Goal: Task Accomplishment & Management: Complete application form

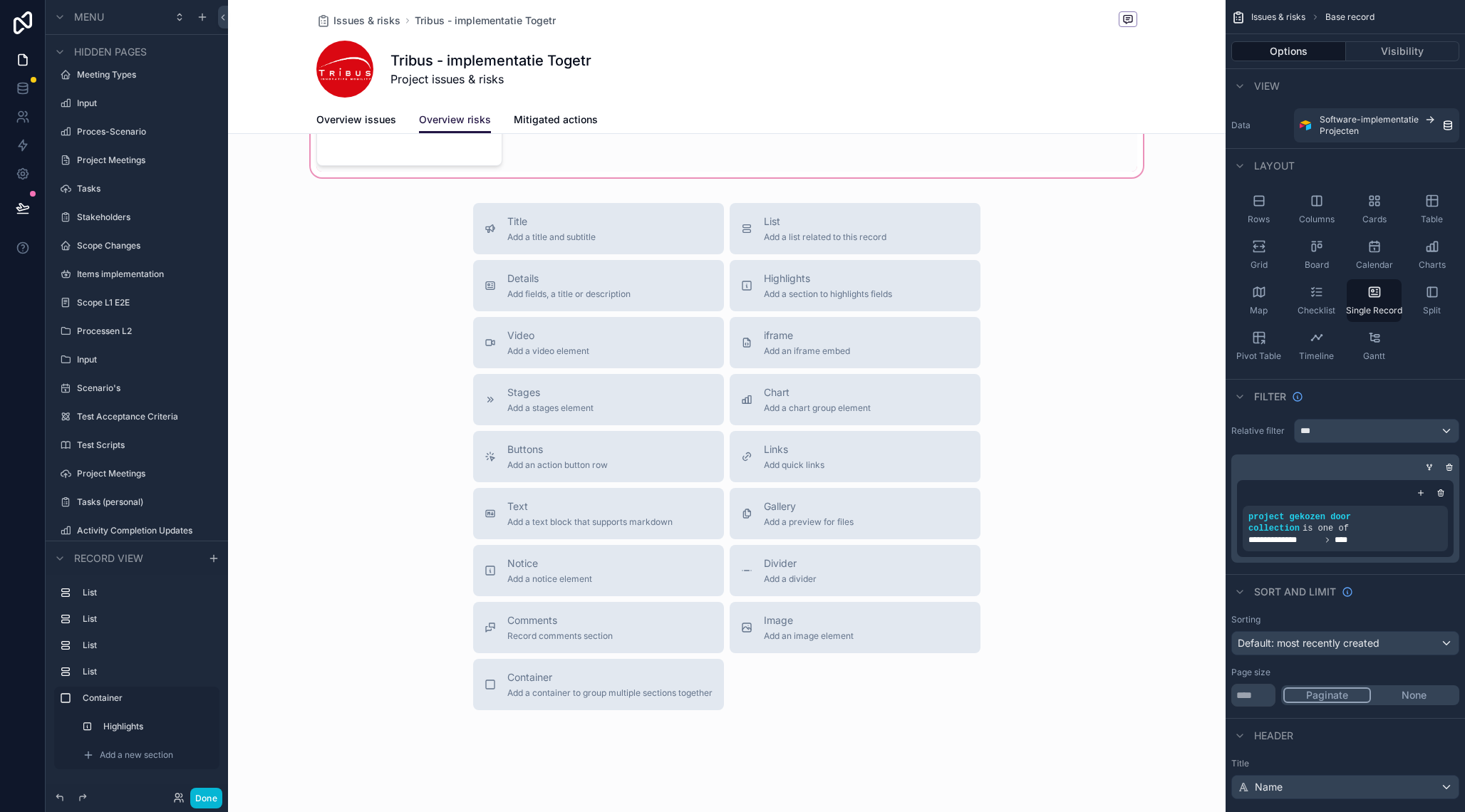
scroll to position [638, 0]
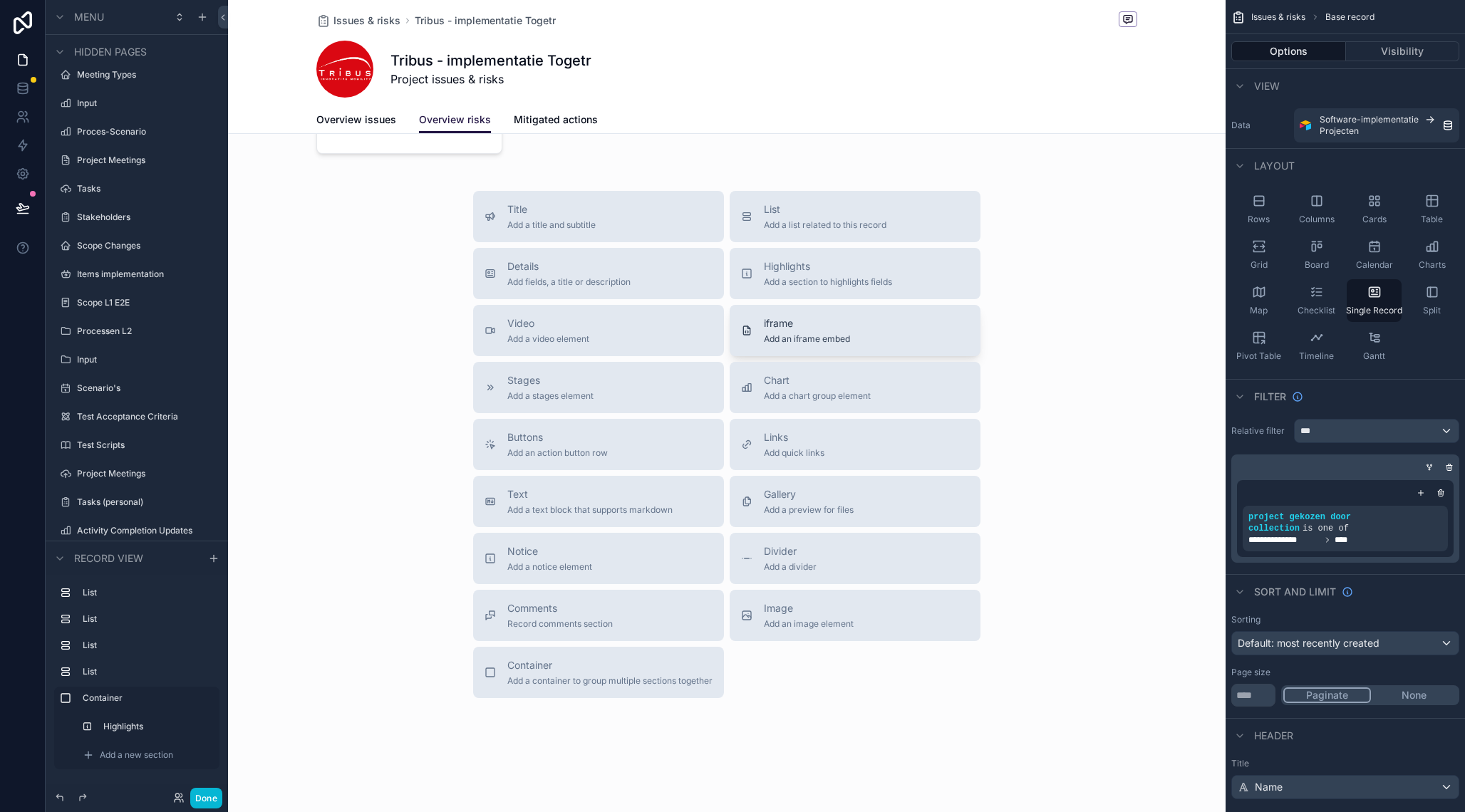
click at [809, 329] on span "iframe" at bounding box center [807, 323] width 86 height 15
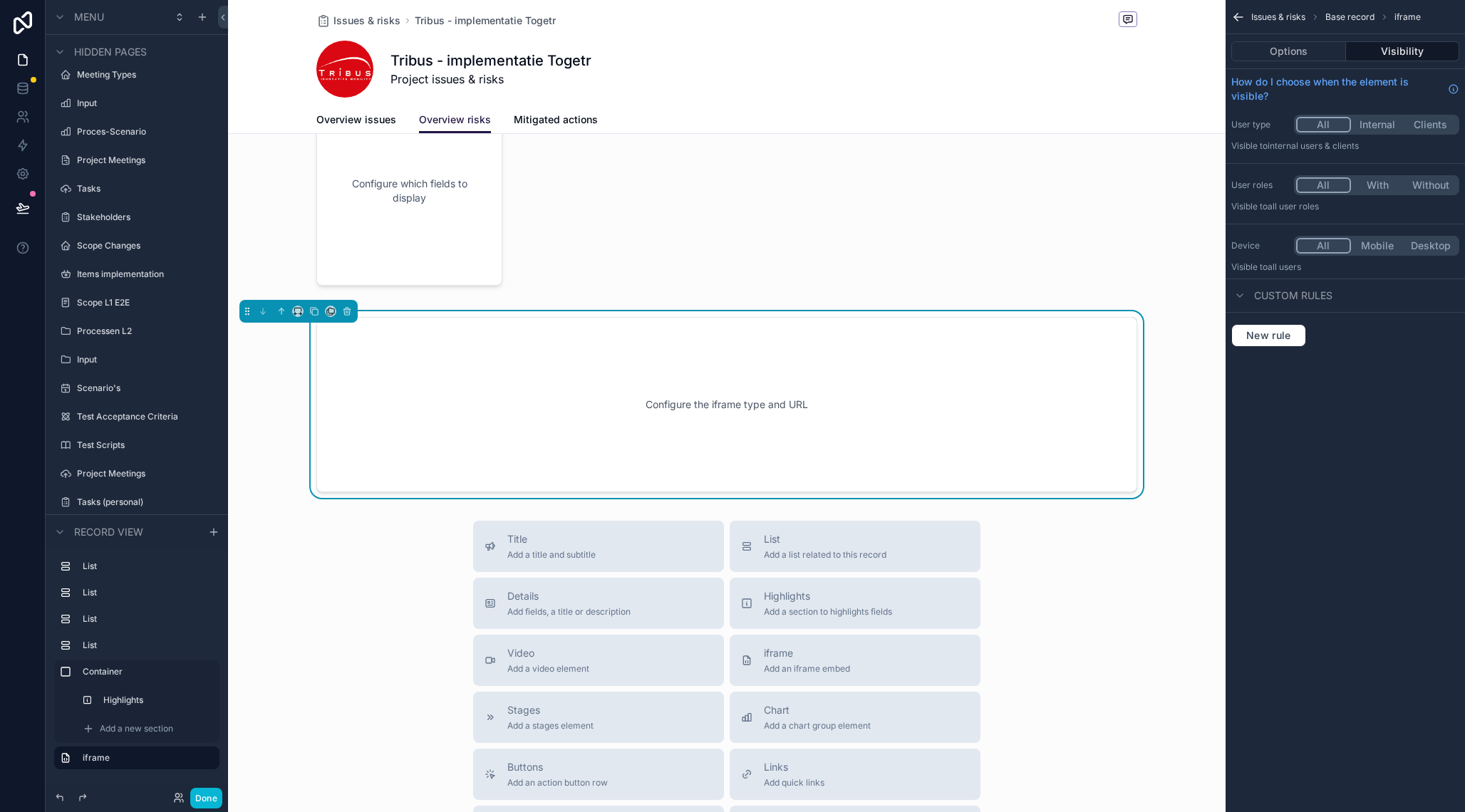
scroll to position [505, 0]
click at [1280, 55] on button "Options" at bounding box center [1288, 51] width 114 height 20
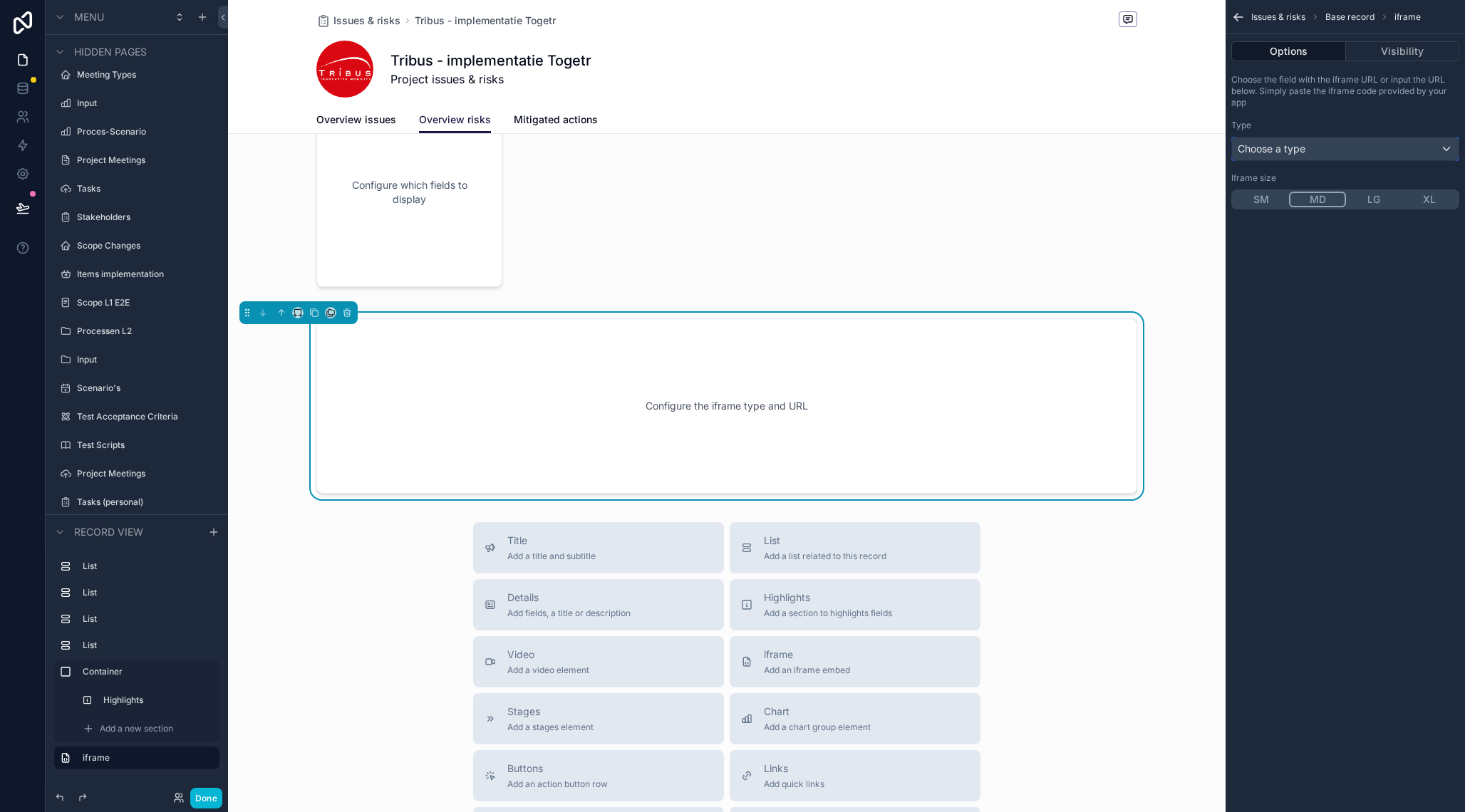
click at [1300, 149] on span "Choose a type" at bounding box center [1271, 149] width 68 height 12
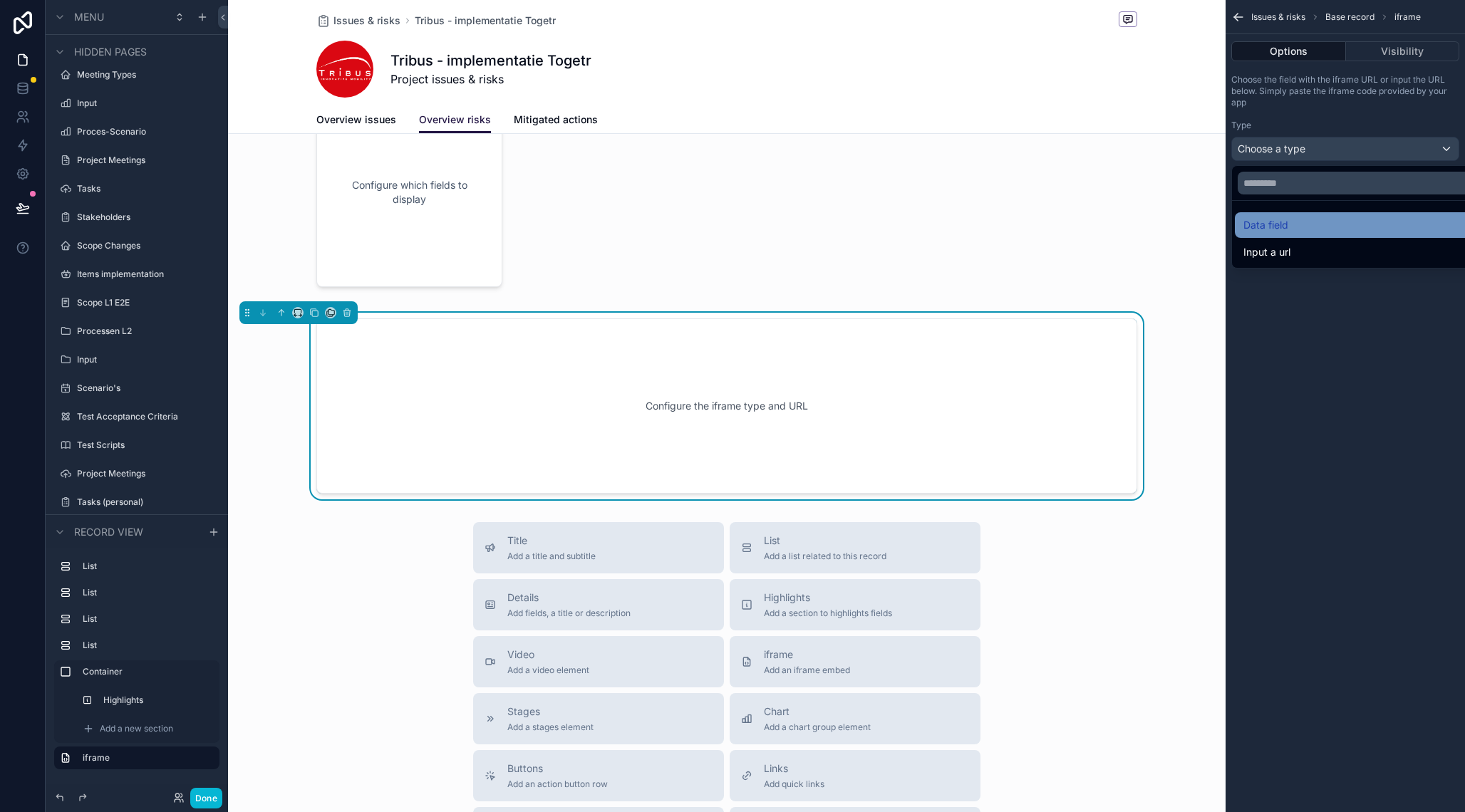
click at [1291, 235] on div "Data field" at bounding box center [1362, 225] width 254 height 25
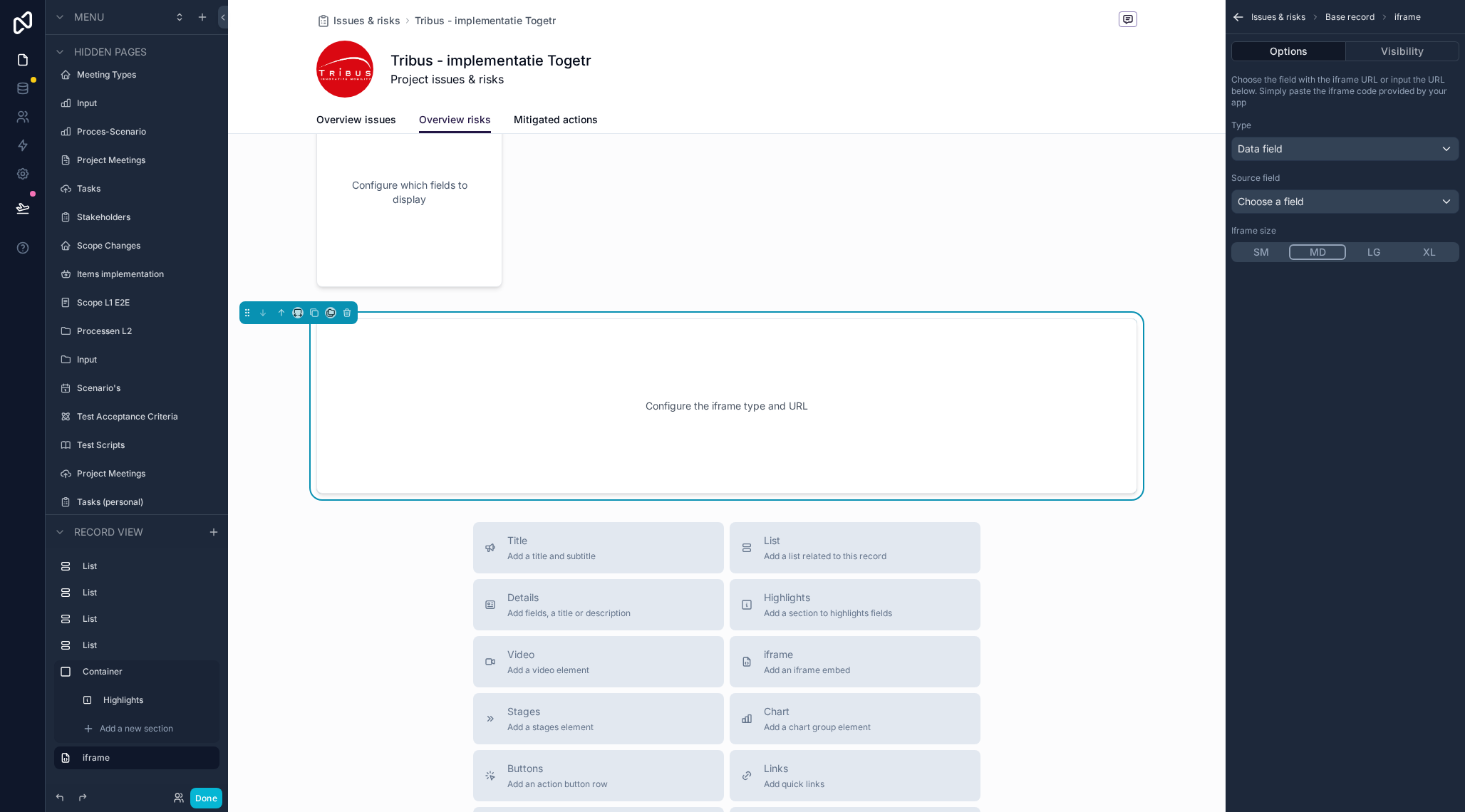
scroll to position [512, 0]
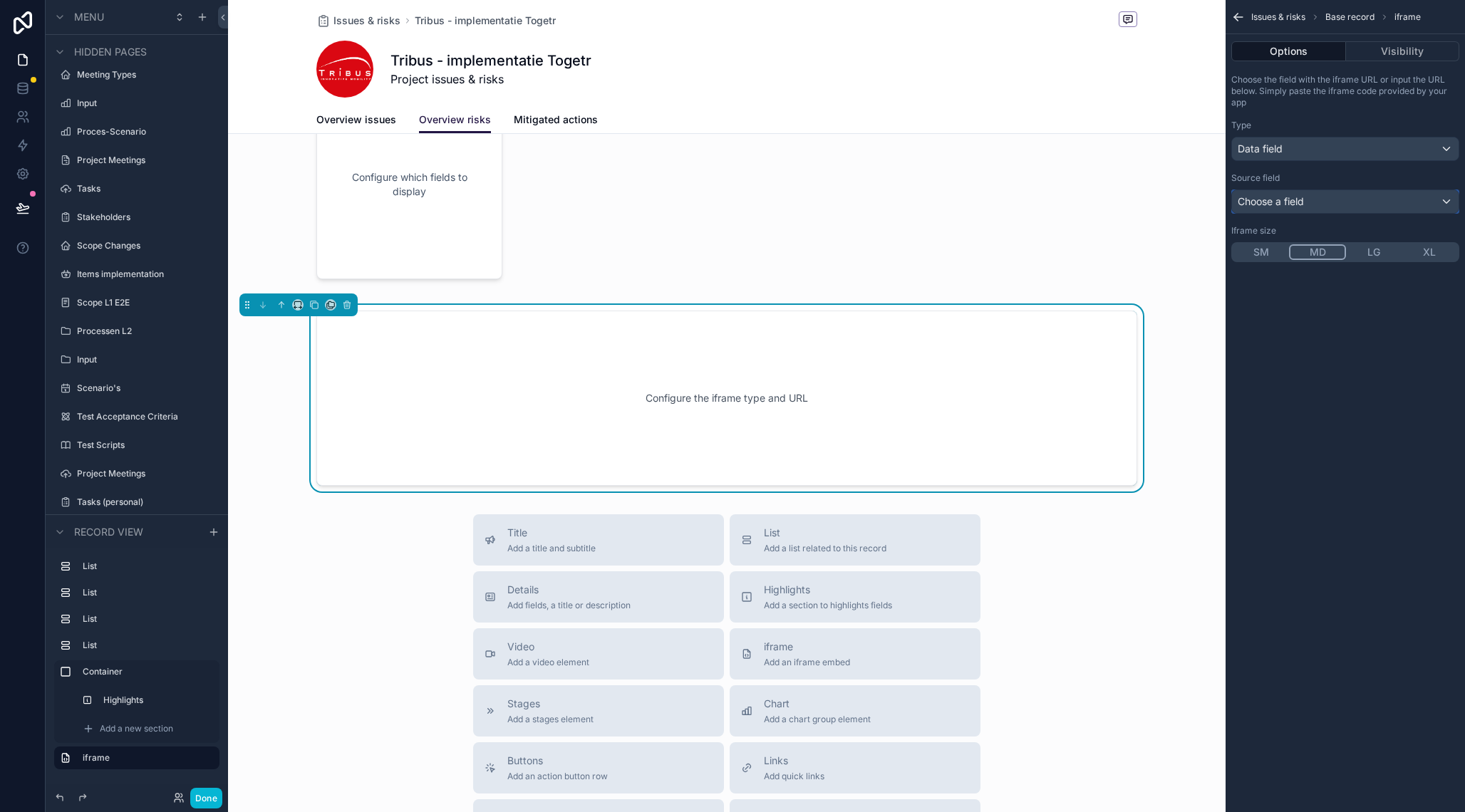
click at [1290, 211] on div "Choose a field" at bounding box center [1345, 201] width 227 height 23
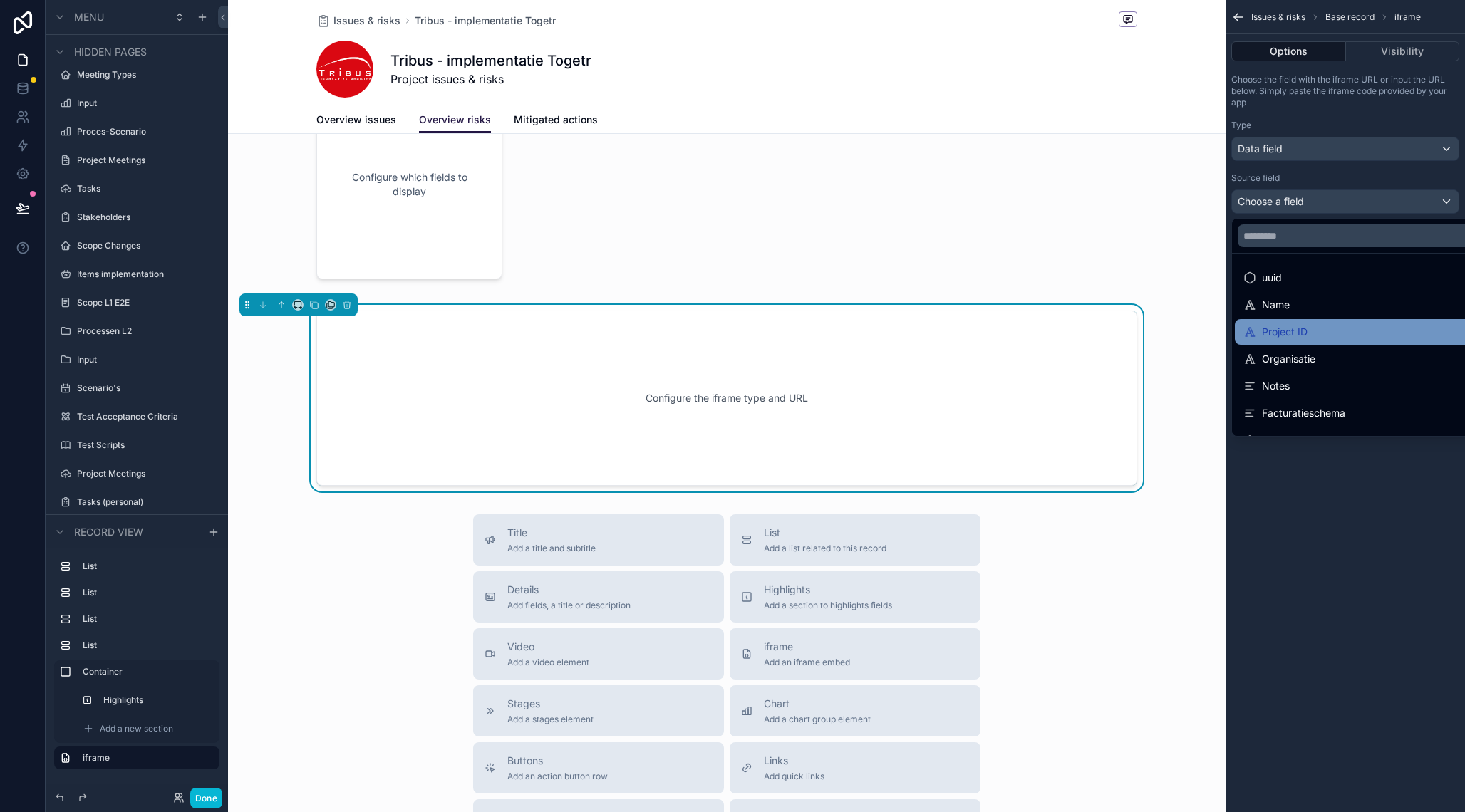
click at [1299, 331] on div "Project ID" at bounding box center [1276, 331] width 64 height 17
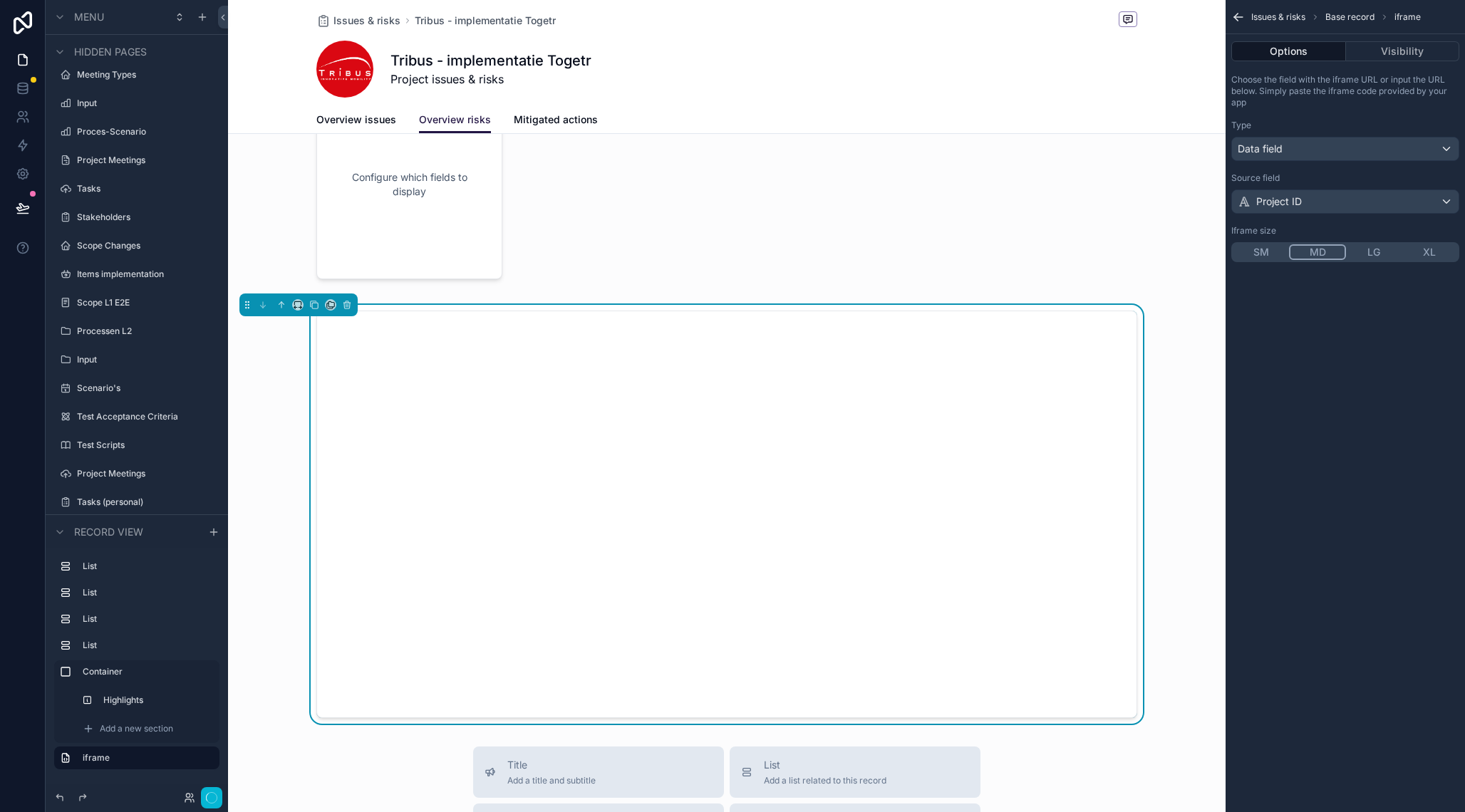
scroll to position [520, 0]
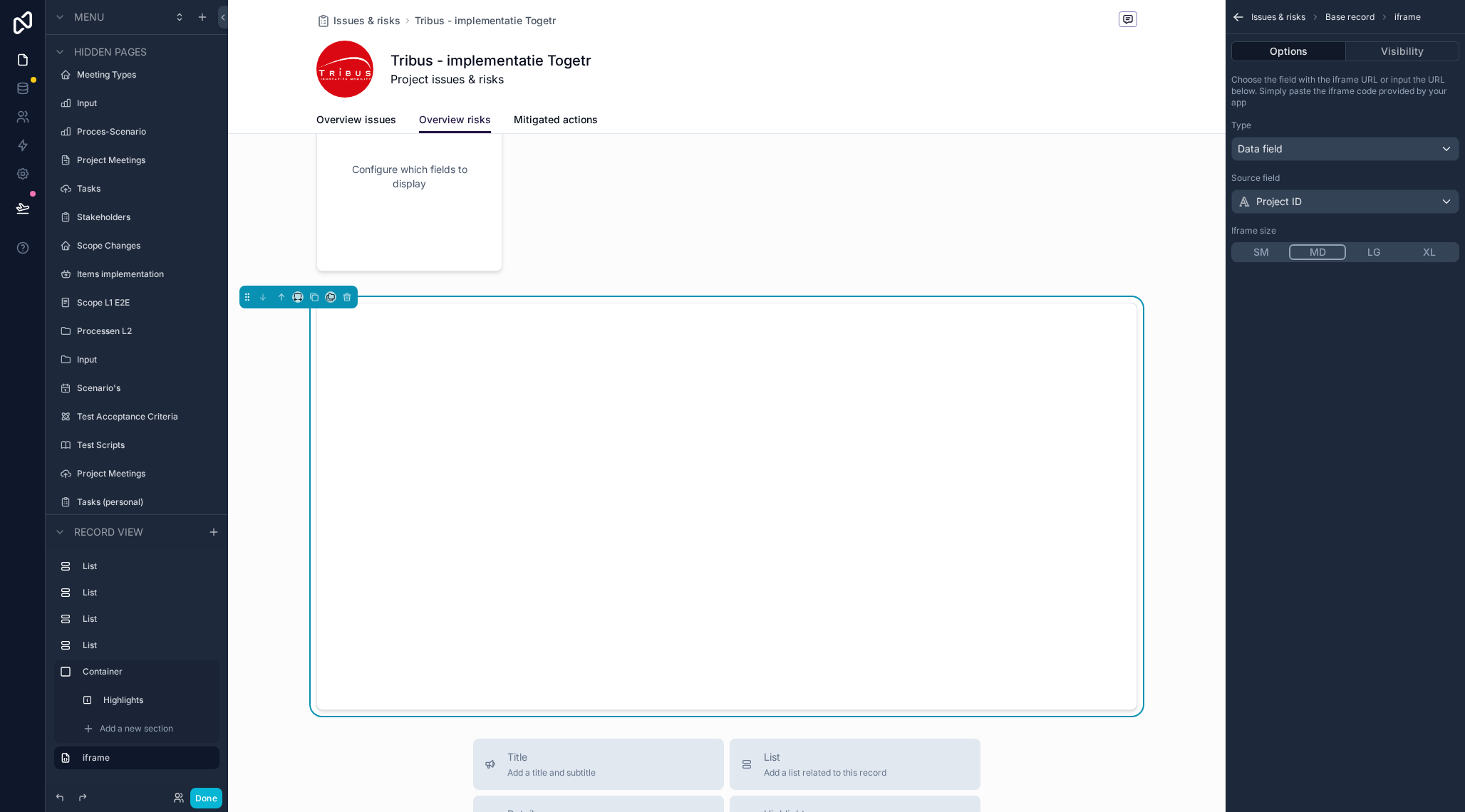
click at [1327, 204] on div "Project ID" at bounding box center [1345, 201] width 227 height 23
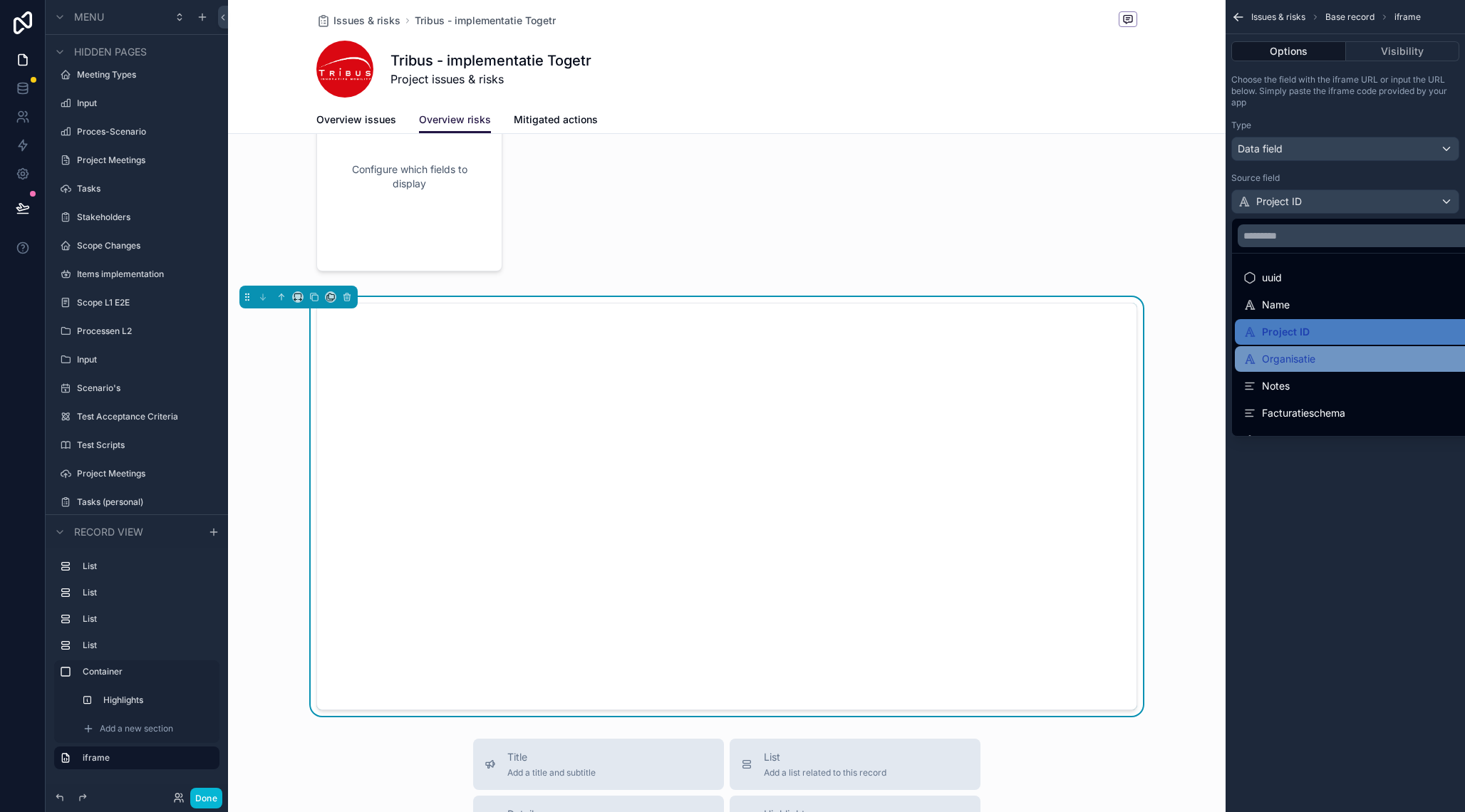
click at [1298, 360] on div "Organisatie" at bounding box center [1279, 358] width 72 height 17
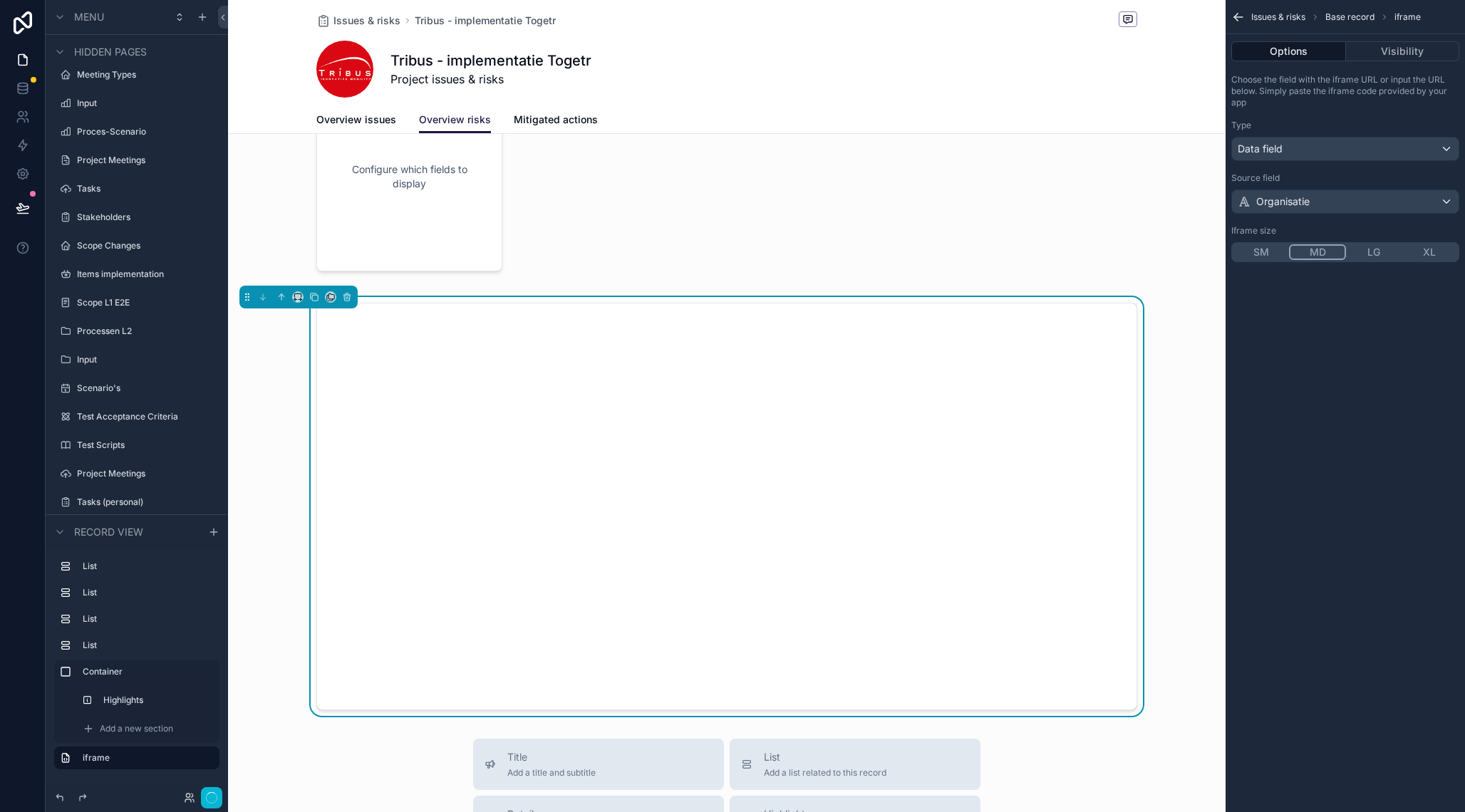
scroll to position [528, 0]
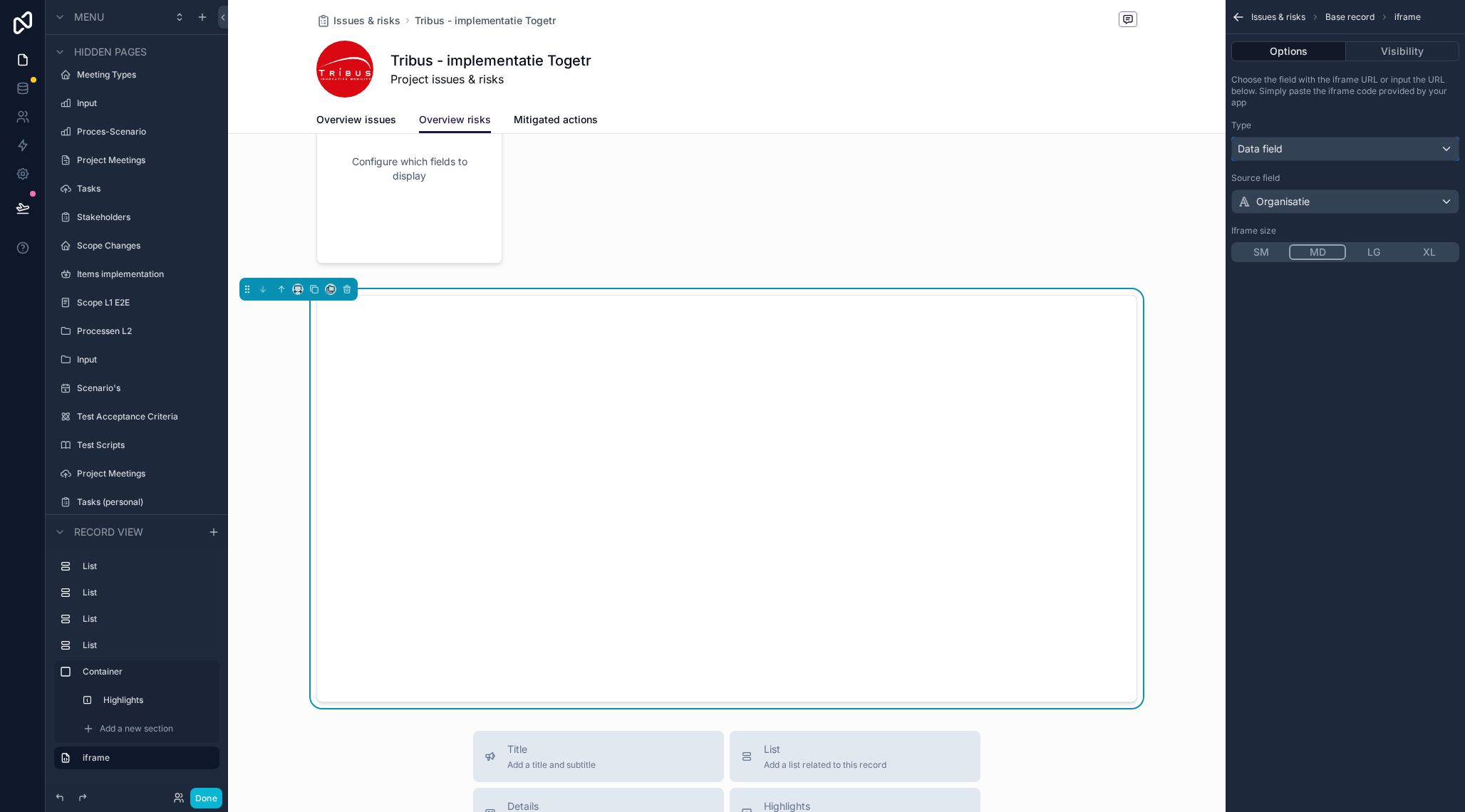
click at [1328, 149] on div "Data field" at bounding box center [1345, 149] width 227 height 23
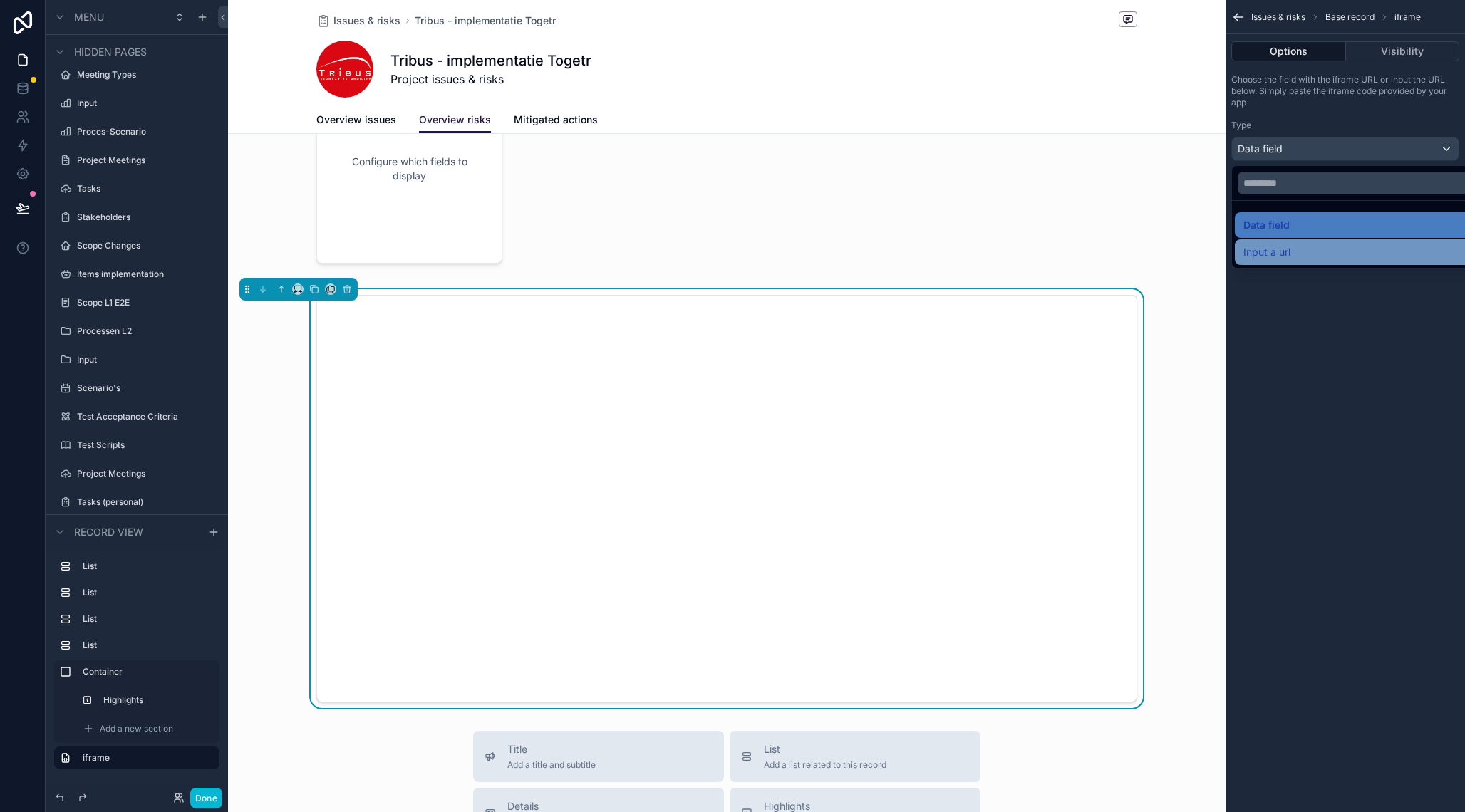
click at [1301, 247] on div "Input a url" at bounding box center [1362, 252] width 237 height 17
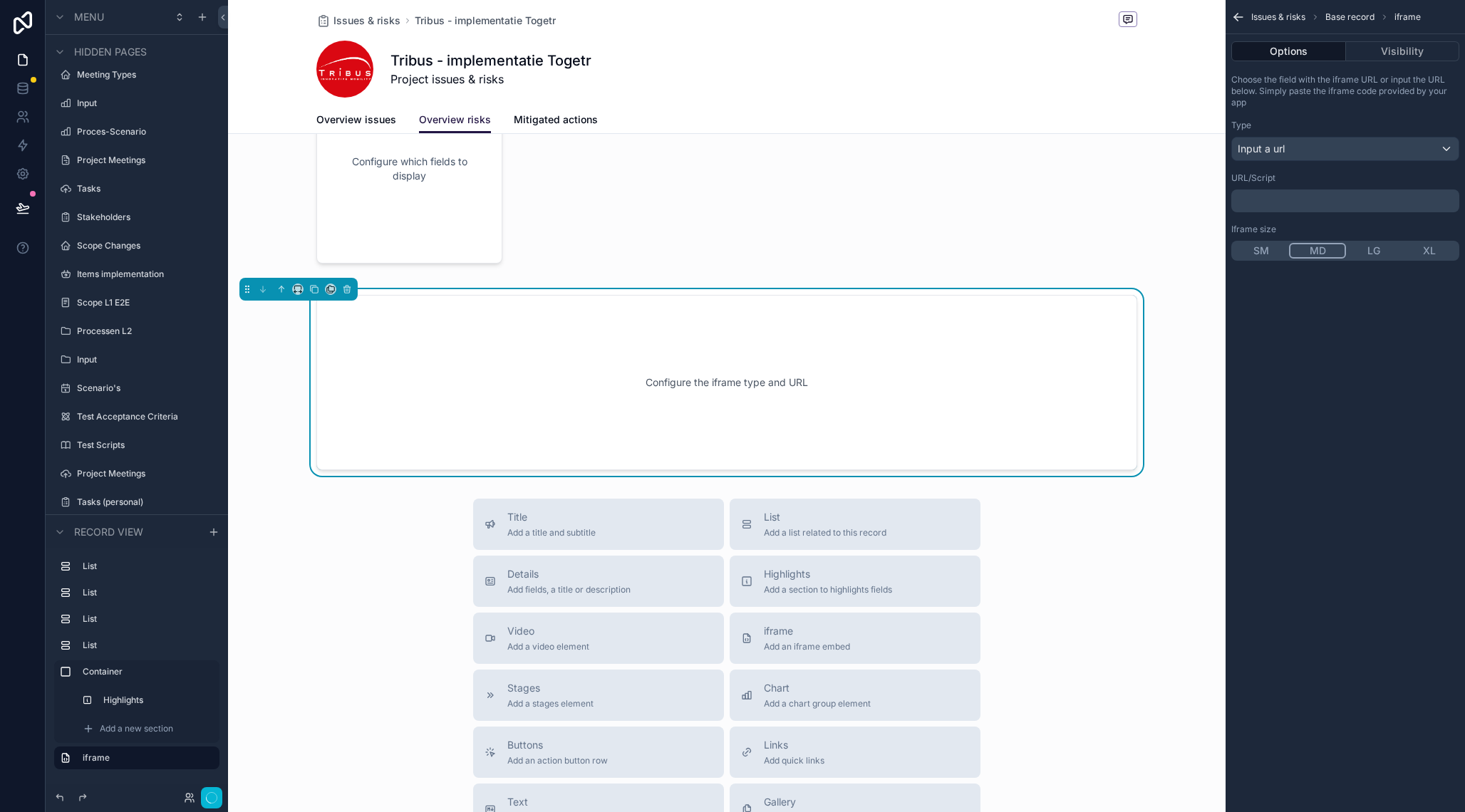
scroll to position [536, 0]
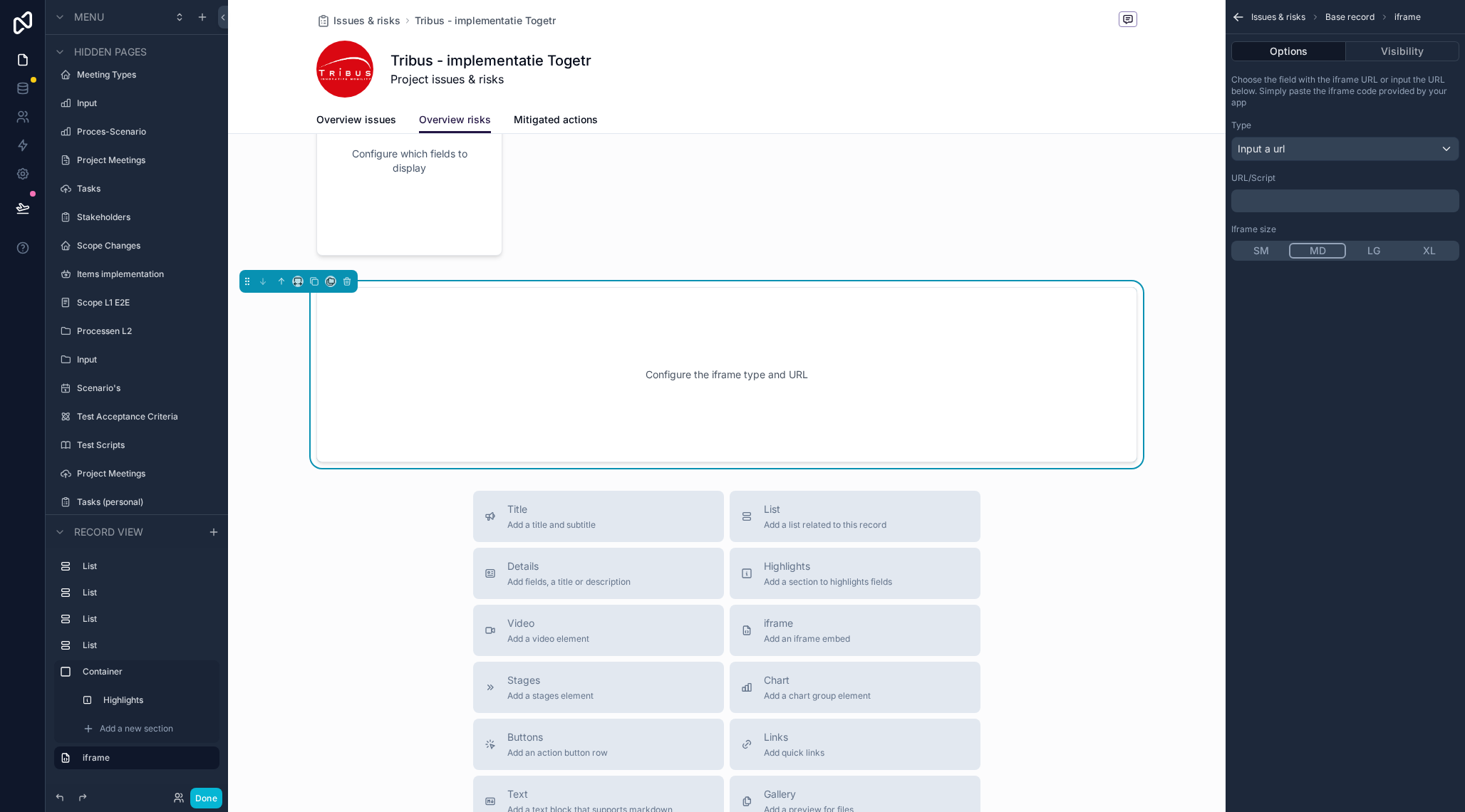
click at [1290, 205] on p "﻿" at bounding box center [1346, 201] width 219 height 12
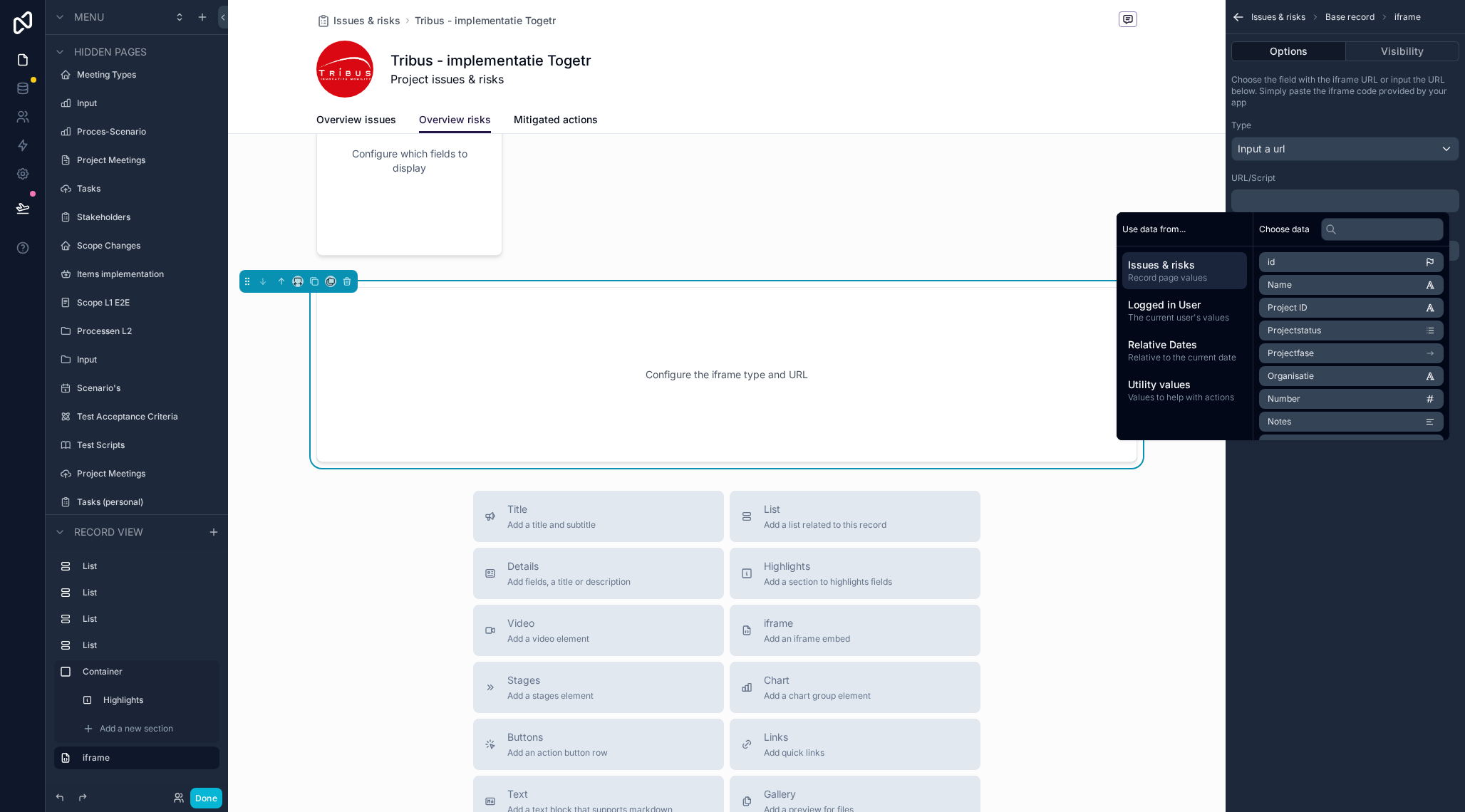
click at [1290, 205] on p "﻿" at bounding box center [1346, 201] width 219 height 12
click at [892, 351] on div "Configure the iframe type and URL" at bounding box center [727, 375] width 774 height 128
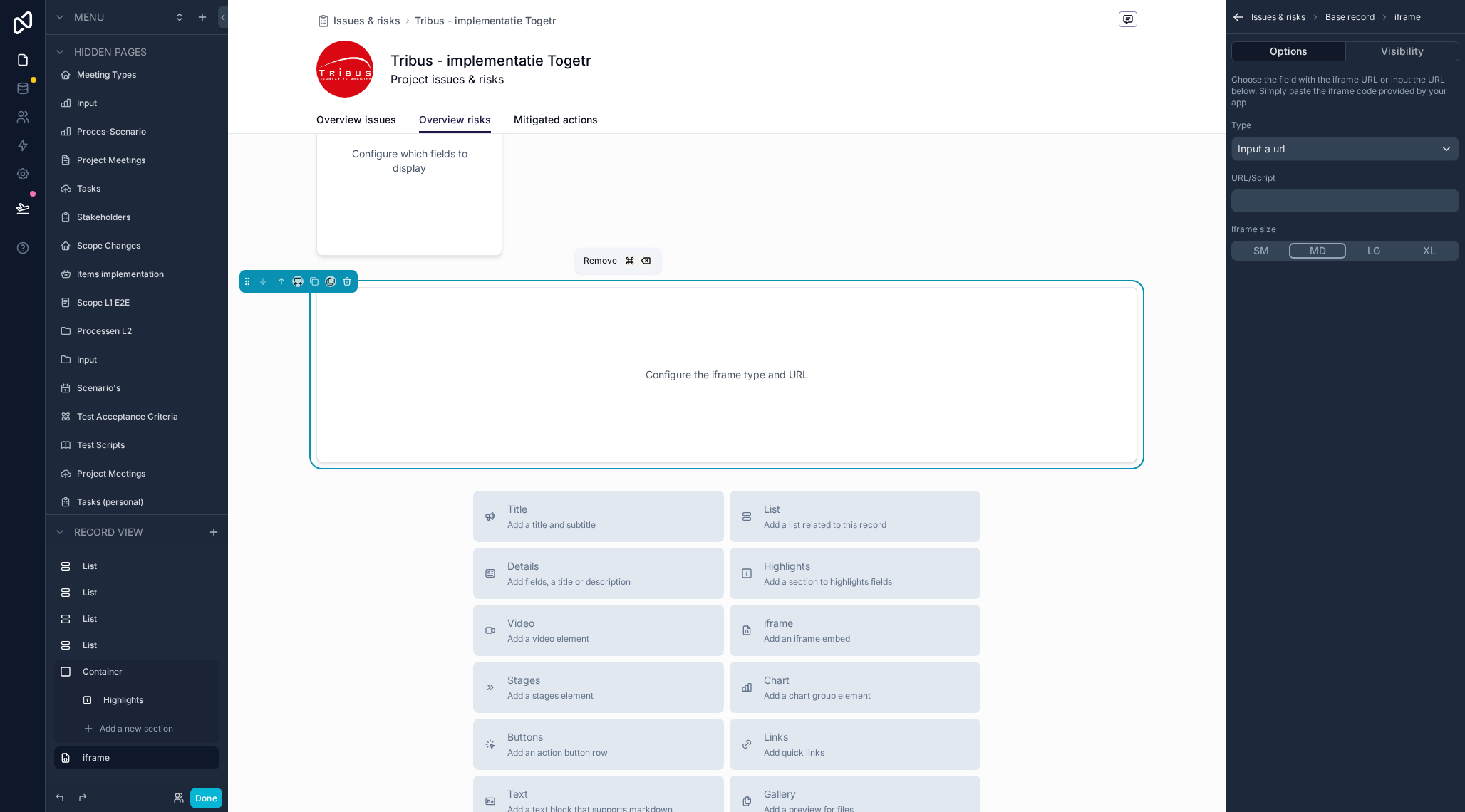
click at [348, 278] on icon "scrollable content" at bounding box center [347, 279] width 3 height 1
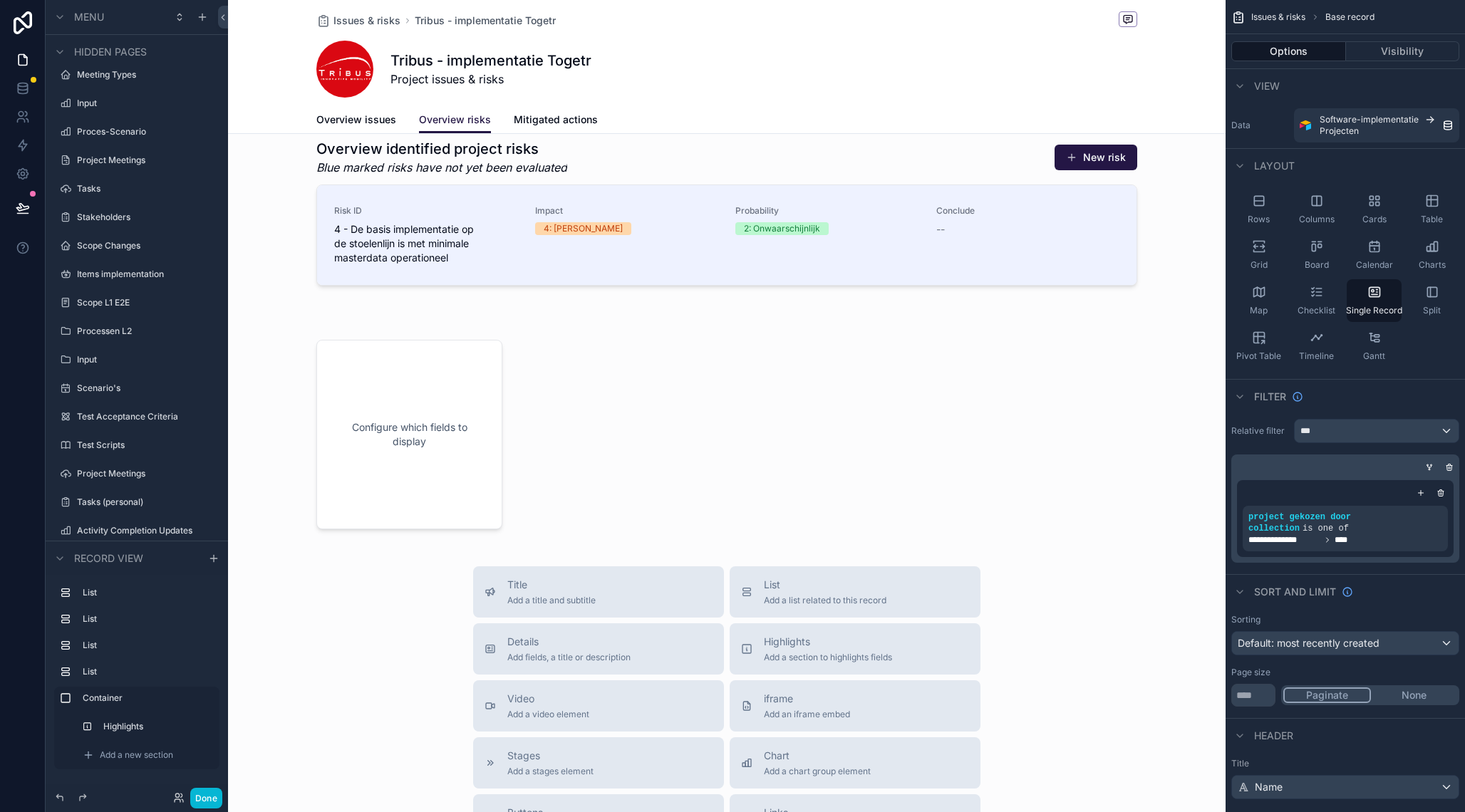
scroll to position [227, 0]
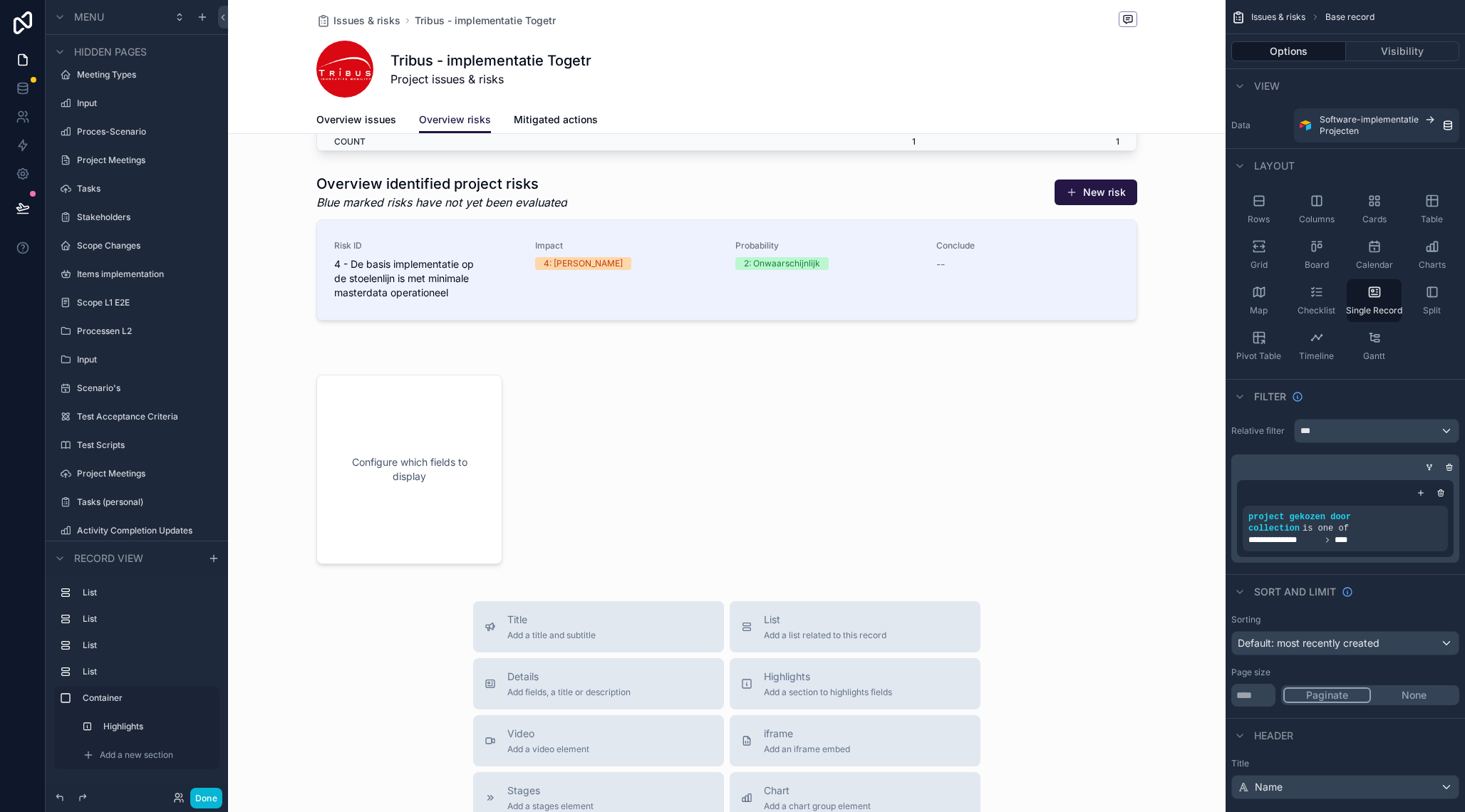
click at [461, 418] on div "scrollable content" at bounding box center [726, 497] width 997 height 1450
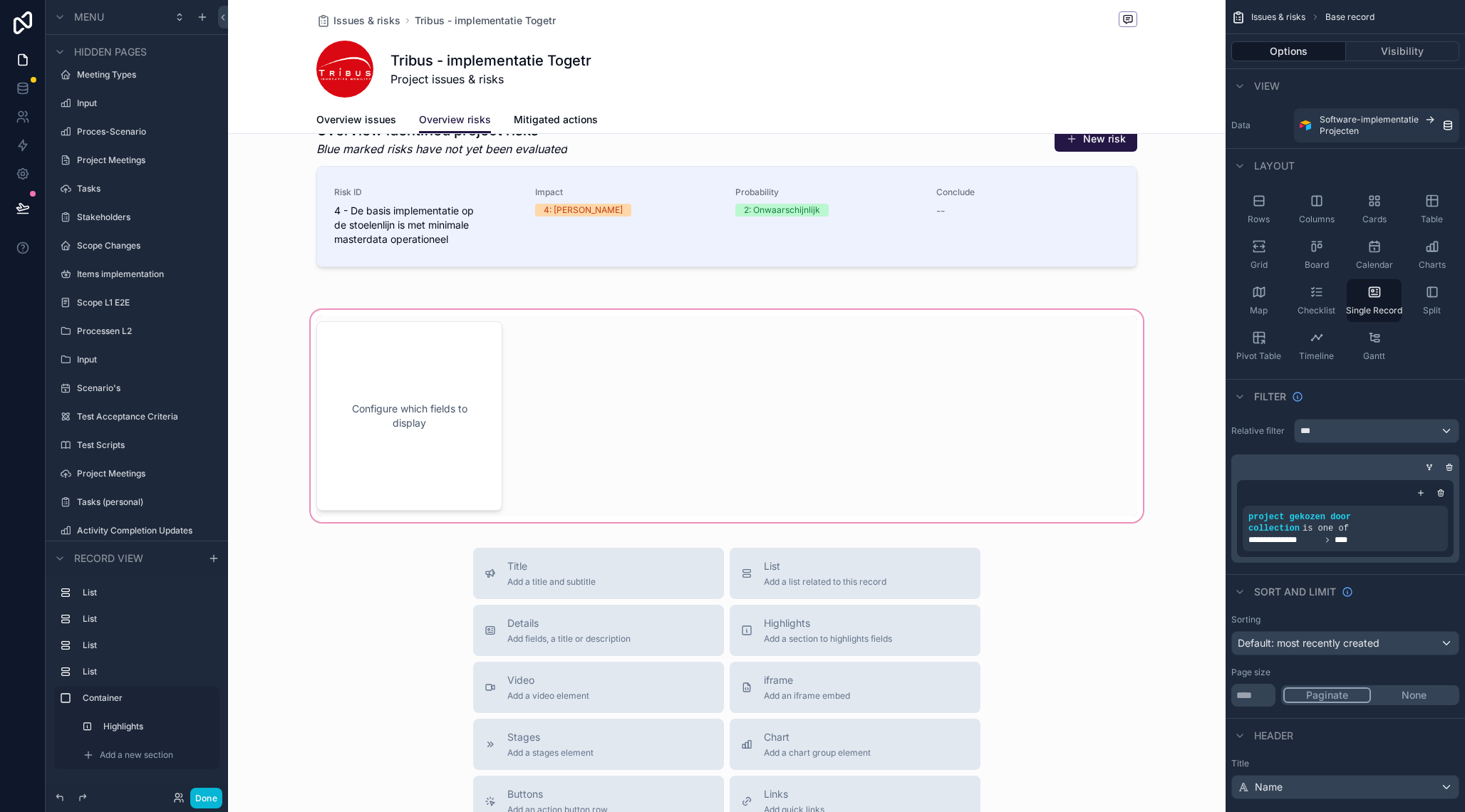
scroll to position [289, 0]
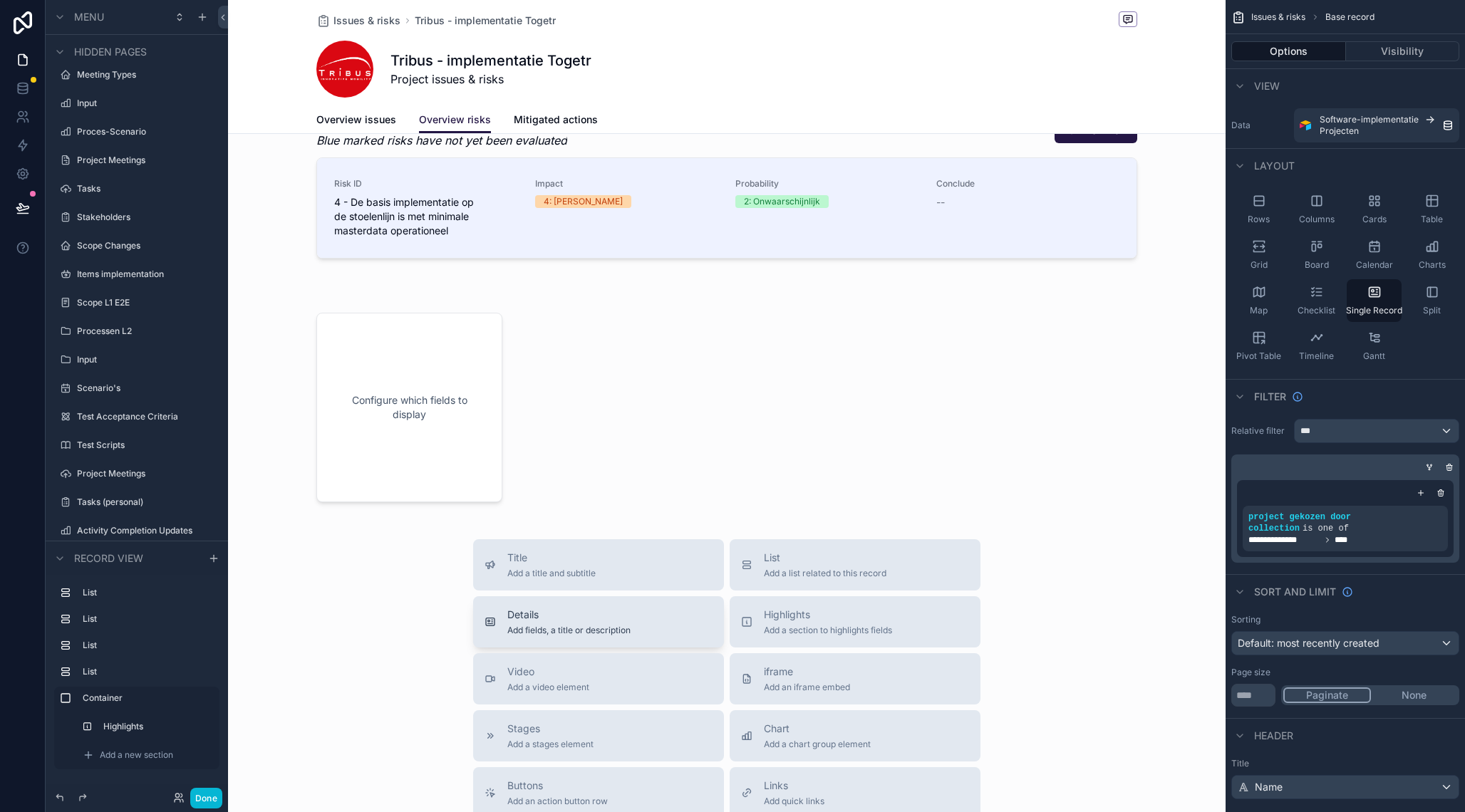
click at [635, 623] on div "Details Add fields, a title or description" at bounding box center [598, 621] width 228 height 28
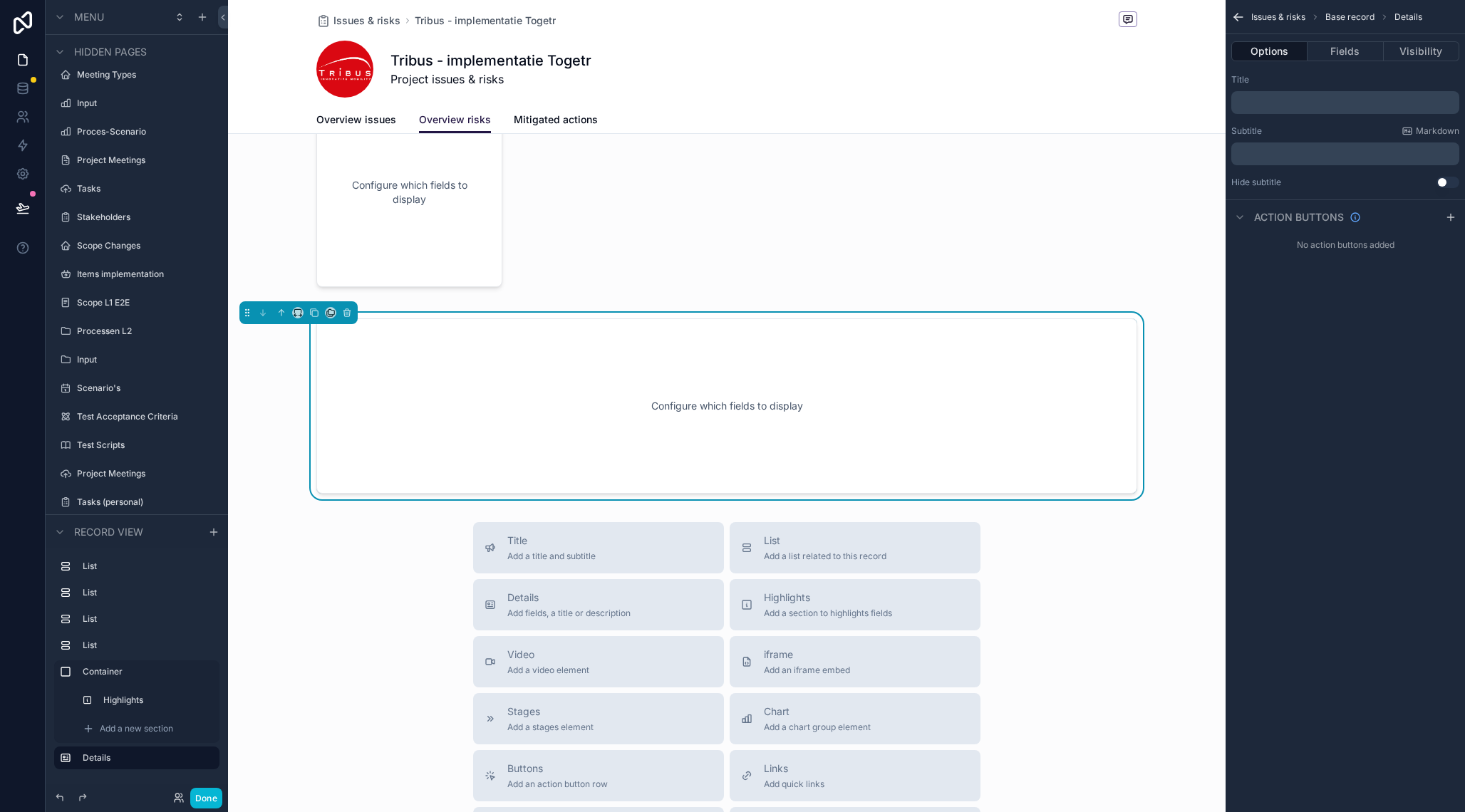
scroll to position [505, 0]
click at [1332, 58] on button "Fields" at bounding box center [1346, 51] width 76 height 20
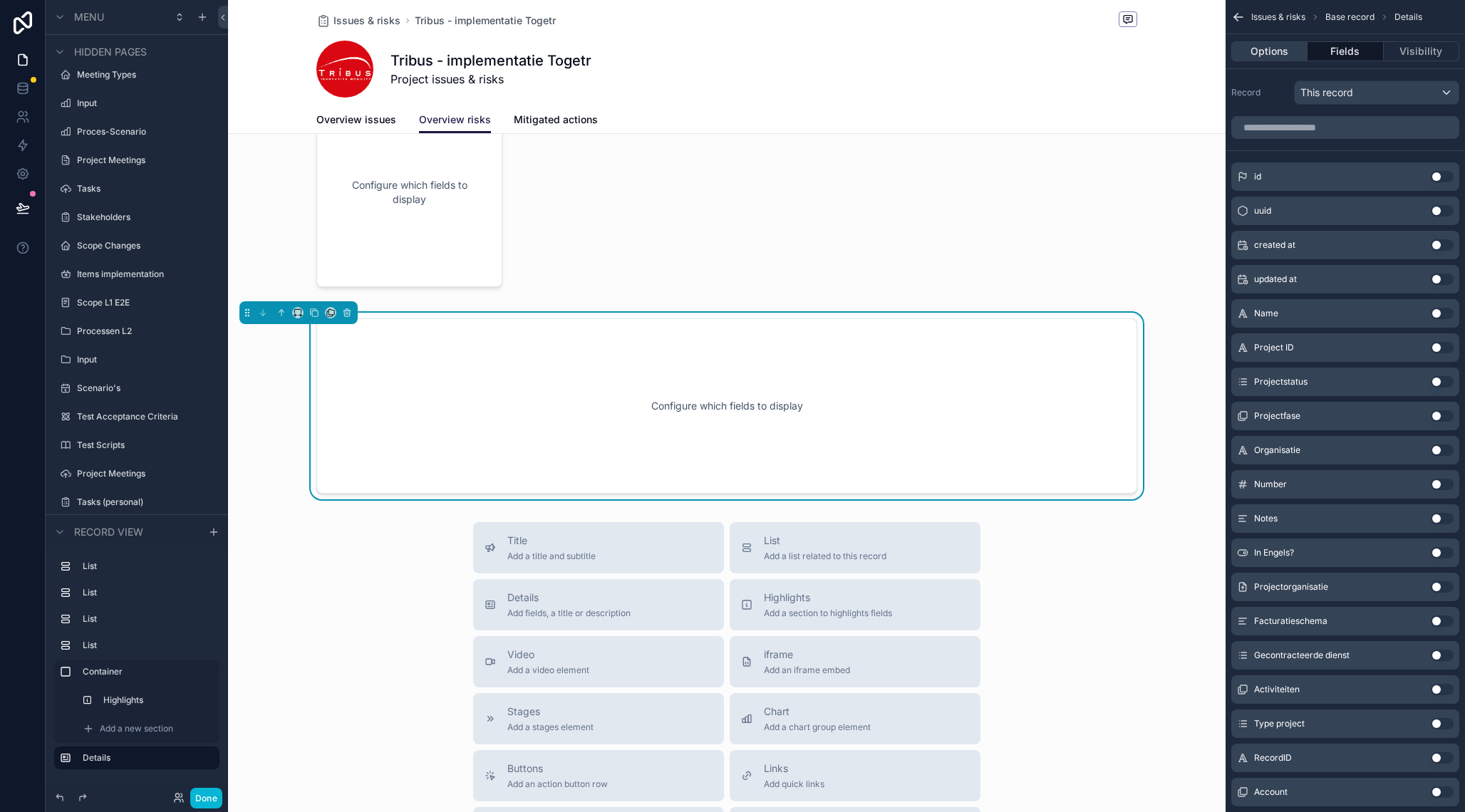
click at [1286, 52] on button "Options" at bounding box center [1269, 51] width 76 height 20
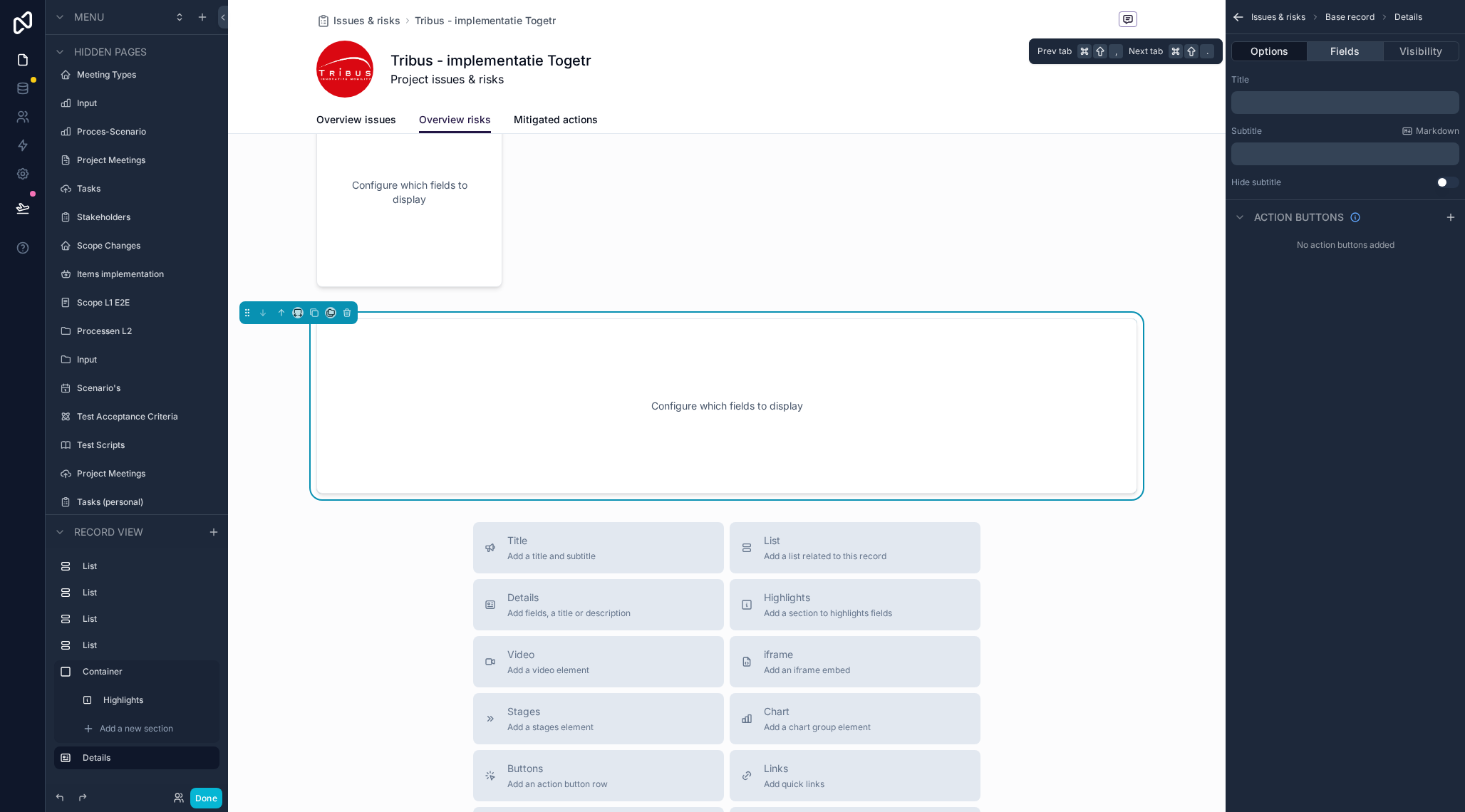
click at [1325, 47] on button "Fields" at bounding box center [1346, 51] width 76 height 20
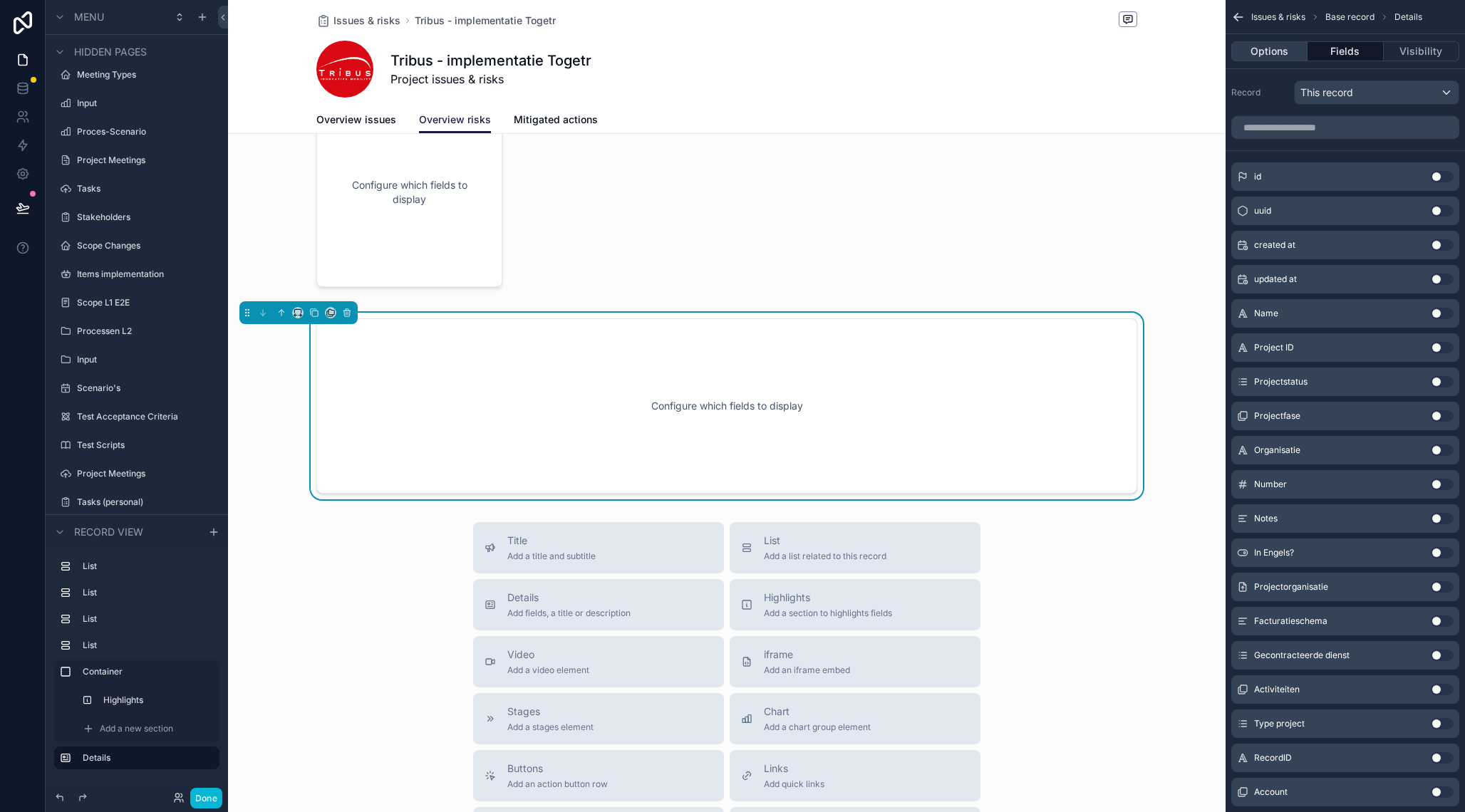
click at [1271, 52] on button "Options" at bounding box center [1269, 51] width 76 height 20
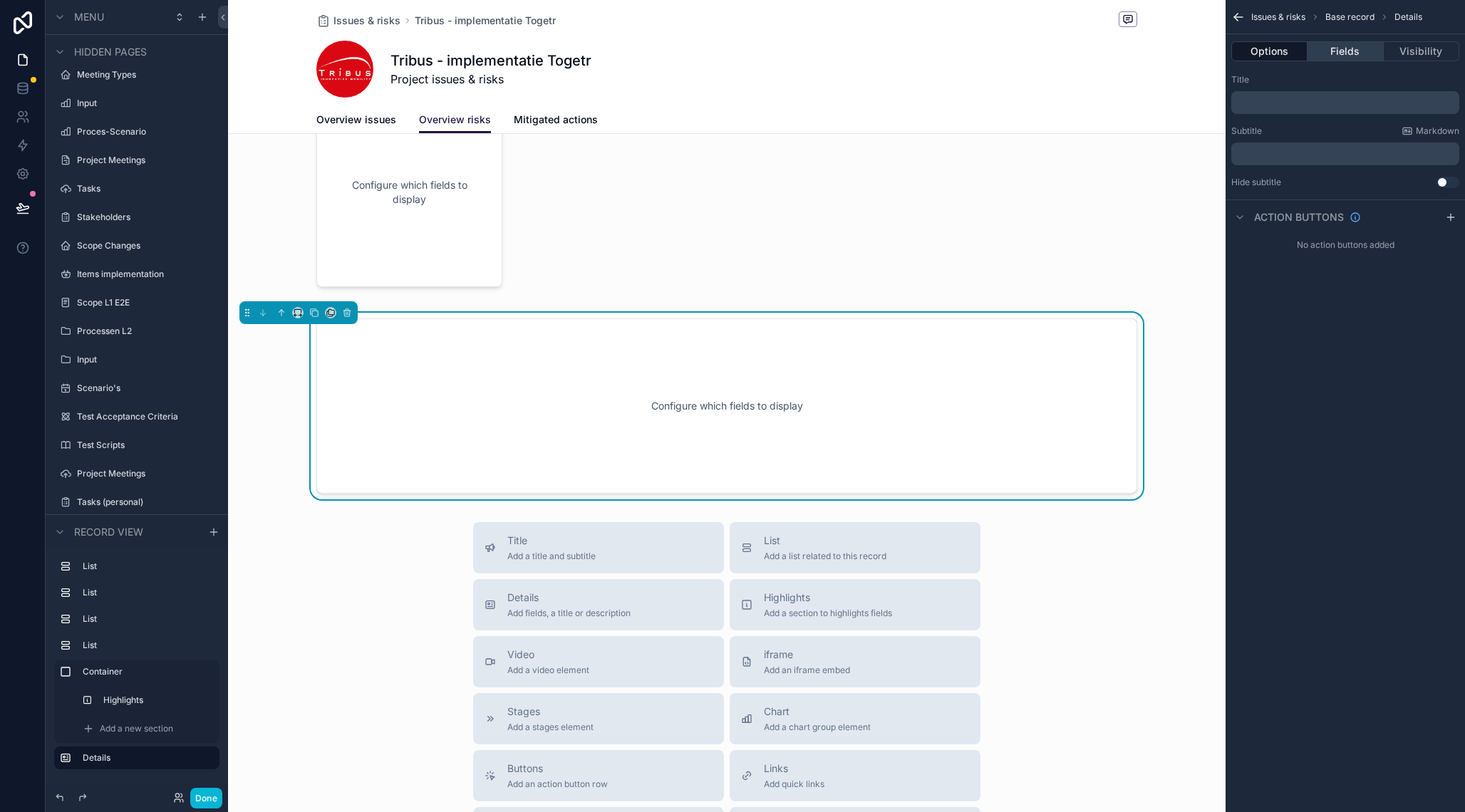
click at [1328, 54] on button "Fields" at bounding box center [1346, 51] width 76 height 20
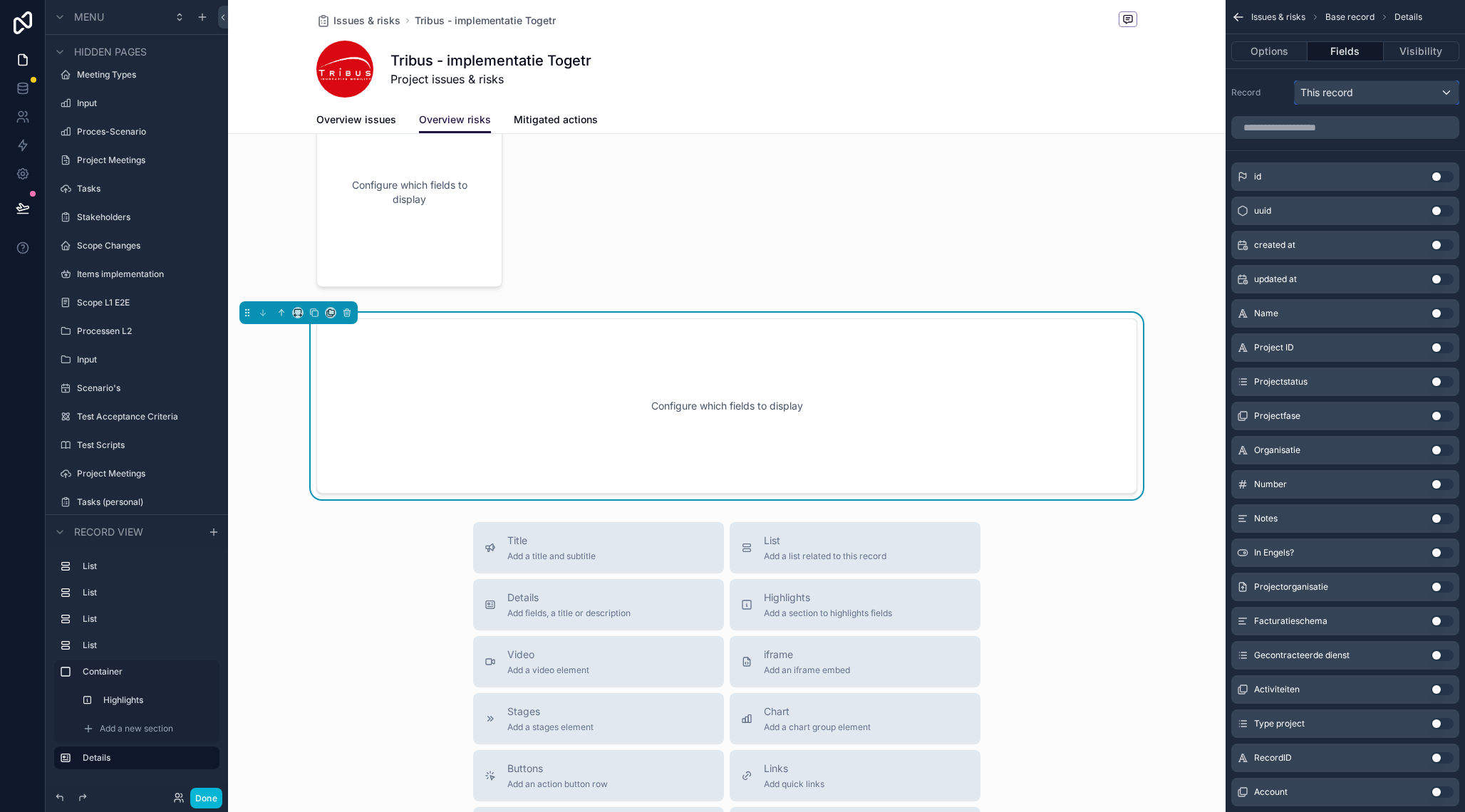
click at [1334, 92] on span "This record" at bounding box center [1327, 92] width 52 height 15
click at [1265, 96] on div "scrollable content" at bounding box center [732, 406] width 1465 height 812
click at [1238, 17] on icon "scrollable content" at bounding box center [1238, 17] width 9 height 0
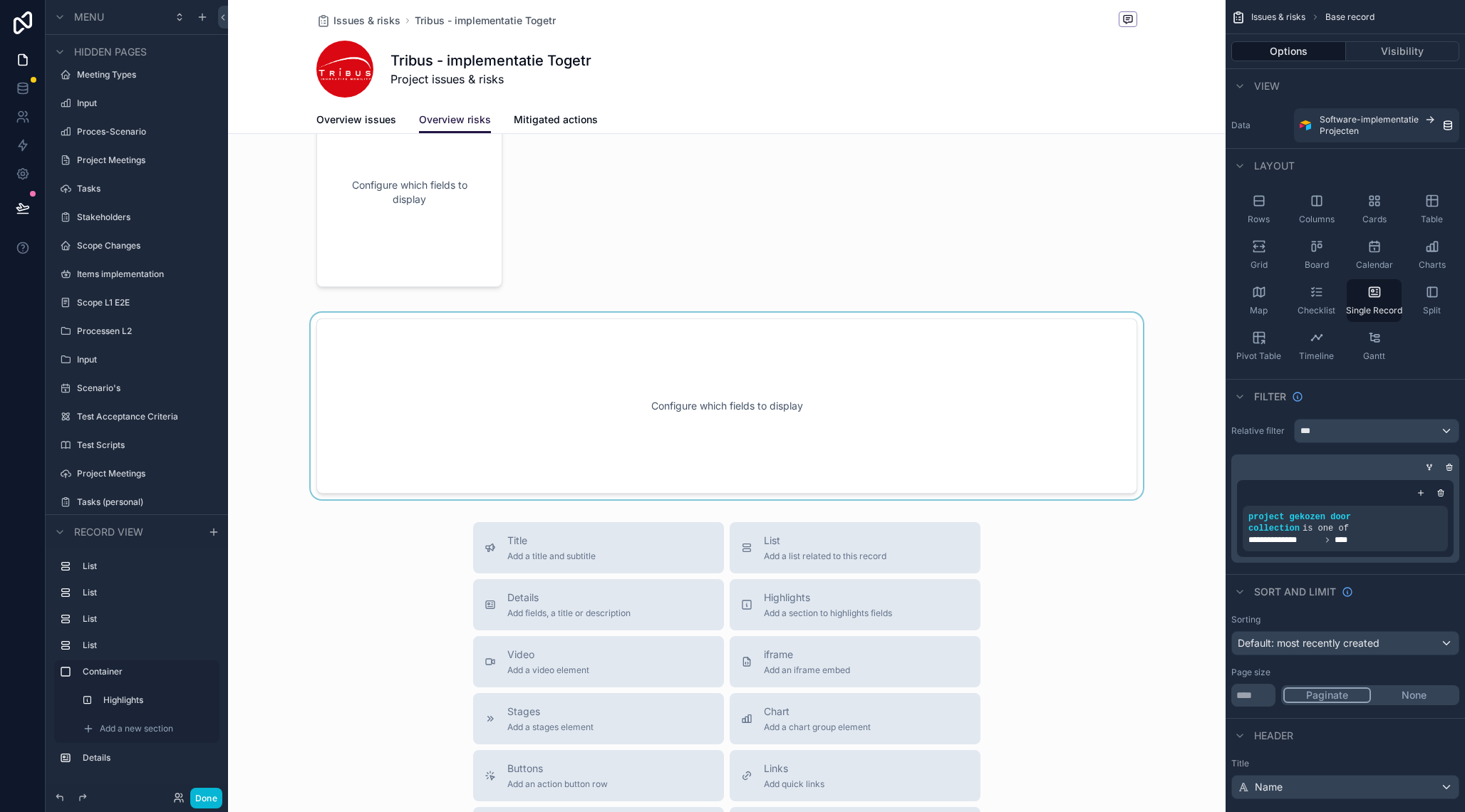
click at [1131, 421] on div "scrollable content" at bounding box center [726, 406] width 997 height 186
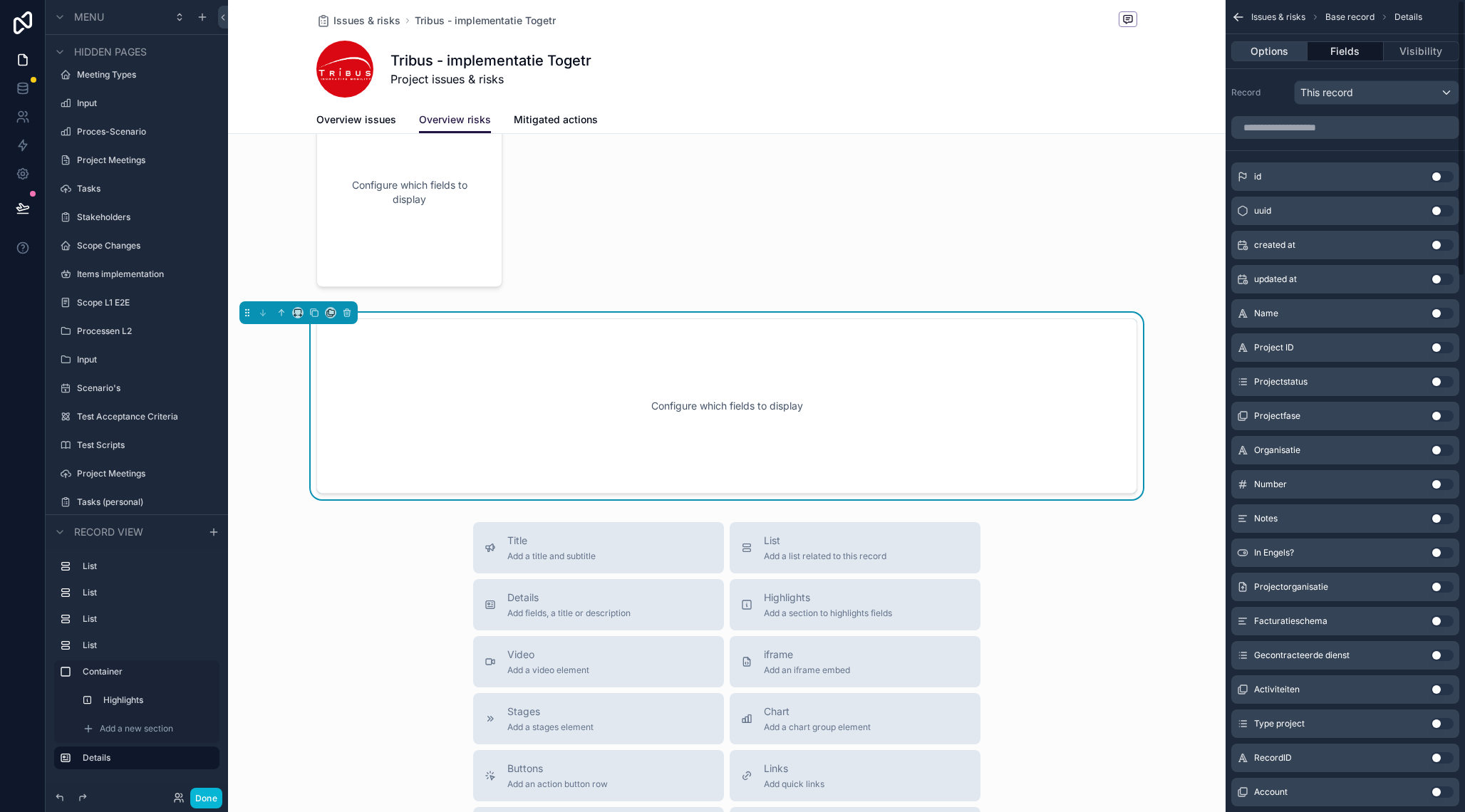
click at [1280, 50] on button "Options" at bounding box center [1269, 51] width 76 height 20
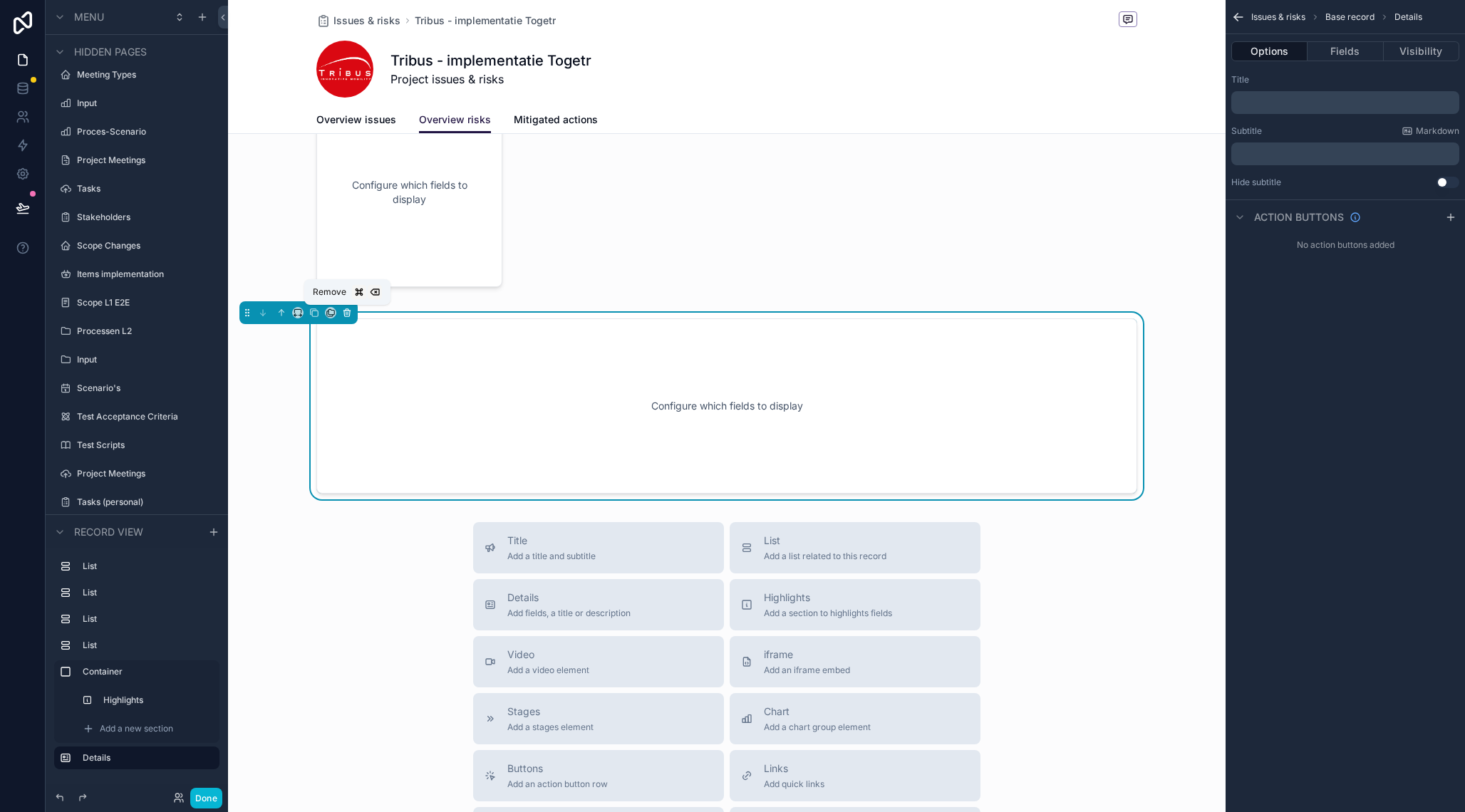
click at [347, 318] on icon "scrollable content" at bounding box center [347, 313] width 10 height 10
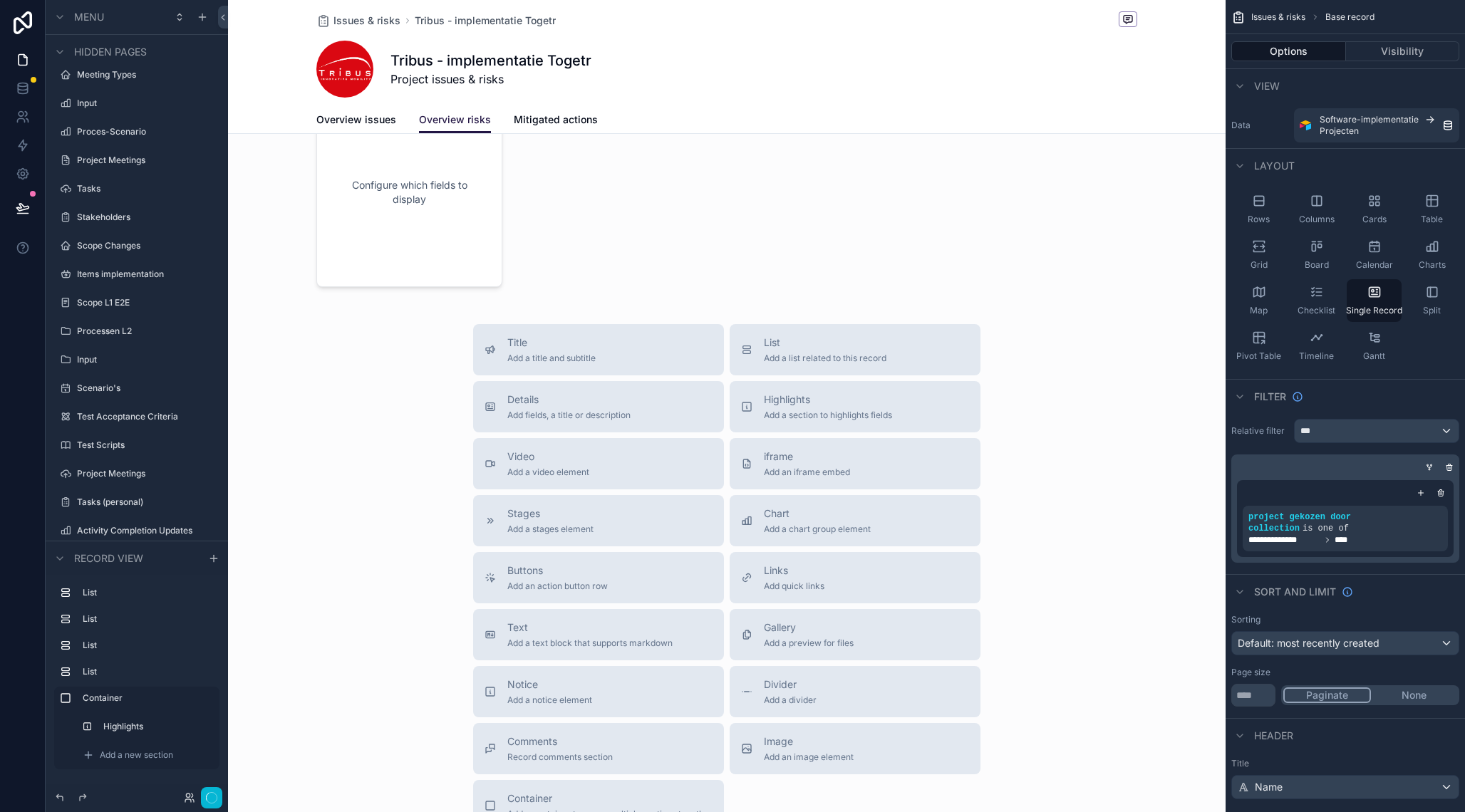
scroll to position [512, 0]
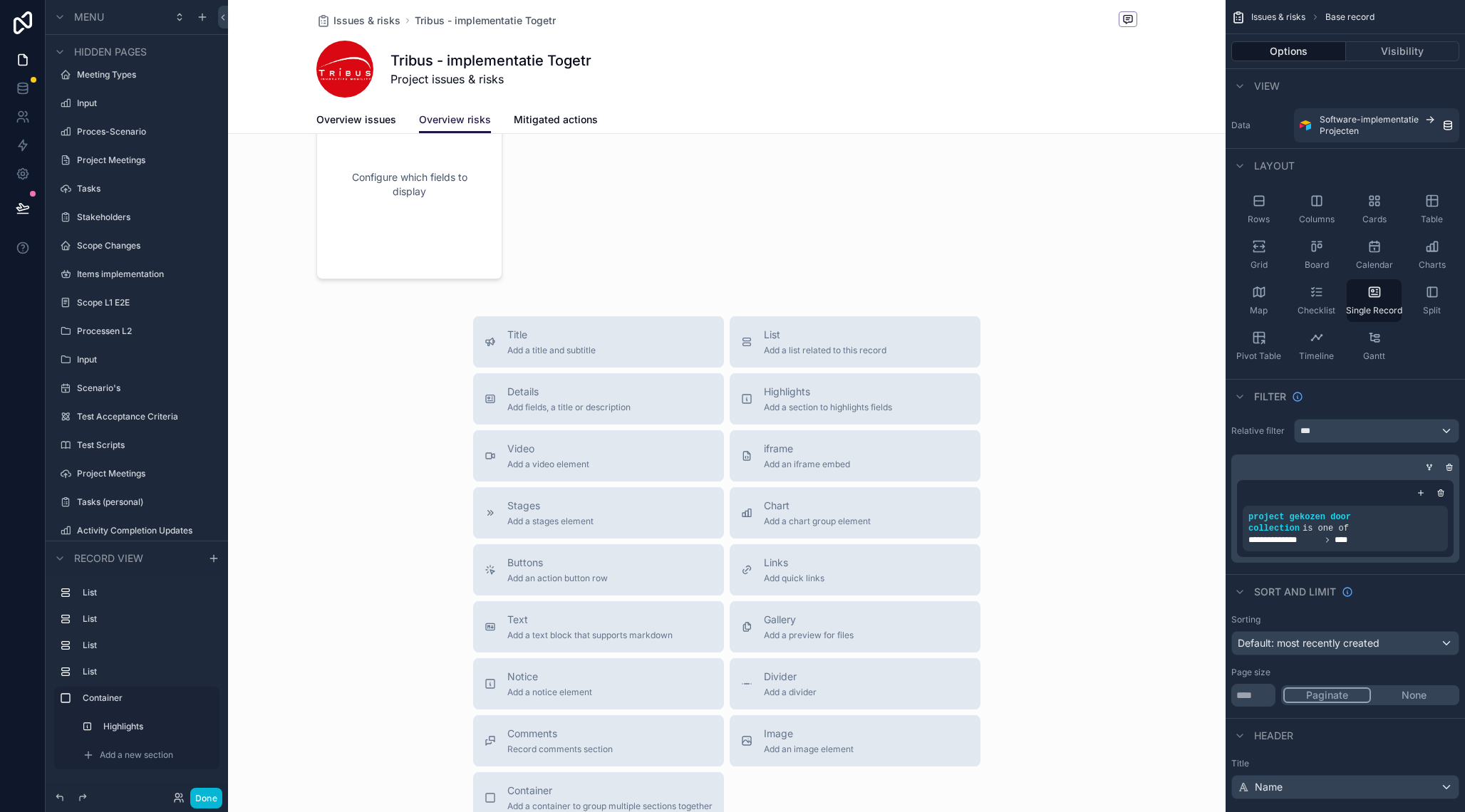
click at [1050, 494] on div "scrollable content" at bounding box center [726, 213] width 997 height 1450
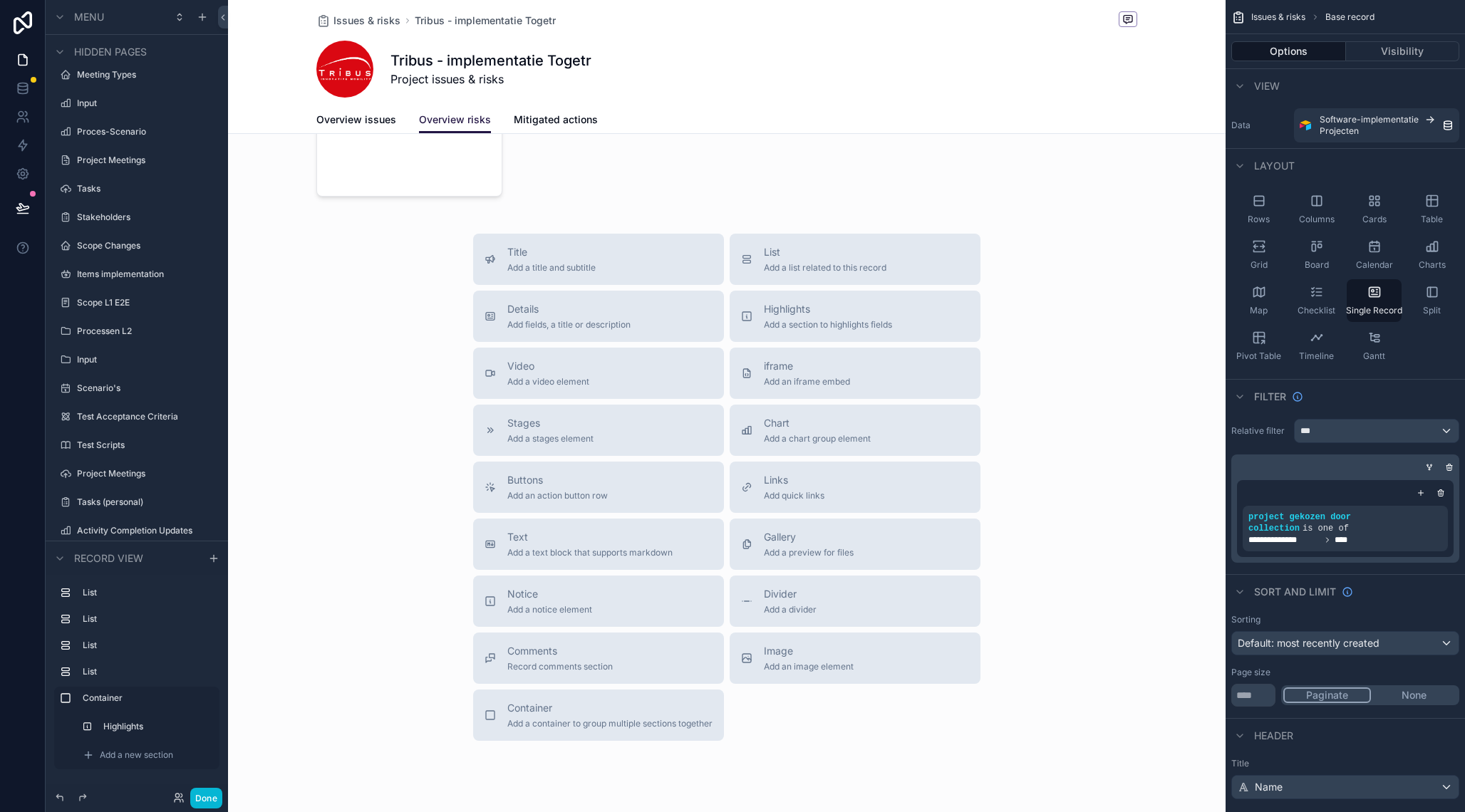
scroll to position [597, 0]
click at [795, 256] on span "List" at bounding box center [825, 251] width 122 height 15
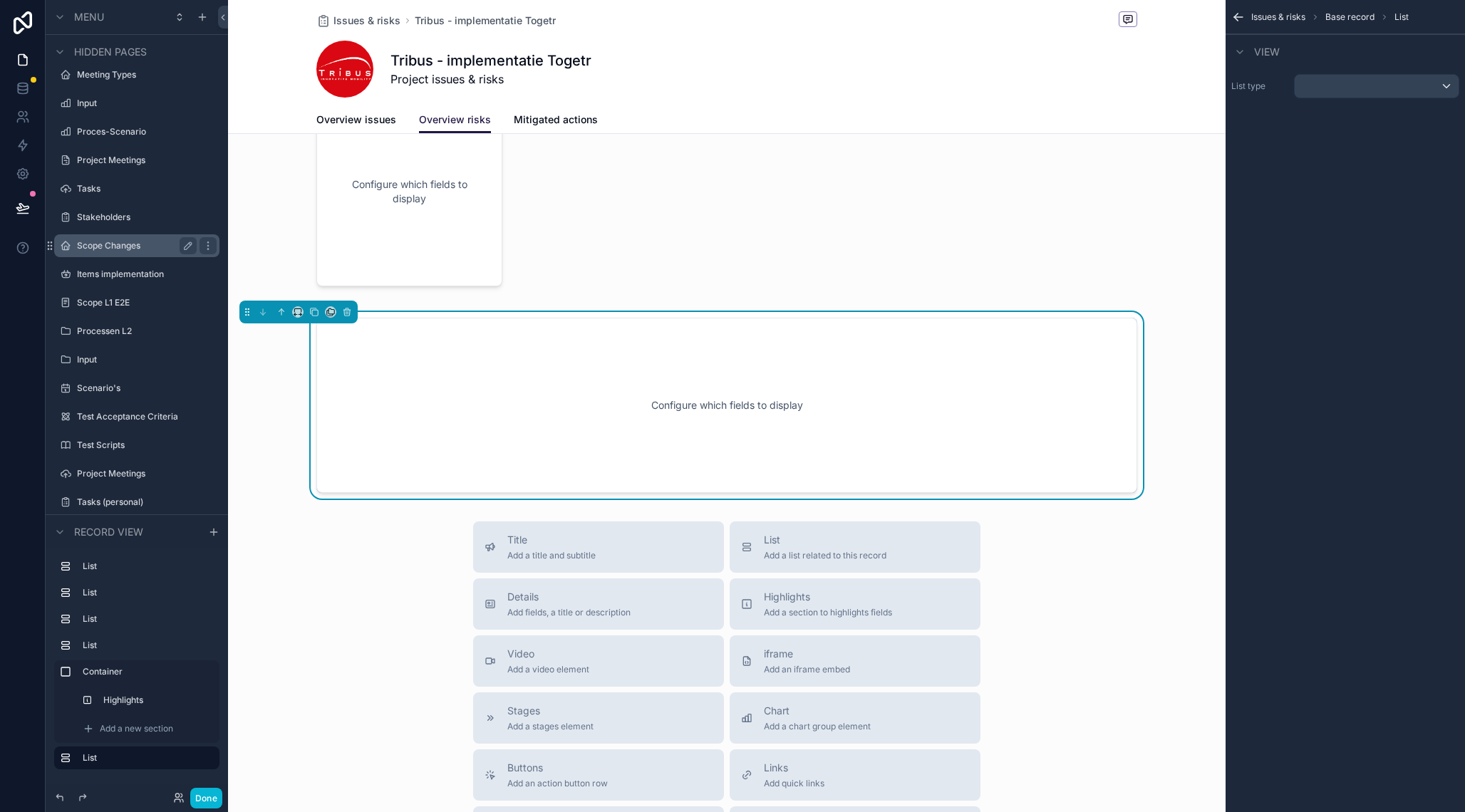
scroll to position [505, 0]
click at [203, 21] on icon "scrollable content" at bounding box center [203, 17] width 12 height 12
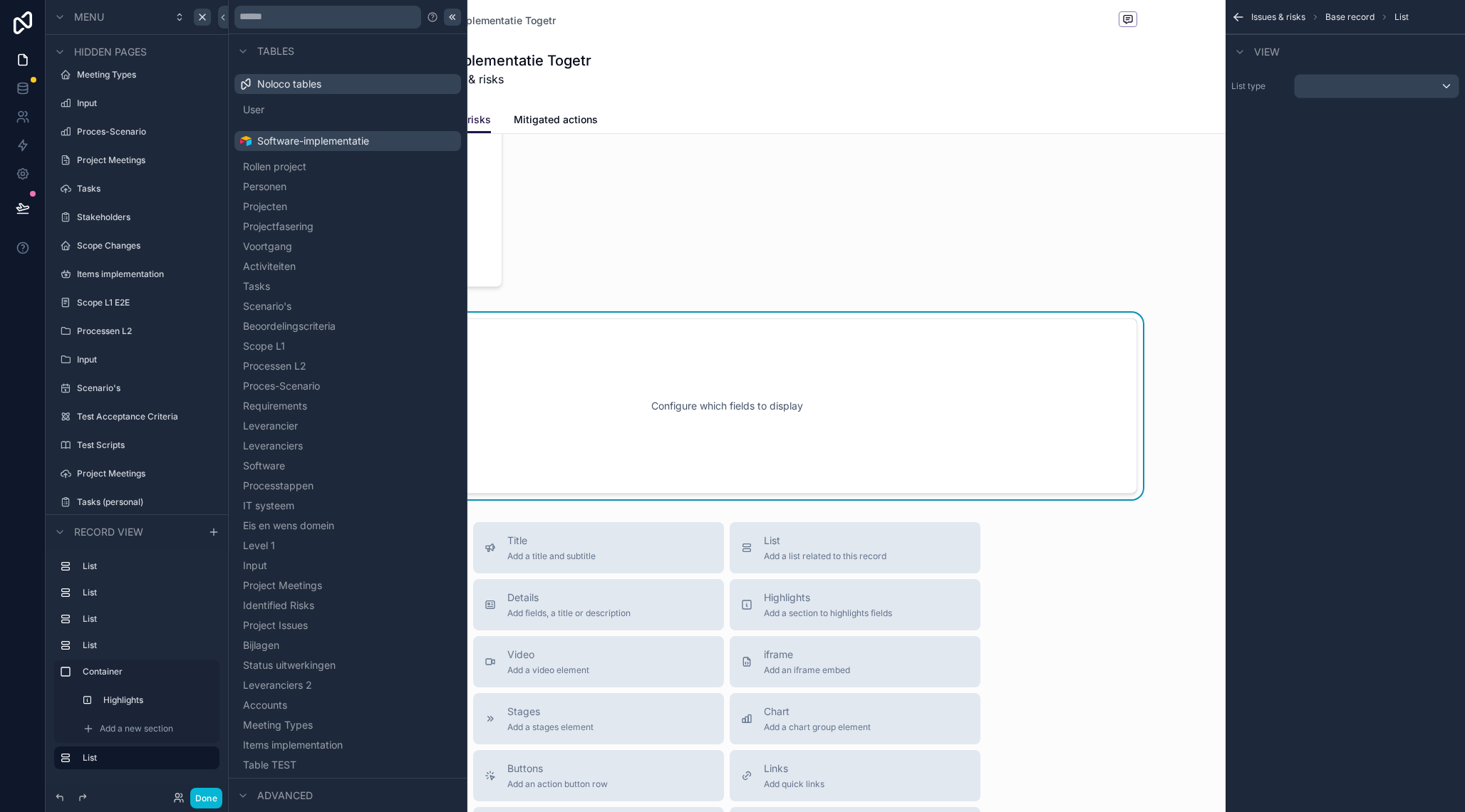
click at [454, 17] on icon at bounding box center [452, 17] width 12 height 12
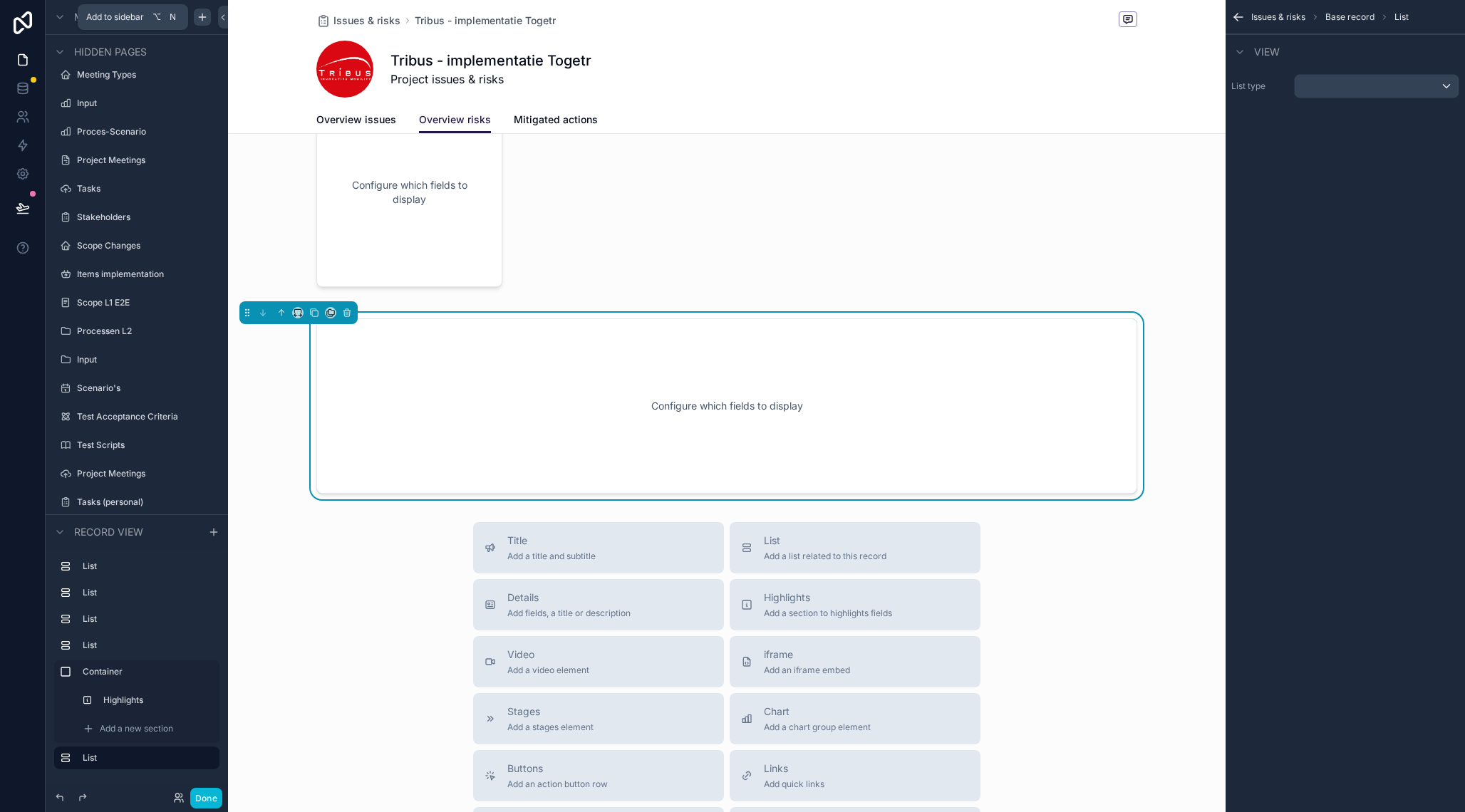
click at [205, 21] on icon "scrollable content" at bounding box center [203, 17] width 12 height 12
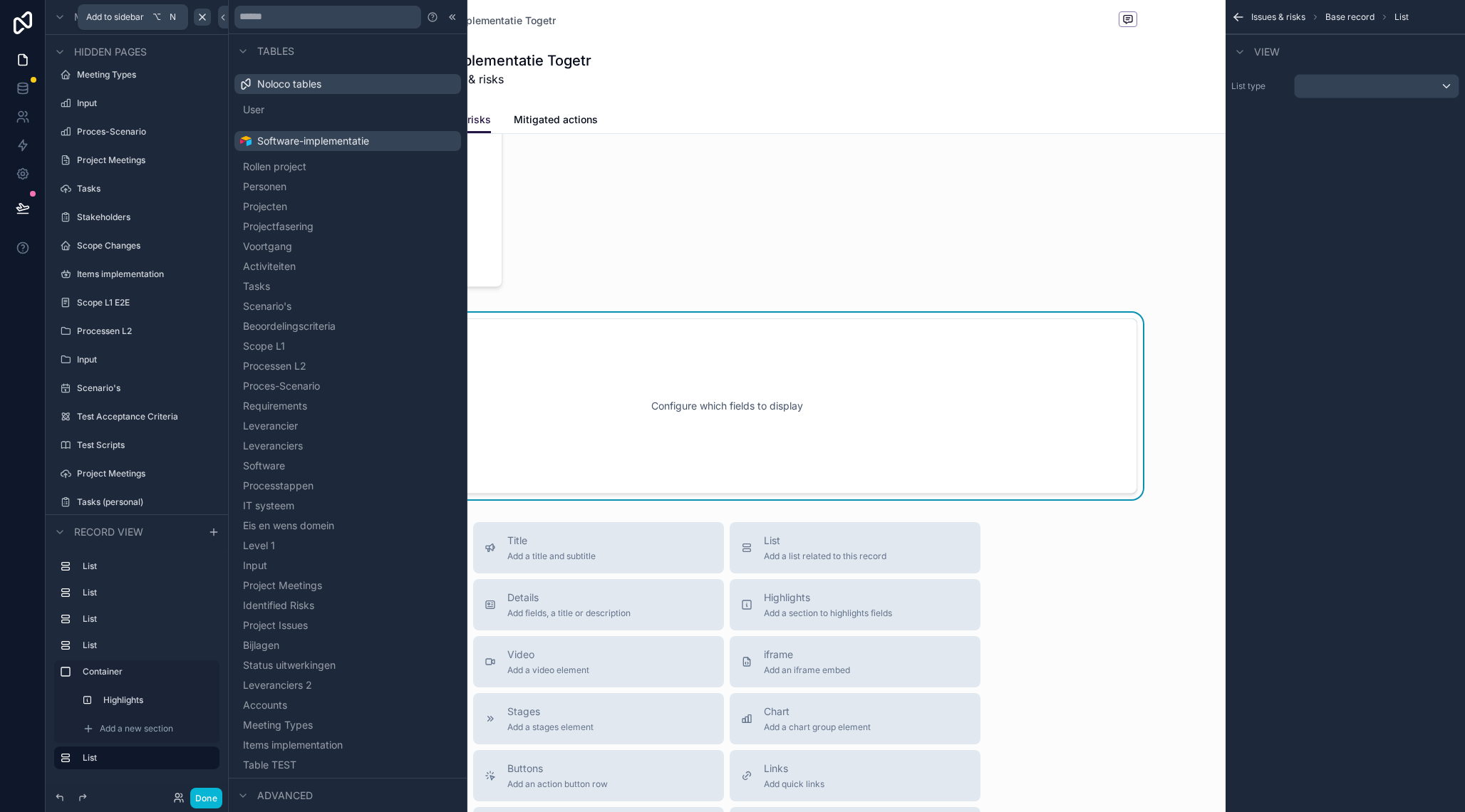
click at [205, 21] on icon "scrollable content" at bounding box center [203, 17] width 12 height 12
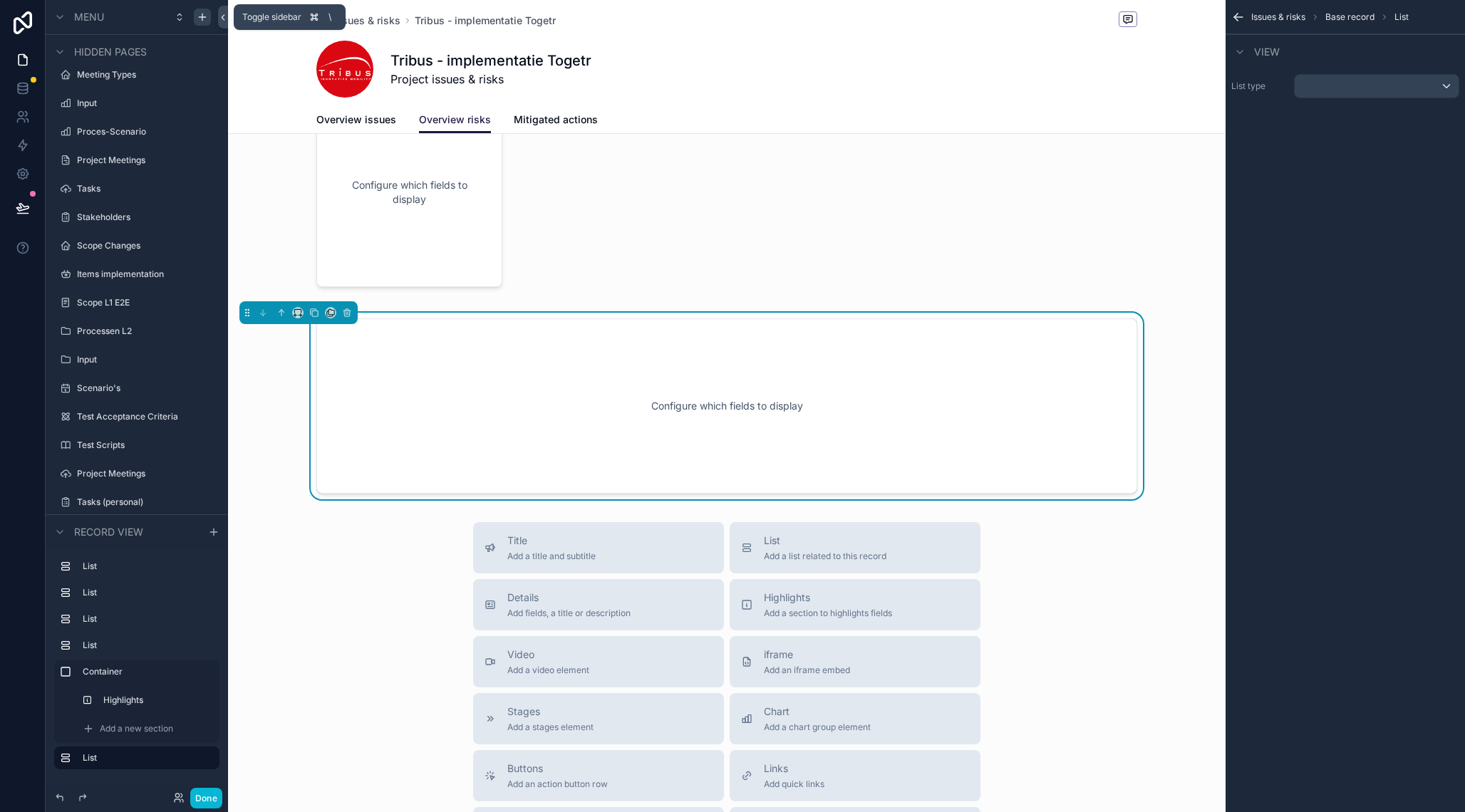
click at [222, 16] on icon at bounding box center [223, 17] width 3 height 5
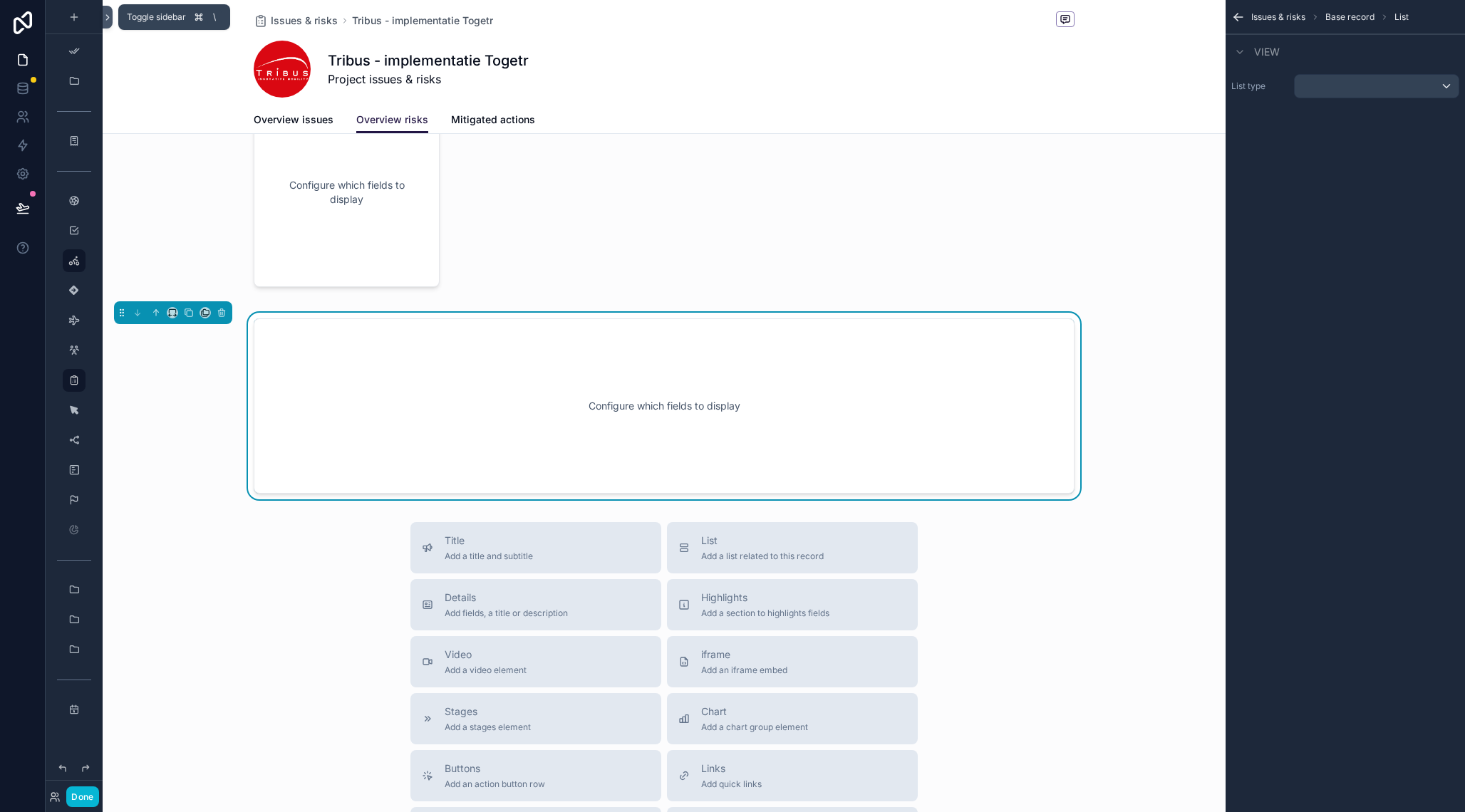
click at [111, 17] on icon at bounding box center [108, 17] width 10 height 11
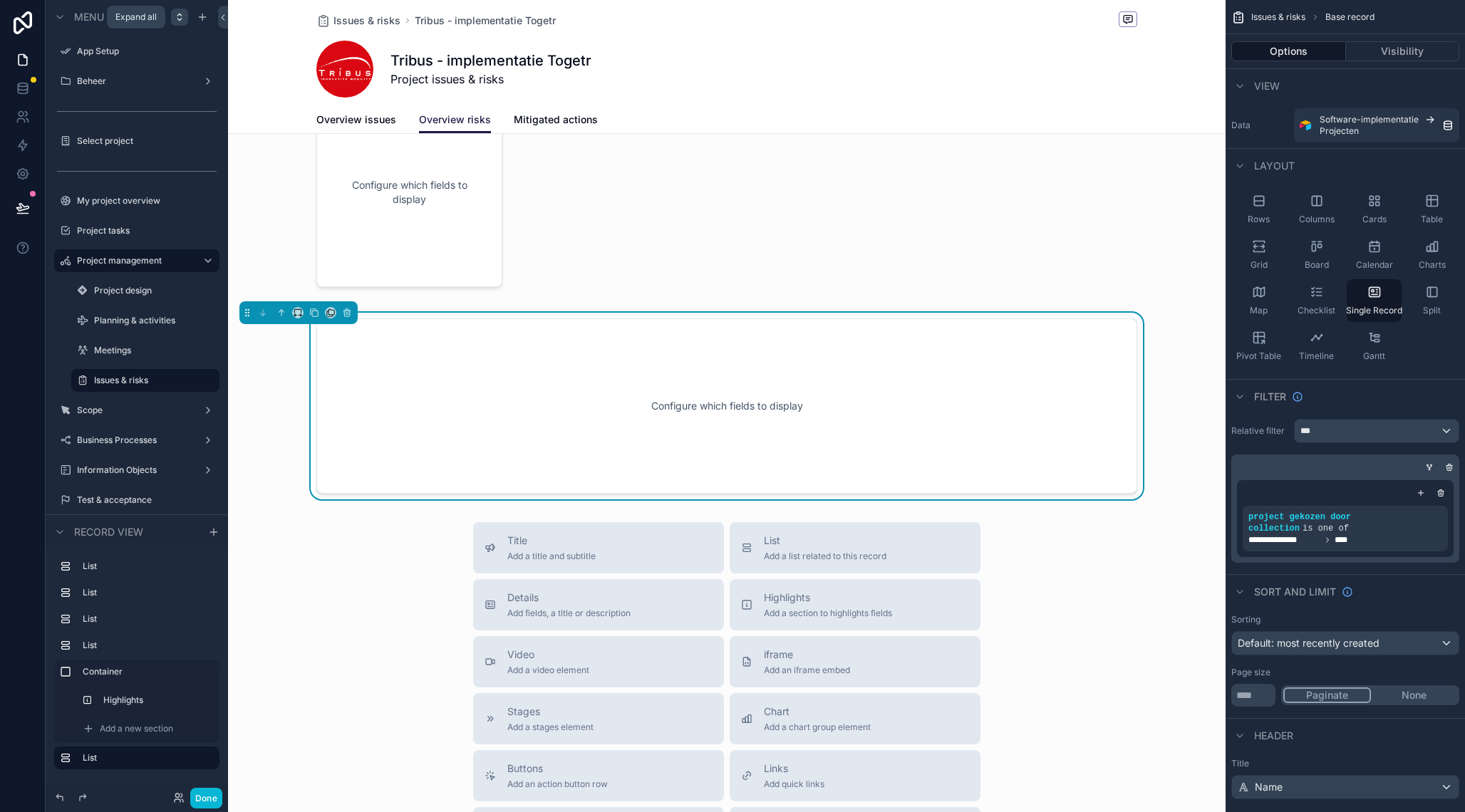
click at [180, 20] on icon "scrollable content" at bounding box center [179, 19] width 4 height 2
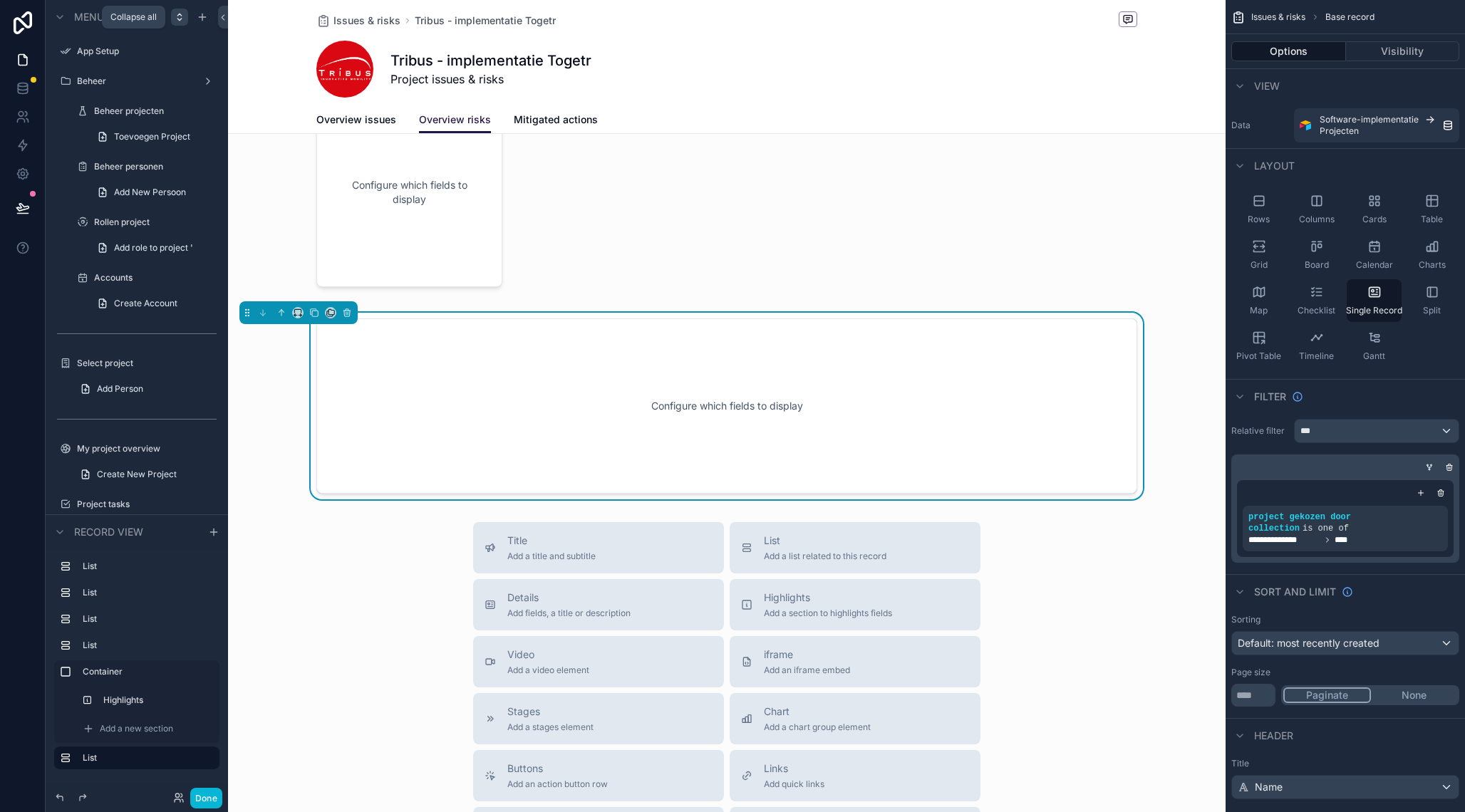
click at [180, 20] on icon "scrollable content" at bounding box center [179, 19] width 4 height 2
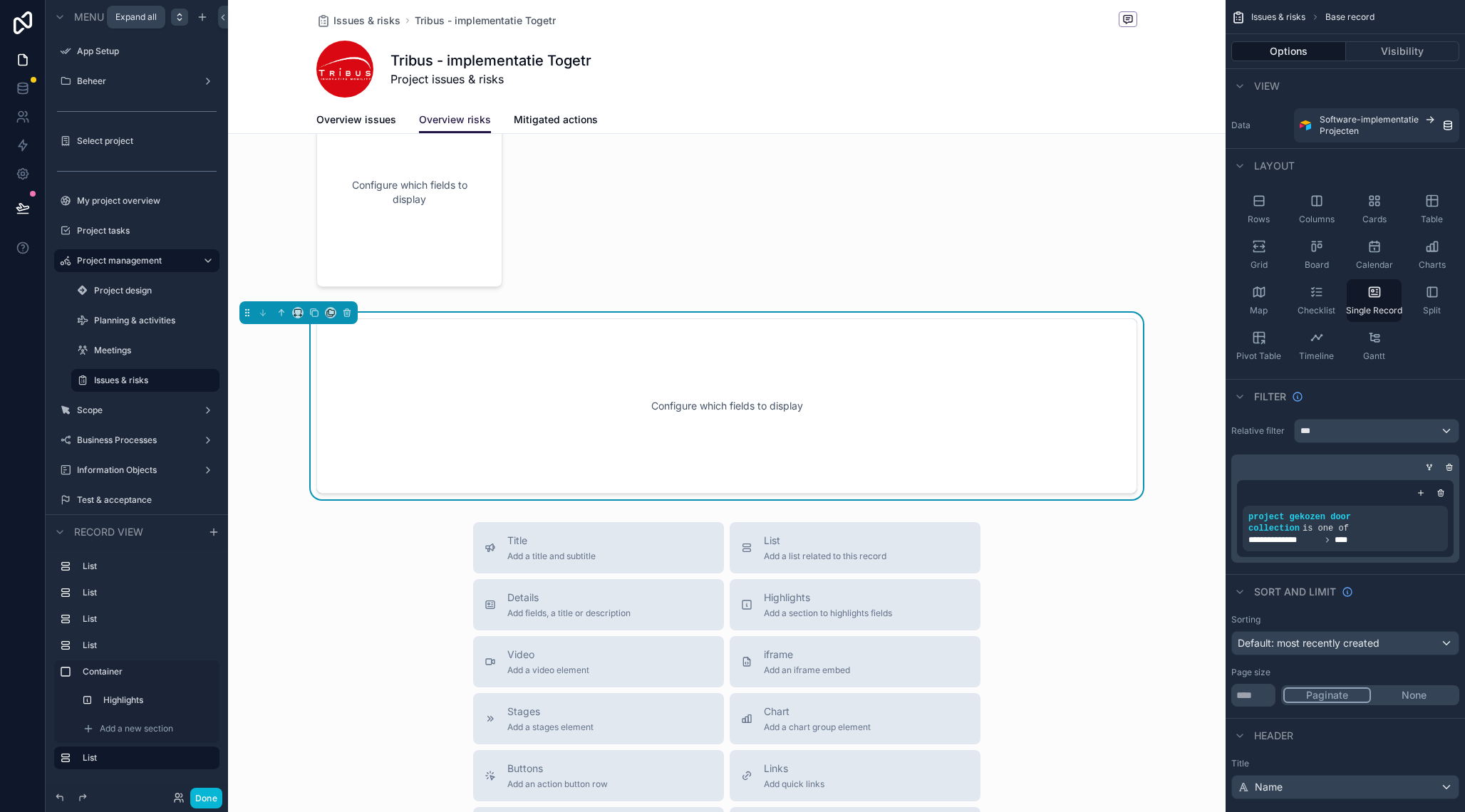
click at [180, 20] on icon "scrollable content" at bounding box center [179, 19] width 4 height 2
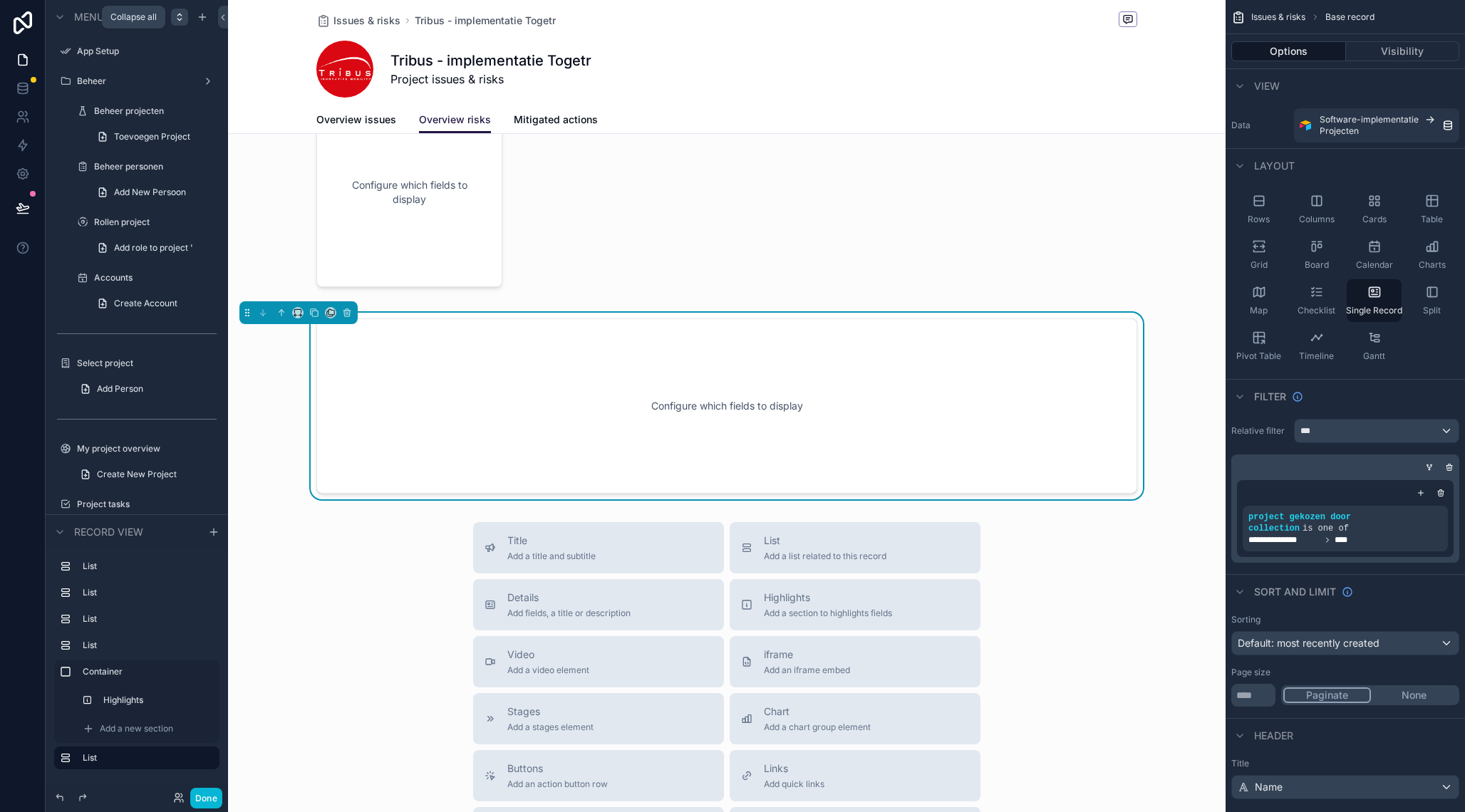
click at [180, 20] on icon "scrollable content" at bounding box center [179, 19] width 4 height 2
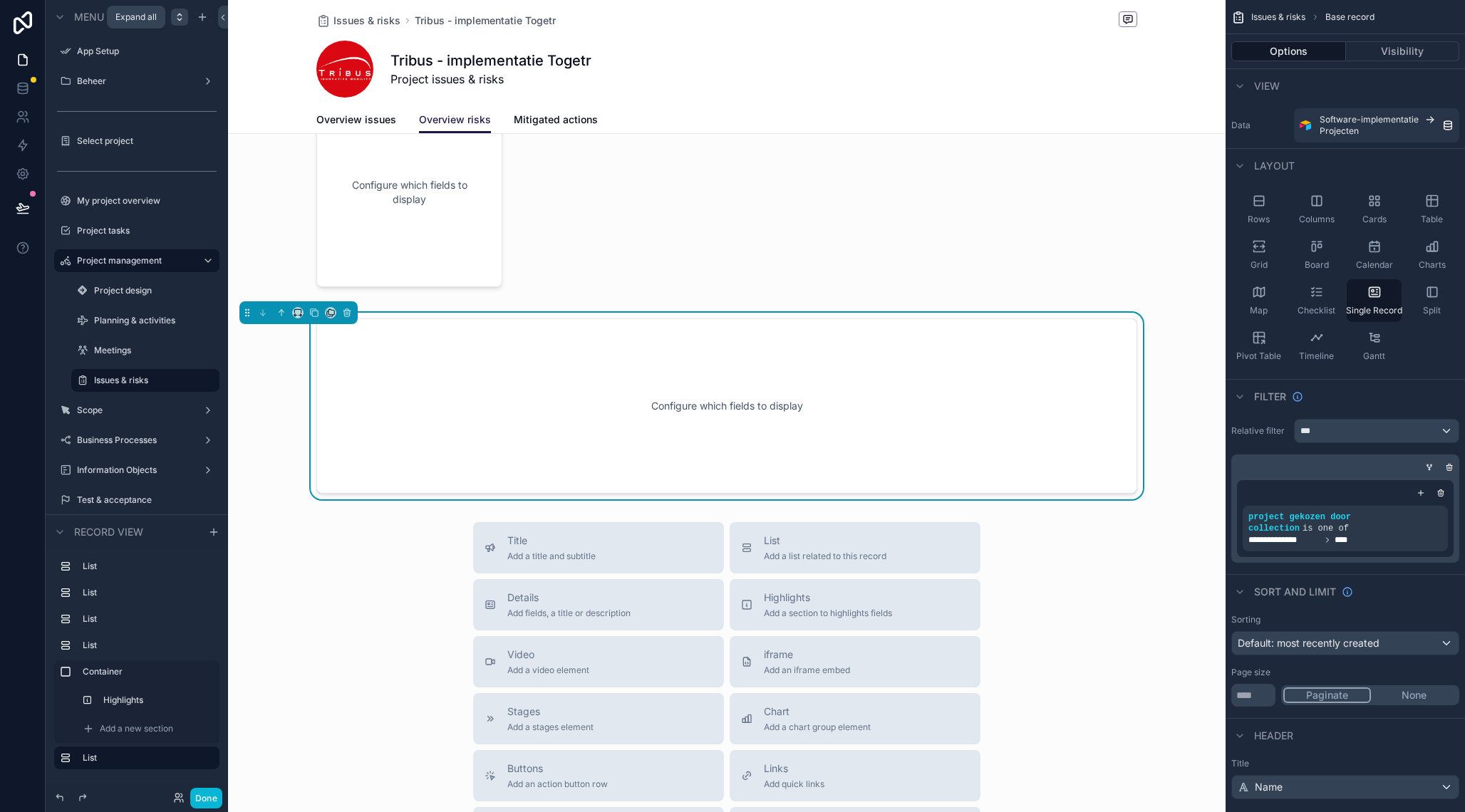
click at [180, 20] on icon "scrollable content" at bounding box center [179, 19] width 4 height 2
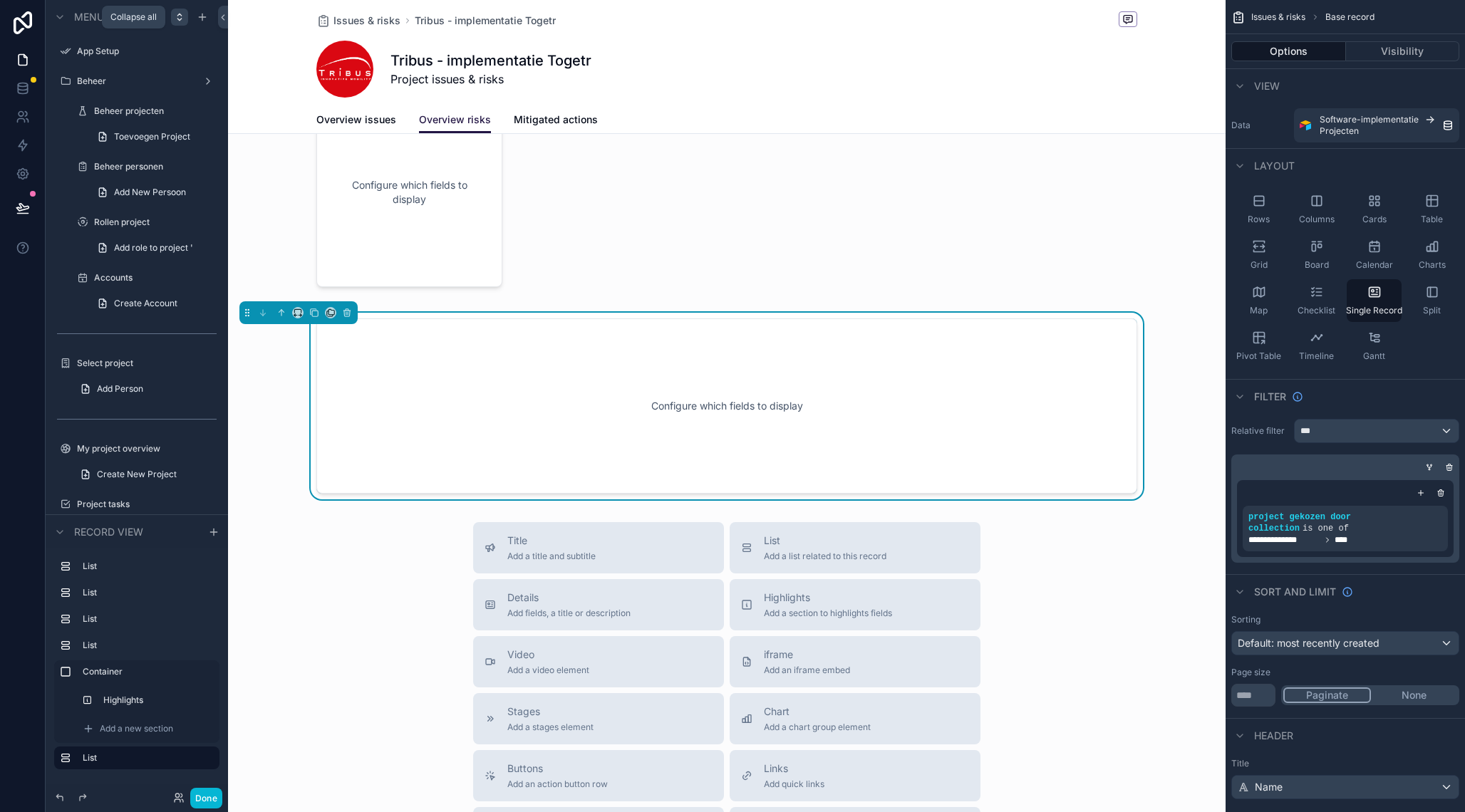
click at [180, 20] on icon "scrollable content" at bounding box center [179, 19] width 4 height 2
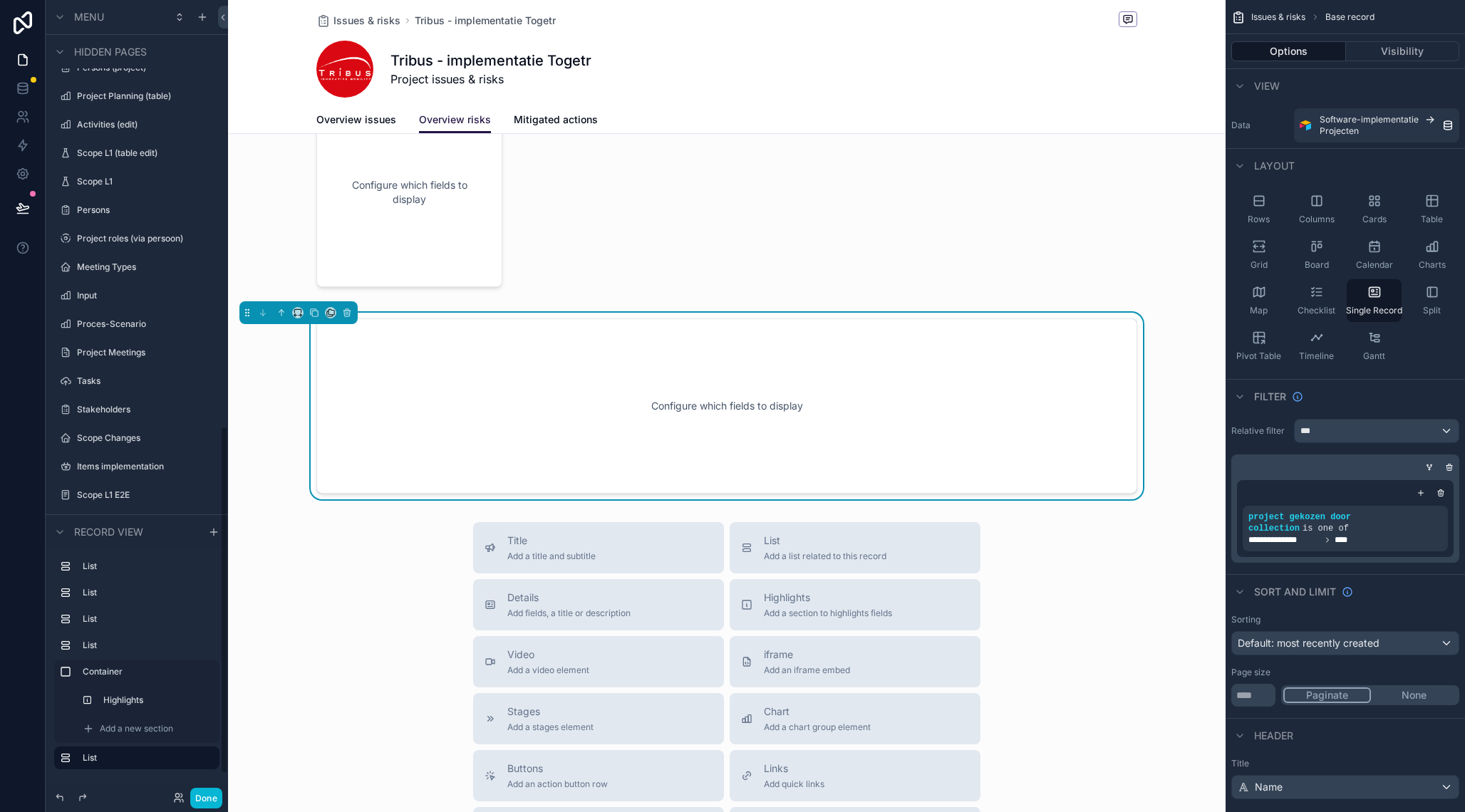
scroll to position [1023, 0]
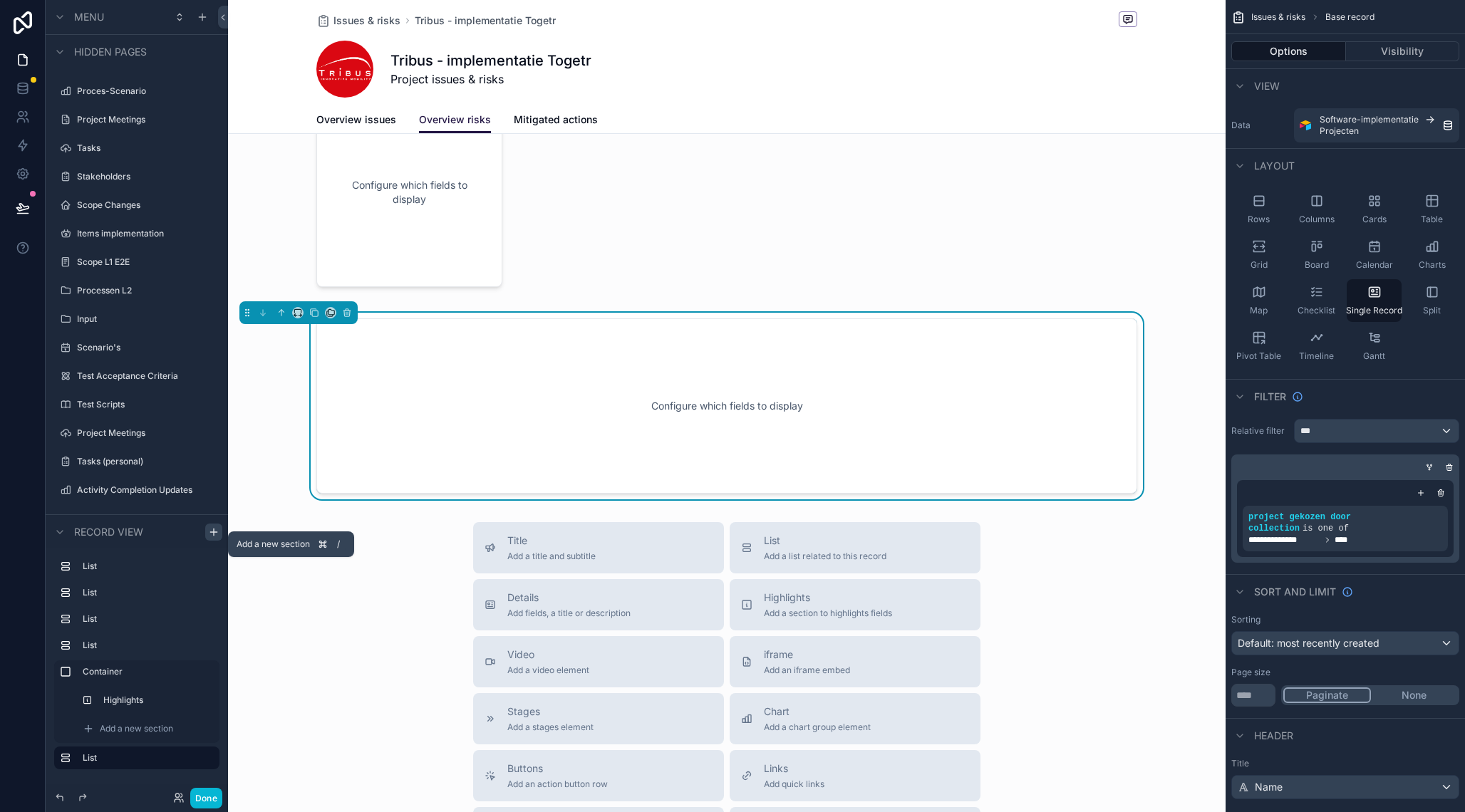
click at [215, 531] on icon "scrollable content" at bounding box center [214, 532] width 12 height 12
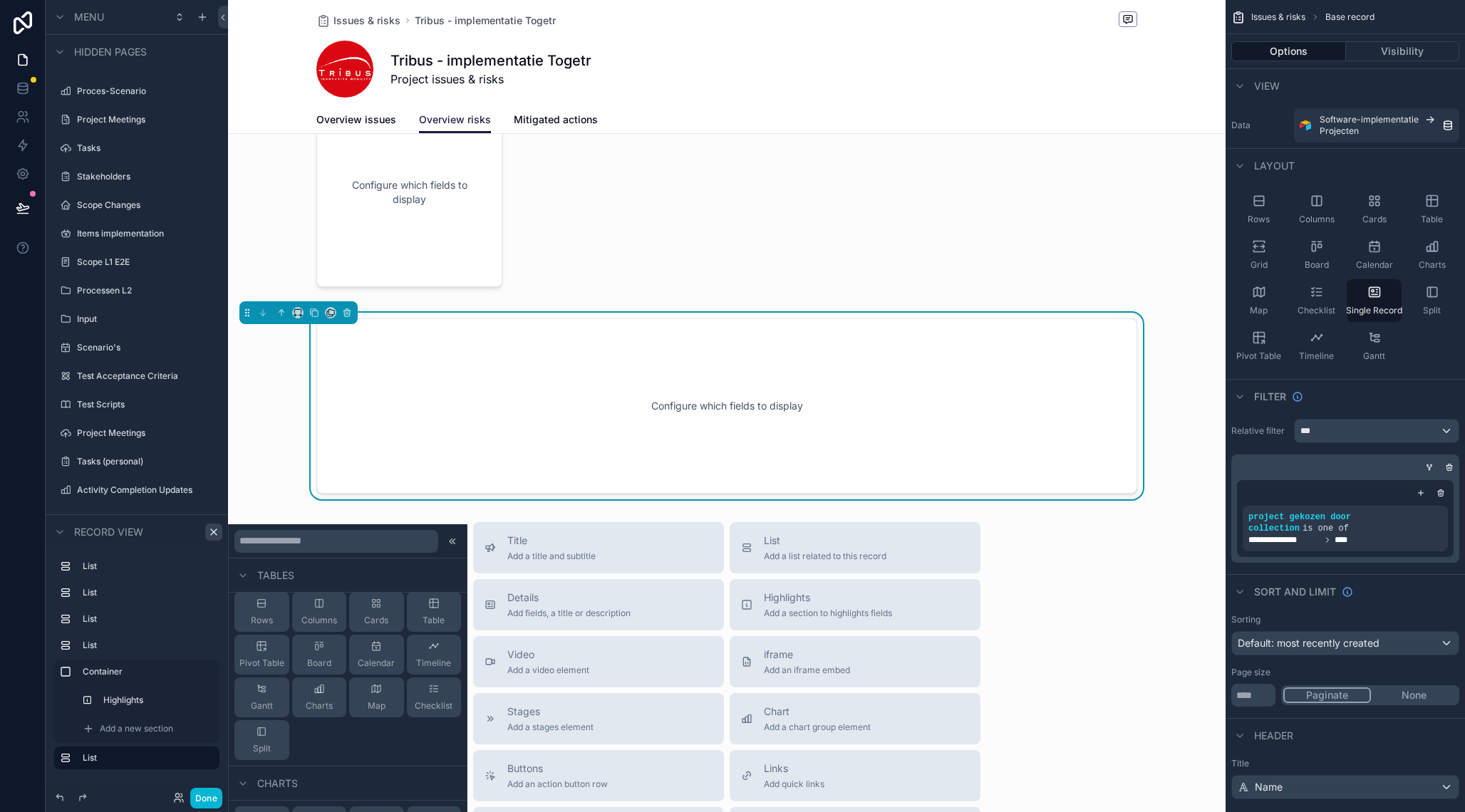
scroll to position [245, 0]
click at [246, 584] on icon at bounding box center [243, 588] width 12 height 12
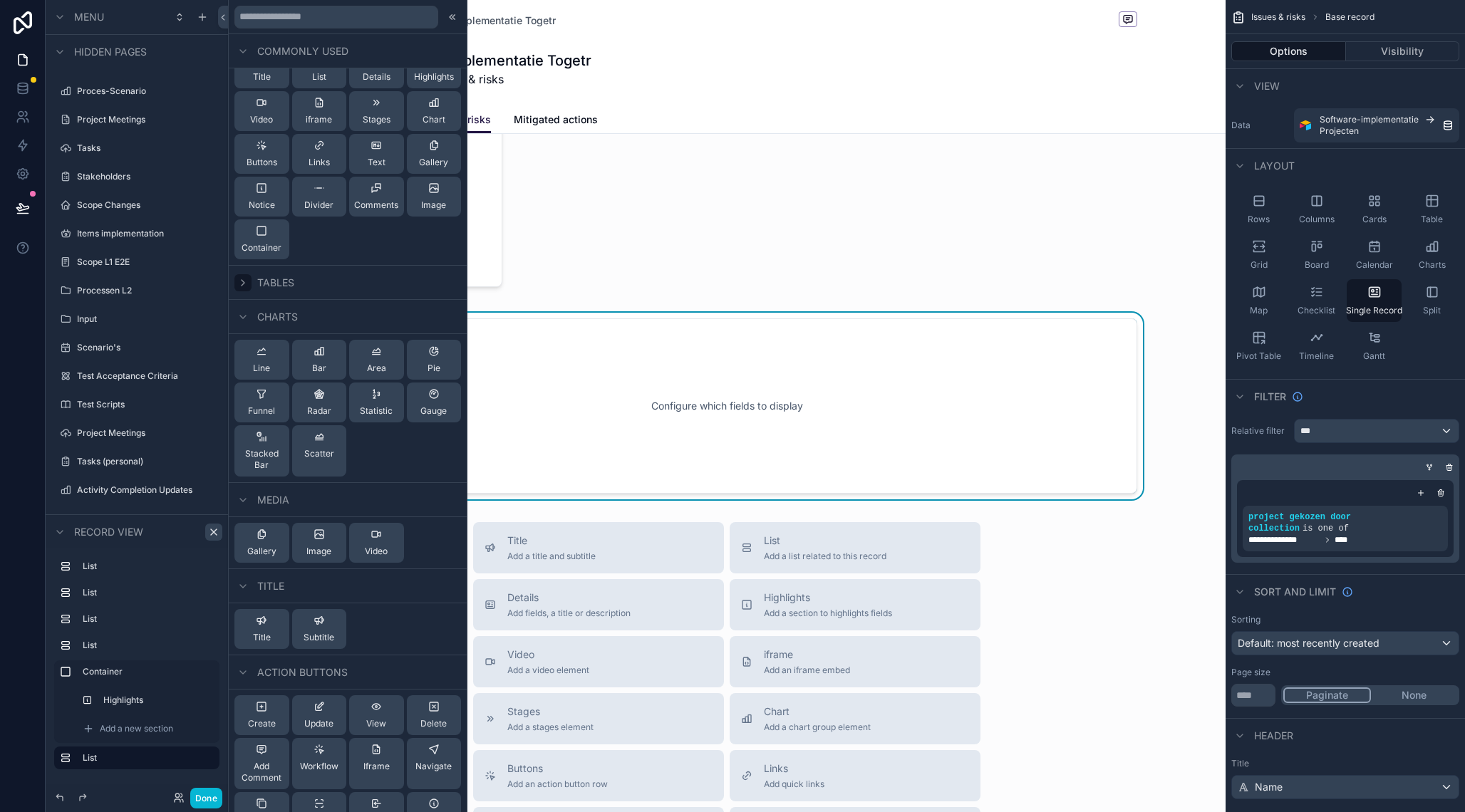
scroll to position [0, 0]
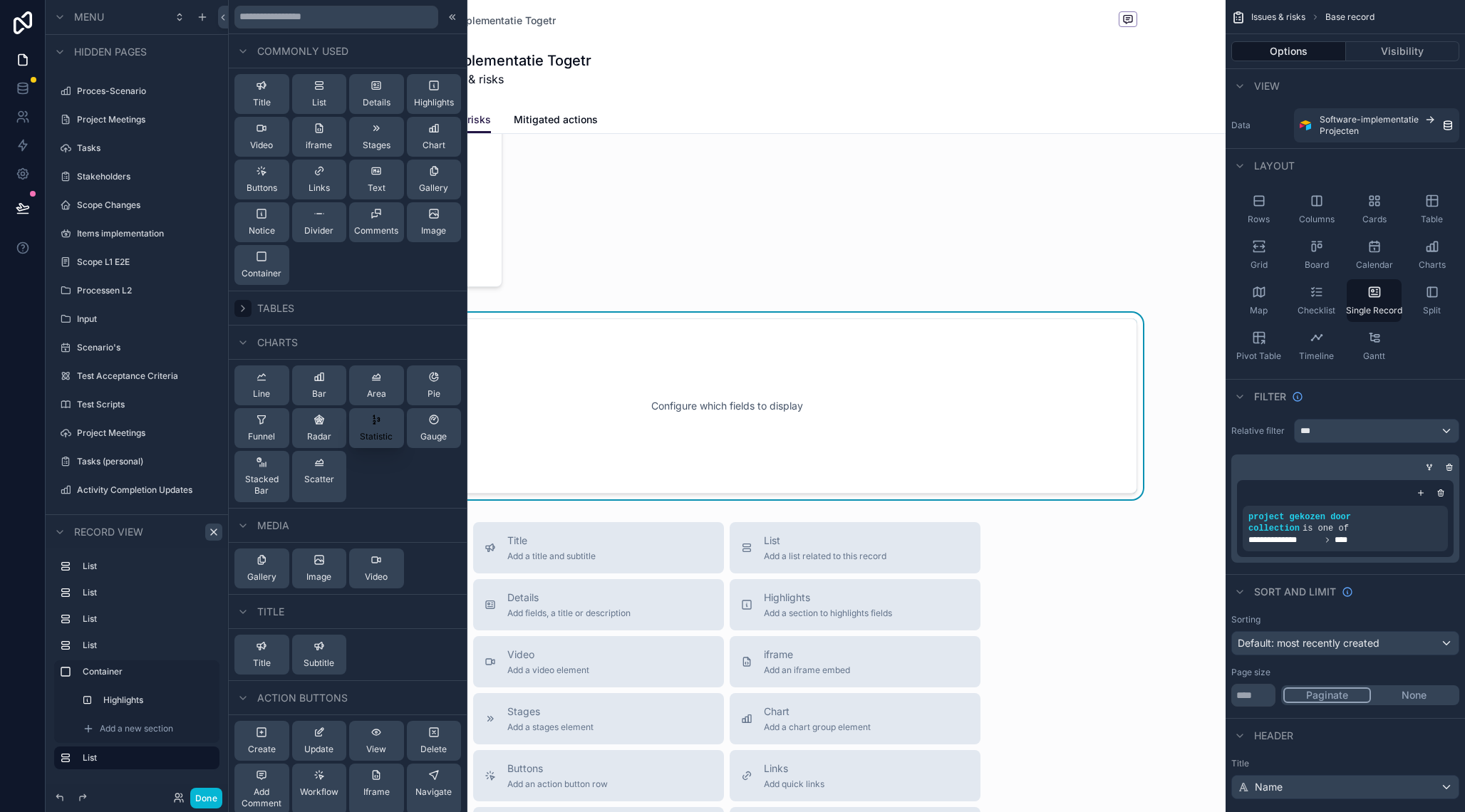
click at [370, 443] on button "Statistic" at bounding box center [376, 428] width 55 height 40
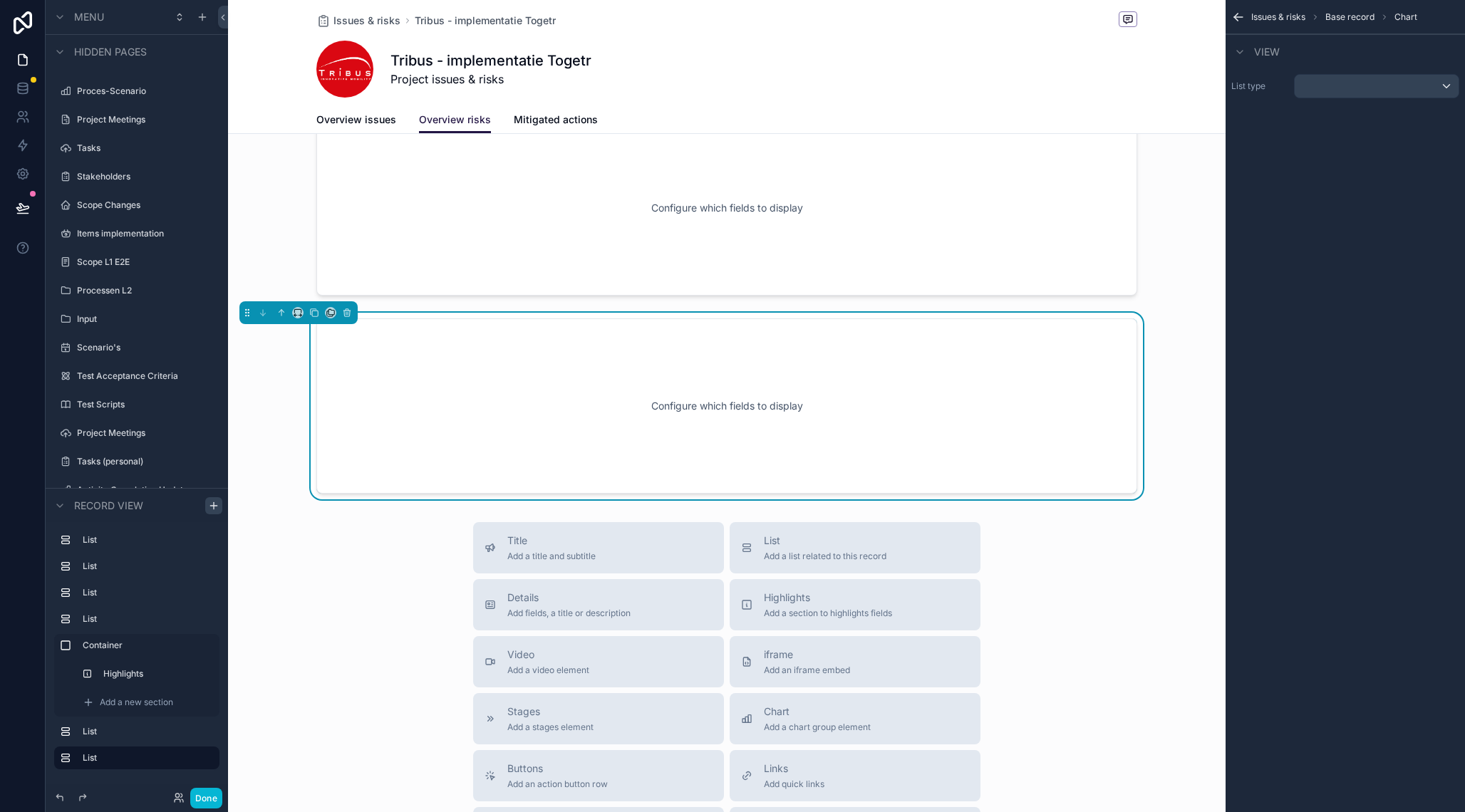
scroll to position [703, 0]
click at [1350, 94] on div "scrollable content" at bounding box center [1376, 86] width 164 height 23
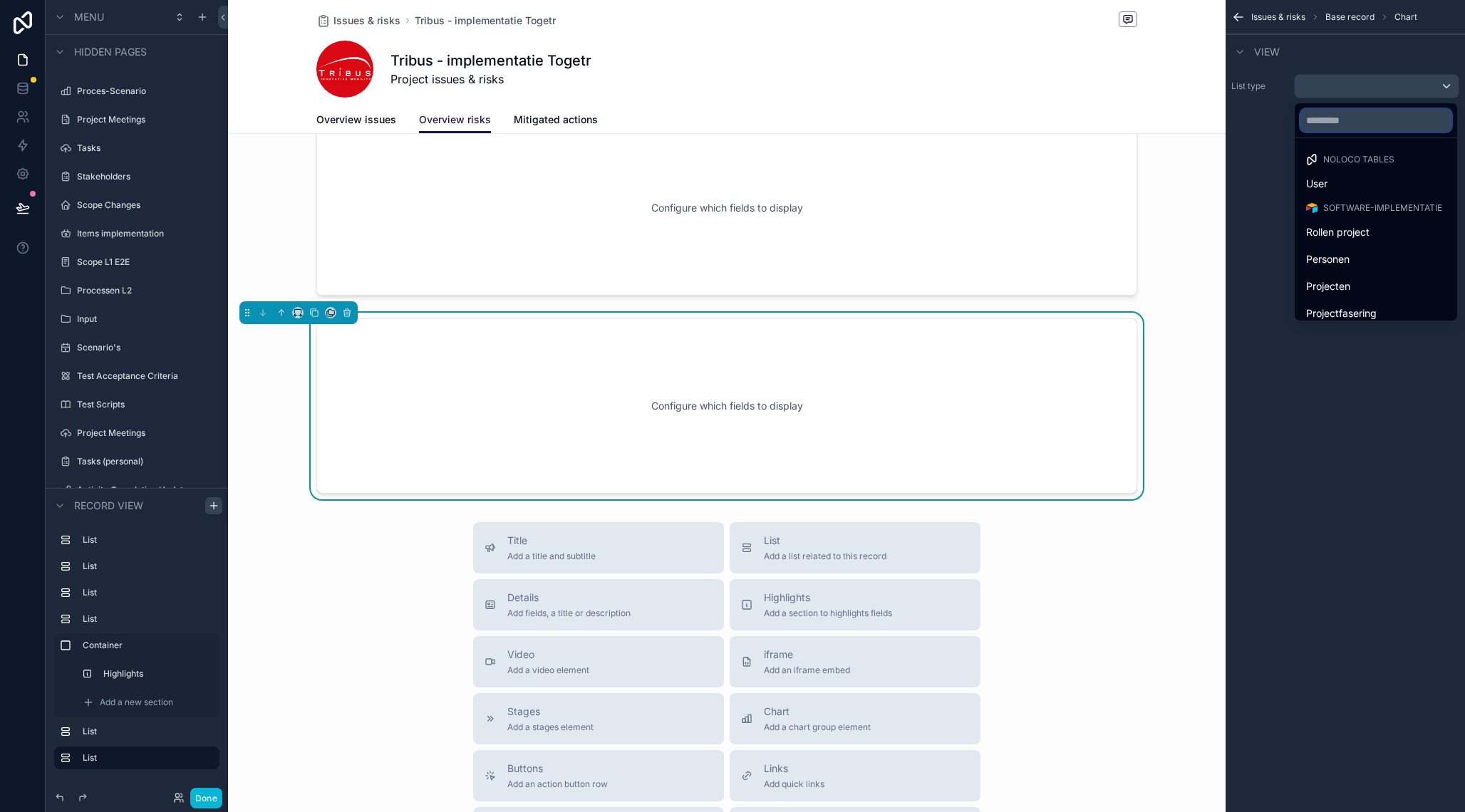
click at [1335, 125] on input "text" at bounding box center [1375, 120] width 151 height 23
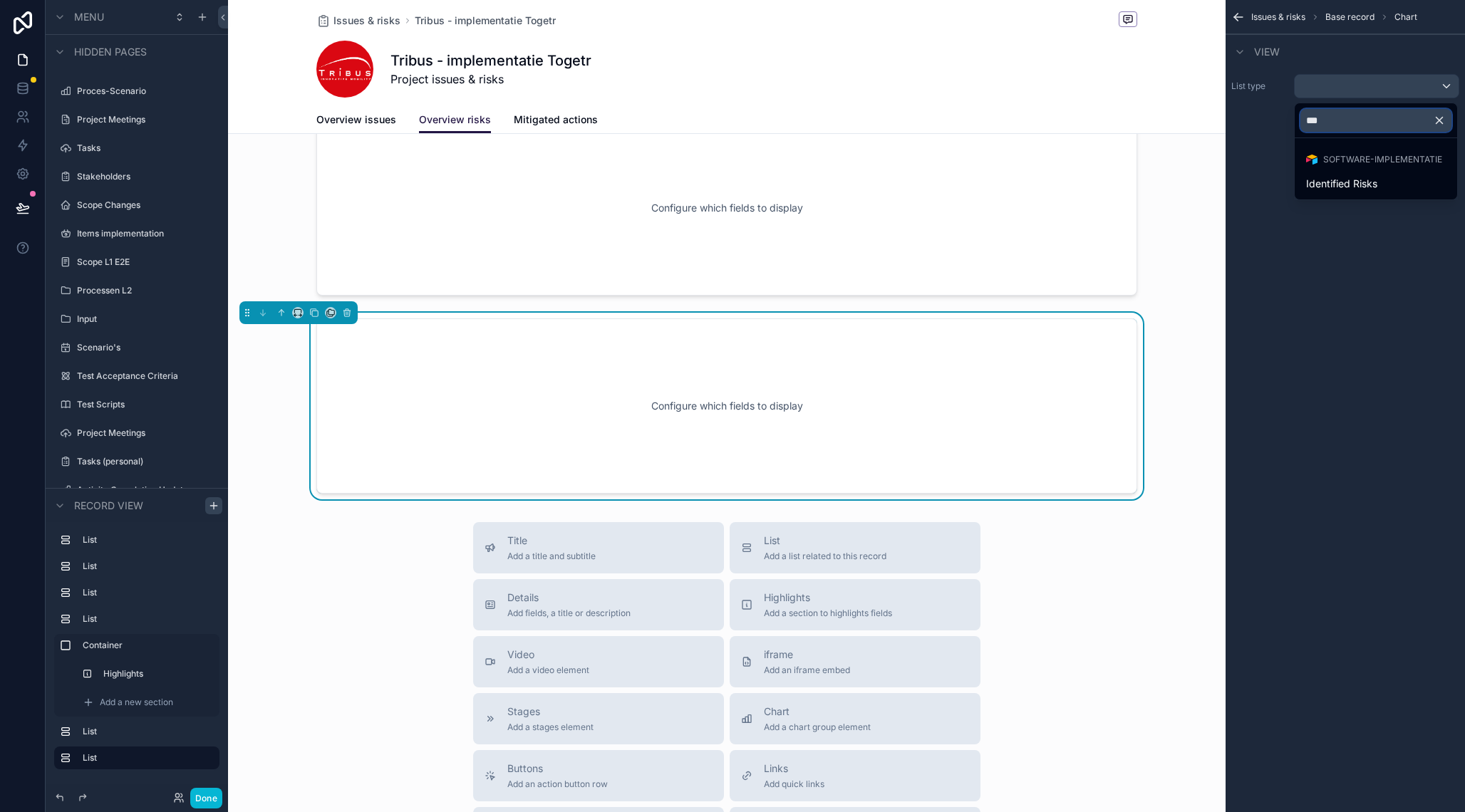
type input "****"
click at [1347, 188] on span "Identified Risks" at bounding box center [1342, 184] width 71 height 17
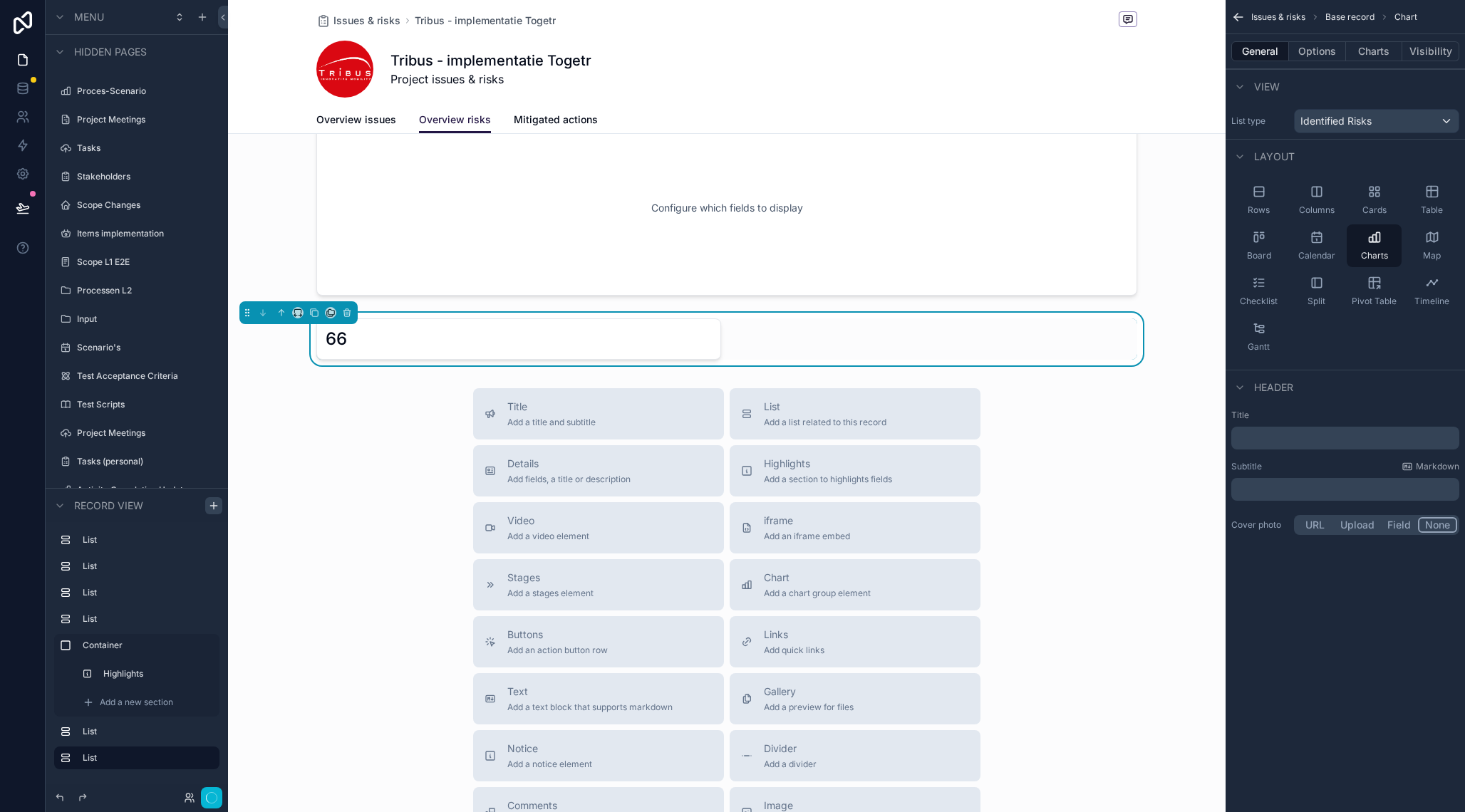
scroll to position [710, 0]
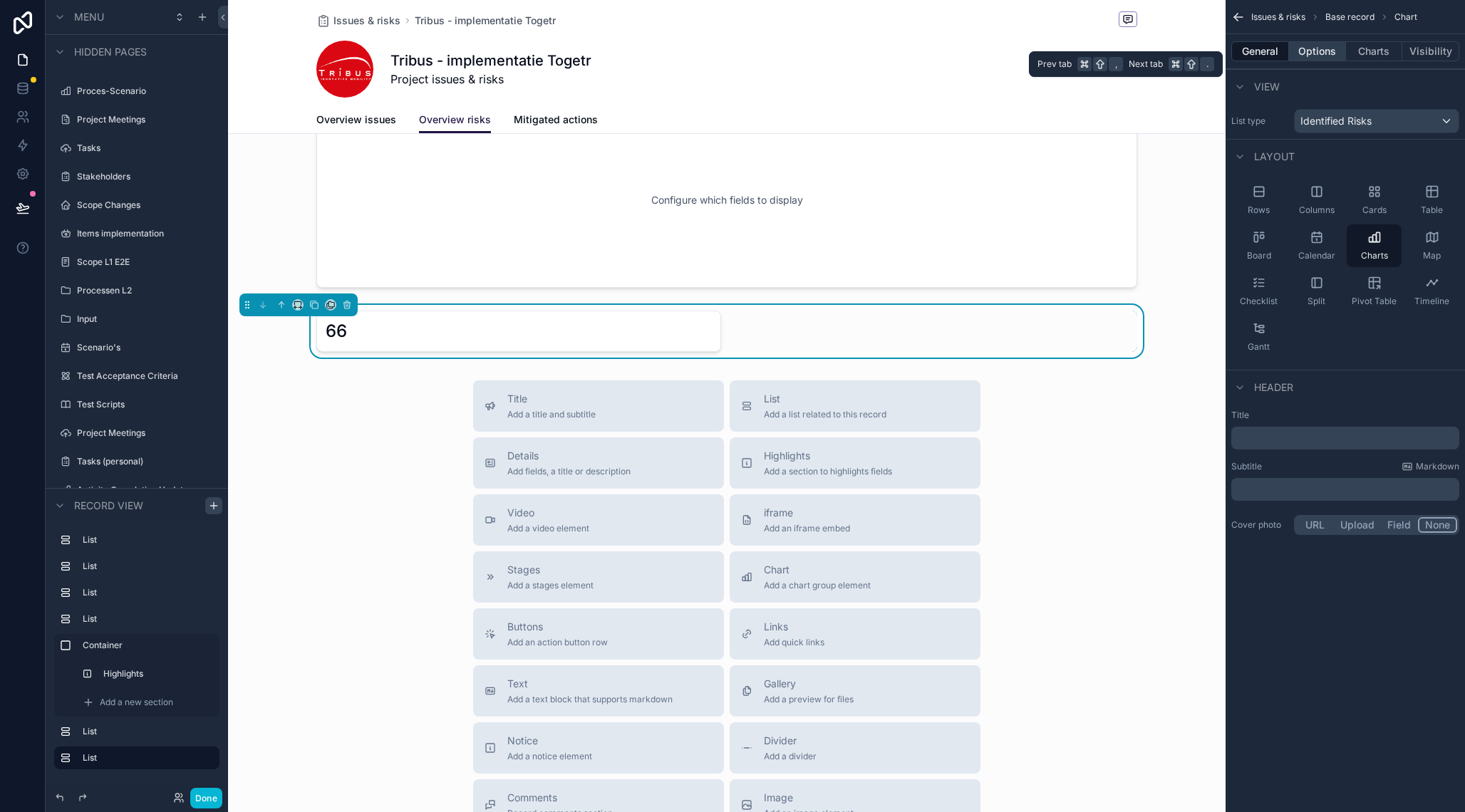
click at [1321, 54] on button "Options" at bounding box center [1318, 51] width 57 height 20
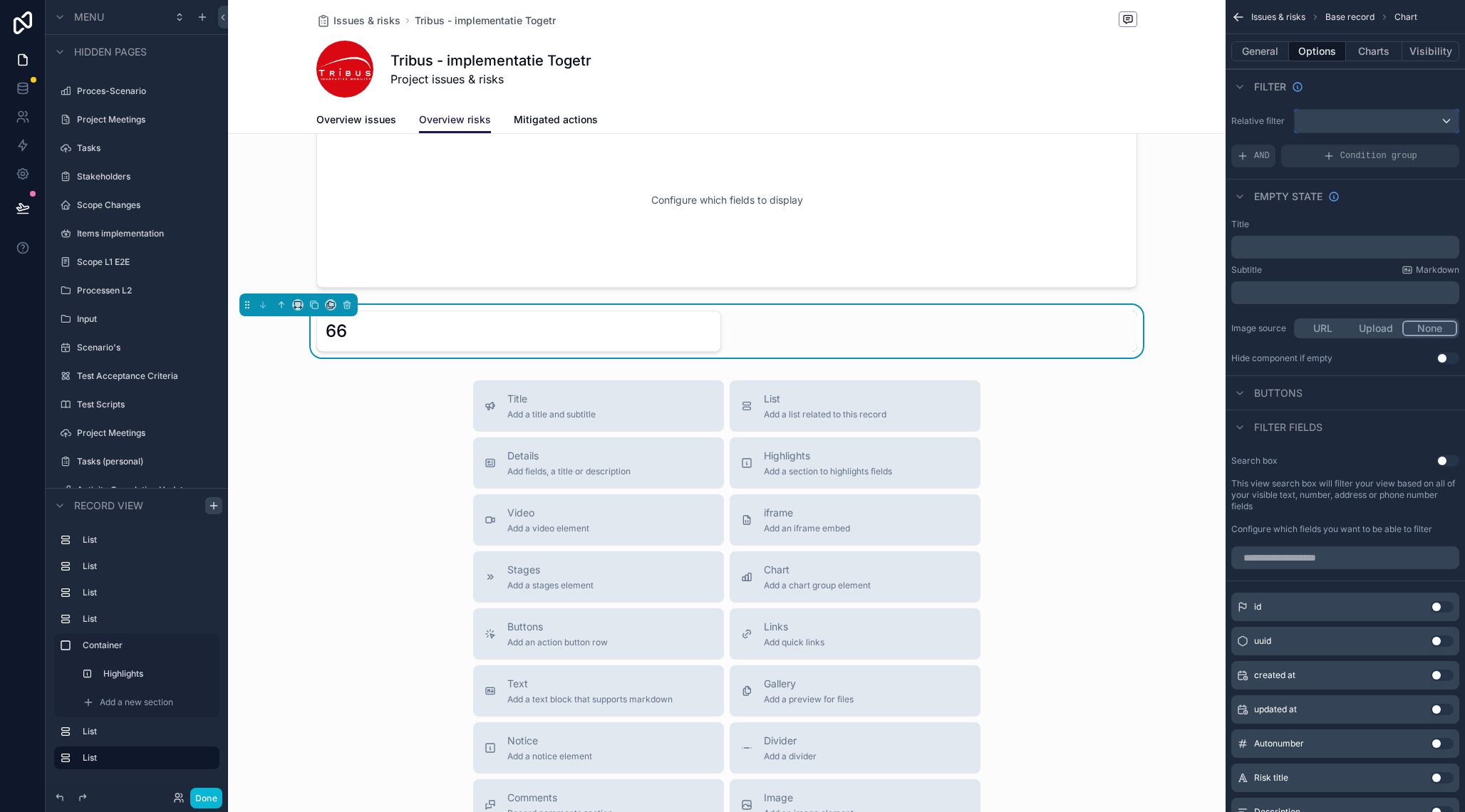
click at [1348, 119] on div "scrollable content" at bounding box center [1376, 121] width 164 height 23
click at [1337, 238] on span "identified risks collection" at bounding box center [1380, 245] width 114 height 17
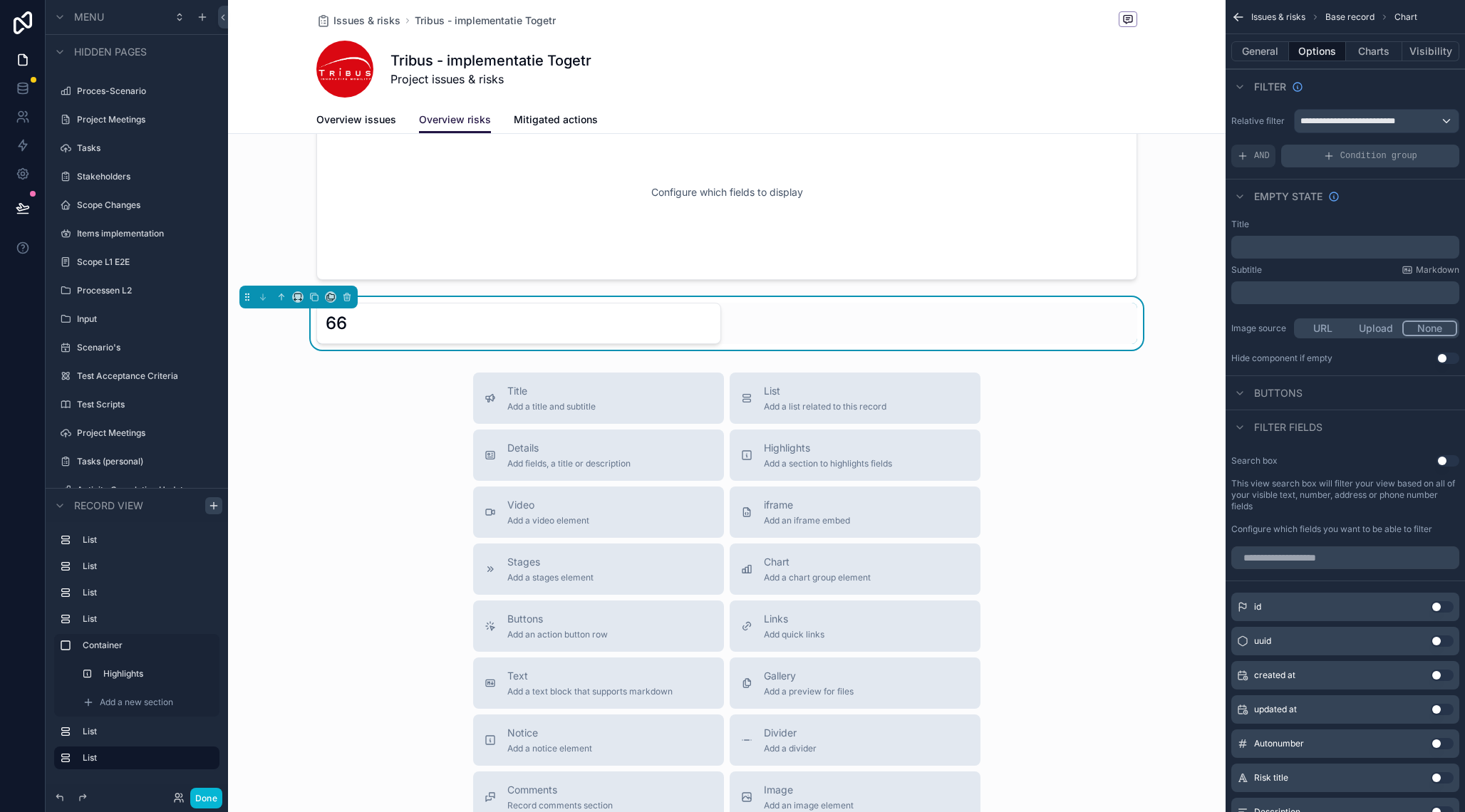
click at [1332, 154] on icon "scrollable content" at bounding box center [1330, 156] width 12 height 12
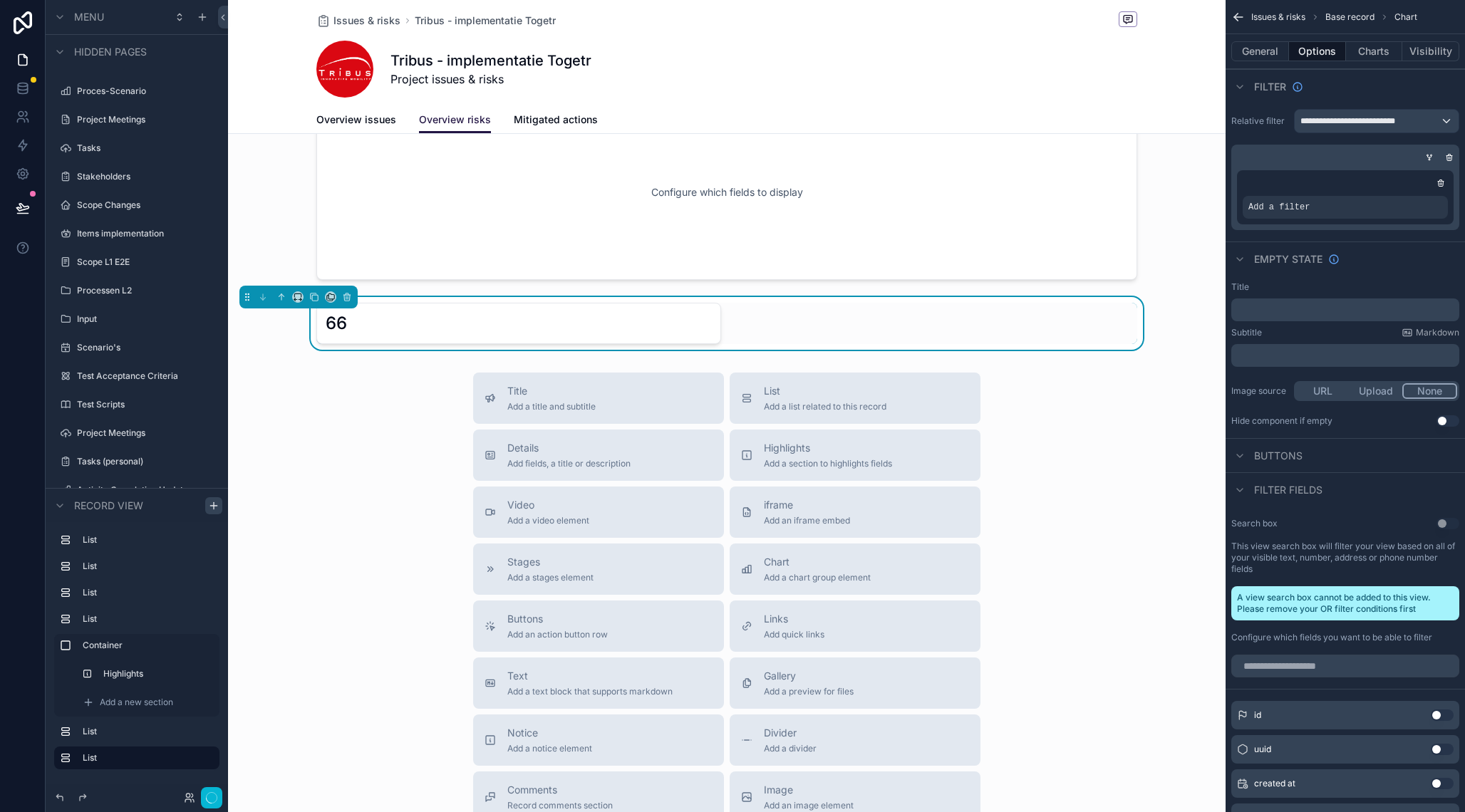
scroll to position [726, 0]
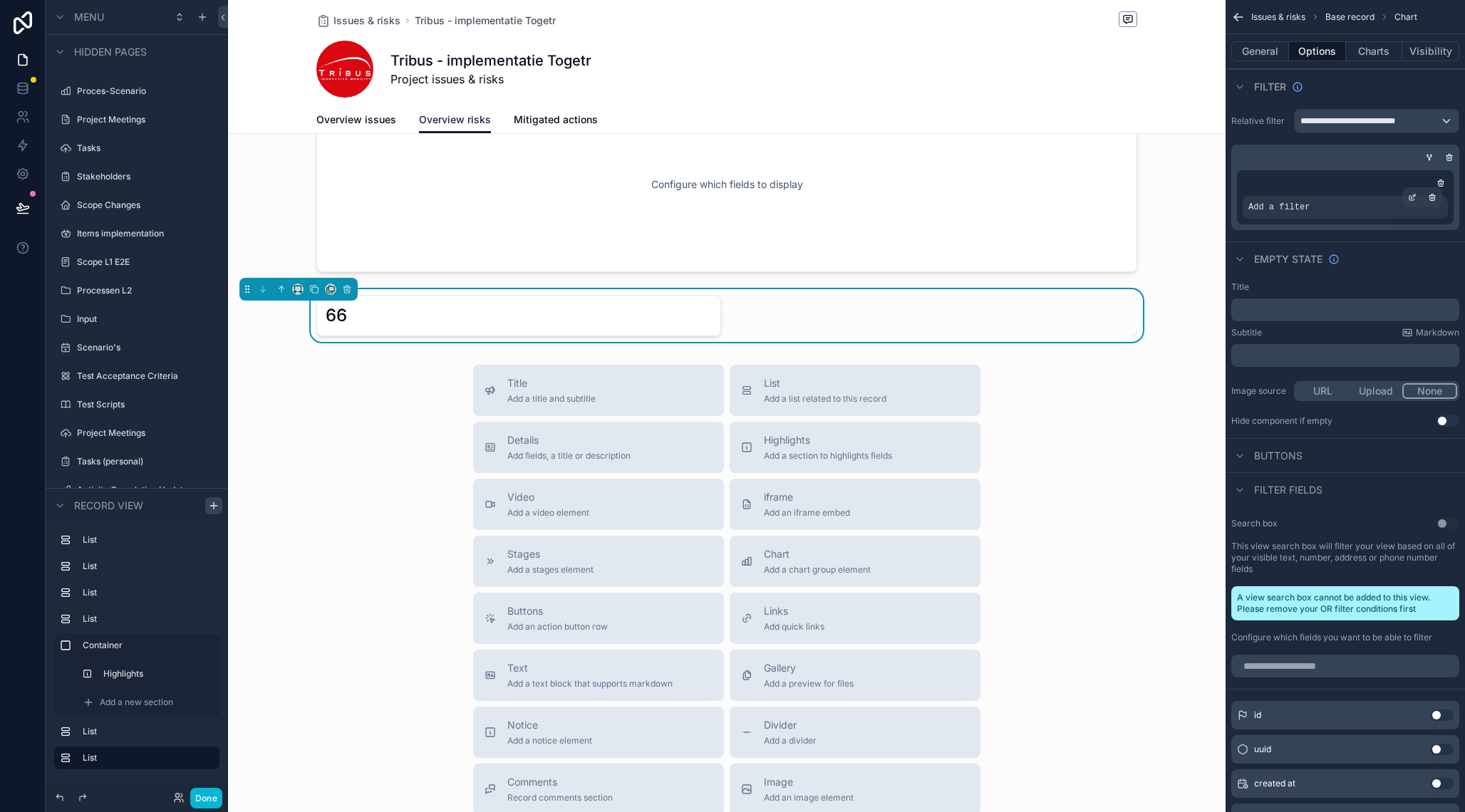
click at [1367, 211] on div "Add a filter" at bounding box center [1346, 207] width 205 height 23
click at [1412, 197] on icon "scrollable content" at bounding box center [1413, 197] width 9 height 9
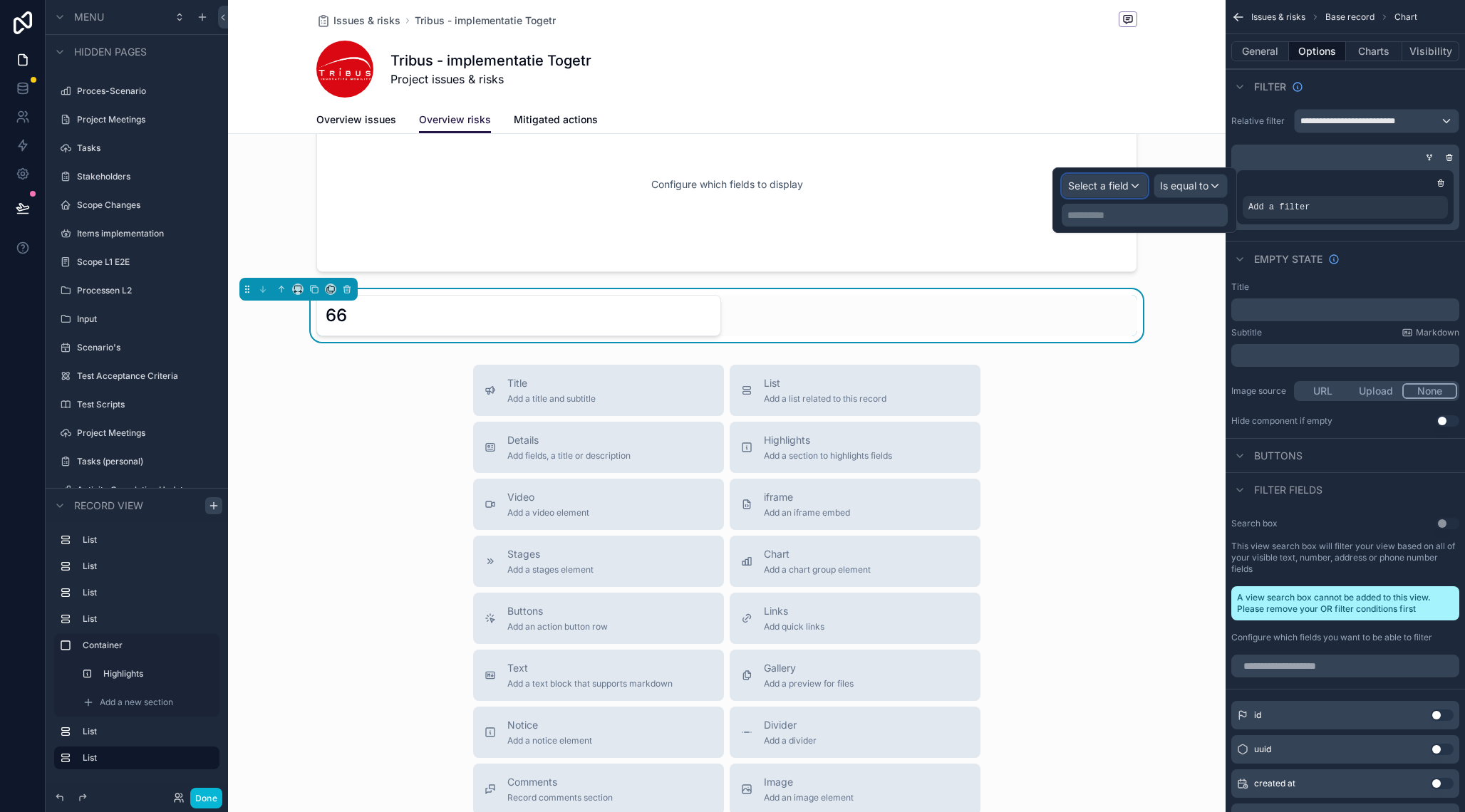
click at [1101, 188] on span "Select a field" at bounding box center [1098, 186] width 60 height 12
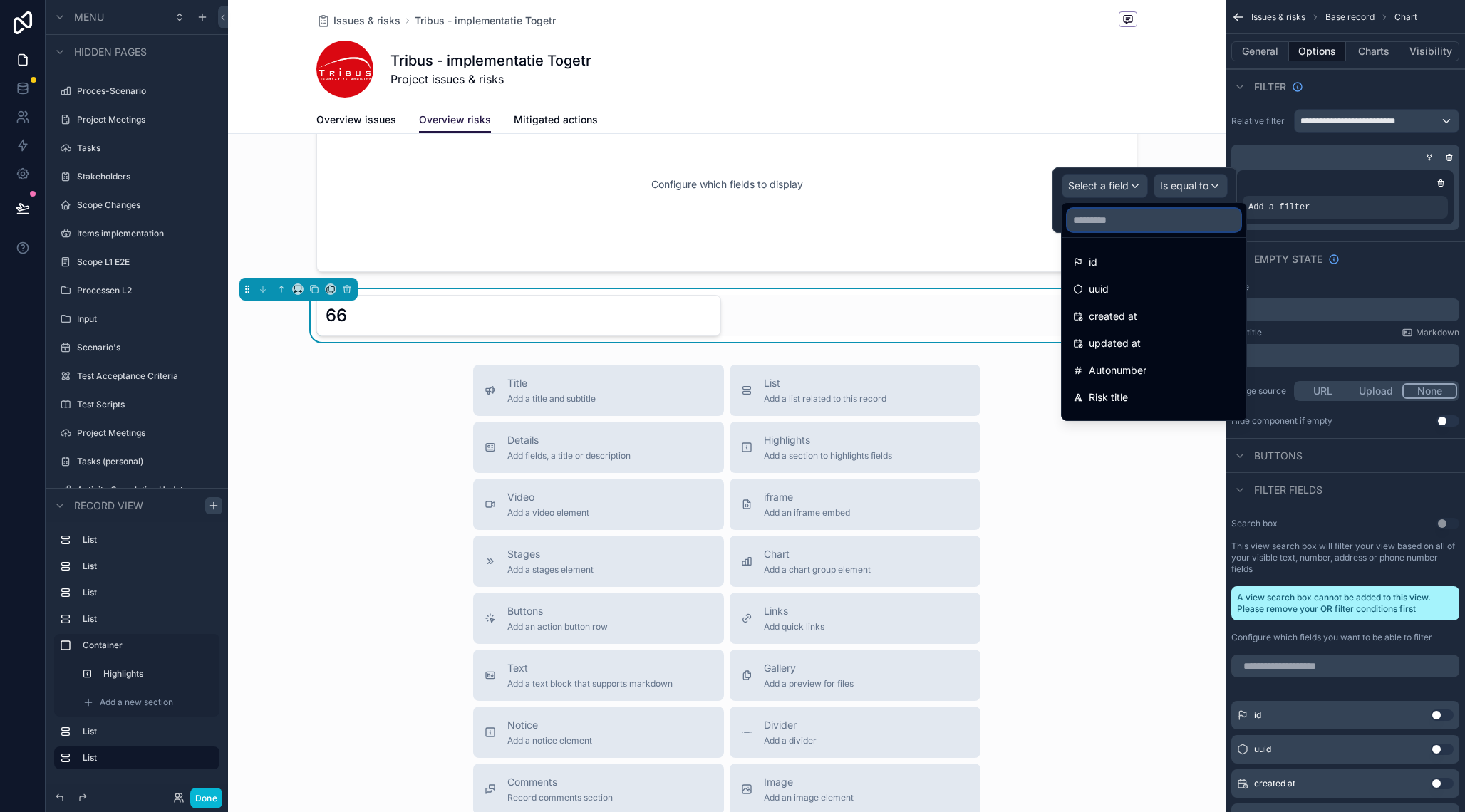
click at [1118, 226] on input "text" at bounding box center [1154, 220] width 173 height 23
type input "*"
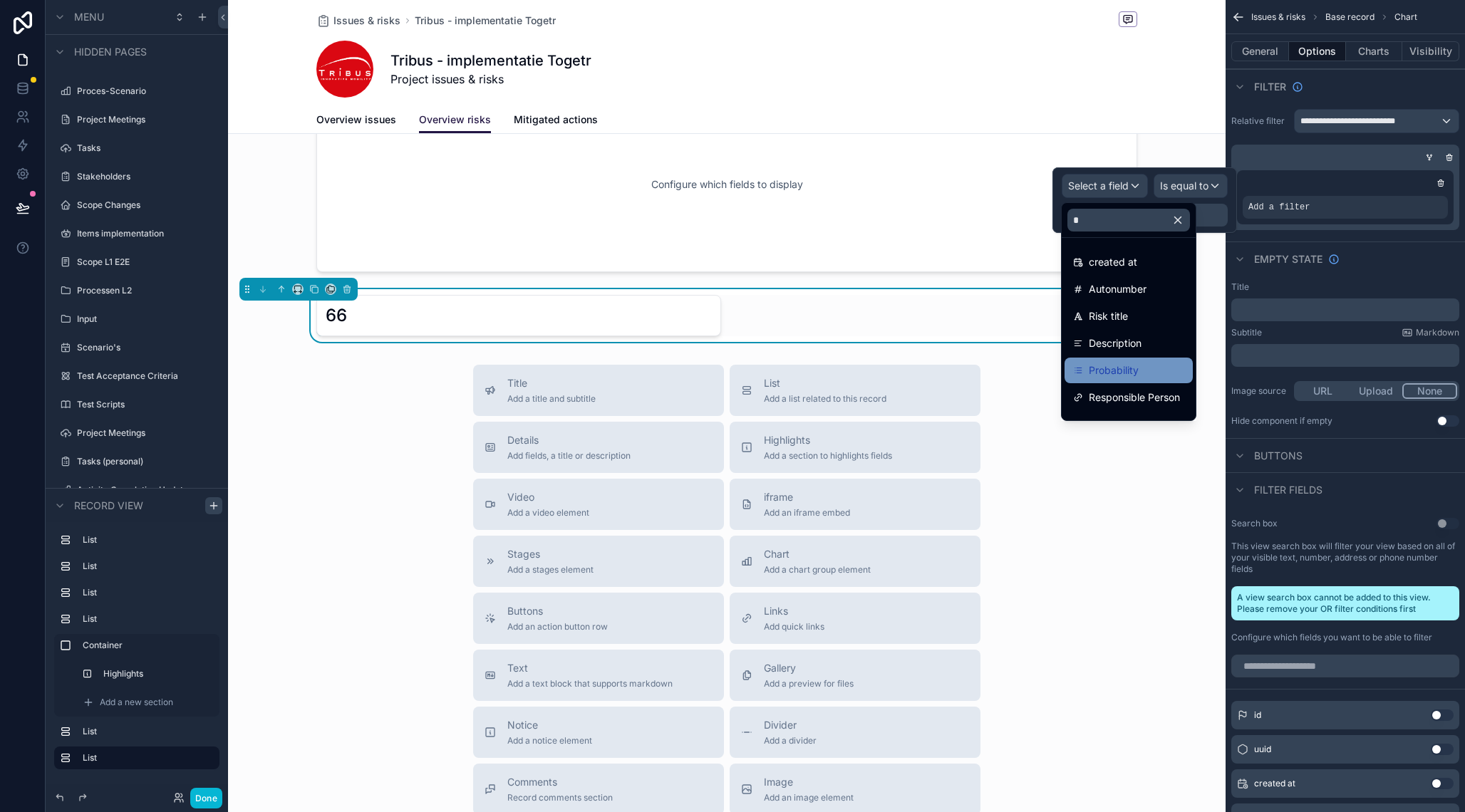
click at [1108, 376] on span "Probability" at bounding box center [1114, 370] width 50 height 17
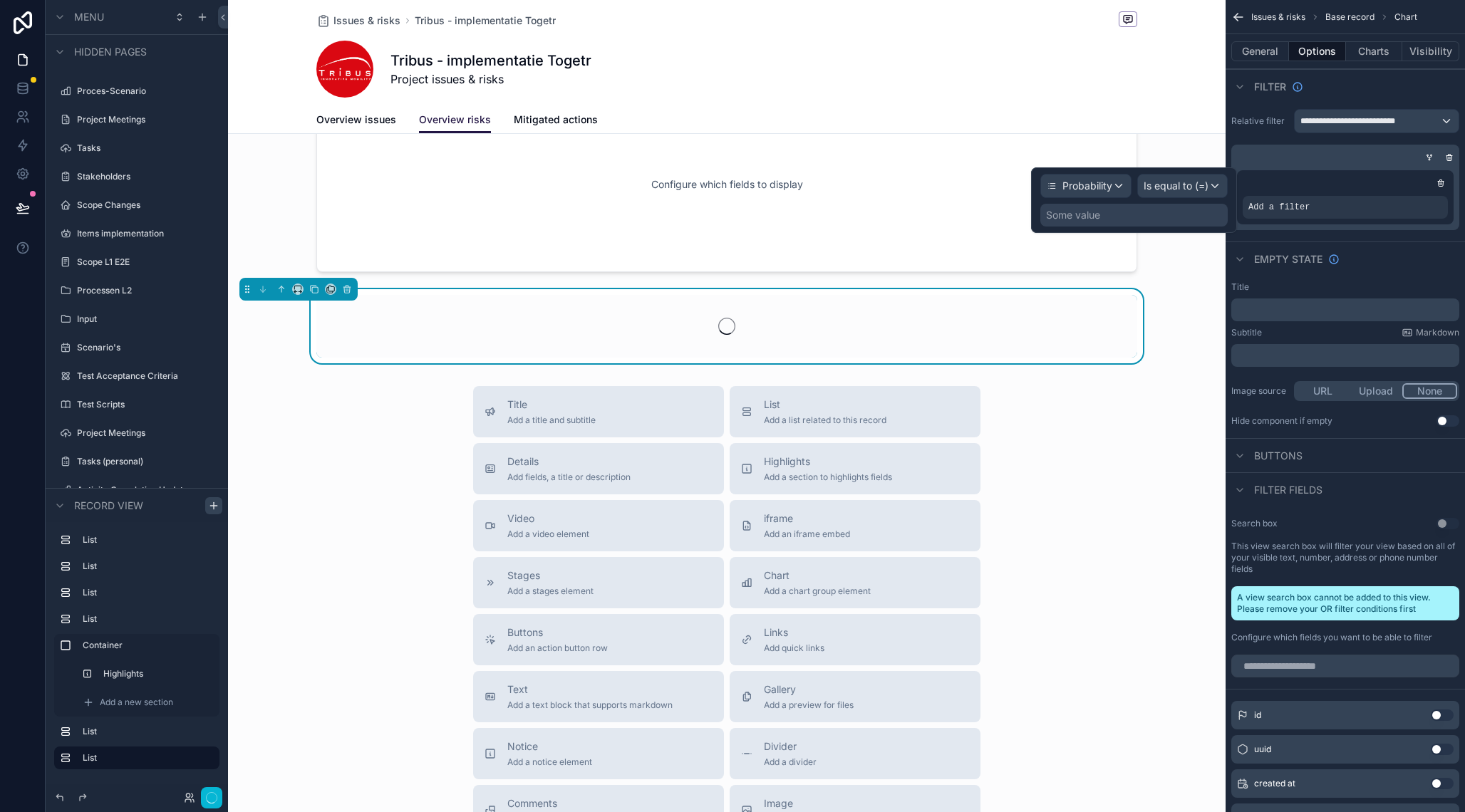
scroll to position [734, 0]
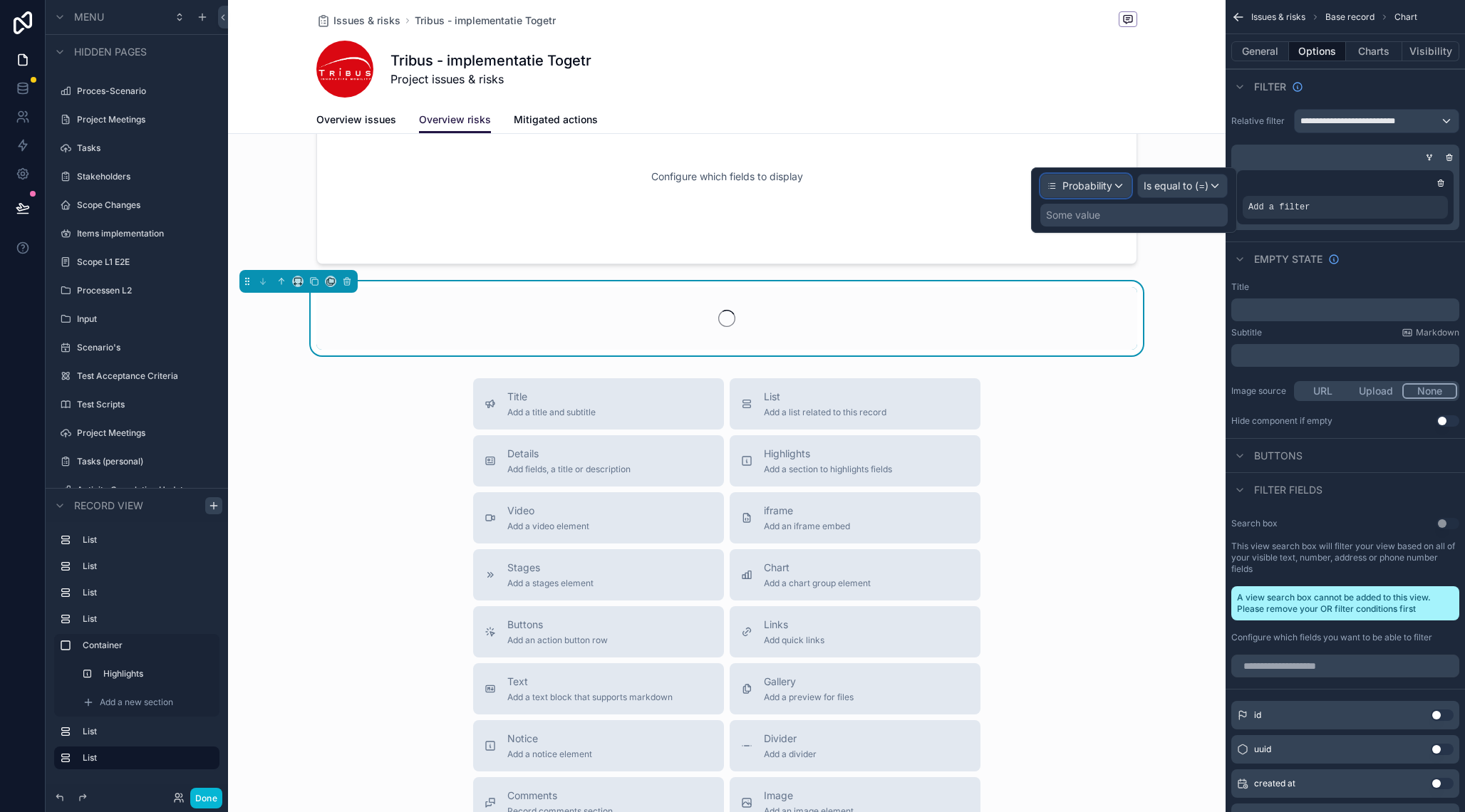
click at [1107, 186] on span "Probability" at bounding box center [1088, 186] width 50 height 15
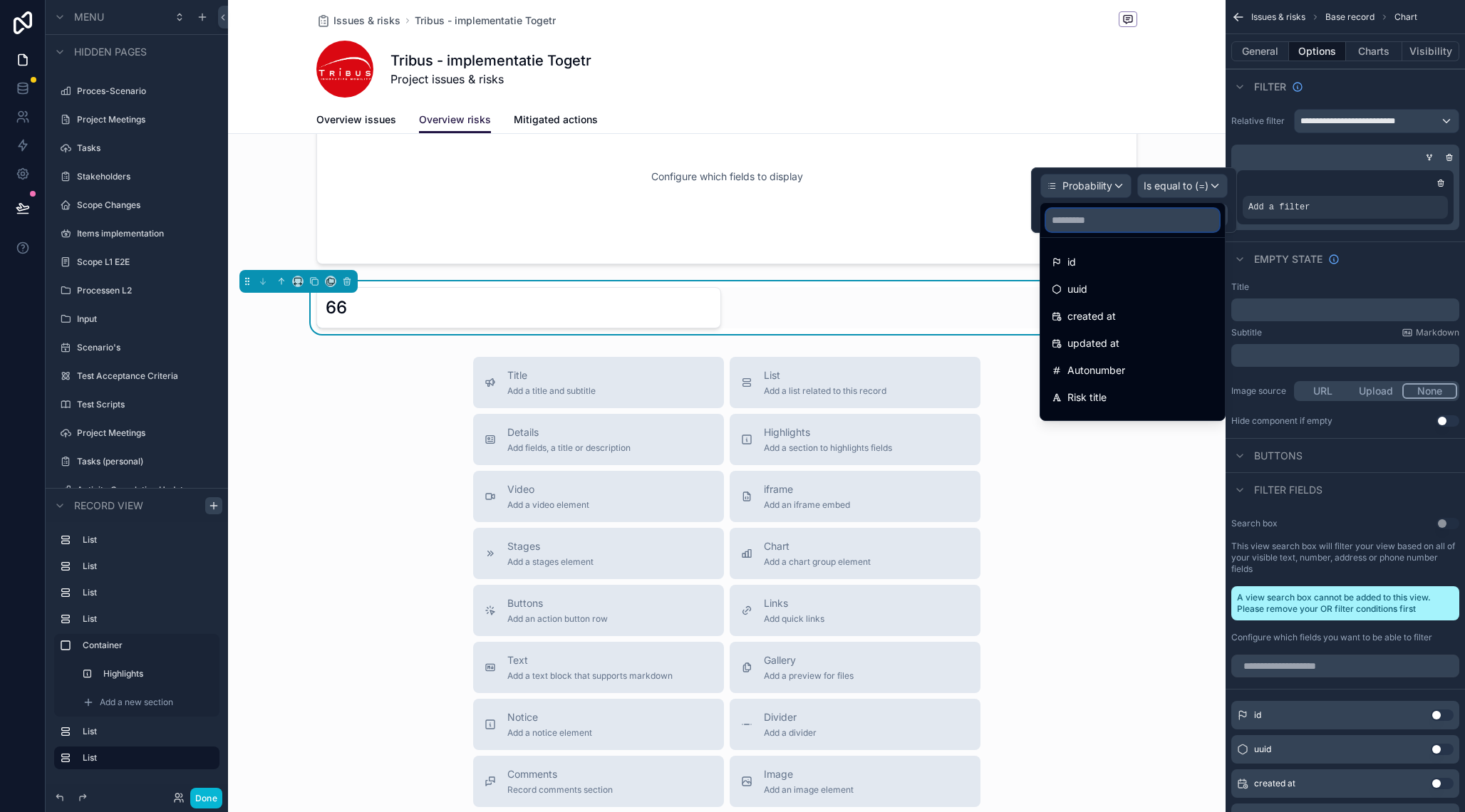
click at [1100, 220] on input "text" at bounding box center [1133, 220] width 173 height 23
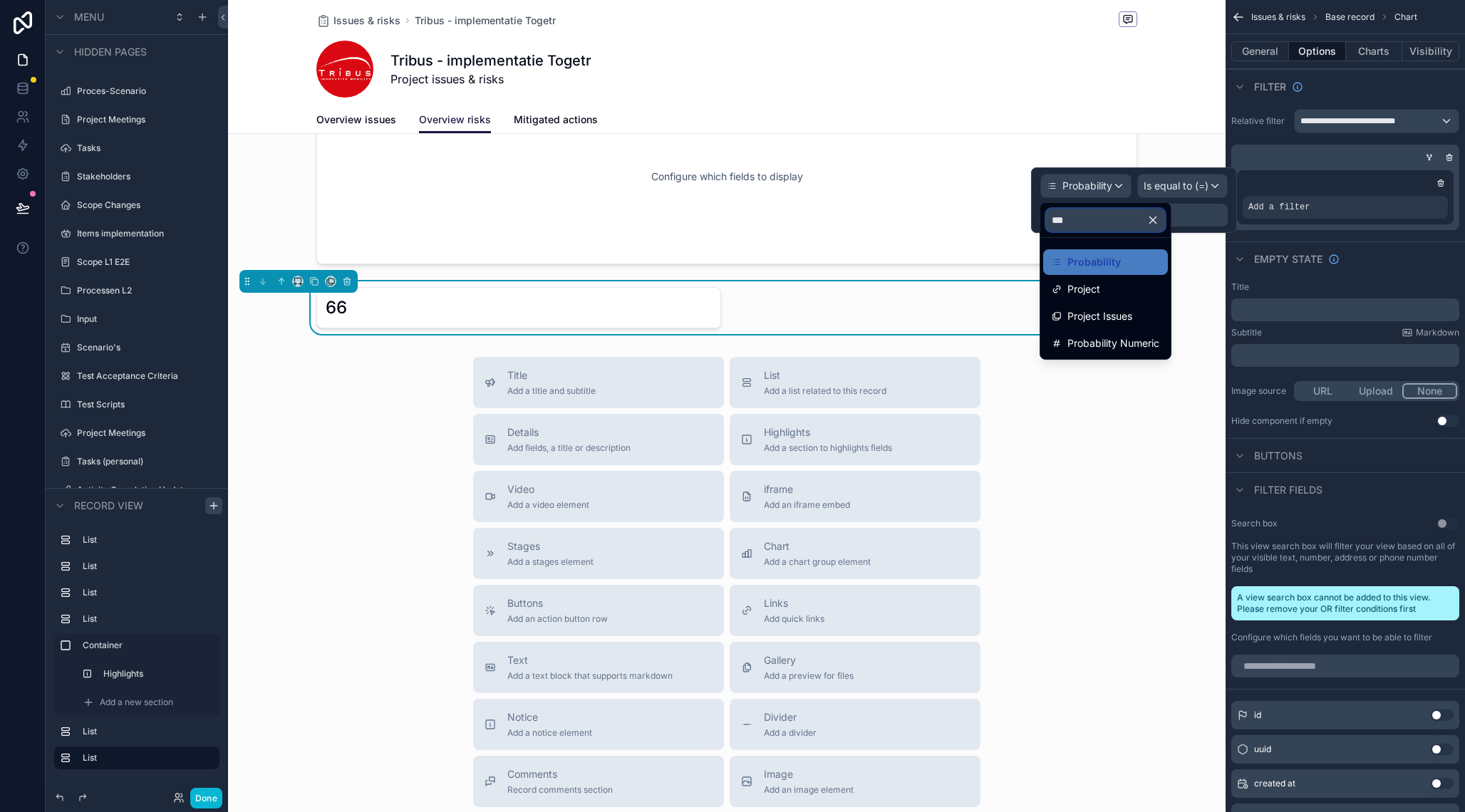
type input "****"
click at [1106, 285] on span "Probability Numeric" at bounding box center [1113, 288] width 92 height 17
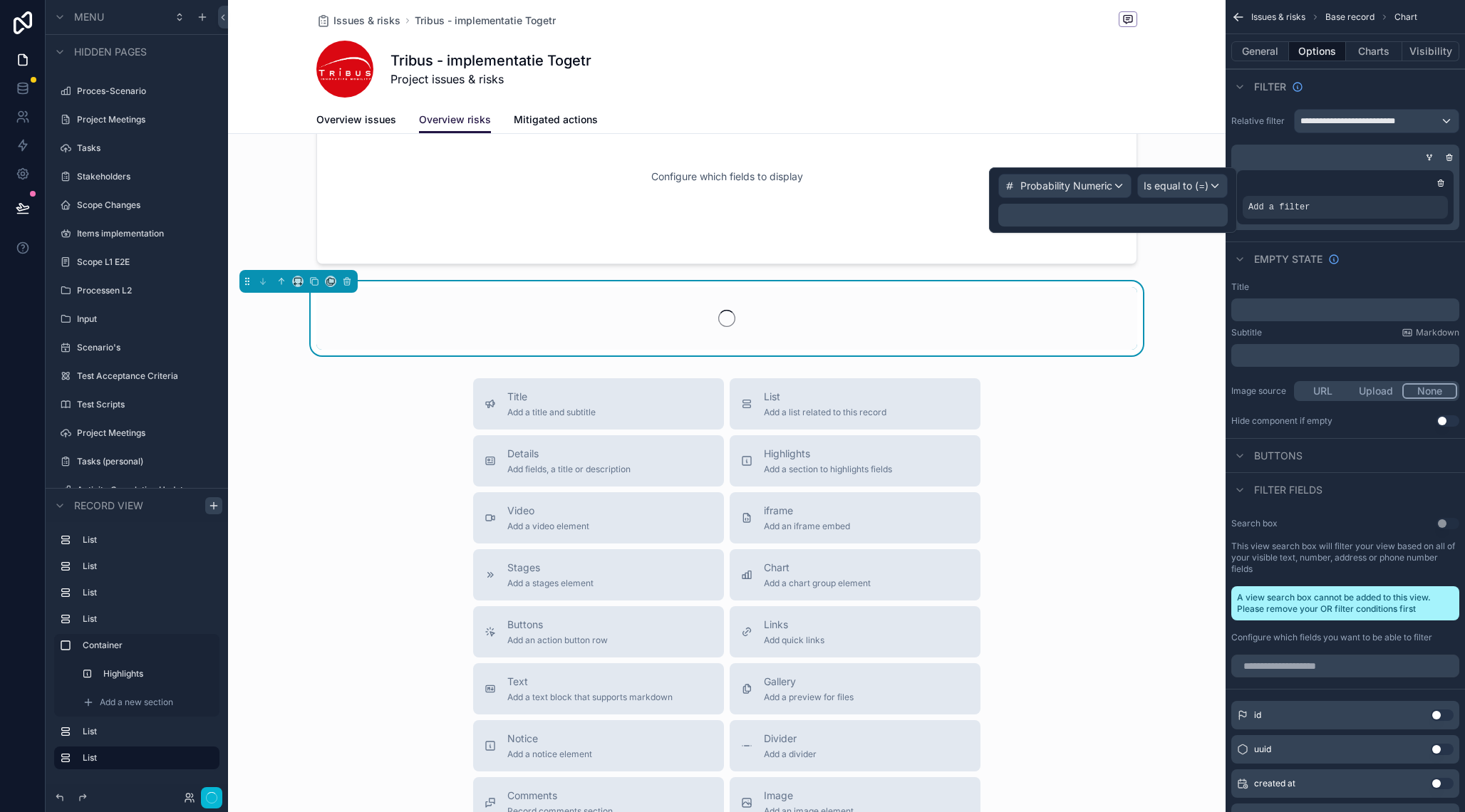
scroll to position [741, 0]
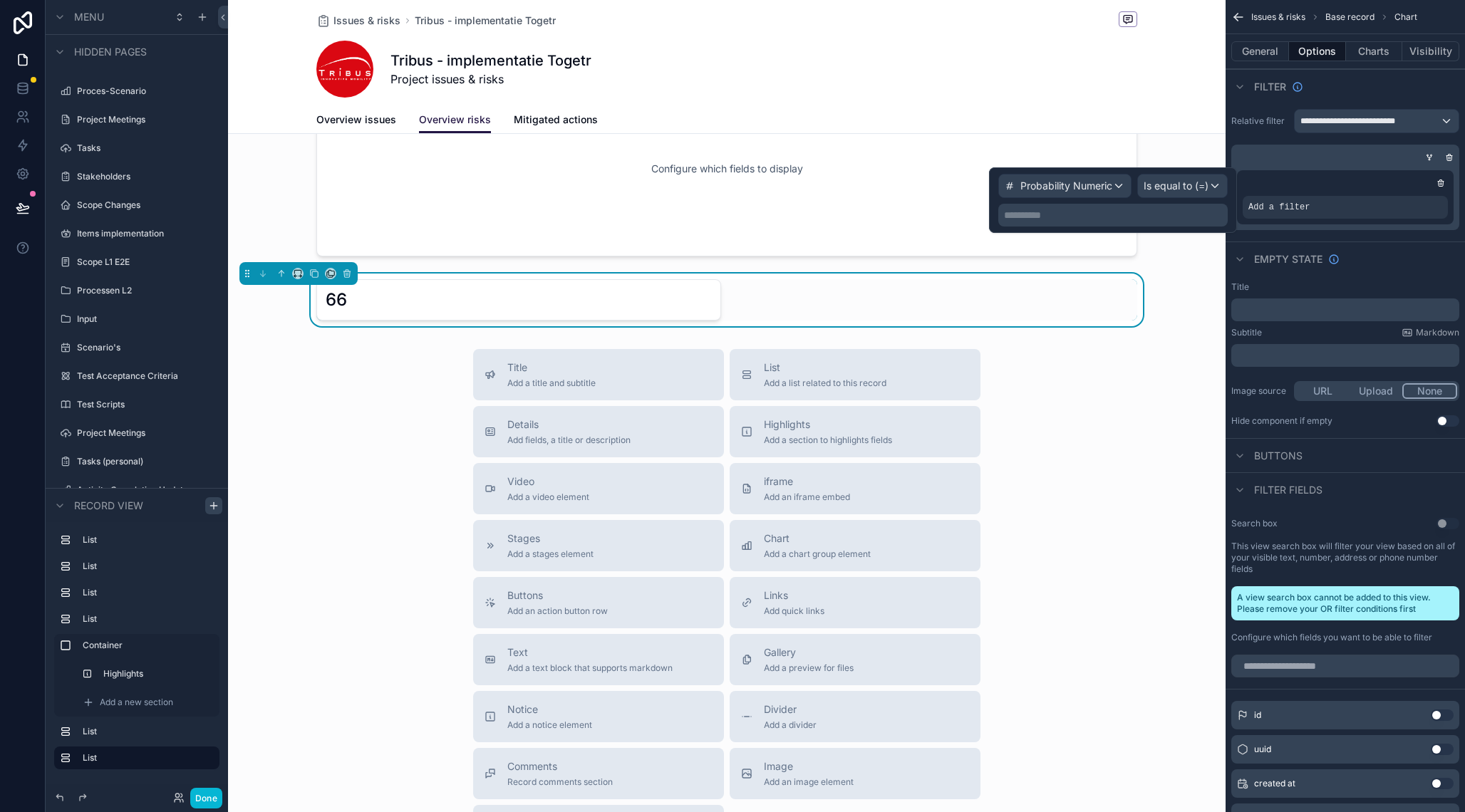
click at [1104, 218] on p "**********" at bounding box center [1114, 216] width 221 height 15
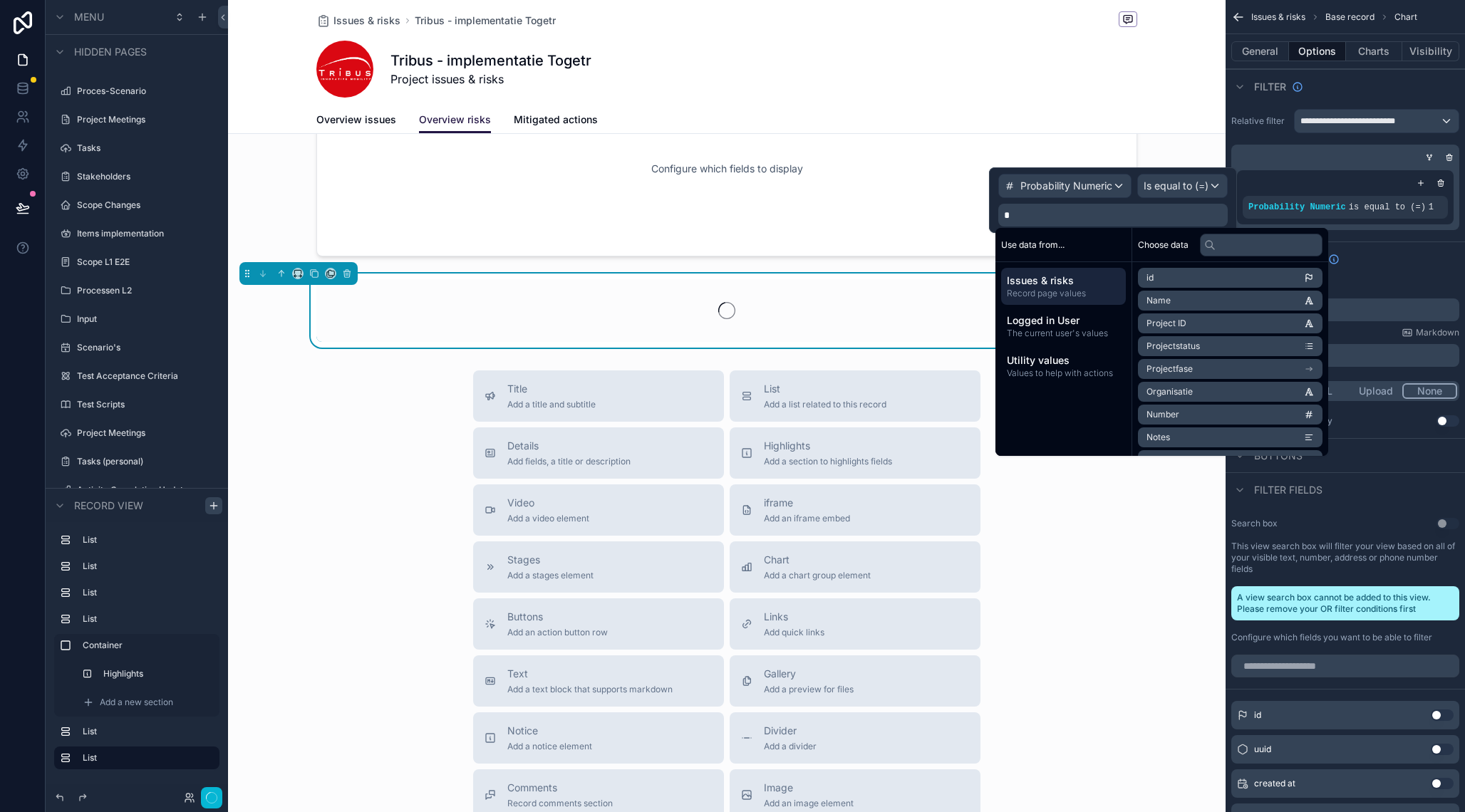
scroll to position [749, 0]
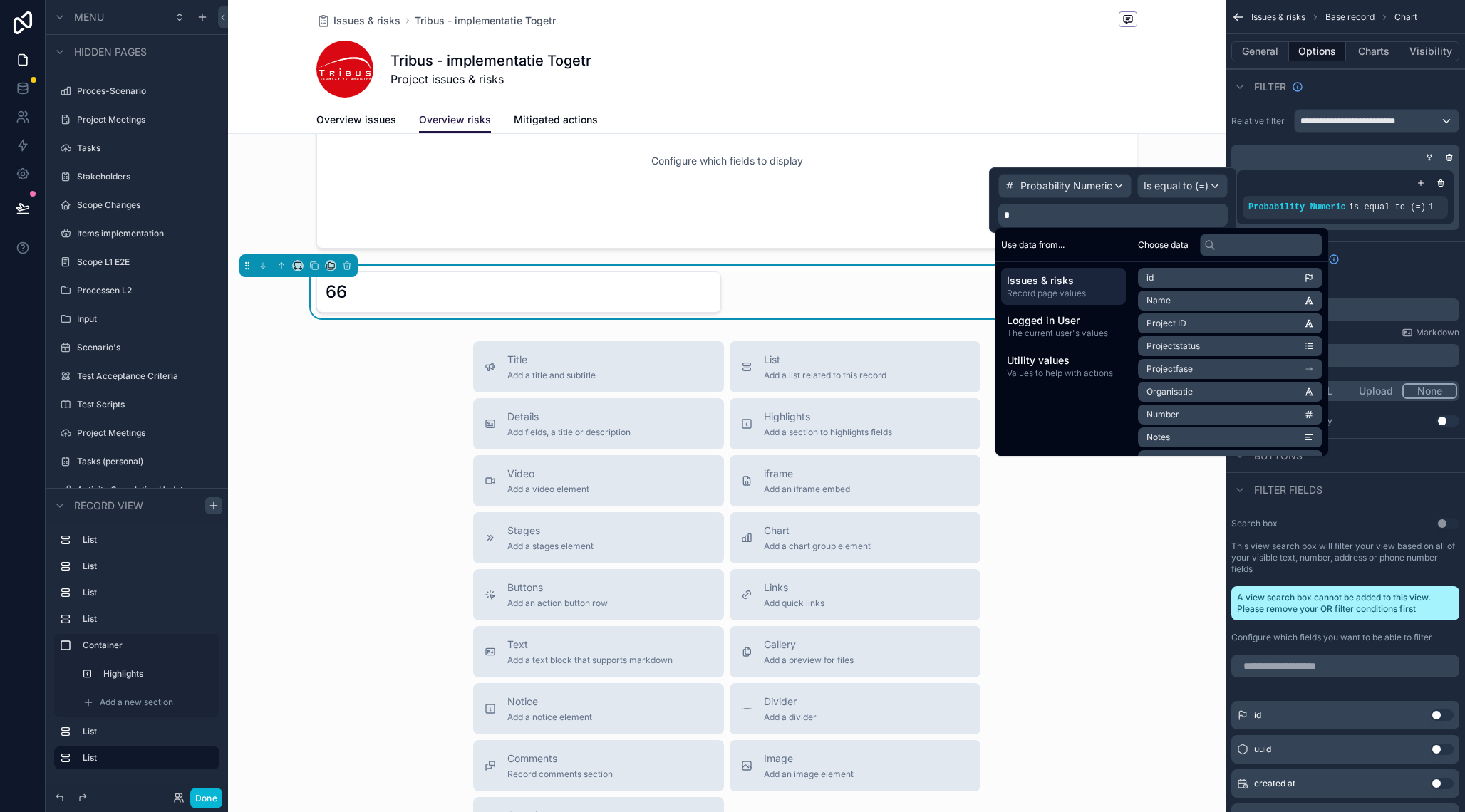
click at [1265, 130] on div "**********" at bounding box center [1345, 121] width 228 height 24
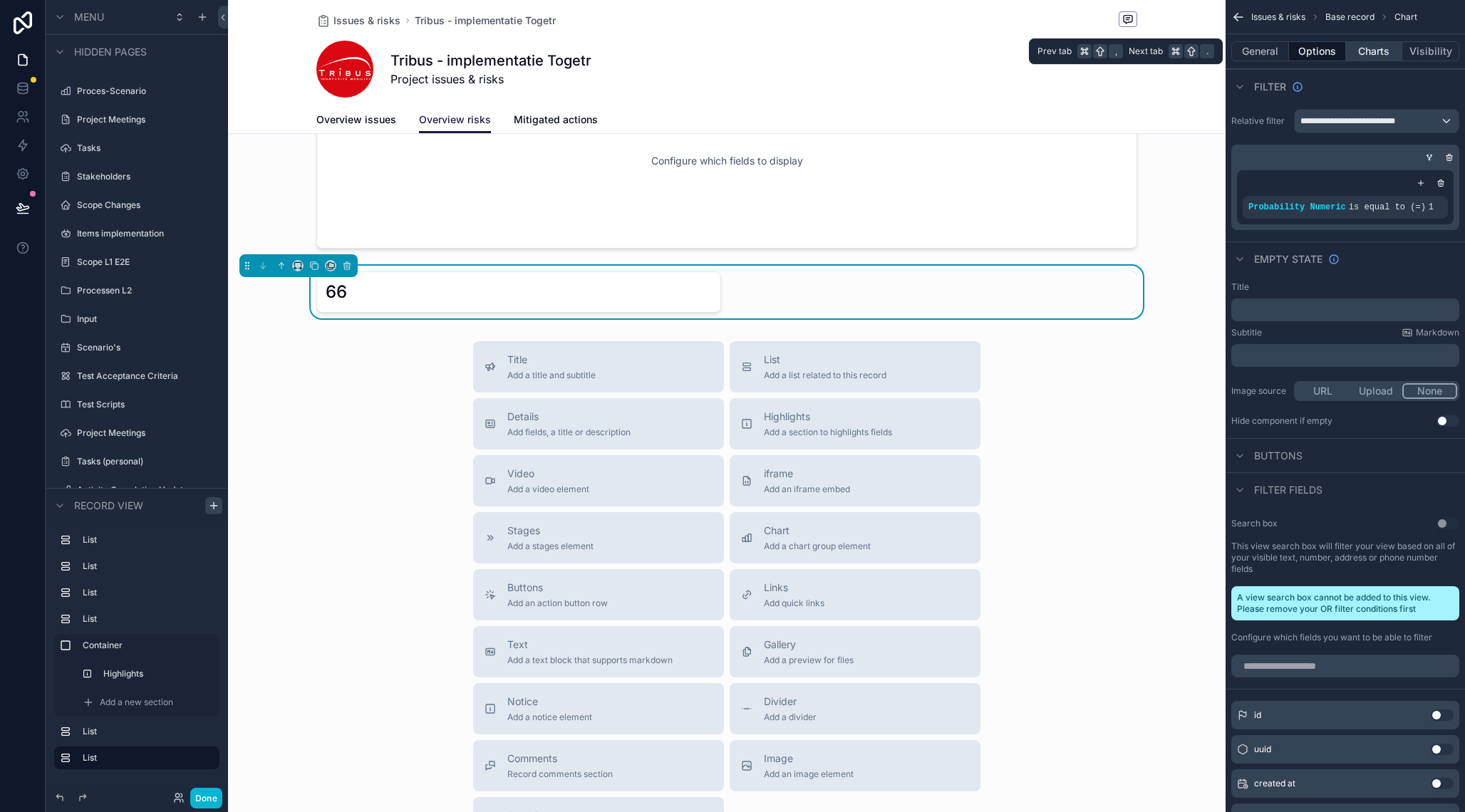
click at [1367, 55] on button "Charts" at bounding box center [1375, 51] width 57 height 20
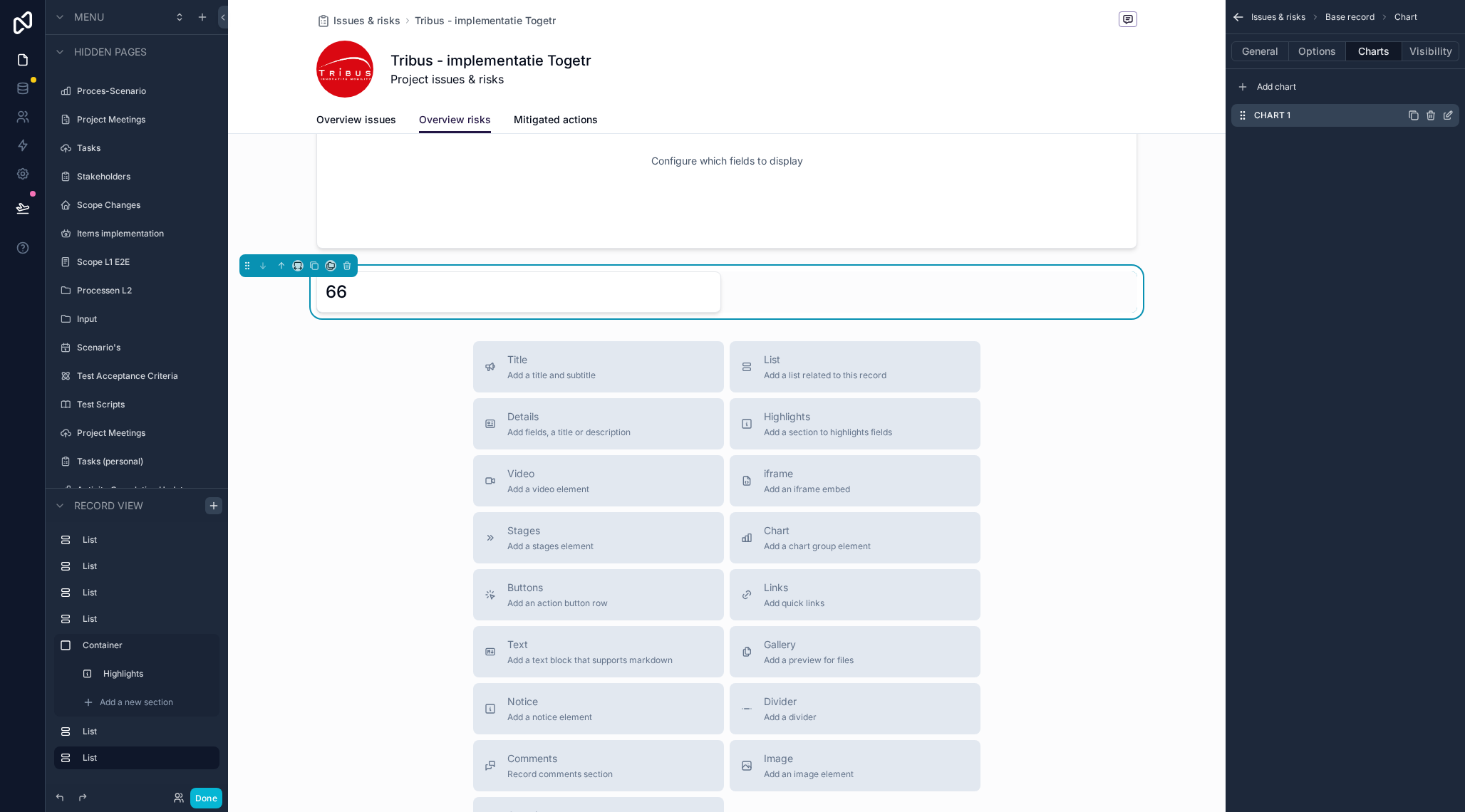
click at [1446, 117] on icon "scrollable content" at bounding box center [1448, 116] width 12 height 12
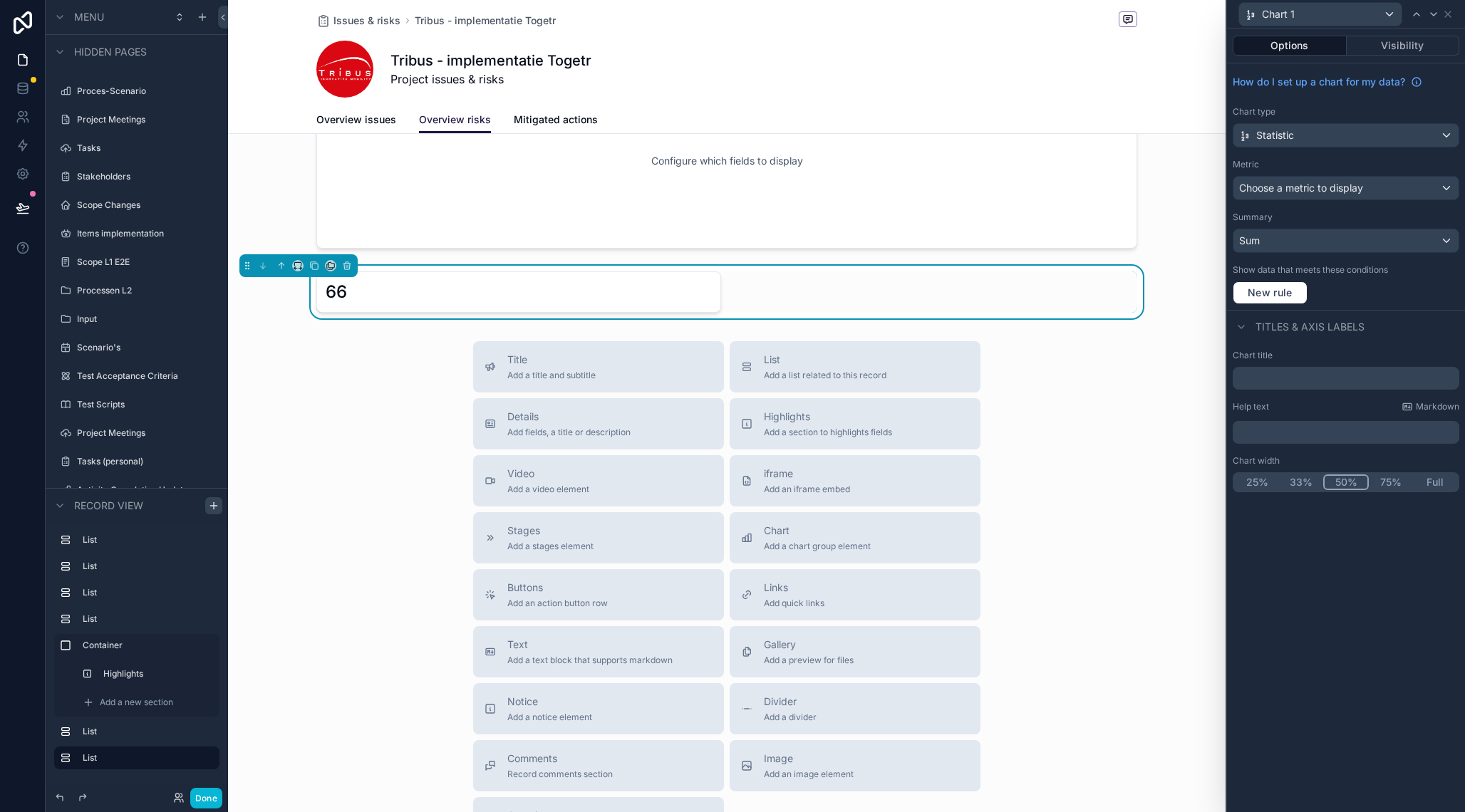
click at [1377, 186] on div "Choose a metric to display" at bounding box center [1346, 188] width 225 height 23
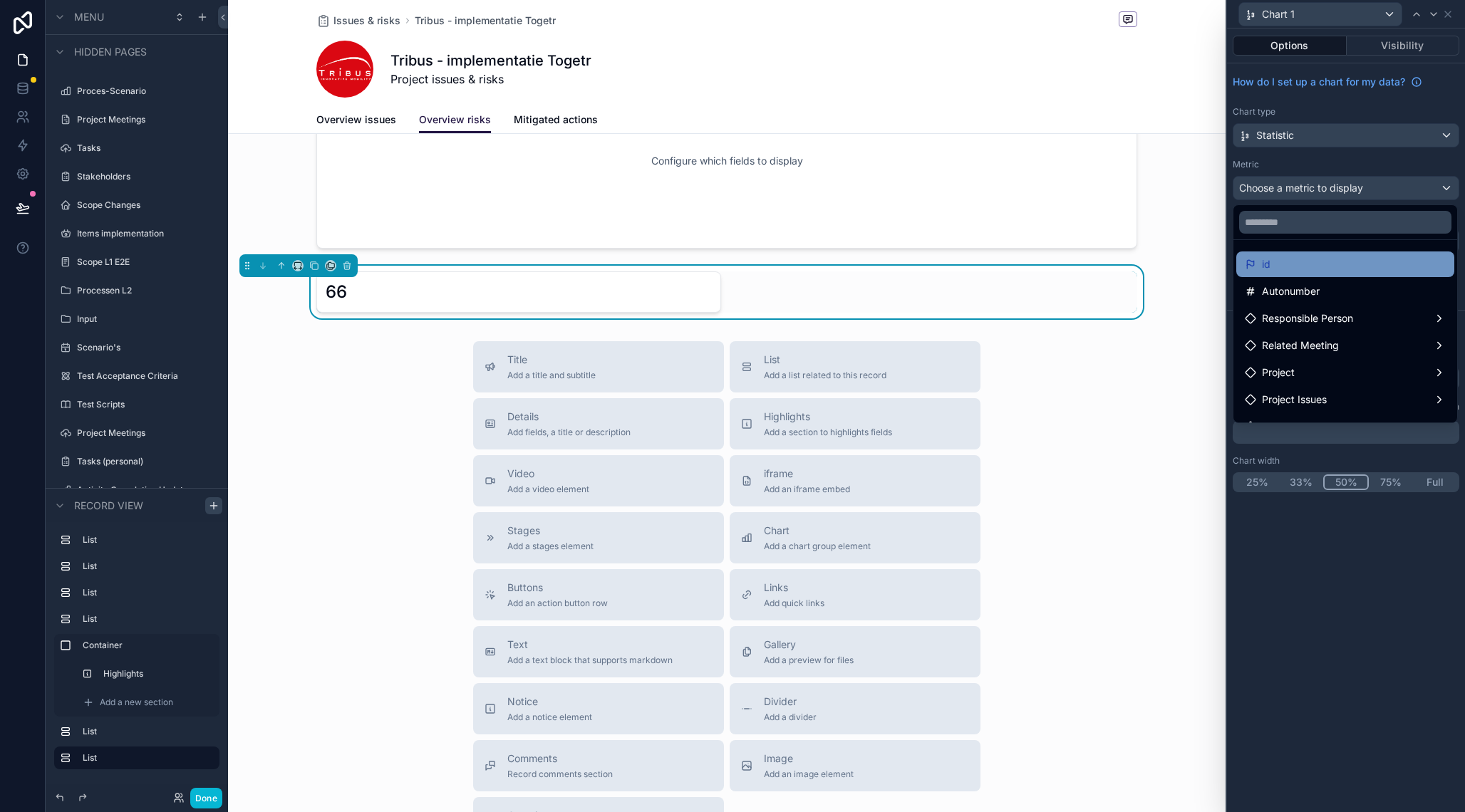
click at [1331, 266] on div "id" at bounding box center [1346, 264] width 201 height 17
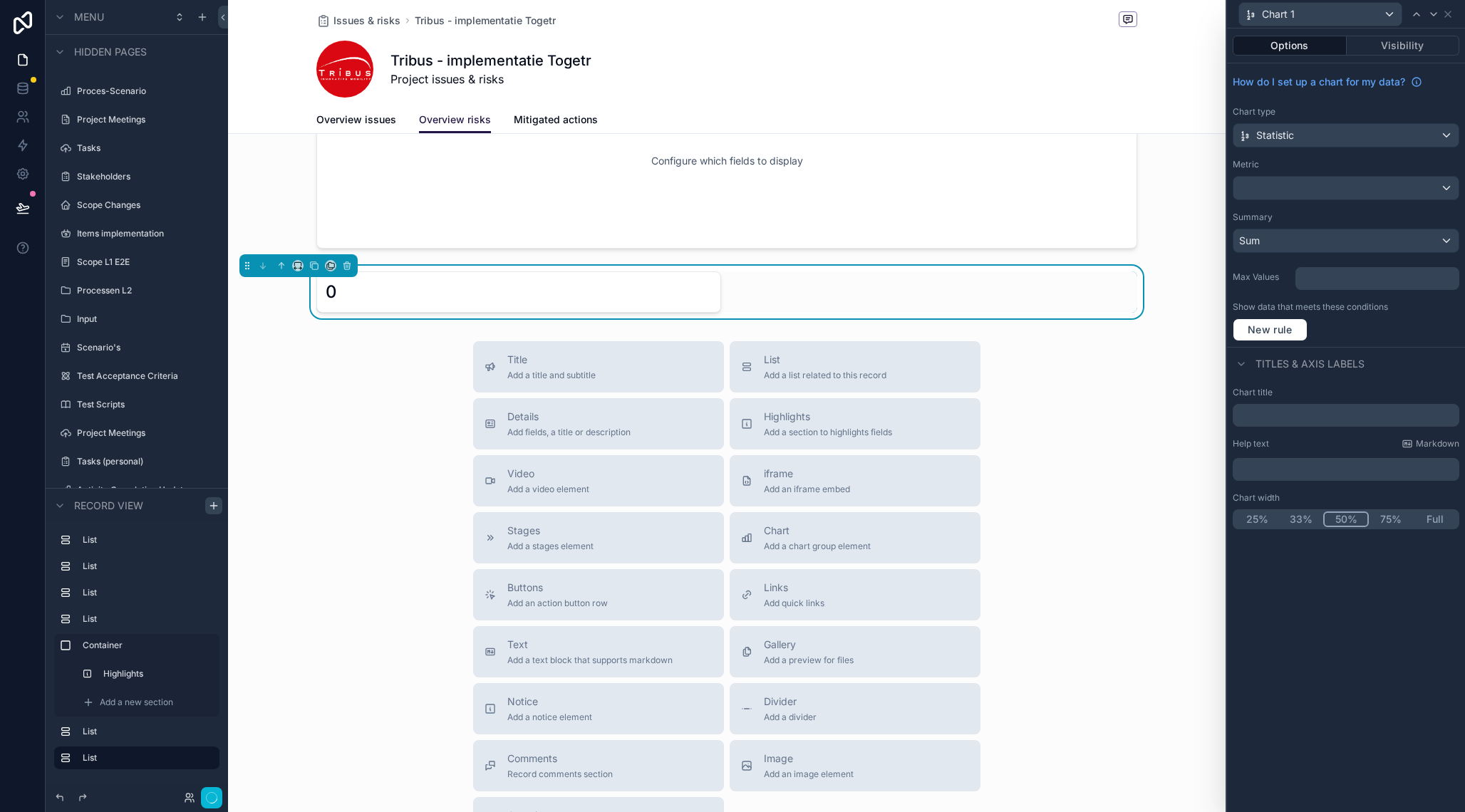
scroll to position [757, 0]
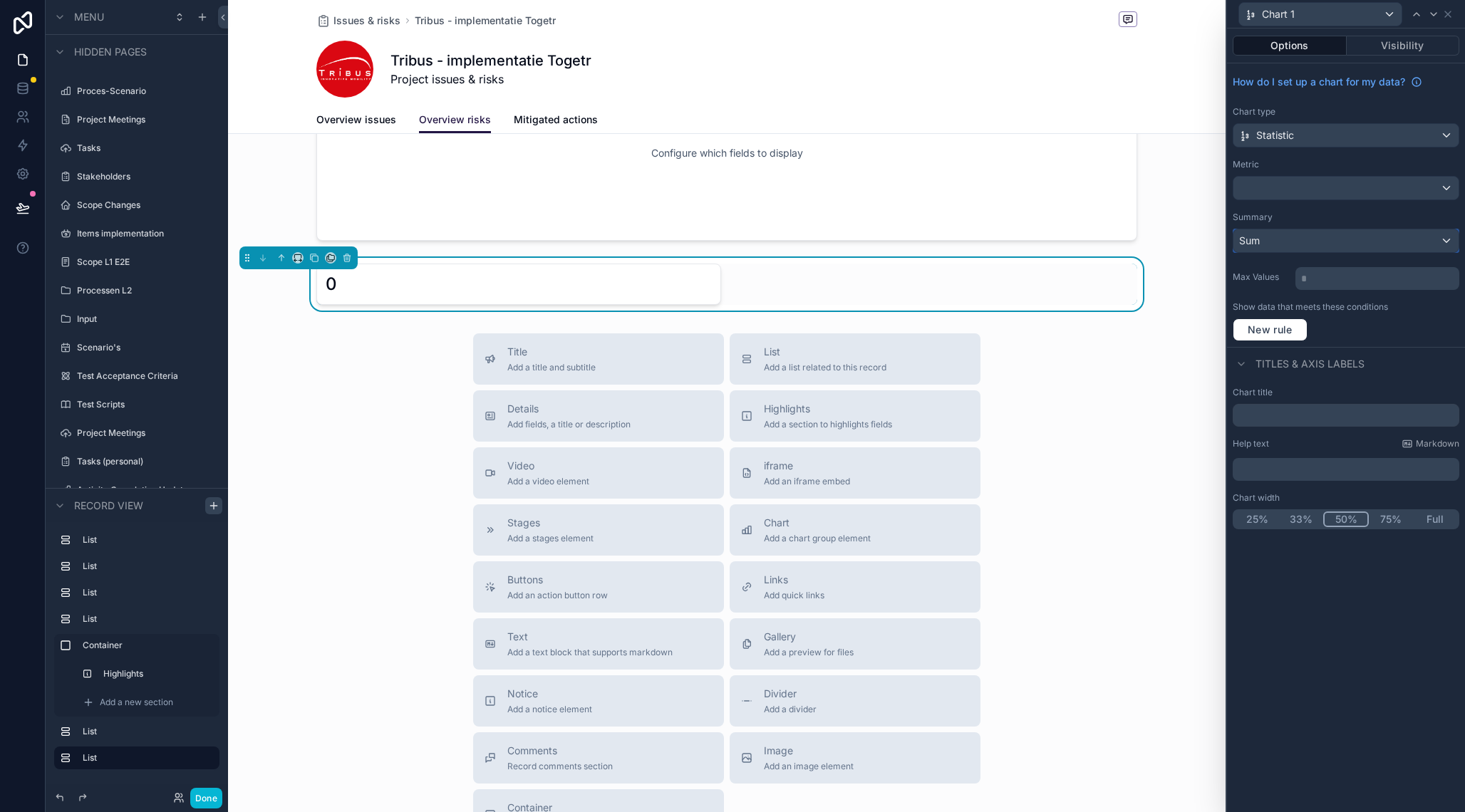
click at [1311, 237] on div "Sum" at bounding box center [1346, 240] width 225 height 23
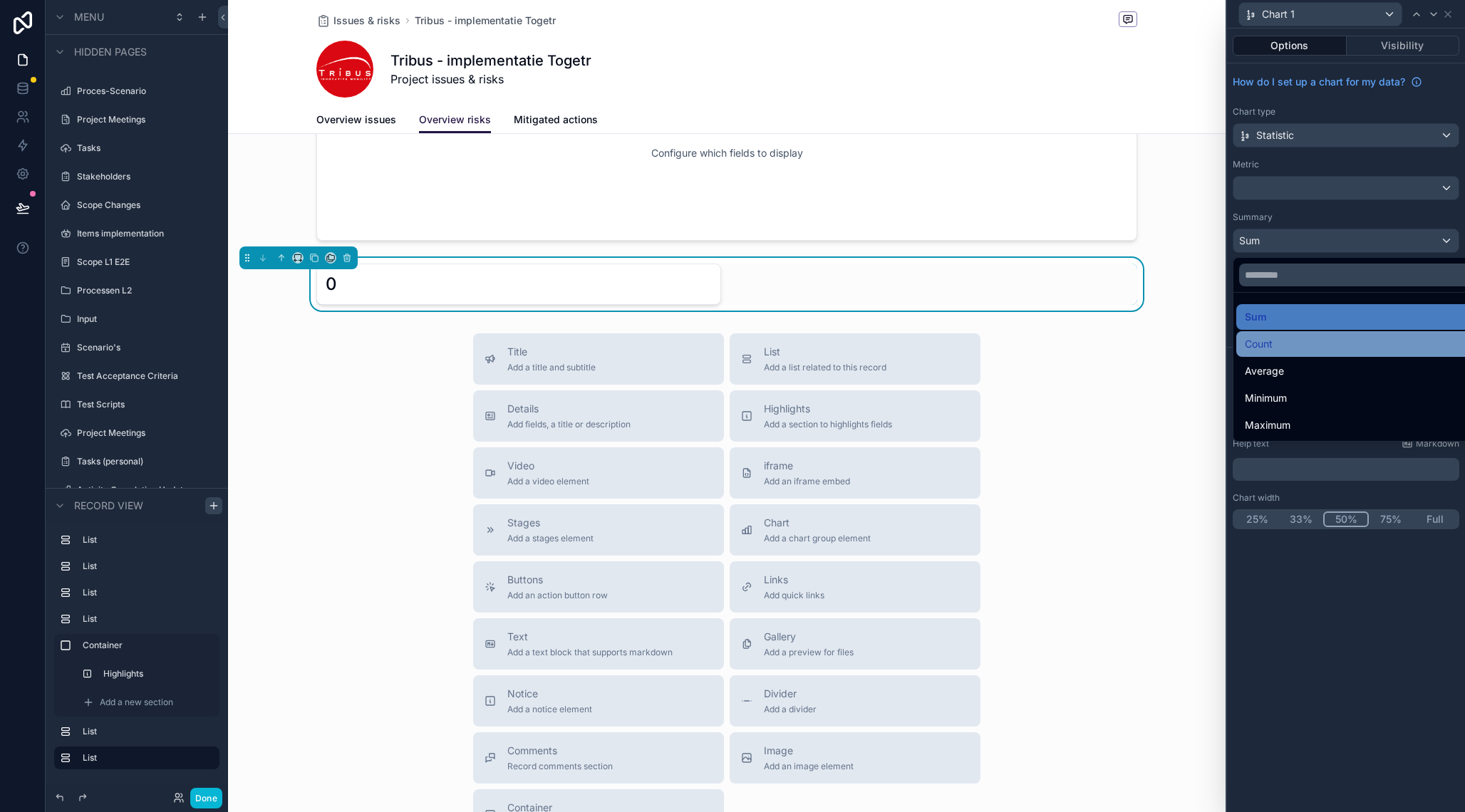
click at [1286, 344] on div "Count" at bounding box center [1362, 344] width 235 height 17
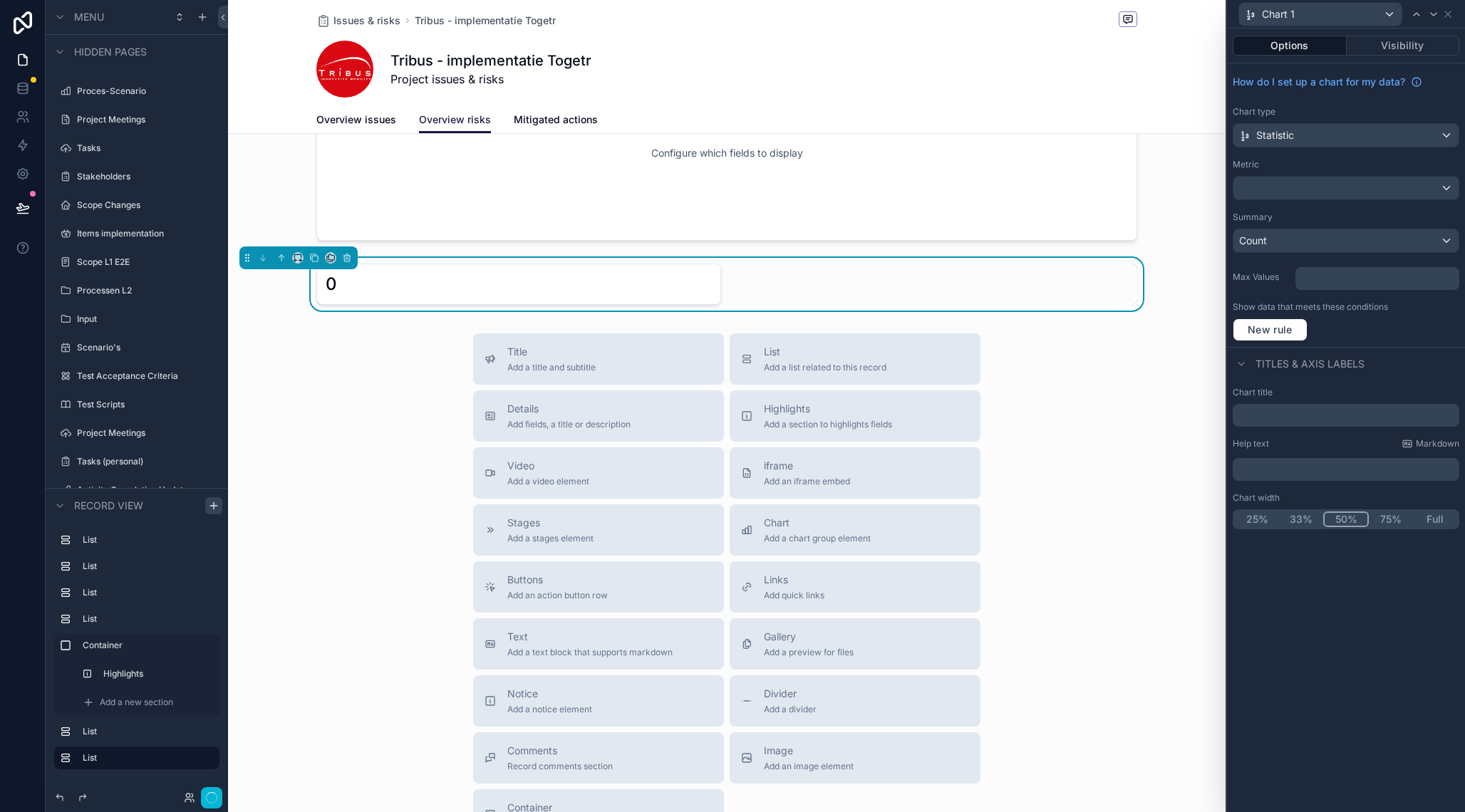
scroll to position [765, 0]
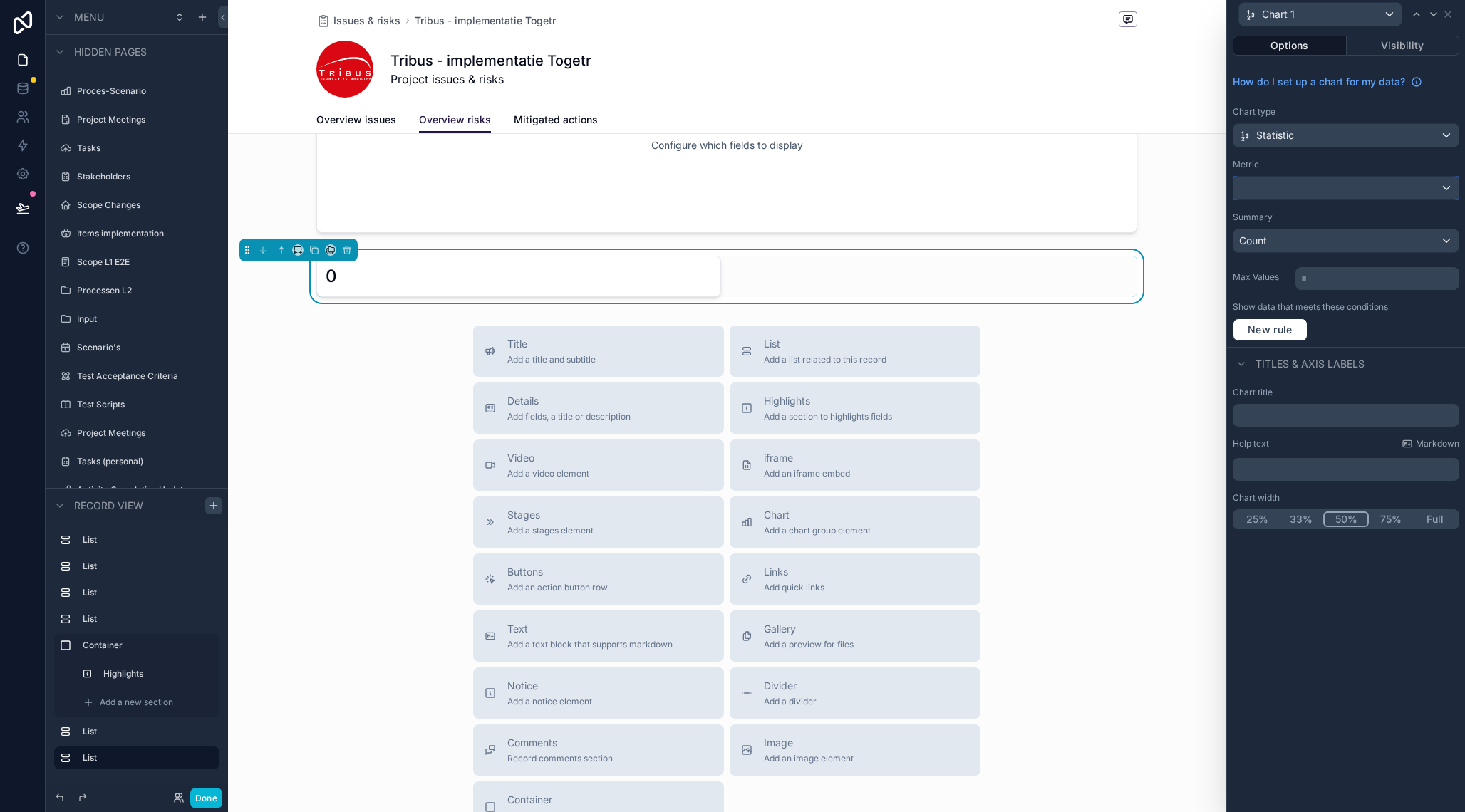
click at [1346, 189] on div at bounding box center [1346, 188] width 225 height 23
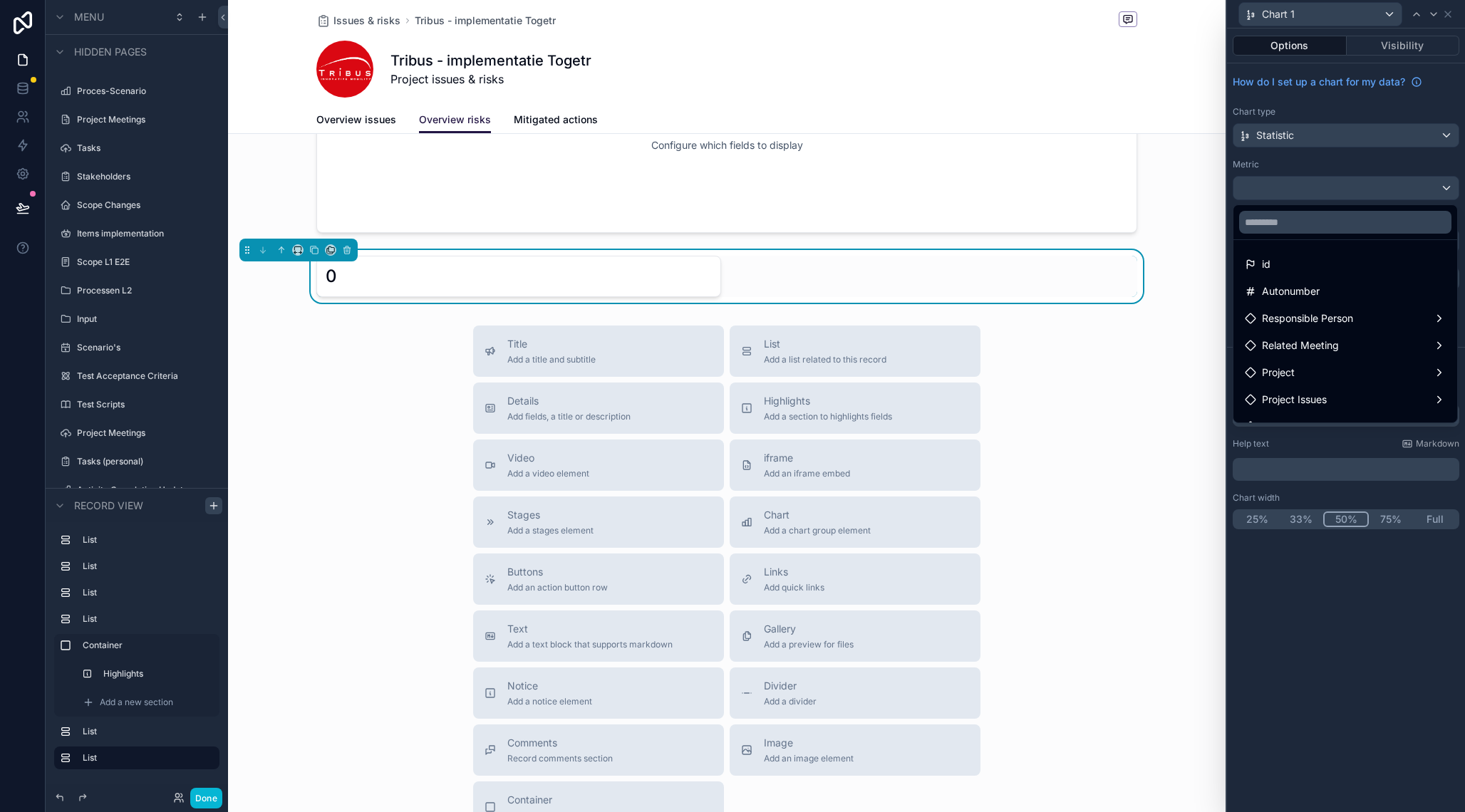
click at [1346, 189] on div at bounding box center [1346, 406] width 238 height 812
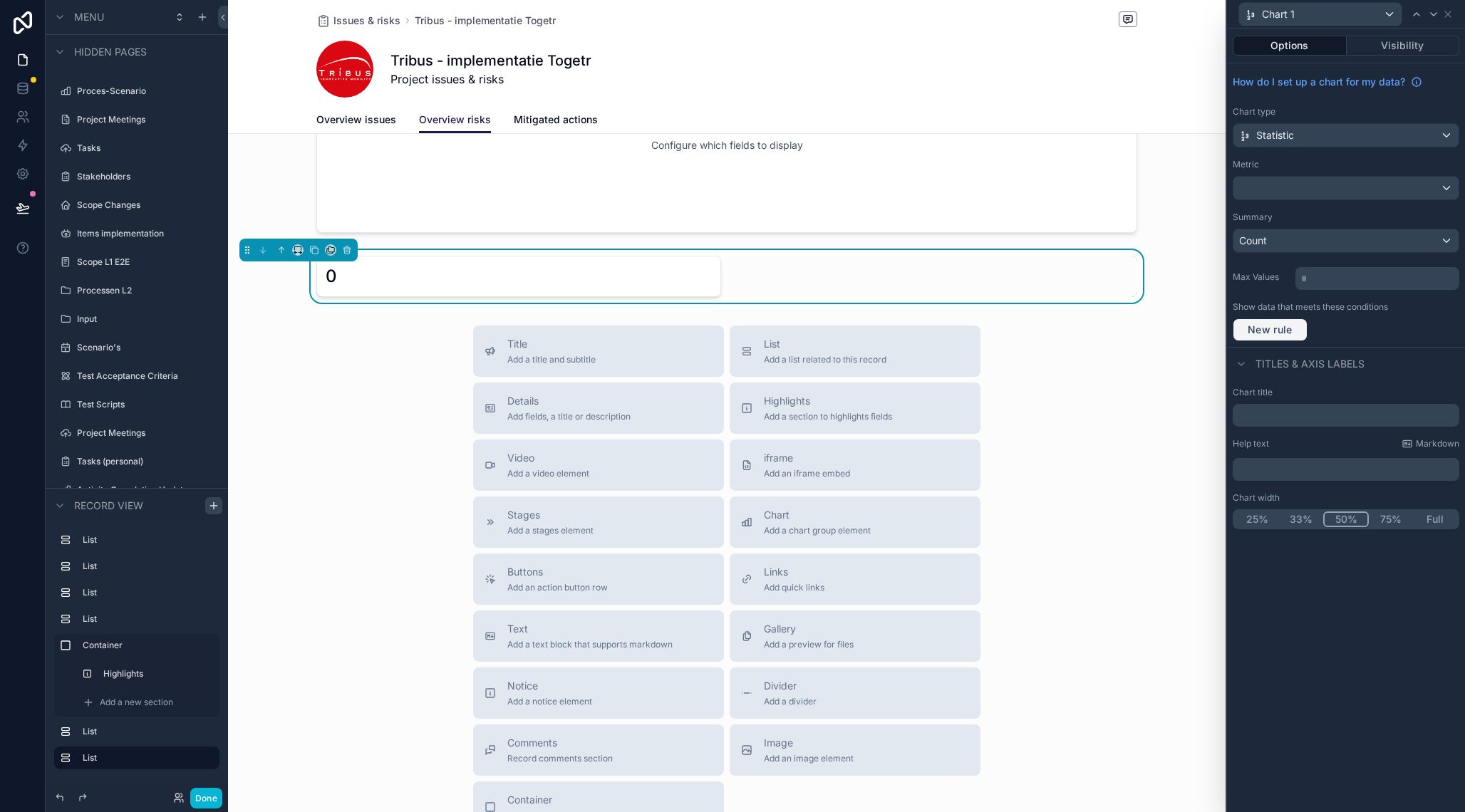
click at [1295, 331] on span "New rule" at bounding box center [1270, 330] width 56 height 13
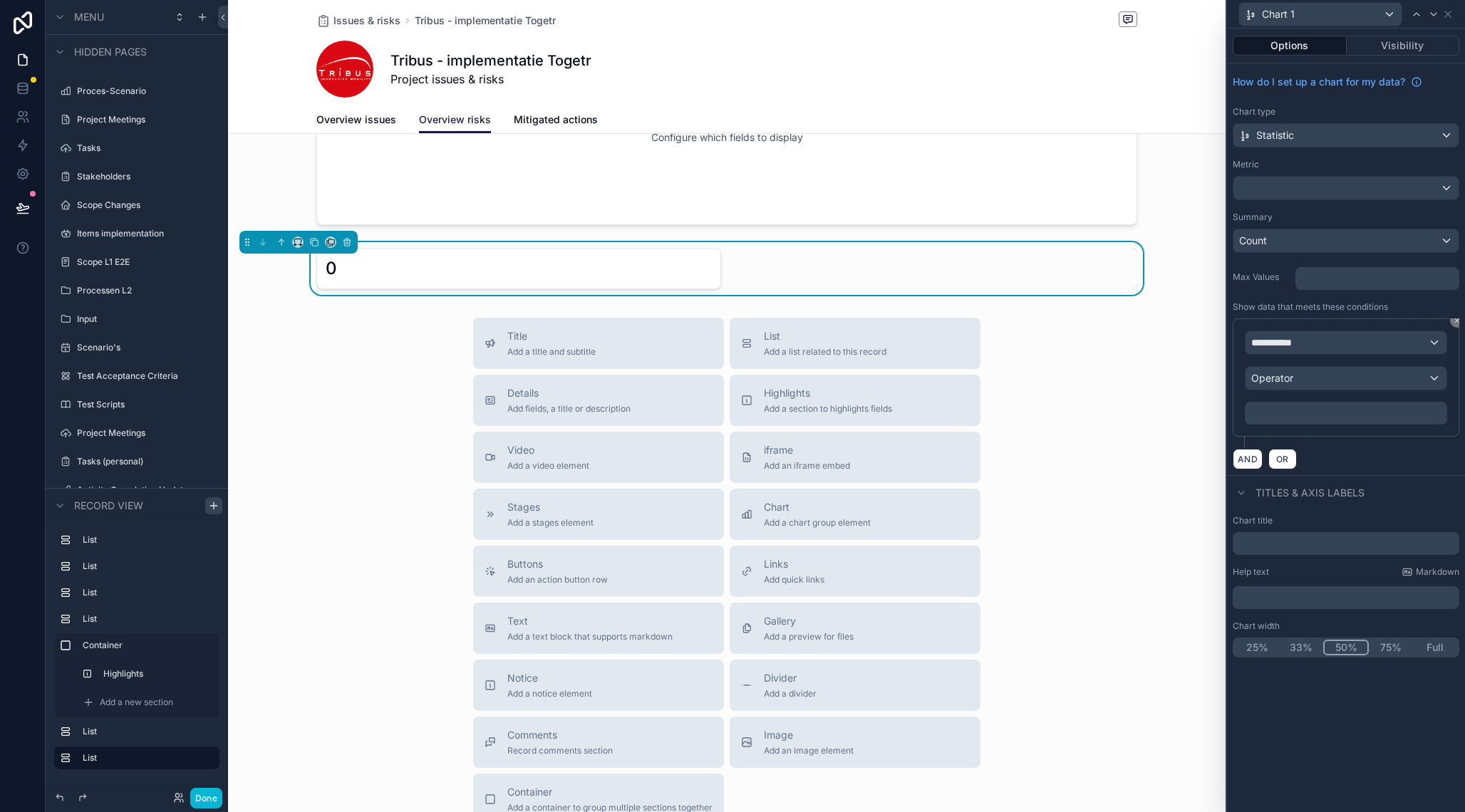
scroll to position [773, 0]
click at [1303, 342] on span "**********" at bounding box center [1278, 343] width 52 height 15
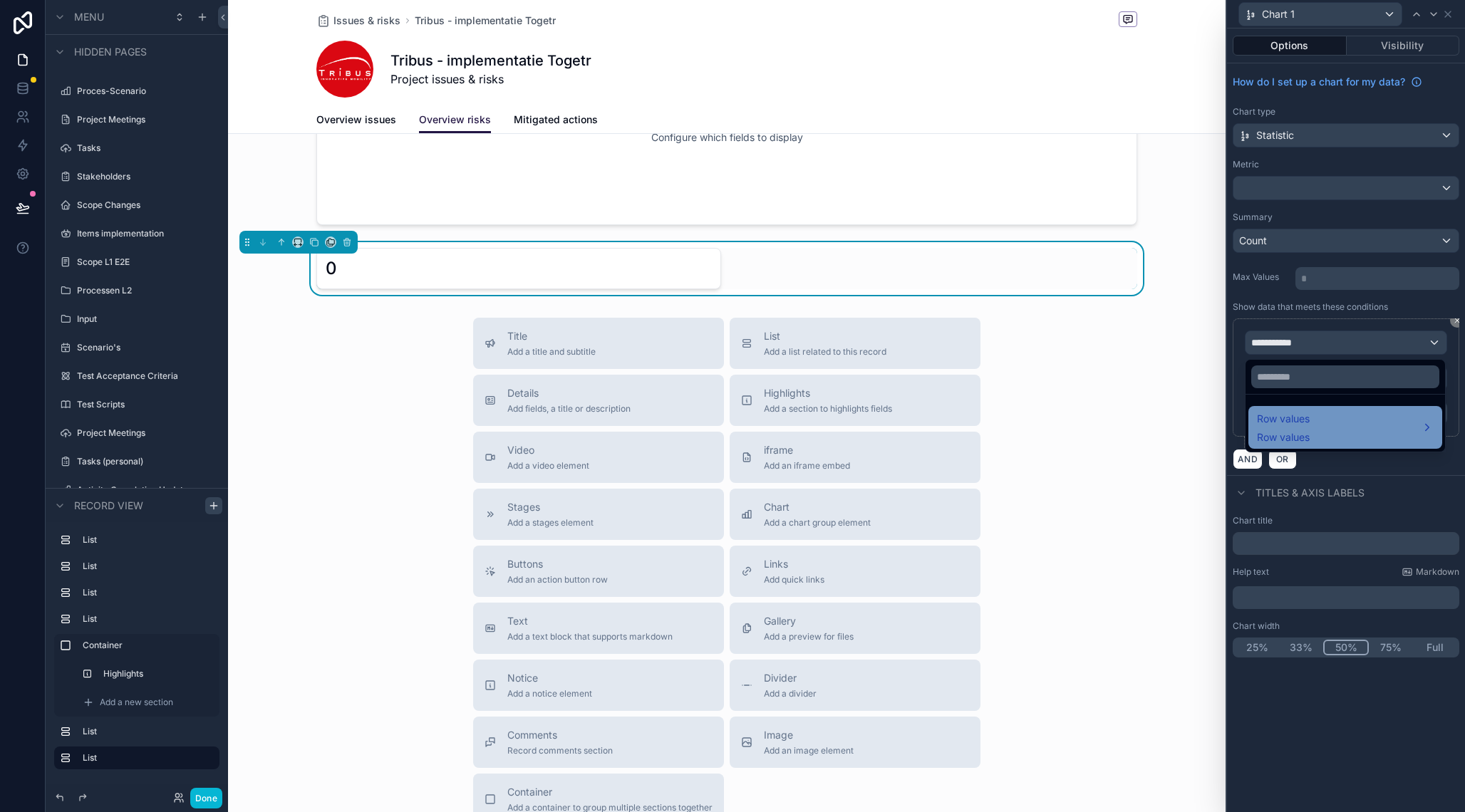
click at [1294, 438] on span "Row values" at bounding box center [1284, 438] width 52 height 15
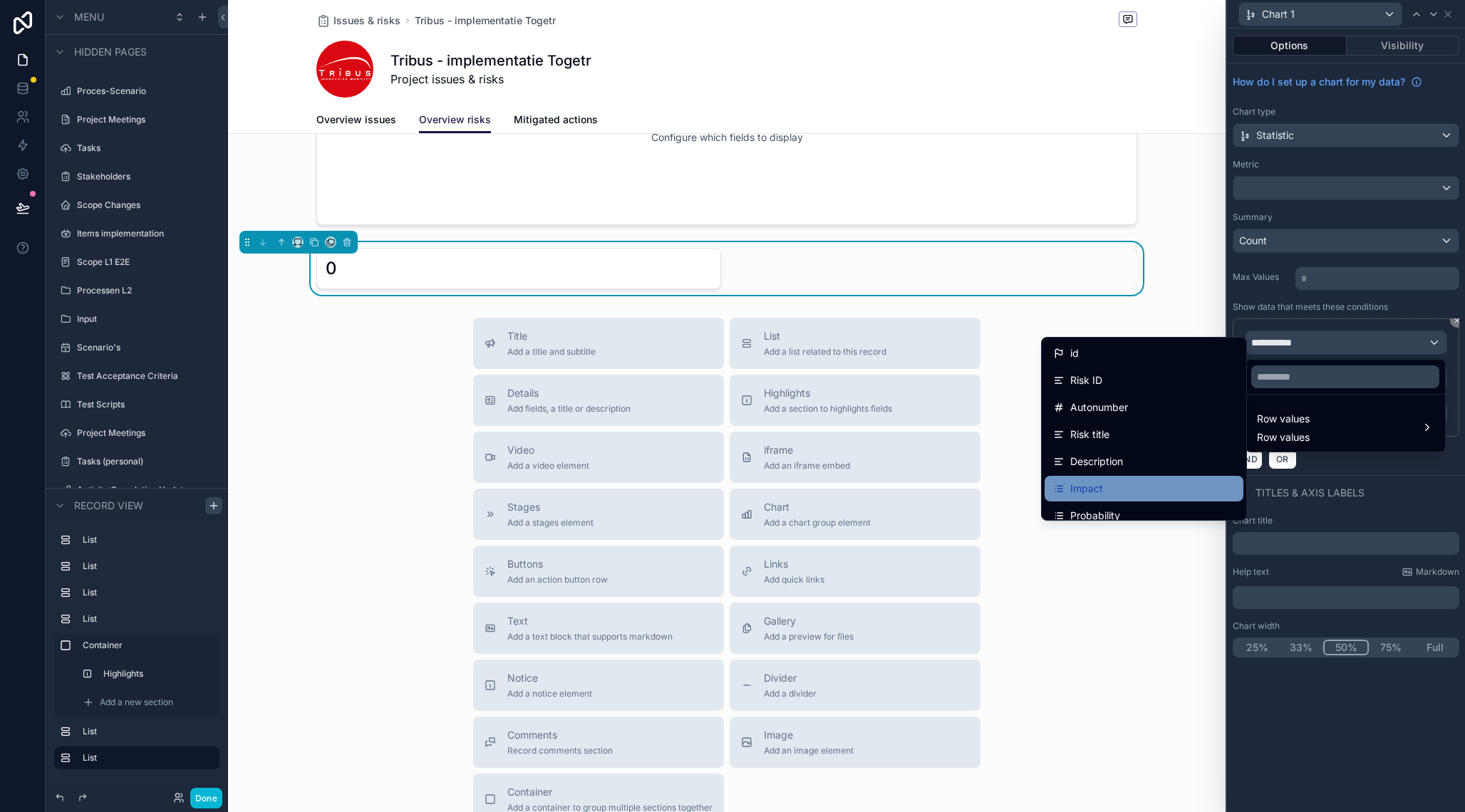
click at [1121, 489] on div "Impact" at bounding box center [1144, 488] width 181 height 17
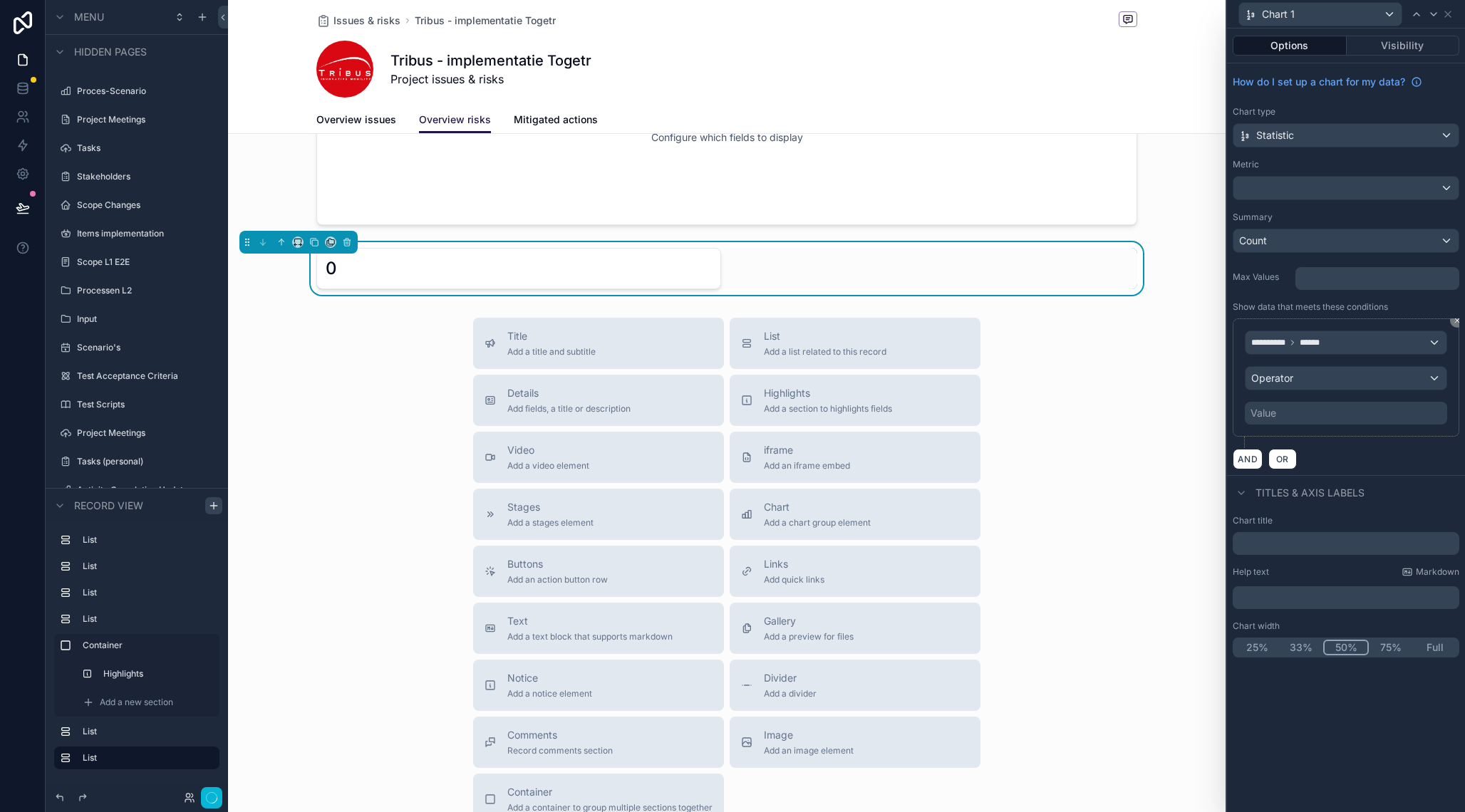
scroll to position [781, 0]
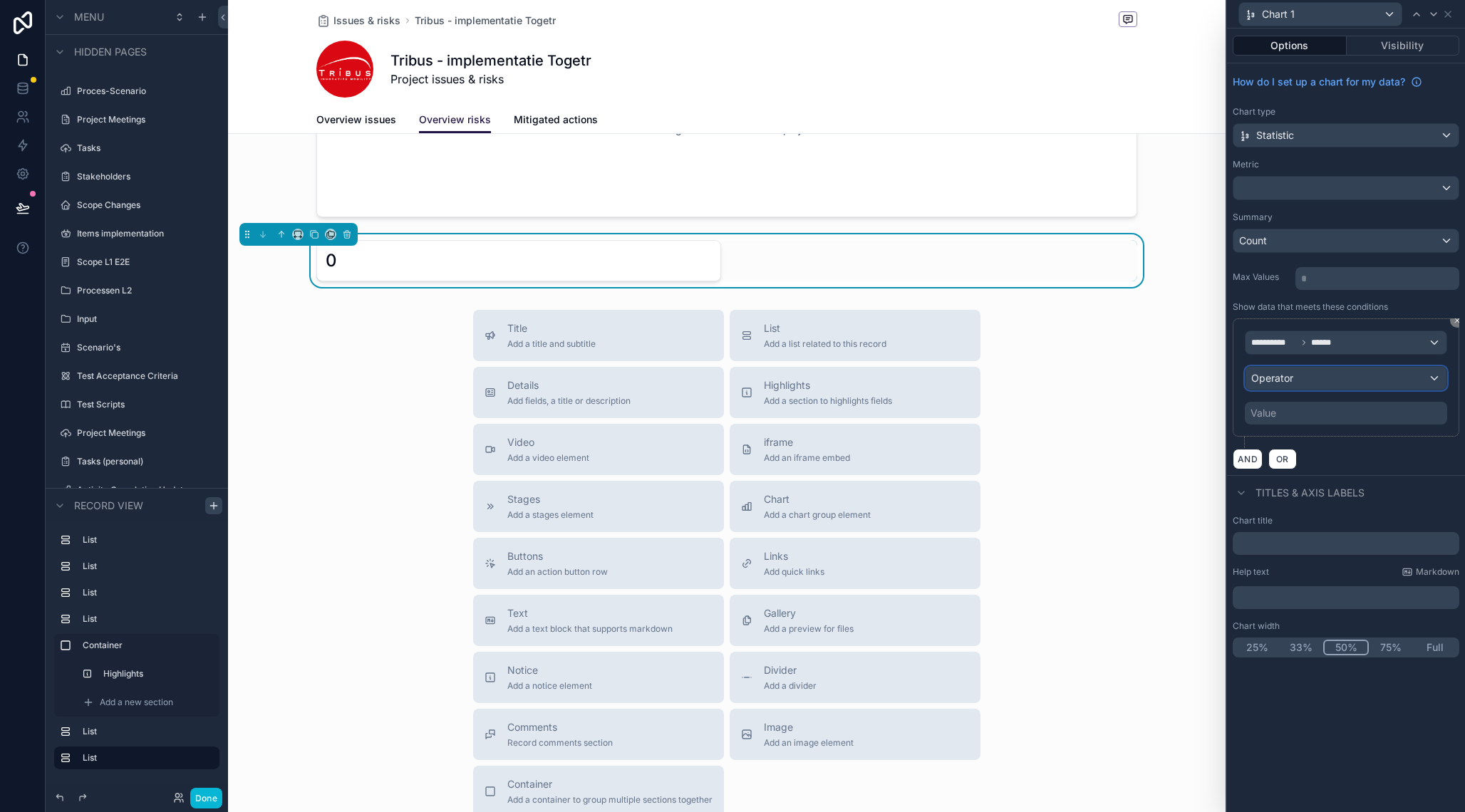
click at [1297, 379] on div "Operator" at bounding box center [1346, 378] width 201 height 23
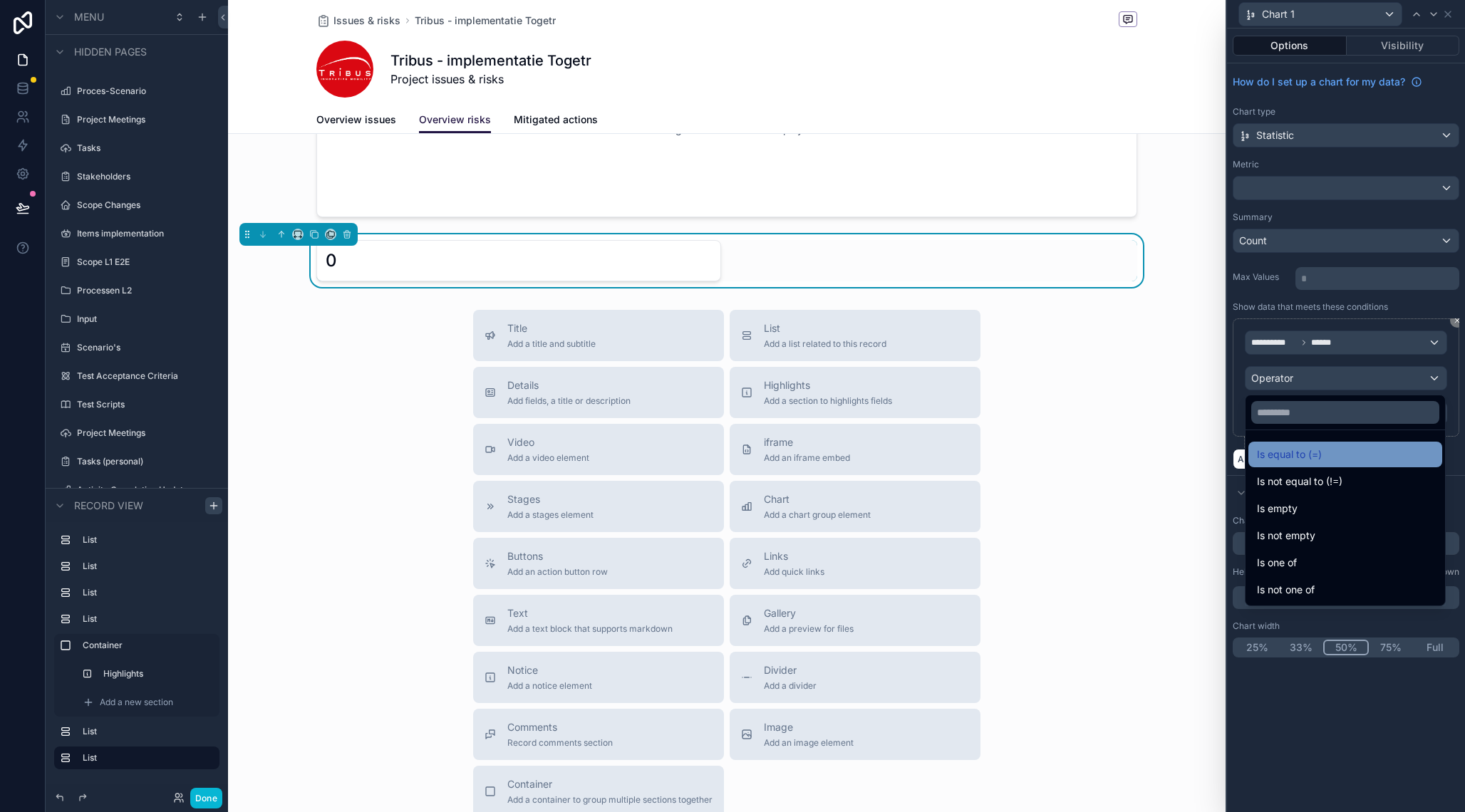
click at [1323, 465] on div "Is equal to (=)" at bounding box center [1346, 454] width 194 height 25
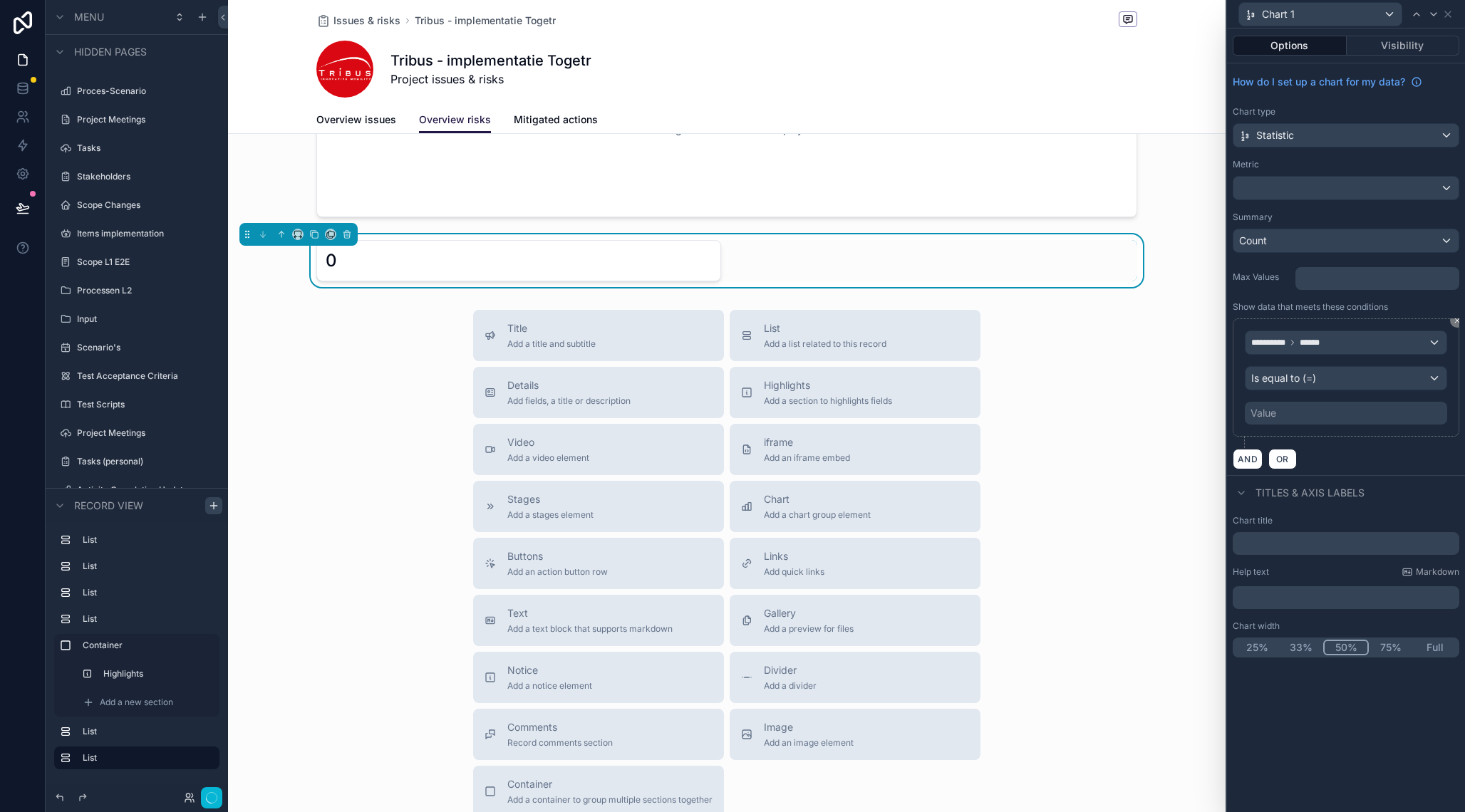
scroll to position [789, 0]
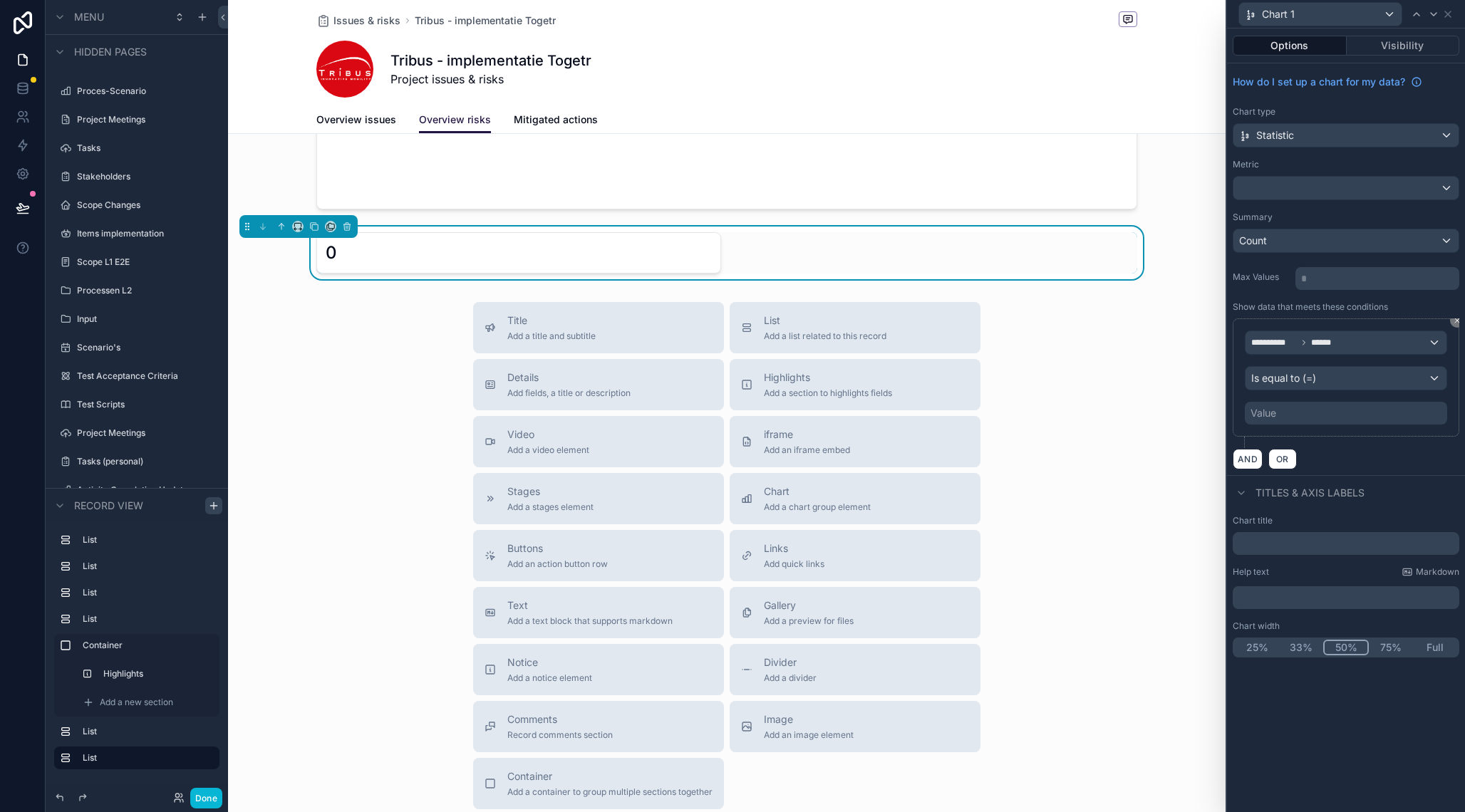
click at [1308, 414] on div "Value" at bounding box center [1346, 413] width 203 height 23
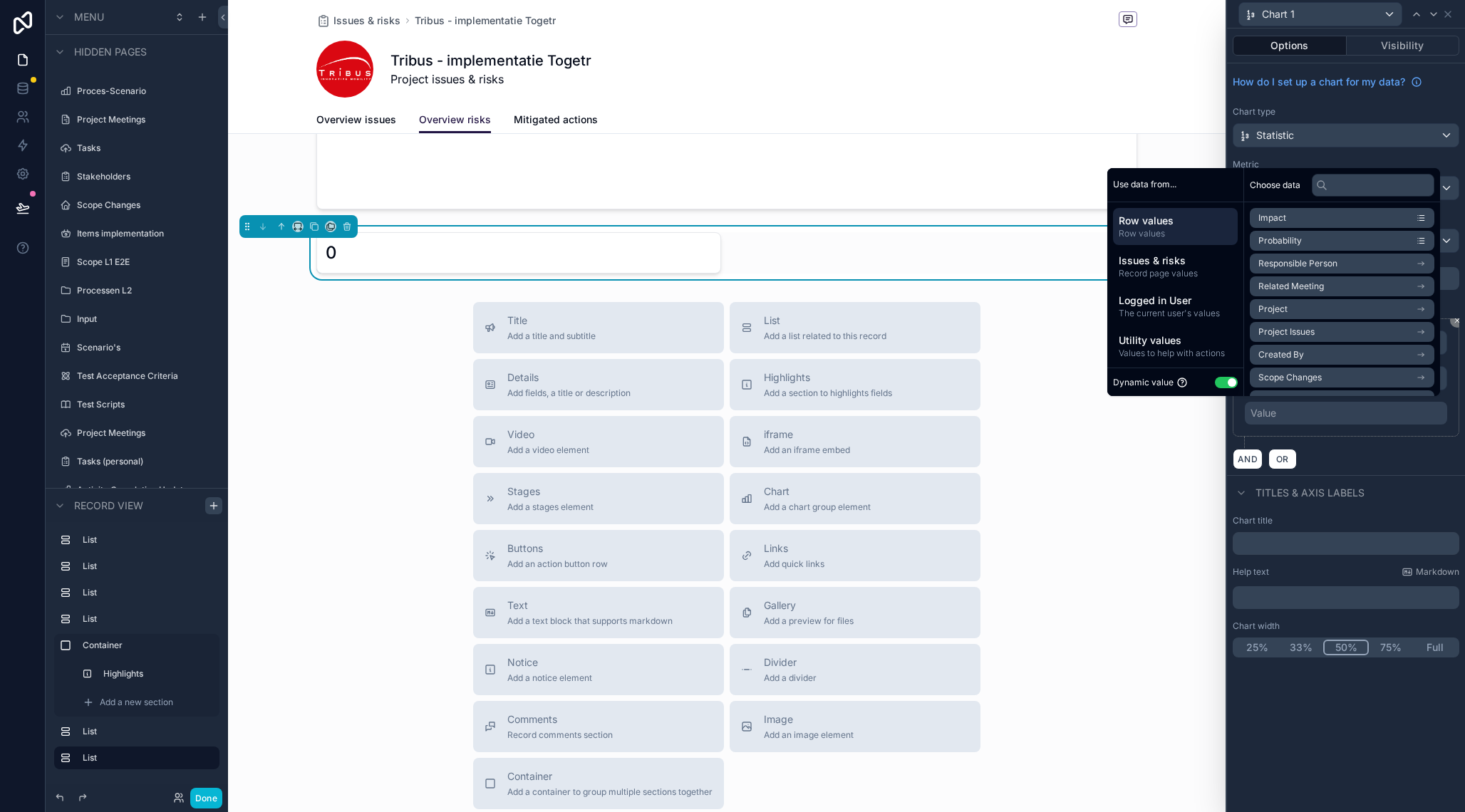
click at [1308, 414] on div "Value" at bounding box center [1346, 413] width 203 height 23
click at [1336, 468] on div "AND OR" at bounding box center [1346, 458] width 227 height 21
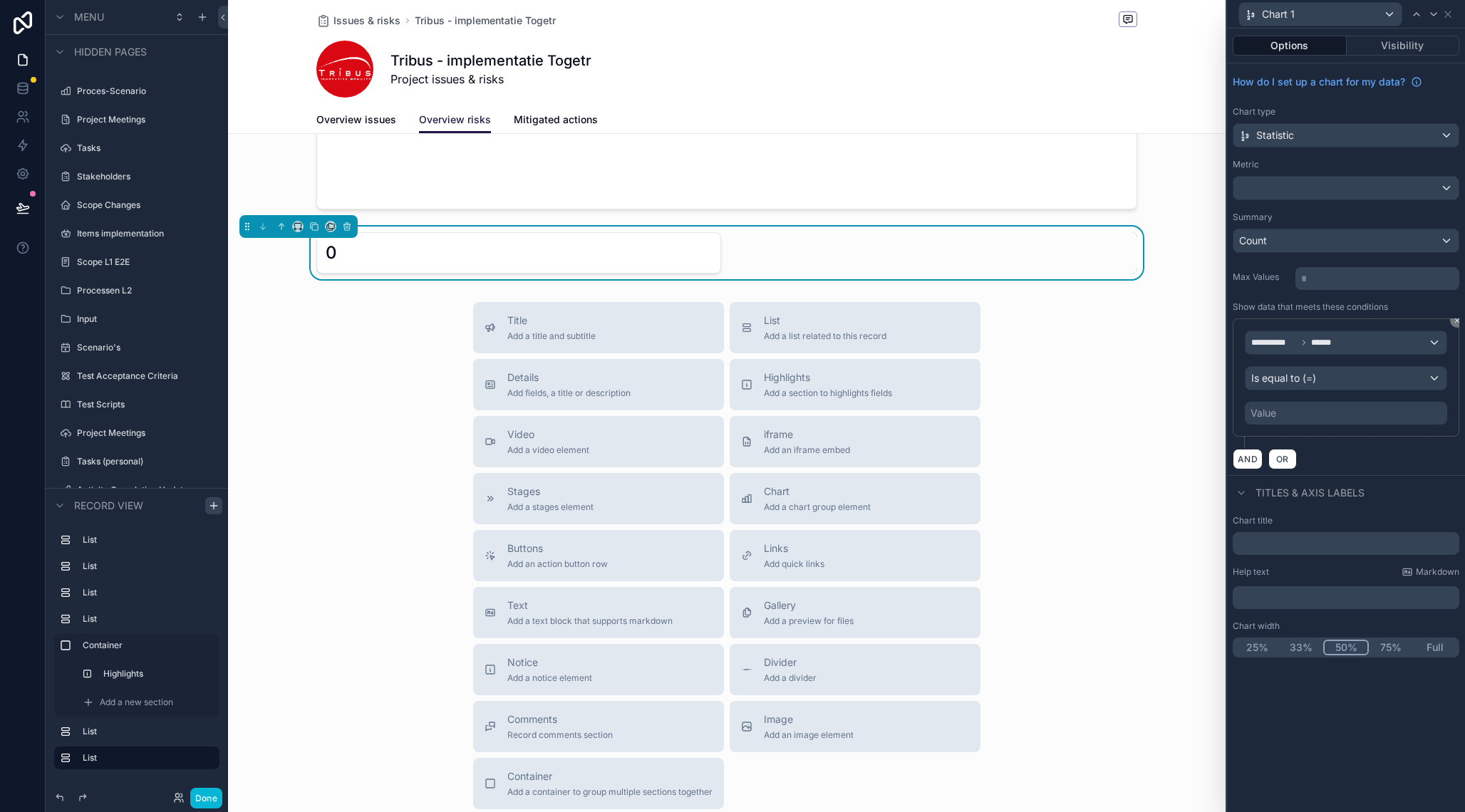
click at [1273, 415] on div "Value" at bounding box center [1263, 414] width 25 height 15
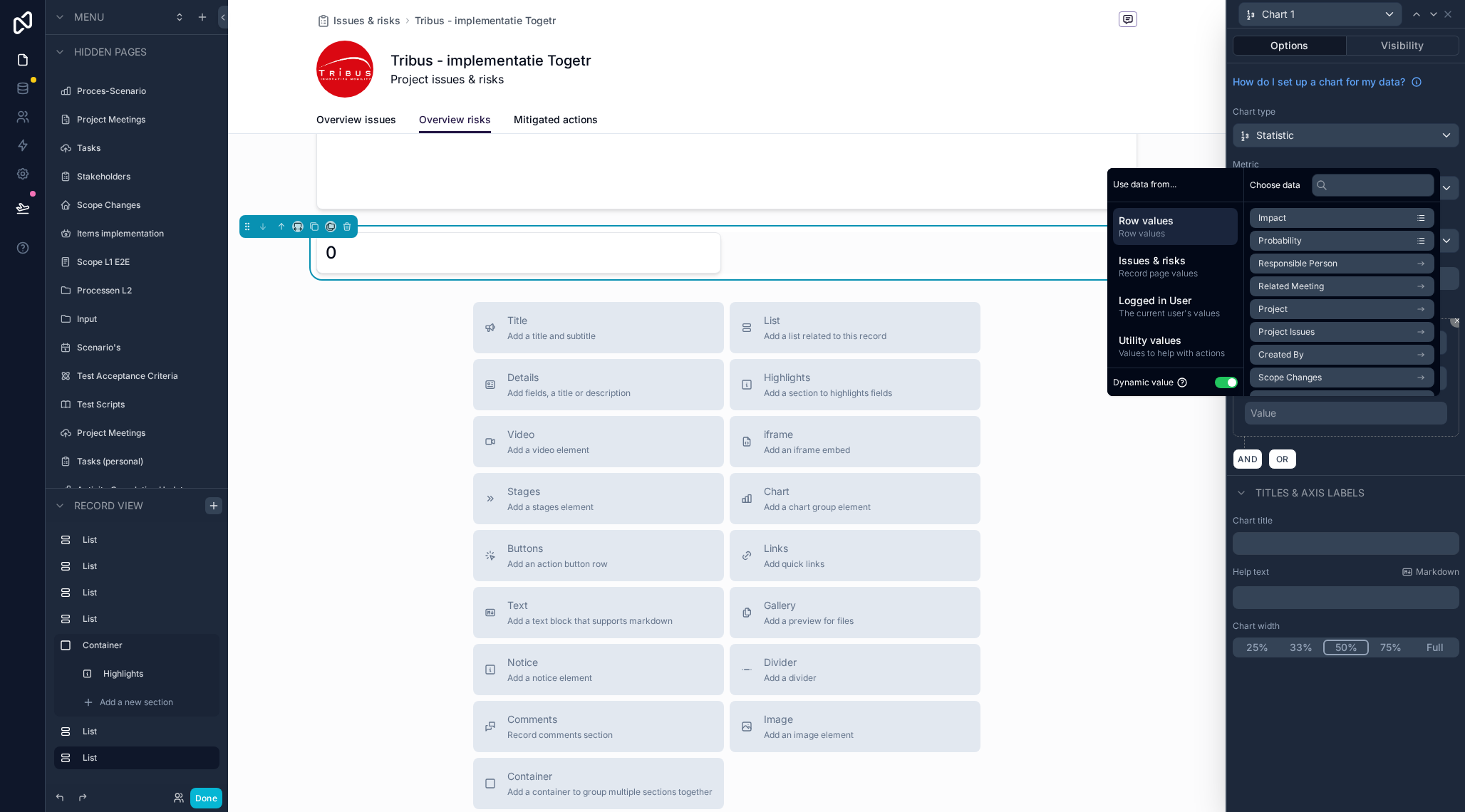
click at [1215, 379] on button "Use setting" at bounding box center [1226, 382] width 23 height 12
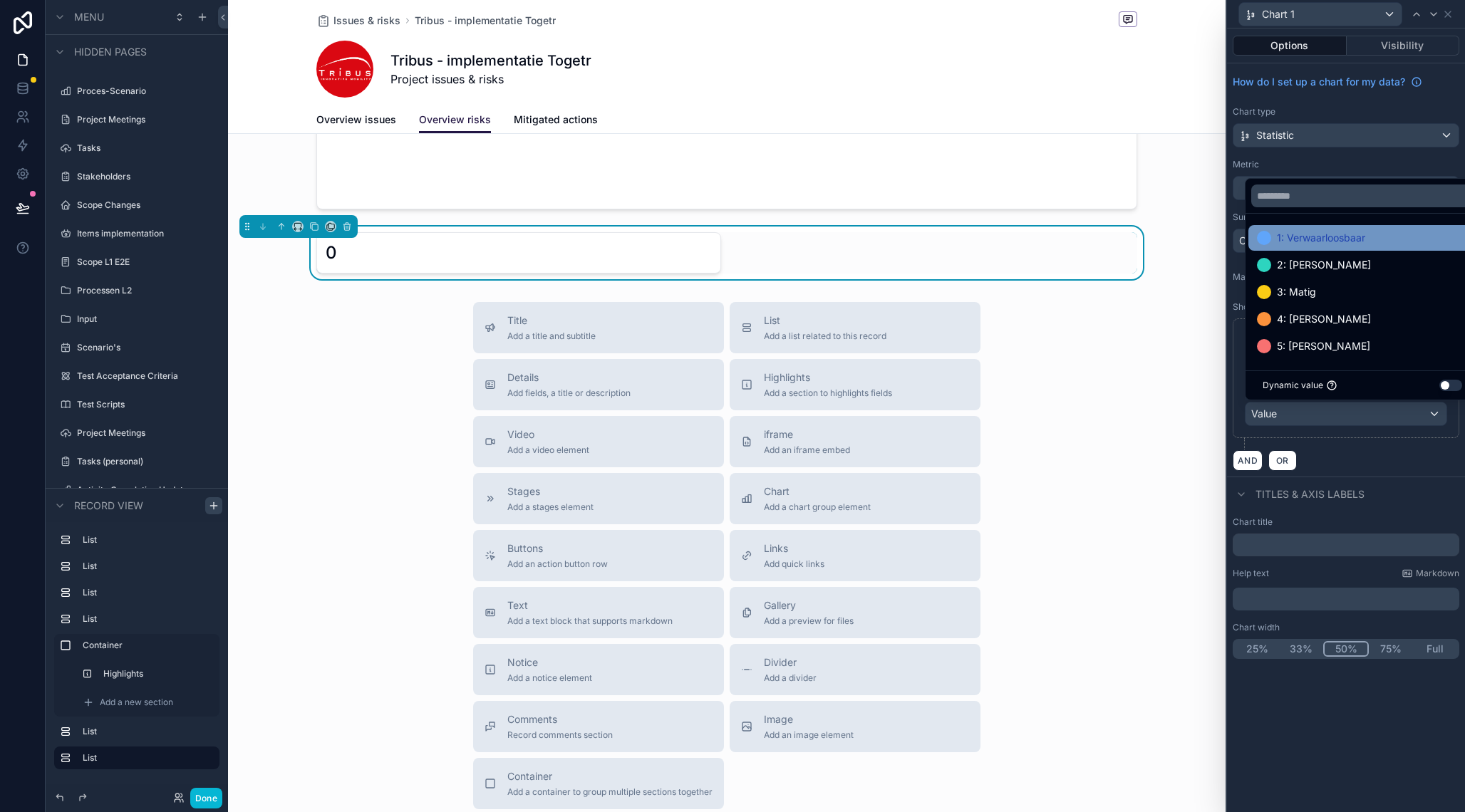
click at [1324, 248] on div "1: Verwaarloosbaar" at bounding box center [1362, 237] width 228 height 25
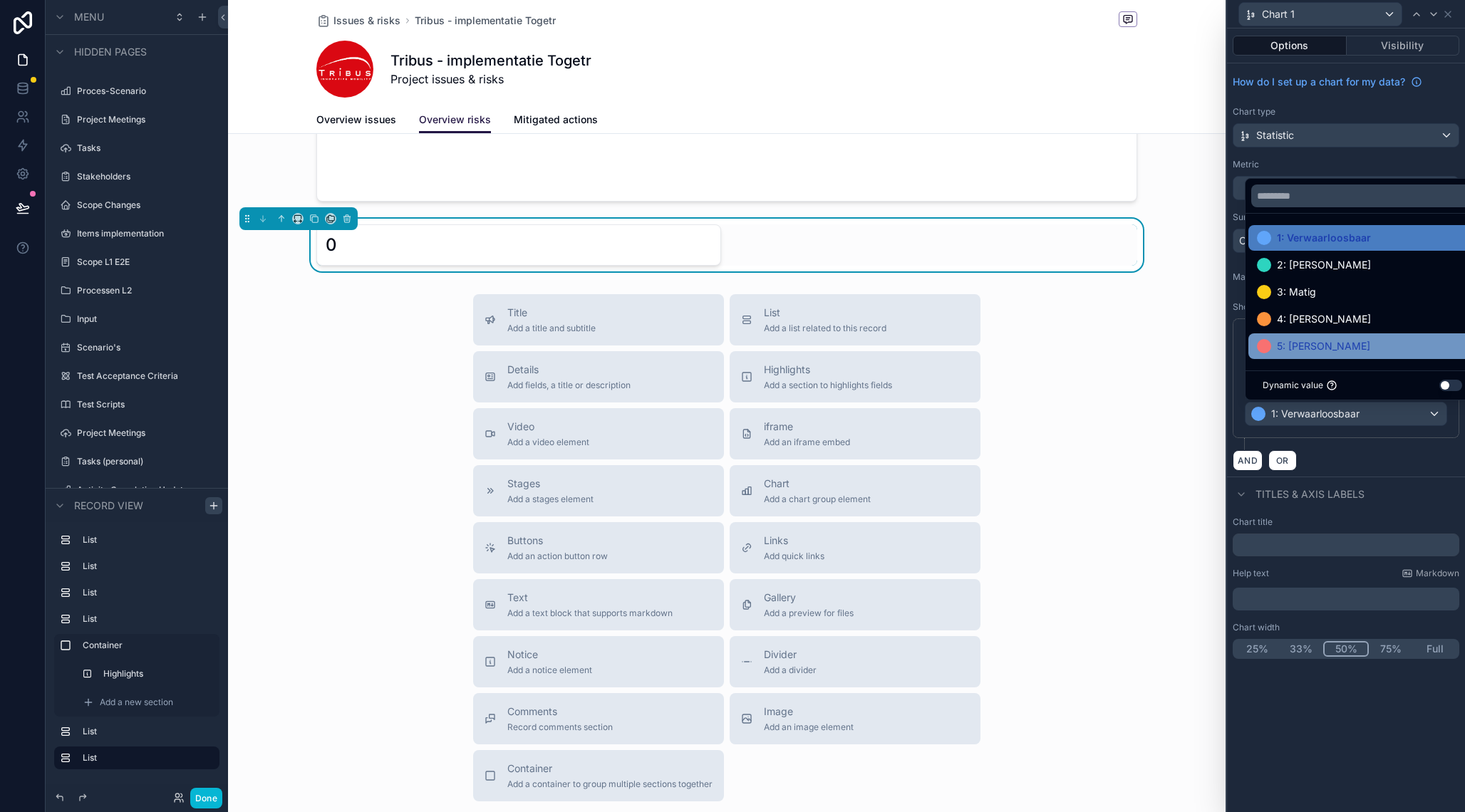
scroll to position [797, 0]
click at [1357, 452] on div "AND OR" at bounding box center [1346, 460] width 227 height 21
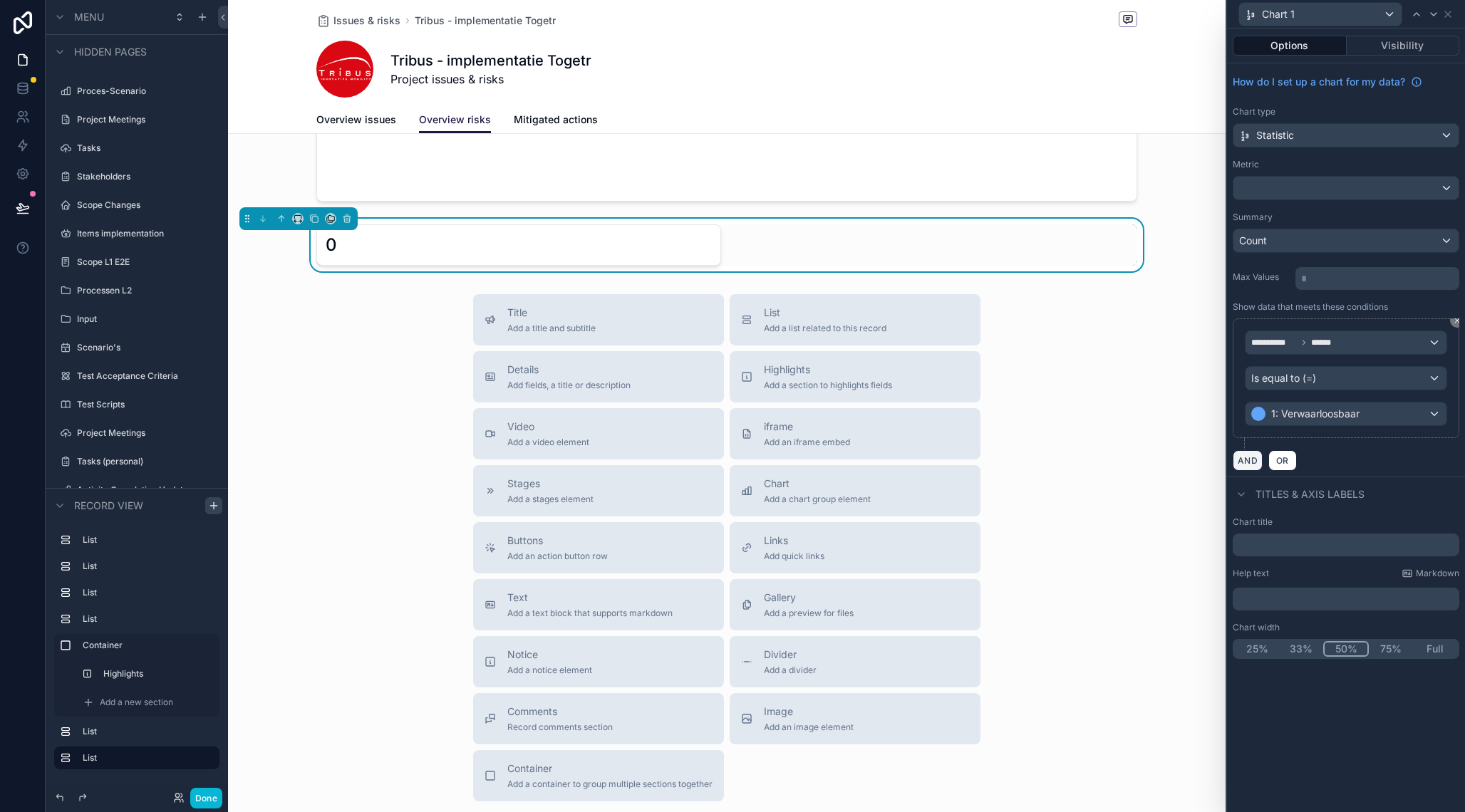
click at [1251, 462] on button "AND" at bounding box center [1247, 460] width 30 height 20
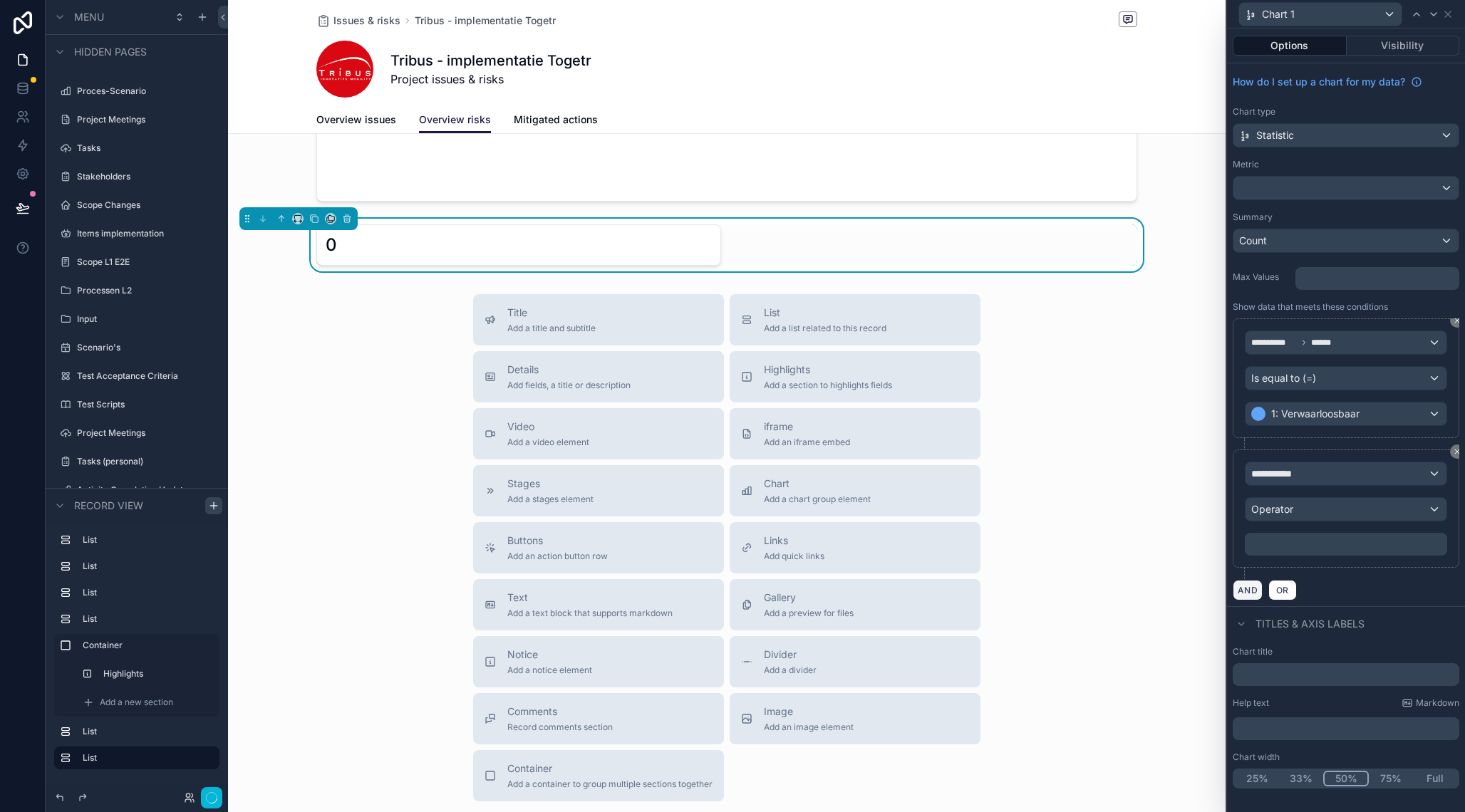
scroll to position [804, 0]
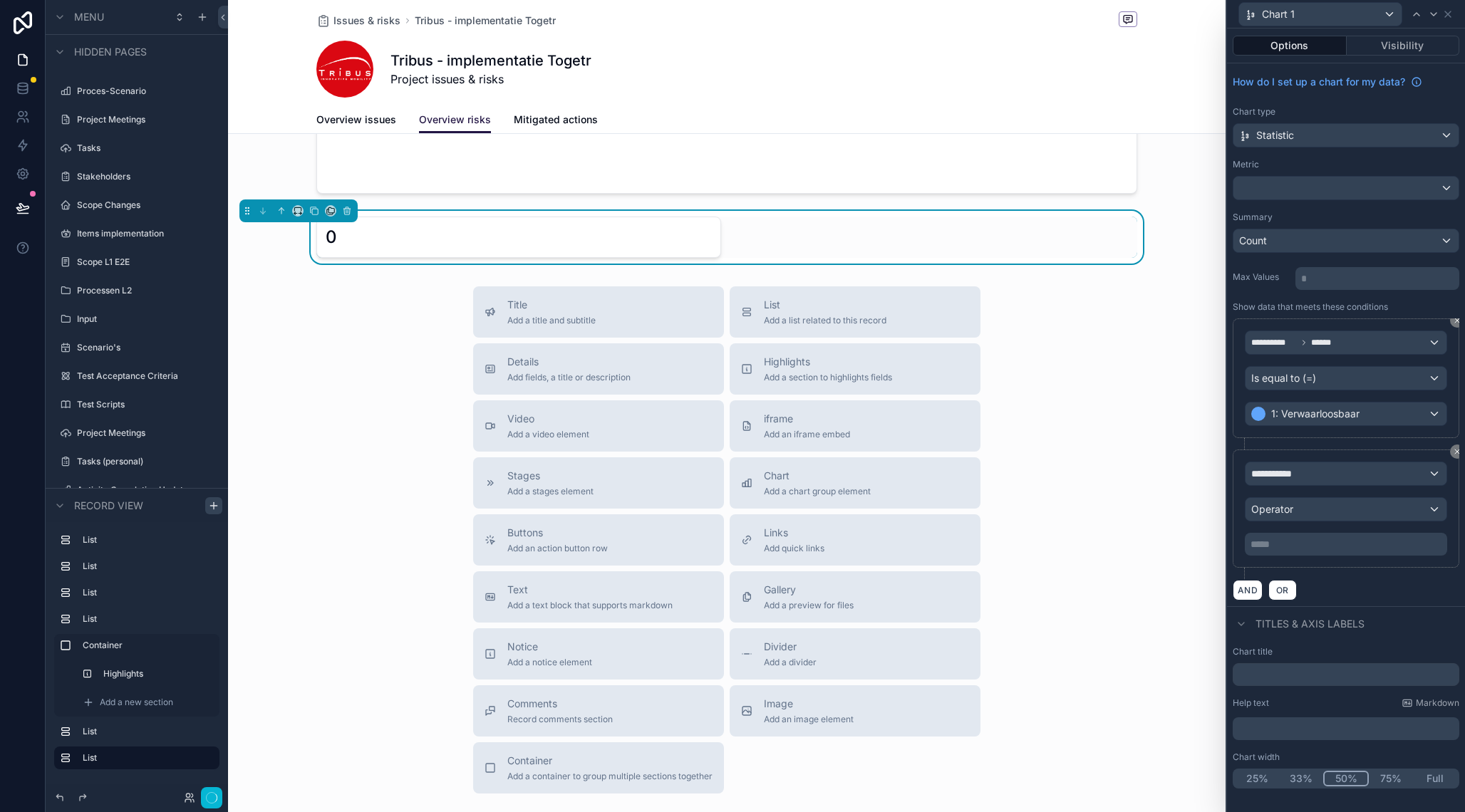
click at [1284, 478] on span "**********" at bounding box center [1278, 474] width 52 height 15
click at [1292, 566] on span "Row values" at bounding box center [1284, 569] width 52 height 15
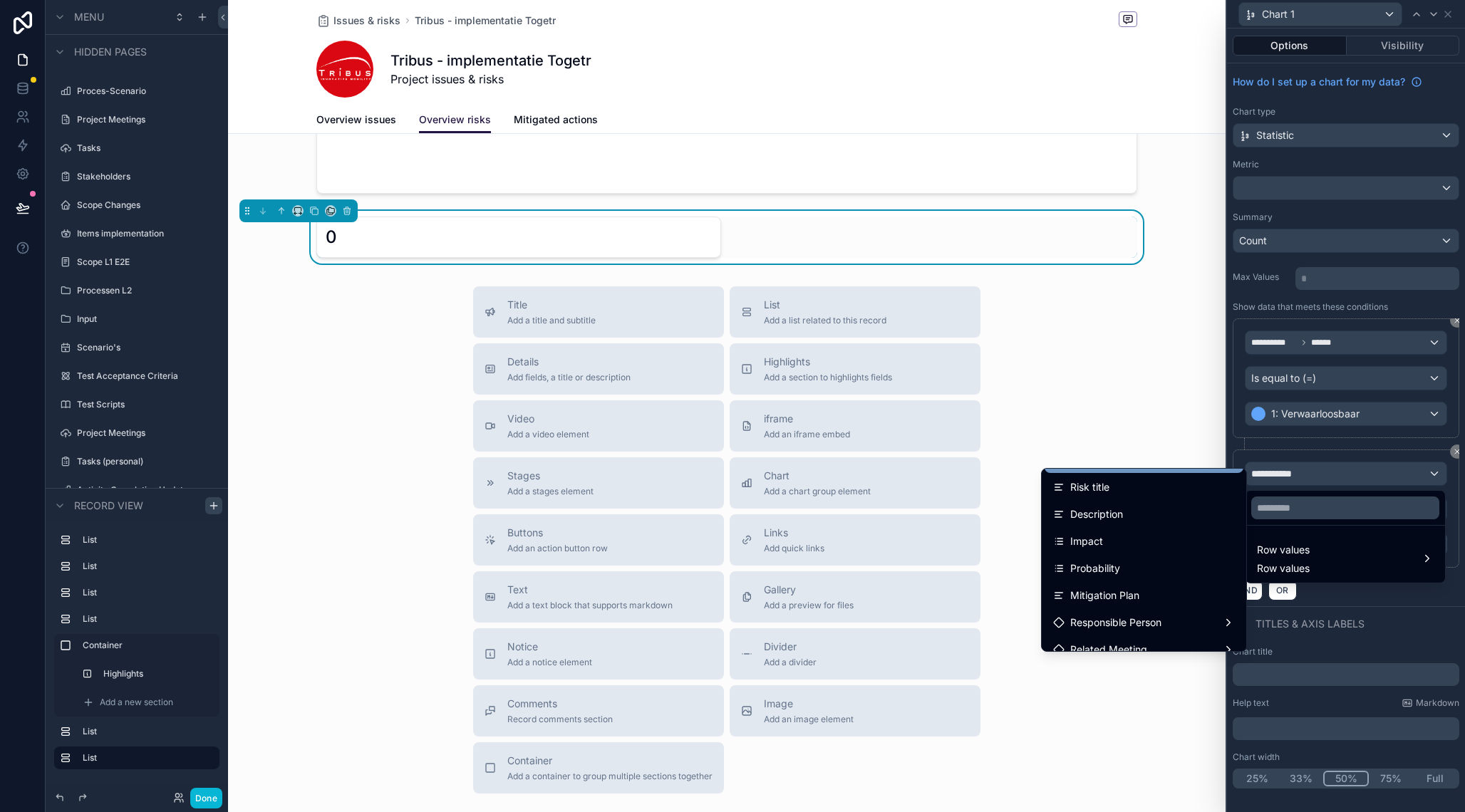
scroll to position [82, 0]
click at [1128, 564] on div "Probability" at bounding box center [1144, 564] width 181 height 17
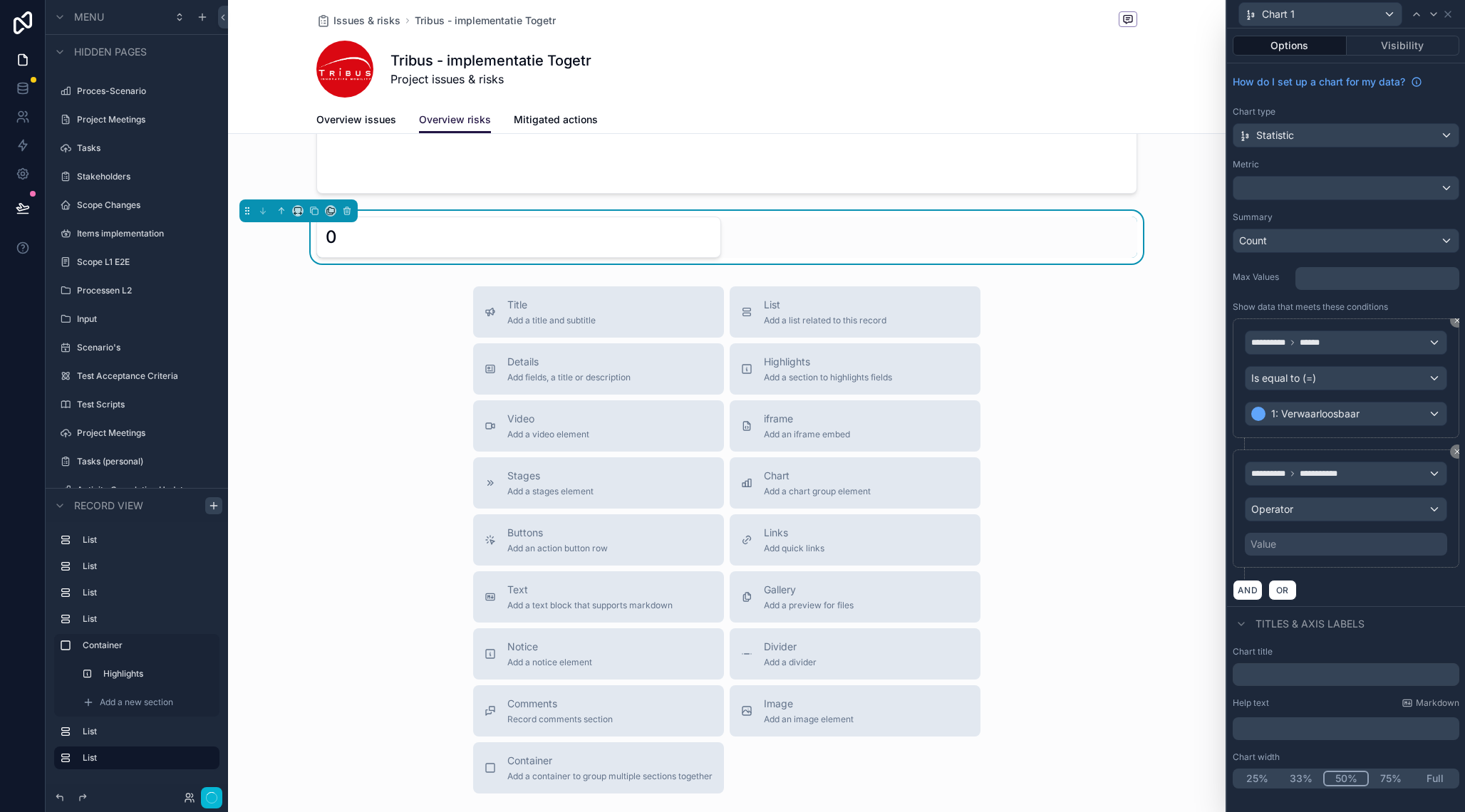
scroll to position [812, 0]
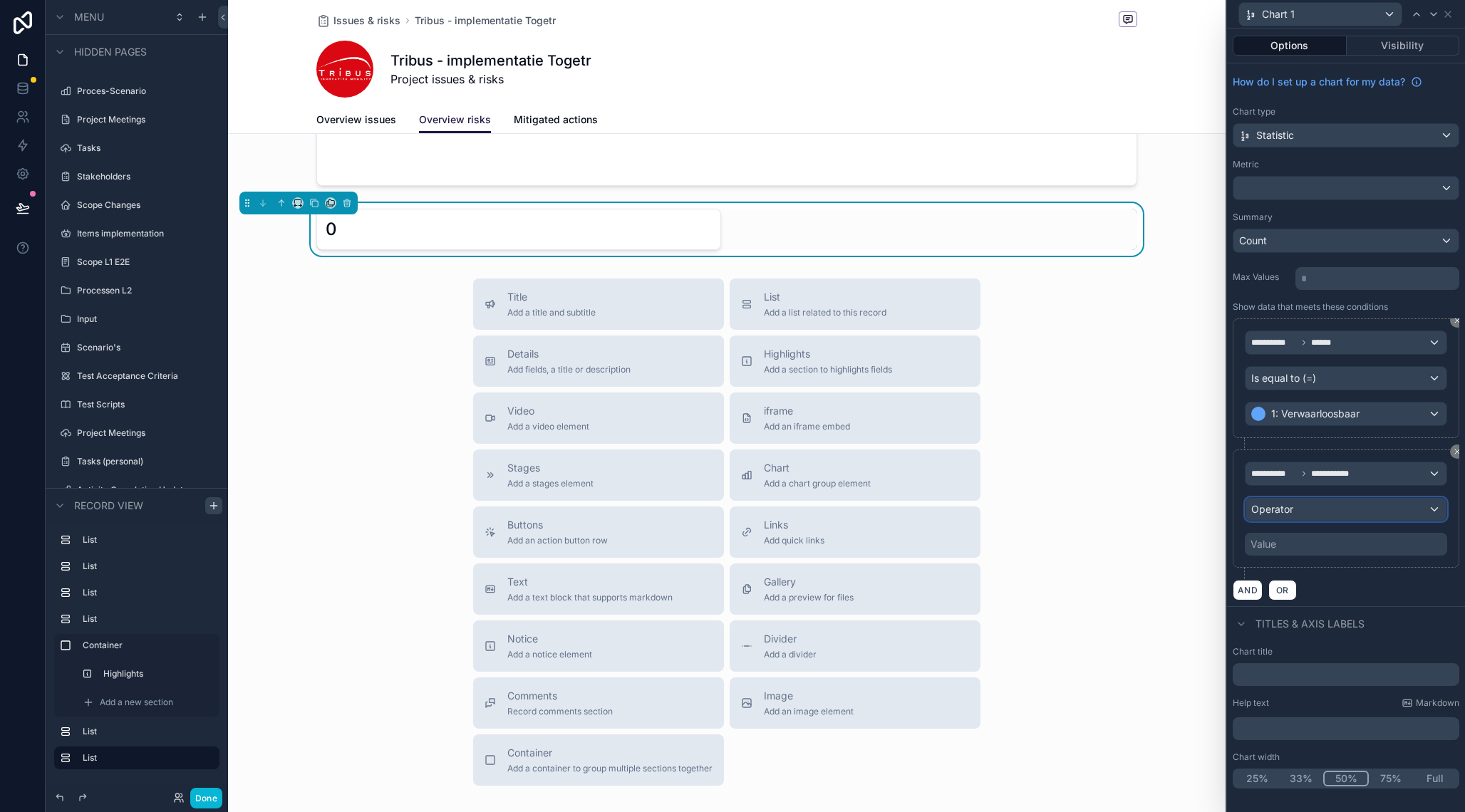
click at [1294, 509] on div "Operator" at bounding box center [1346, 509] width 201 height 23
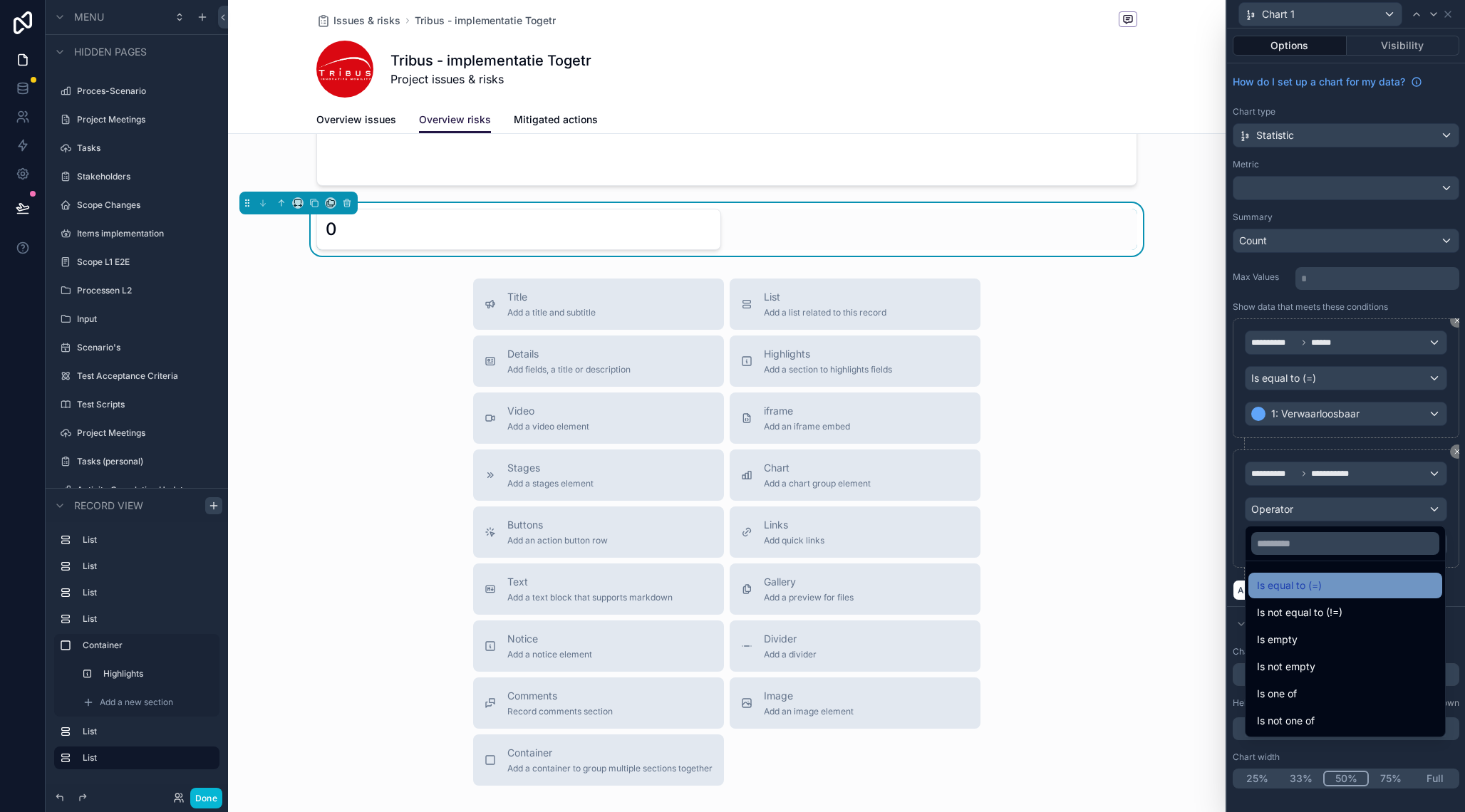
click at [1316, 588] on span "Is equal to (=)" at bounding box center [1289, 585] width 65 height 17
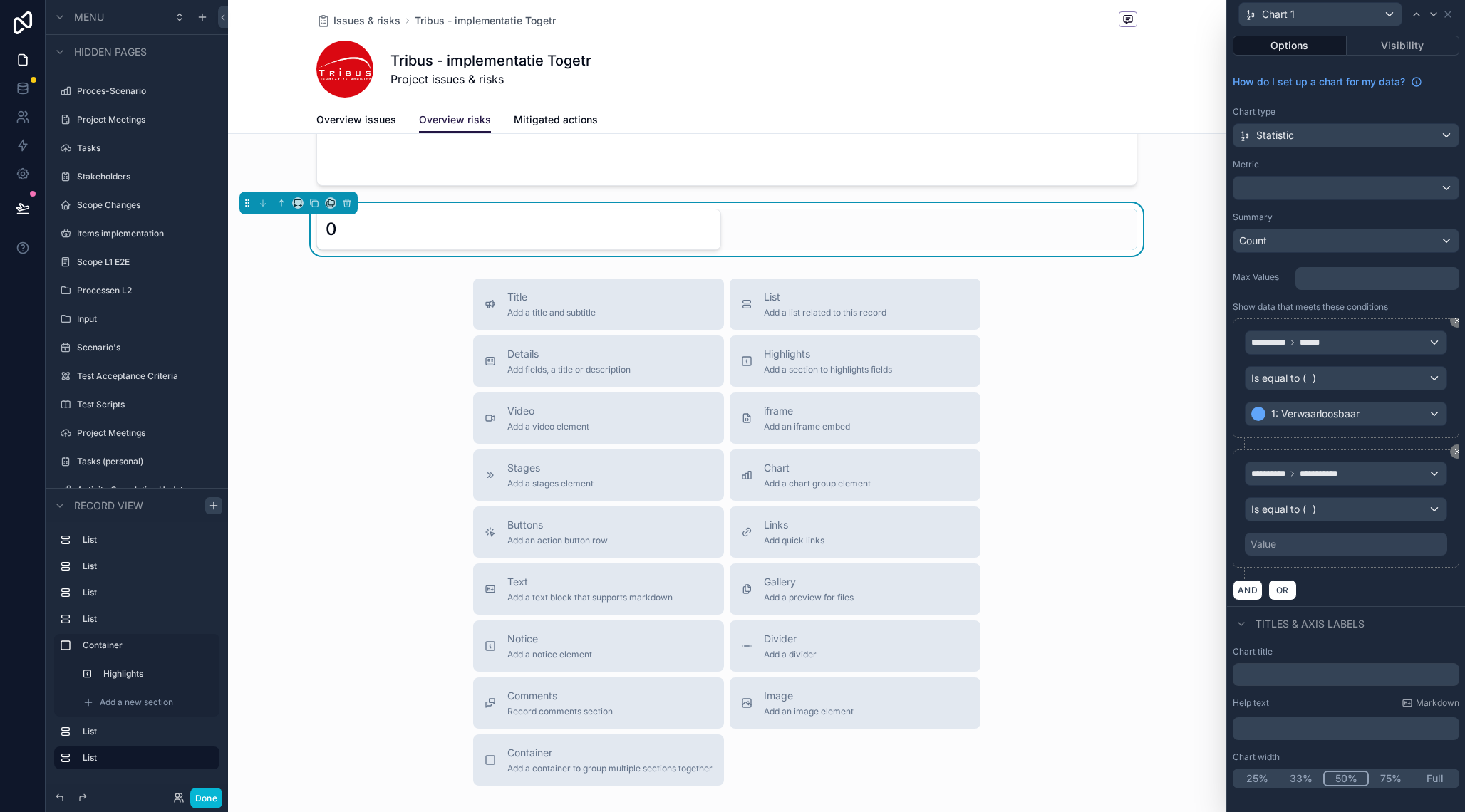
scroll to position [820, 0]
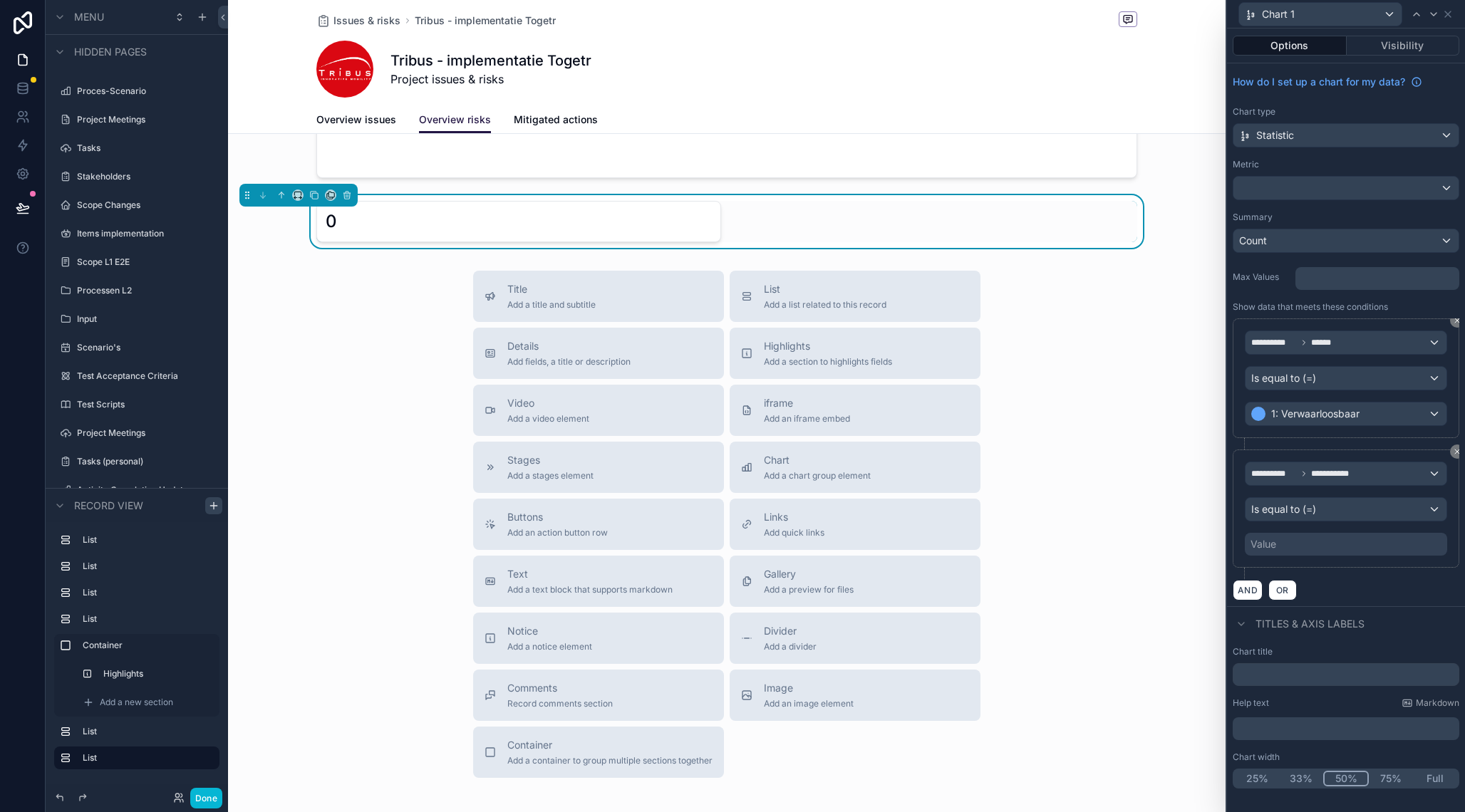
click at [1296, 540] on div "Value" at bounding box center [1346, 544] width 203 height 23
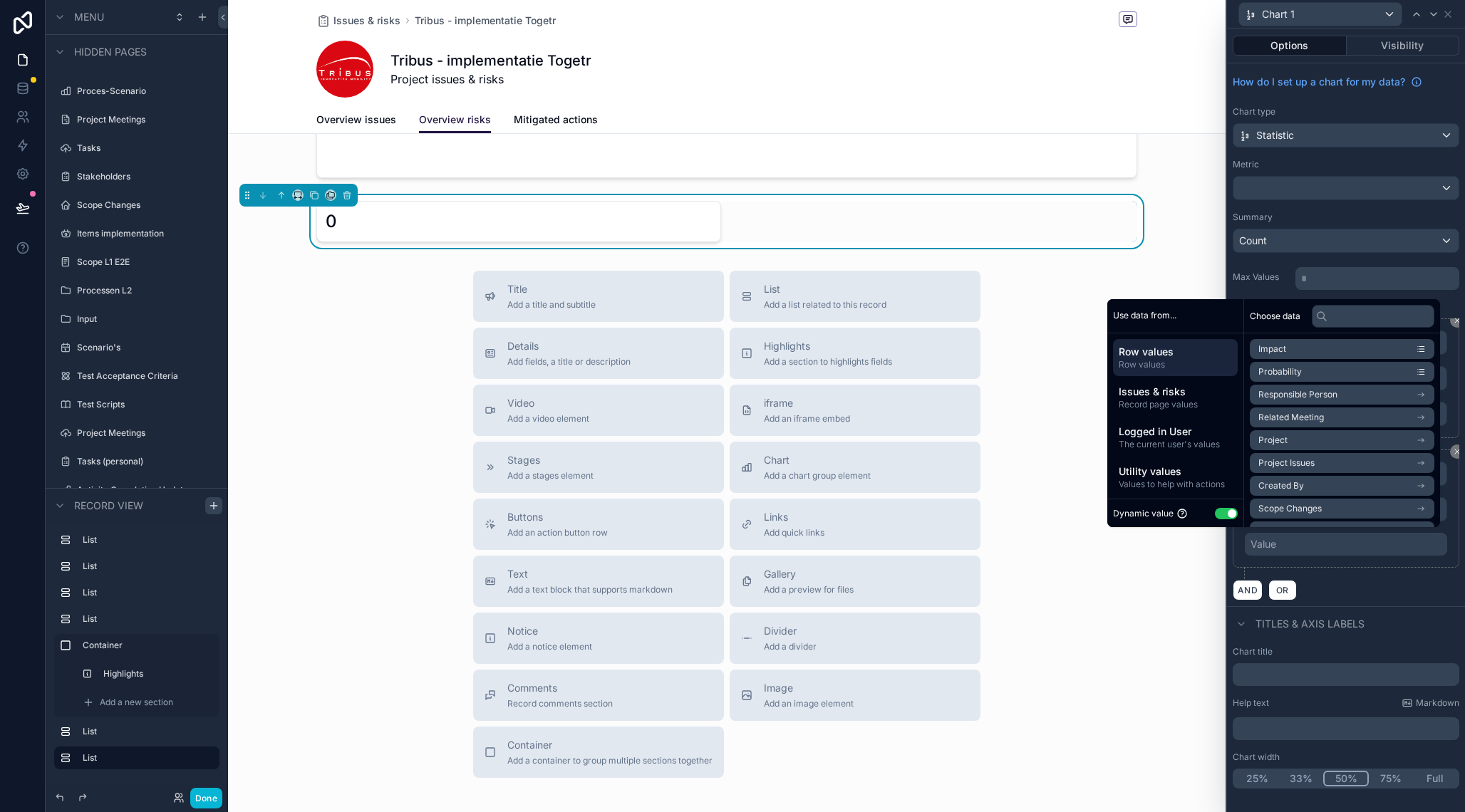
click at [1215, 513] on button "Use setting" at bounding box center [1226, 513] width 23 height 12
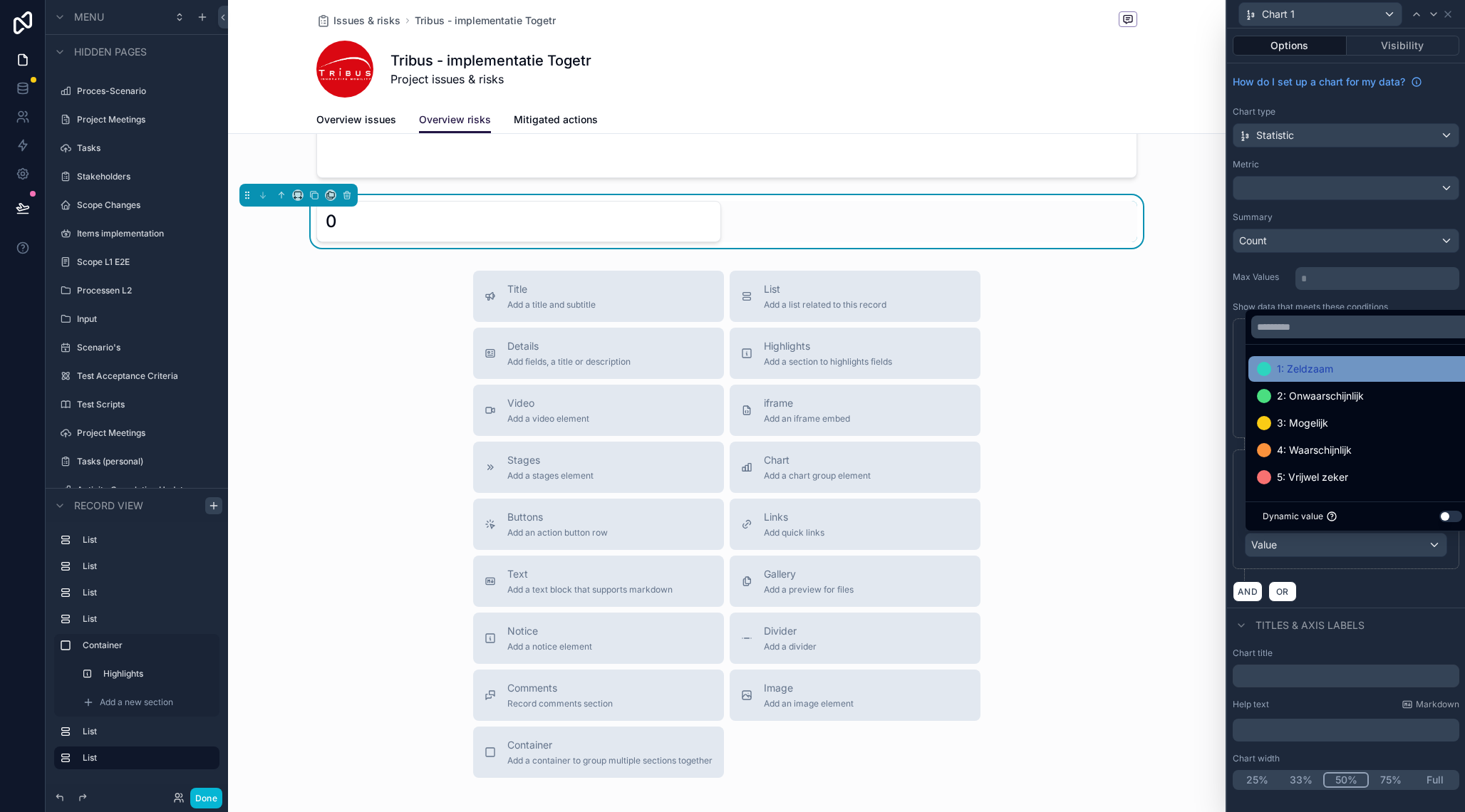
click at [1307, 380] on div "1: Zeldzaam" at bounding box center [1362, 368] width 228 height 25
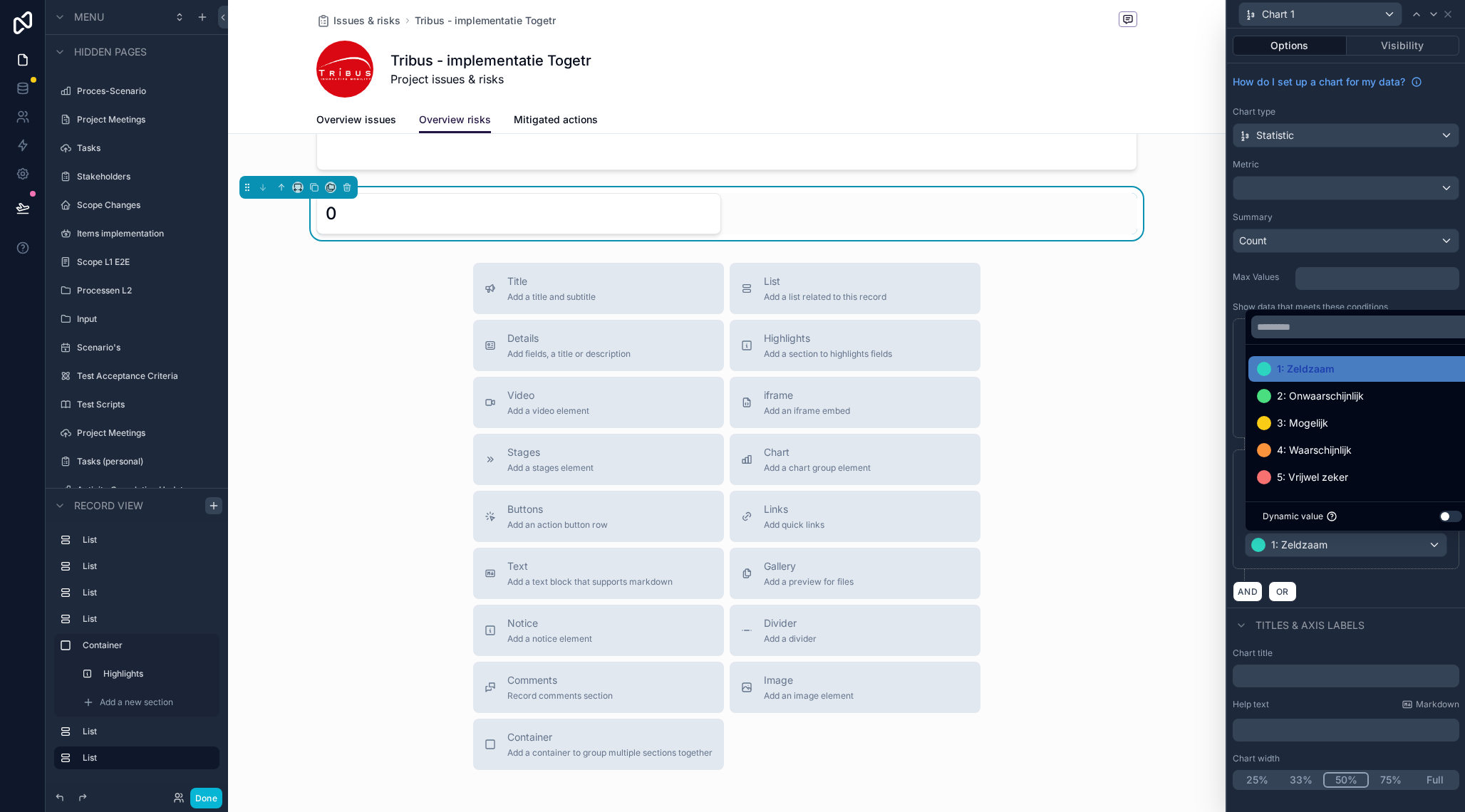
scroll to position [828, 0]
click at [1330, 583] on div "AND OR" at bounding box center [1346, 591] width 227 height 21
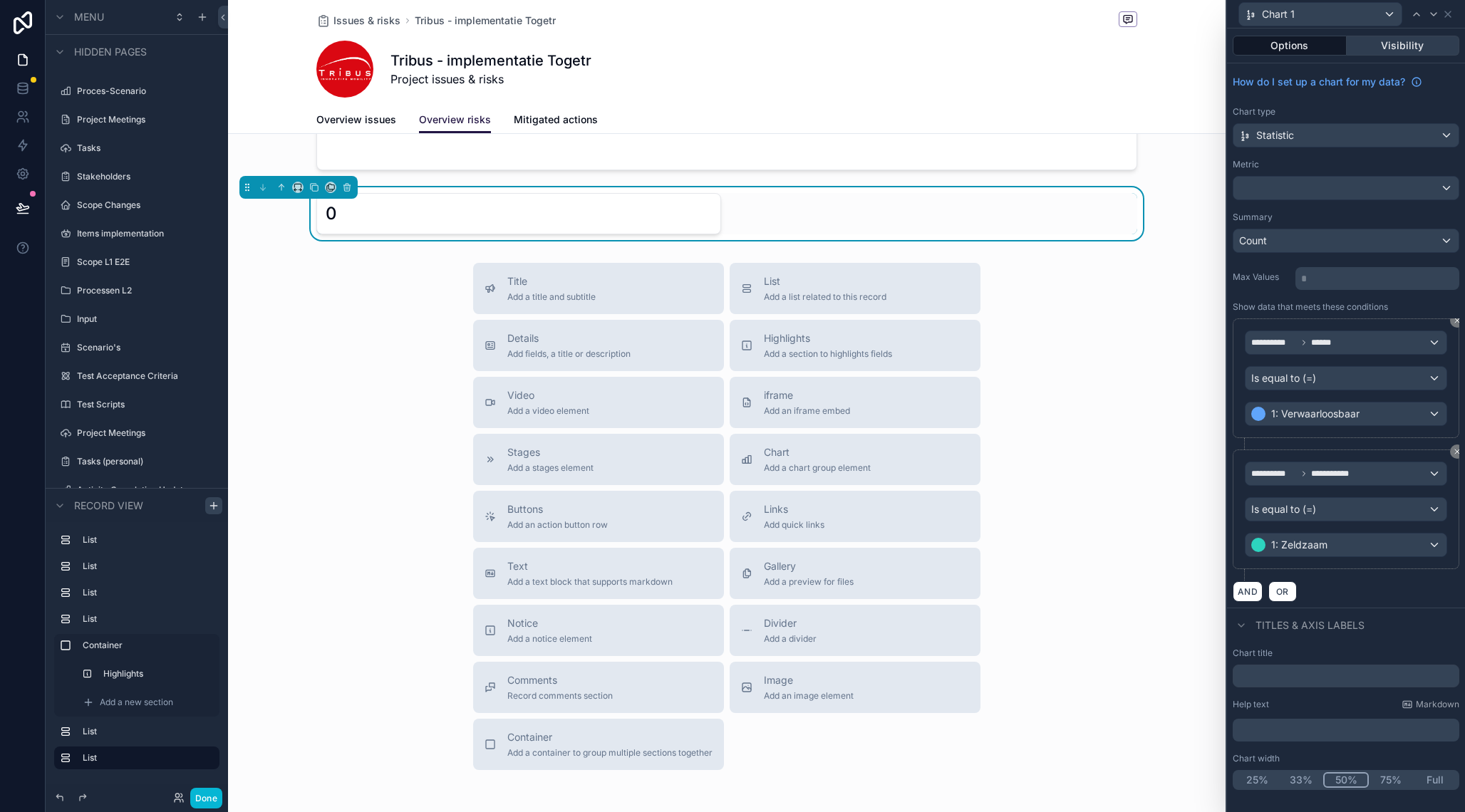
click at [1391, 48] on button "Visibility" at bounding box center [1404, 45] width 114 height 20
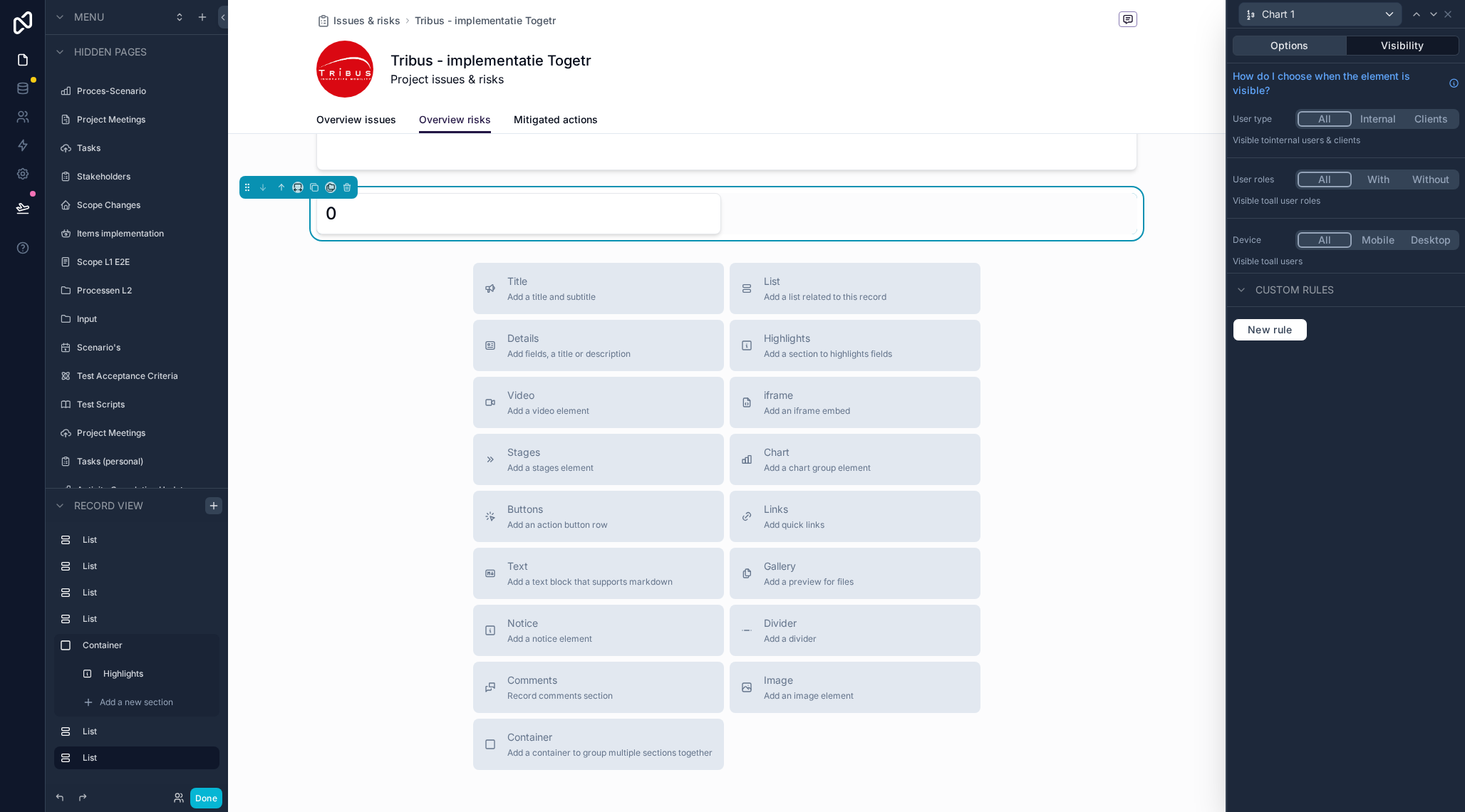
click at [1310, 50] on button "Options" at bounding box center [1289, 45] width 114 height 20
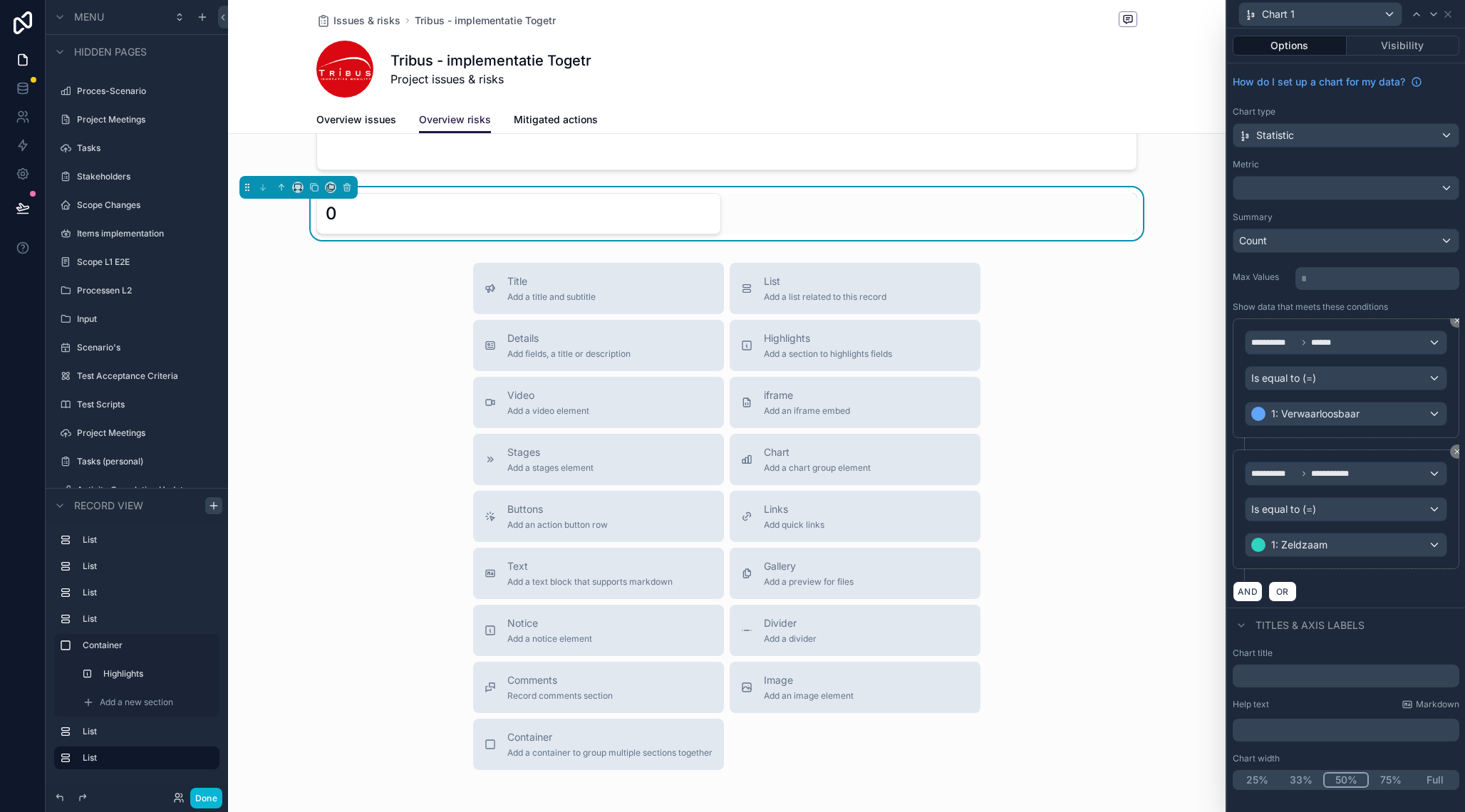
click at [599, 199] on div "0" at bounding box center [519, 213] width 405 height 42
click at [1440, 413] on div "1: Verwaarloosbaar" at bounding box center [1346, 414] width 201 height 23
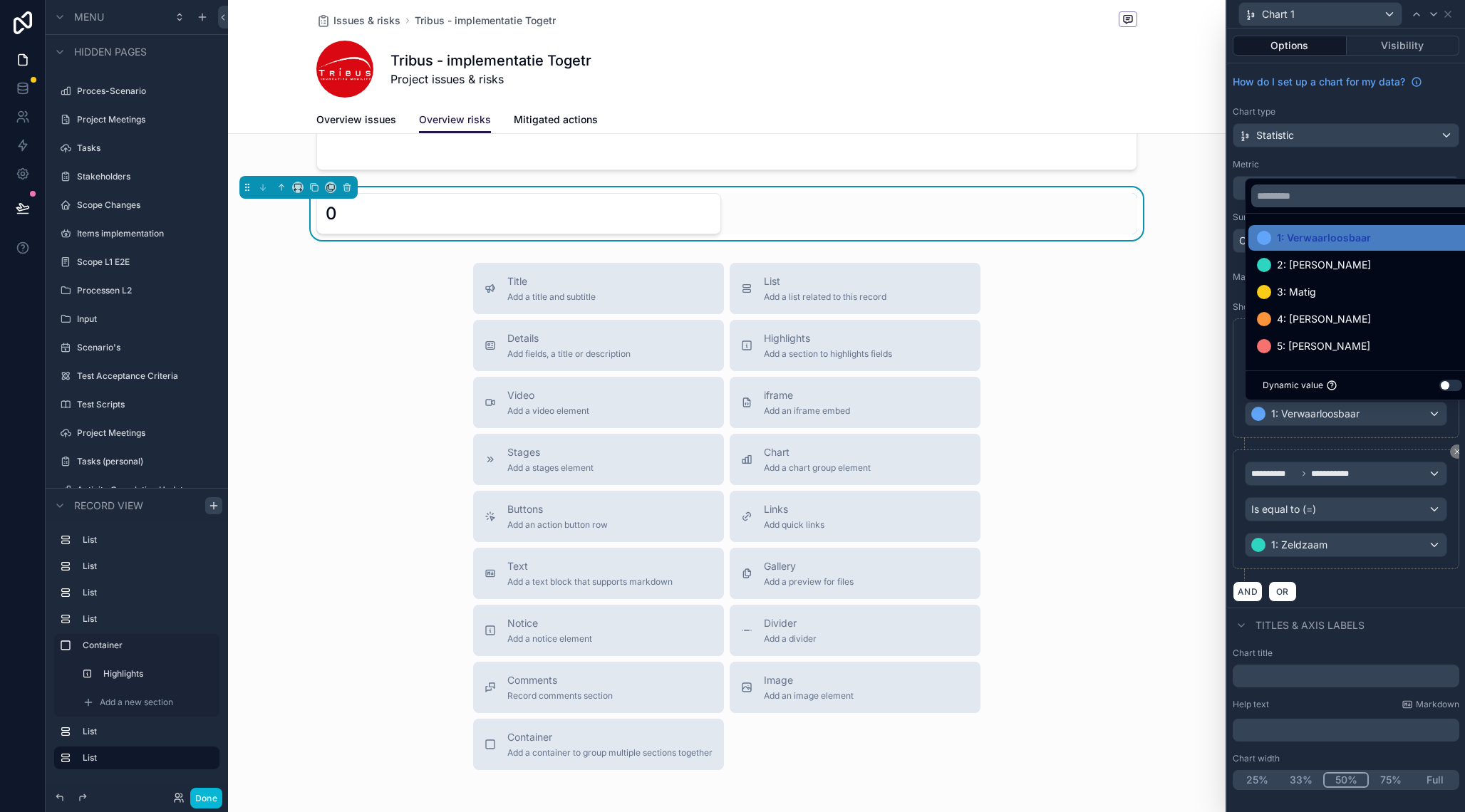
click at [1392, 601] on div at bounding box center [1346, 406] width 238 height 812
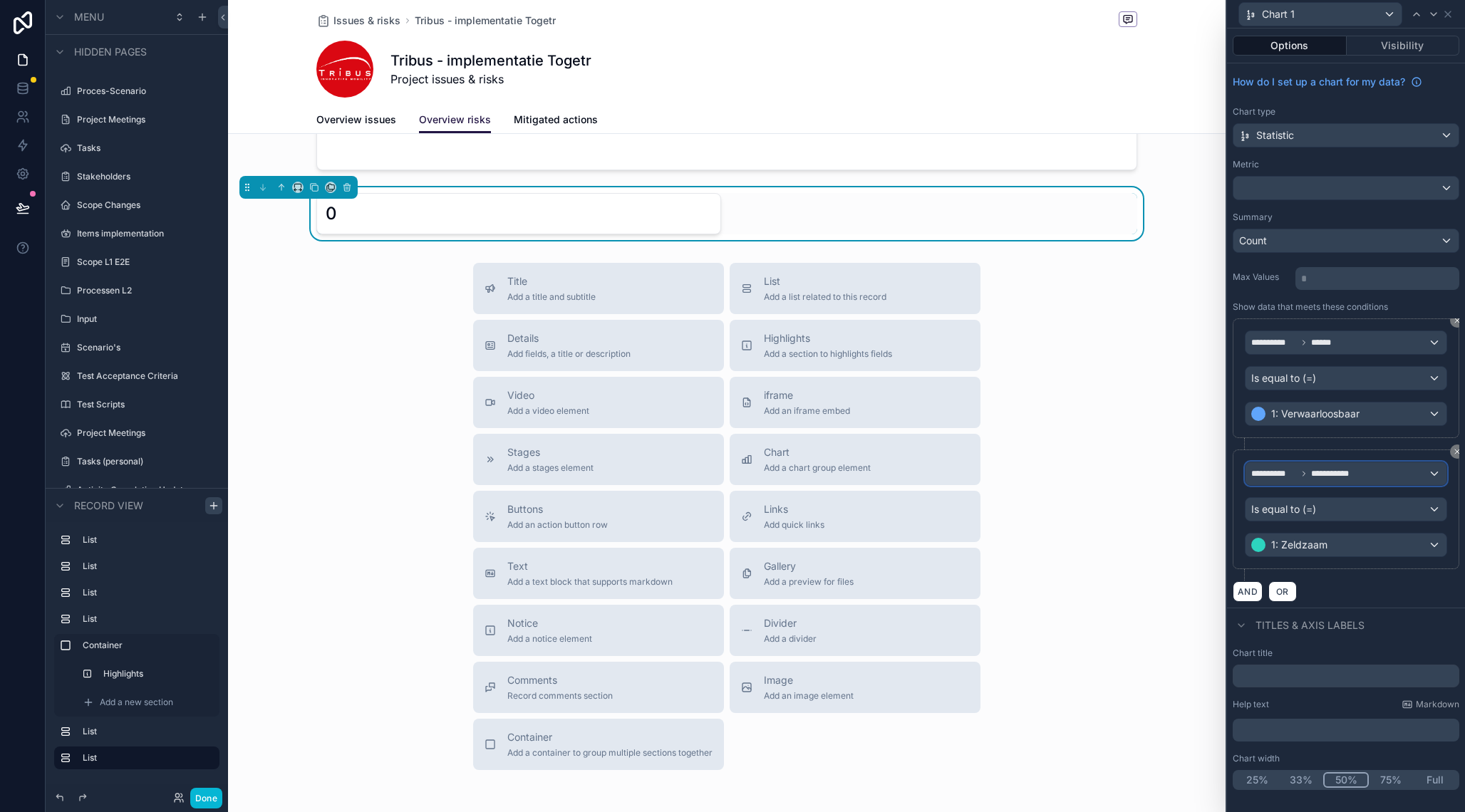
click at [1362, 478] on div "**********" at bounding box center [1346, 473] width 201 height 23
click at [1372, 631] on div at bounding box center [1346, 406] width 238 height 812
click at [1325, 549] on span "1: Zeldzaam" at bounding box center [1299, 545] width 56 height 15
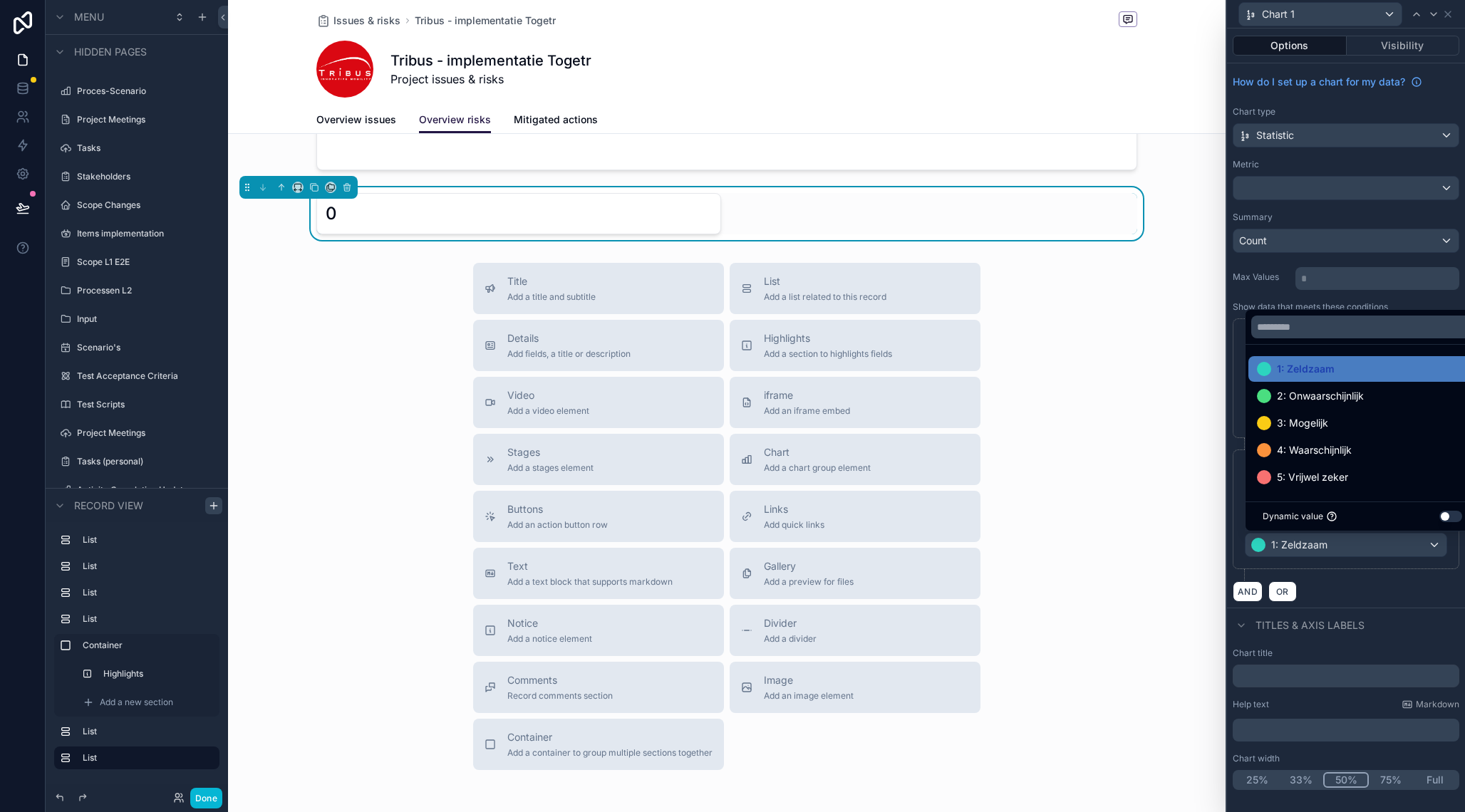
click at [1403, 610] on div at bounding box center [1346, 406] width 238 height 812
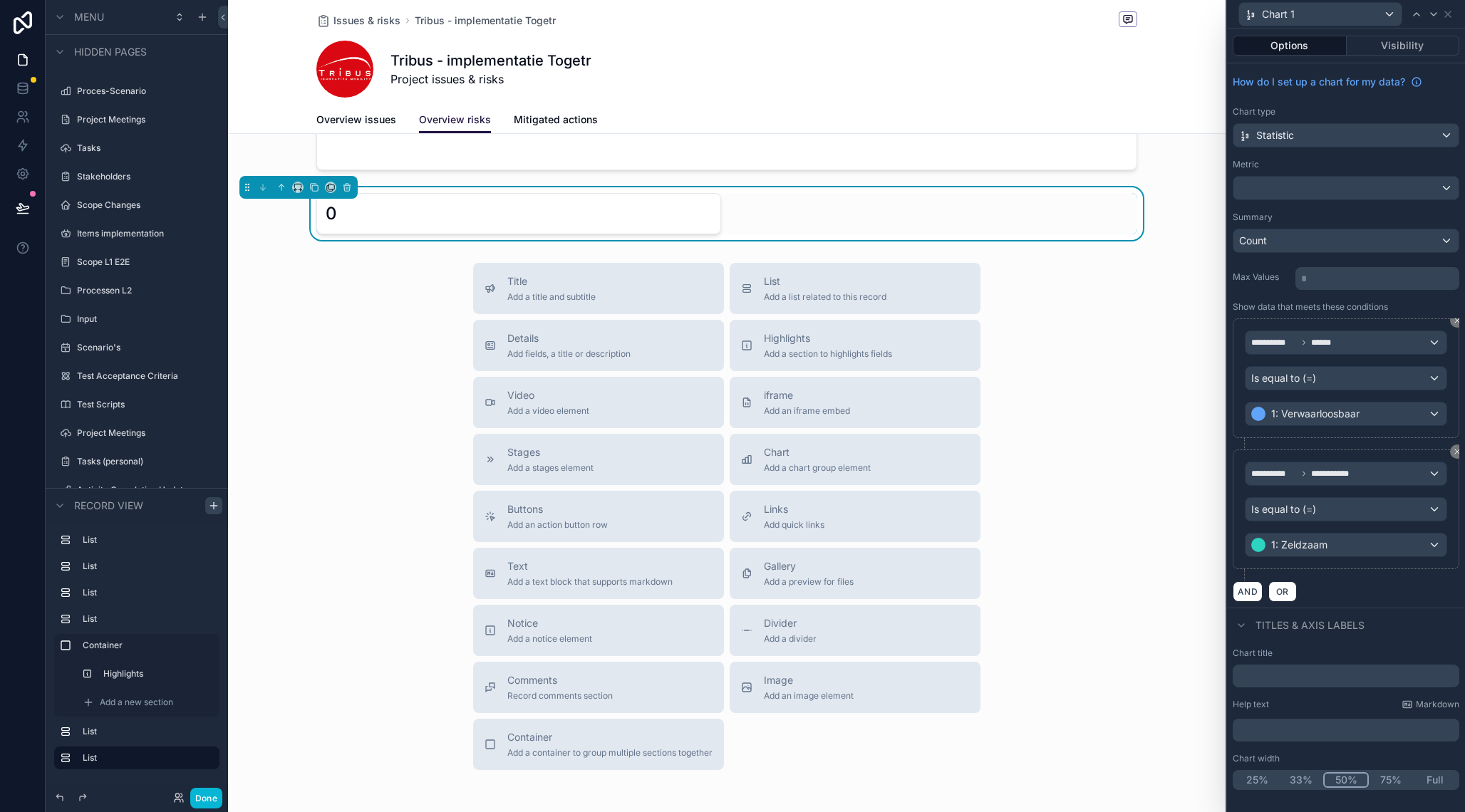
click at [1341, 504] on div "Is equal to (=)" at bounding box center [1346, 509] width 201 height 23
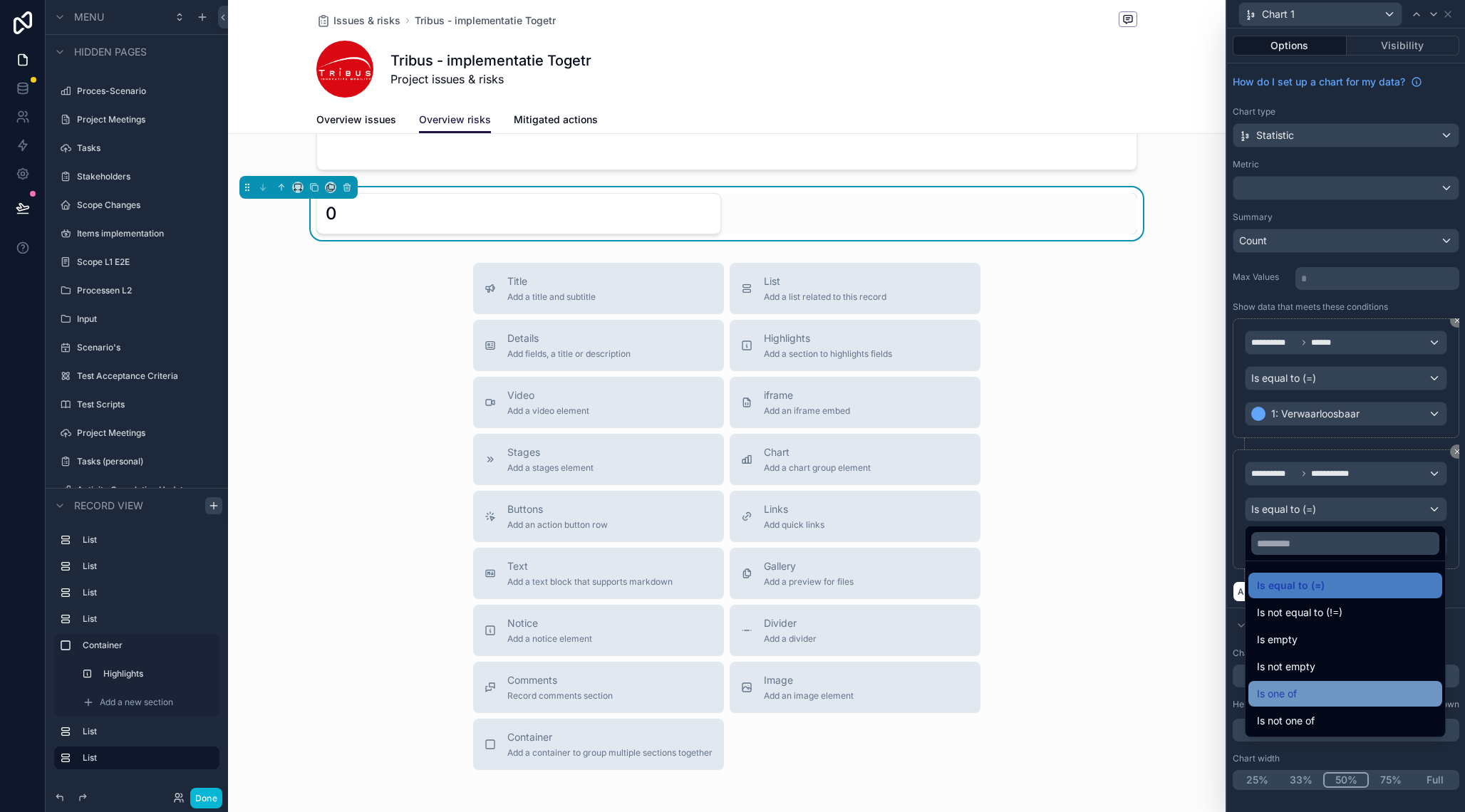
click at [1317, 698] on div "Is one of" at bounding box center [1346, 693] width 177 height 17
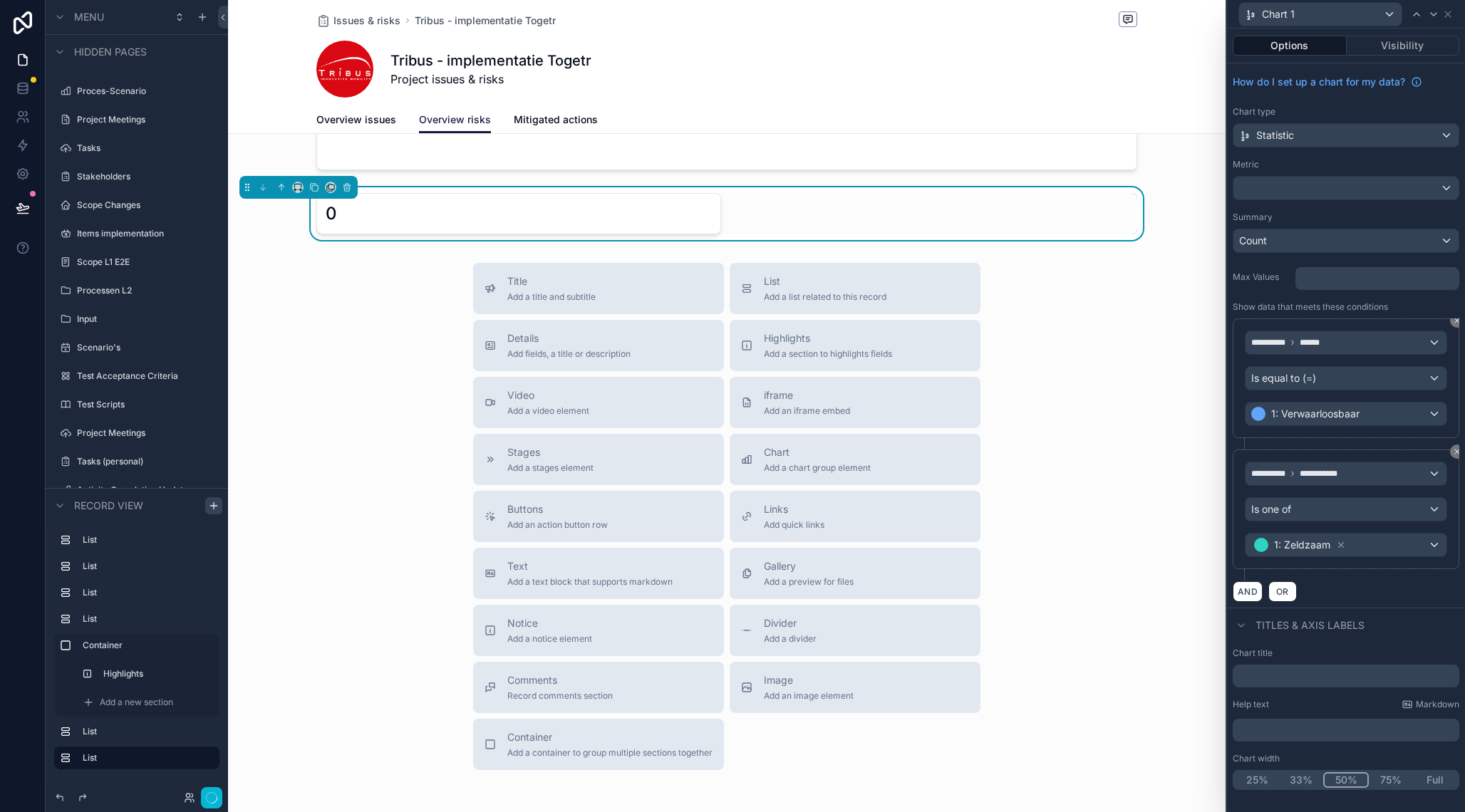
scroll to position [835, 0]
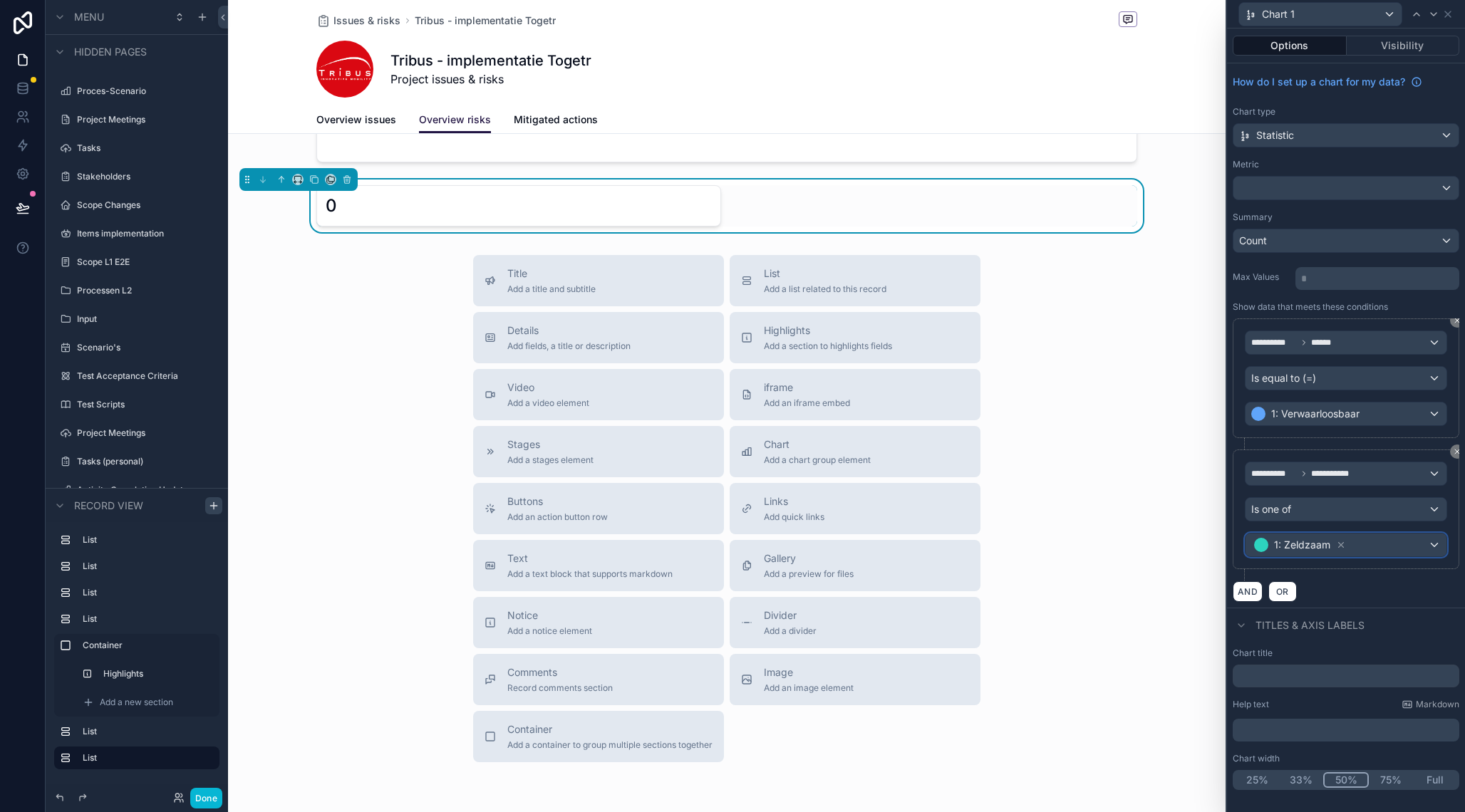
click at [1317, 555] on span "1: Zeldzaam" at bounding box center [1300, 545] width 98 height 20
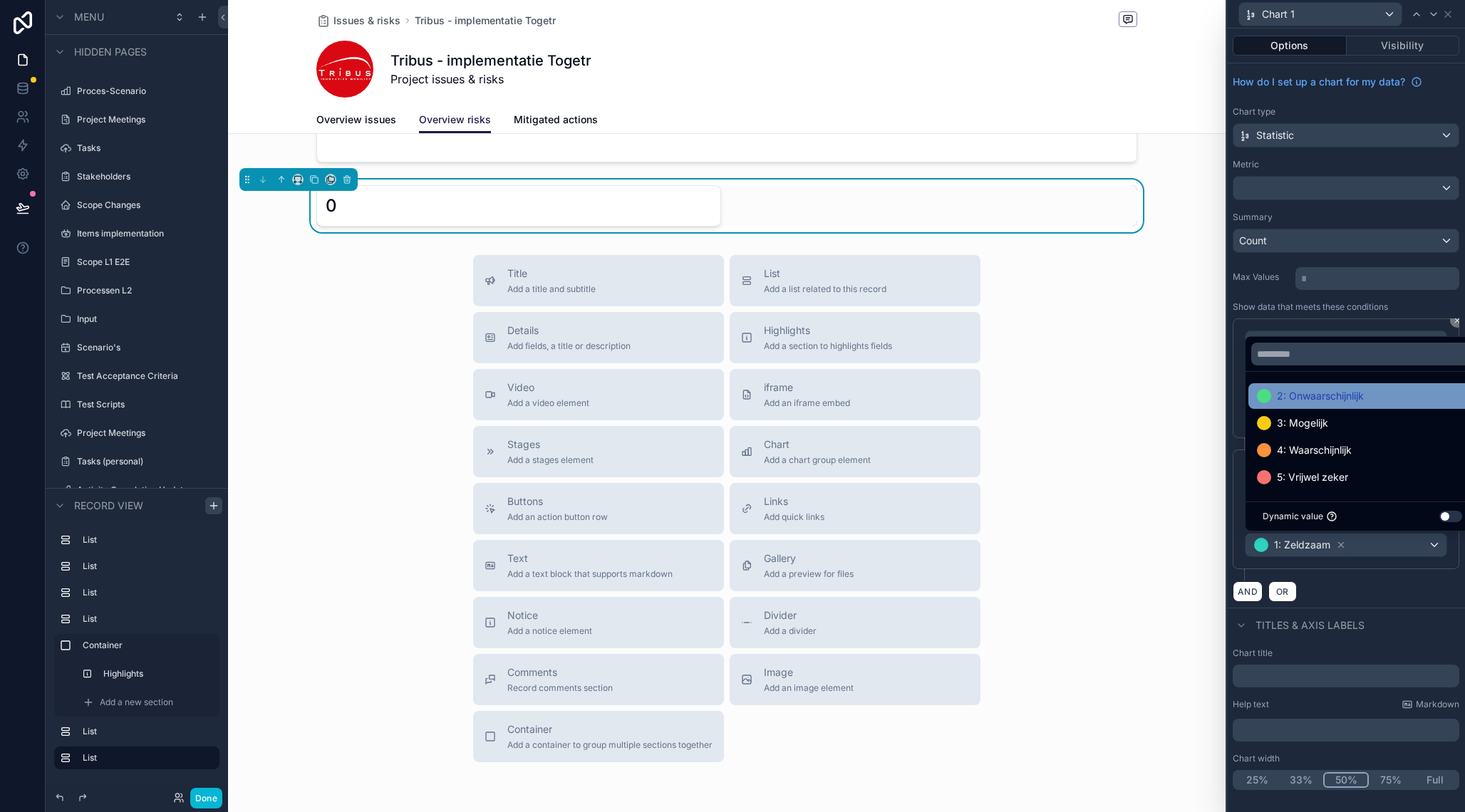
click at [1344, 395] on span "2: Onwaarschijnlijk" at bounding box center [1320, 395] width 87 height 17
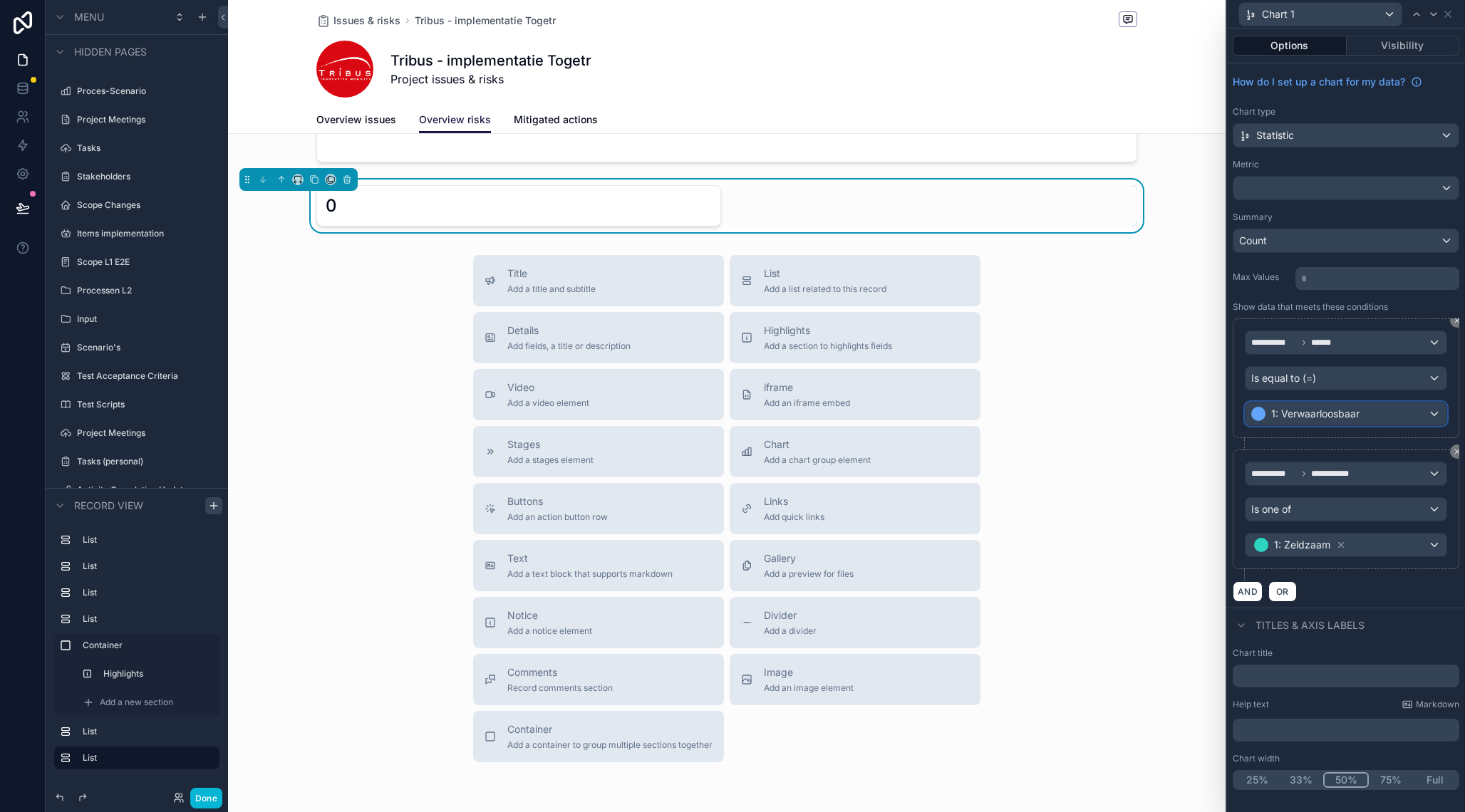
click at [1338, 419] on span "1: Verwaarloosbaar" at bounding box center [1315, 414] width 88 height 15
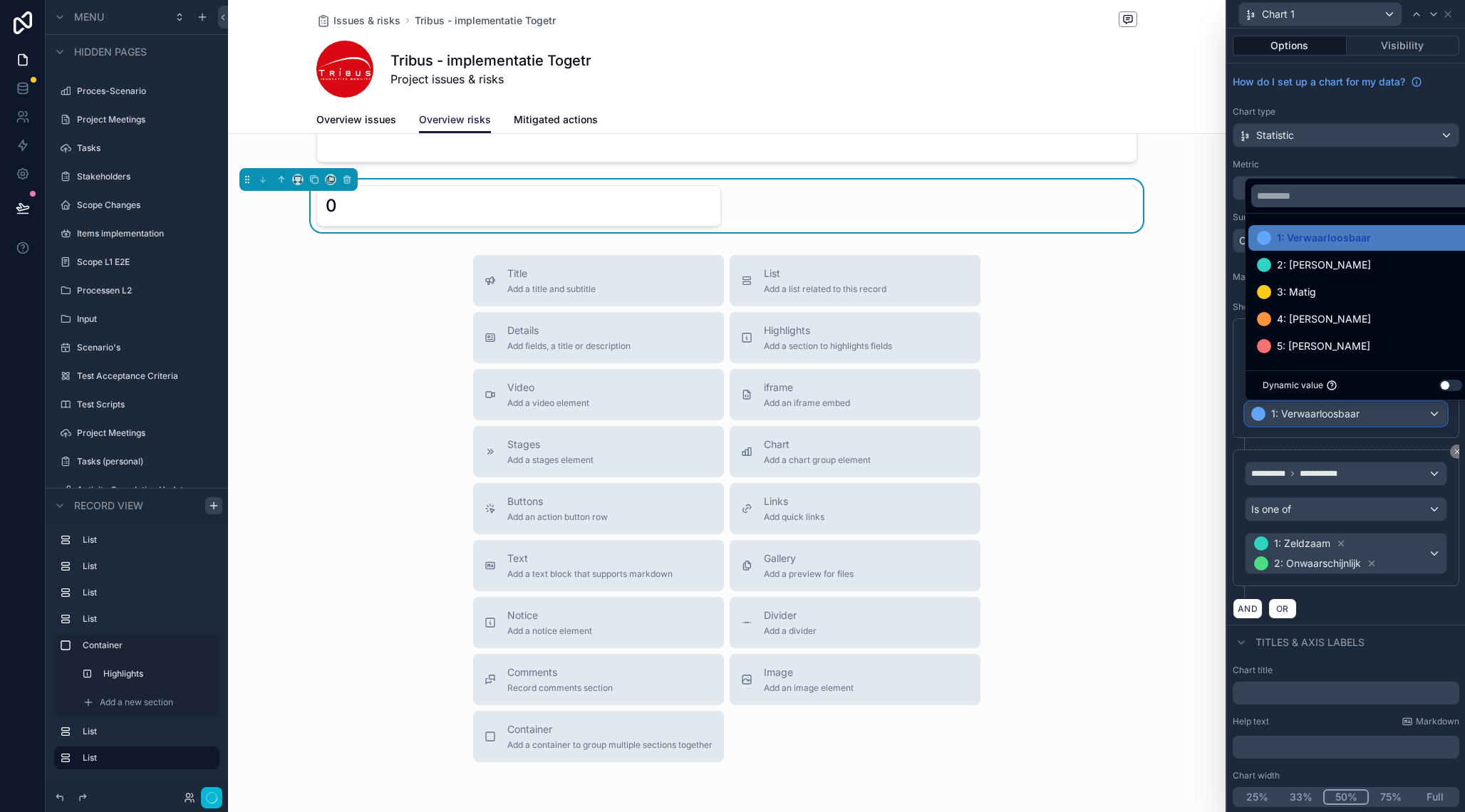
scroll to position [843, 0]
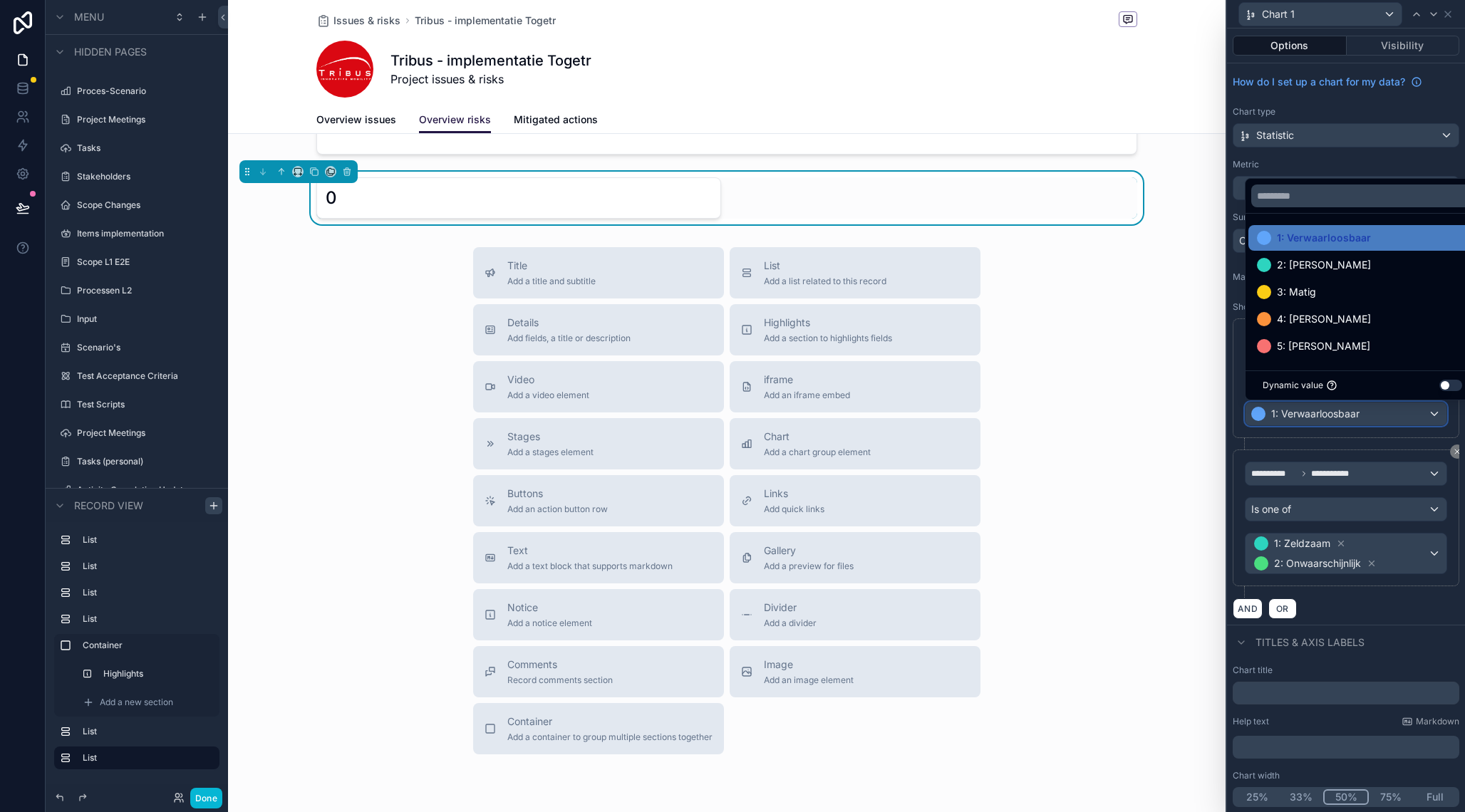
click at [1370, 626] on div at bounding box center [1346, 406] width 238 height 812
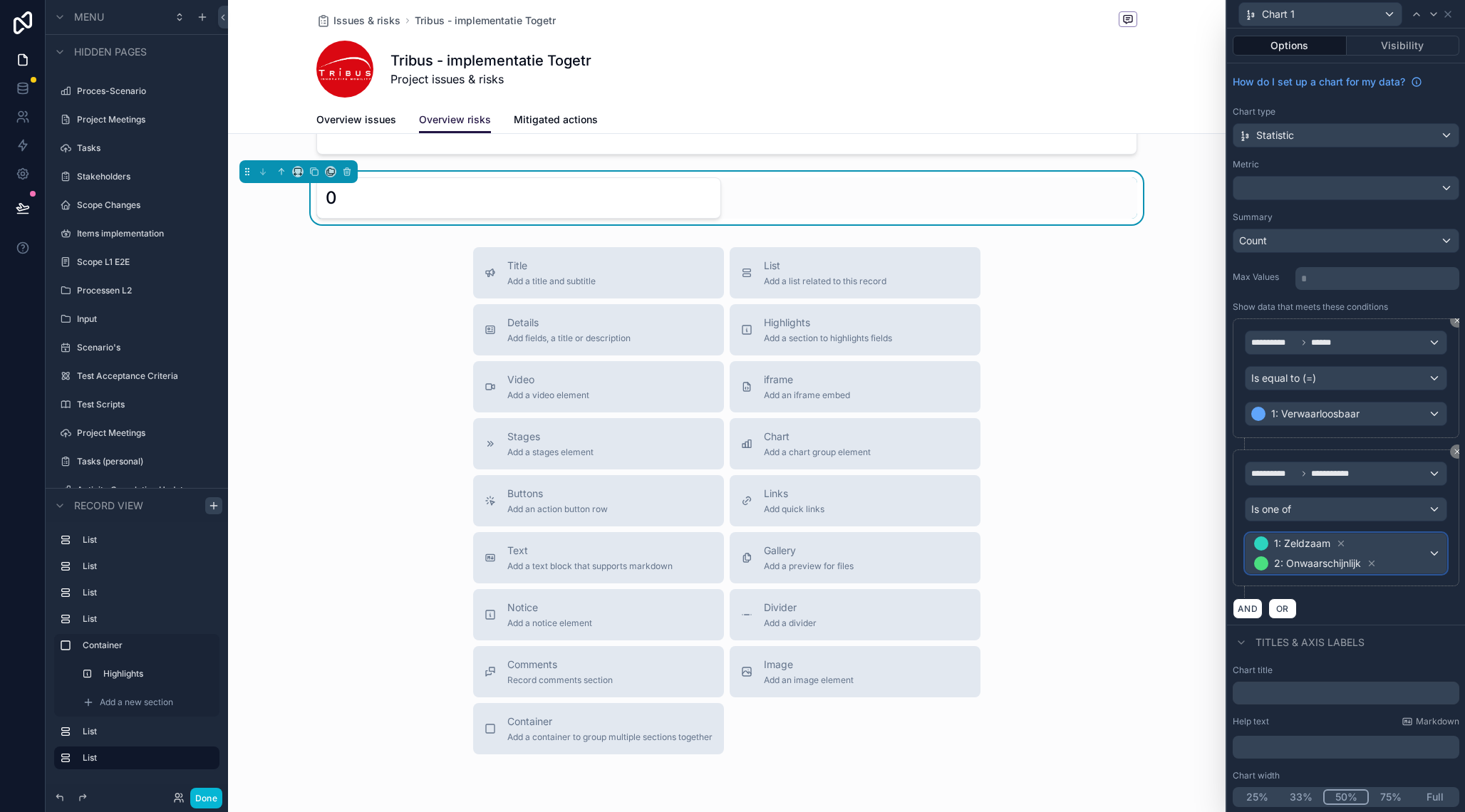
click at [1429, 554] on div "1: Zeldzaam 2: Onwaarschijnlijk" at bounding box center [1346, 553] width 201 height 40
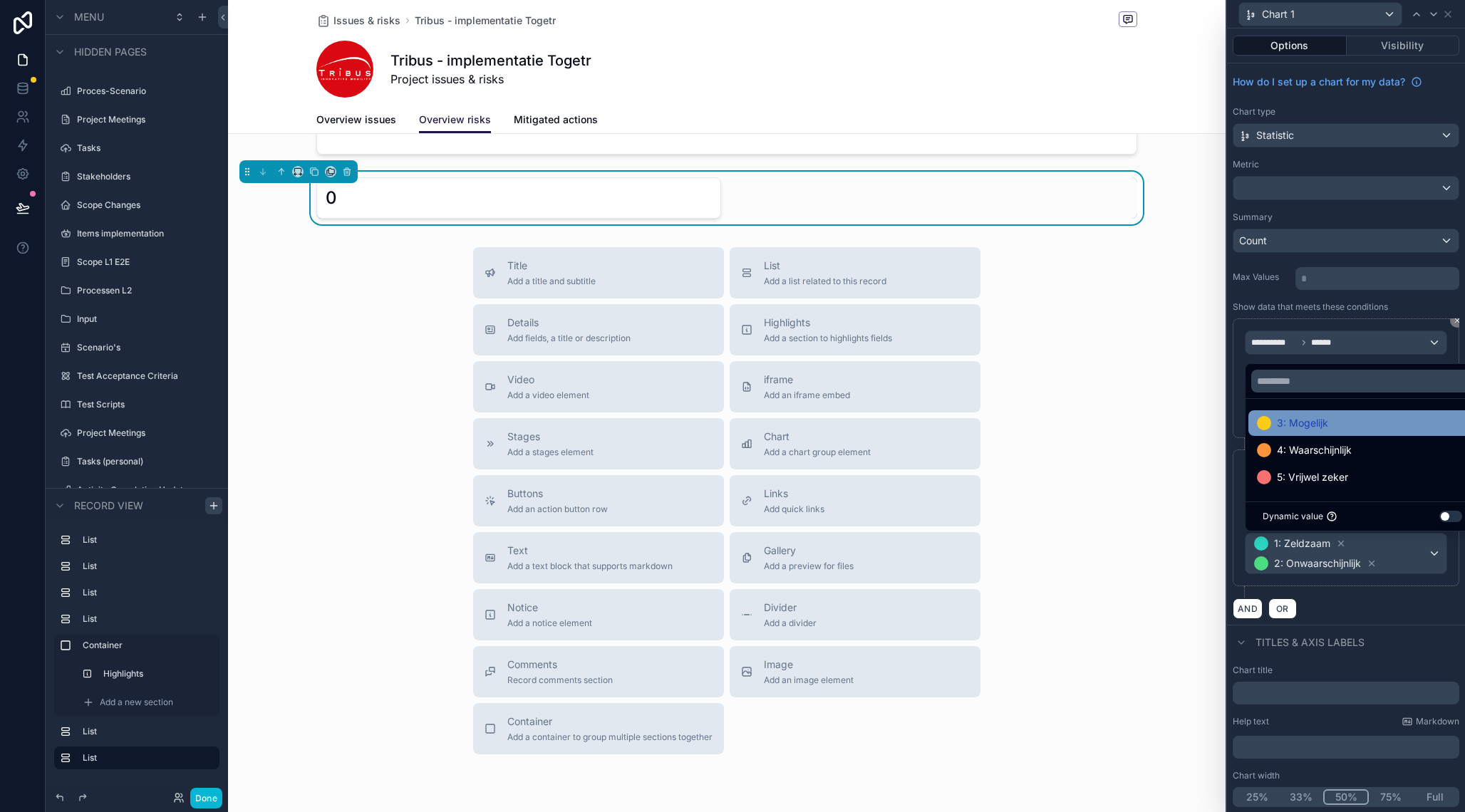
click at [1376, 430] on div "3: Mogelijk" at bounding box center [1363, 422] width 211 height 17
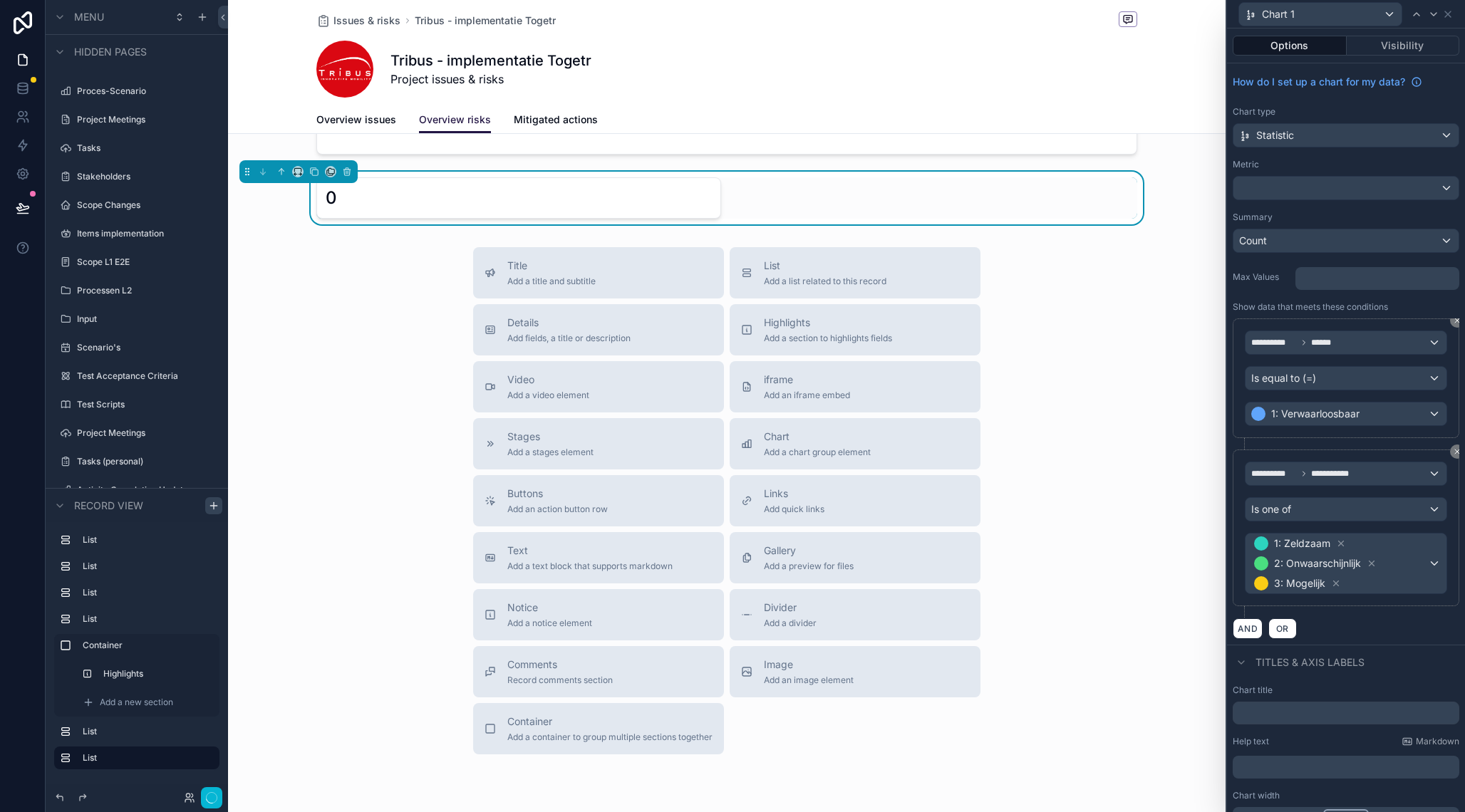
scroll to position [851, 0]
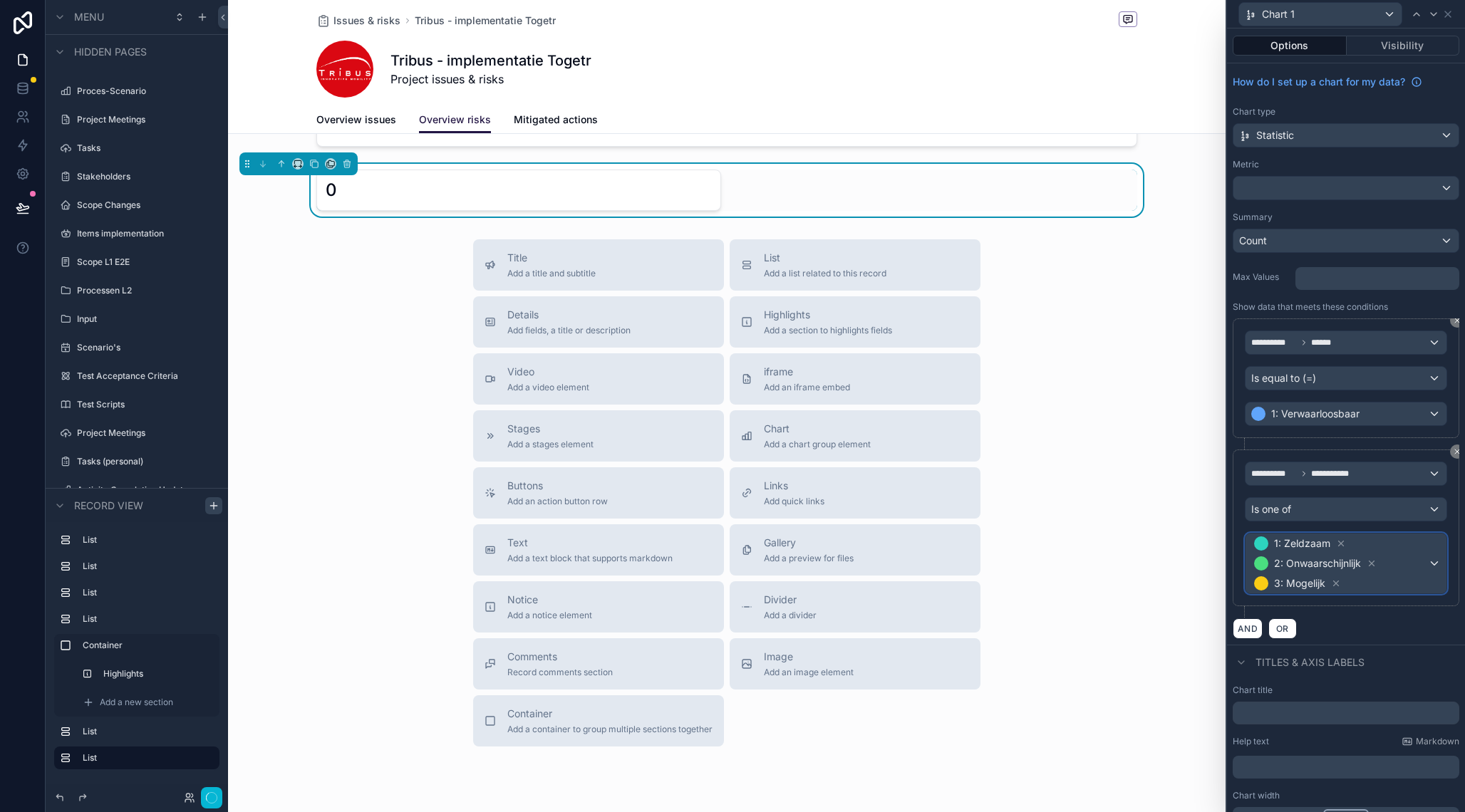
click at [1434, 549] on div "1: Zeldzaam 2: Onwaarschijnlijk 3: Mogelijk" at bounding box center [1346, 564] width 201 height 60
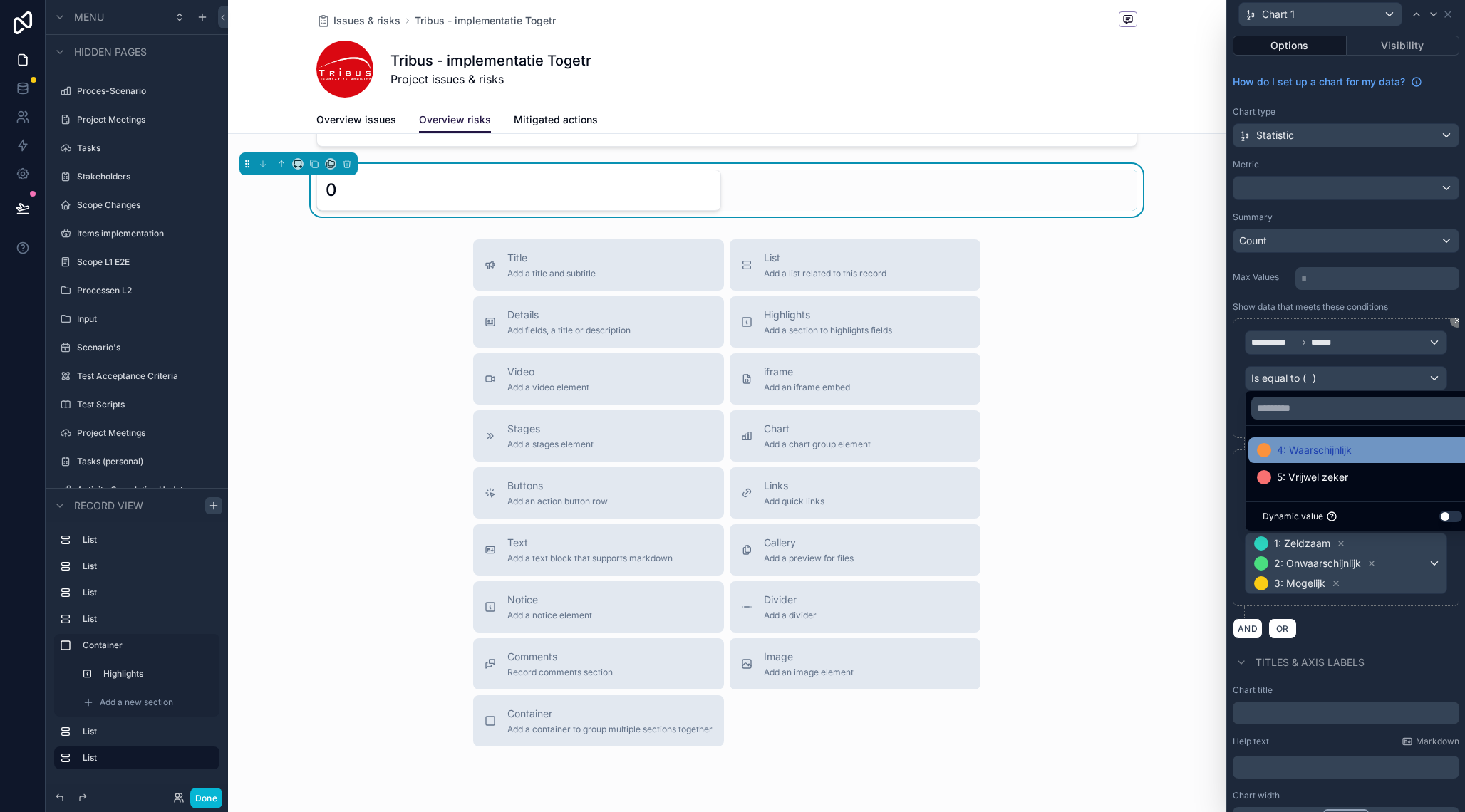
click at [1362, 450] on div "4: Waarschijnlijk" at bounding box center [1363, 449] width 211 height 17
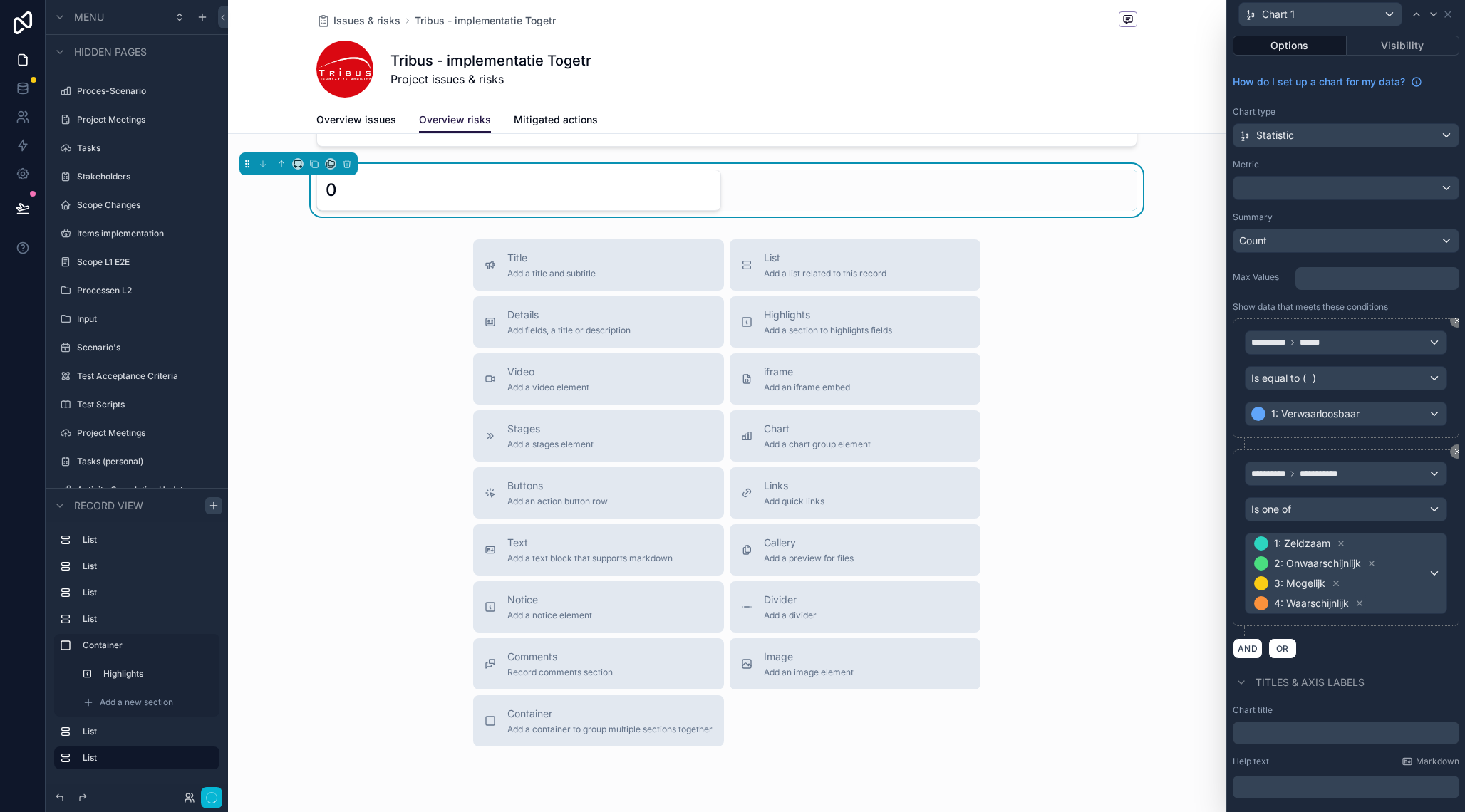
scroll to position [859, 0]
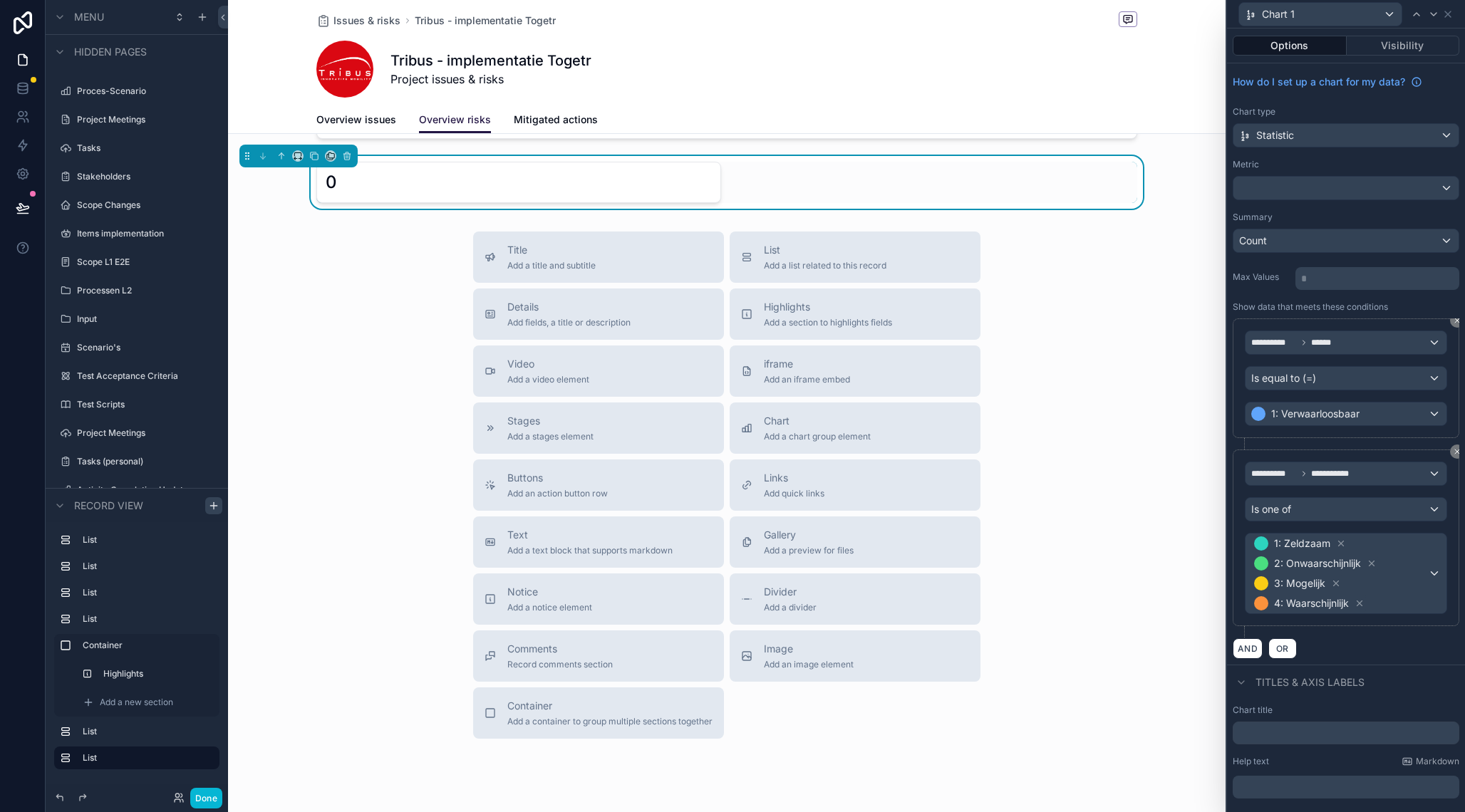
click at [1250, 283] on div "Max Values * ﻿" at bounding box center [1346, 277] width 227 height 25
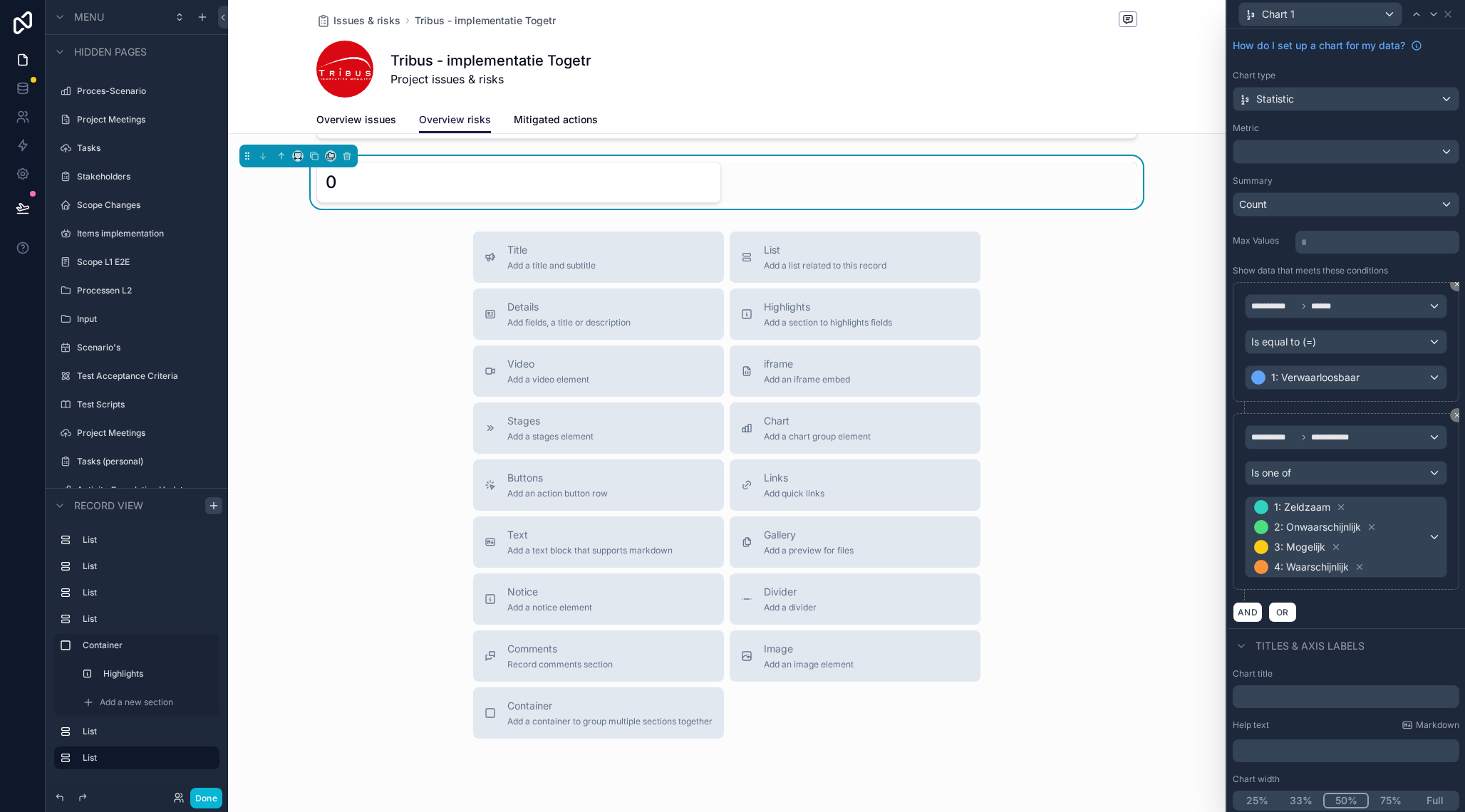
scroll to position [41, 0]
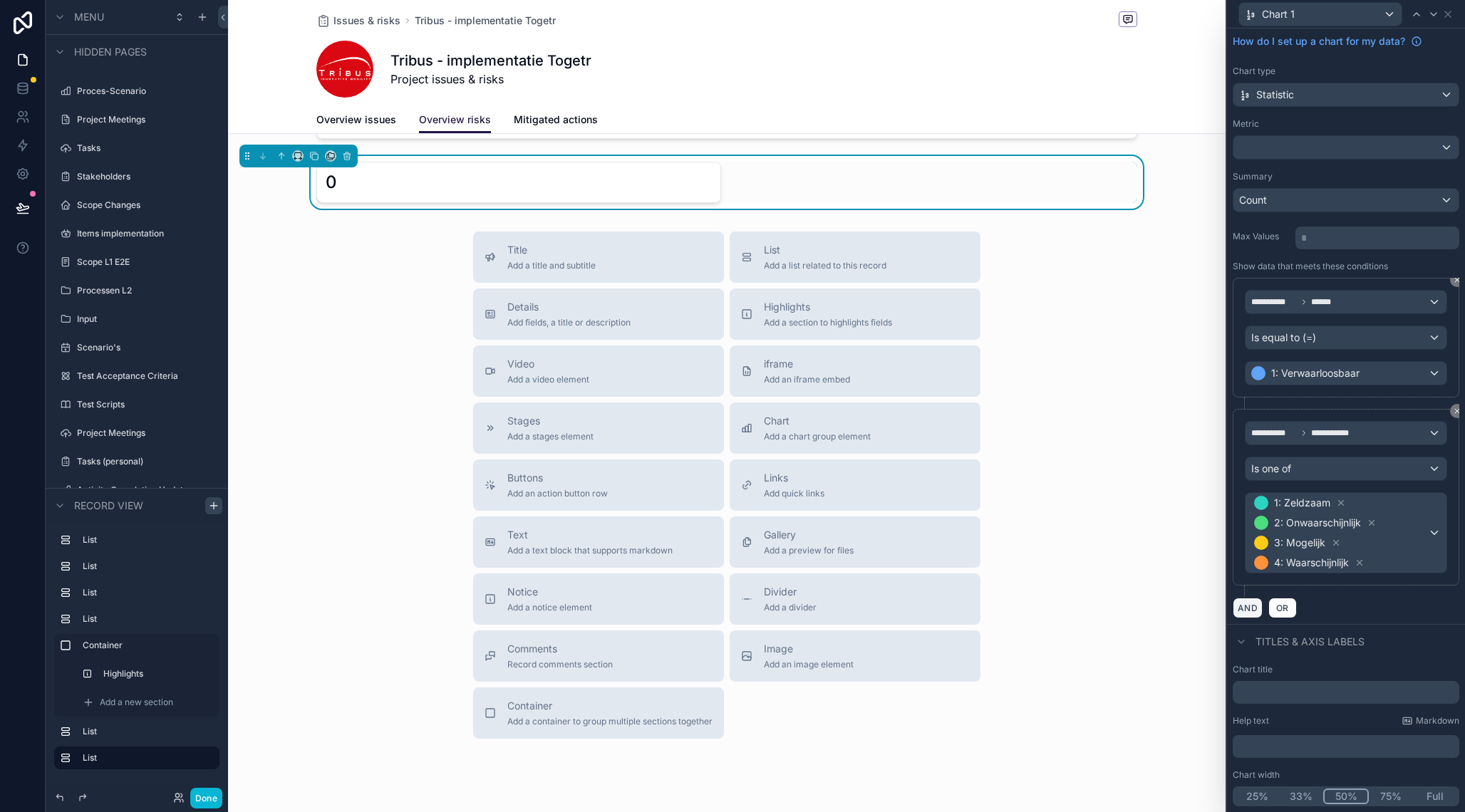
click at [1251, 605] on button "AND" at bounding box center [1247, 608] width 30 height 20
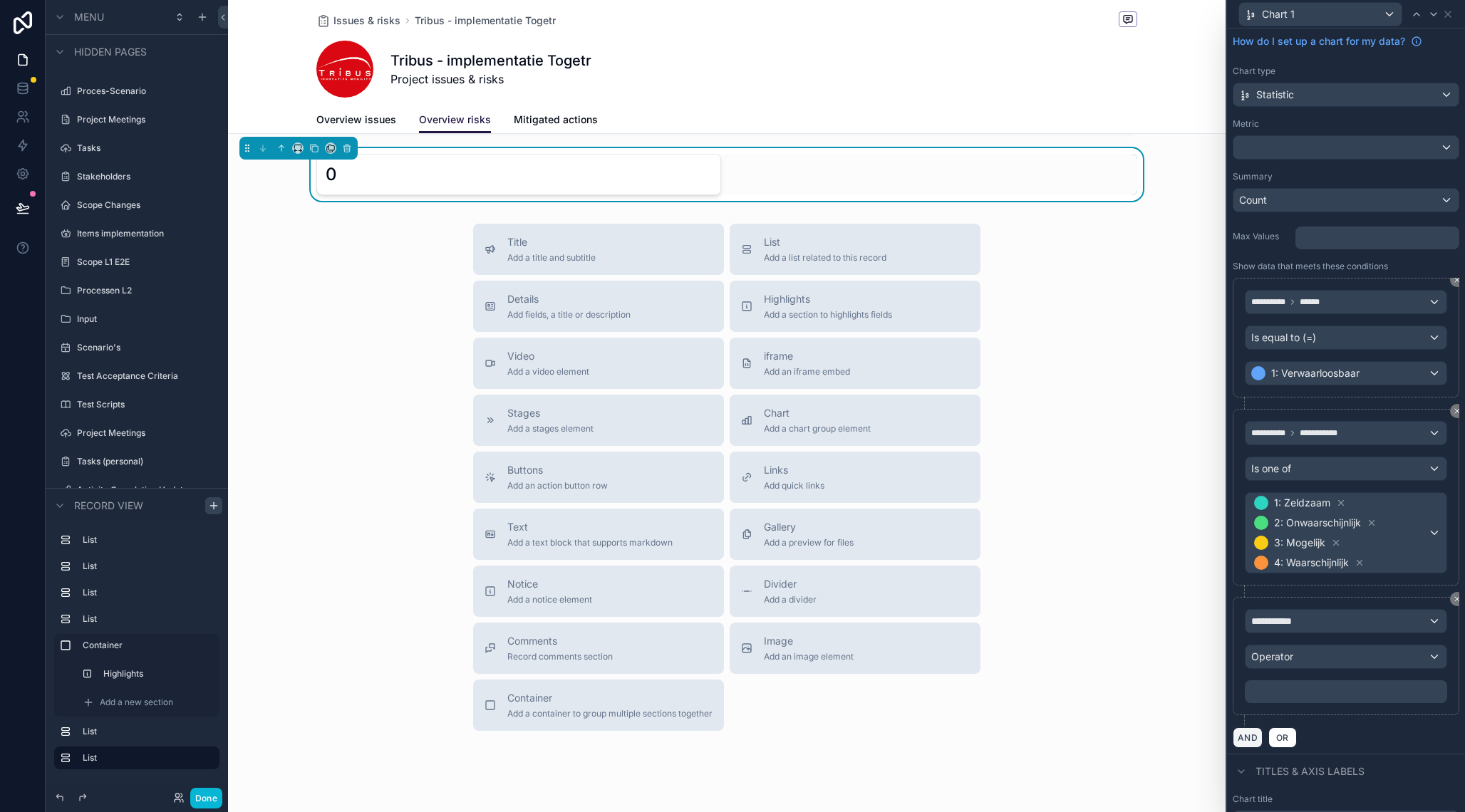
scroll to position [867, 0]
click at [1282, 620] on span "**********" at bounding box center [1278, 621] width 52 height 15
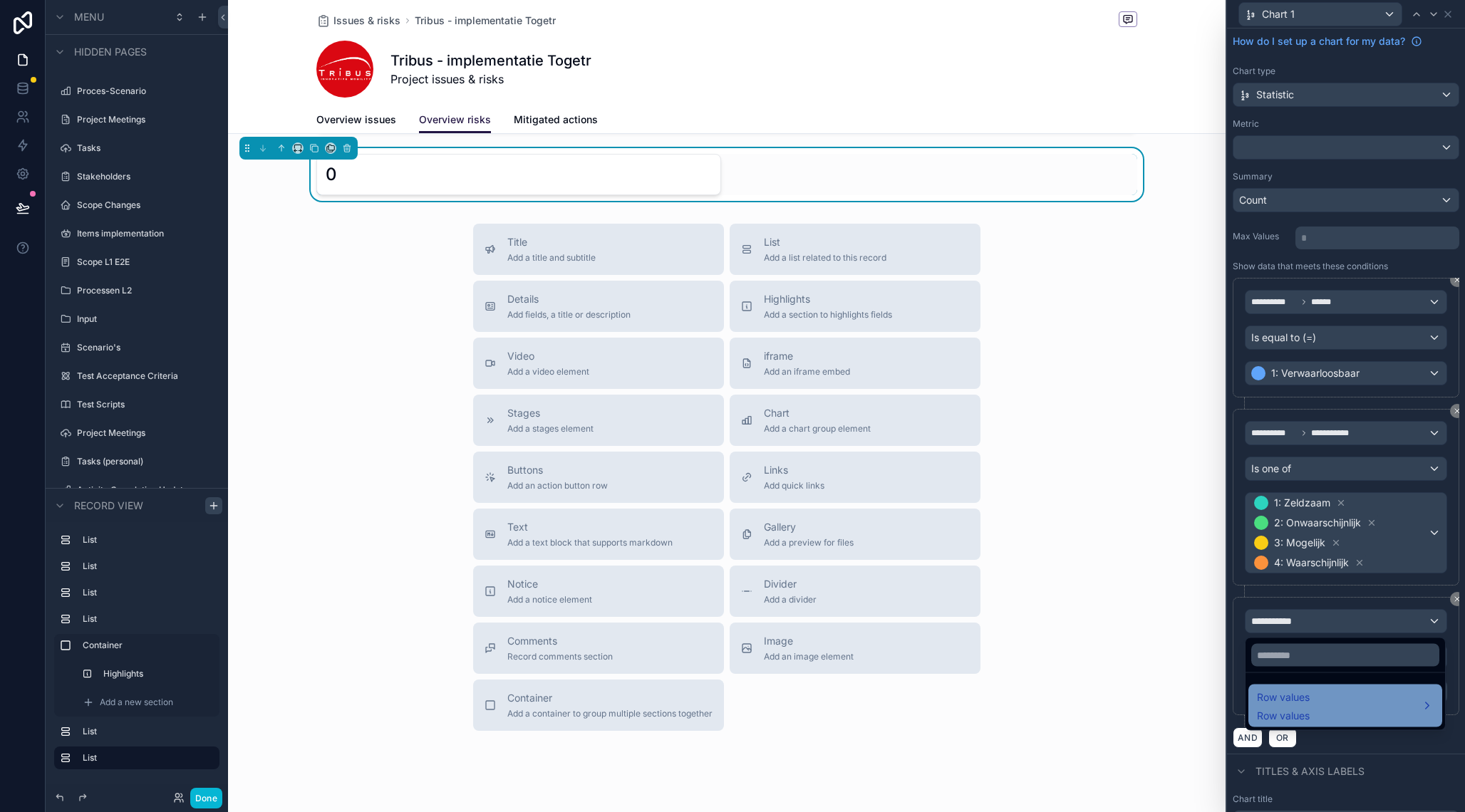
click at [1308, 703] on span "Row values" at bounding box center [1284, 697] width 52 height 17
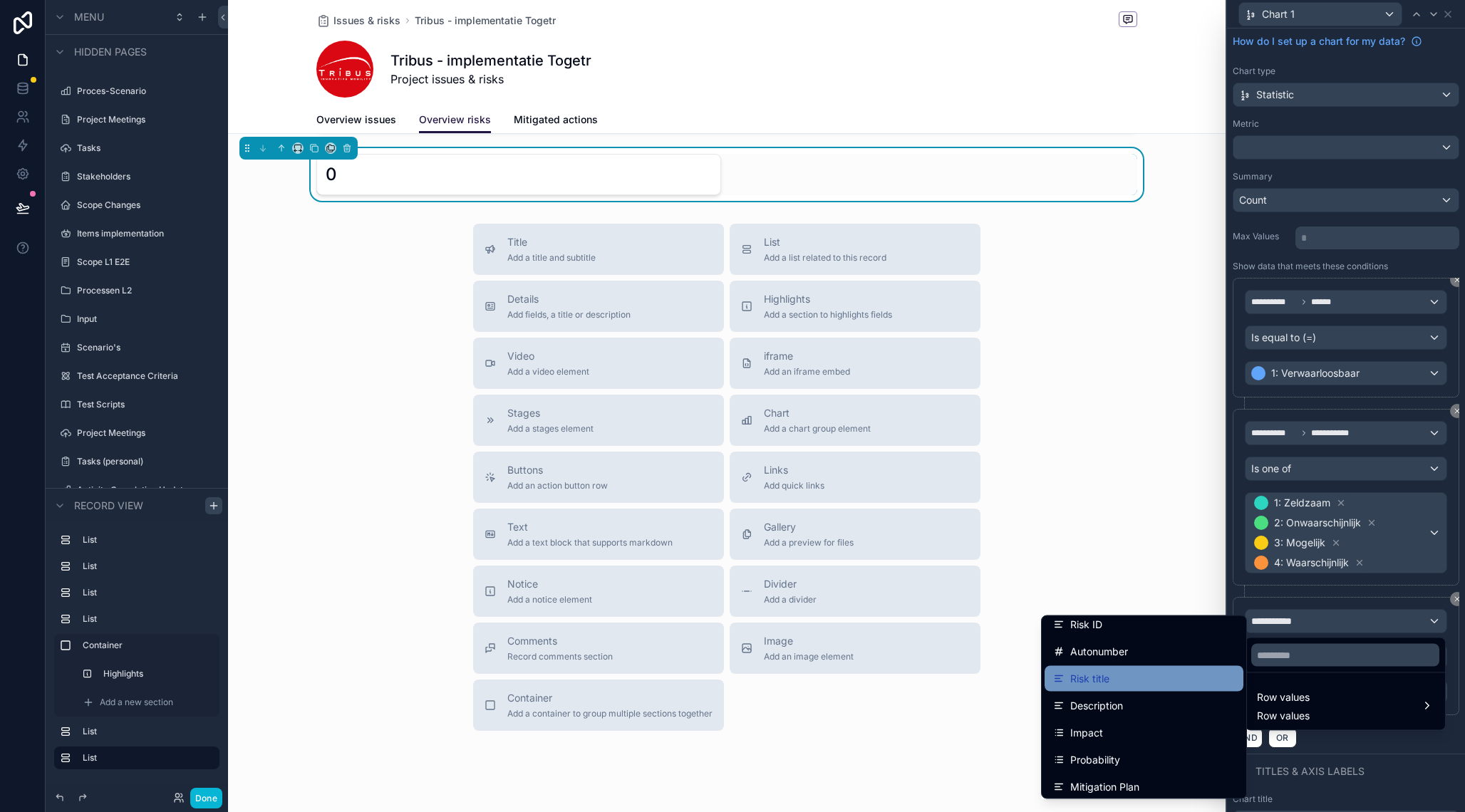
scroll to position [46, 0]
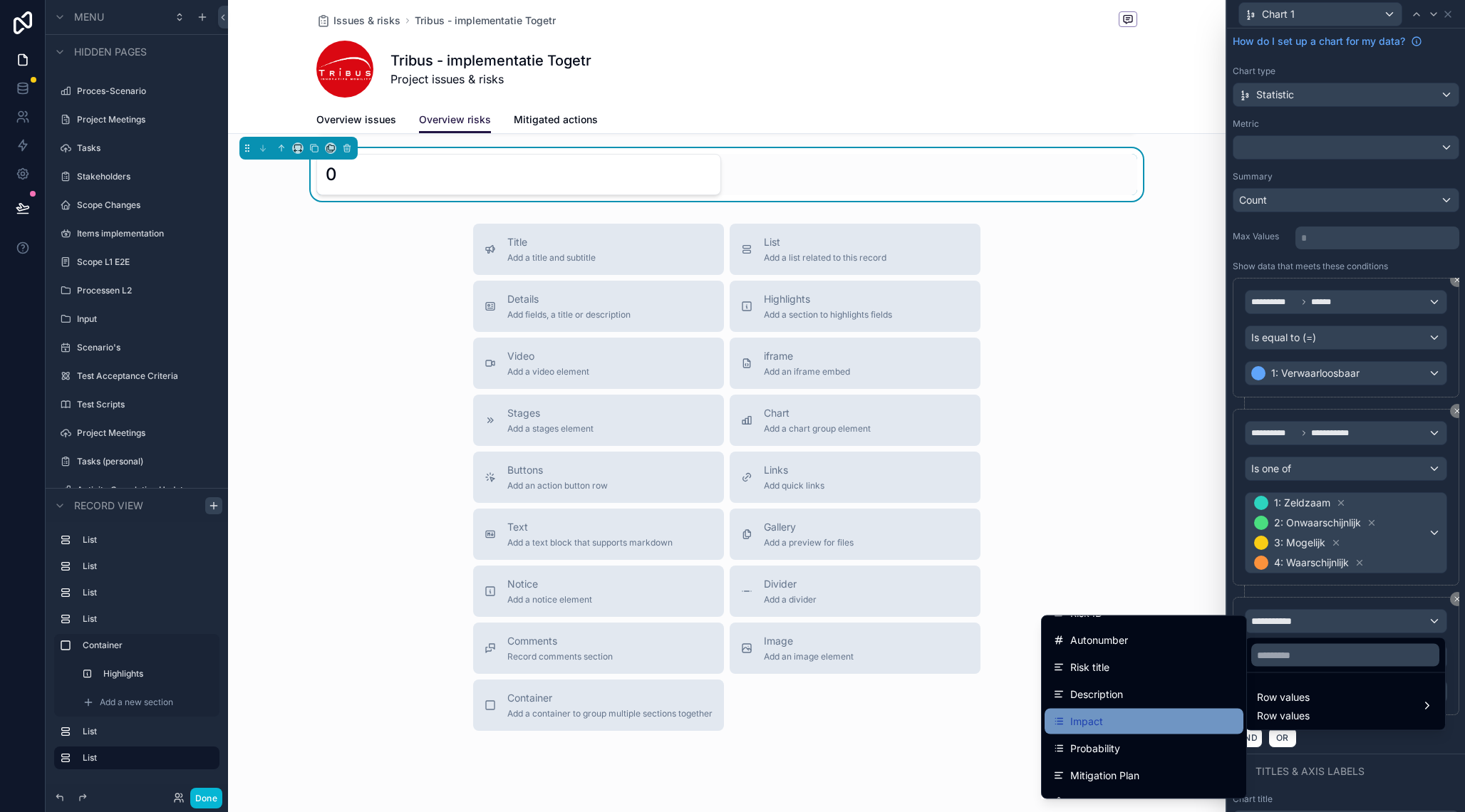
click at [1117, 720] on div "Impact" at bounding box center [1144, 721] width 181 height 17
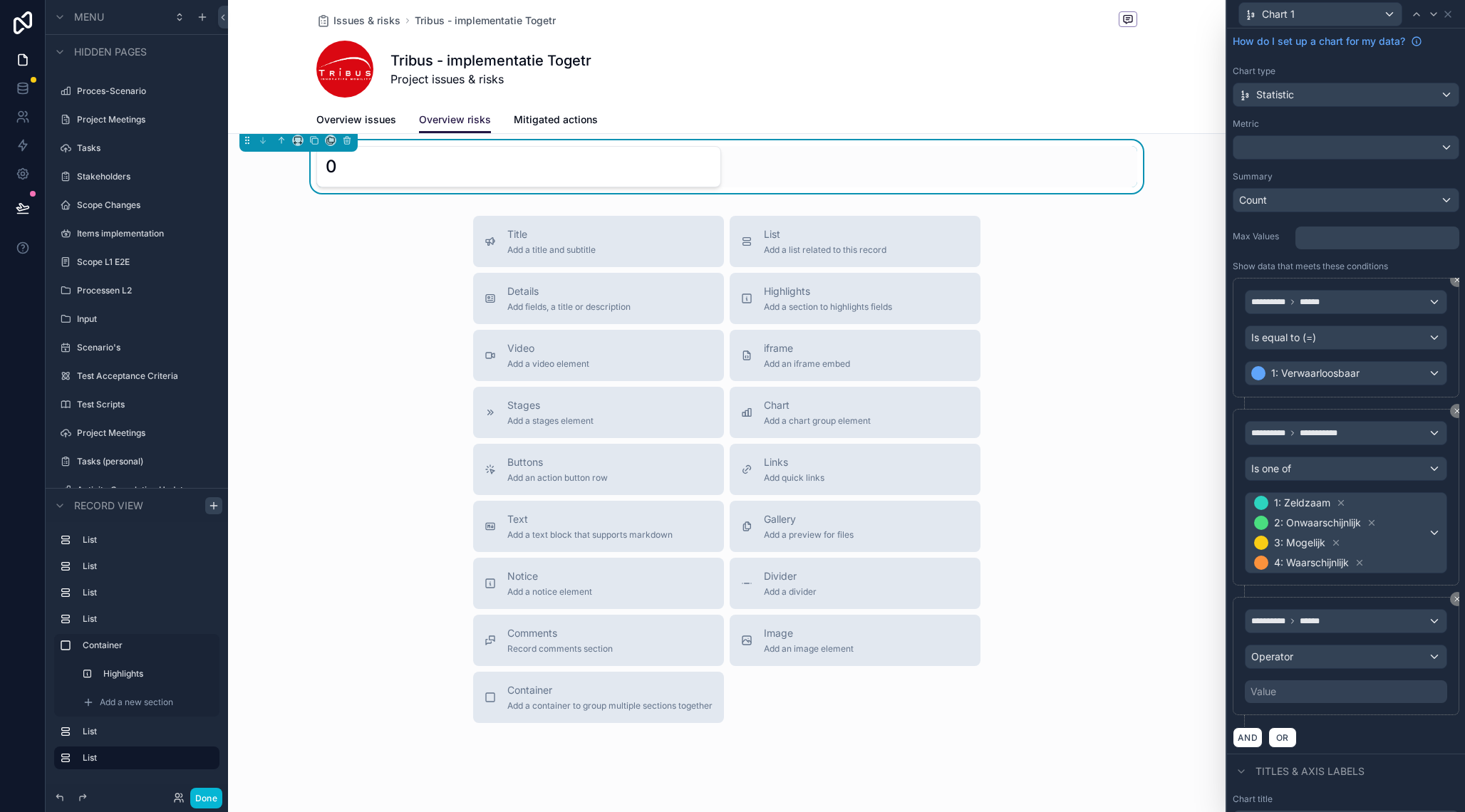
scroll to position [875, 0]
click at [1309, 660] on div "Operator" at bounding box center [1346, 656] width 201 height 23
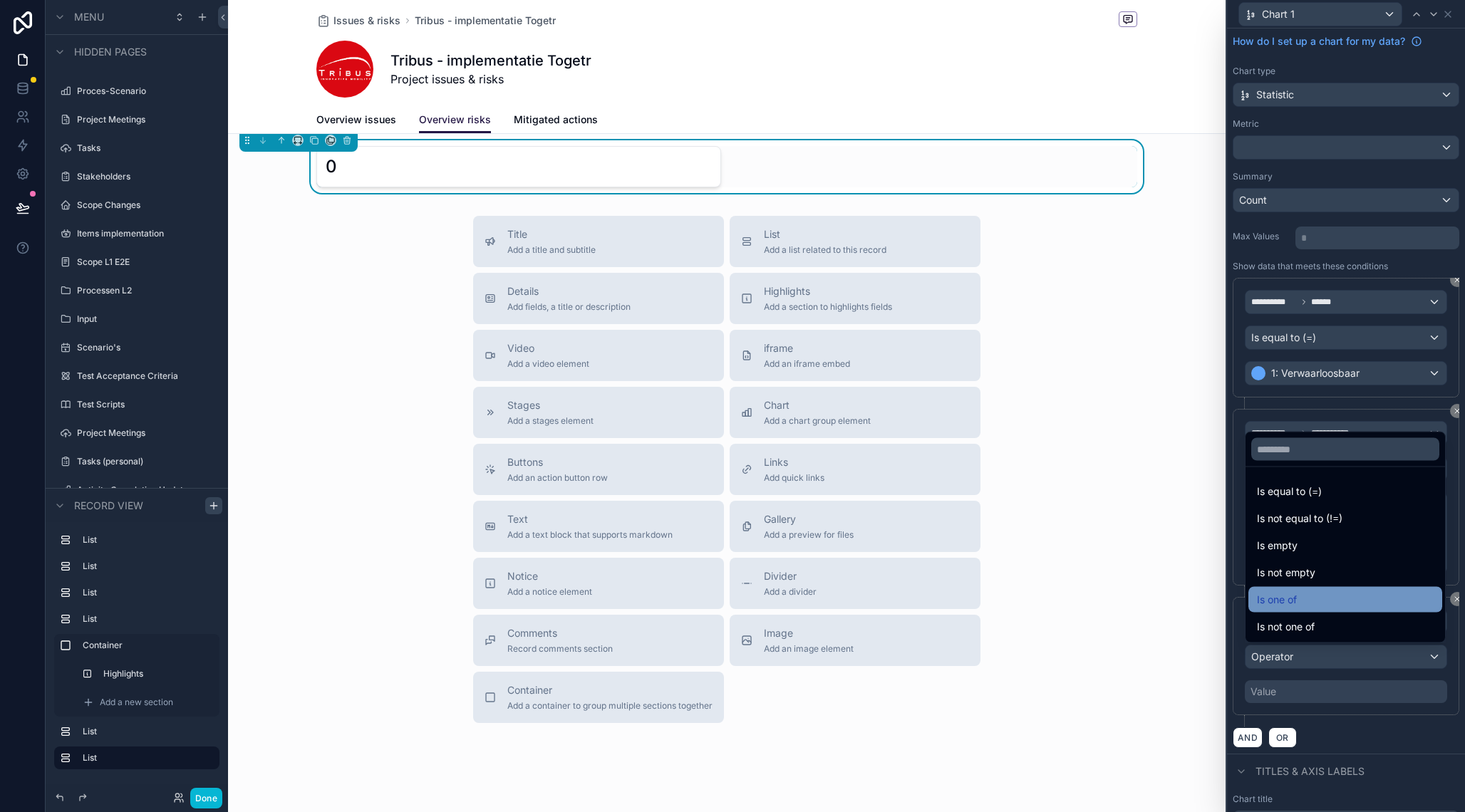
click at [1305, 606] on div "Is one of" at bounding box center [1346, 599] width 177 height 17
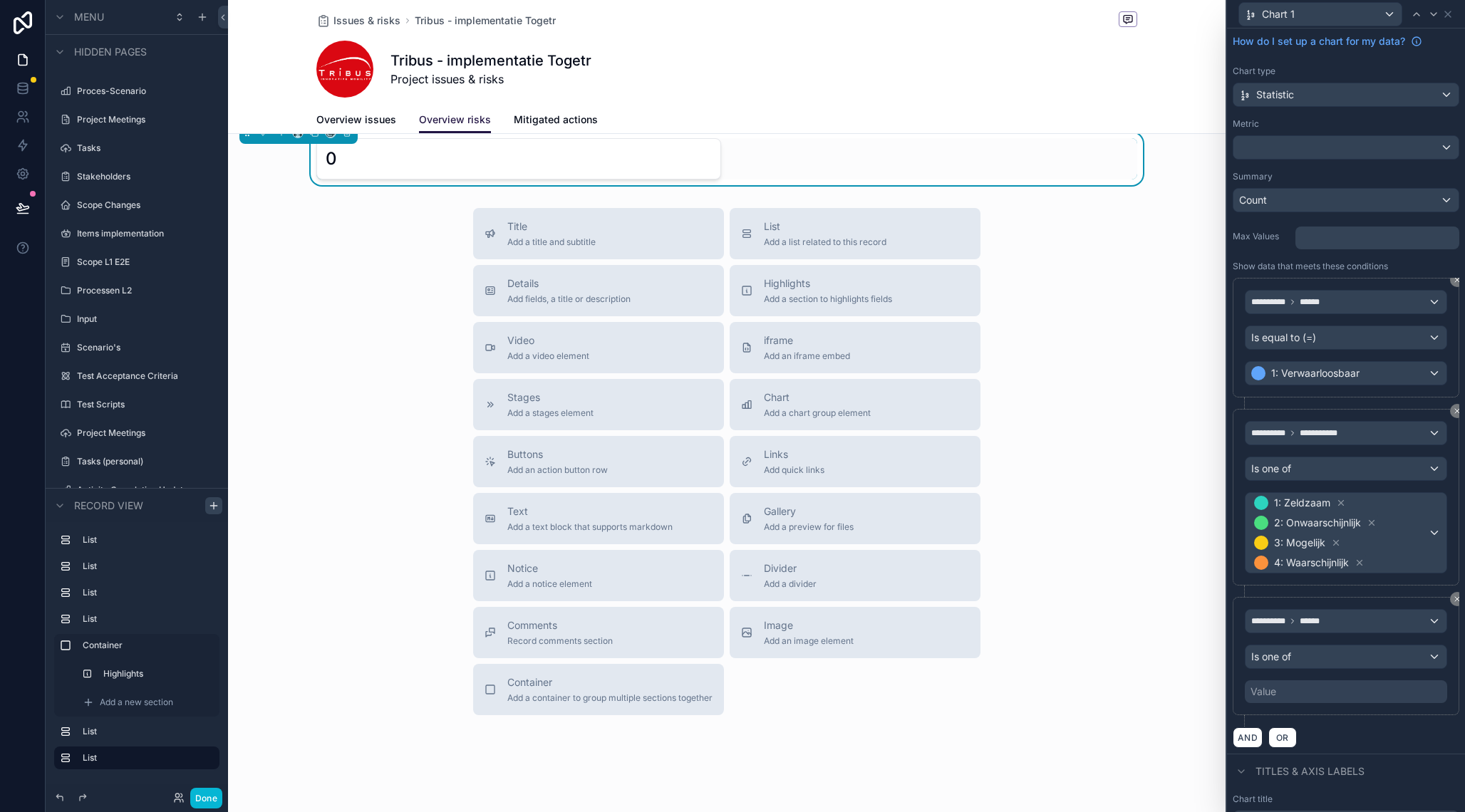
scroll to position [883, 0]
click at [1305, 695] on div "Value" at bounding box center [1346, 691] width 203 height 23
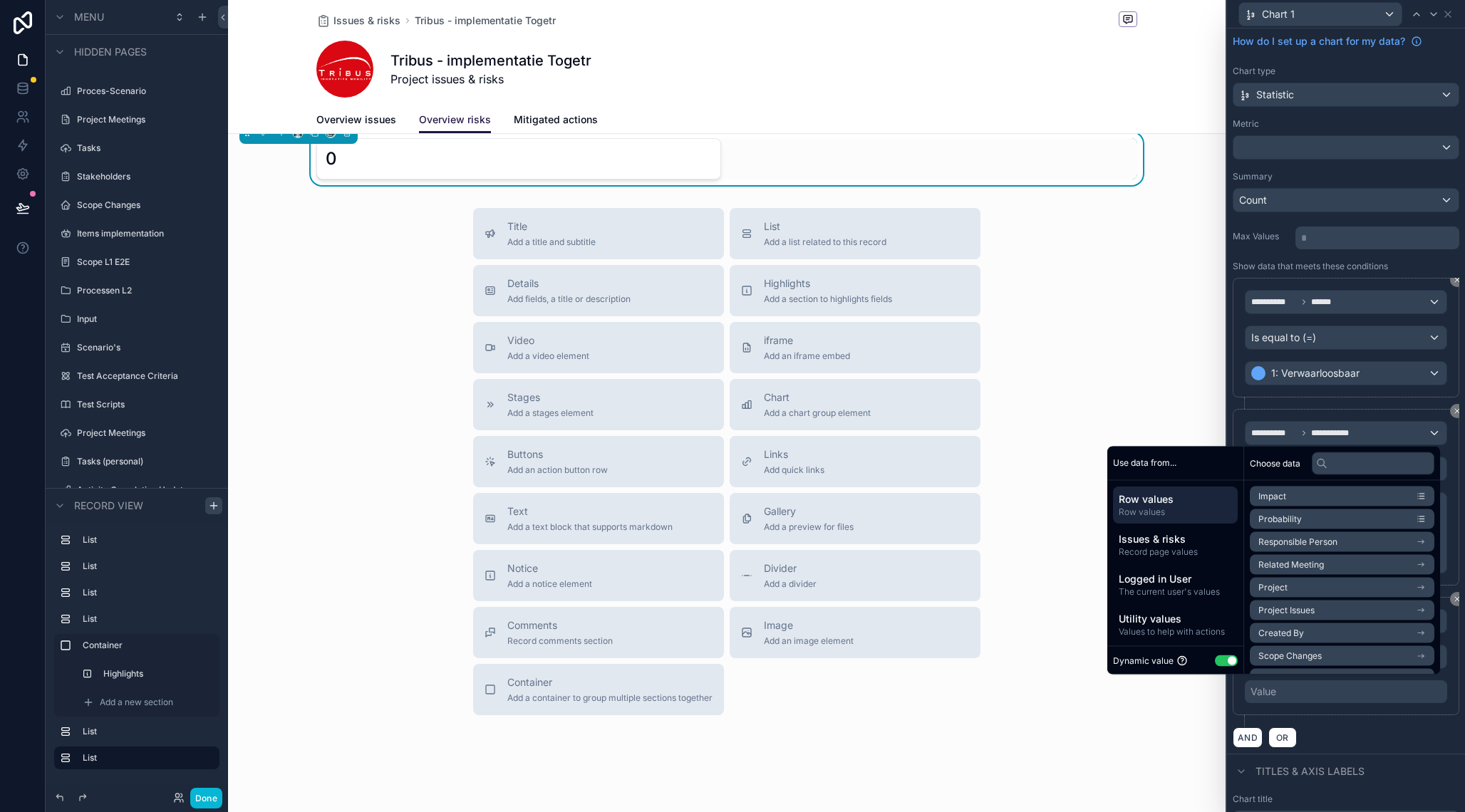
click at [1309, 698] on div "Value" at bounding box center [1346, 691] width 203 height 23
click at [1313, 516] on li "Probability" at bounding box center [1342, 519] width 184 height 20
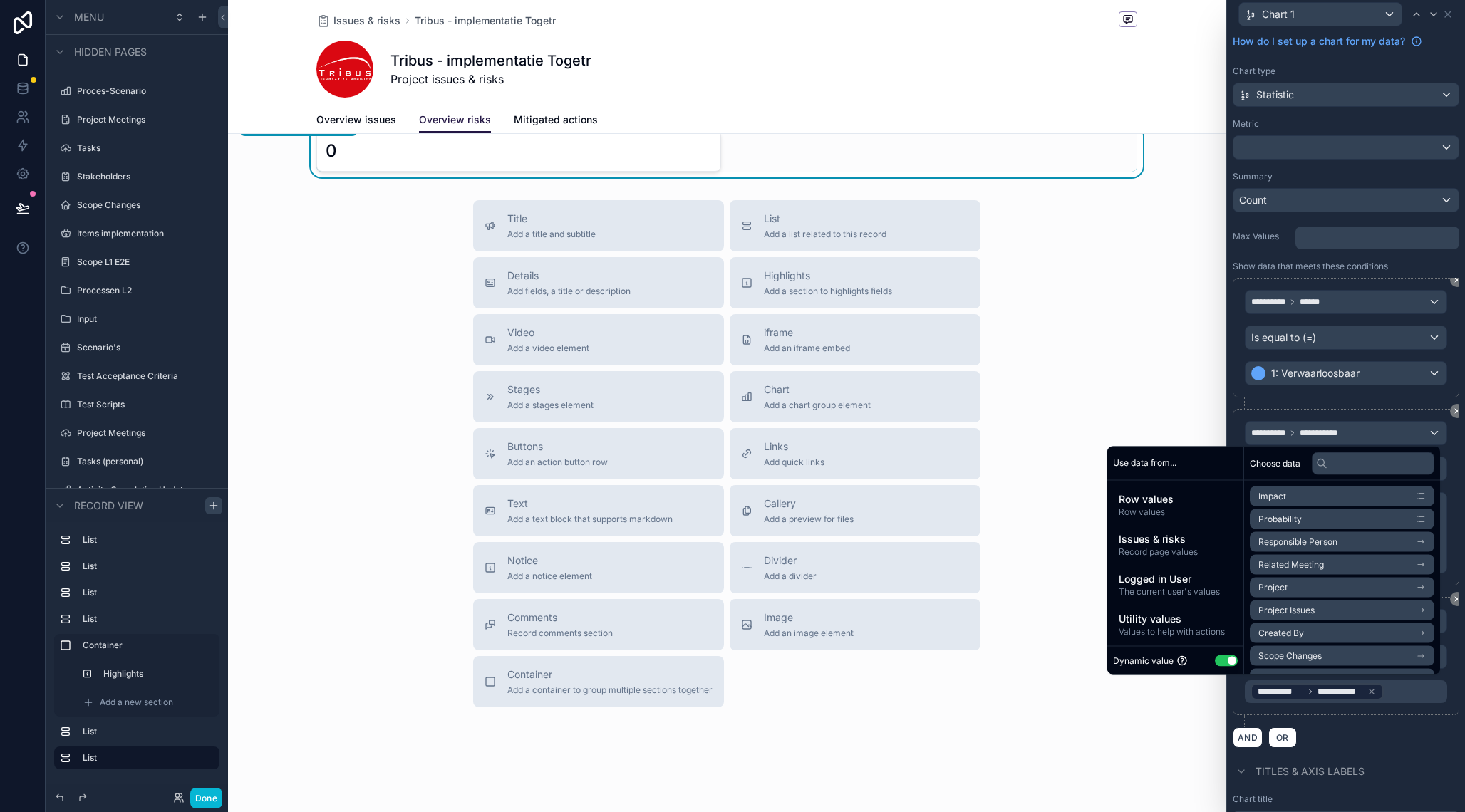
scroll to position [891, 0]
click at [1380, 736] on div "AND OR" at bounding box center [1346, 737] width 227 height 21
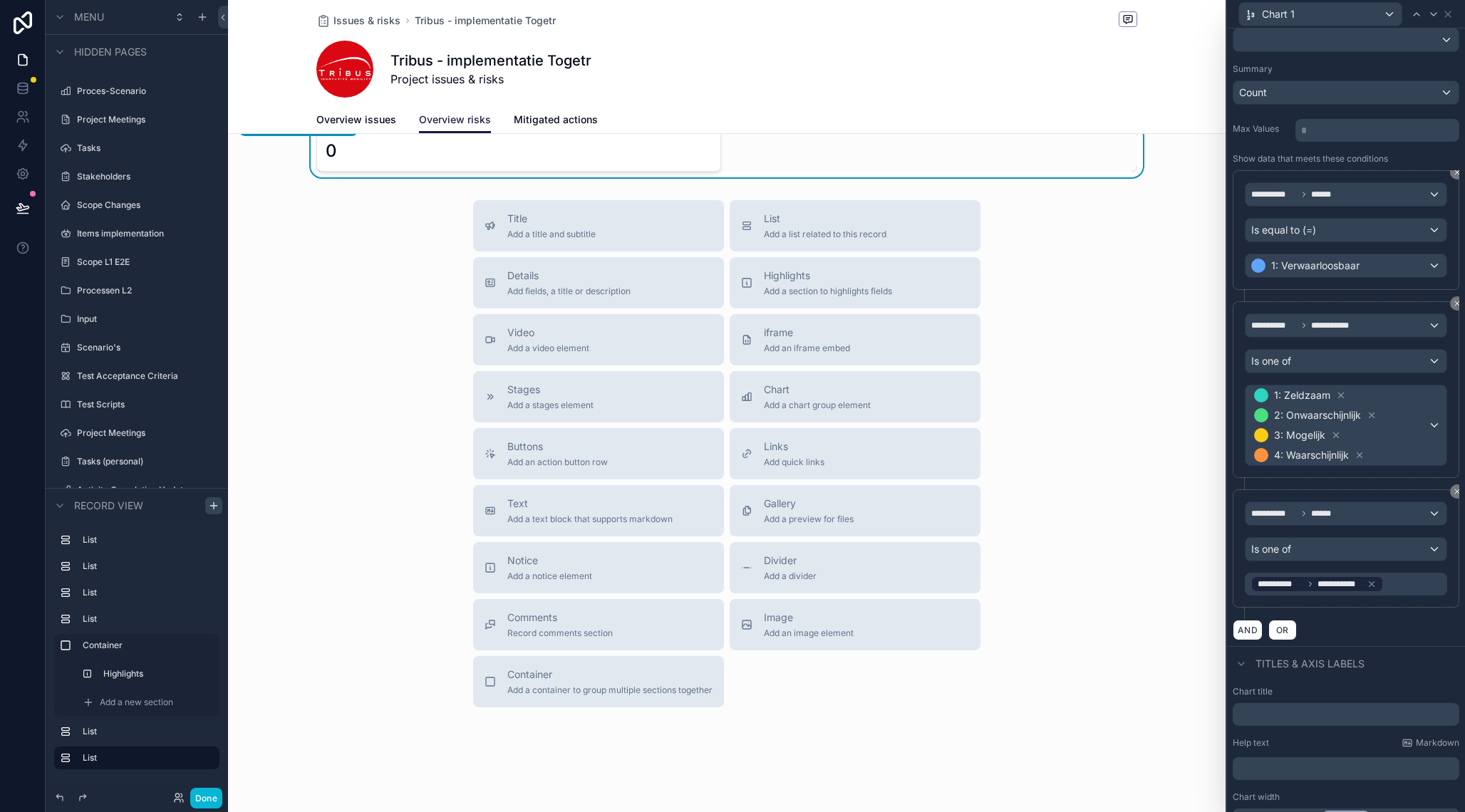
scroll to position [170, 0]
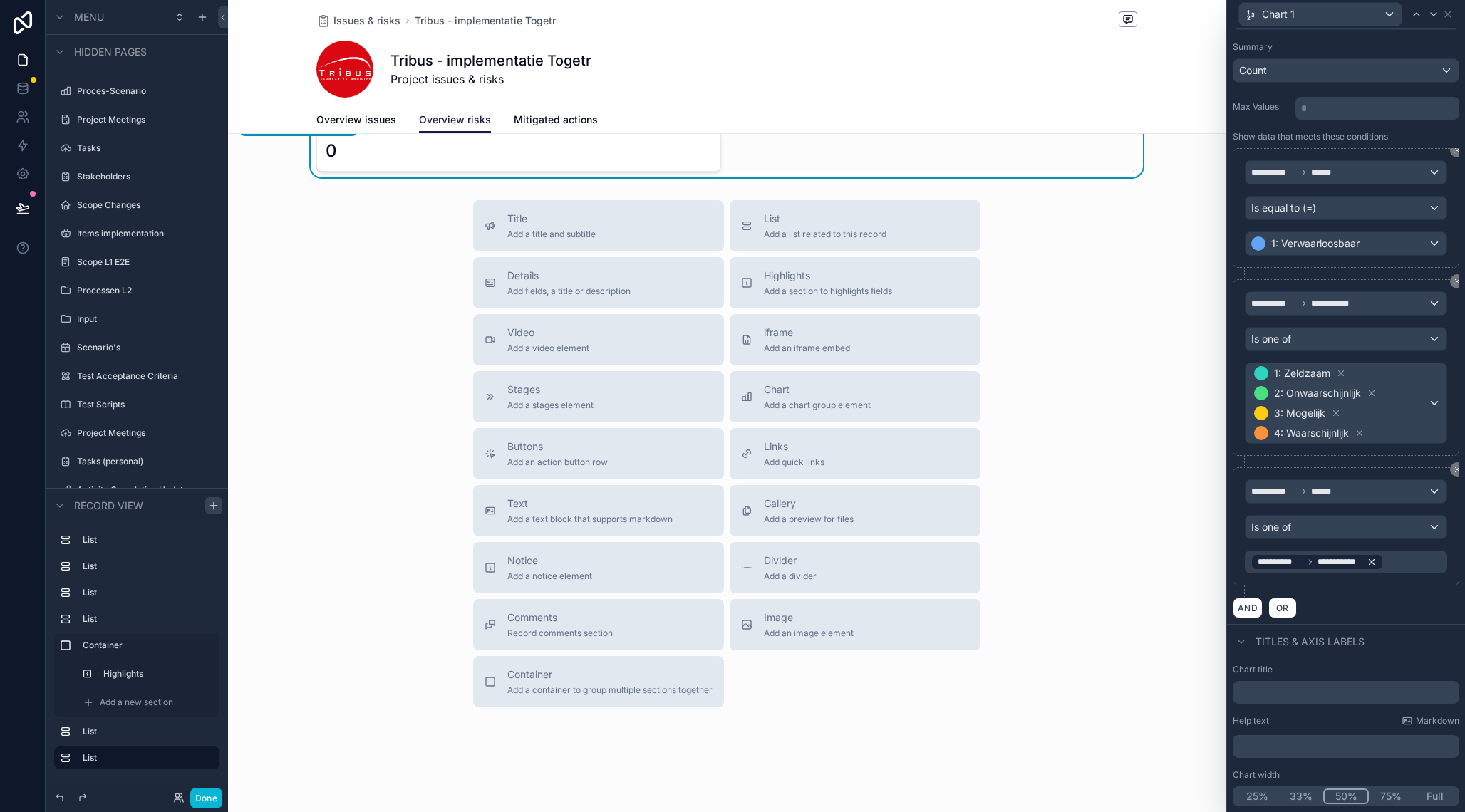
click at [1372, 560] on icon at bounding box center [1372, 562] width 10 height 10
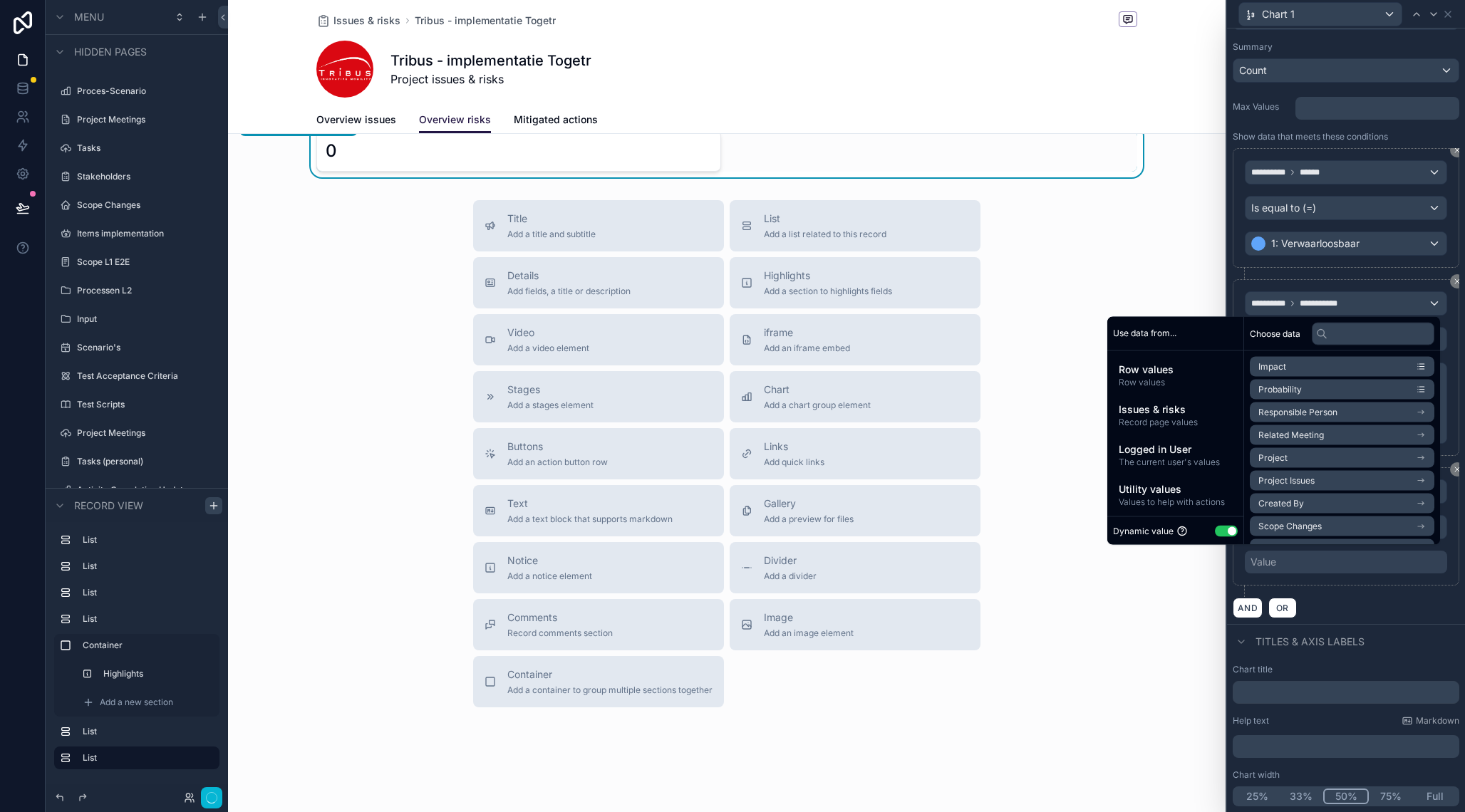
scroll to position [899, 0]
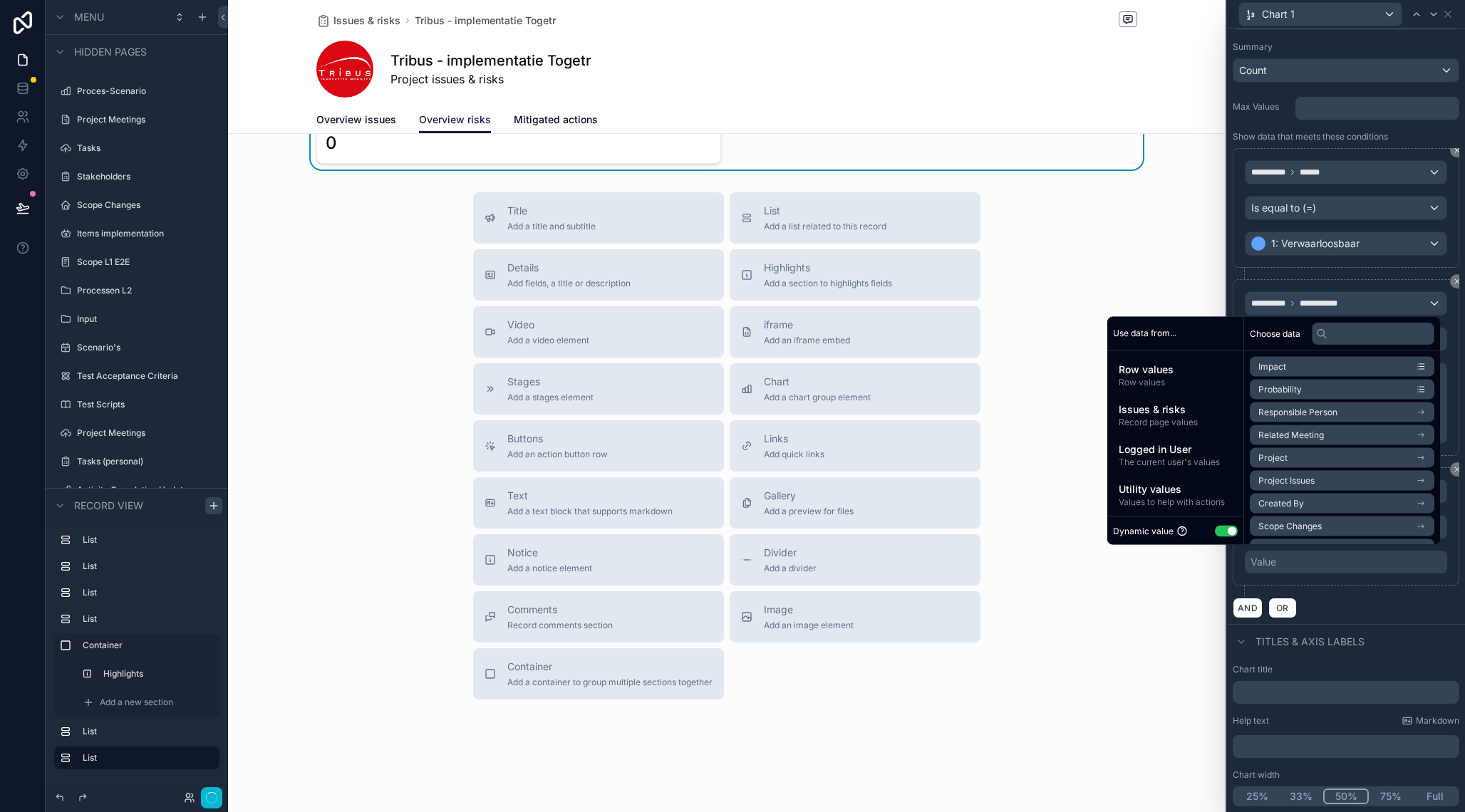
click at [1373, 560] on div "Value" at bounding box center [1346, 561] width 203 height 23
click at [1219, 527] on button "Use setting" at bounding box center [1226, 531] width 23 height 12
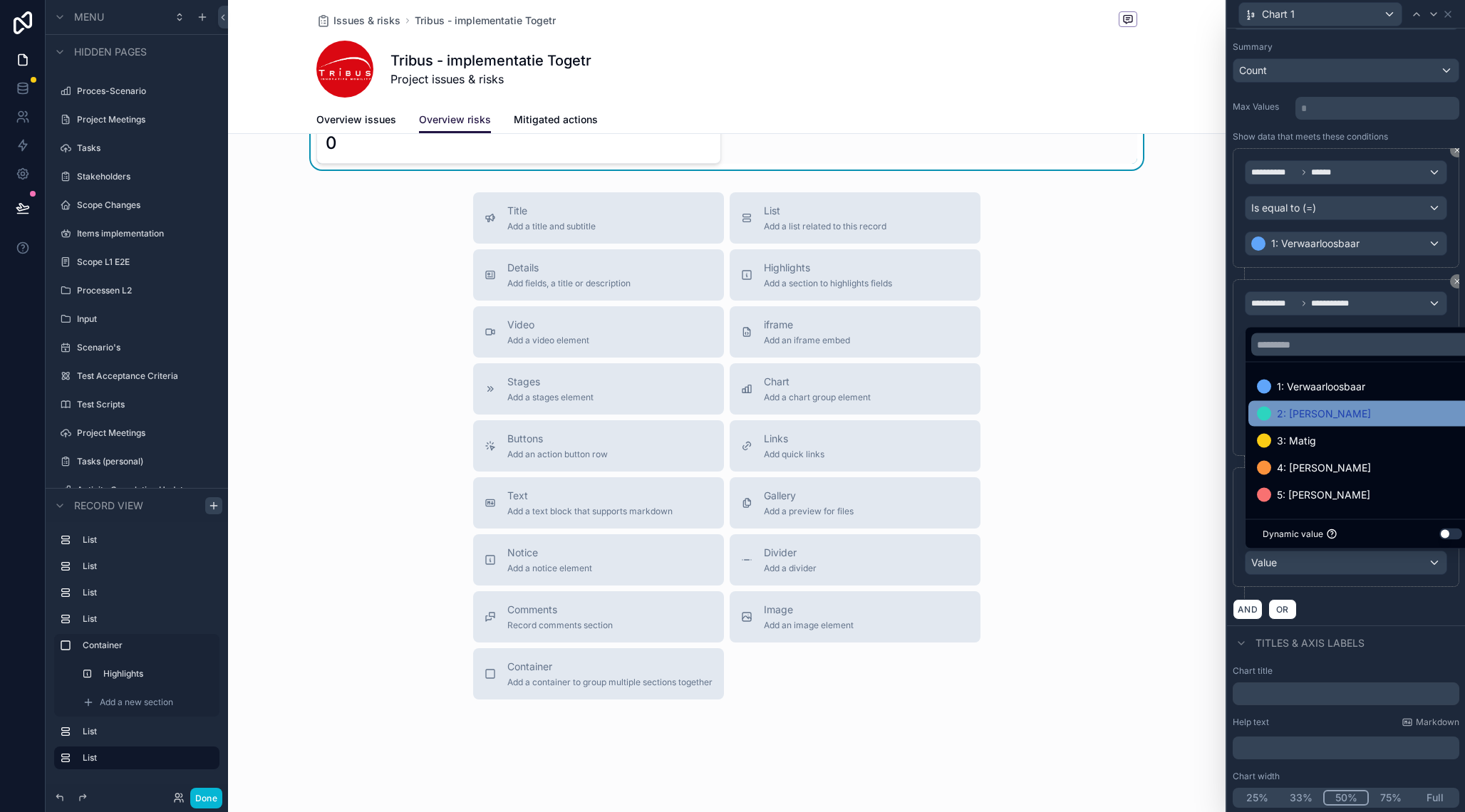
click at [1307, 413] on span "2: [PERSON_NAME]" at bounding box center [1324, 414] width 94 height 17
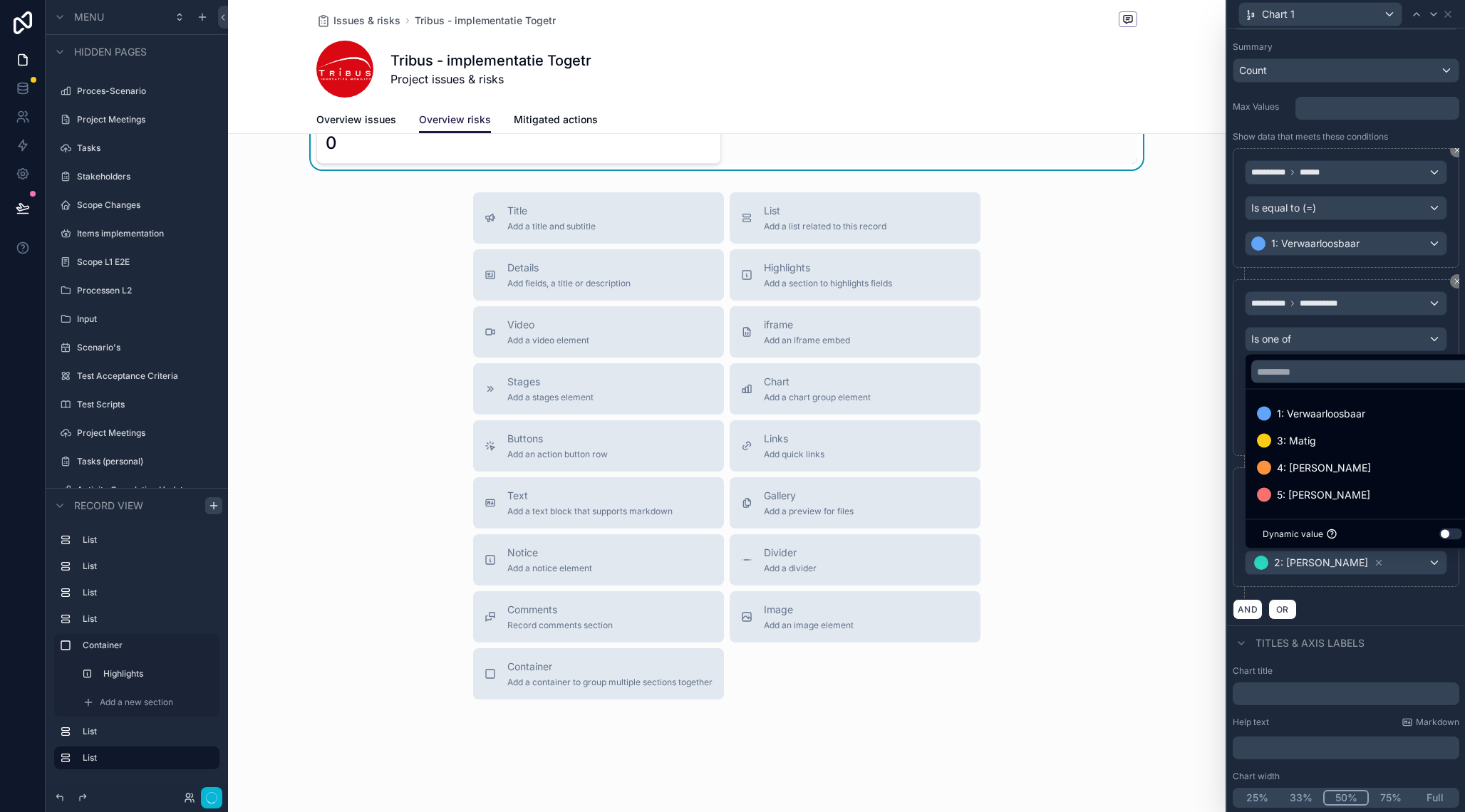
scroll to position [900, 0]
click at [1386, 620] on div "**********" at bounding box center [1346, 259] width 238 height 733
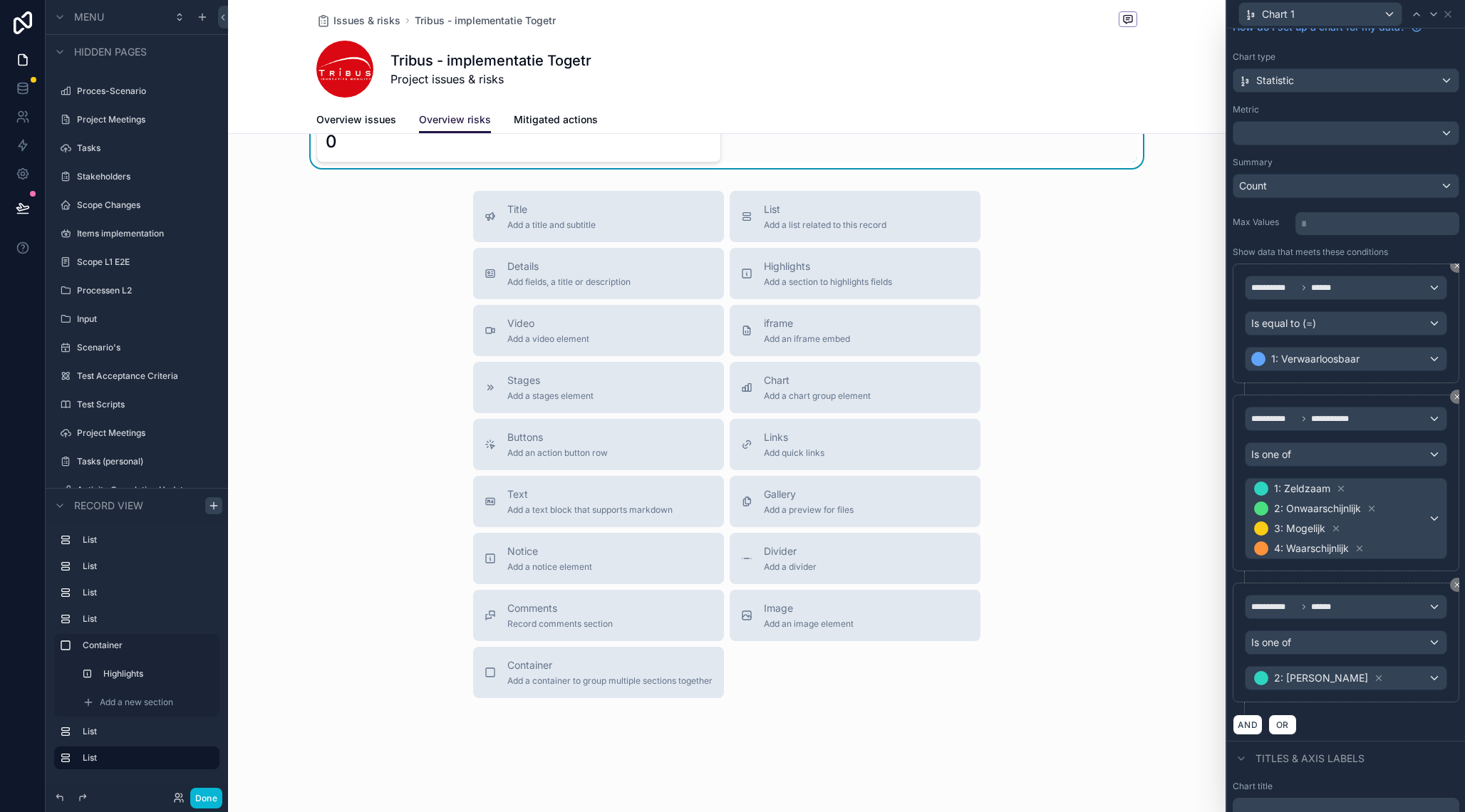
scroll to position [172, 0]
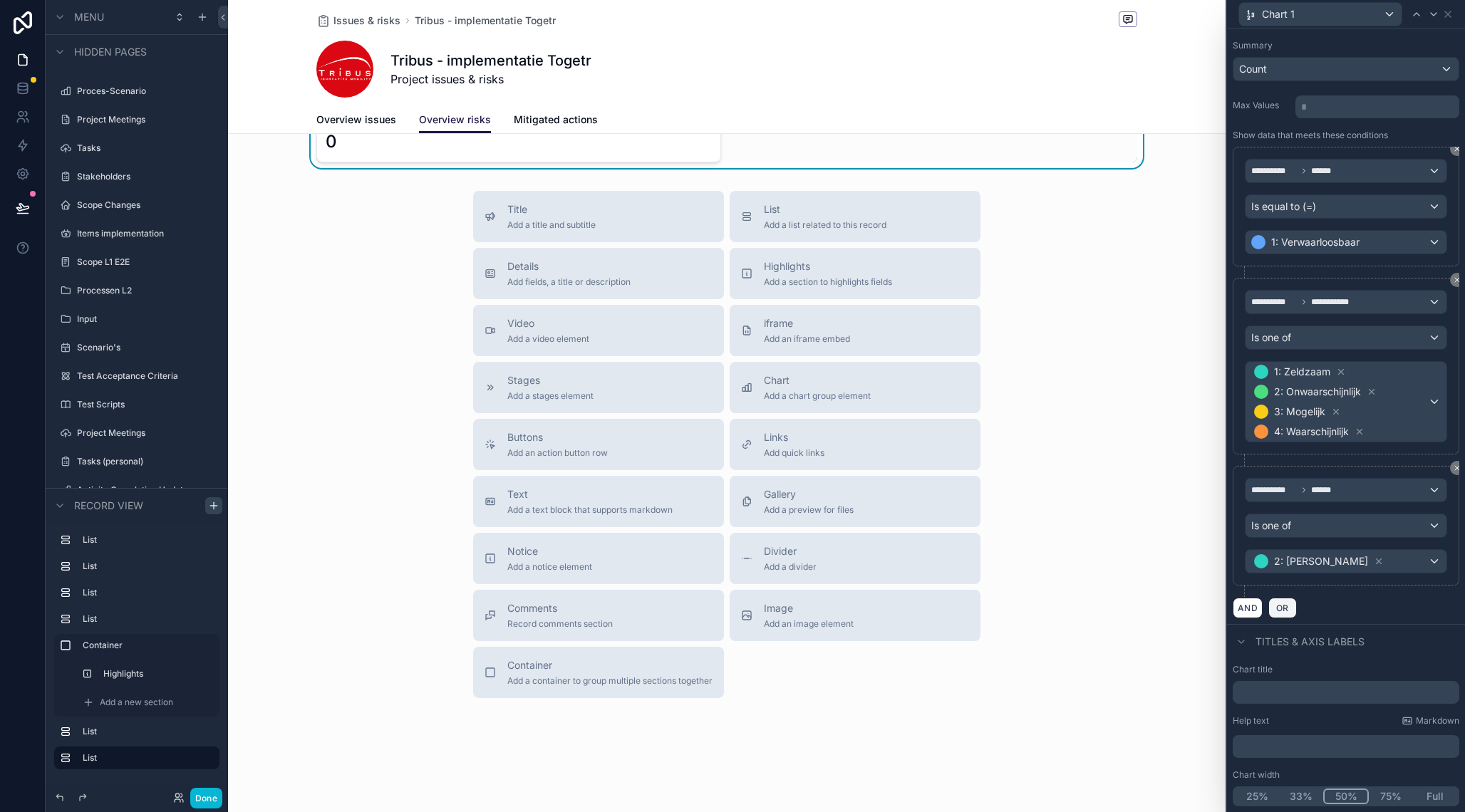
click at [1291, 607] on span "OR" at bounding box center [1282, 608] width 18 height 11
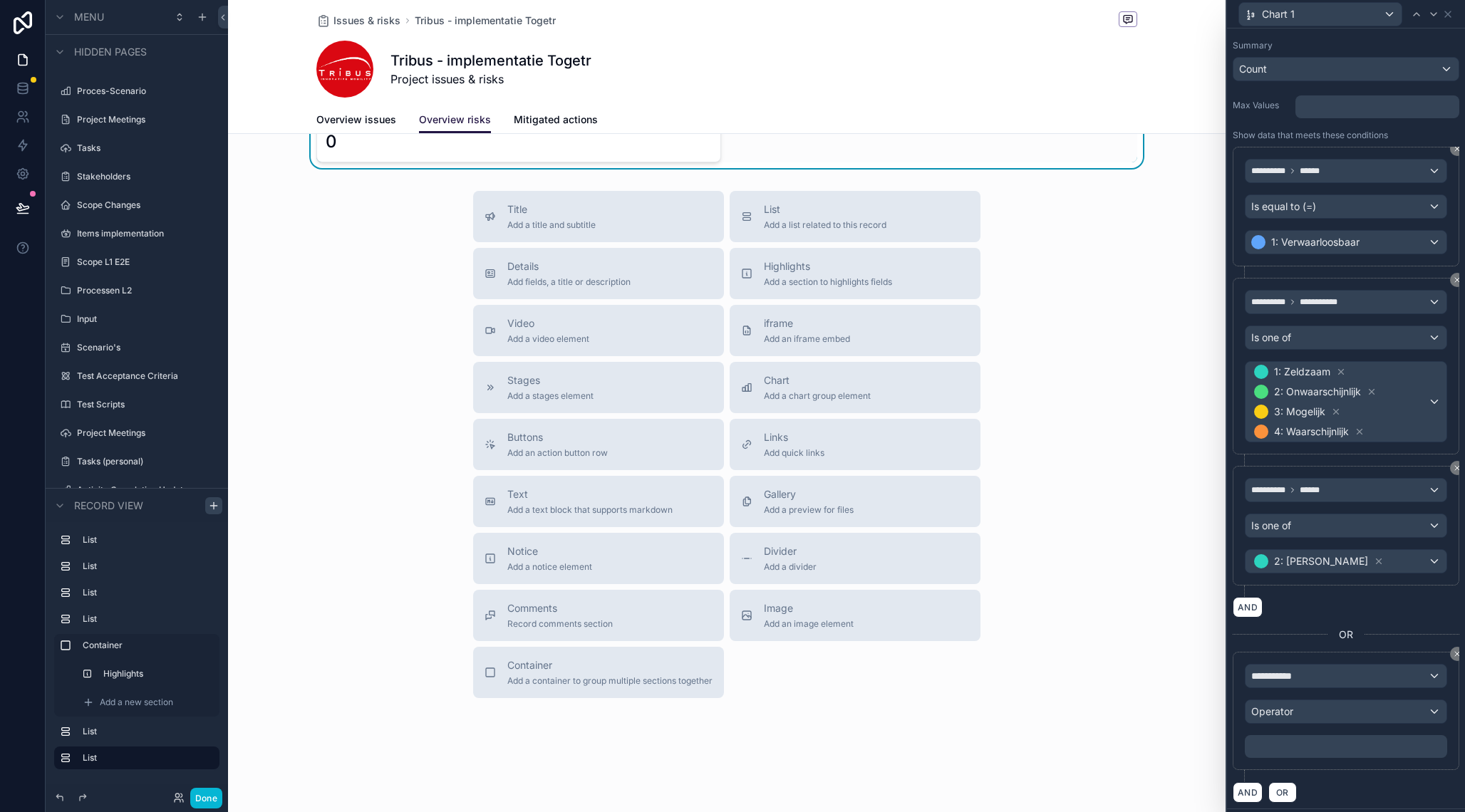
scroll to position [900, 0]
drag, startPoint x: 1328, startPoint y: 473, endPoint x: 1328, endPoint y: 482, distance: 9.0
click at [1328, 482] on div "**********" at bounding box center [1346, 526] width 227 height 119
click at [1455, 464] on icon at bounding box center [1458, 468] width 9 height 9
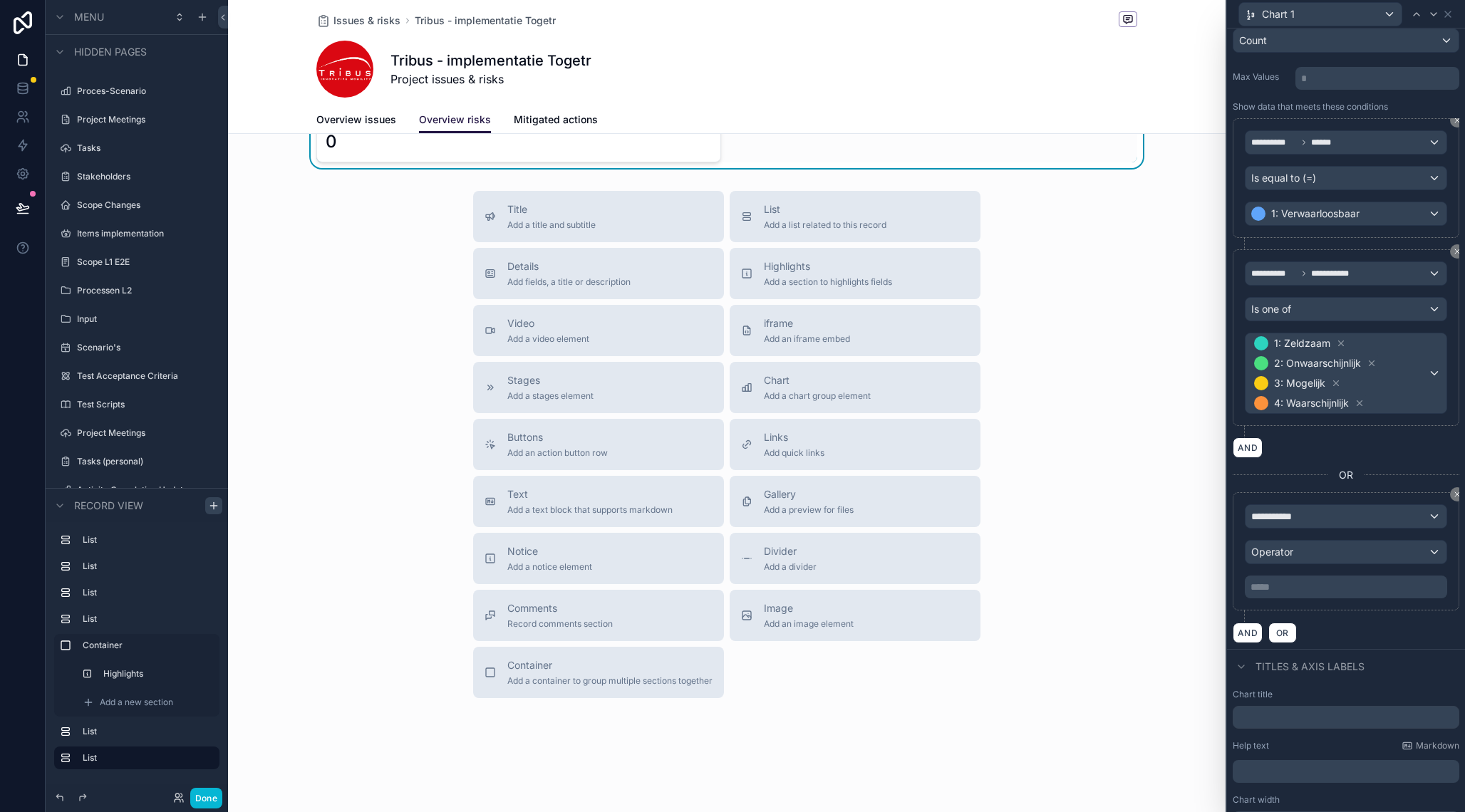
scroll to position [225, 0]
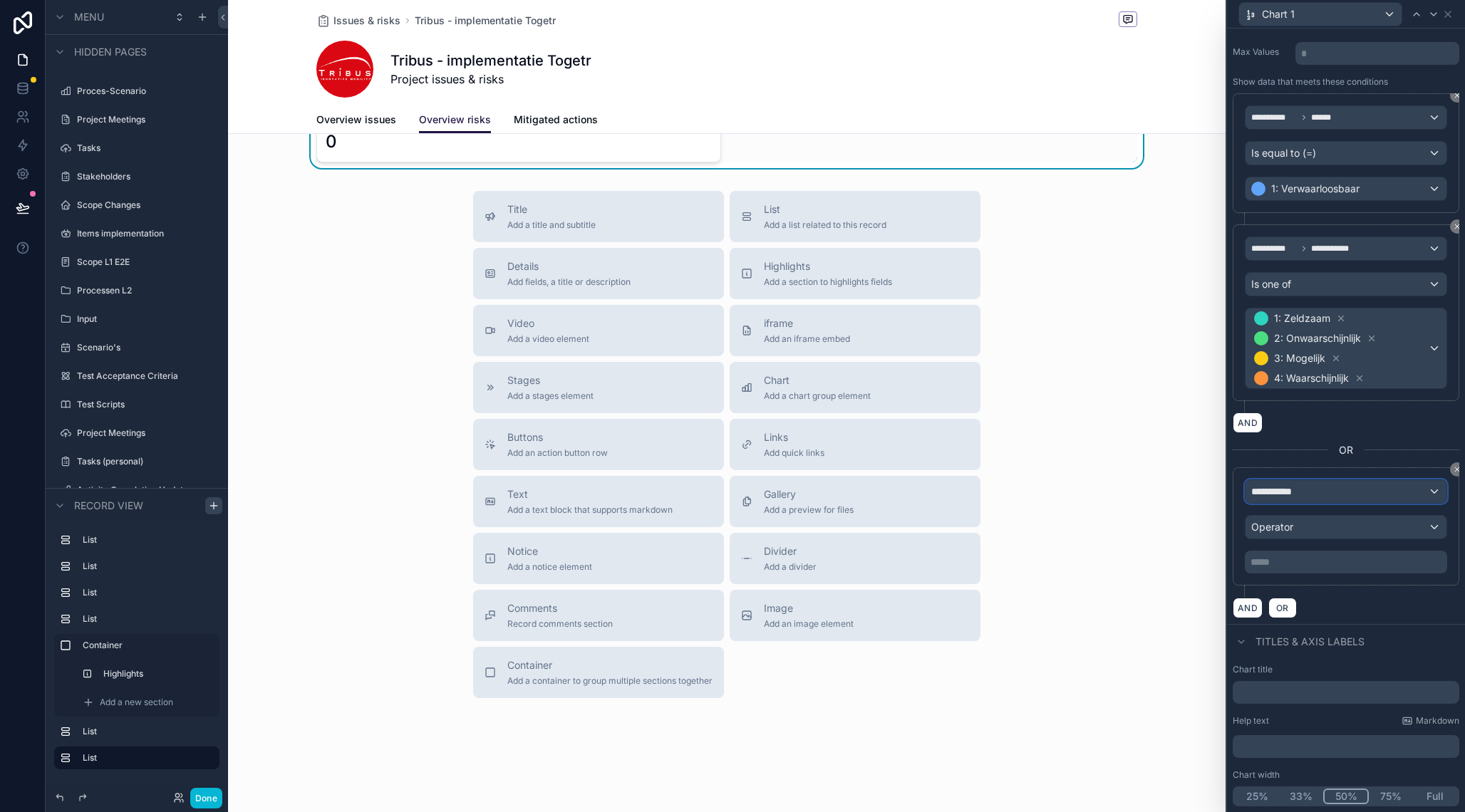
click at [1325, 495] on div "**********" at bounding box center [1346, 491] width 201 height 23
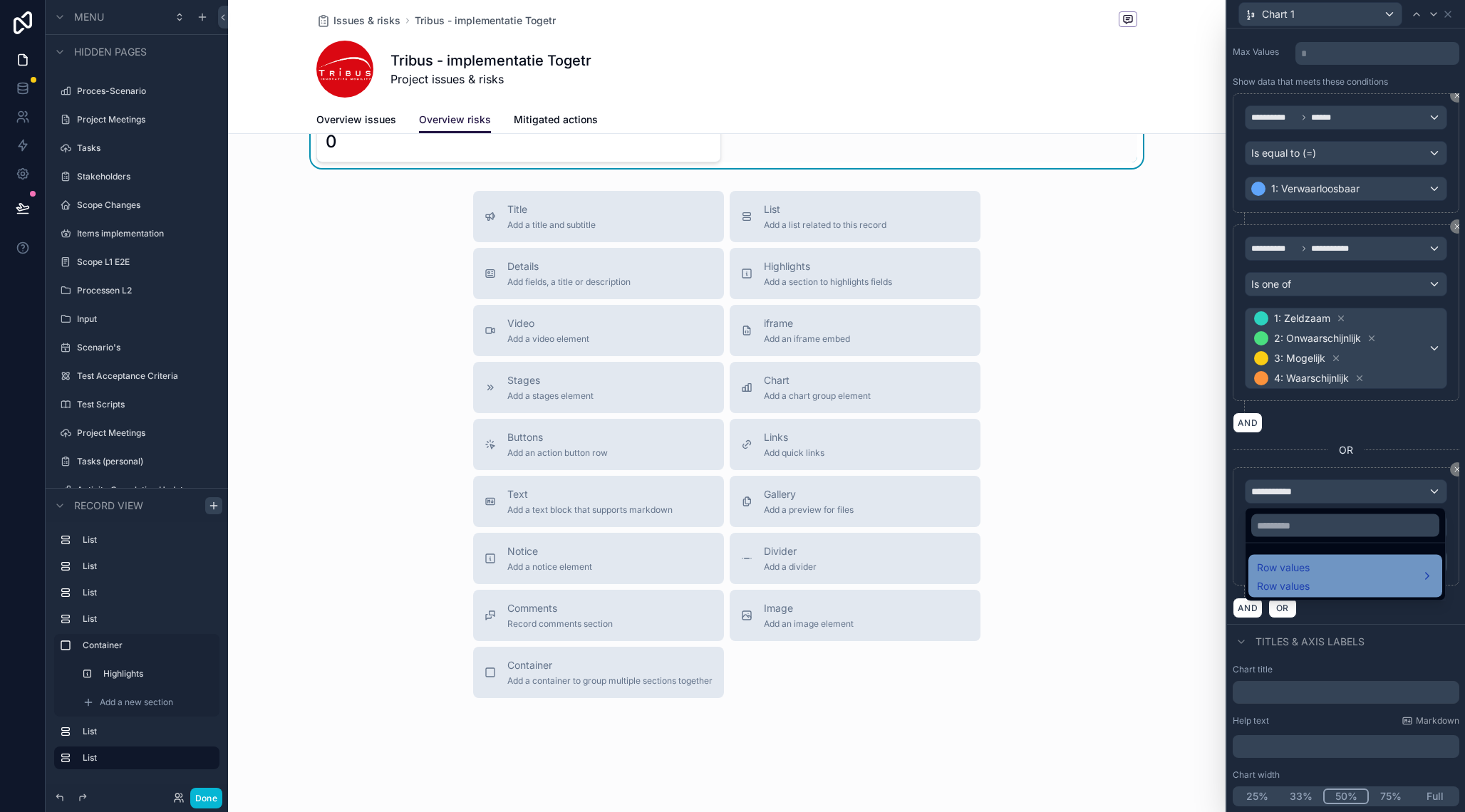
click at [1319, 580] on div "Row values Row values" at bounding box center [1346, 576] width 177 height 34
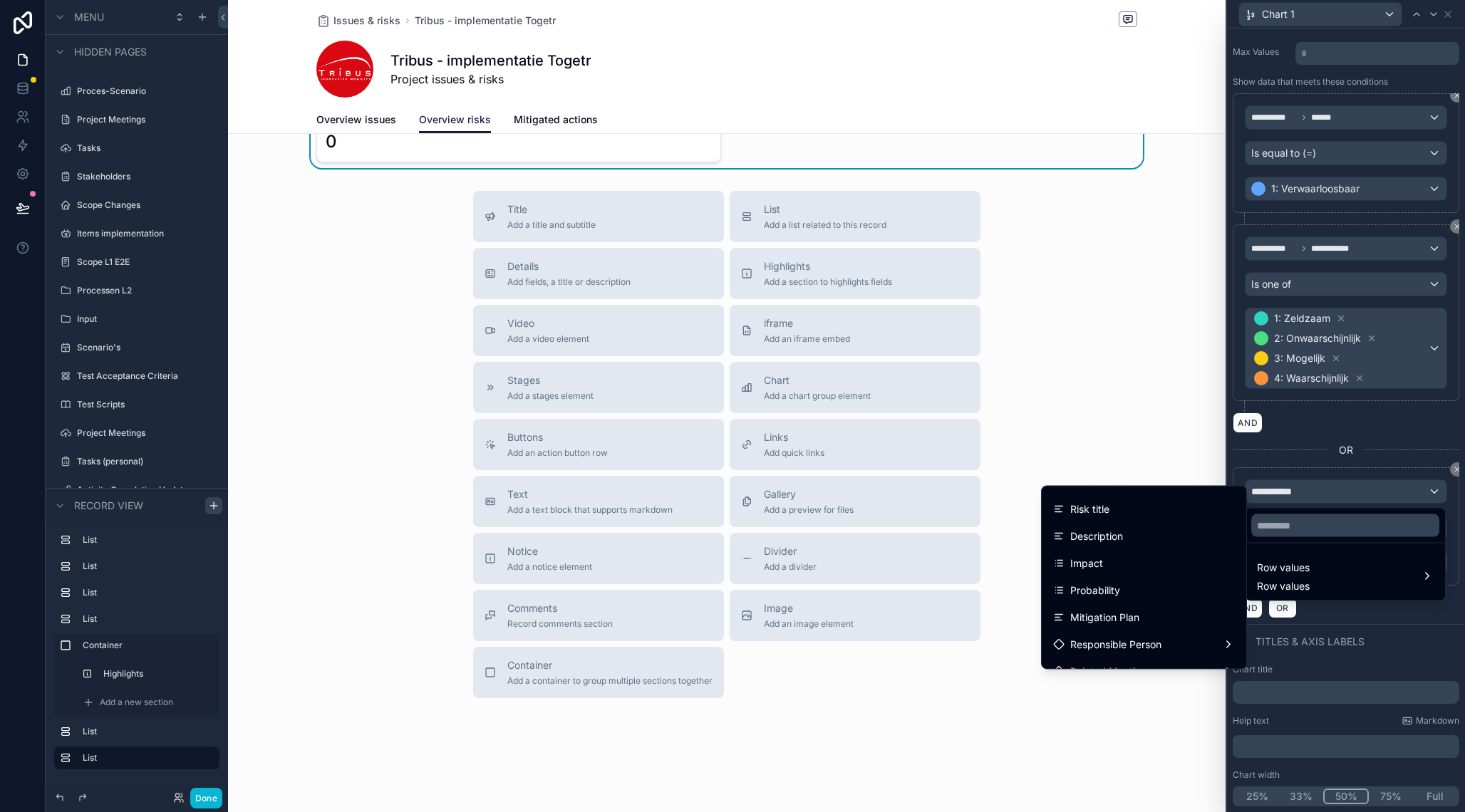
scroll to position [76, 0]
click at [1112, 551] on div "Impact" at bounding box center [1144, 561] width 199 height 25
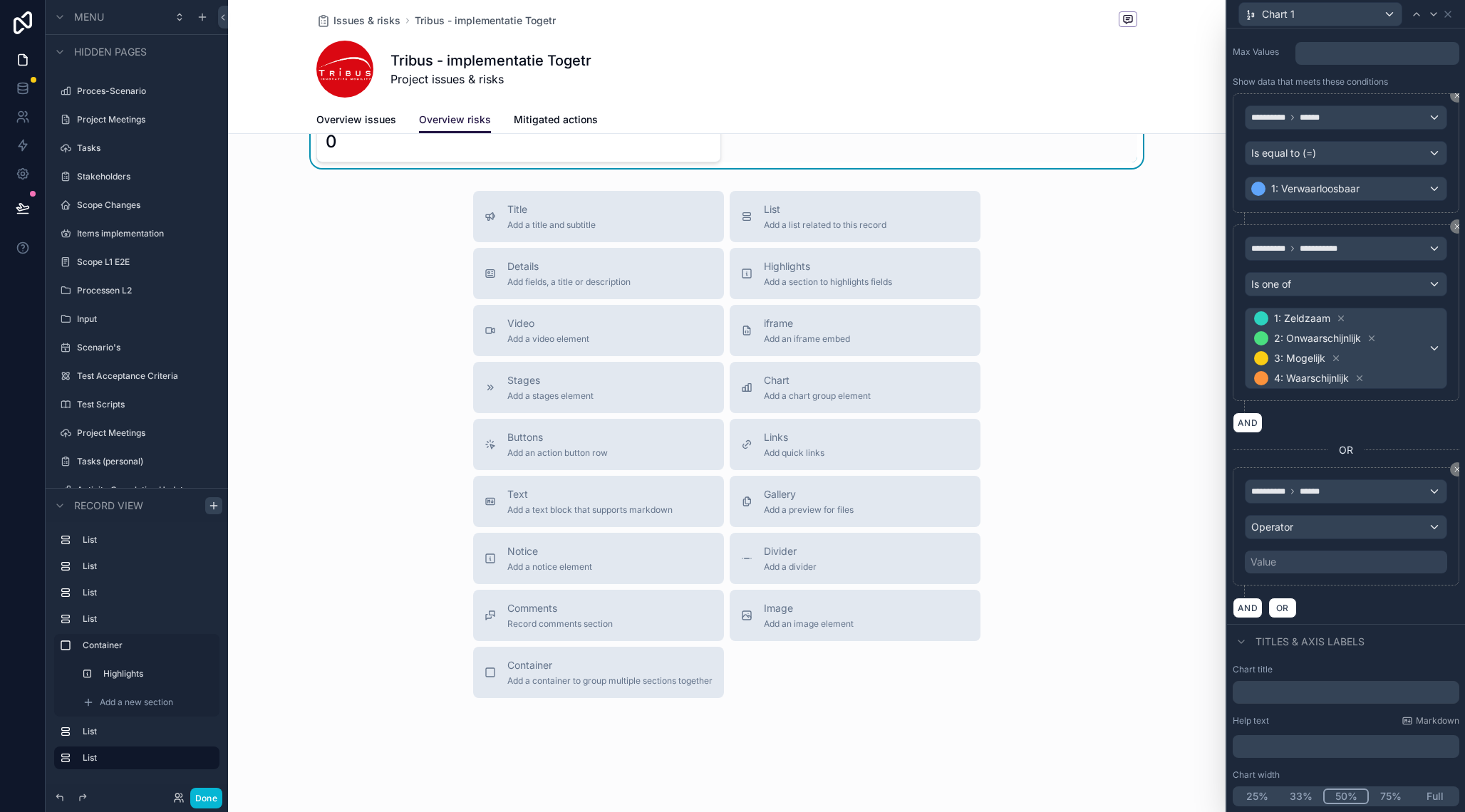
scroll to position [900, 0]
click at [1295, 529] on div "Operator" at bounding box center [1346, 527] width 201 height 23
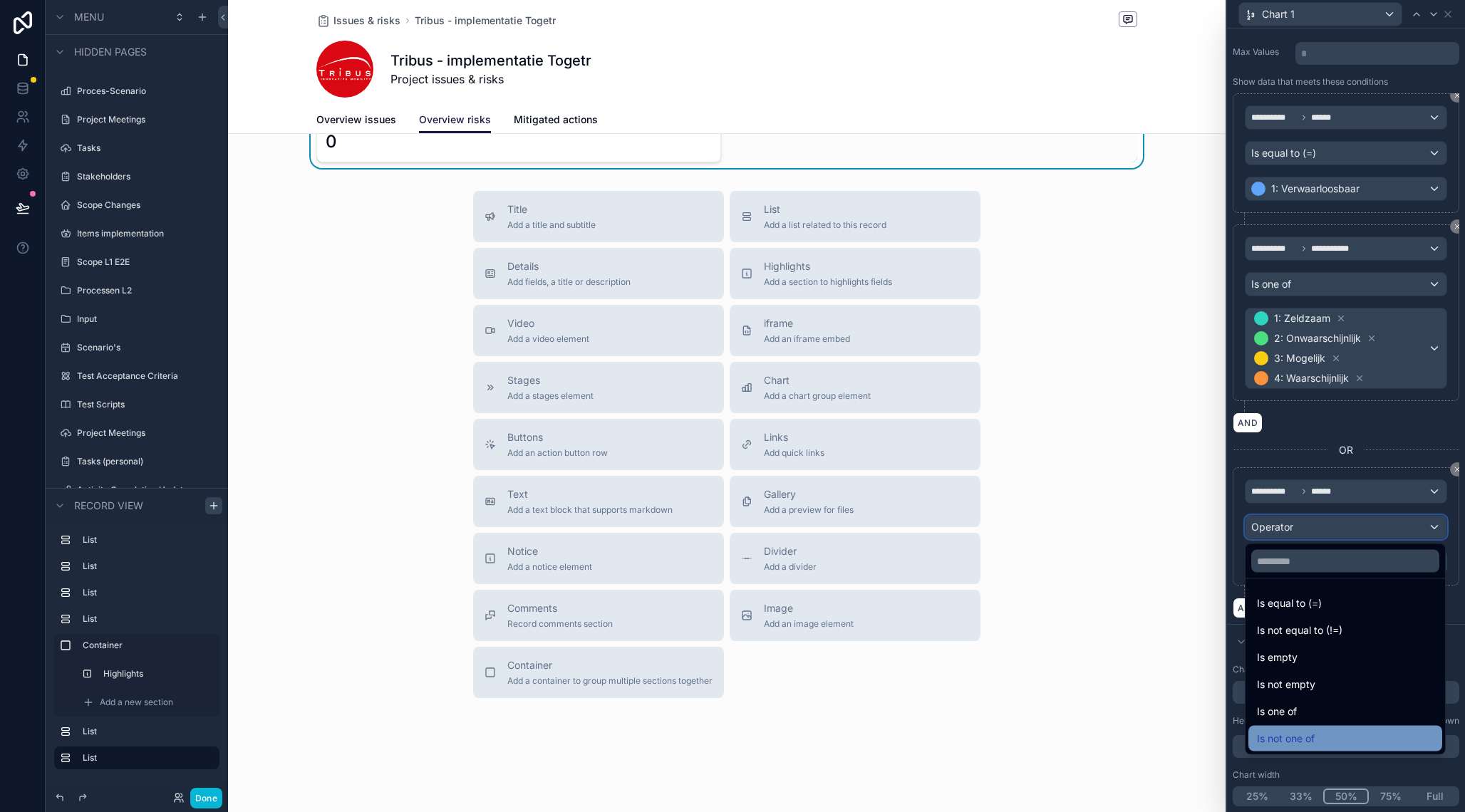
click at [1327, 736] on div "Is not one of" at bounding box center [1346, 738] width 177 height 17
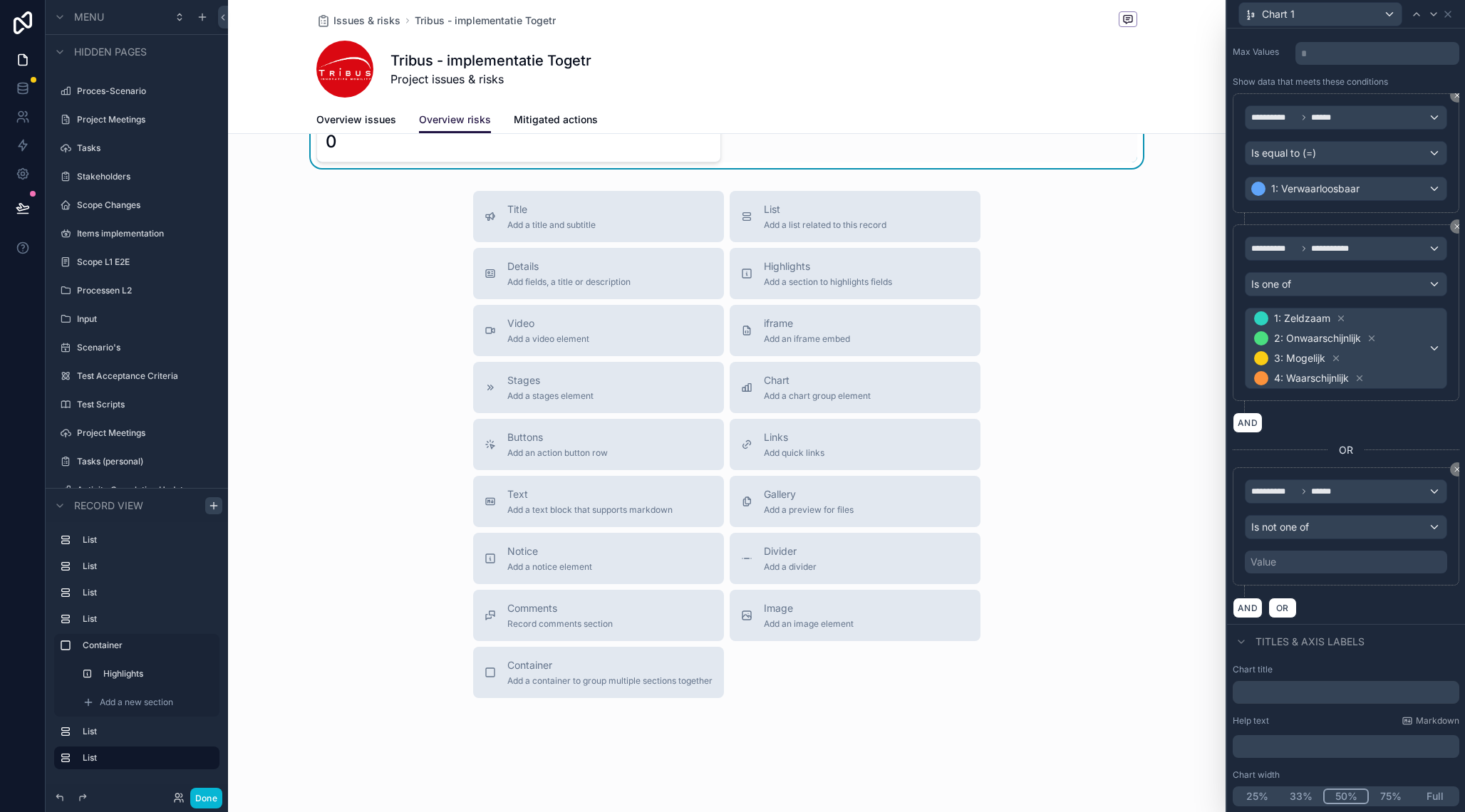
click at [1307, 562] on div "Value" at bounding box center [1346, 561] width 203 height 23
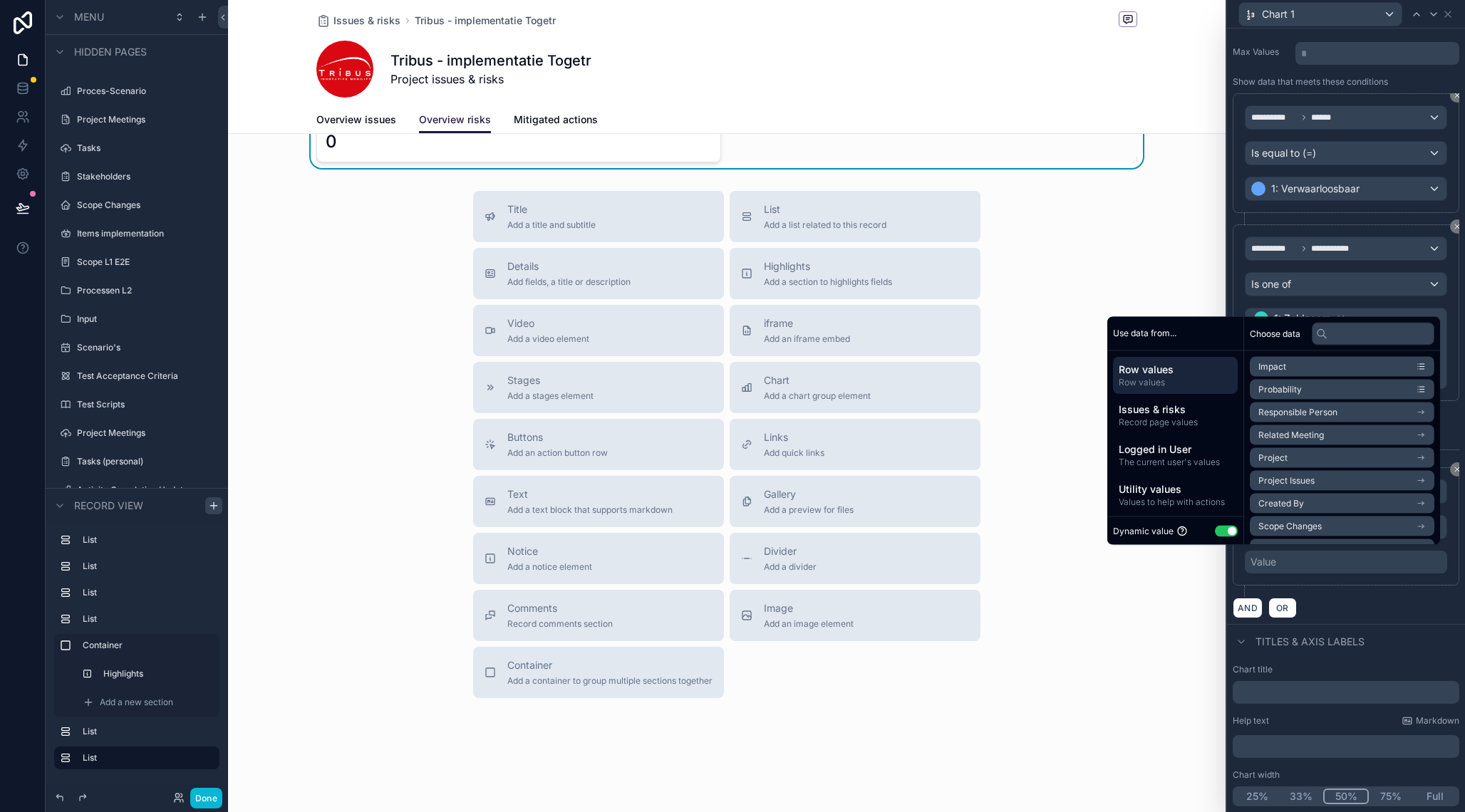
click at [1215, 530] on button "Use setting" at bounding box center [1226, 531] width 23 height 12
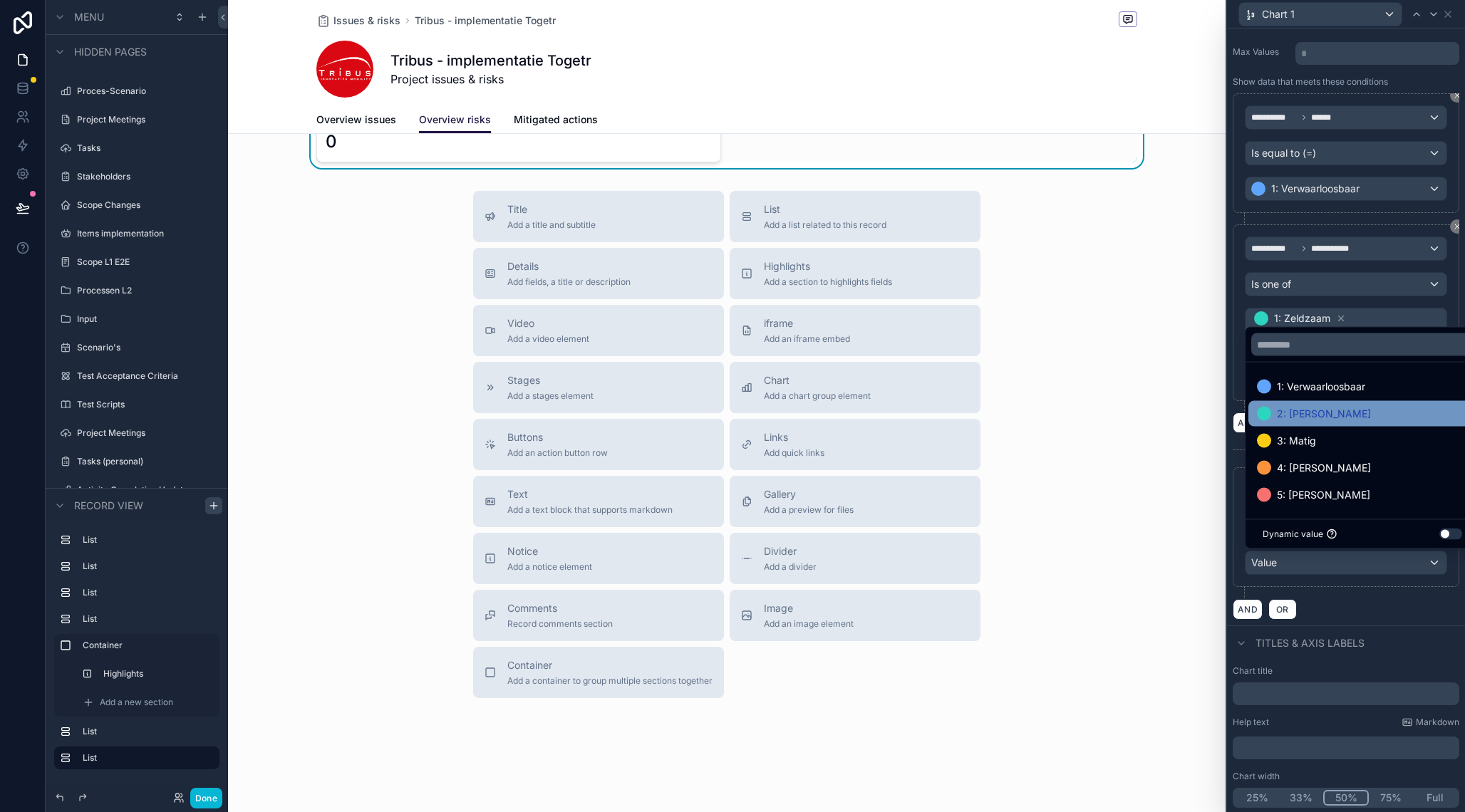
click at [1303, 406] on span "2: [PERSON_NAME]" at bounding box center [1324, 414] width 94 height 17
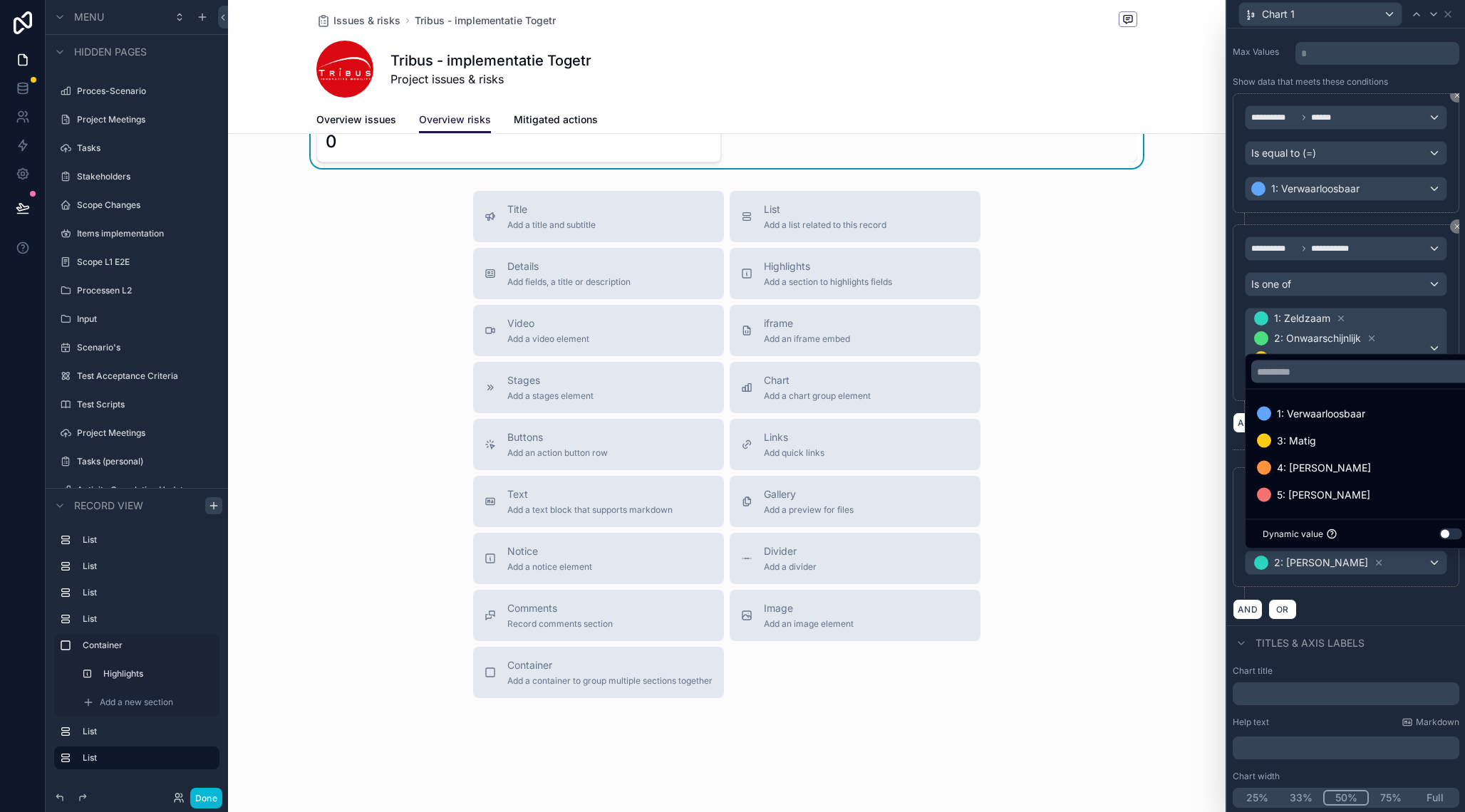
click at [1345, 639] on span "Titles & Axis labels" at bounding box center [1311, 644] width 109 height 15
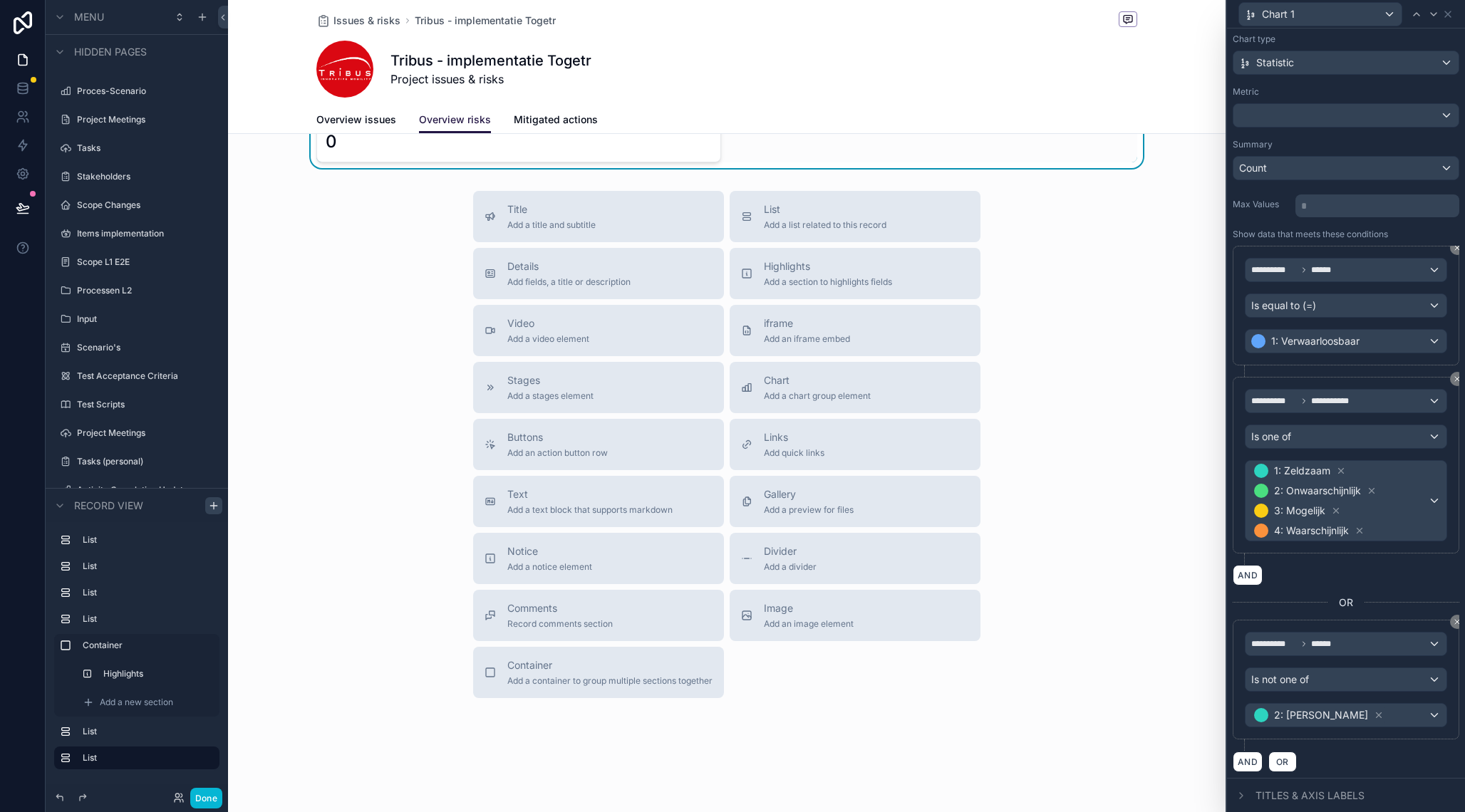
scroll to position [73, 0]
click at [1252, 769] on button "AND" at bounding box center [1247, 762] width 30 height 20
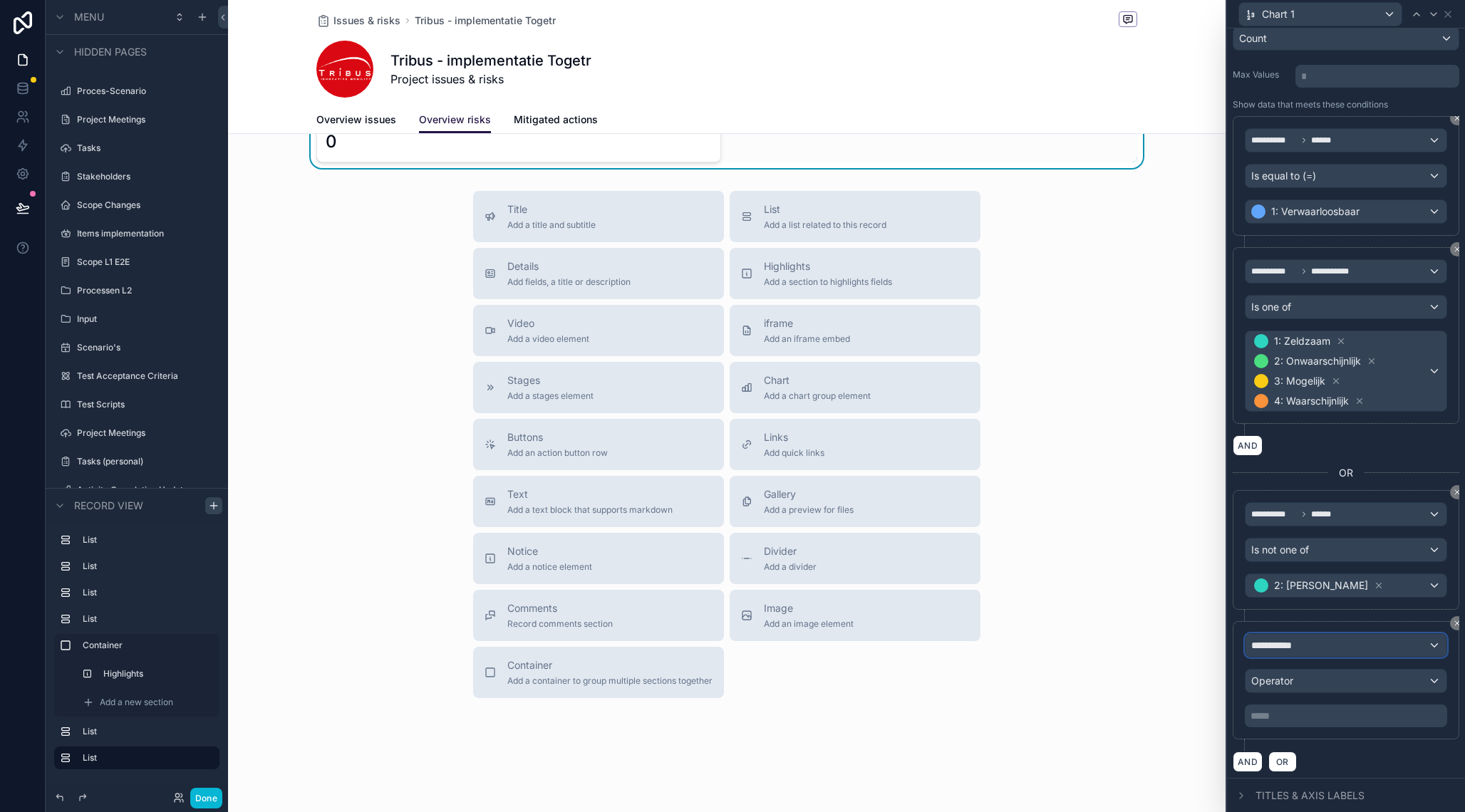
click at [1292, 647] on span "**********" at bounding box center [1278, 645] width 52 height 15
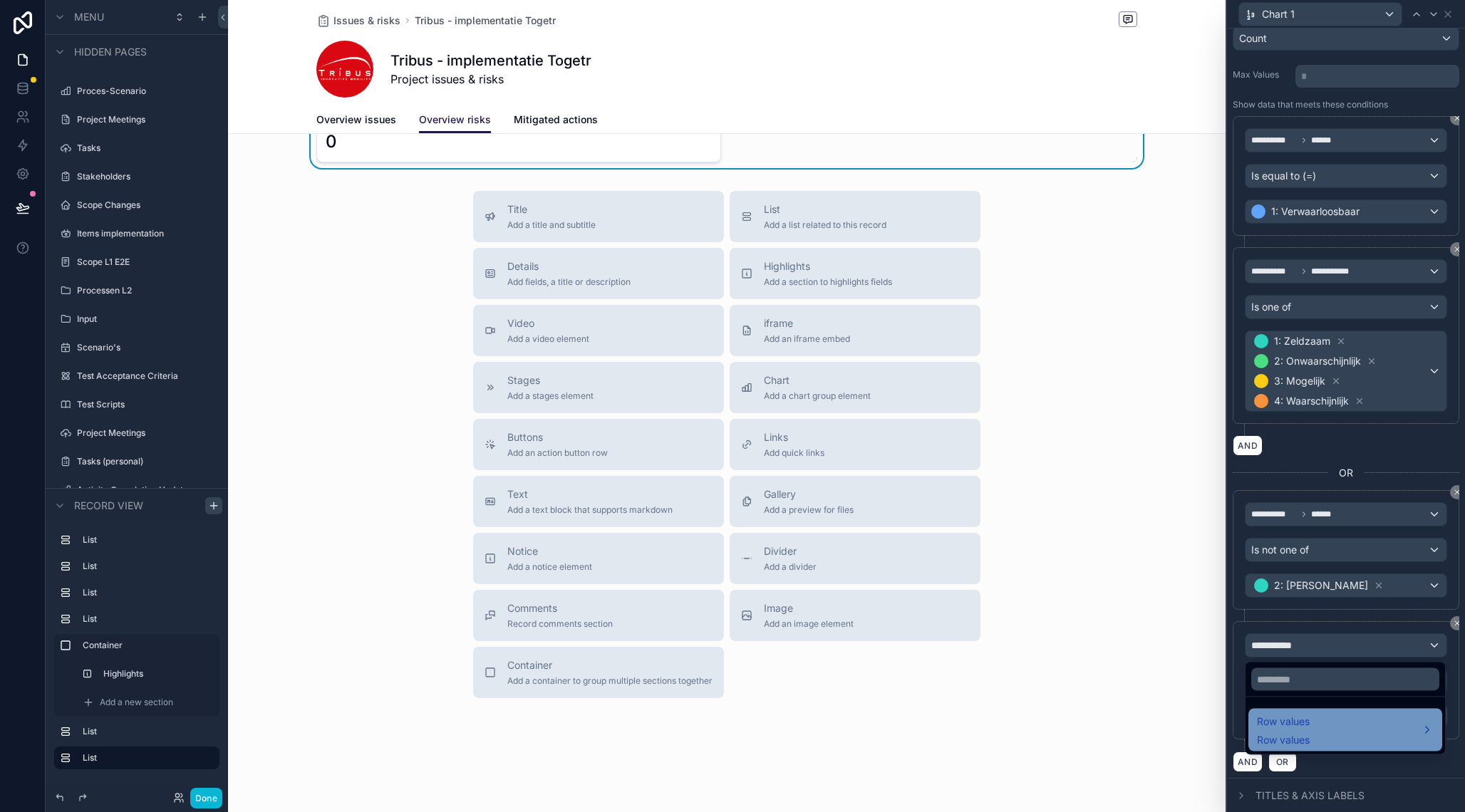
click at [1305, 729] on span "Row values" at bounding box center [1284, 721] width 52 height 17
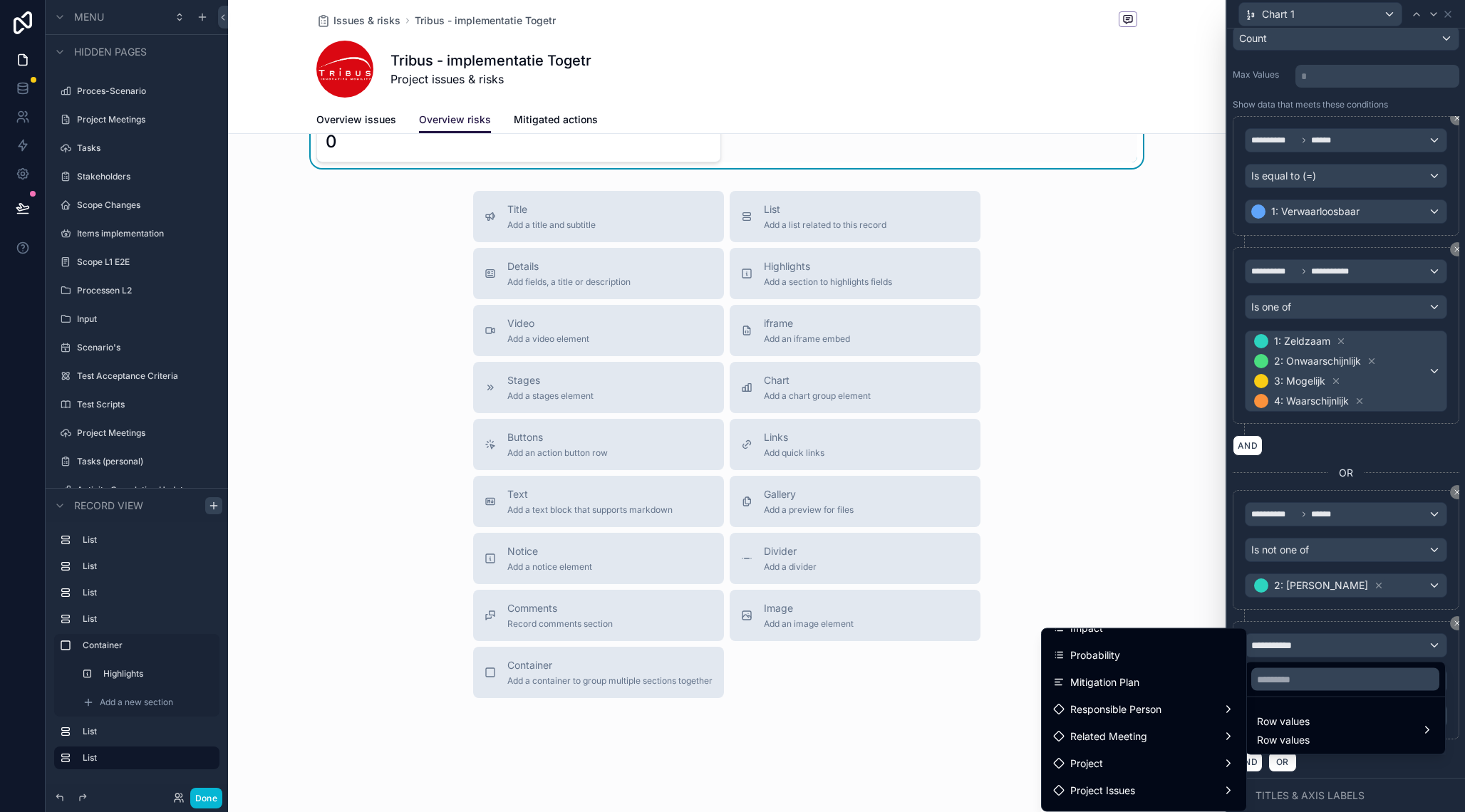
scroll to position [149, 0]
click at [1156, 663] on div "Probability" at bounding box center [1144, 658] width 181 height 17
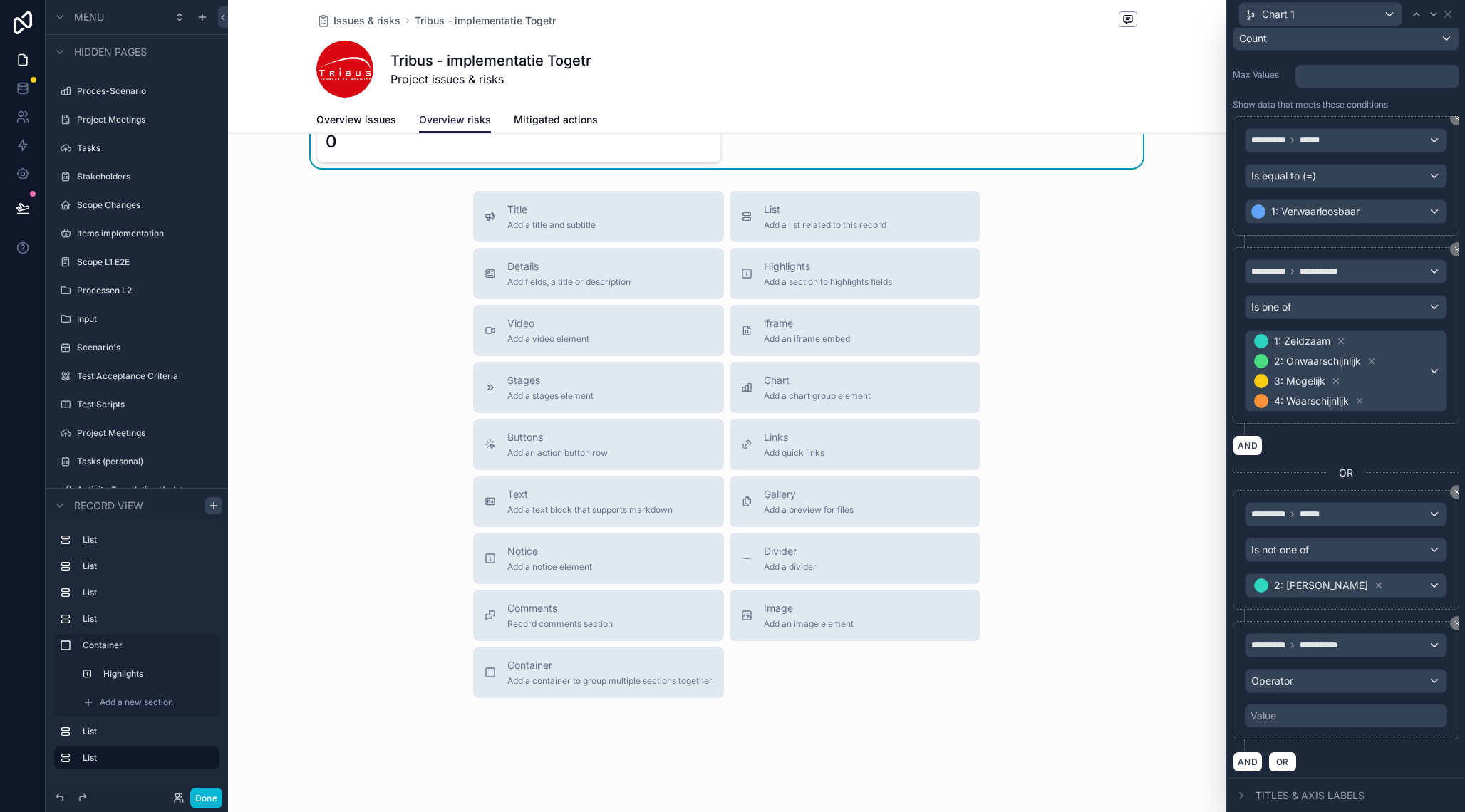
scroll to position [900, 0]
click at [1293, 679] on span "Operator" at bounding box center [1273, 680] width 42 height 12
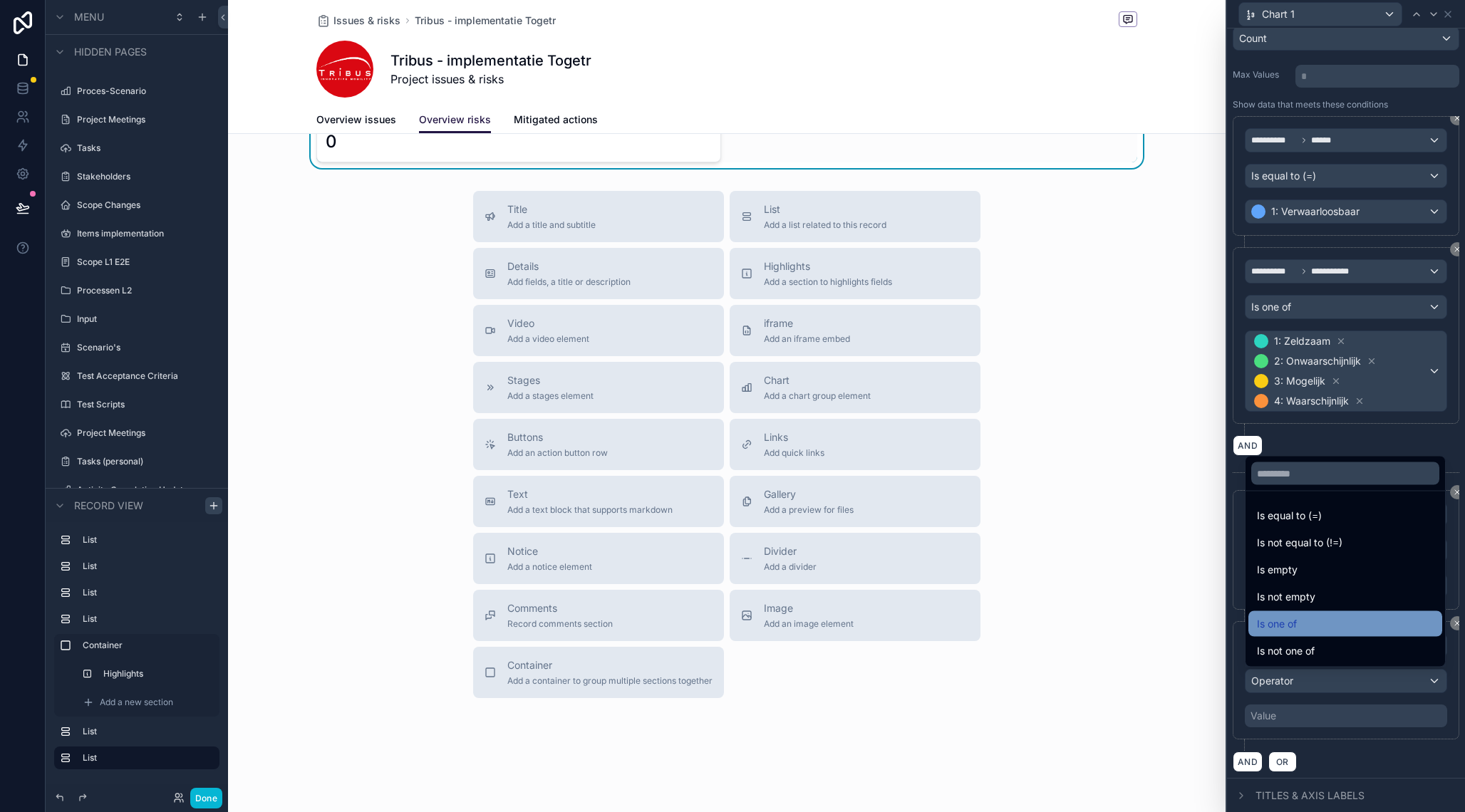
click at [1296, 620] on span "Is one of" at bounding box center [1277, 623] width 40 height 17
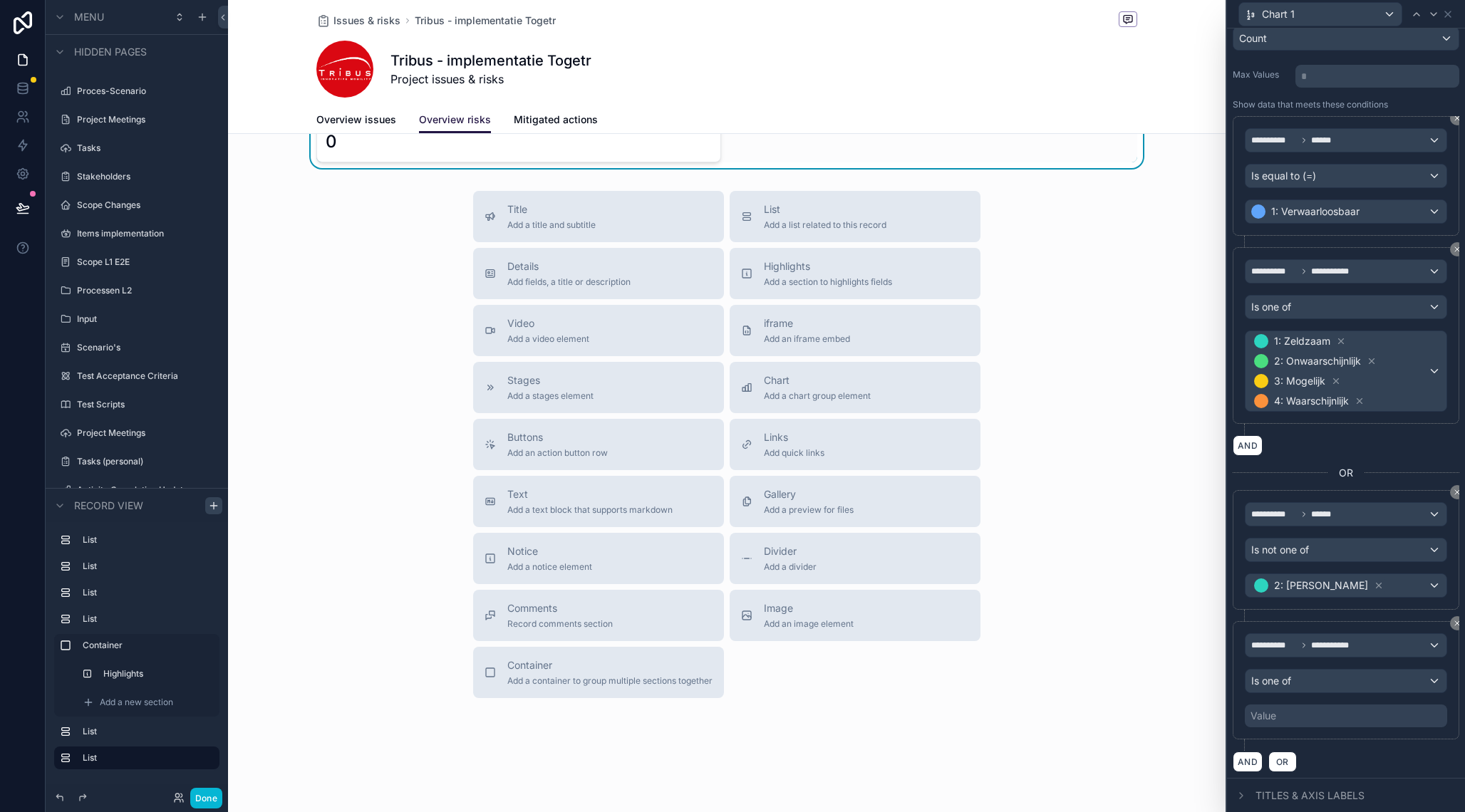
click at [1308, 714] on div "Value" at bounding box center [1346, 715] width 203 height 23
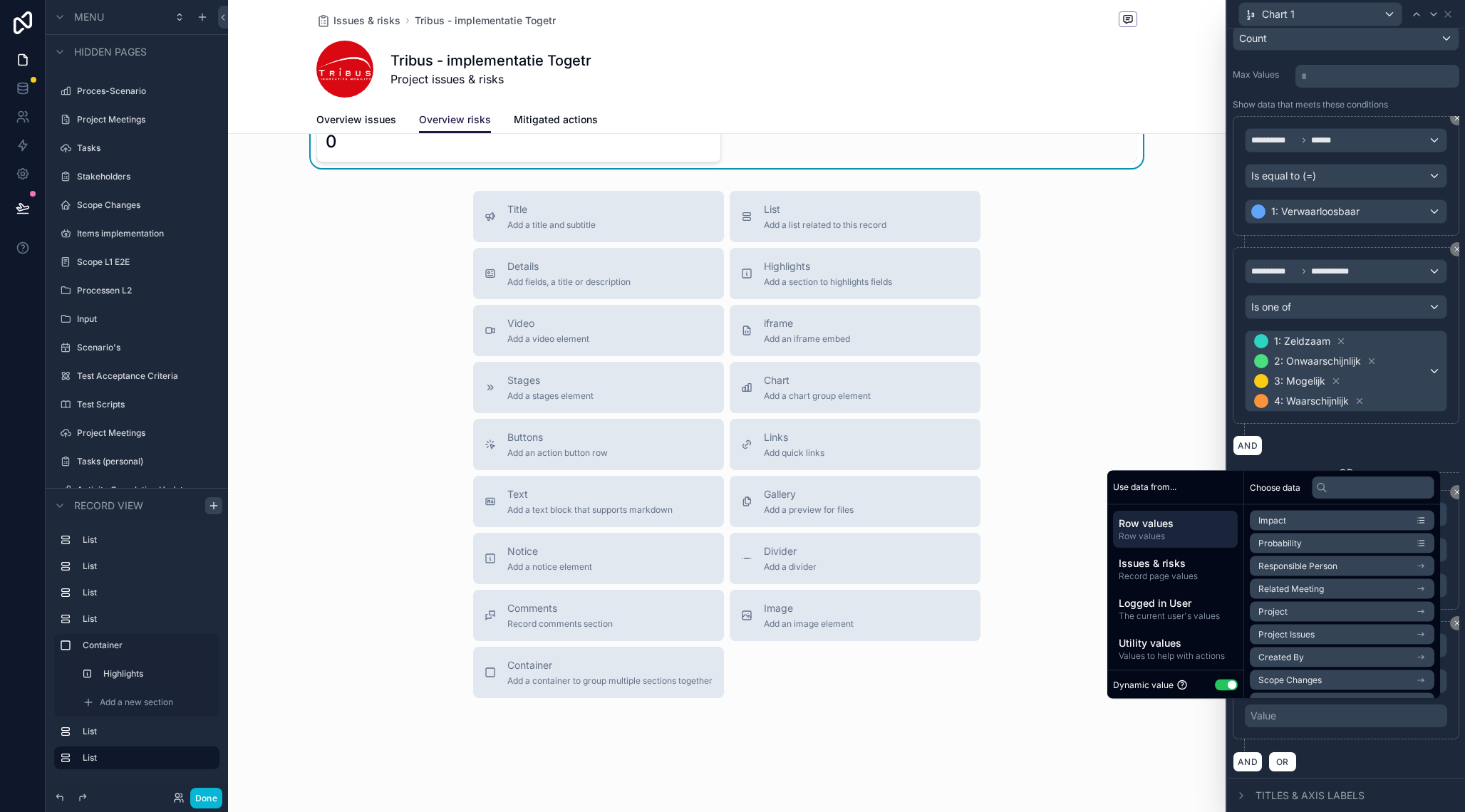
click at [1223, 681] on button "Use setting" at bounding box center [1226, 685] width 23 height 12
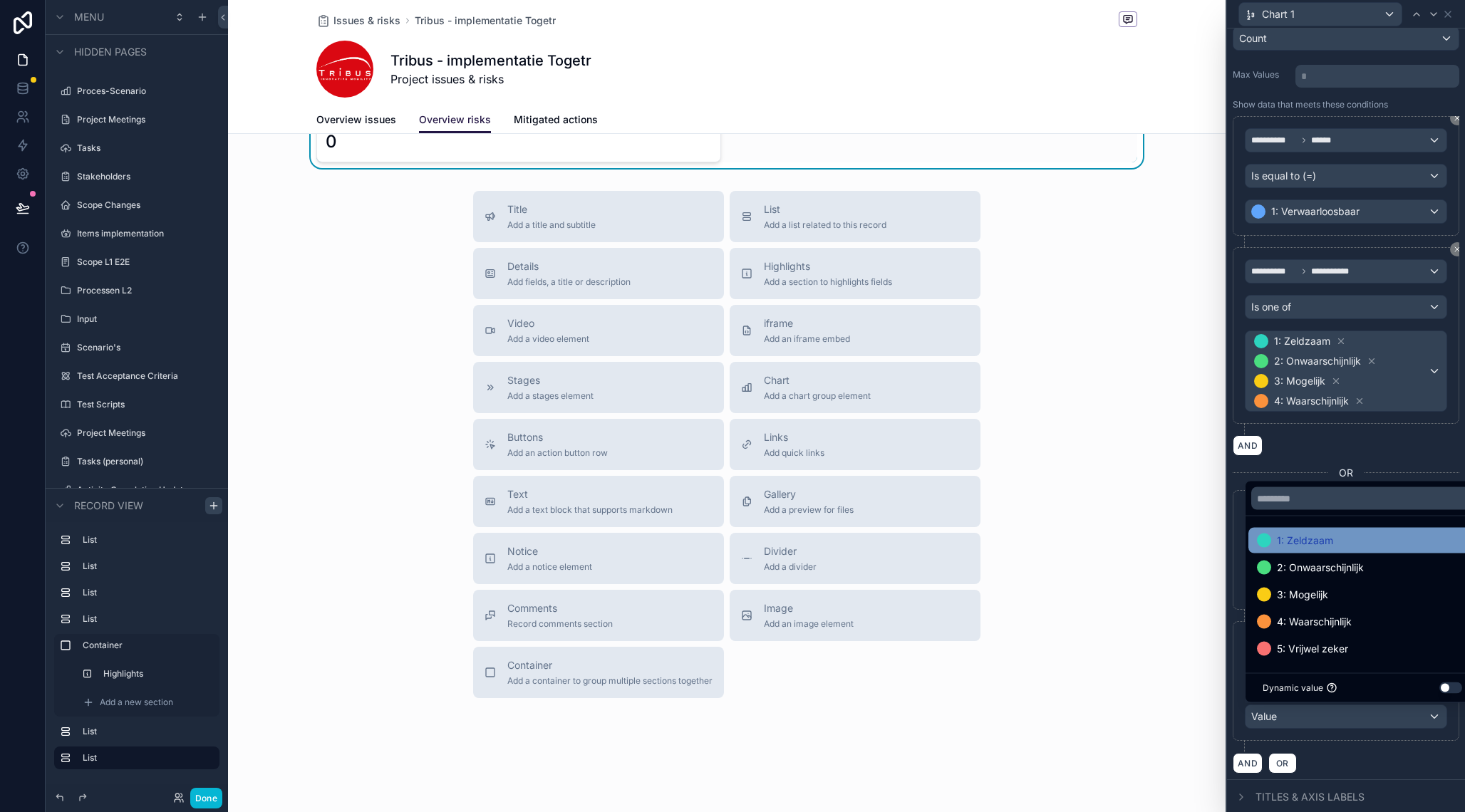
click at [1319, 544] on span "1: Zeldzaam" at bounding box center [1305, 540] width 56 height 17
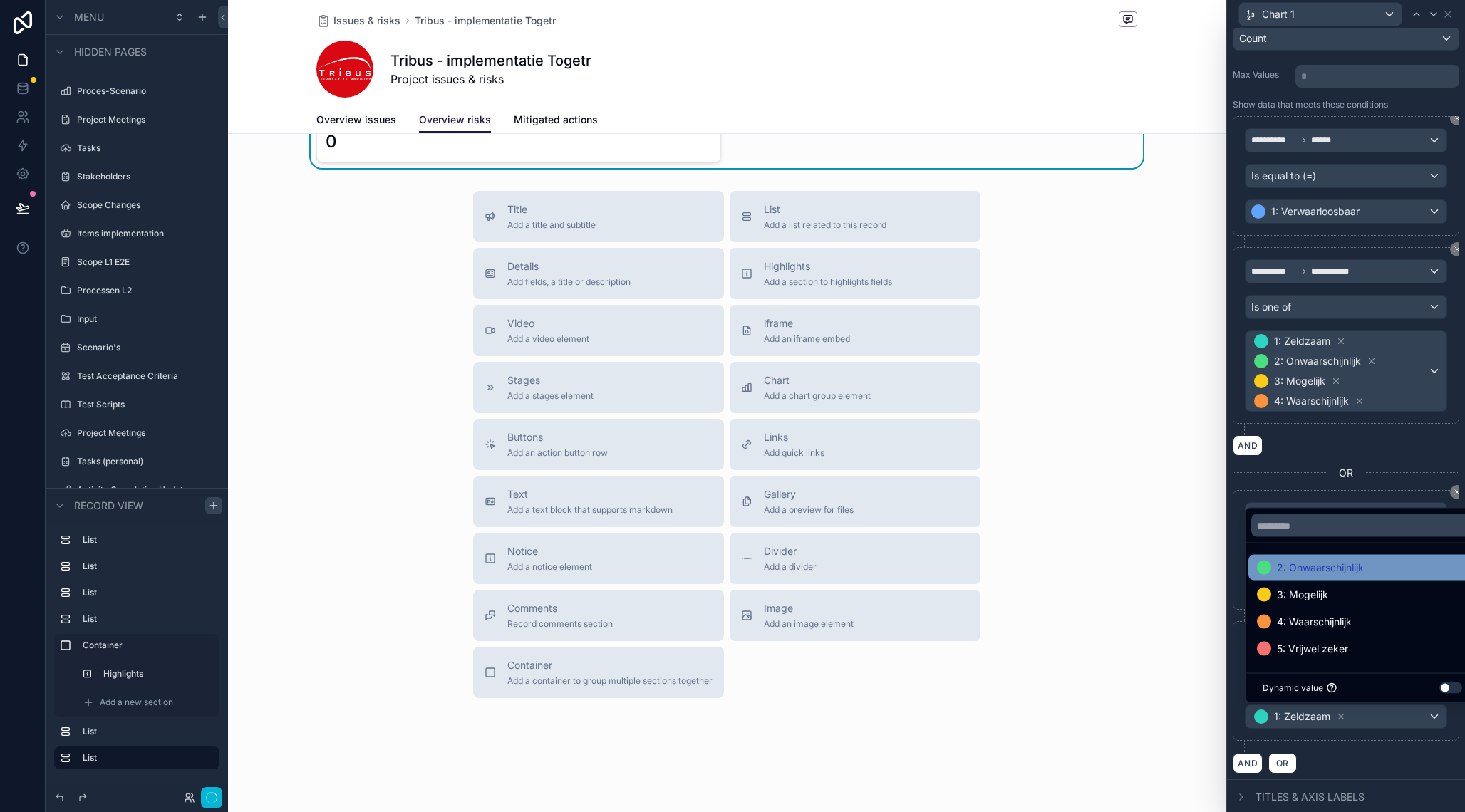
click at [1326, 566] on span "2: Onwaarschijnlijk" at bounding box center [1320, 567] width 87 height 17
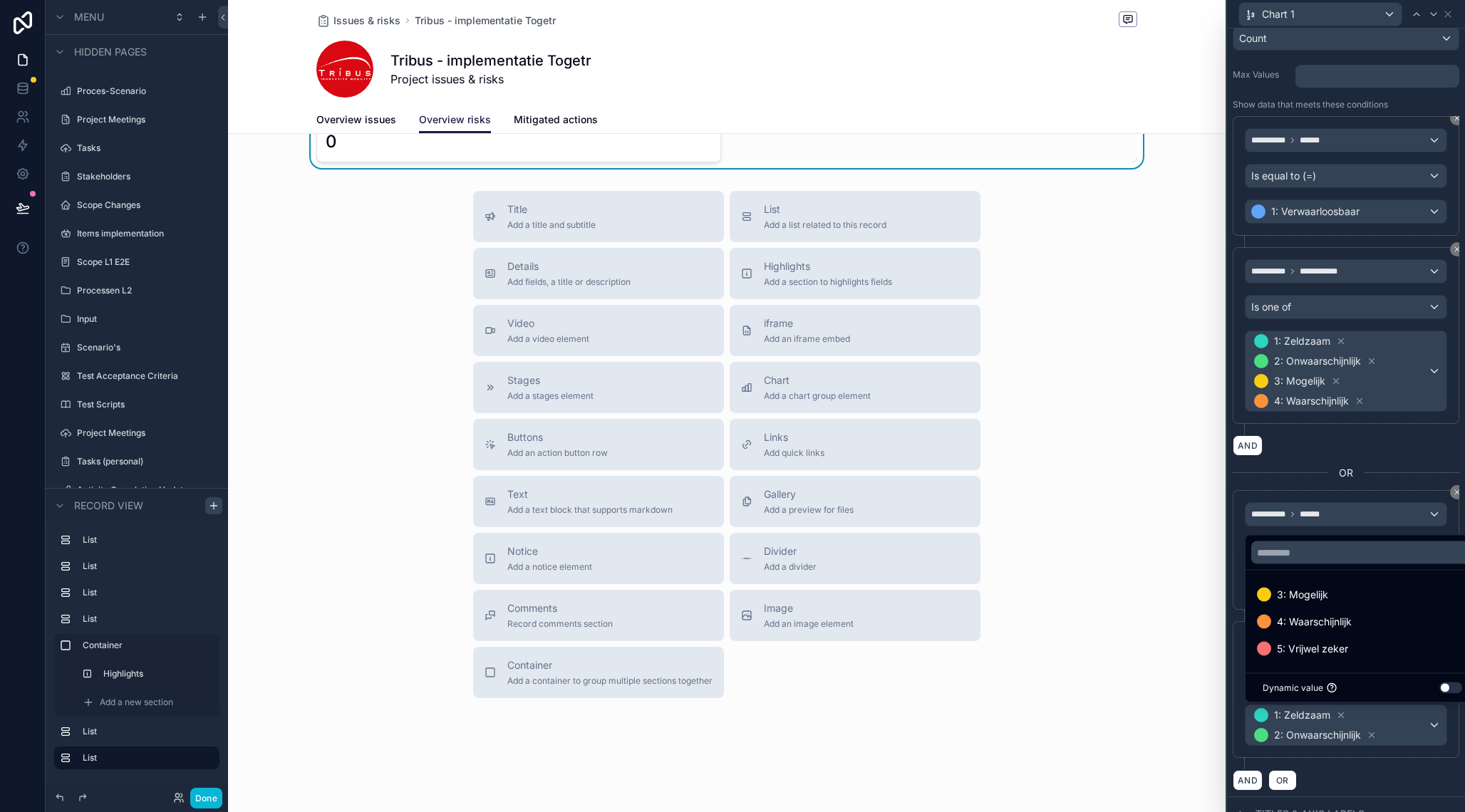
click at [1380, 757] on div "**********" at bounding box center [1346, 690] width 227 height 137
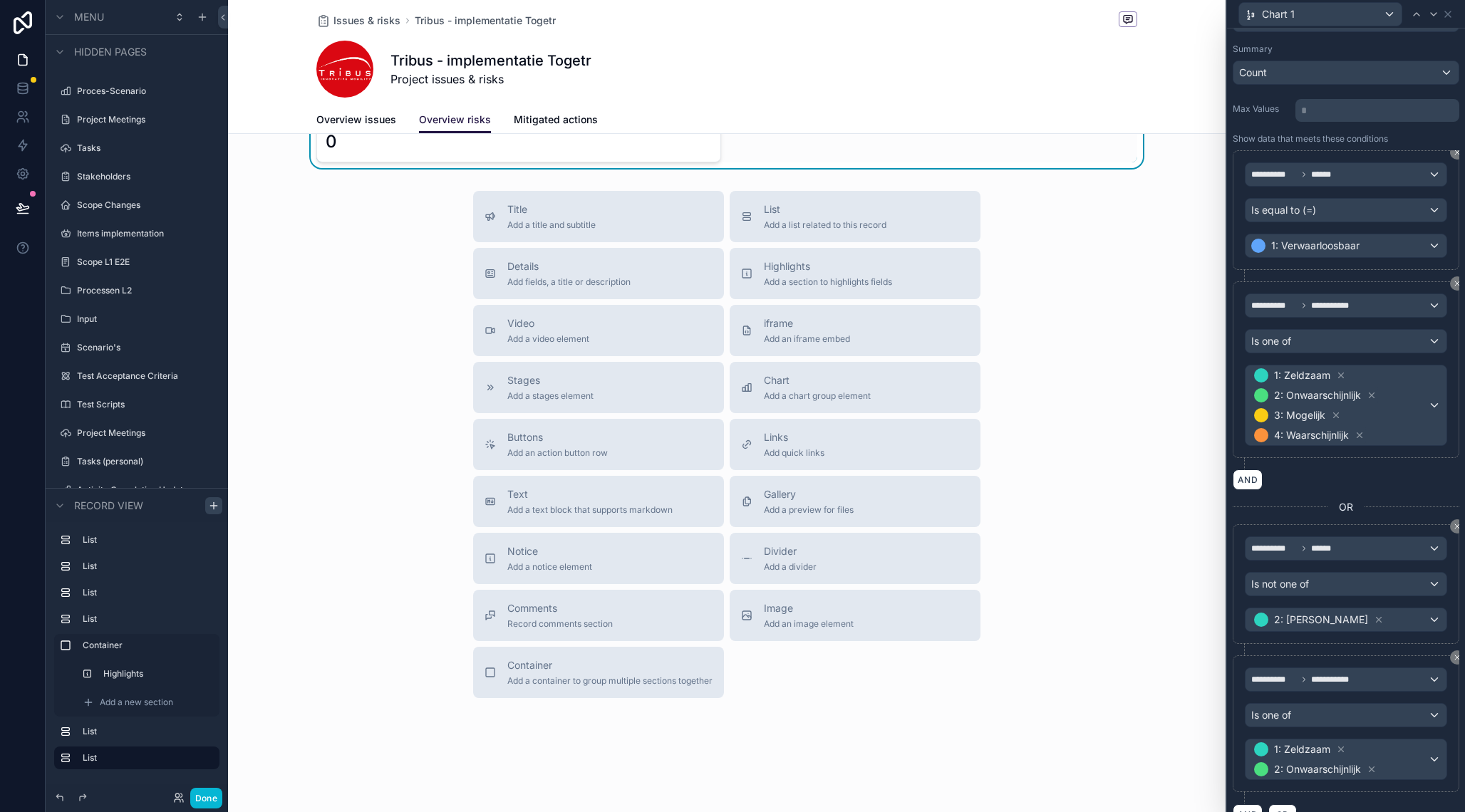
scroll to position [0, 0]
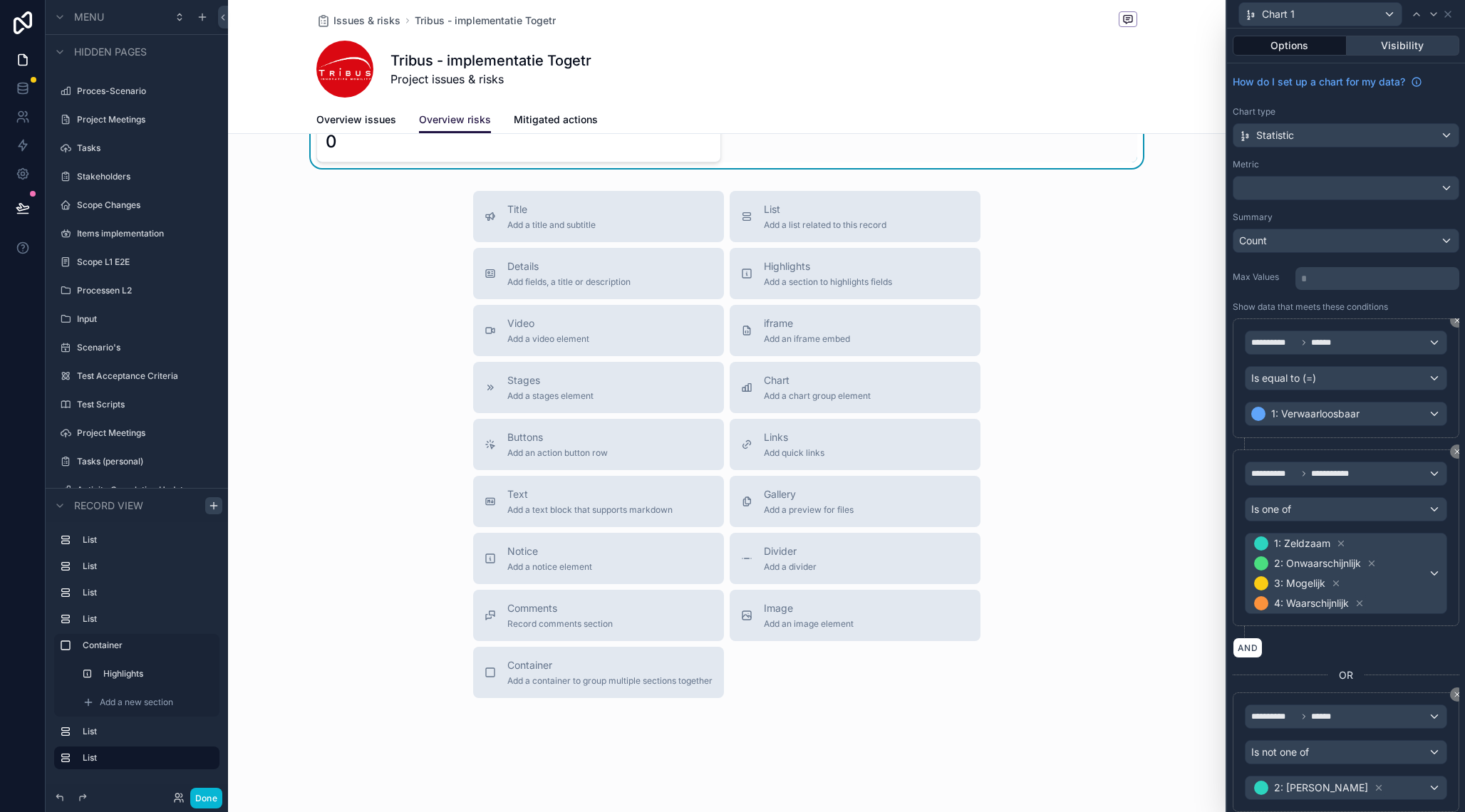
click at [1386, 50] on button "Visibility" at bounding box center [1404, 45] width 114 height 20
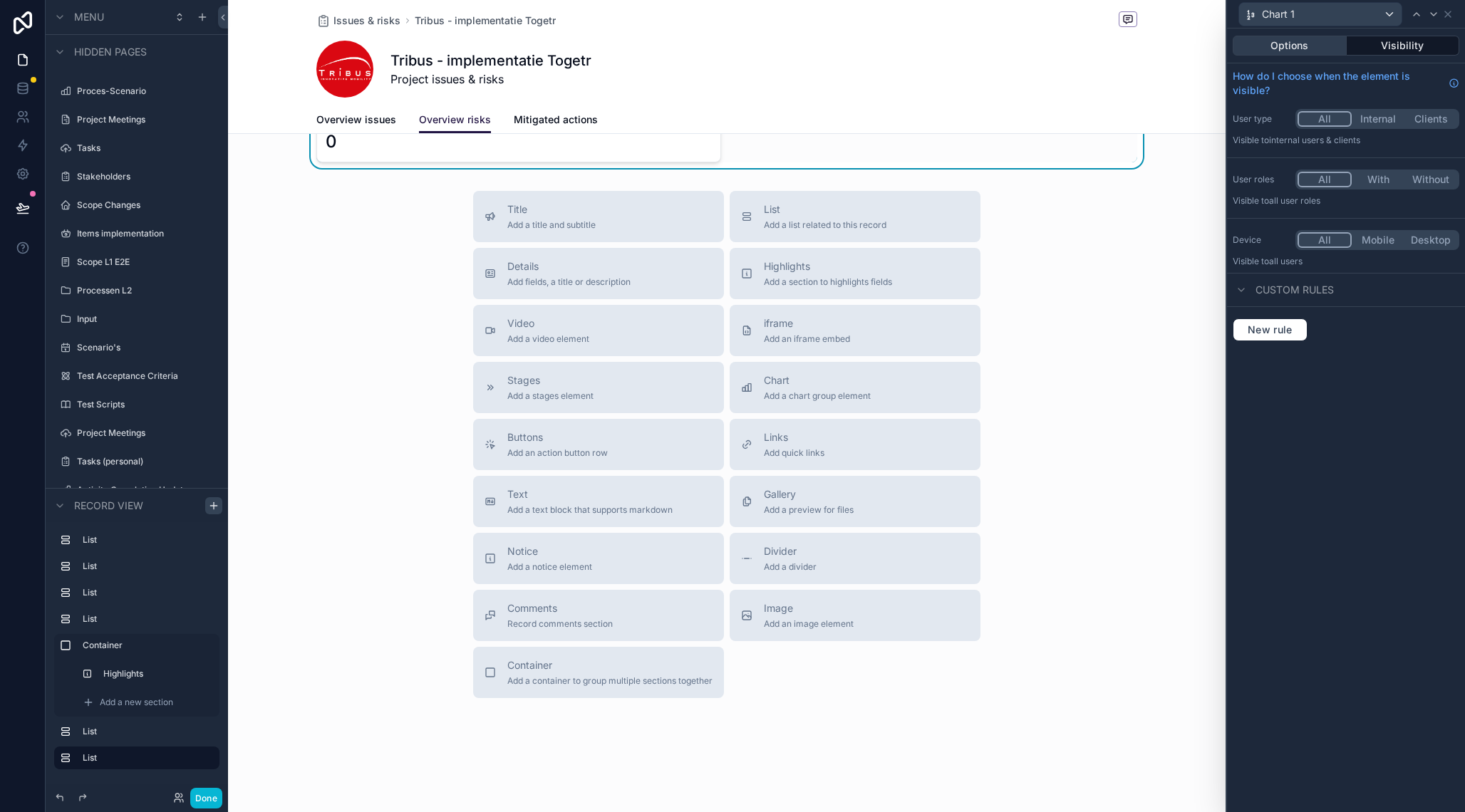
click at [1314, 51] on button "Options" at bounding box center [1289, 45] width 114 height 20
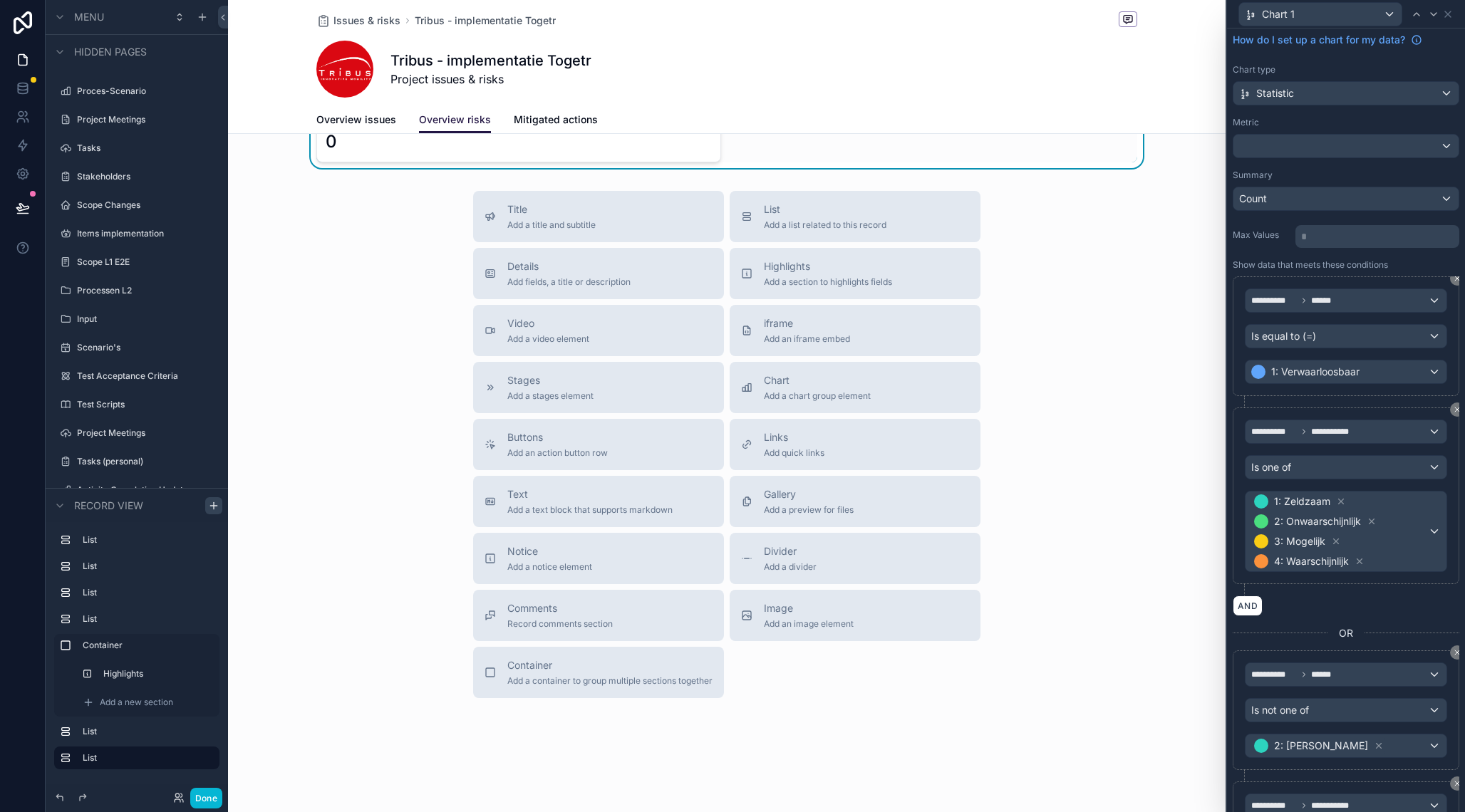
scroll to position [221, 0]
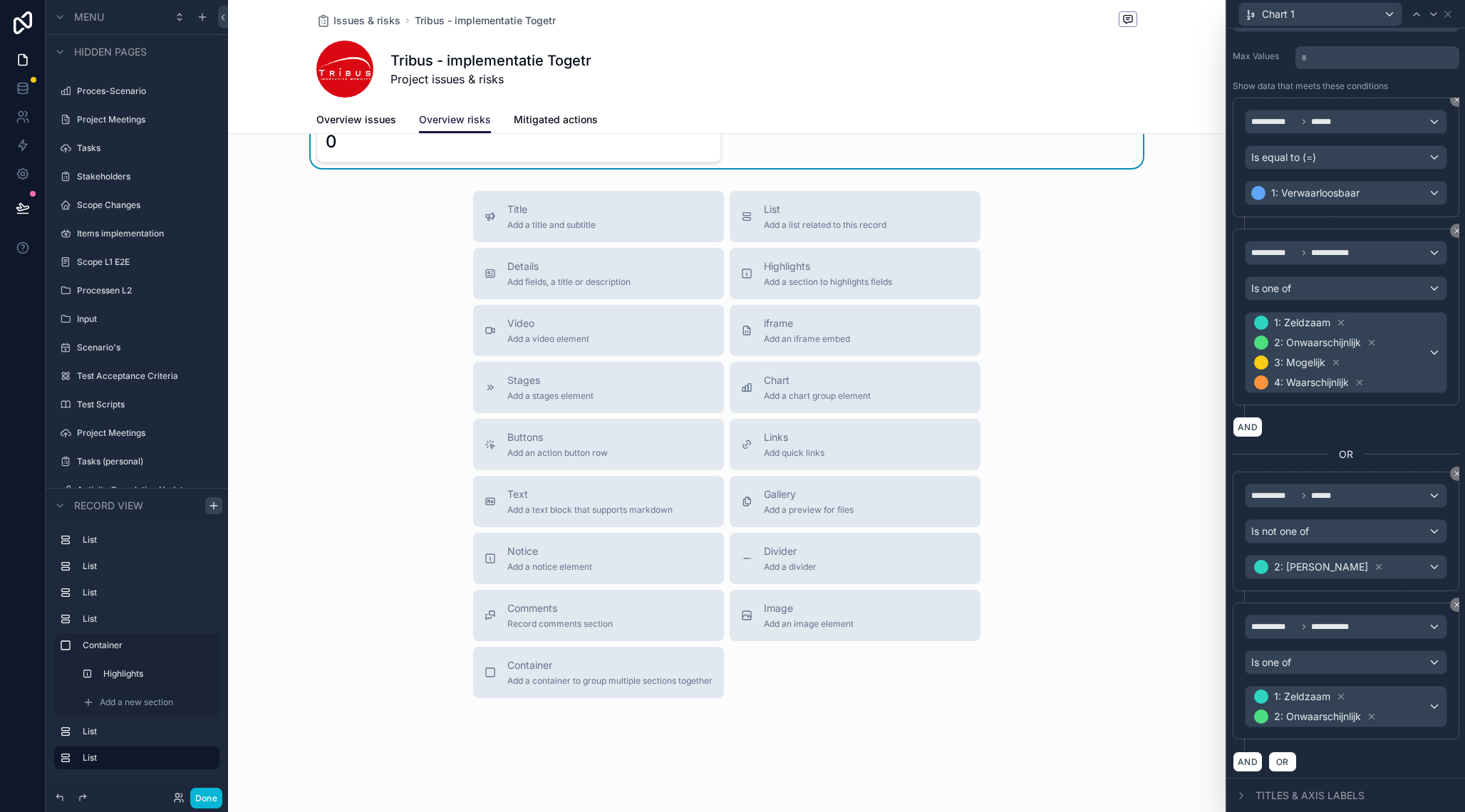
click at [1338, 800] on span "Titles & Axis labels" at bounding box center [1311, 796] width 109 height 15
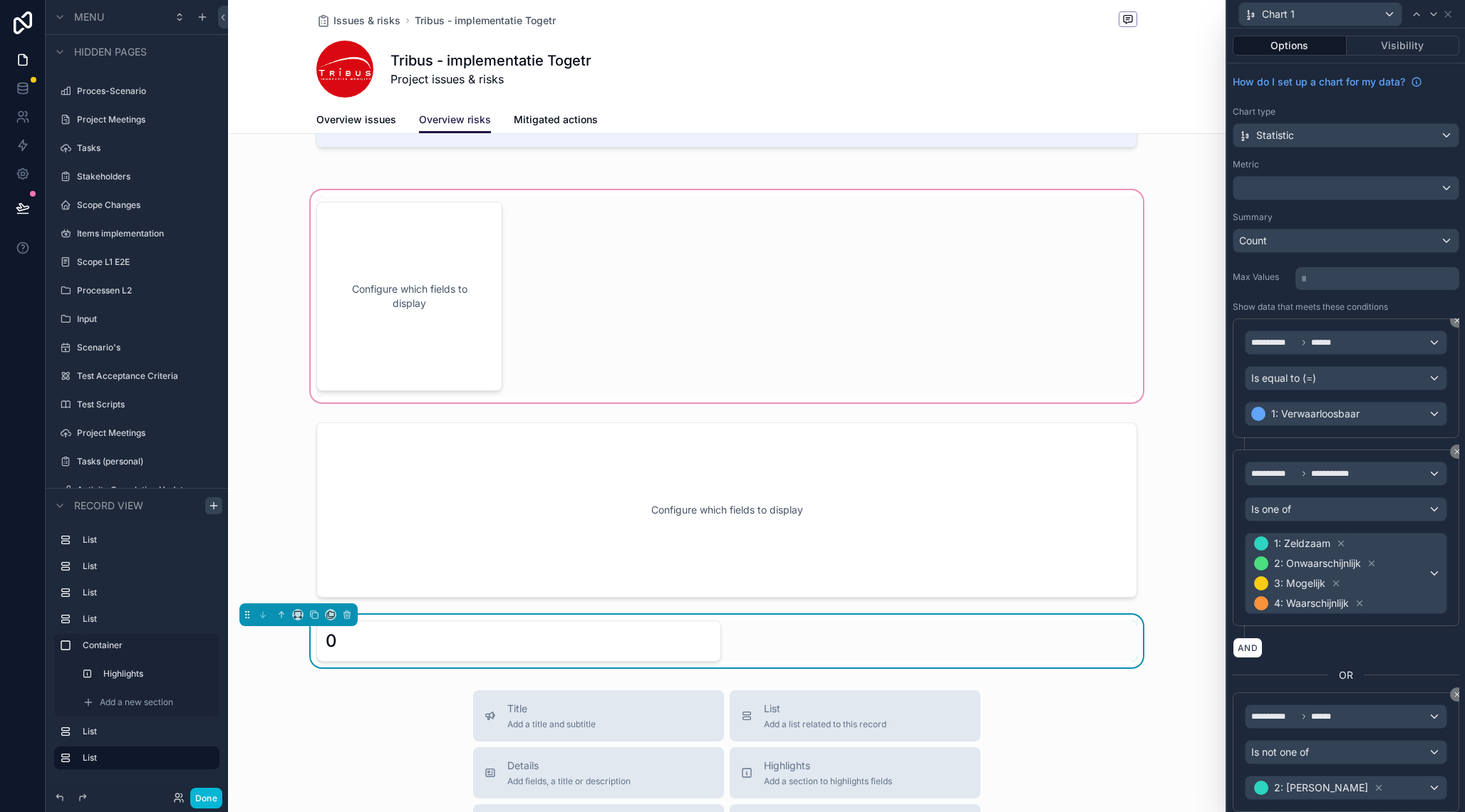
scroll to position [393, 0]
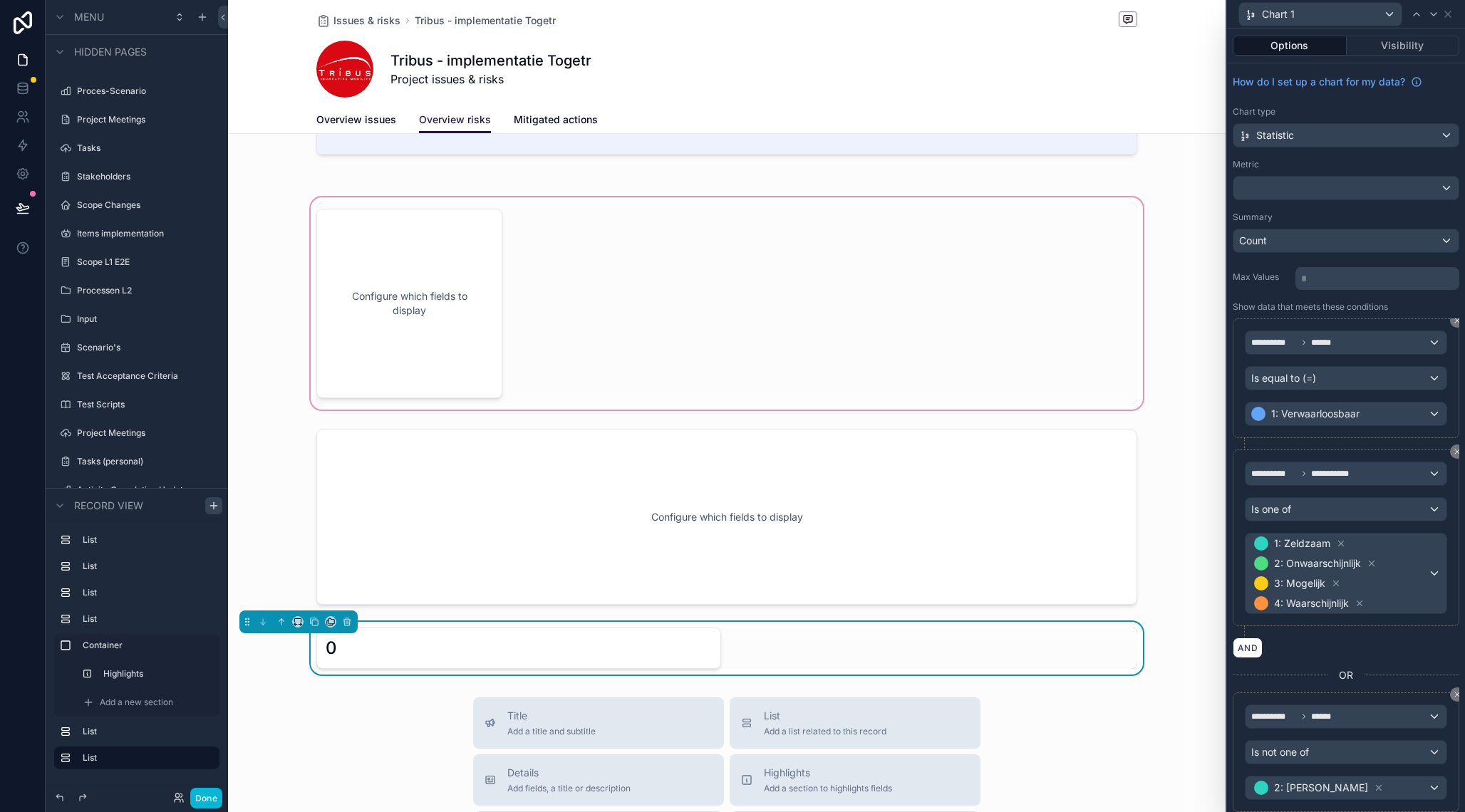
click at [482, 278] on div "scrollable content" at bounding box center [726, 303] width 997 height 218
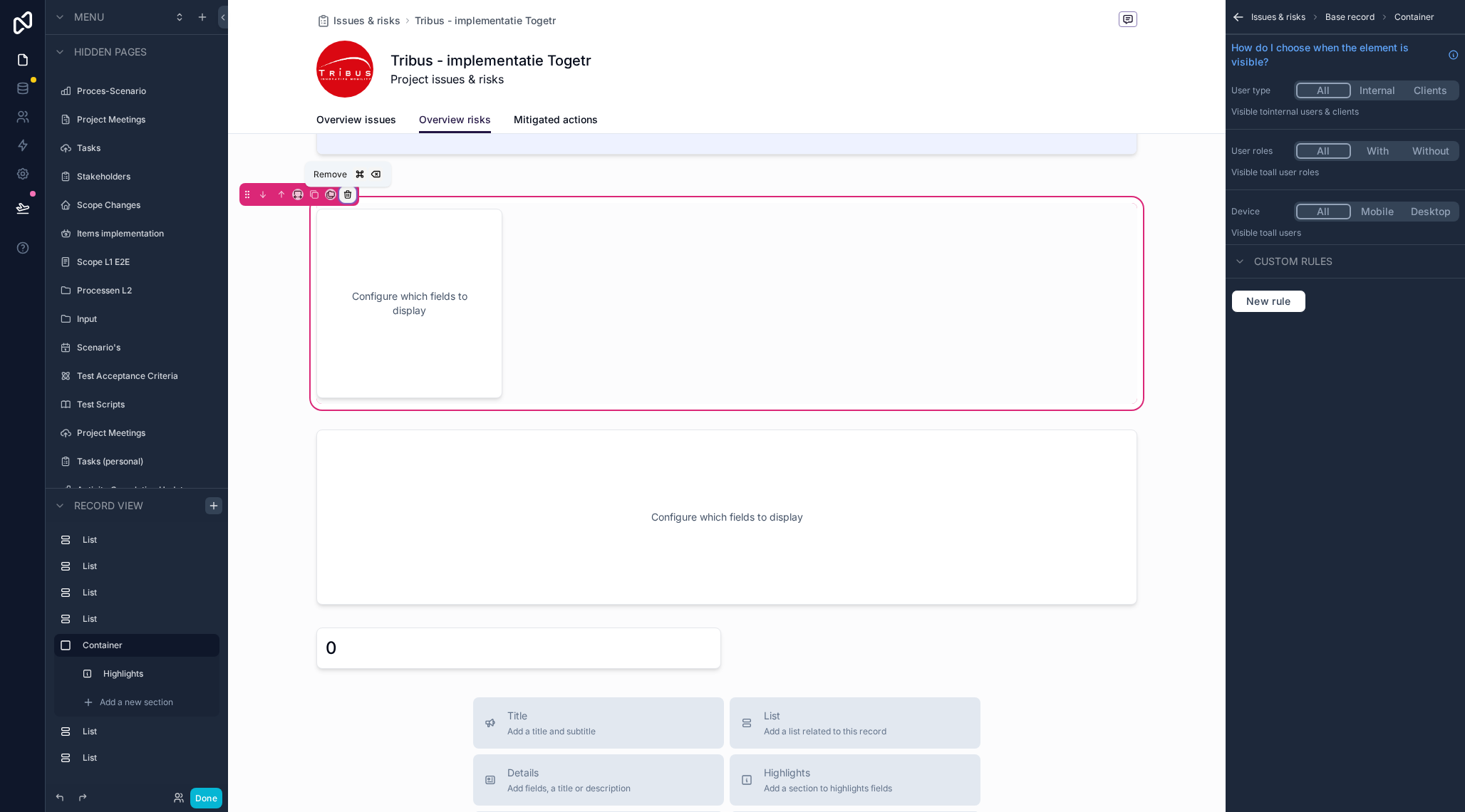
click at [350, 192] on icon "scrollable content" at bounding box center [347, 192] width 7 height 0
click at [385, 245] on span "Remove entire container" at bounding box center [408, 251] width 114 height 17
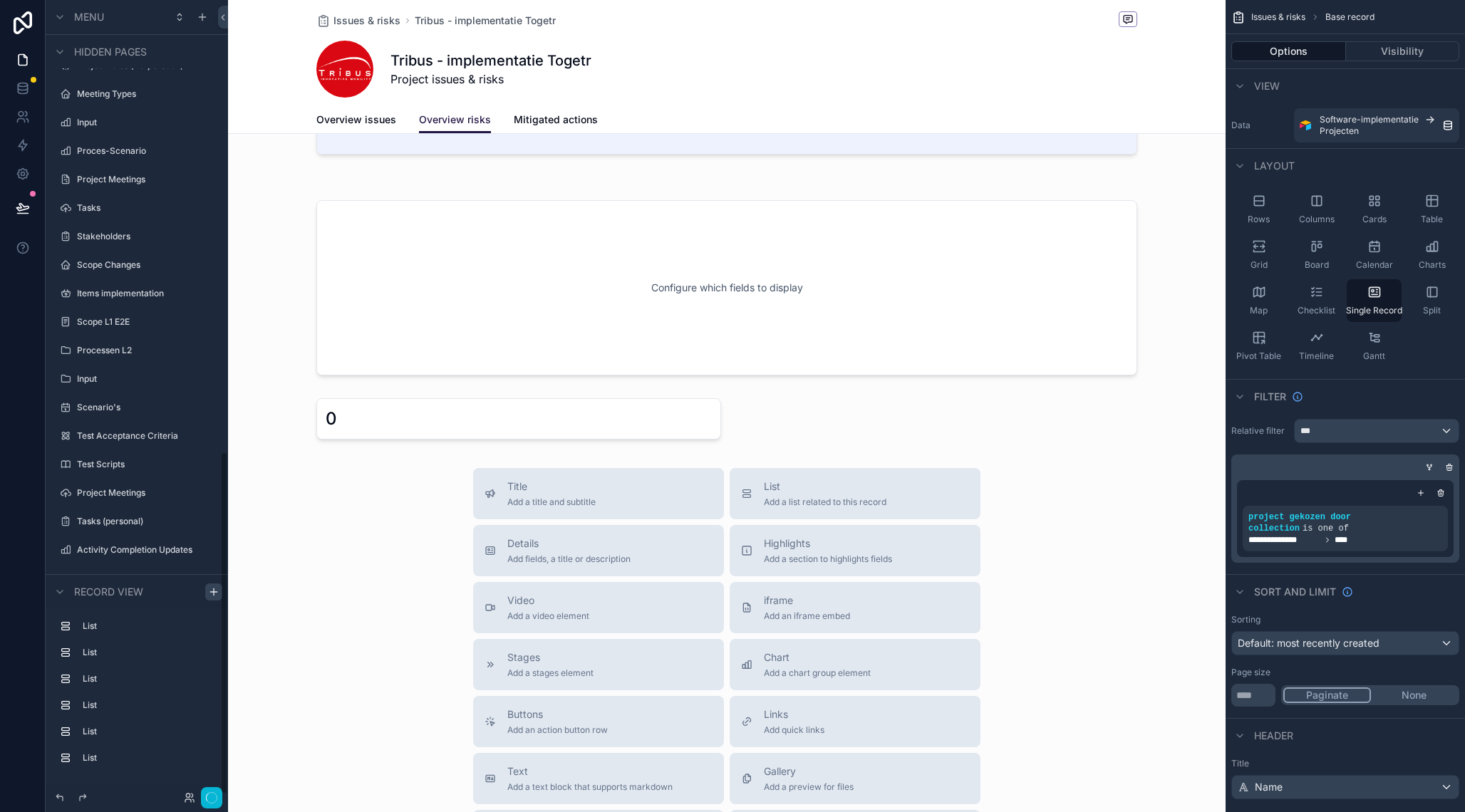
scroll to position [401, 0]
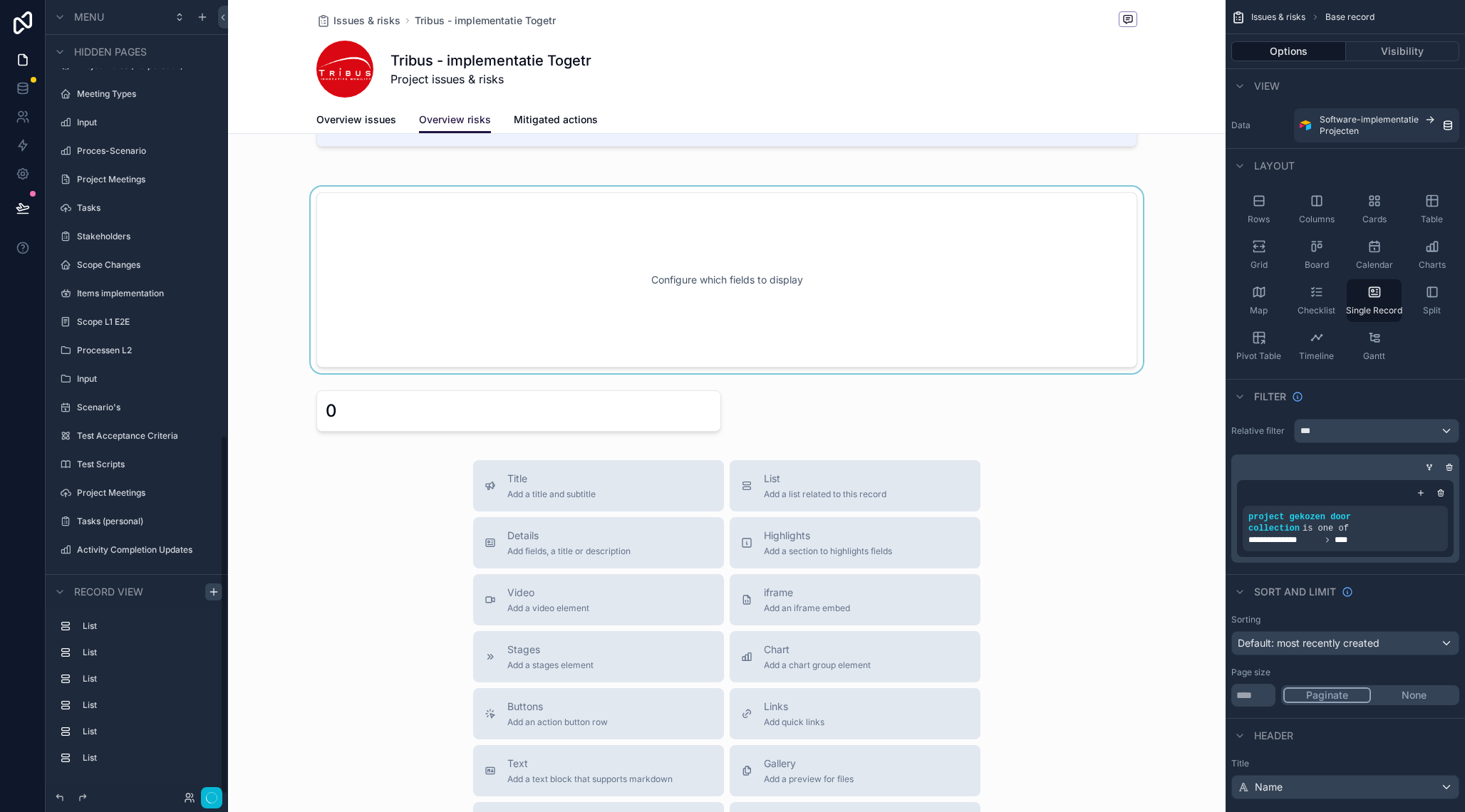
click at [456, 245] on div "scrollable content" at bounding box center [726, 280] width 997 height 186
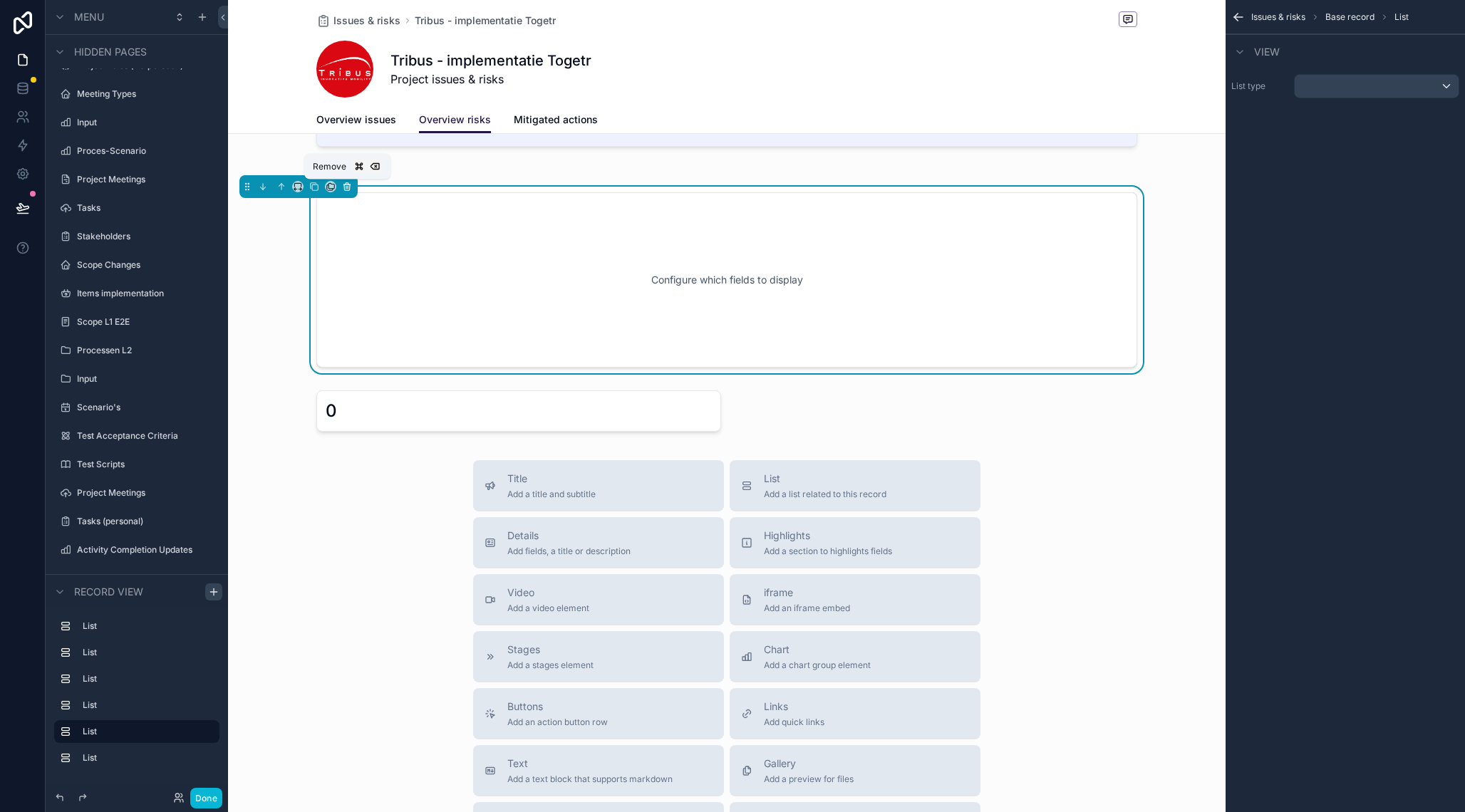
click at [345, 186] on icon "scrollable content" at bounding box center [347, 186] width 10 height 10
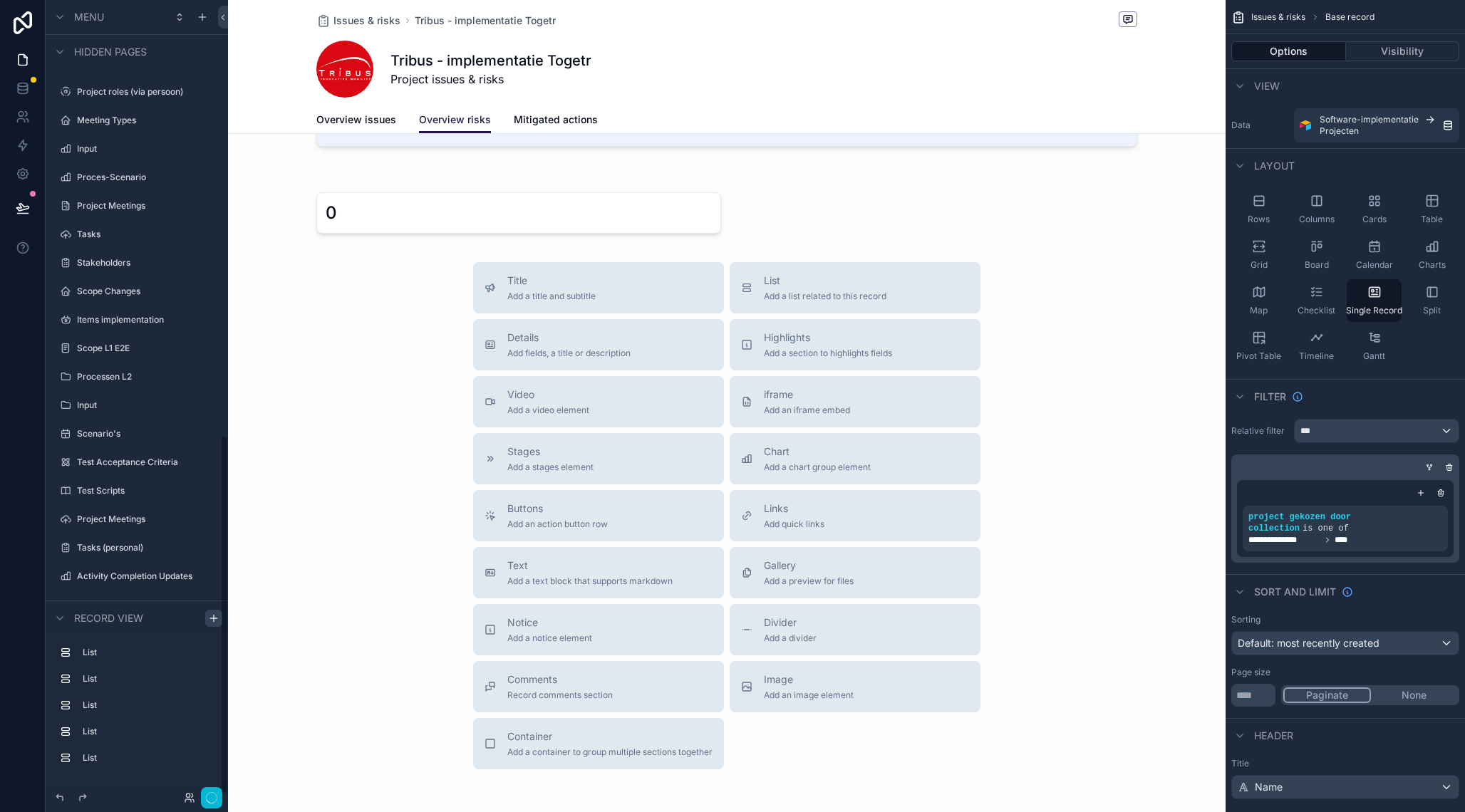
scroll to position [937, 0]
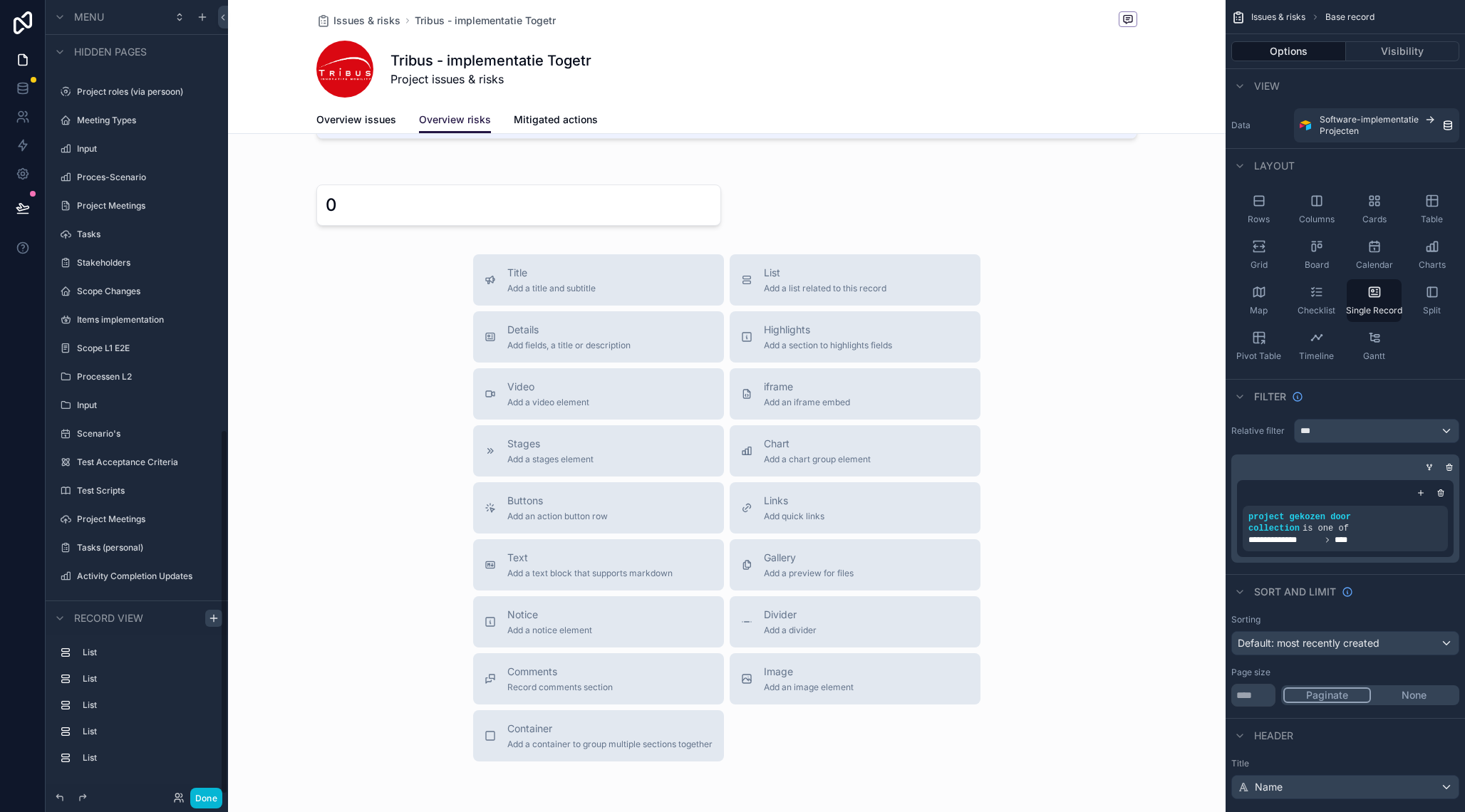
click at [511, 215] on div "scrollable content" at bounding box center [726, 234] width 997 height 1285
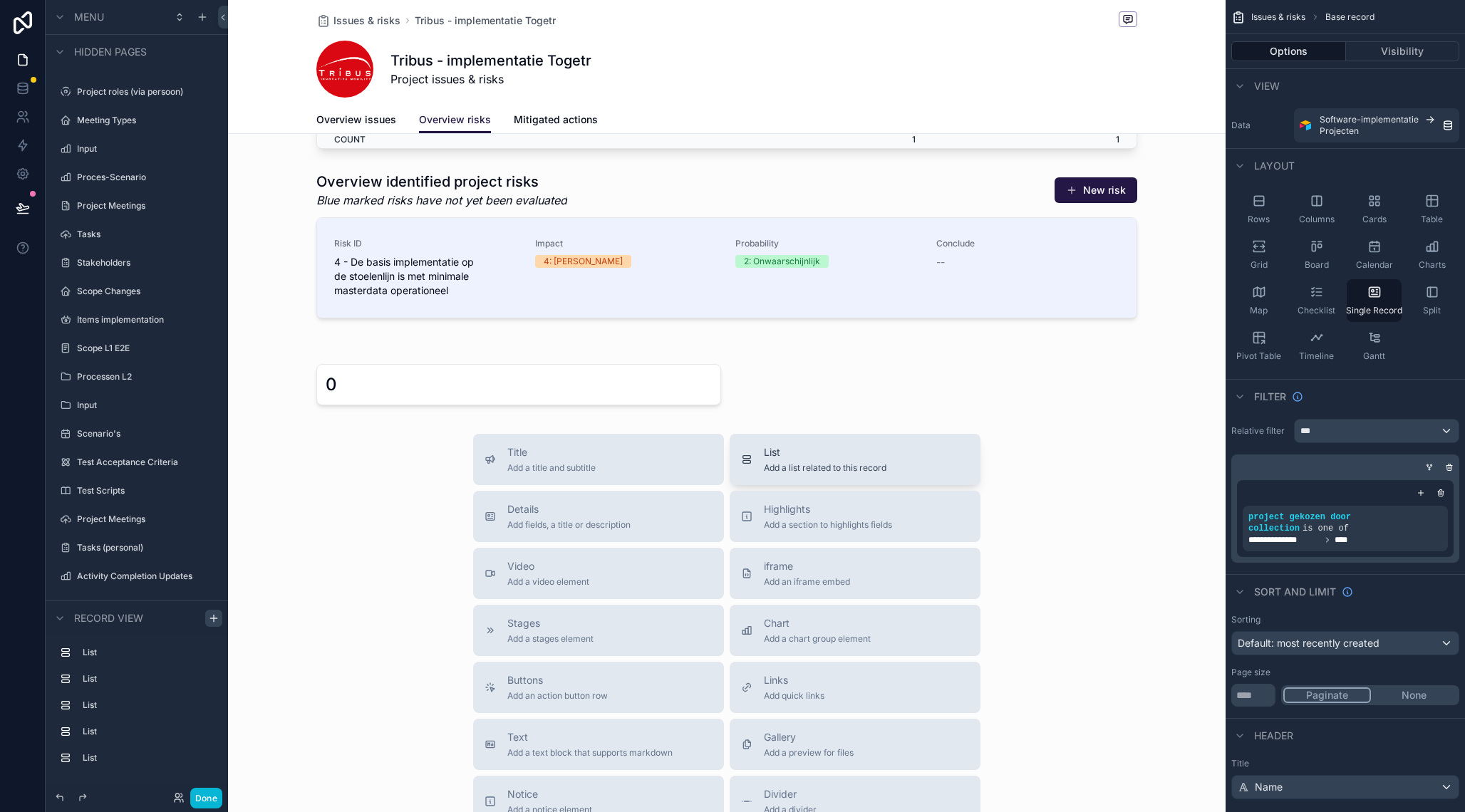
scroll to position [0, 0]
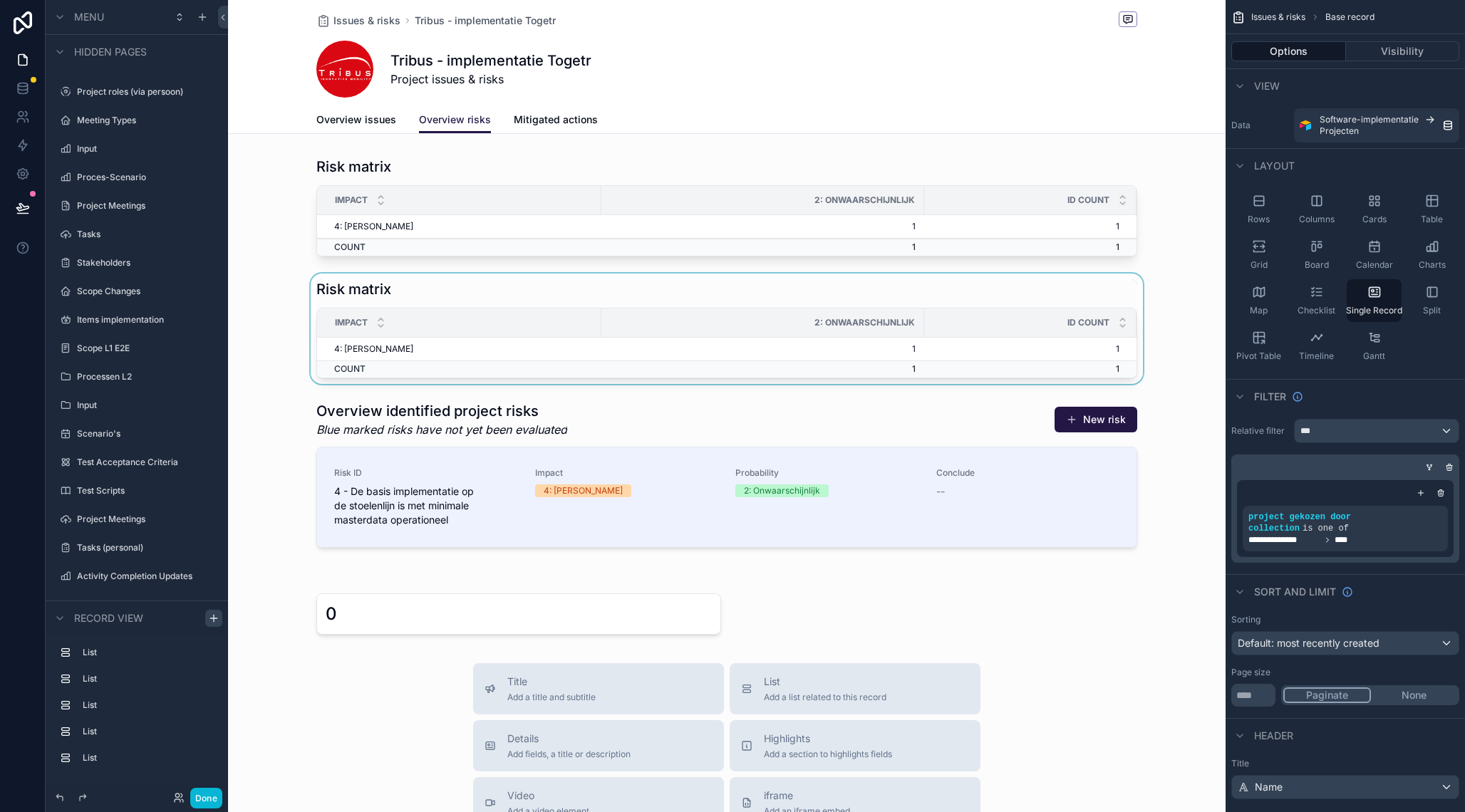
click at [788, 311] on th "2: Onwaarschijnlijk" at bounding box center [763, 323] width 323 height 29
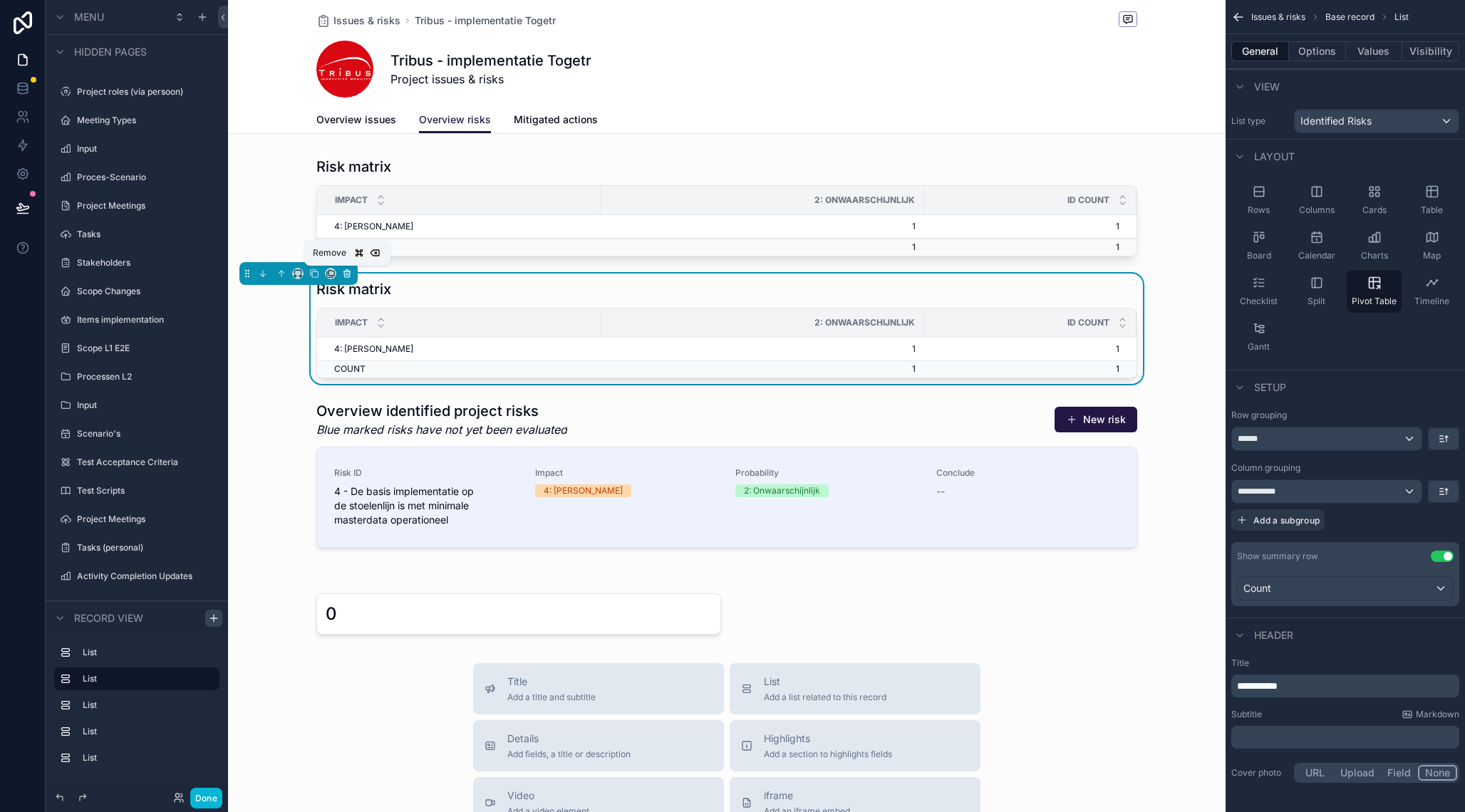
click at [347, 274] on icon "scrollable content" at bounding box center [347, 274] width 10 height 10
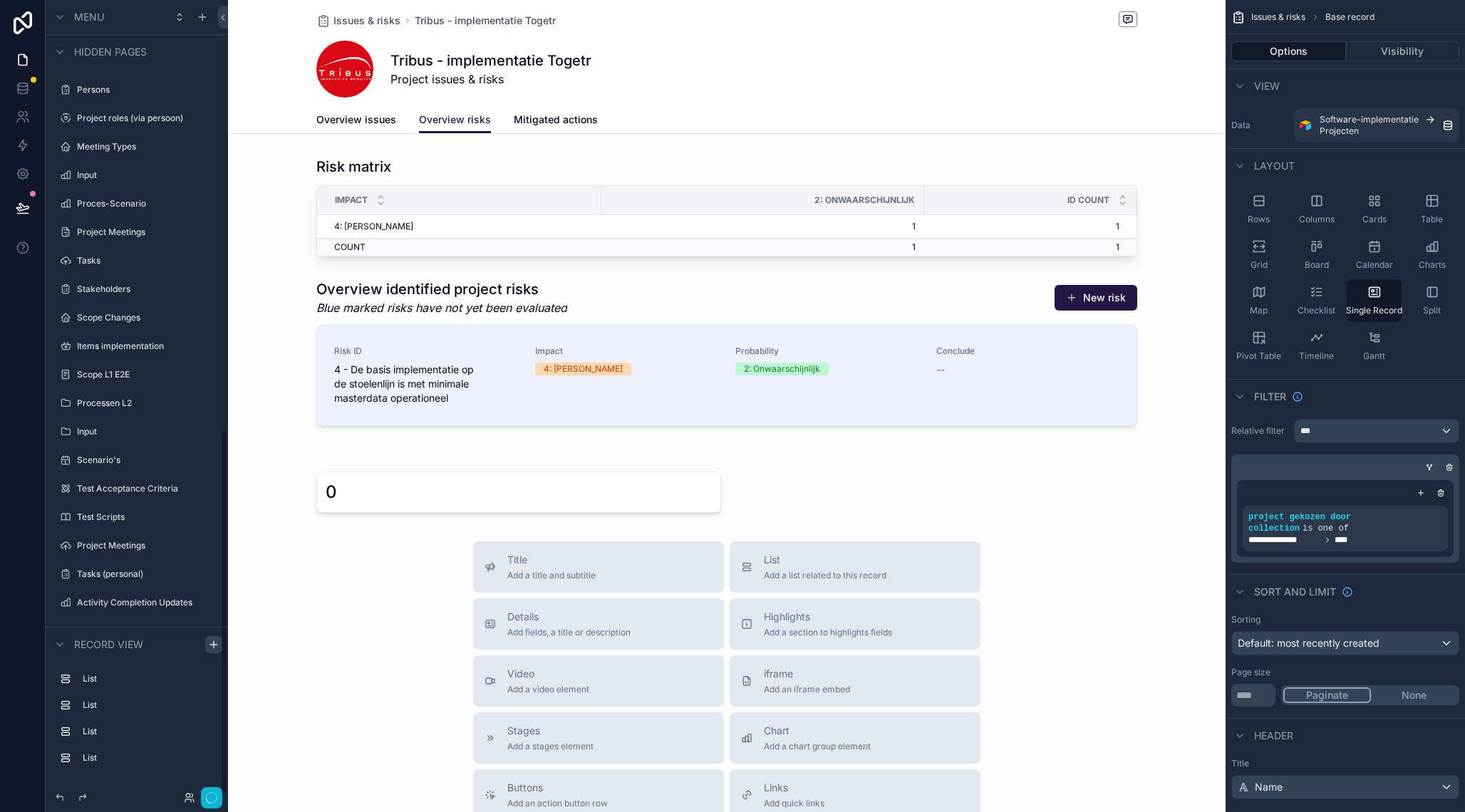
scroll to position [910, 0]
click at [632, 208] on div "scrollable content" at bounding box center [726, 581] width 997 height 1162
click at [873, 477] on div "scrollable content" at bounding box center [726, 492] width 997 height 52
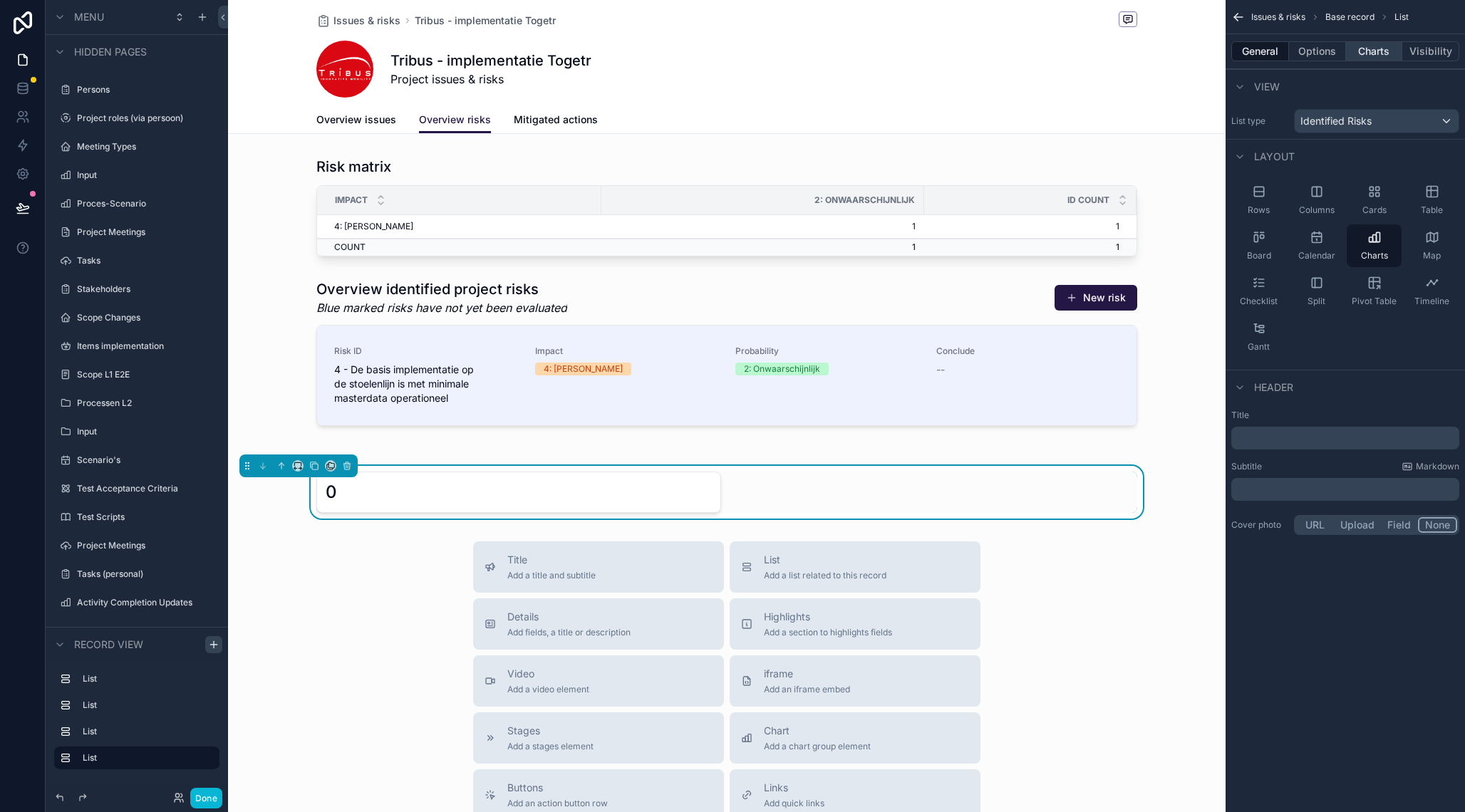
click at [1372, 47] on button "Charts" at bounding box center [1375, 51] width 57 height 20
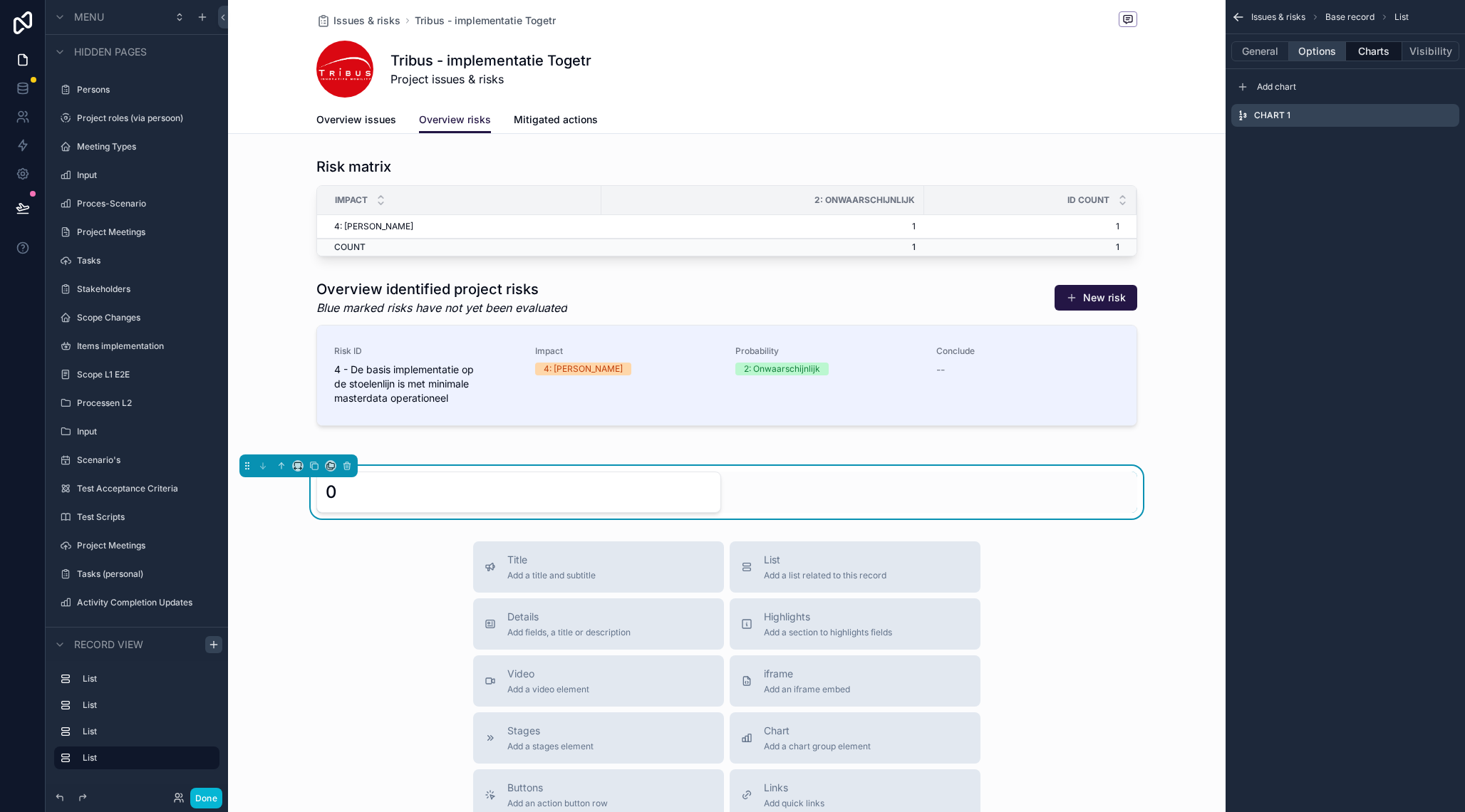
click at [1316, 50] on button "Options" at bounding box center [1318, 51] width 57 height 20
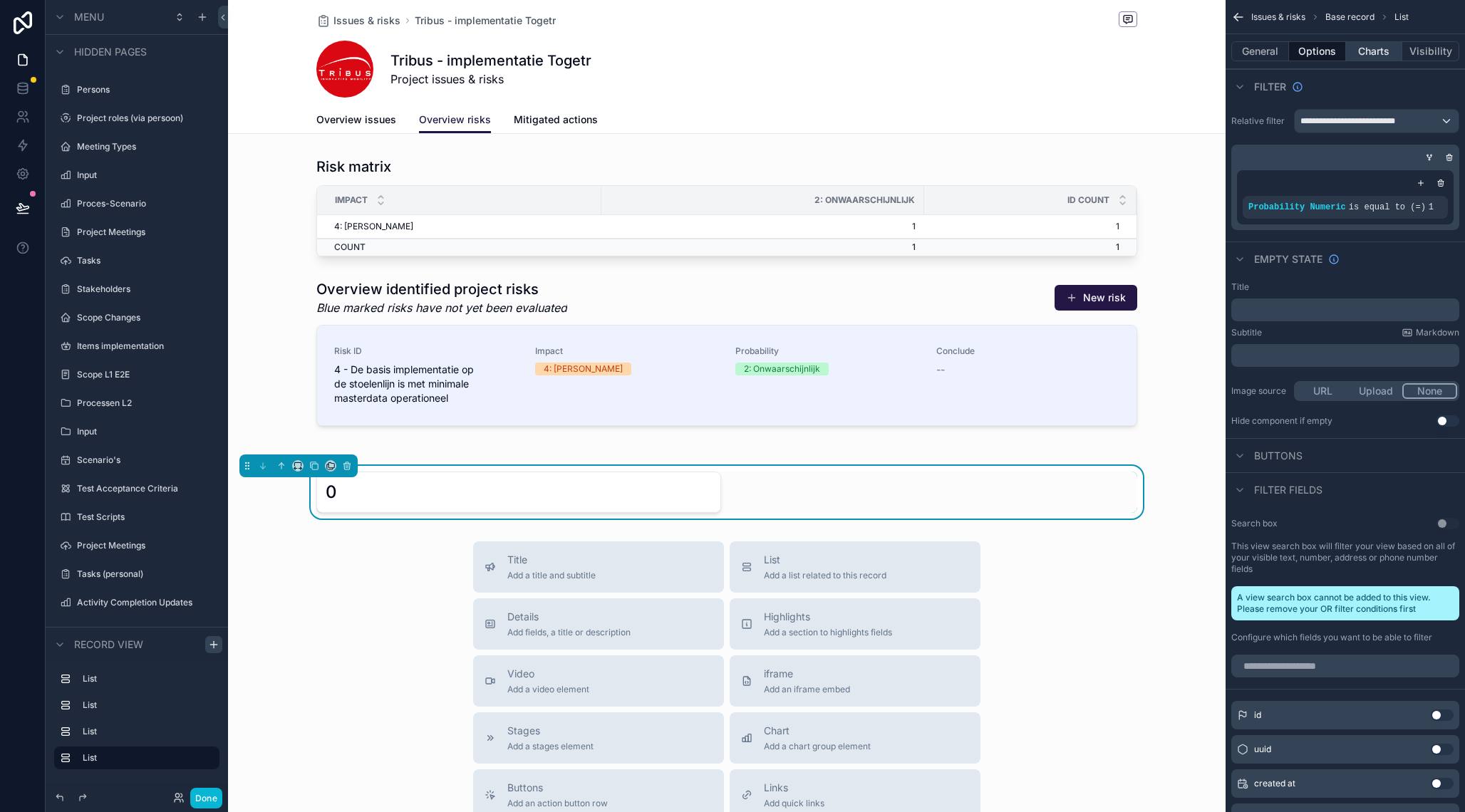
click at [1357, 49] on button "Charts" at bounding box center [1375, 51] width 57 height 20
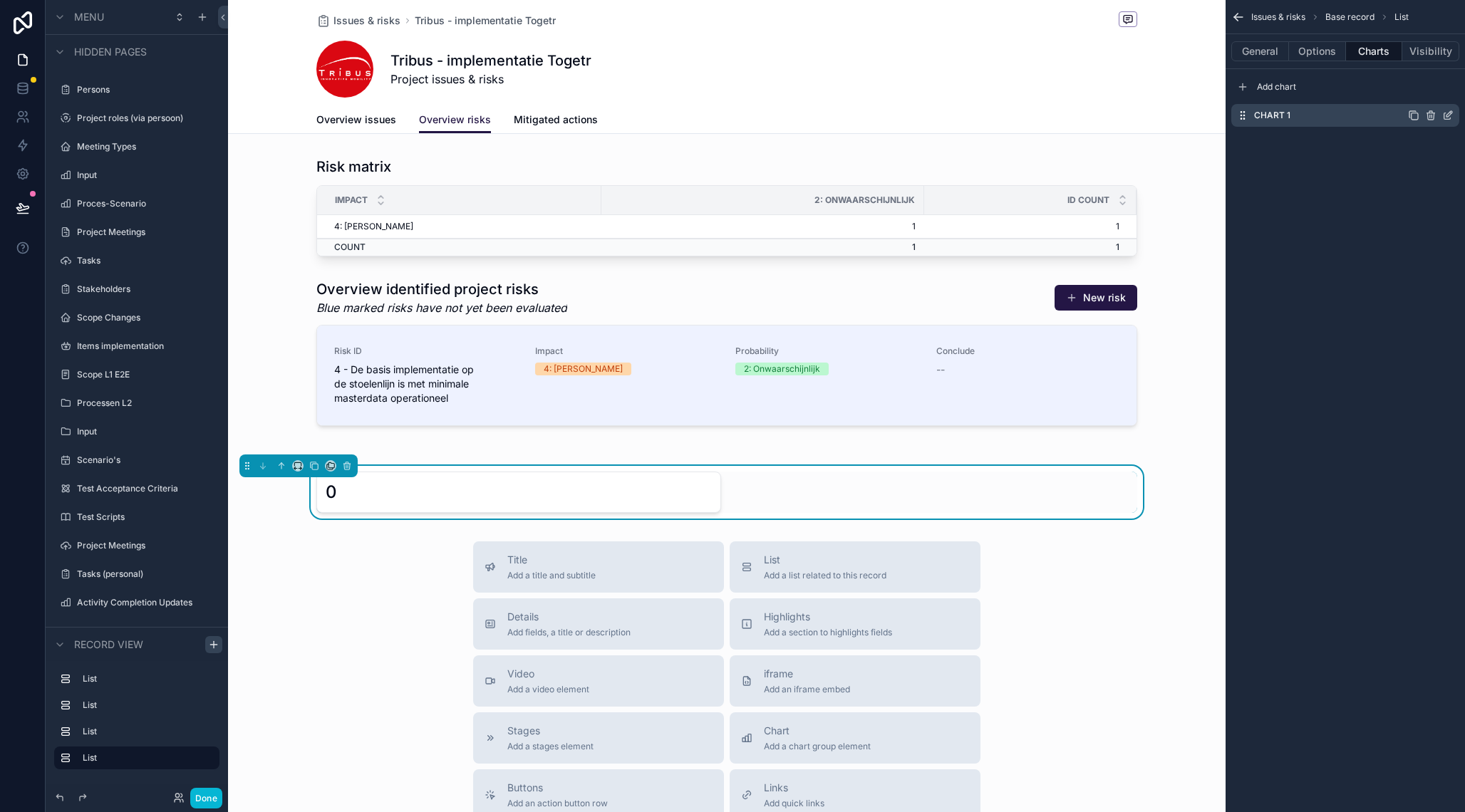
click at [1448, 118] on icon "scrollable content" at bounding box center [1448, 116] width 12 height 12
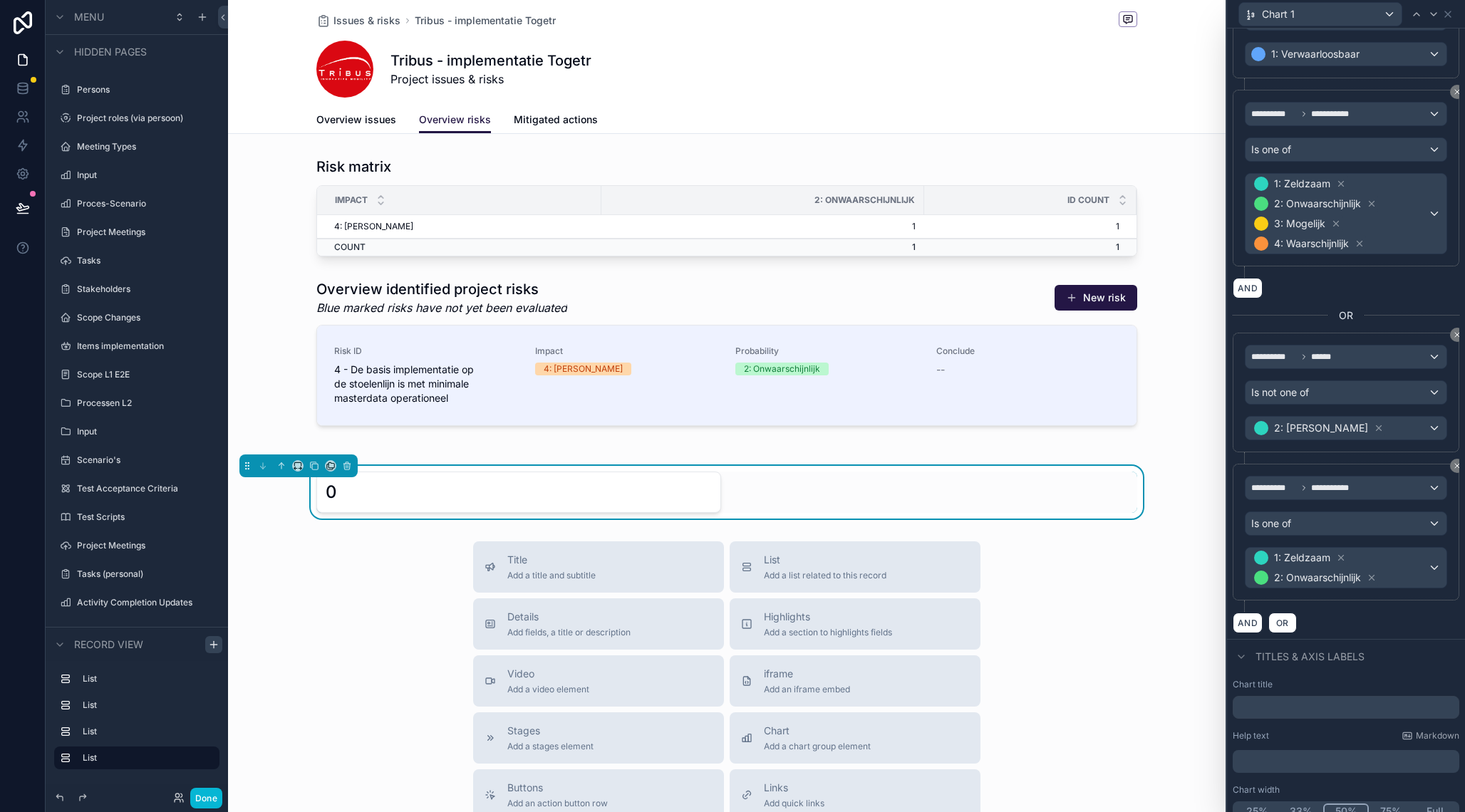
scroll to position [375, 0]
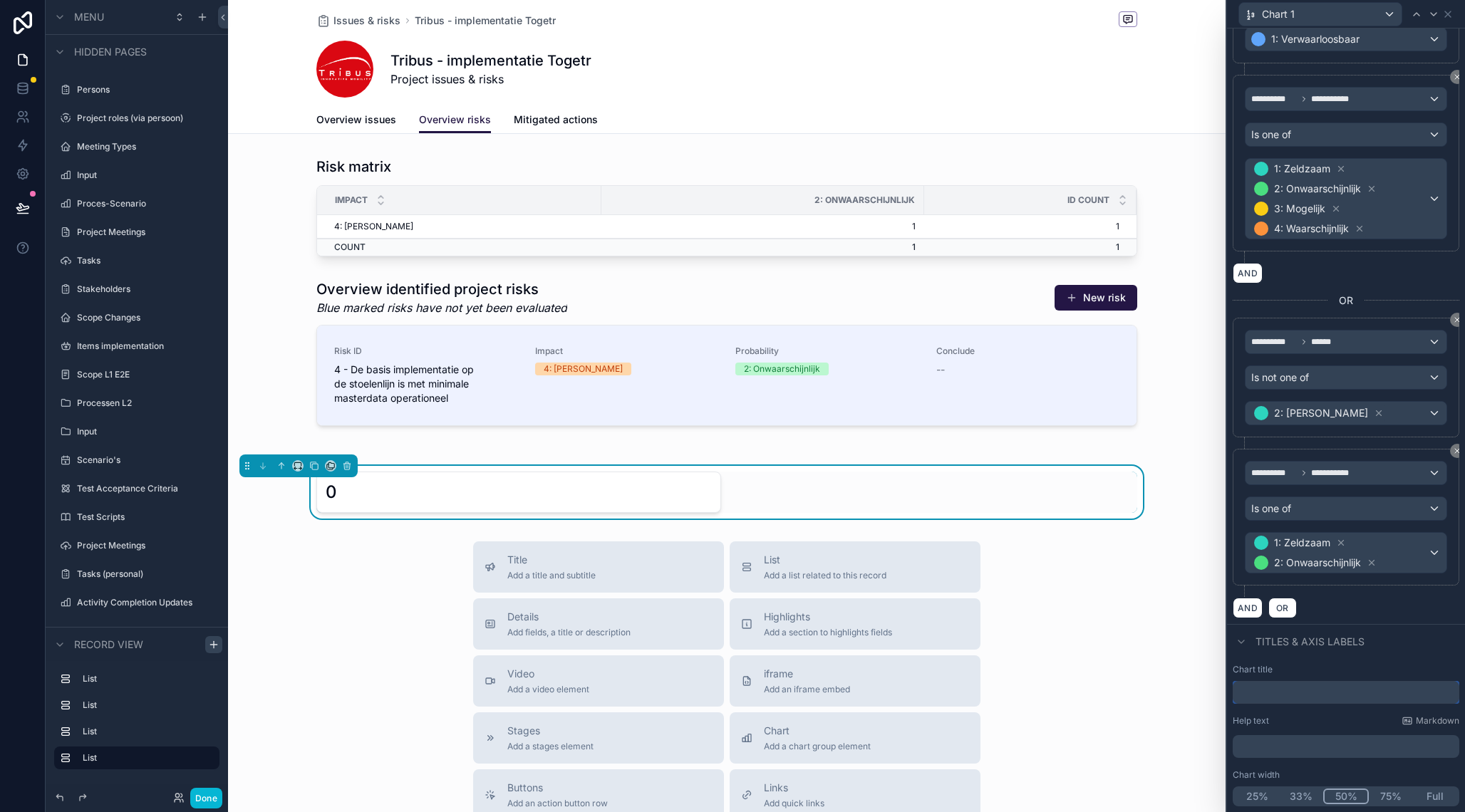
click at [1276, 688] on input "text" at bounding box center [1346, 692] width 227 height 23
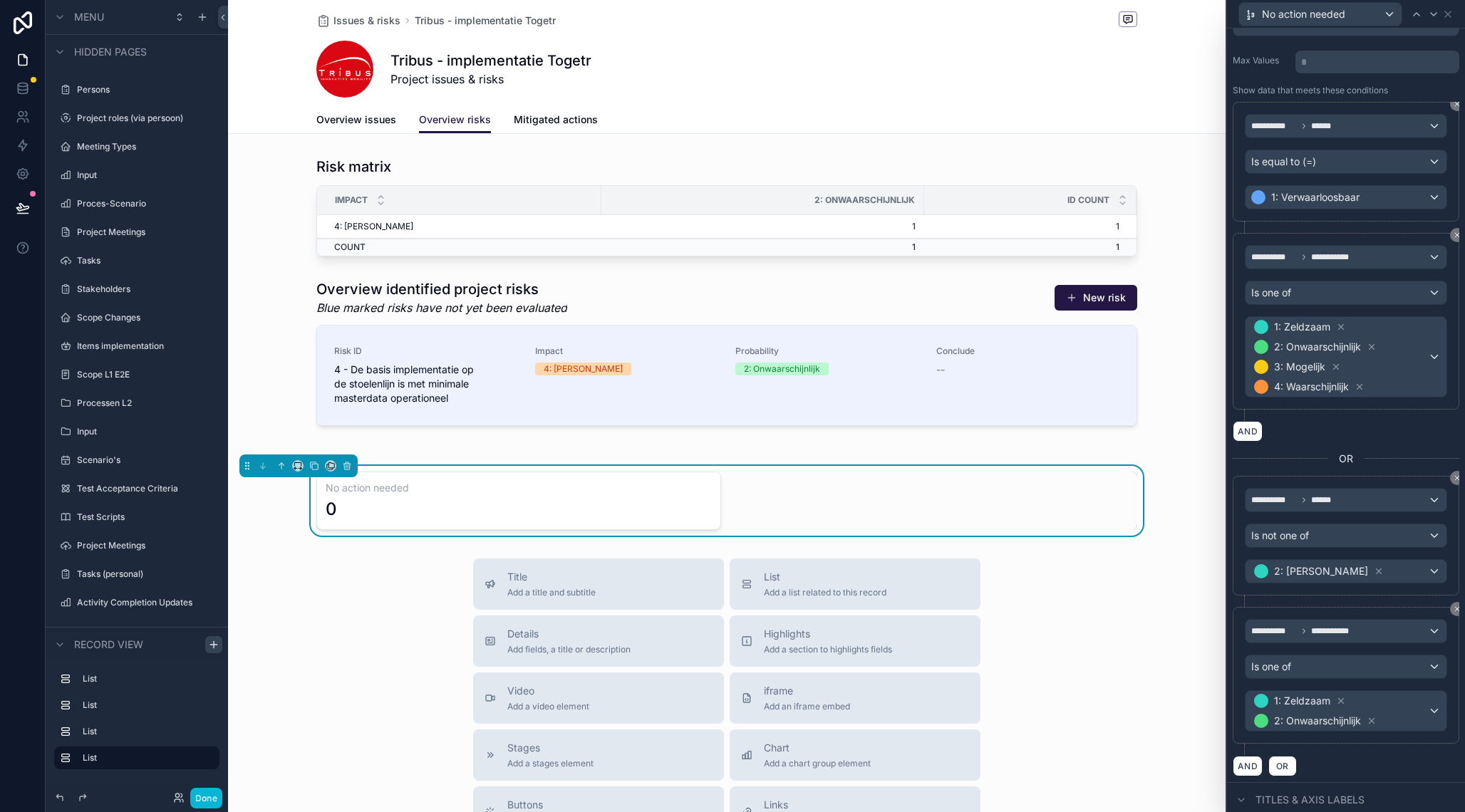
scroll to position [0, 0]
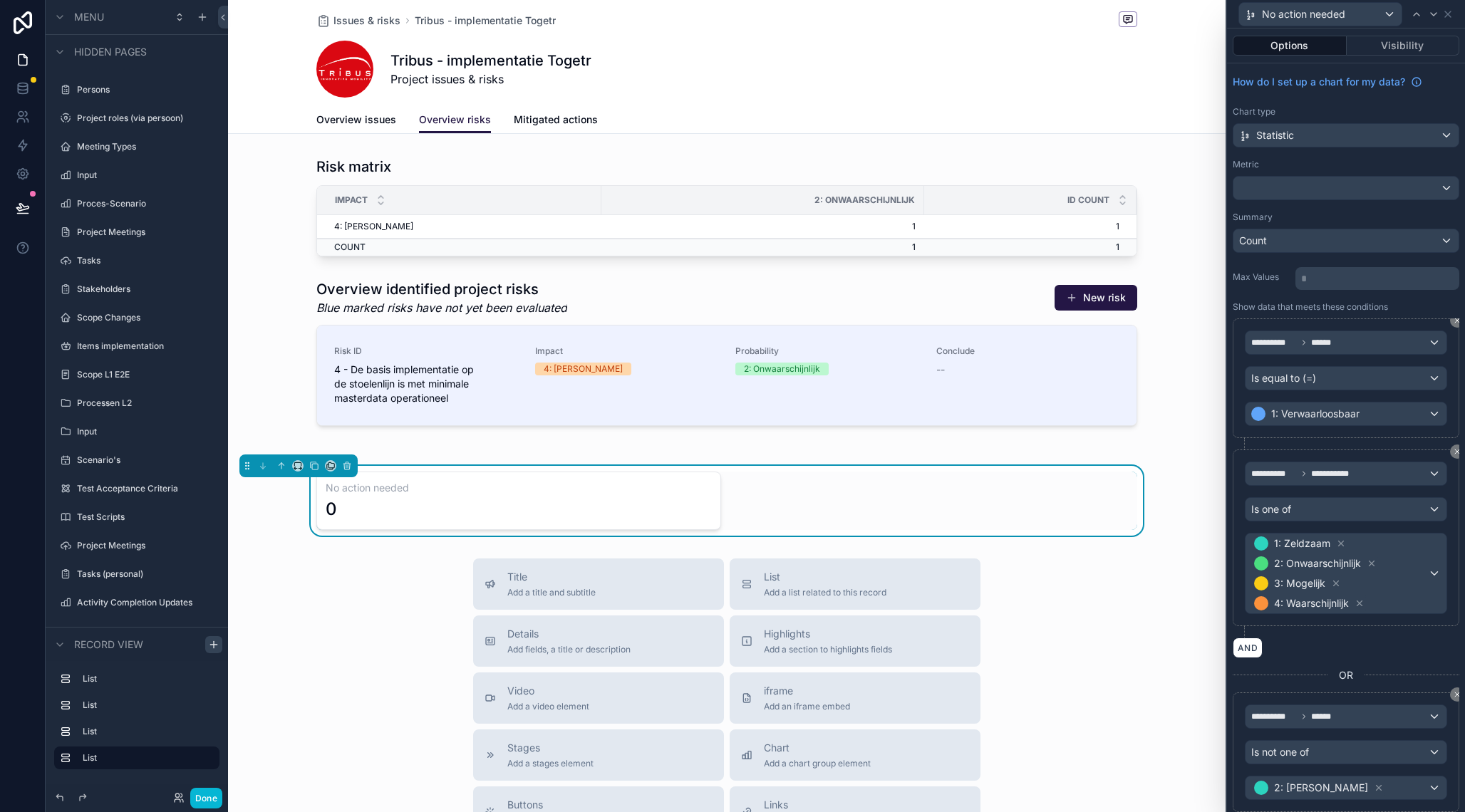
type input "**********"
click at [1402, 347] on div "**********" at bounding box center [1346, 342] width 201 height 23
click at [1341, 374] on input "text" at bounding box center [1346, 377] width 188 height 23
type input "*"
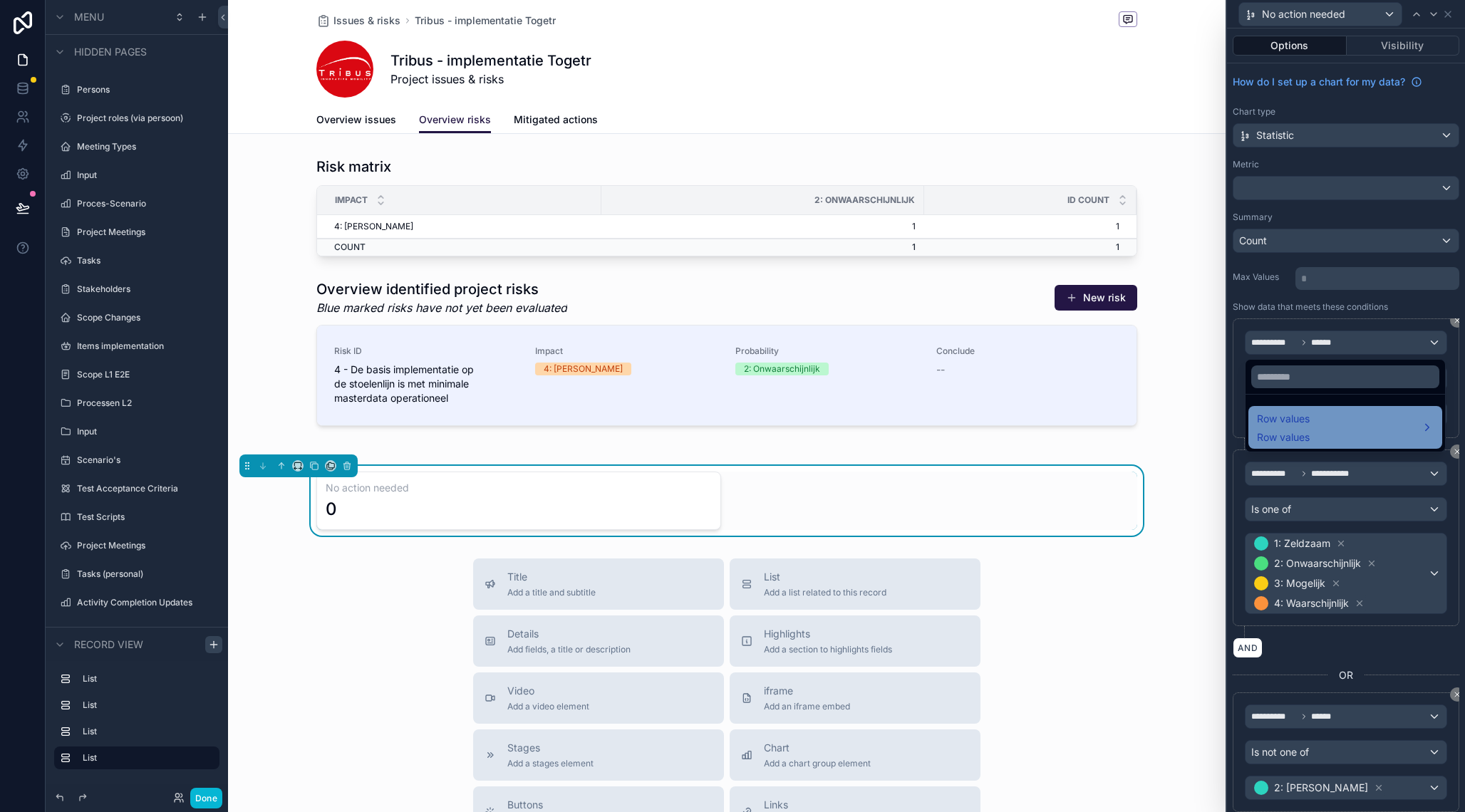
click at [1285, 430] on div "Row values Row values" at bounding box center [1284, 427] width 52 height 34
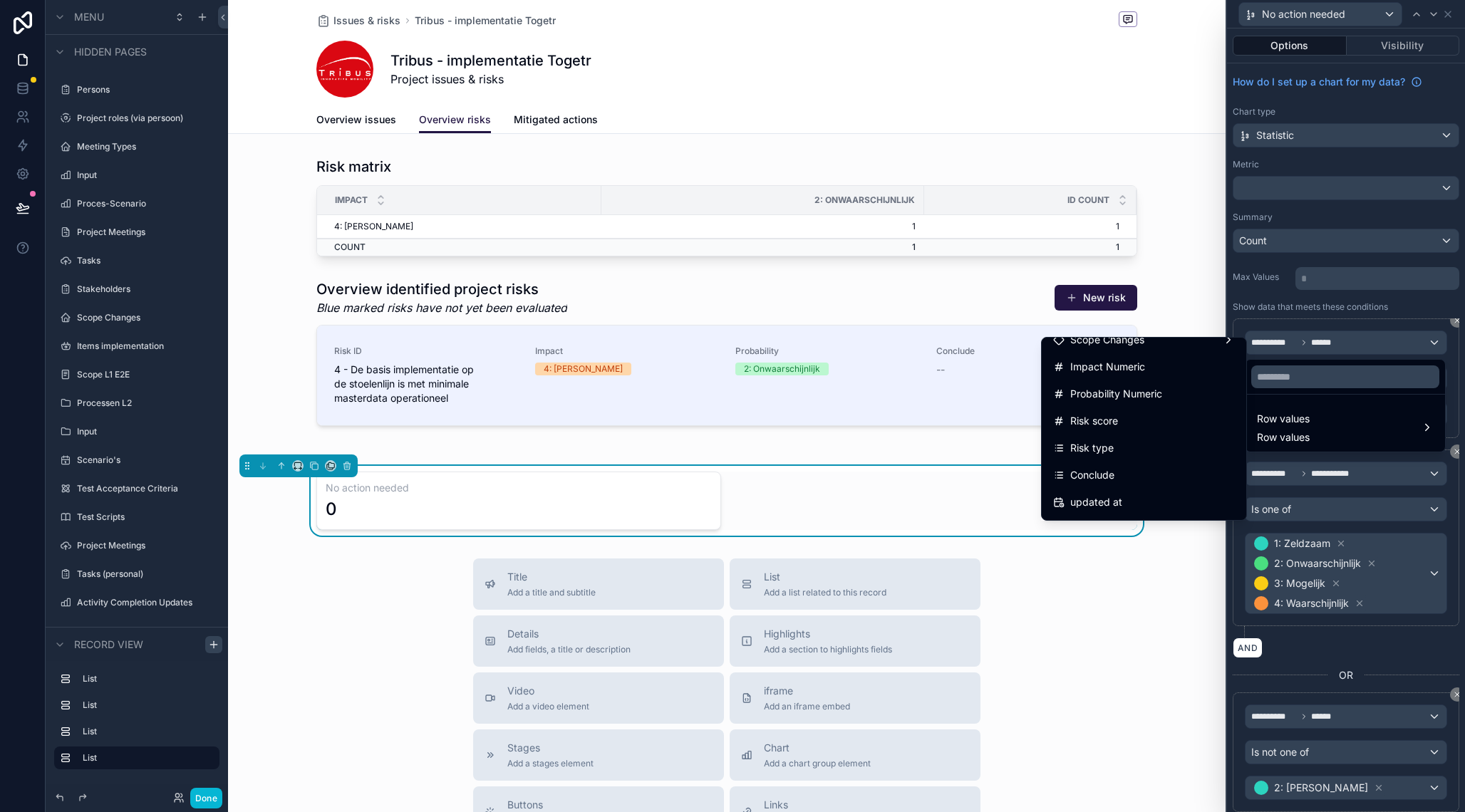
scroll to position [390, 0]
click at [1142, 422] on div "Risk score" at bounding box center [1144, 422] width 181 height 17
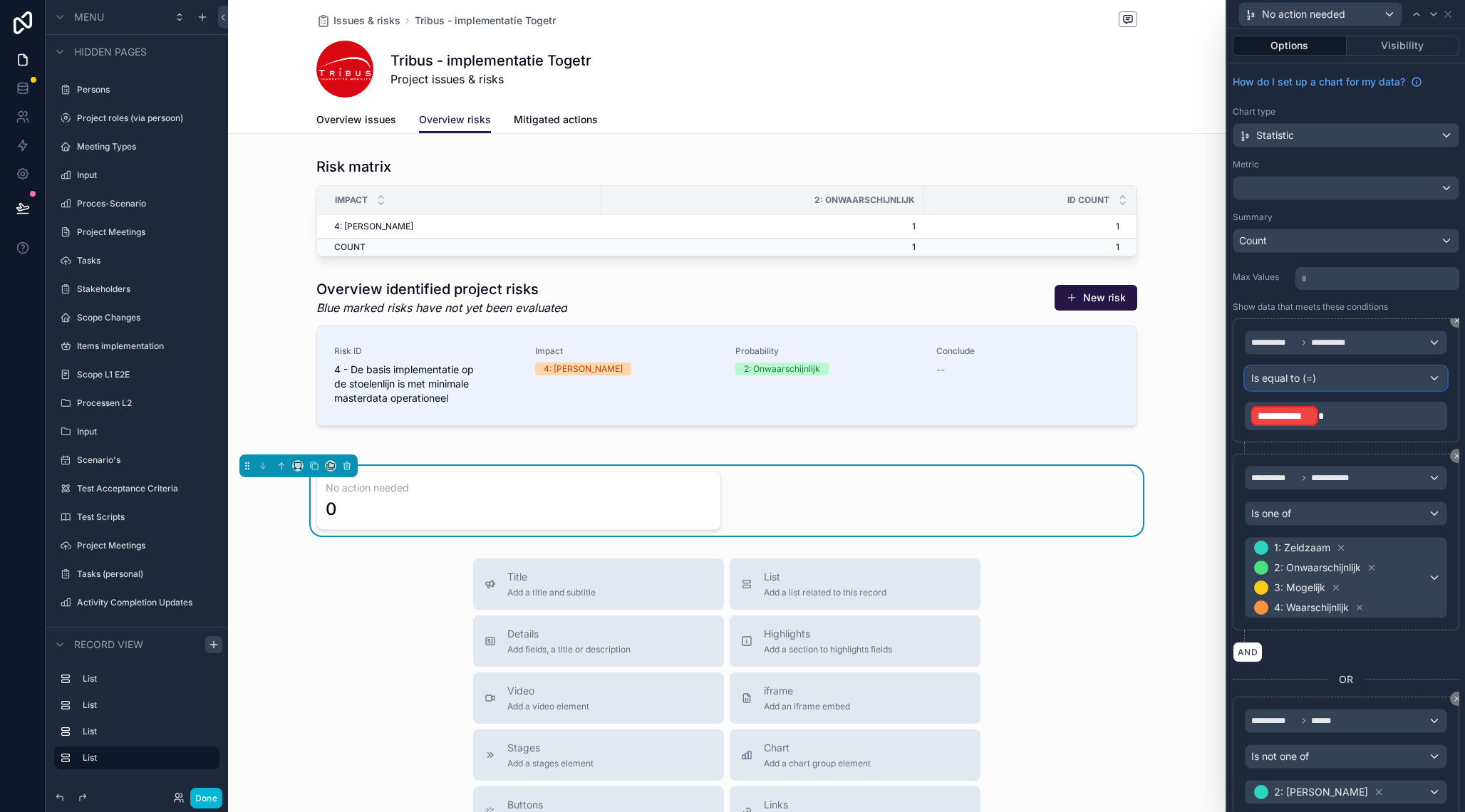
click at [1366, 378] on div "Is equal to (=)" at bounding box center [1346, 378] width 201 height 23
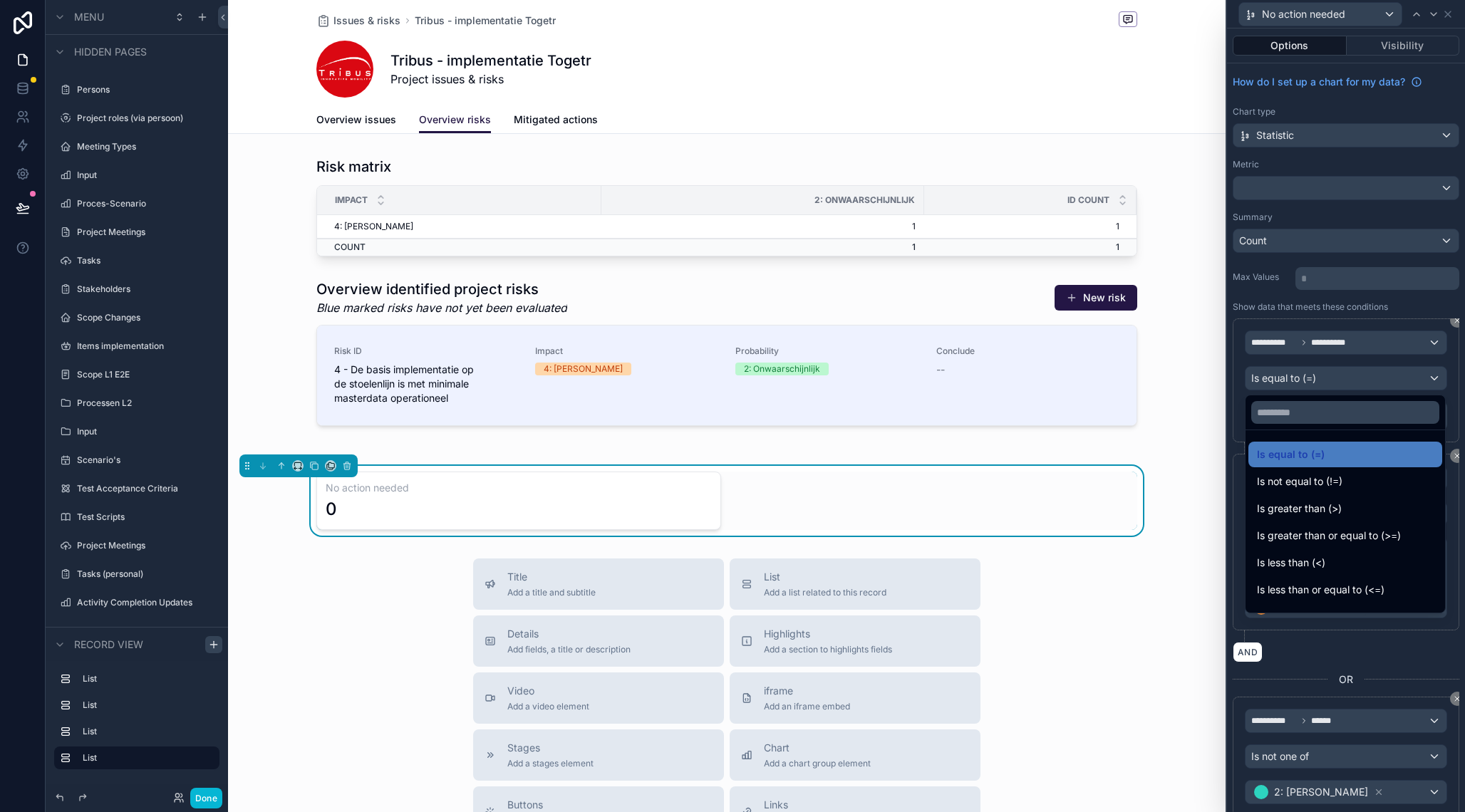
click at [1366, 378] on div at bounding box center [1346, 406] width 238 height 812
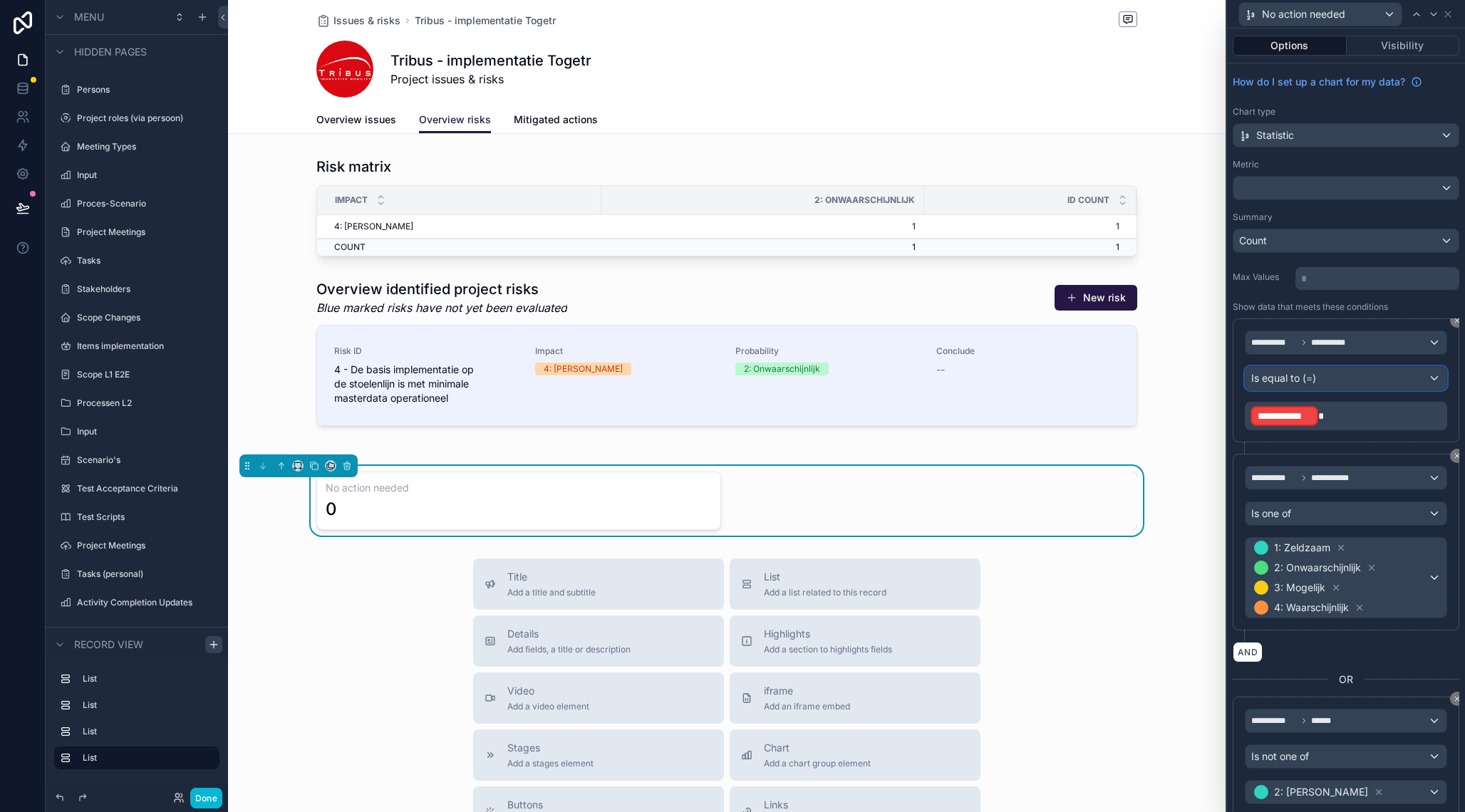
click at [1368, 382] on div "Is equal to (=)" at bounding box center [1346, 378] width 201 height 23
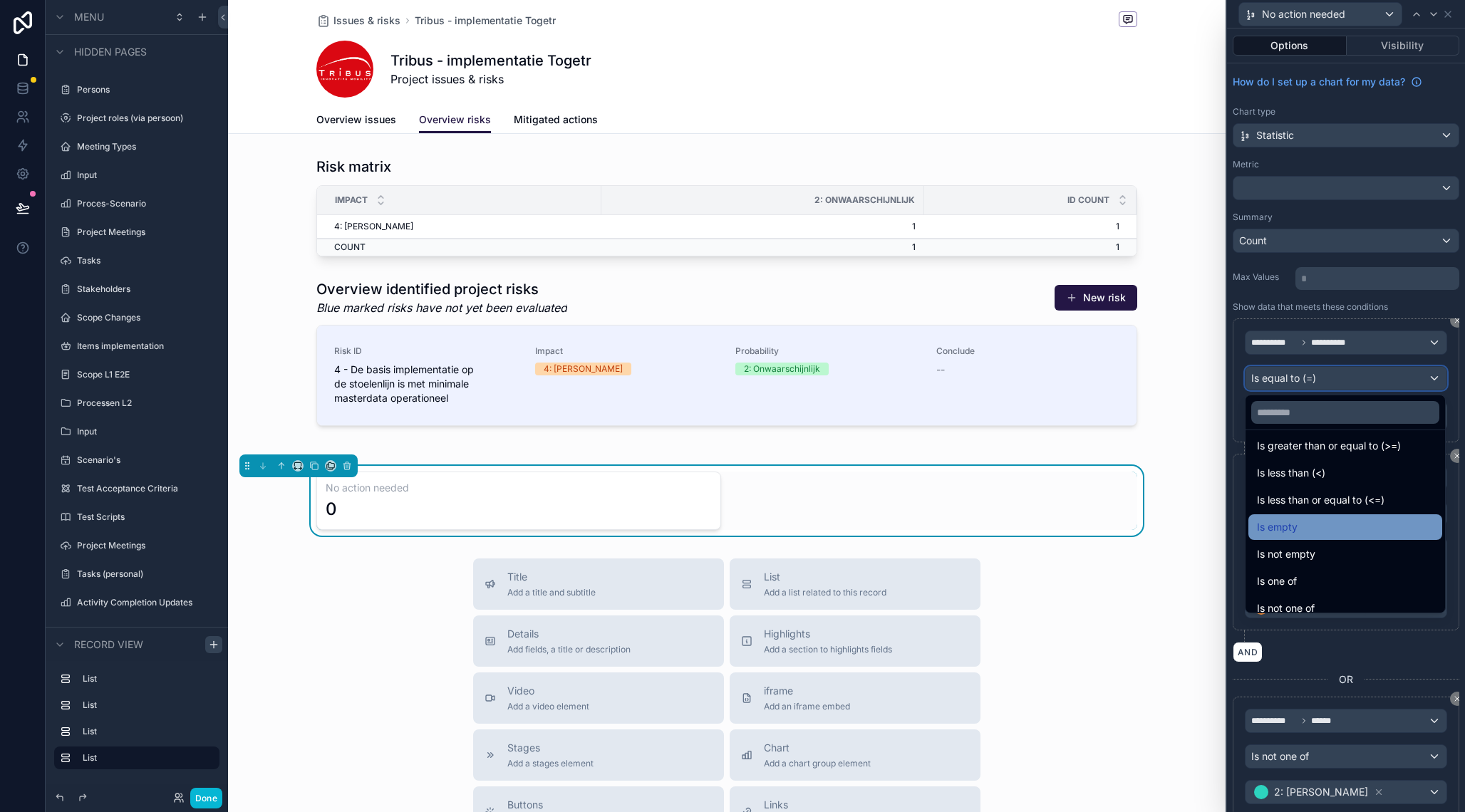
scroll to position [82, 0]
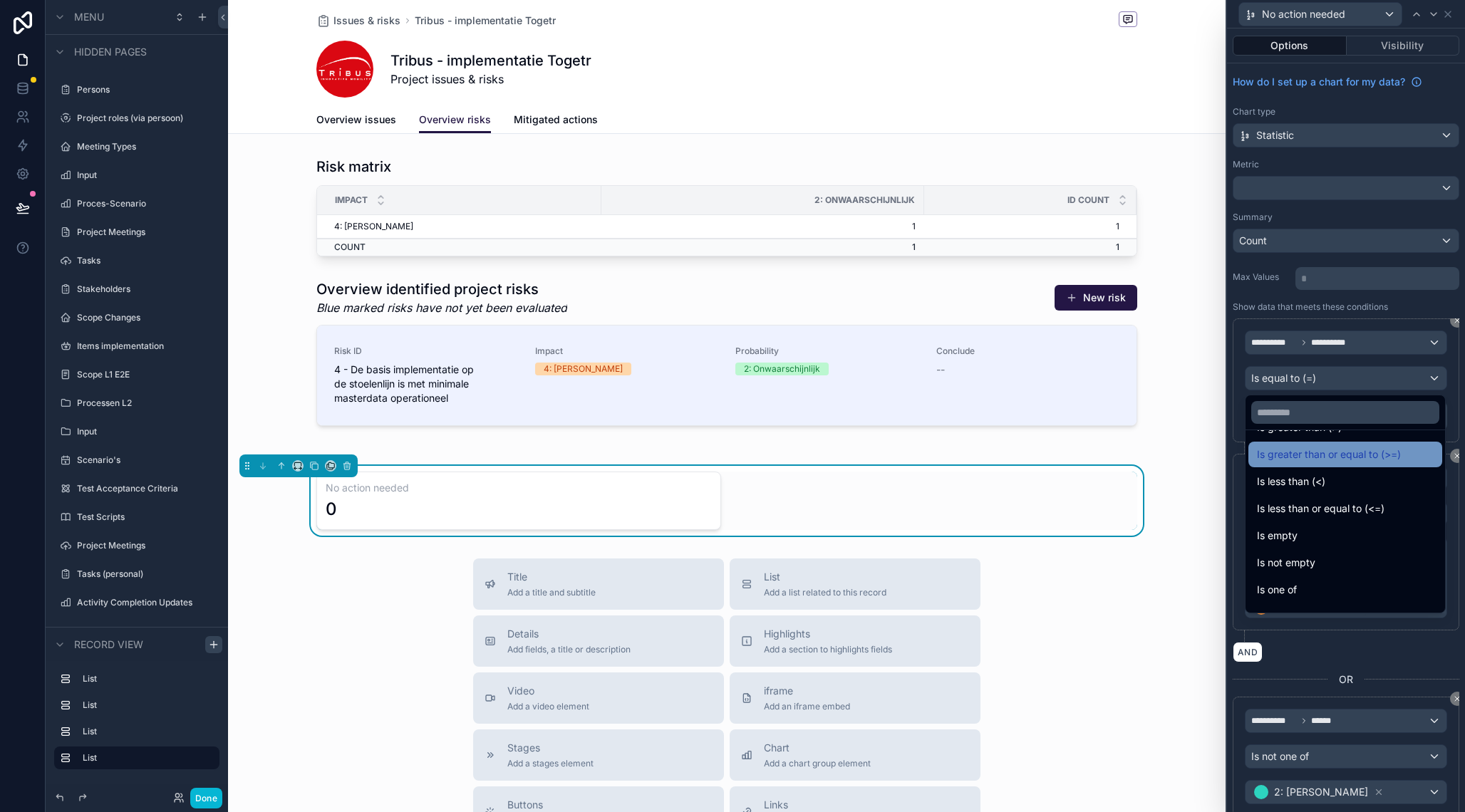
click at [1350, 454] on span "Is greater than or equal to (>=)" at bounding box center [1330, 454] width 144 height 17
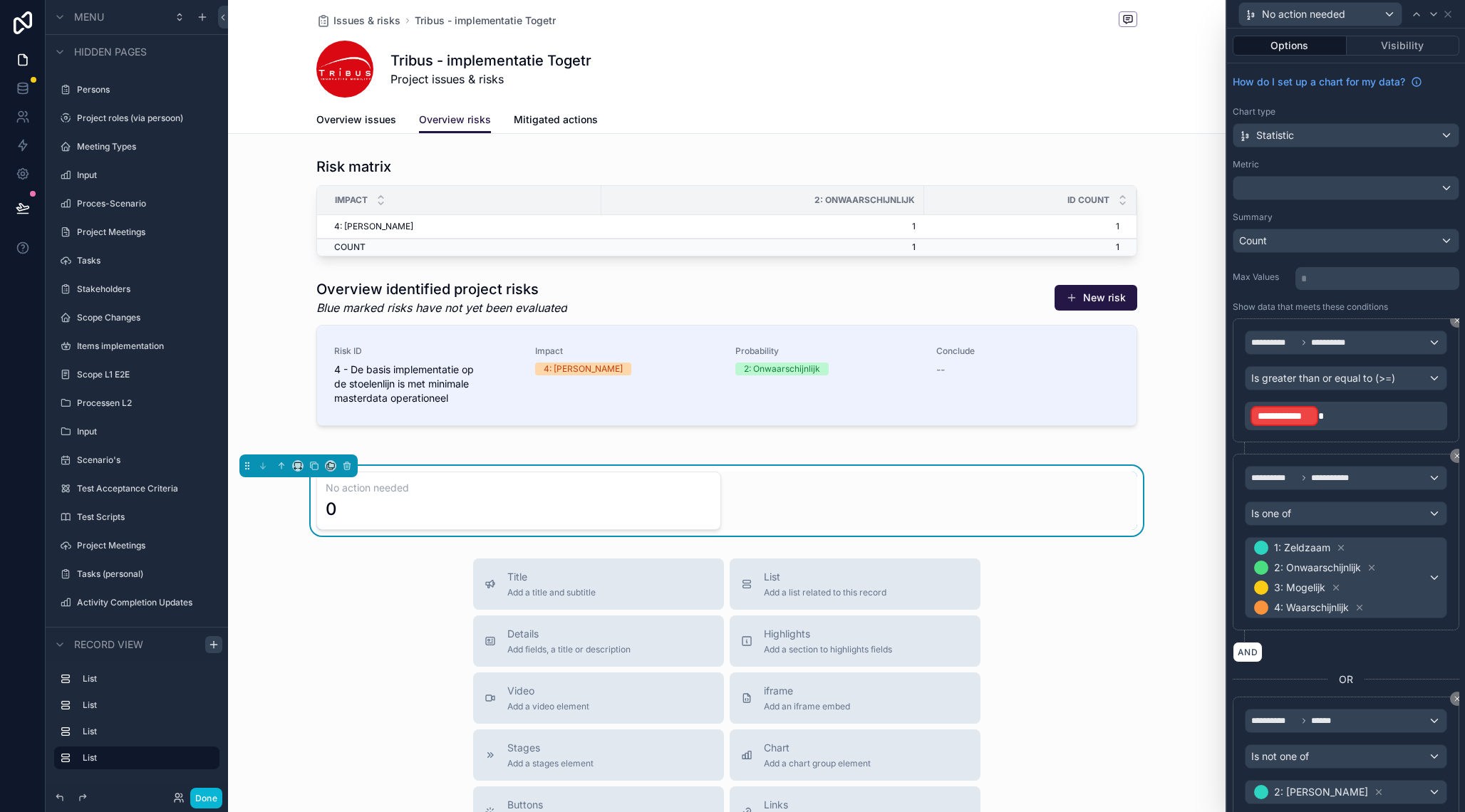
click at [1338, 416] on p "**********" at bounding box center [1348, 416] width 194 height 23
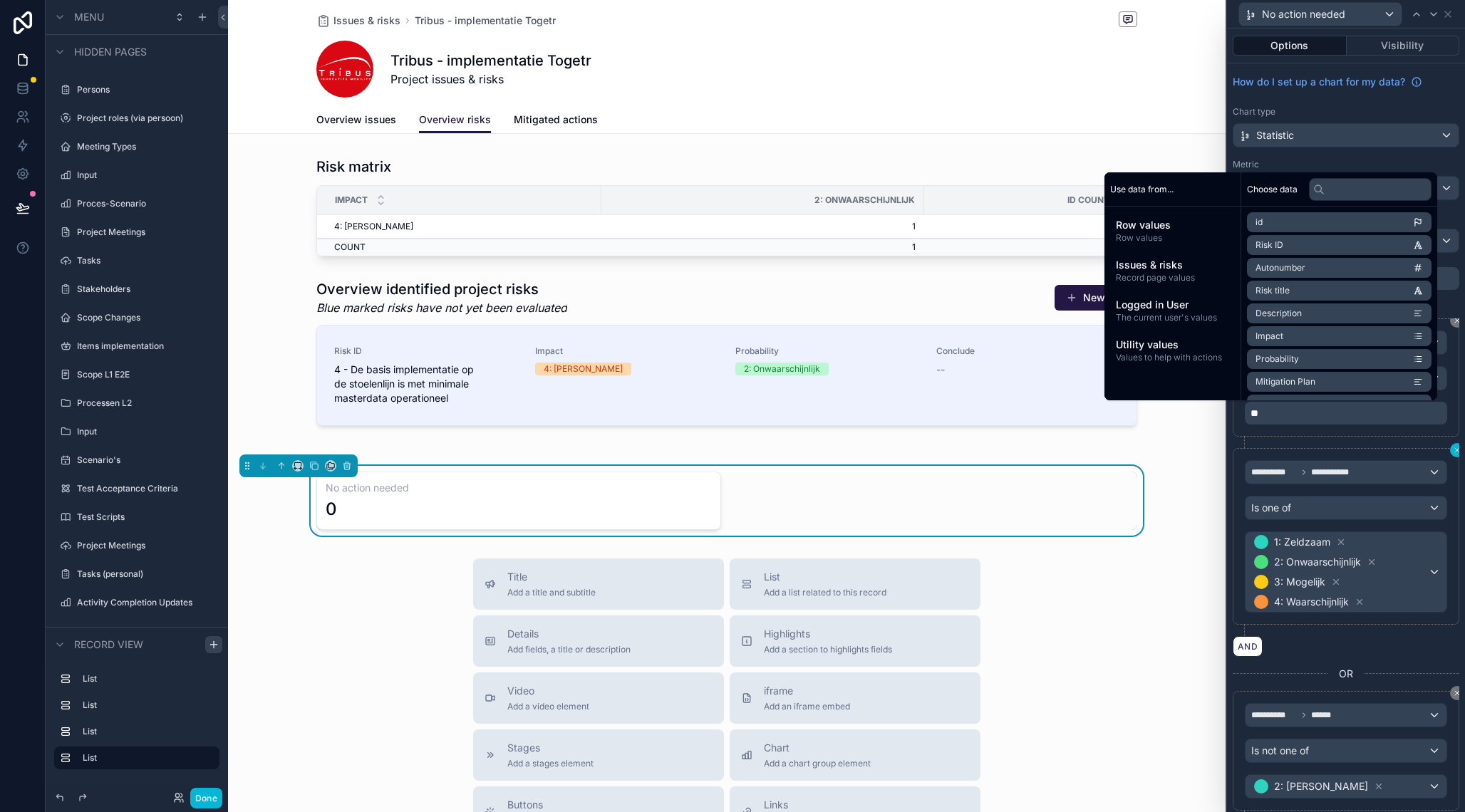
click at [1455, 452] on icon at bounding box center [1458, 450] width 9 height 9
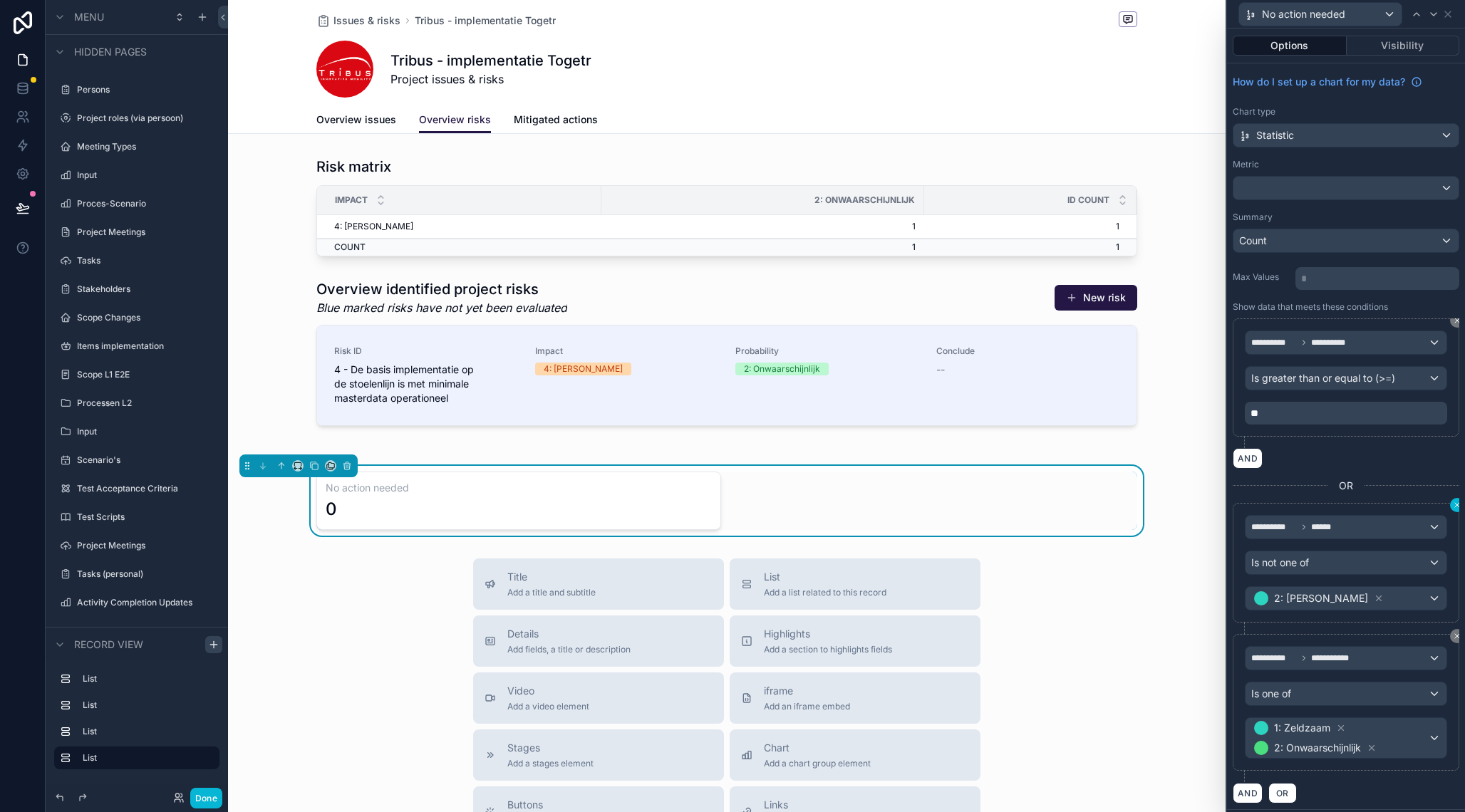
click at [1453, 508] on button at bounding box center [1458, 505] width 15 height 15
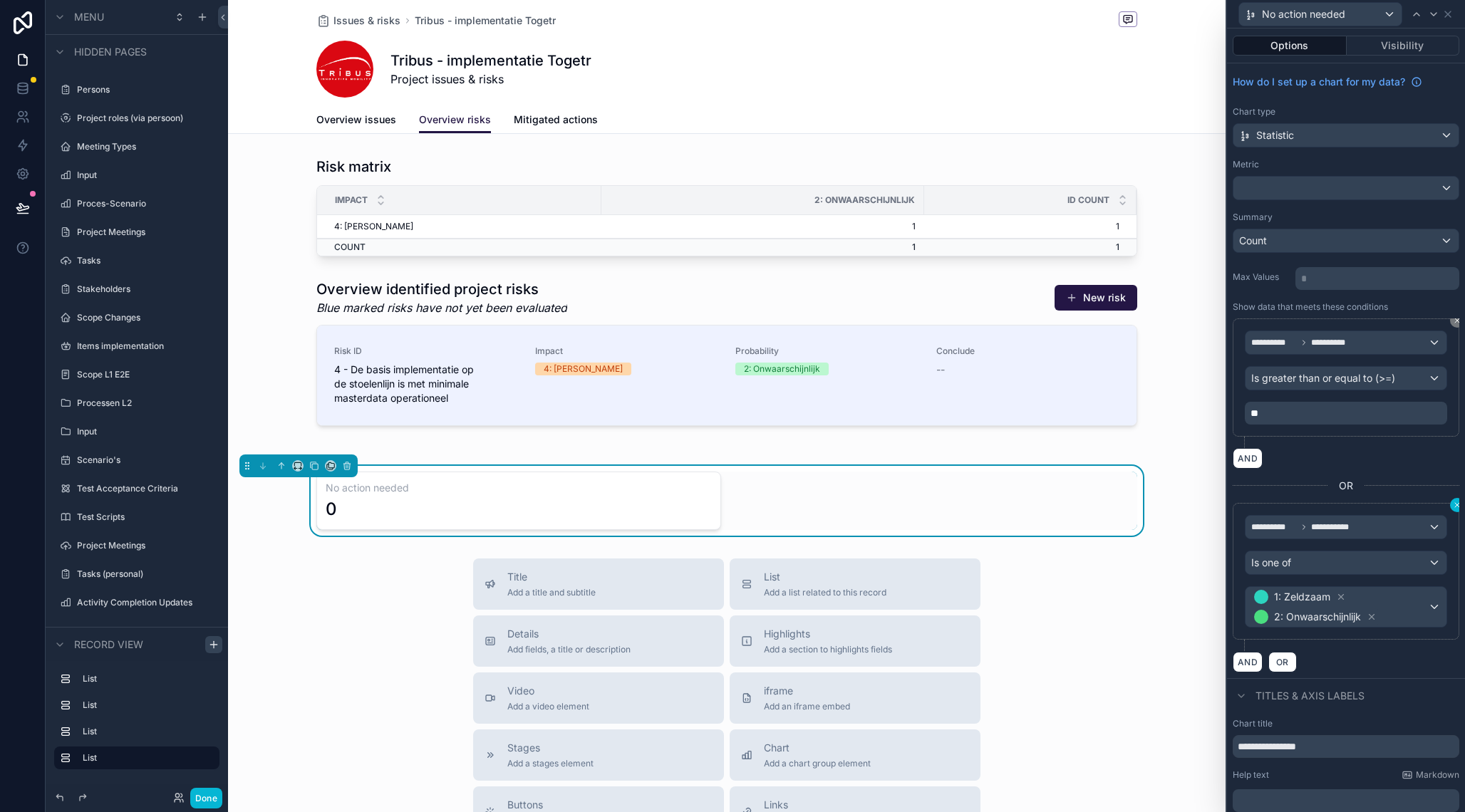
click at [1453, 508] on button at bounding box center [1458, 505] width 15 height 15
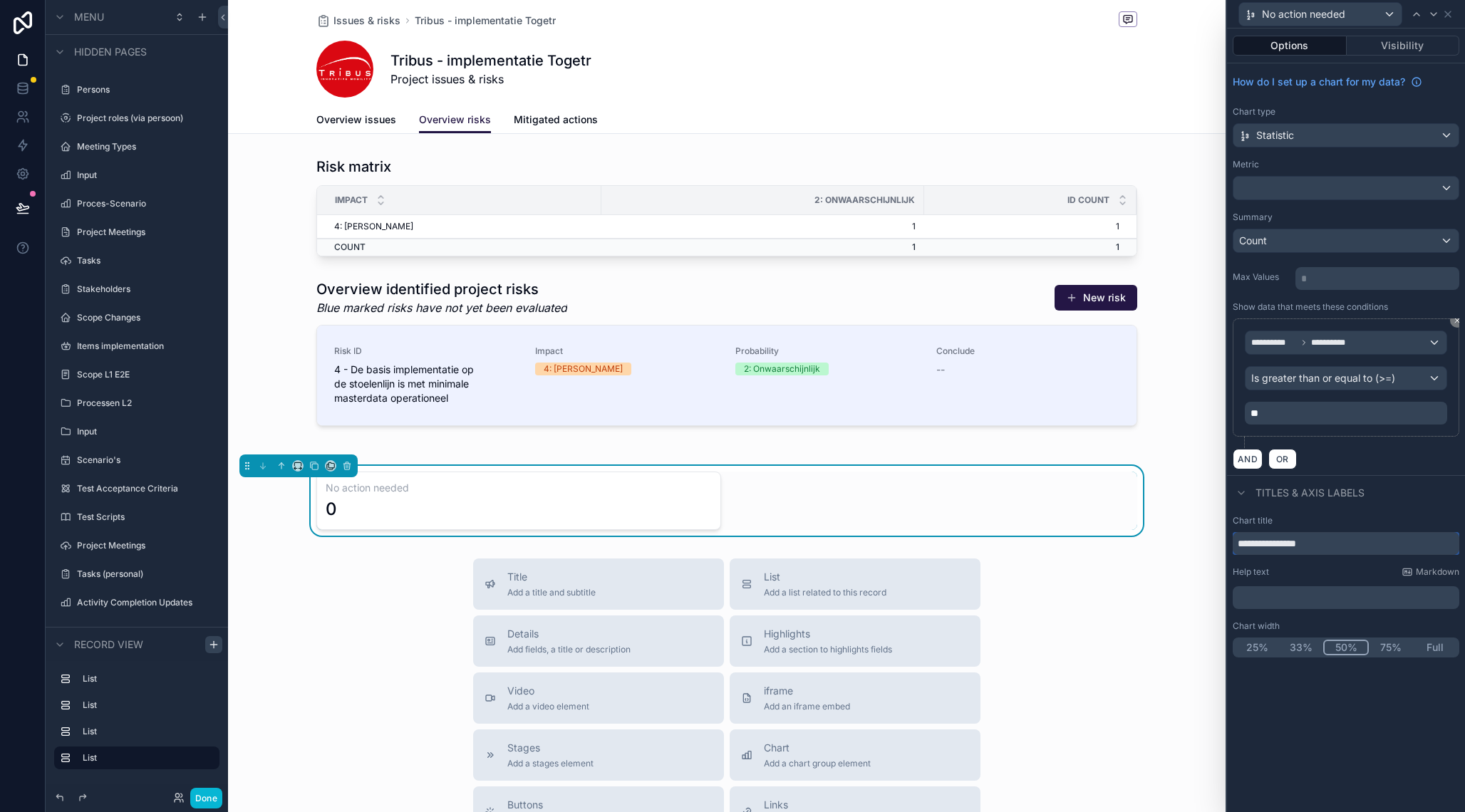
click at [1285, 541] on input "**********" at bounding box center [1346, 543] width 227 height 23
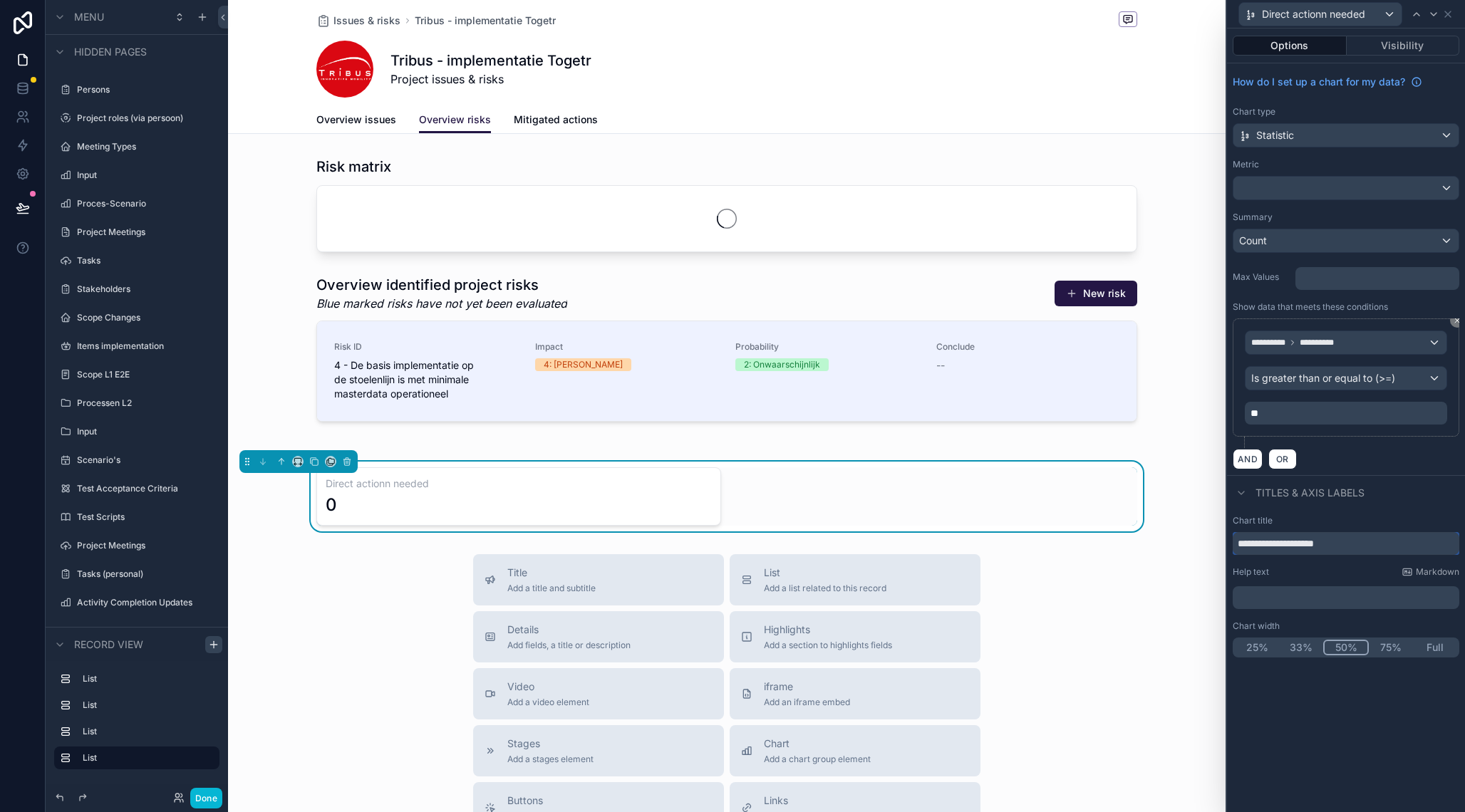
click at [1239, 543] on input "**********" at bounding box center [1346, 543] width 227 height 23
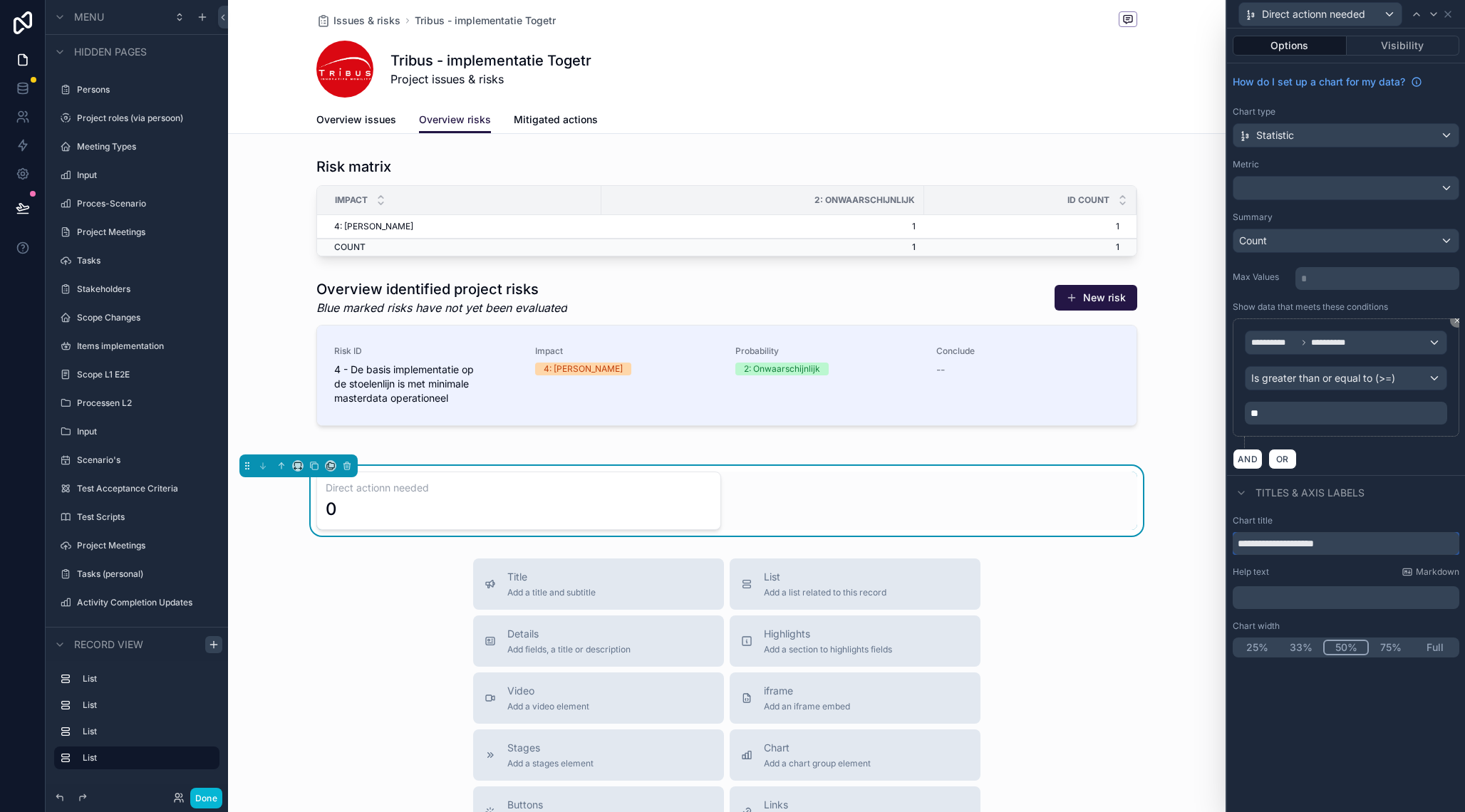
type input "**********"
click at [1335, 190] on div at bounding box center [1346, 188] width 225 height 23
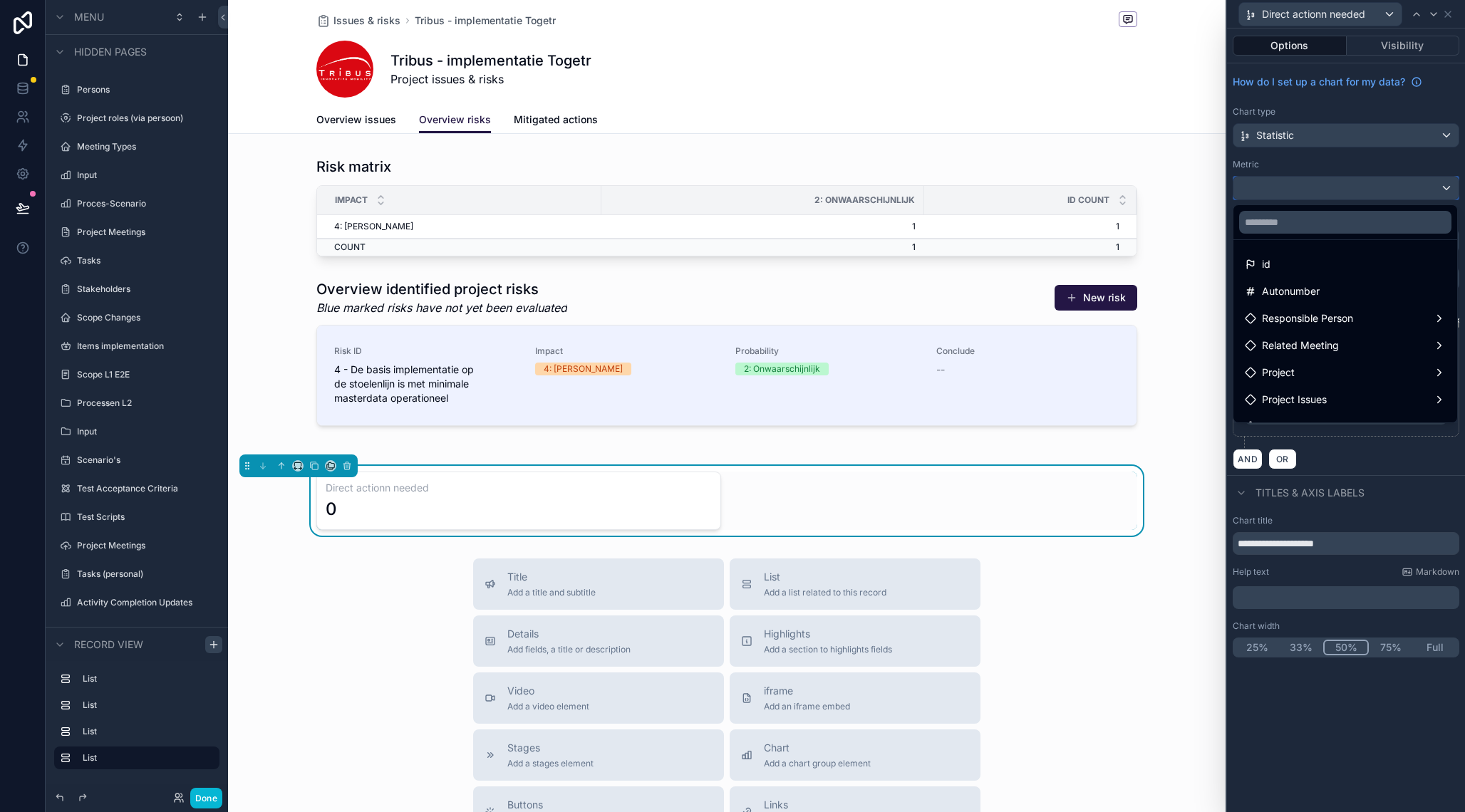
click at [1335, 190] on div at bounding box center [1346, 406] width 238 height 812
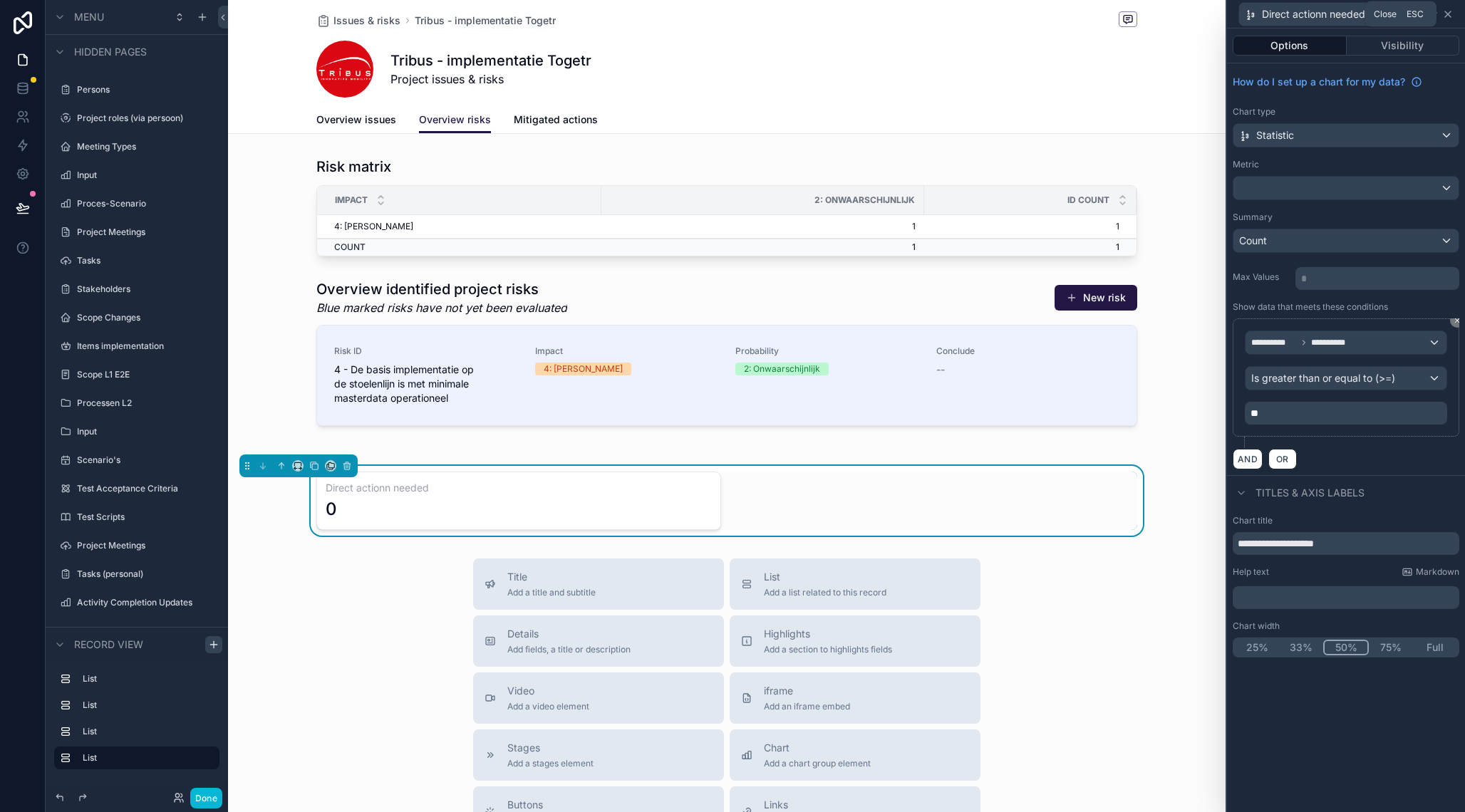
click at [1452, 16] on icon at bounding box center [1448, 15] width 12 height 12
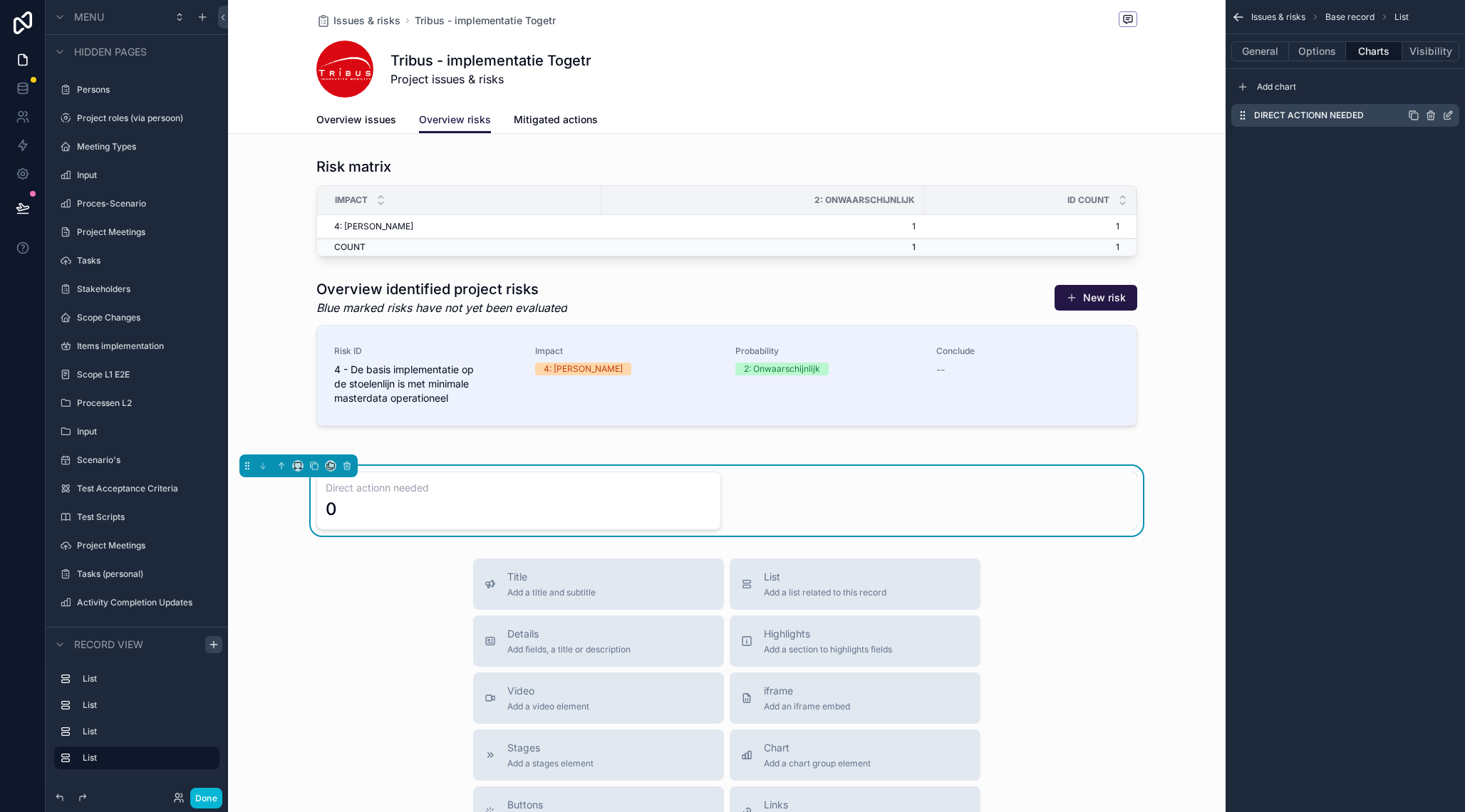
click at [1414, 114] on icon "scrollable content" at bounding box center [1414, 116] width 12 height 12
click at [1448, 145] on icon "scrollable content" at bounding box center [1448, 144] width 12 height 12
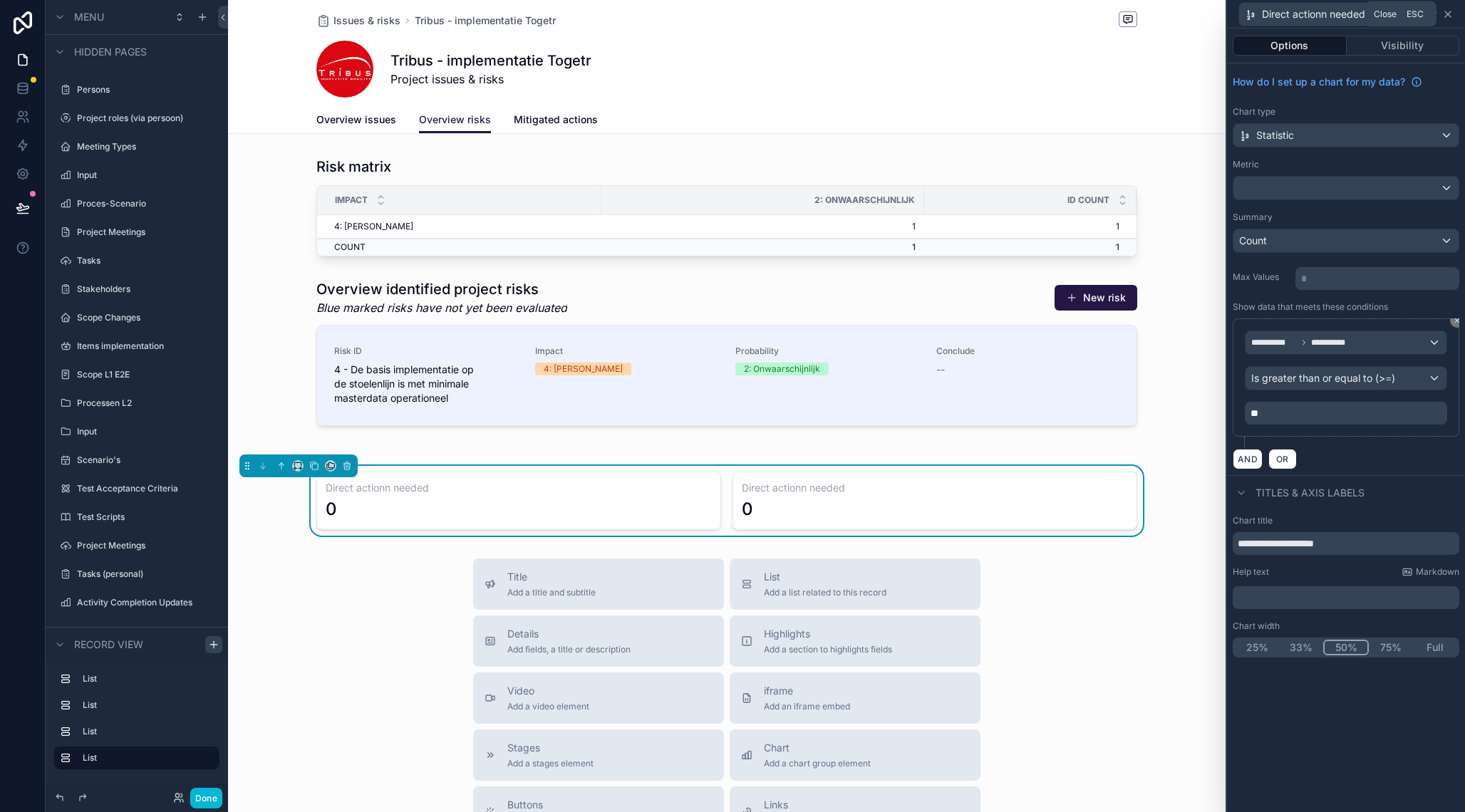
click at [1449, 16] on icon at bounding box center [1448, 15] width 12 height 12
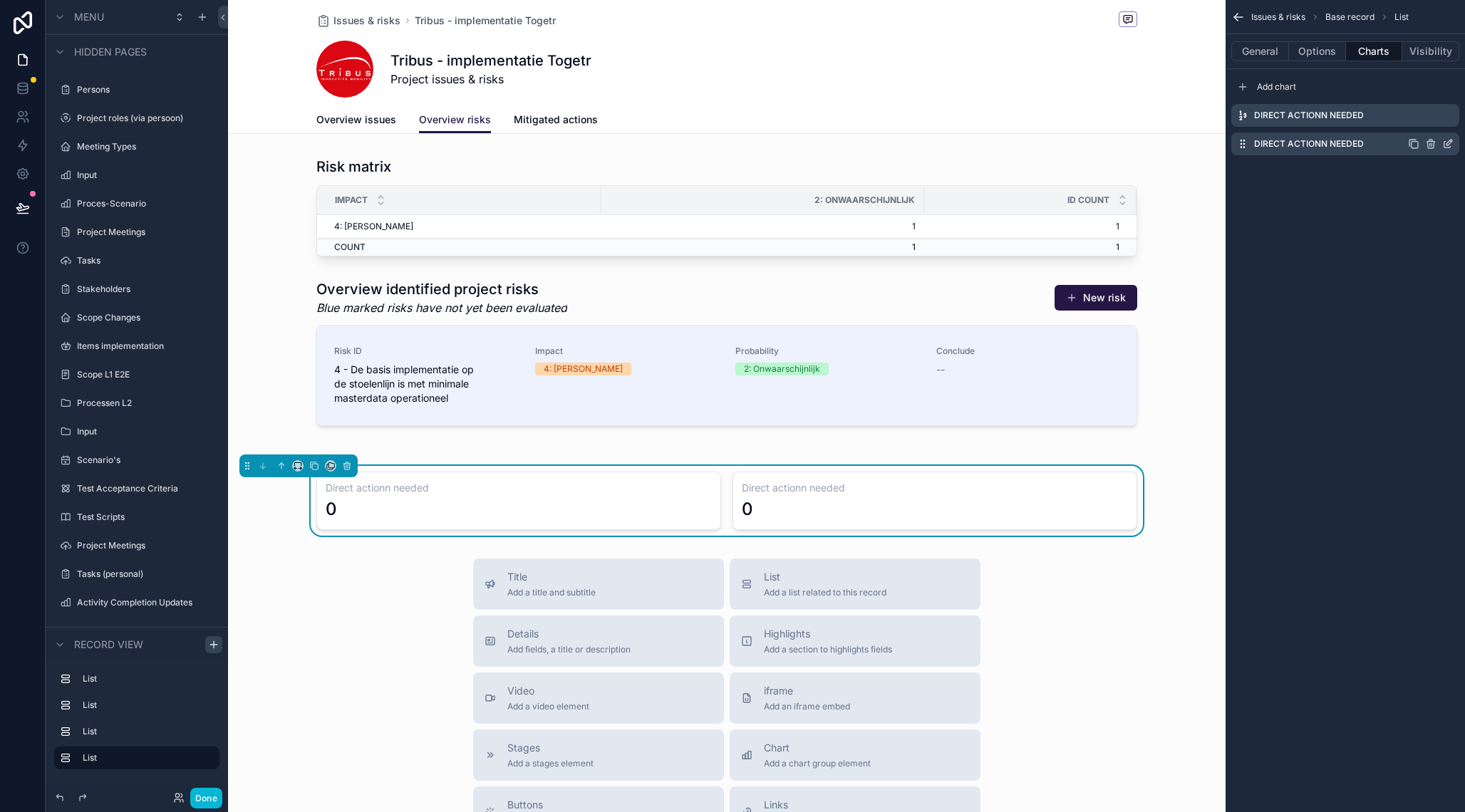
click at [1450, 145] on icon "scrollable content" at bounding box center [1450, 143] width 6 height 6
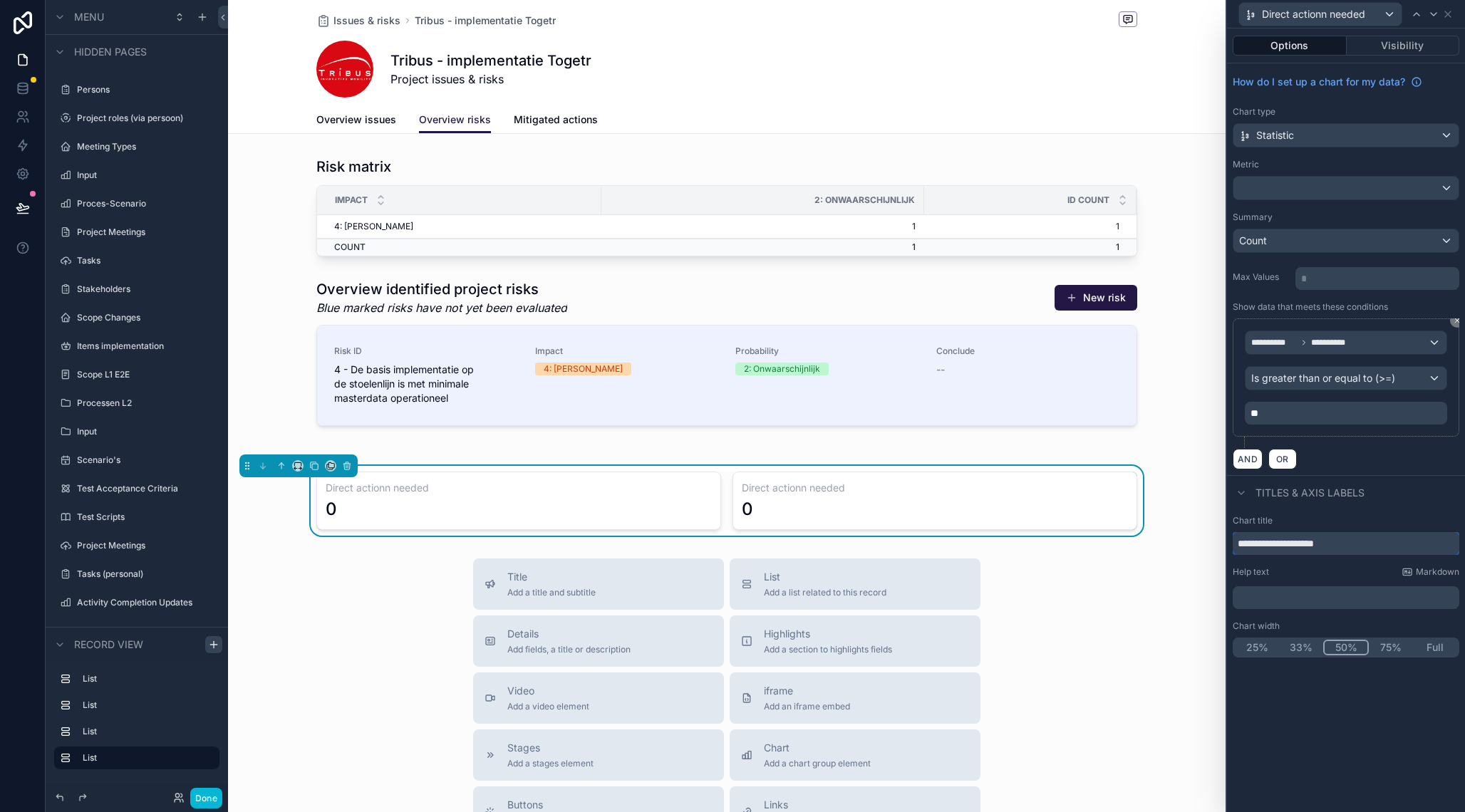
click at [1274, 545] on input "**********" at bounding box center [1346, 543] width 227 height 23
type input "**********"
click at [1434, 377] on div "Is greater than or equal to (>=)" at bounding box center [1346, 378] width 201 height 23
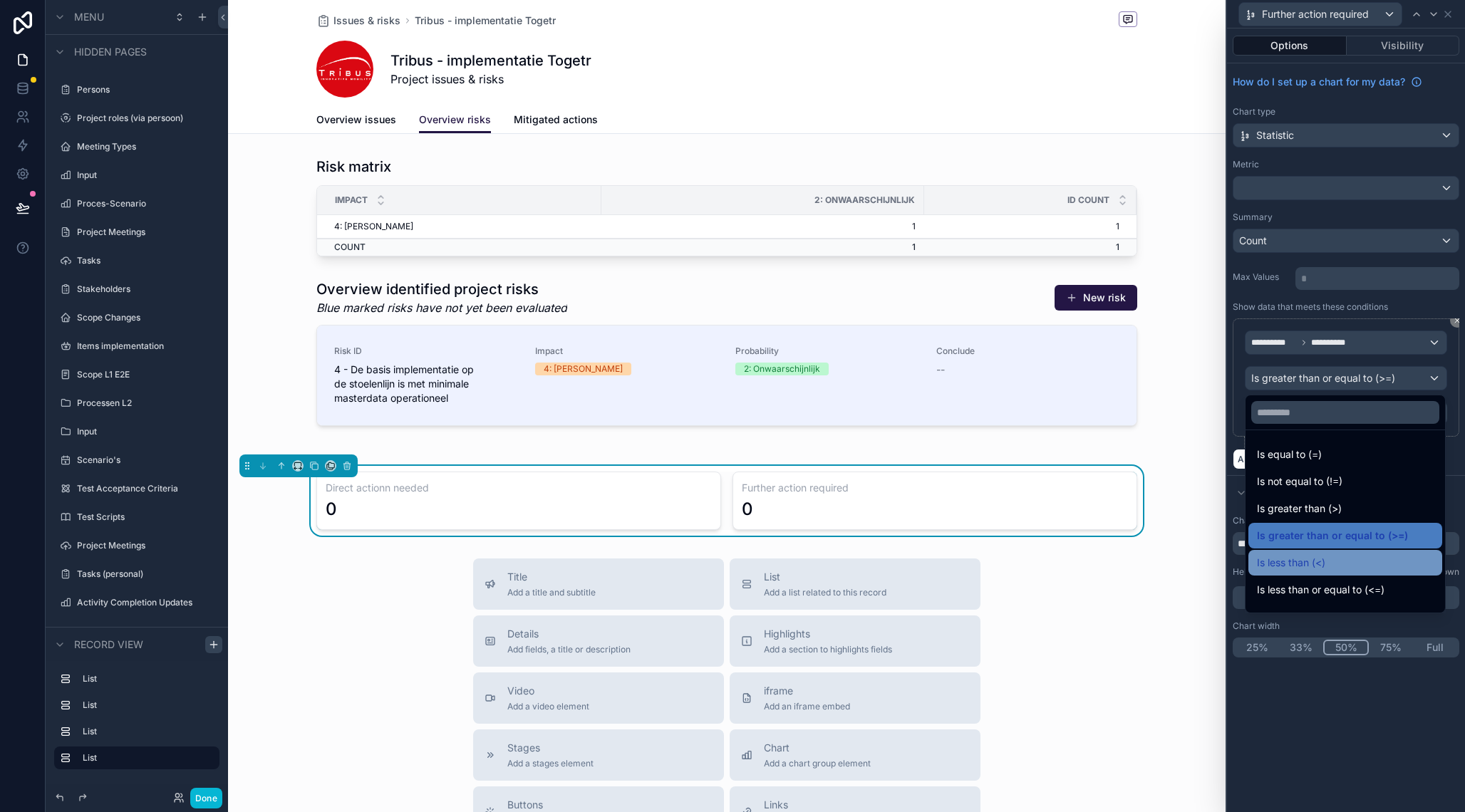
click at [1357, 564] on div "Is less than (<)" at bounding box center [1346, 562] width 177 height 17
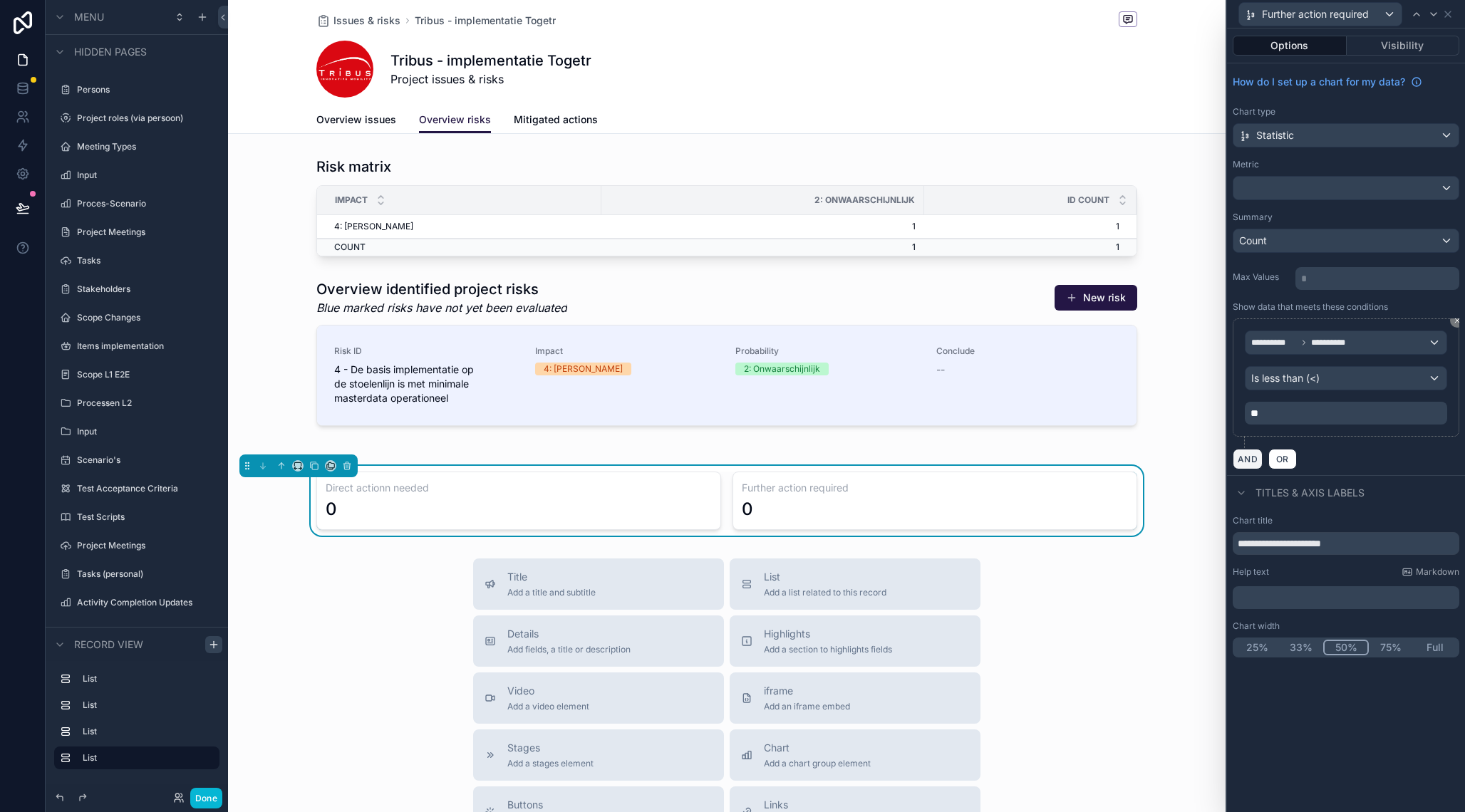
click at [1251, 455] on button "AND" at bounding box center [1247, 459] width 30 height 20
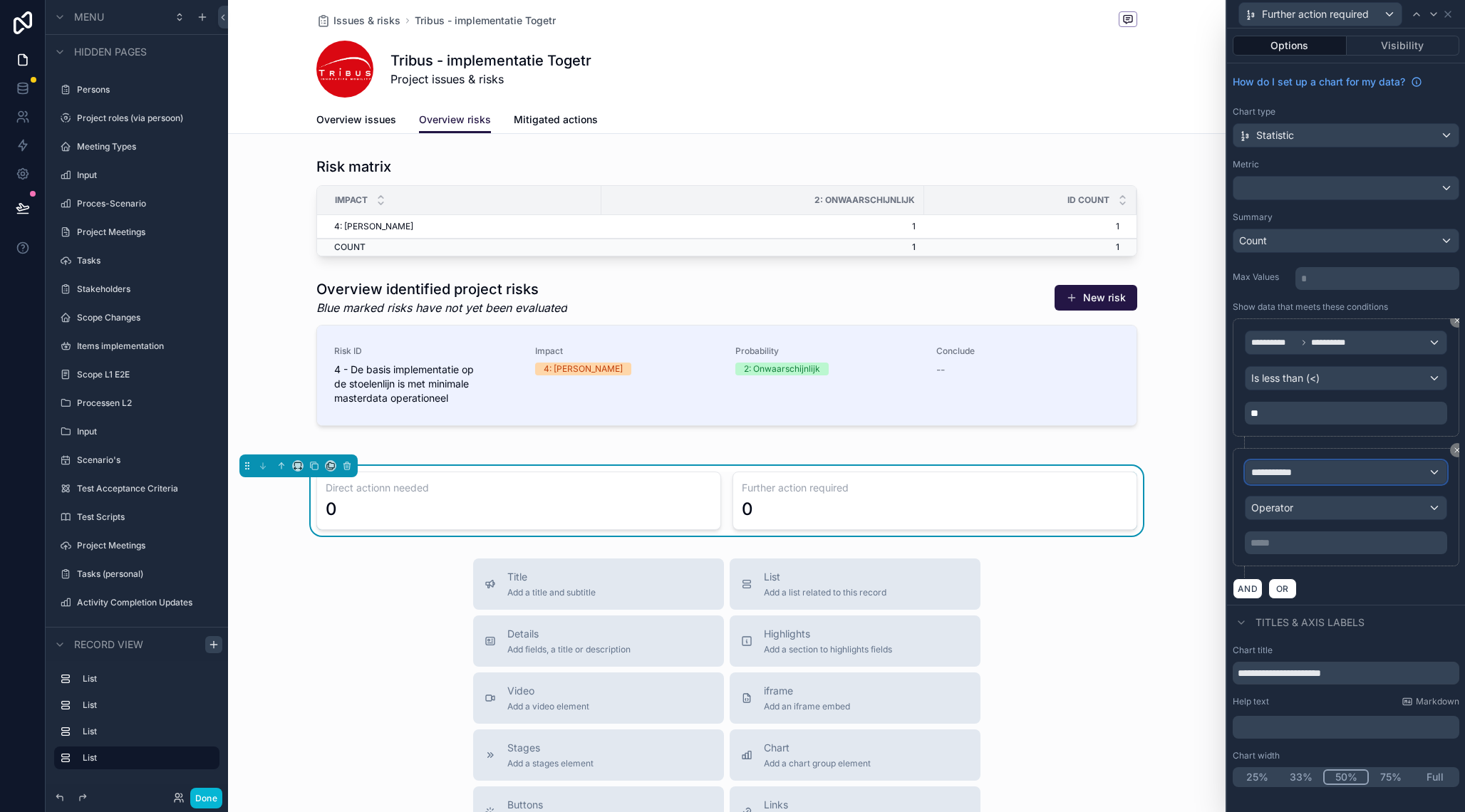
click at [1305, 477] on div "**********" at bounding box center [1346, 472] width 201 height 23
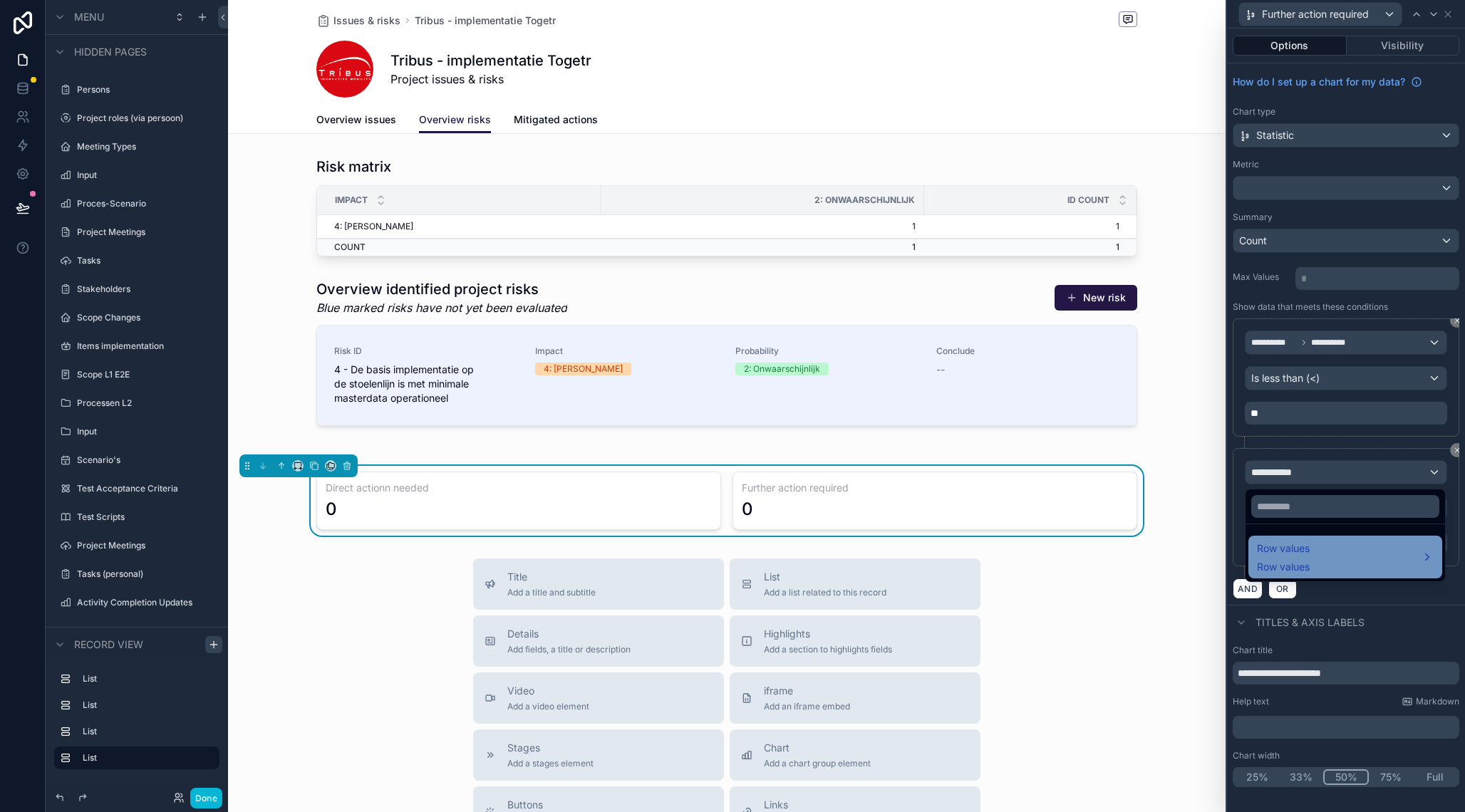
click at [1303, 548] on span "Row values" at bounding box center [1284, 548] width 52 height 17
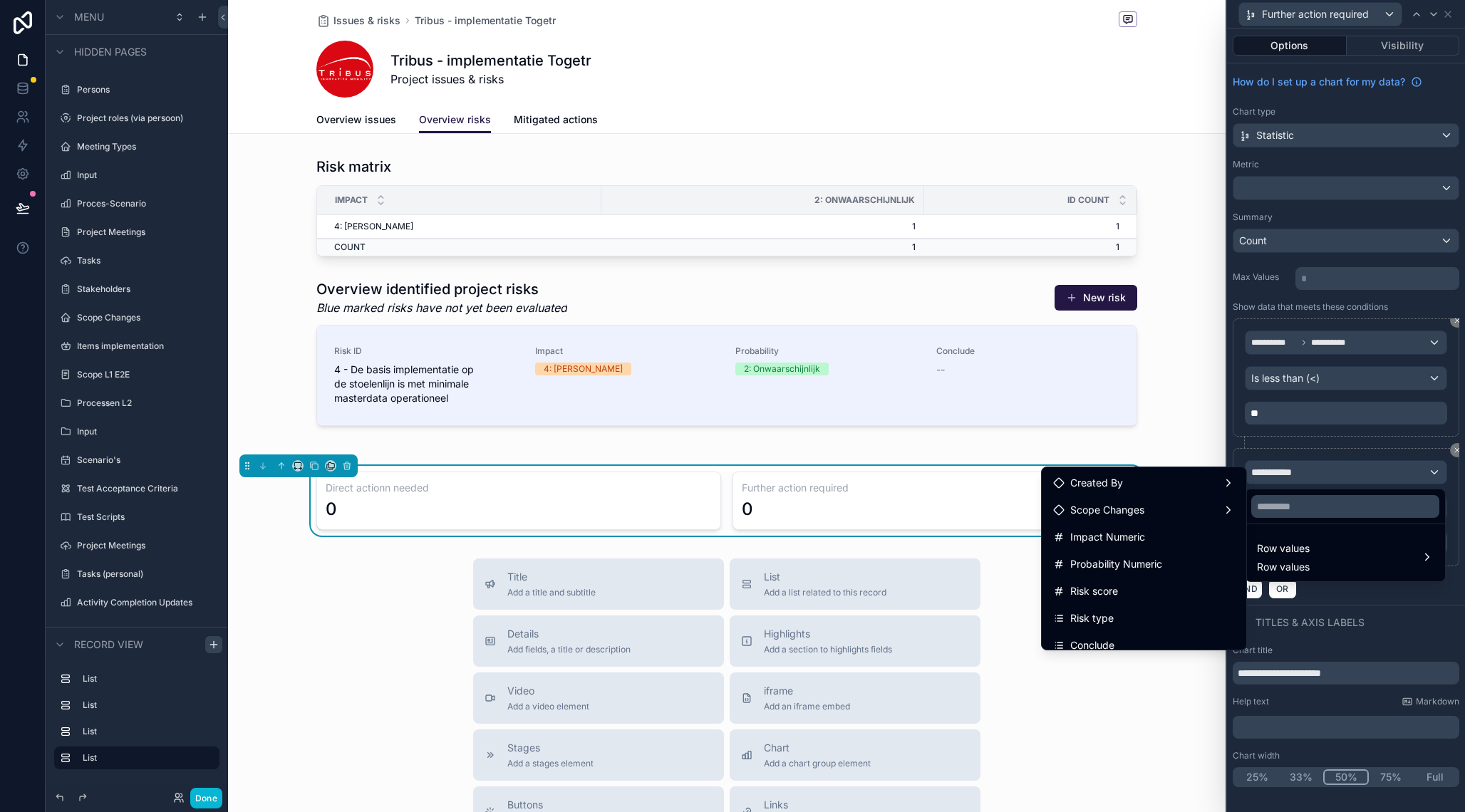
scroll to position [365, 0]
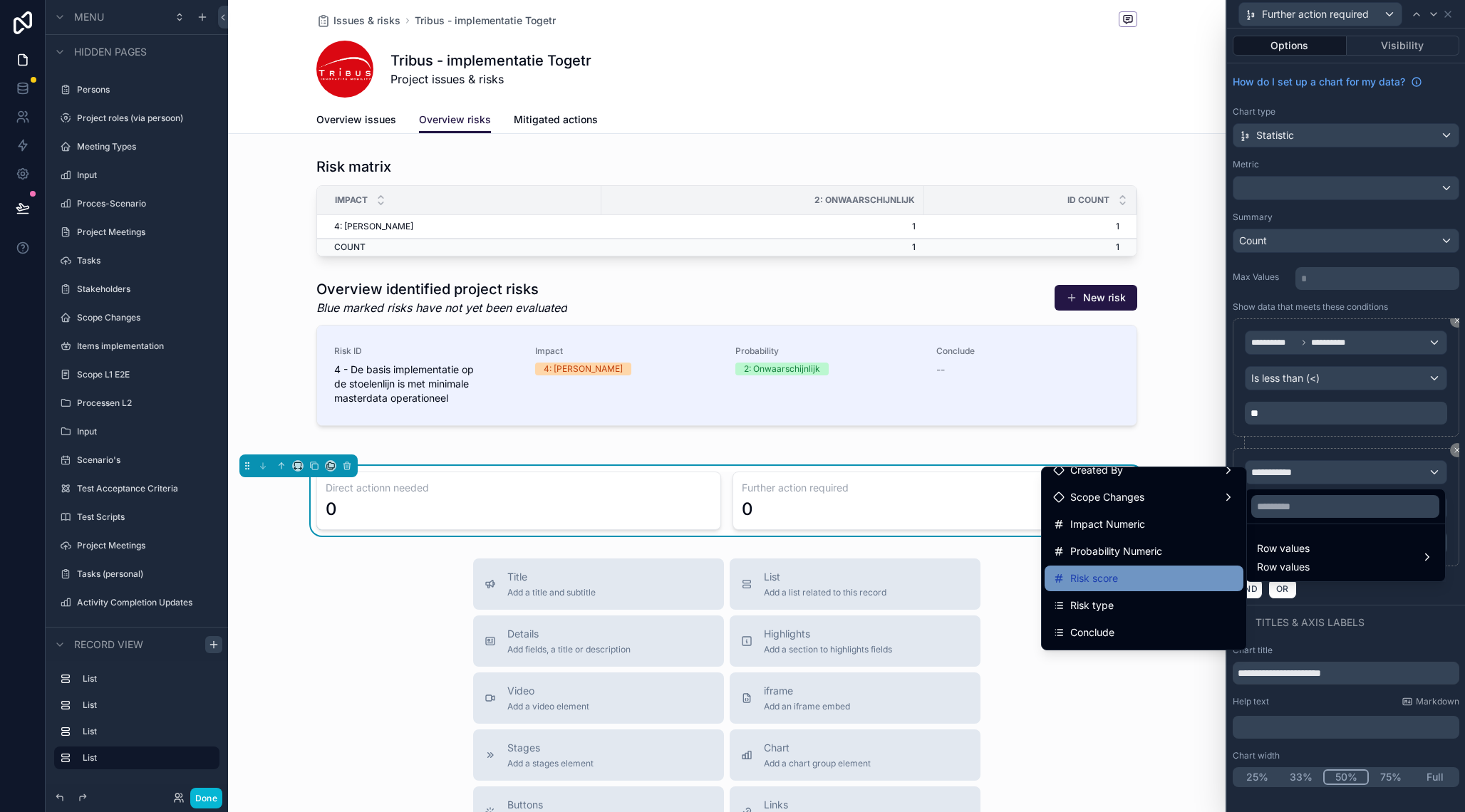
click at [1131, 576] on div "Risk score" at bounding box center [1144, 578] width 181 height 17
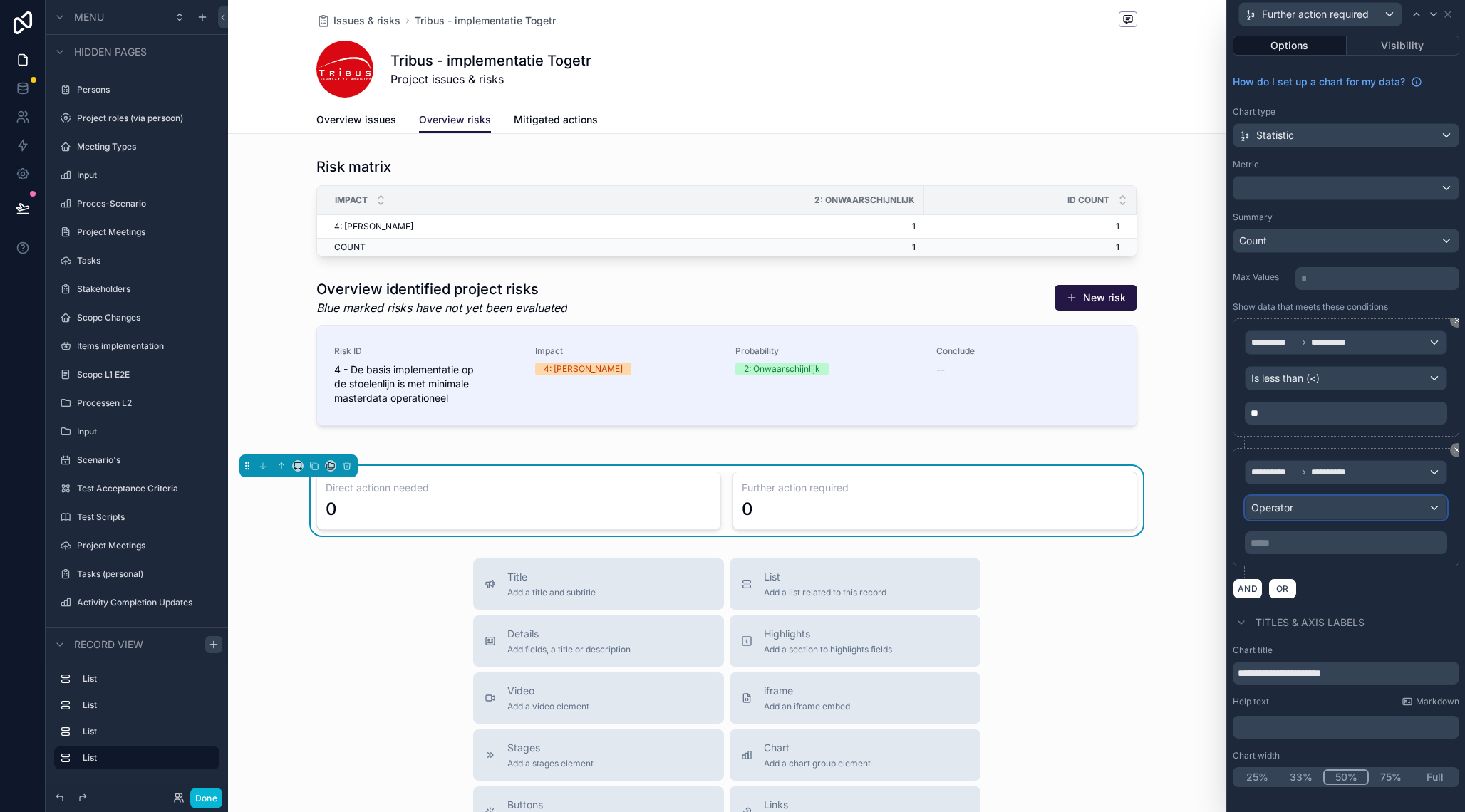
click at [1360, 509] on div "Operator" at bounding box center [1346, 508] width 201 height 23
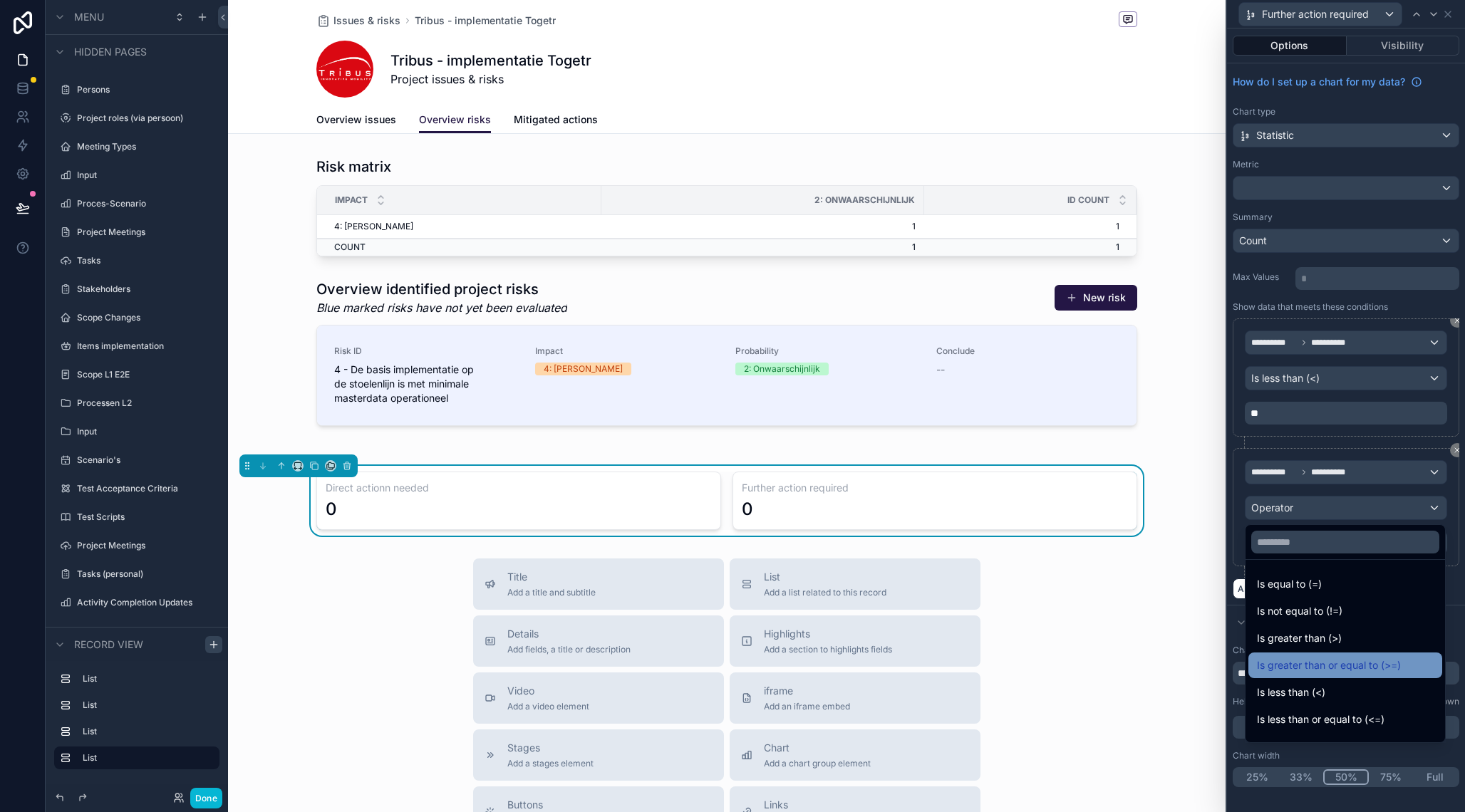
click at [1343, 659] on span "Is greater than or equal to (>=)" at bounding box center [1330, 665] width 144 height 17
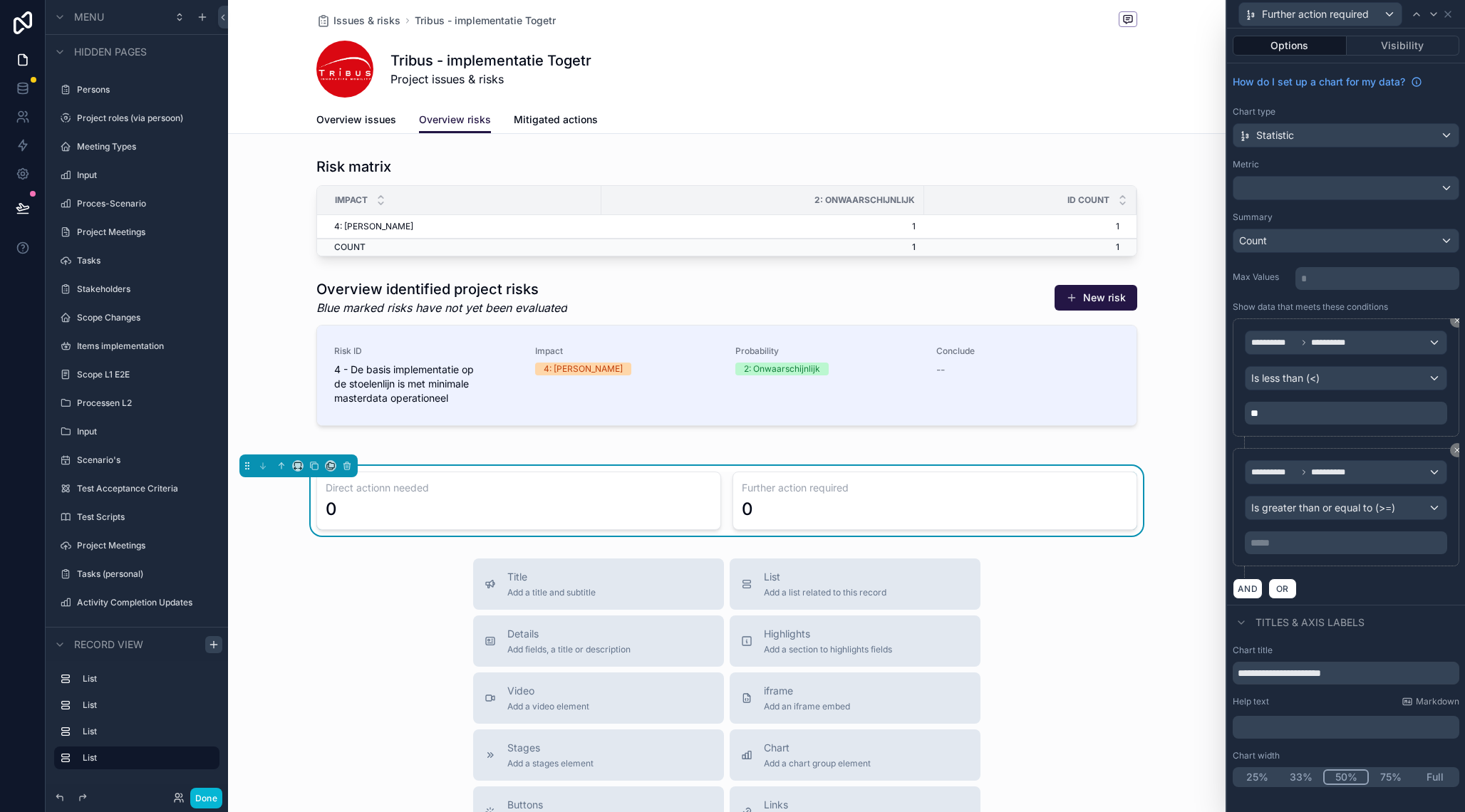
click at [1321, 545] on p "***** ﻿" at bounding box center [1348, 543] width 194 height 15
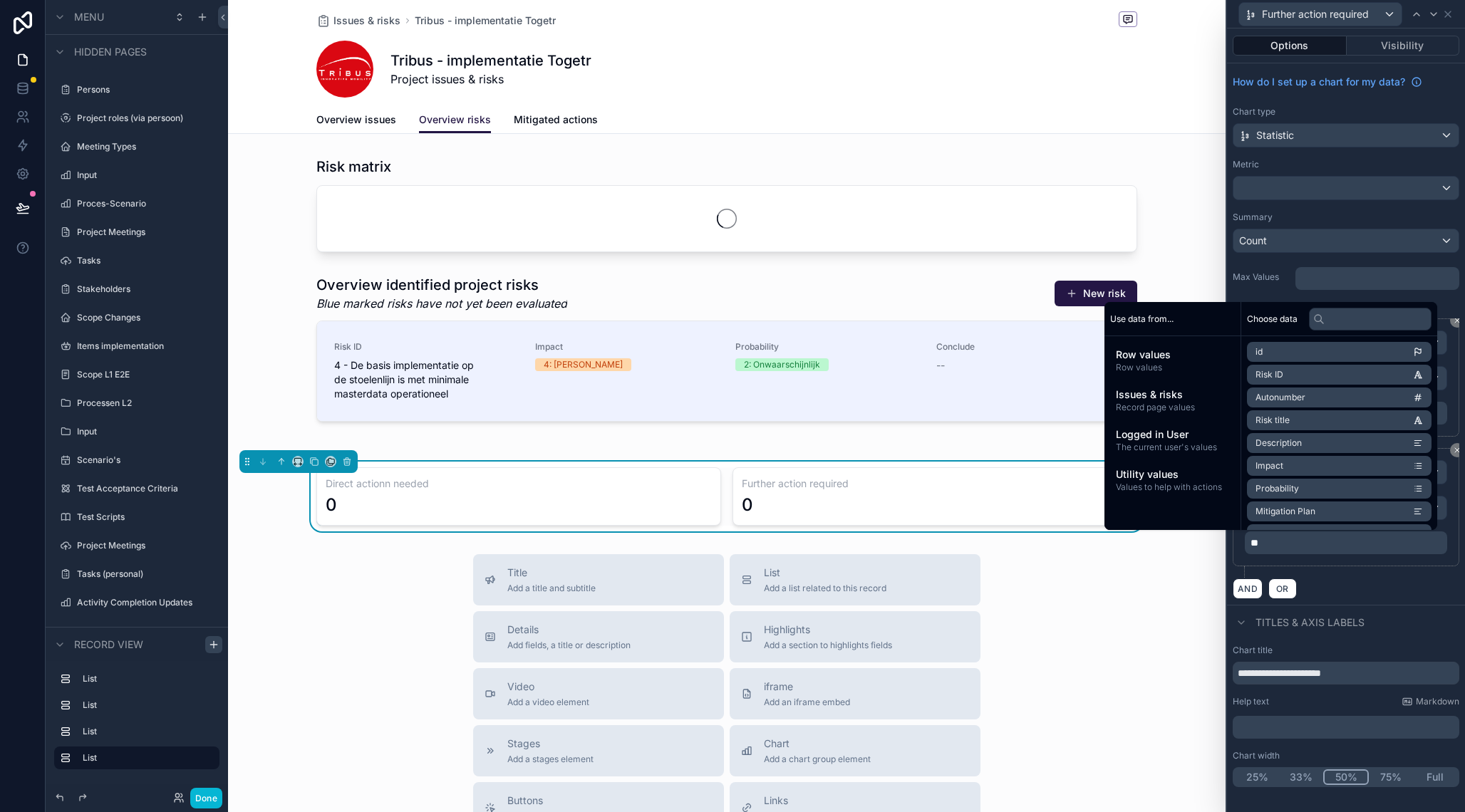
click at [1379, 583] on div "AND OR" at bounding box center [1346, 588] width 227 height 21
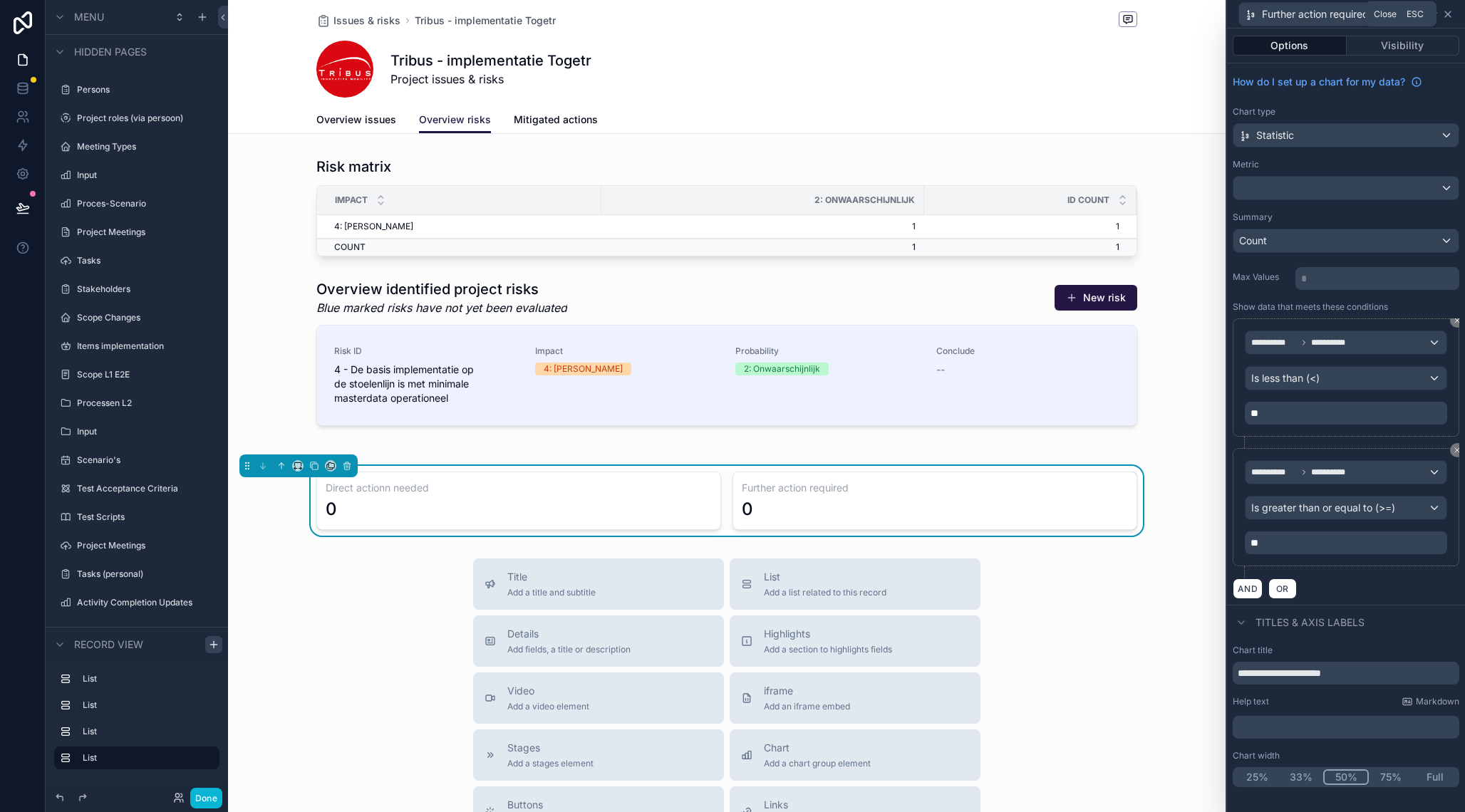
click at [1450, 16] on icon at bounding box center [1448, 15] width 6 height 6
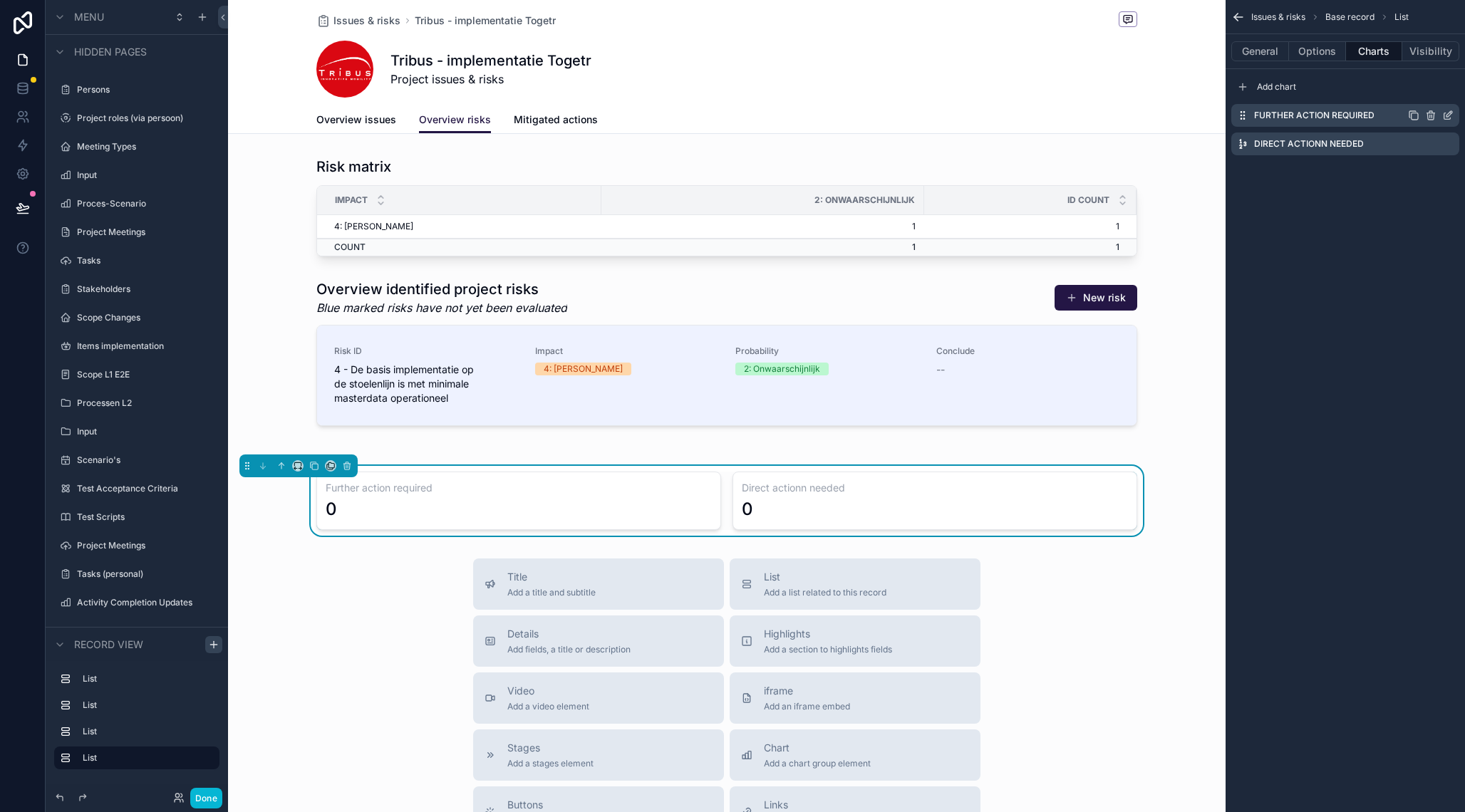
click at [1448, 116] on icon "scrollable content" at bounding box center [1448, 116] width 12 height 12
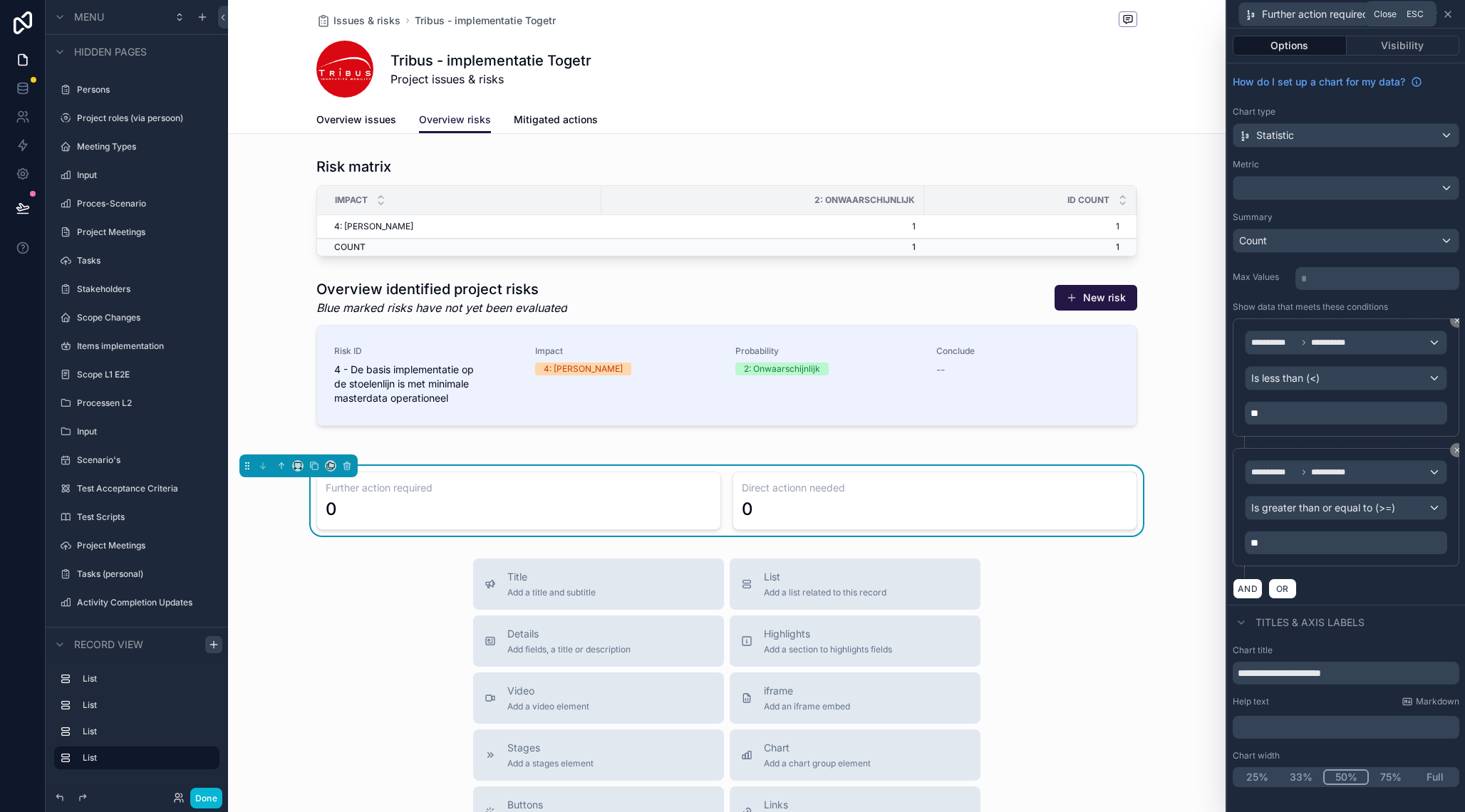
click at [1448, 14] on icon at bounding box center [1448, 15] width 6 height 6
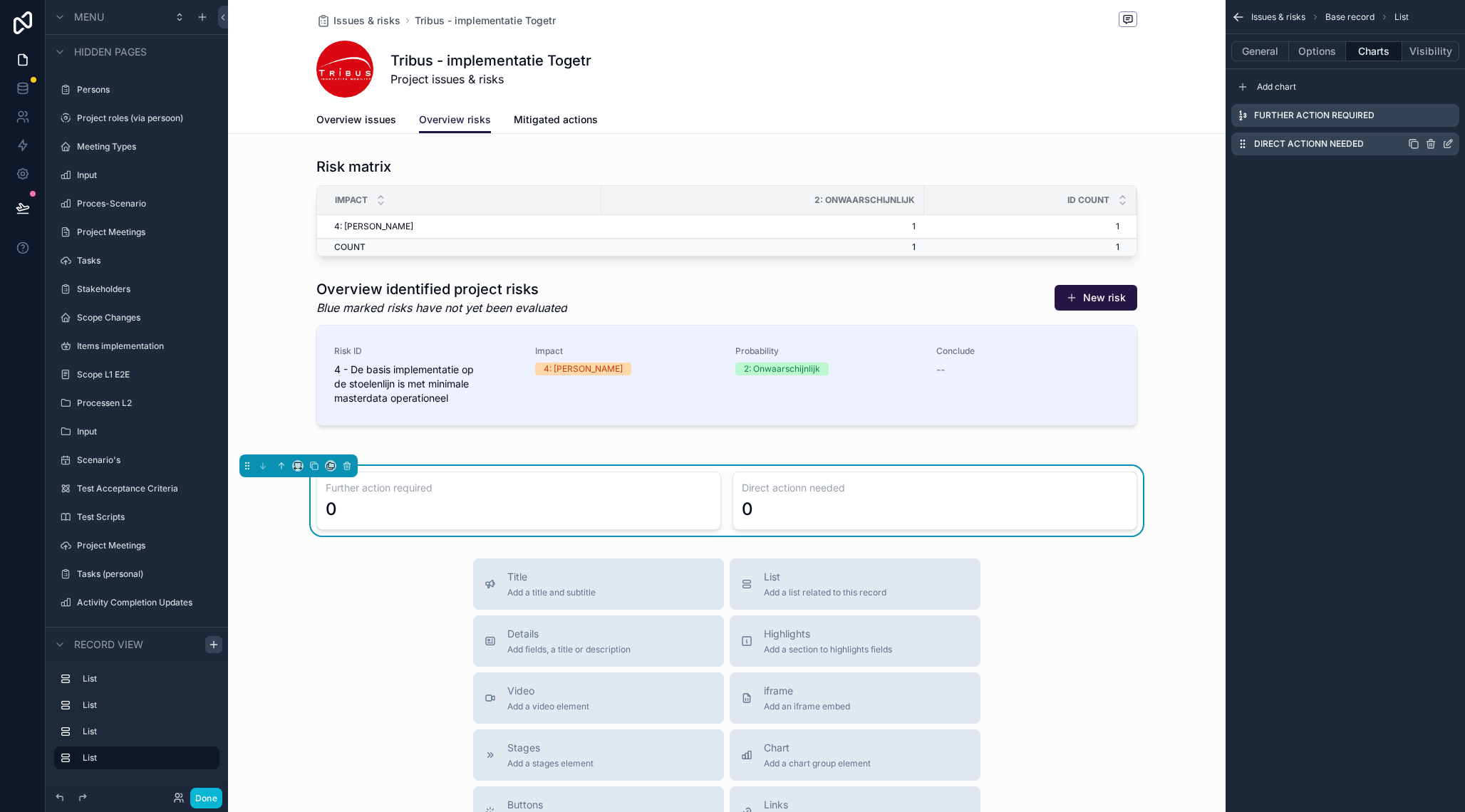
click at [1449, 144] on icon "scrollable content" at bounding box center [1448, 144] width 12 height 12
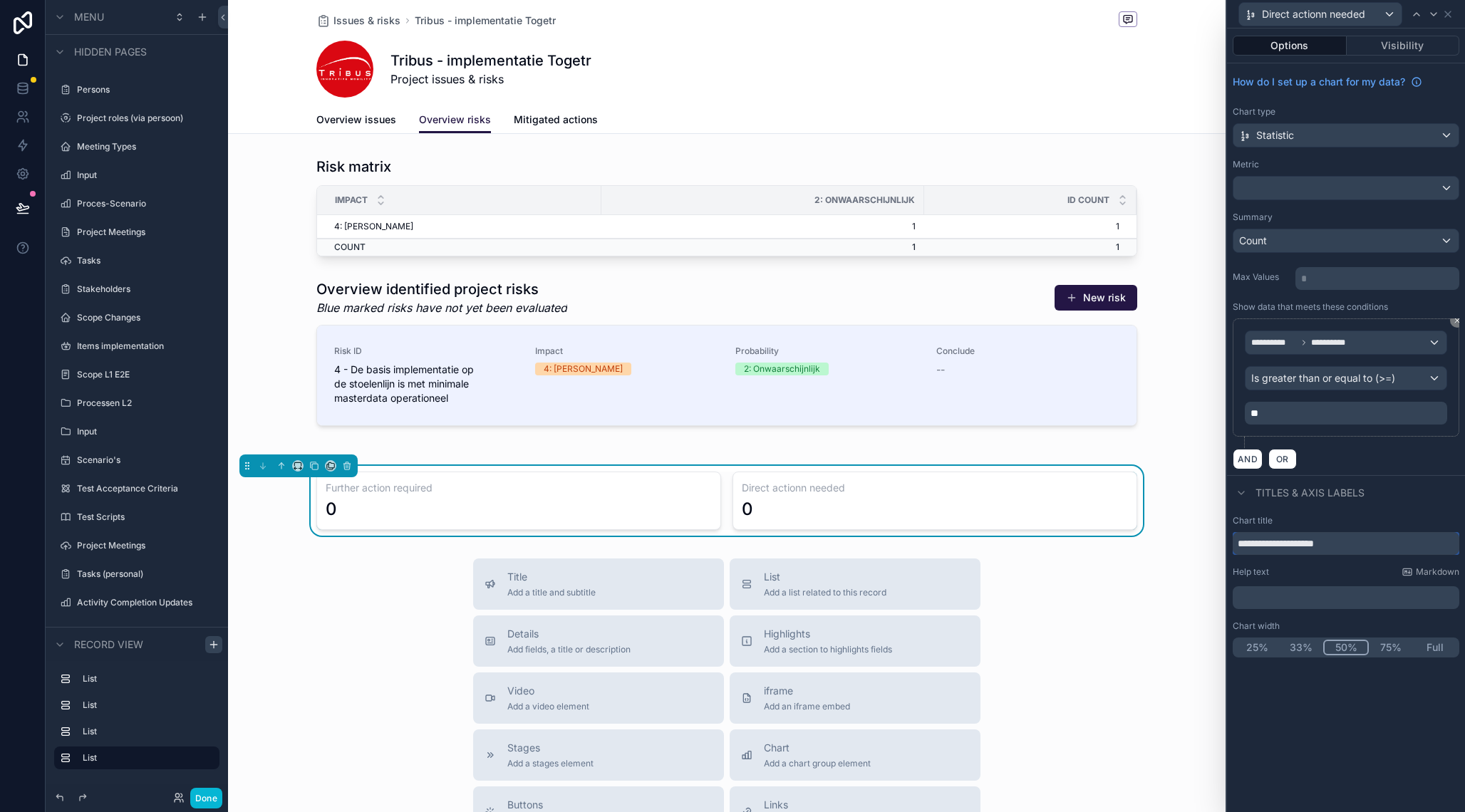
click at [1297, 544] on input "**********" at bounding box center [1346, 543] width 227 height 23
type input "**********"
click at [1352, 743] on div "**********" at bounding box center [1346, 420] width 238 height 784
click at [283, 468] on icon "scrollable content" at bounding box center [282, 466] width 10 height 10
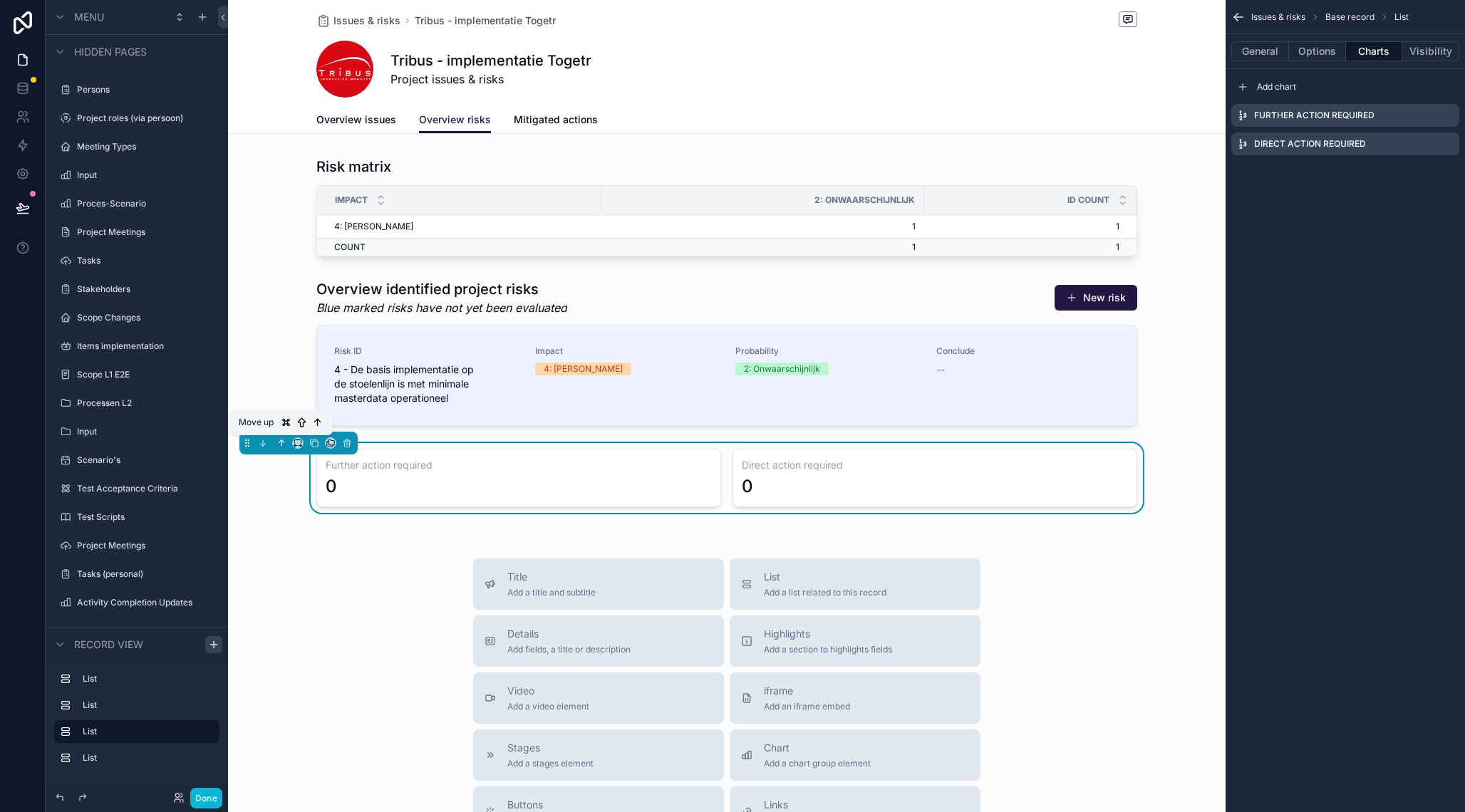
click at [280, 441] on icon "scrollable content" at bounding box center [282, 444] width 10 height 10
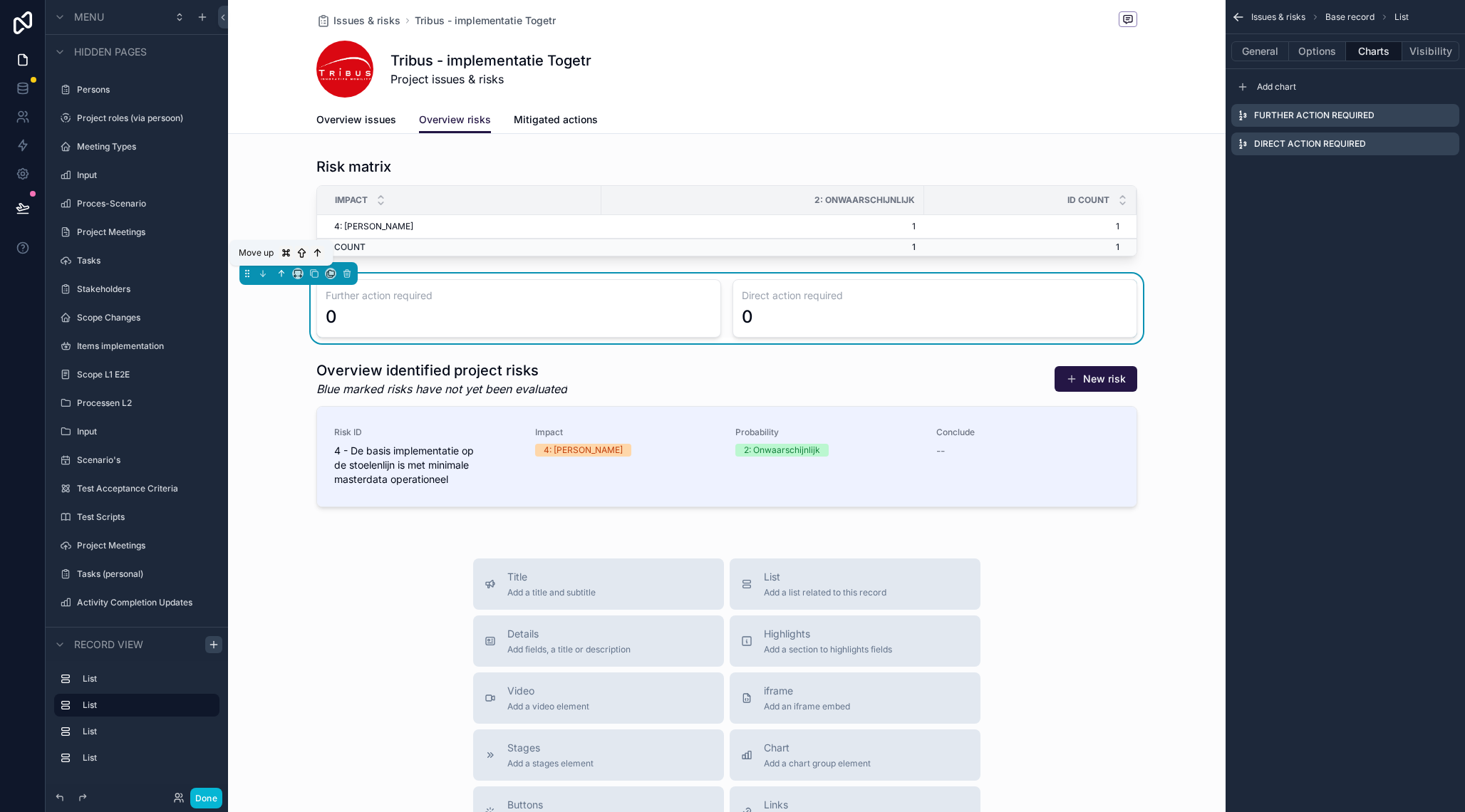
click at [283, 272] on icon "scrollable content" at bounding box center [282, 274] width 10 height 10
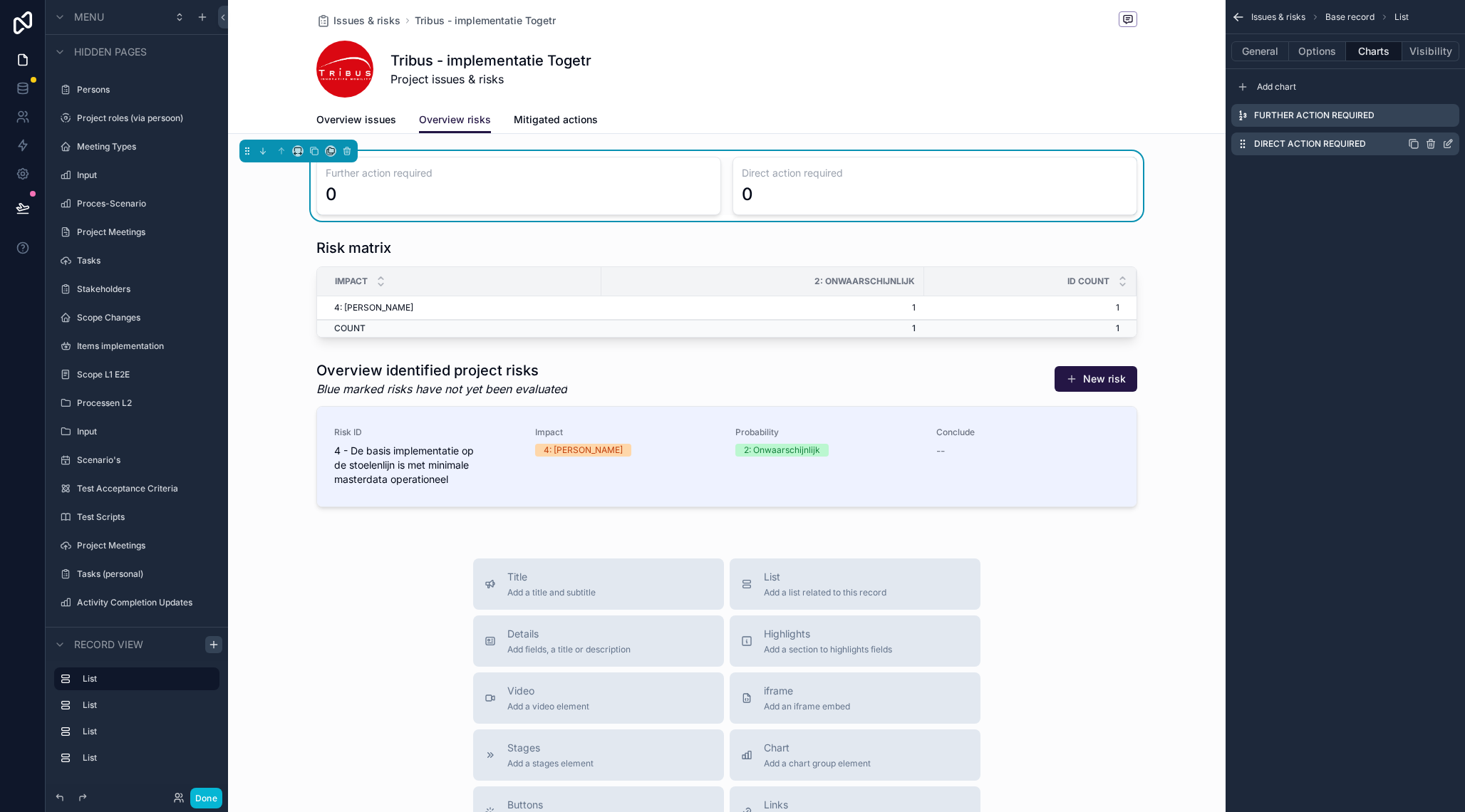
click at [1448, 141] on icon "scrollable content" at bounding box center [1448, 144] width 12 height 12
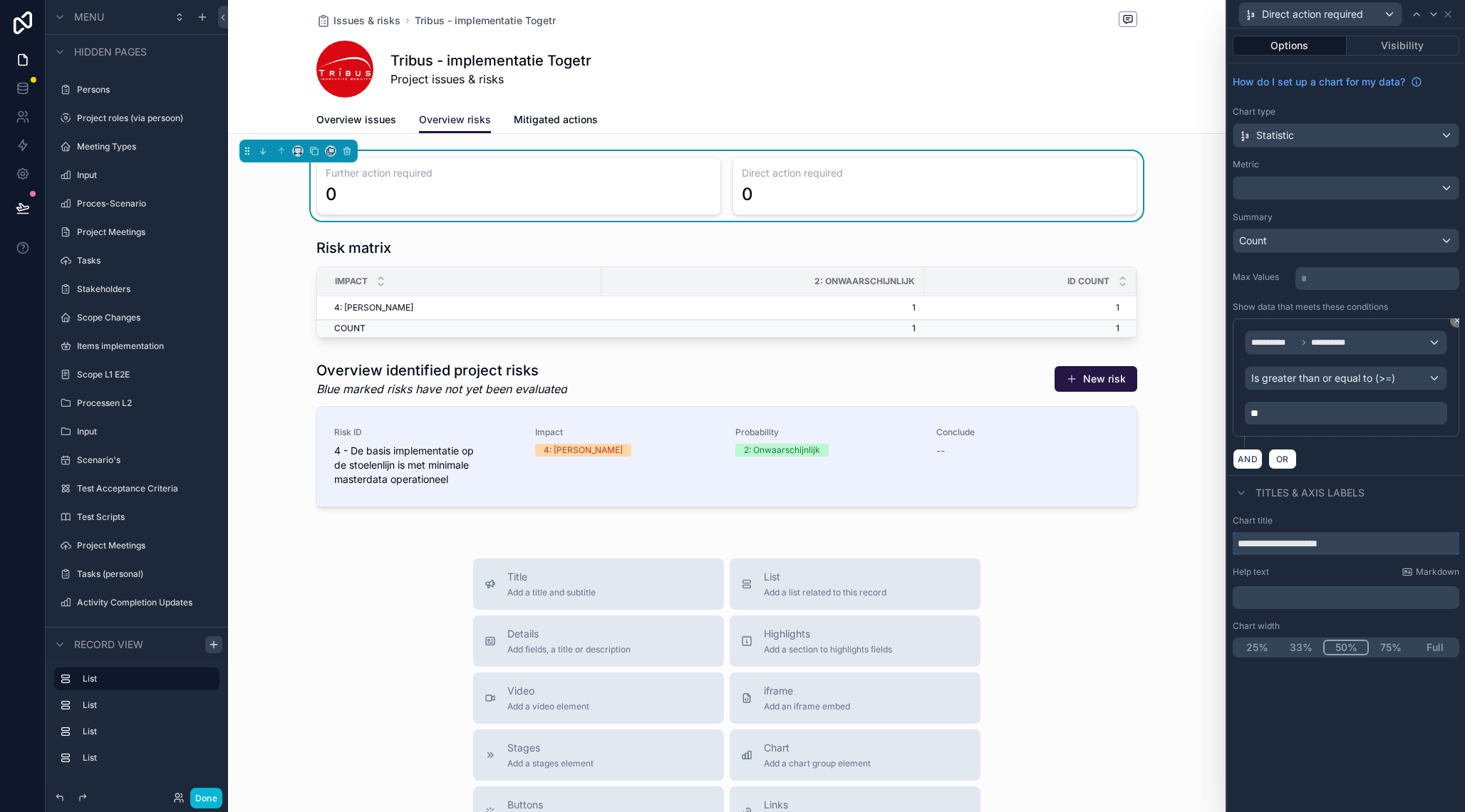
click at [1257, 551] on input "**********" at bounding box center [1346, 543] width 227 height 23
click at [1239, 545] on input "**********" at bounding box center [1346, 543] width 227 height 23
click at [1259, 599] on p "﻿" at bounding box center [1347, 598] width 218 height 15
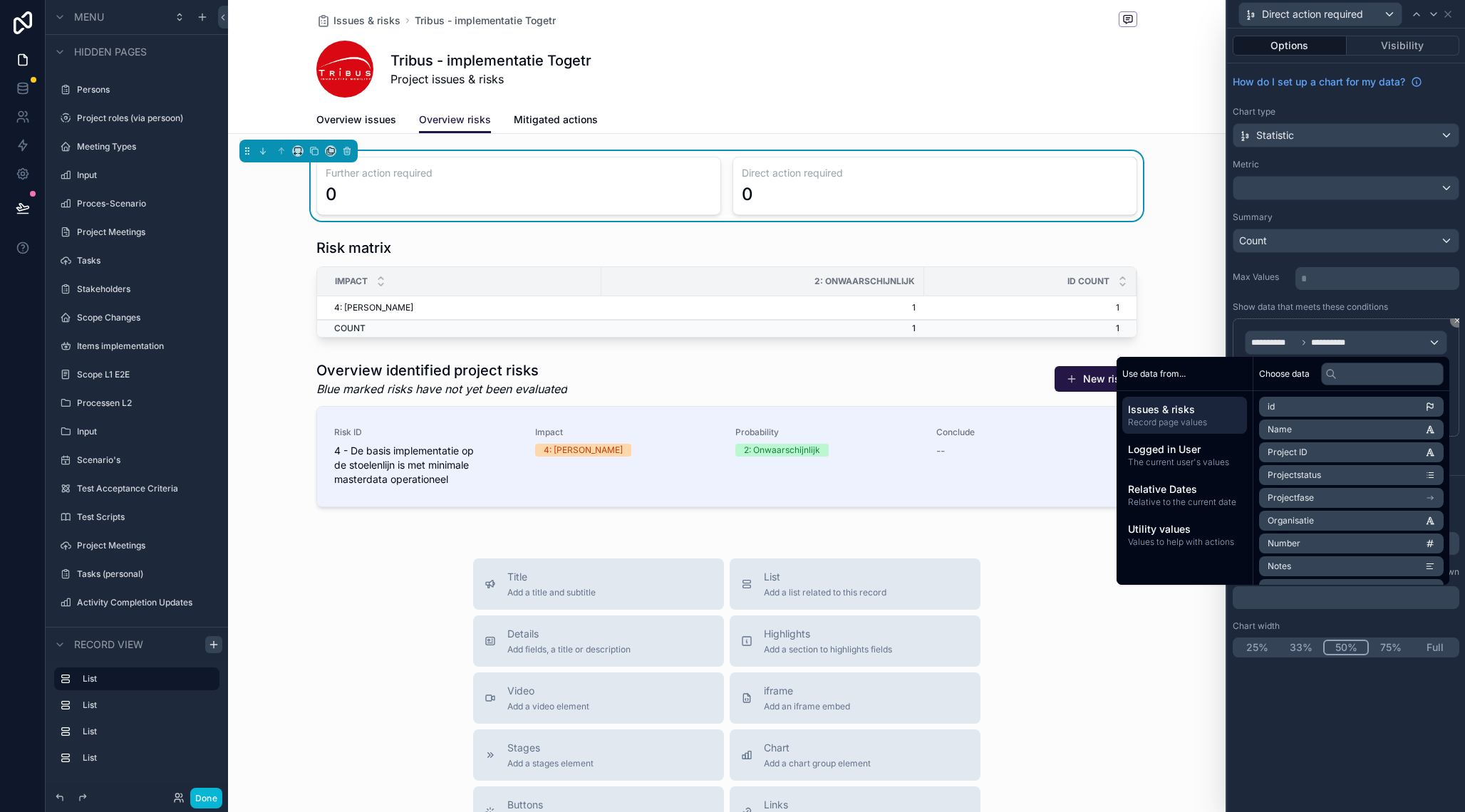
click at [1272, 728] on div "**********" at bounding box center [1346, 420] width 238 height 784
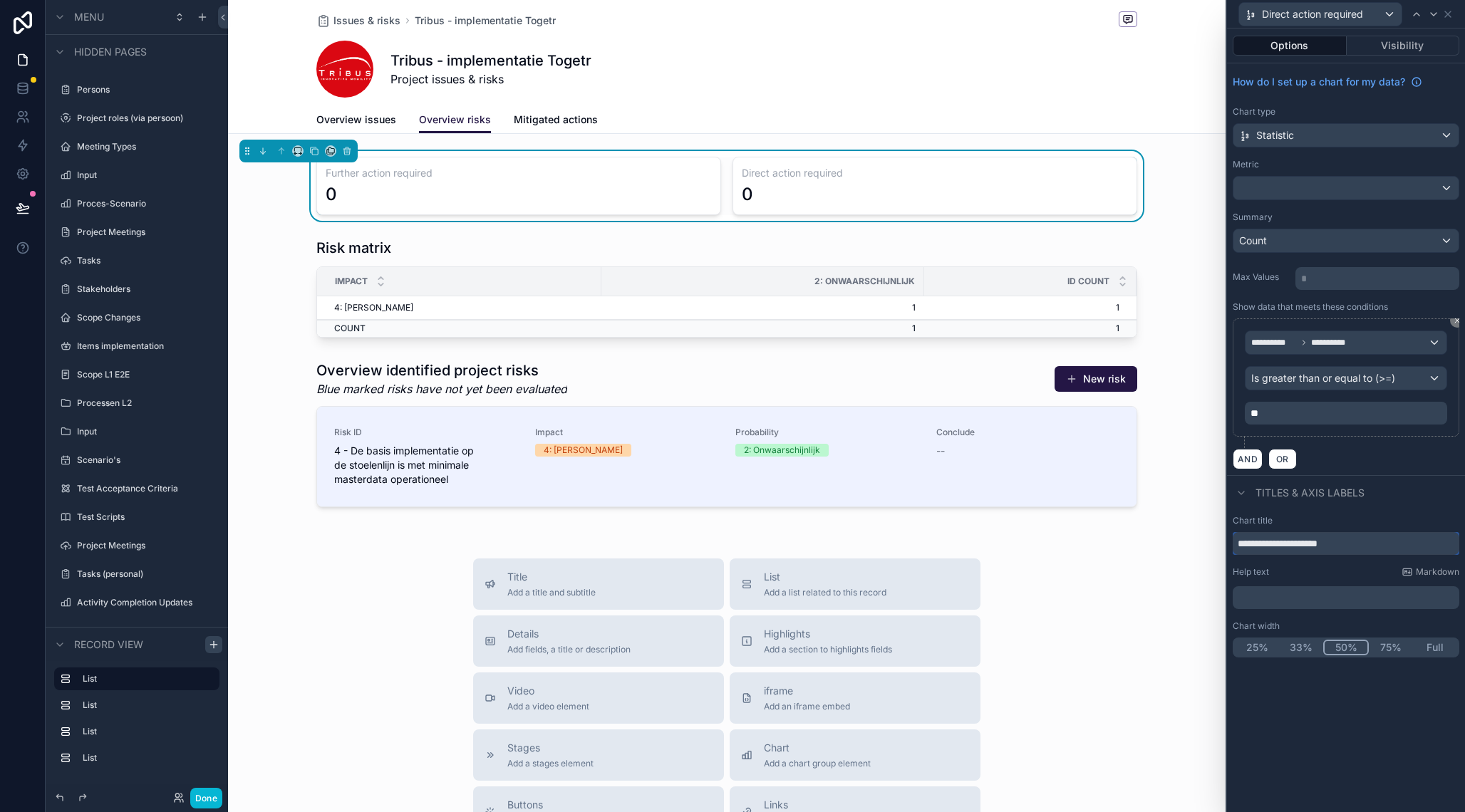
click at [1240, 544] on input "**********" at bounding box center [1346, 543] width 227 height 23
click at [1257, 543] on input "**********" at bounding box center [1346, 543] width 227 height 23
click at [1248, 542] on input "**********" at bounding box center [1346, 543] width 227 height 23
type input "**********"
click at [1275, 598] on p "﻿" at bounding box center [1347, 598] width 218 height 15
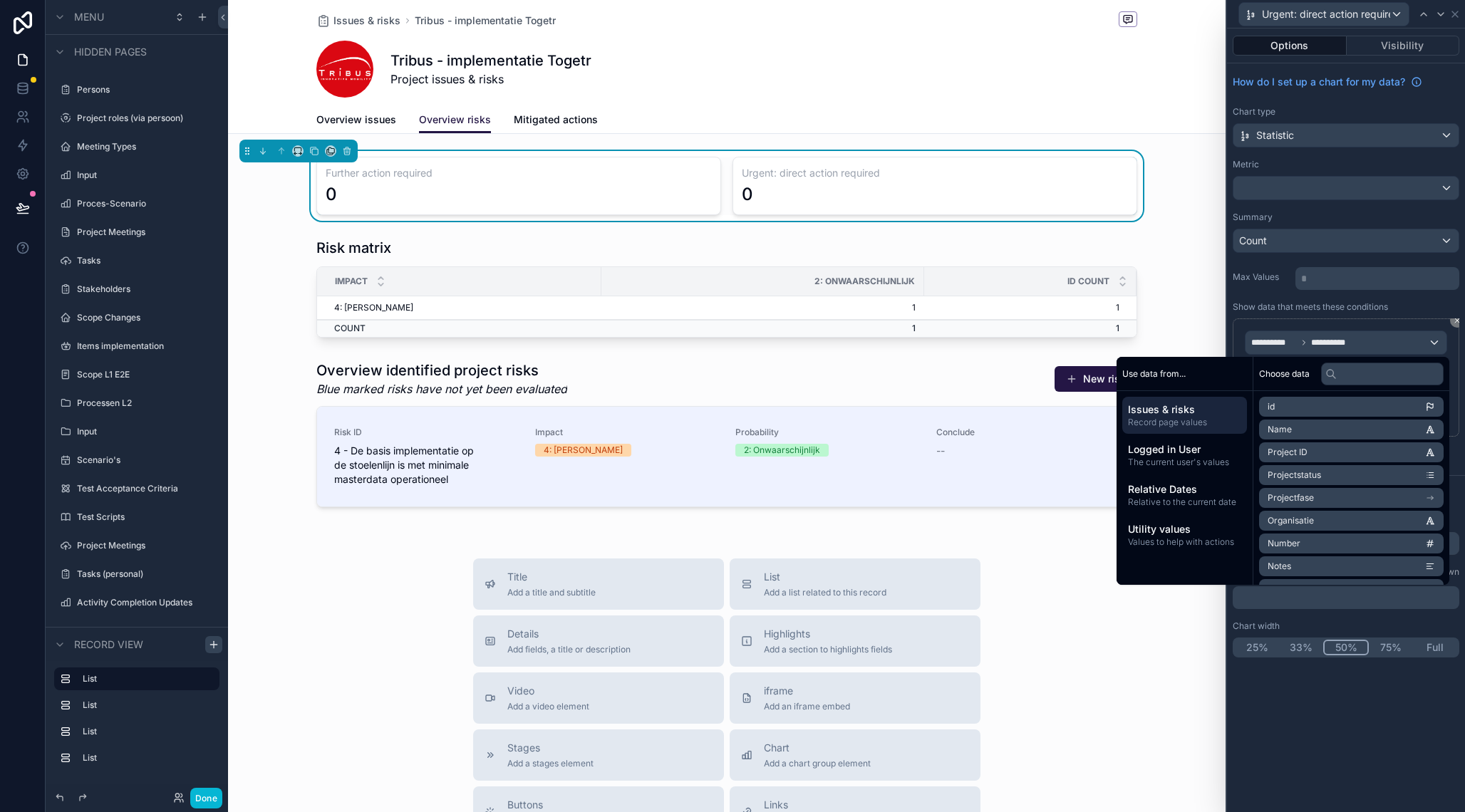
click at [1344, 752] on div "**********" at bounding box center [1346, 420] width 238 height 784
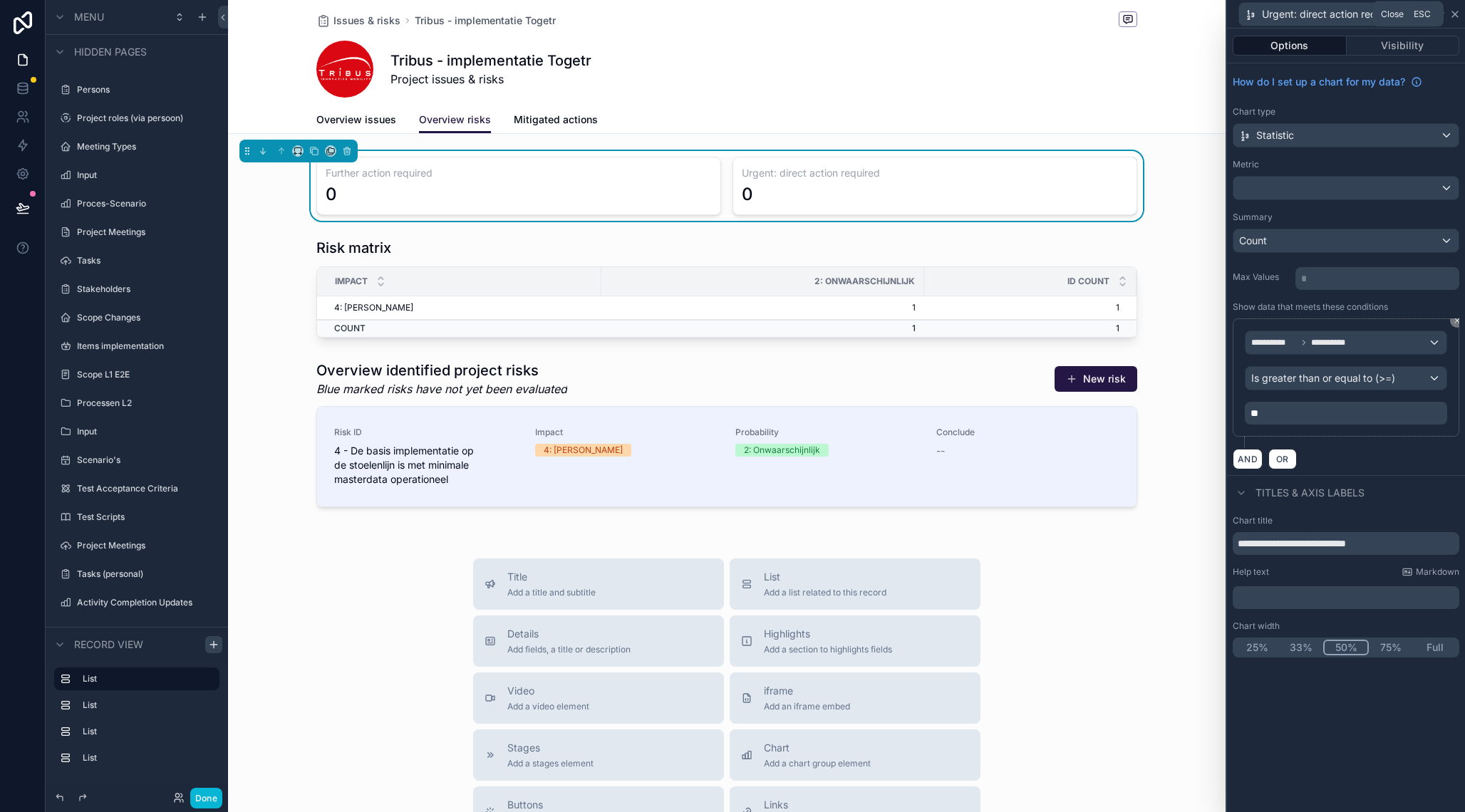
click at [1456, 12] on icon at bounding box center [1456, 15] width 12 height 12
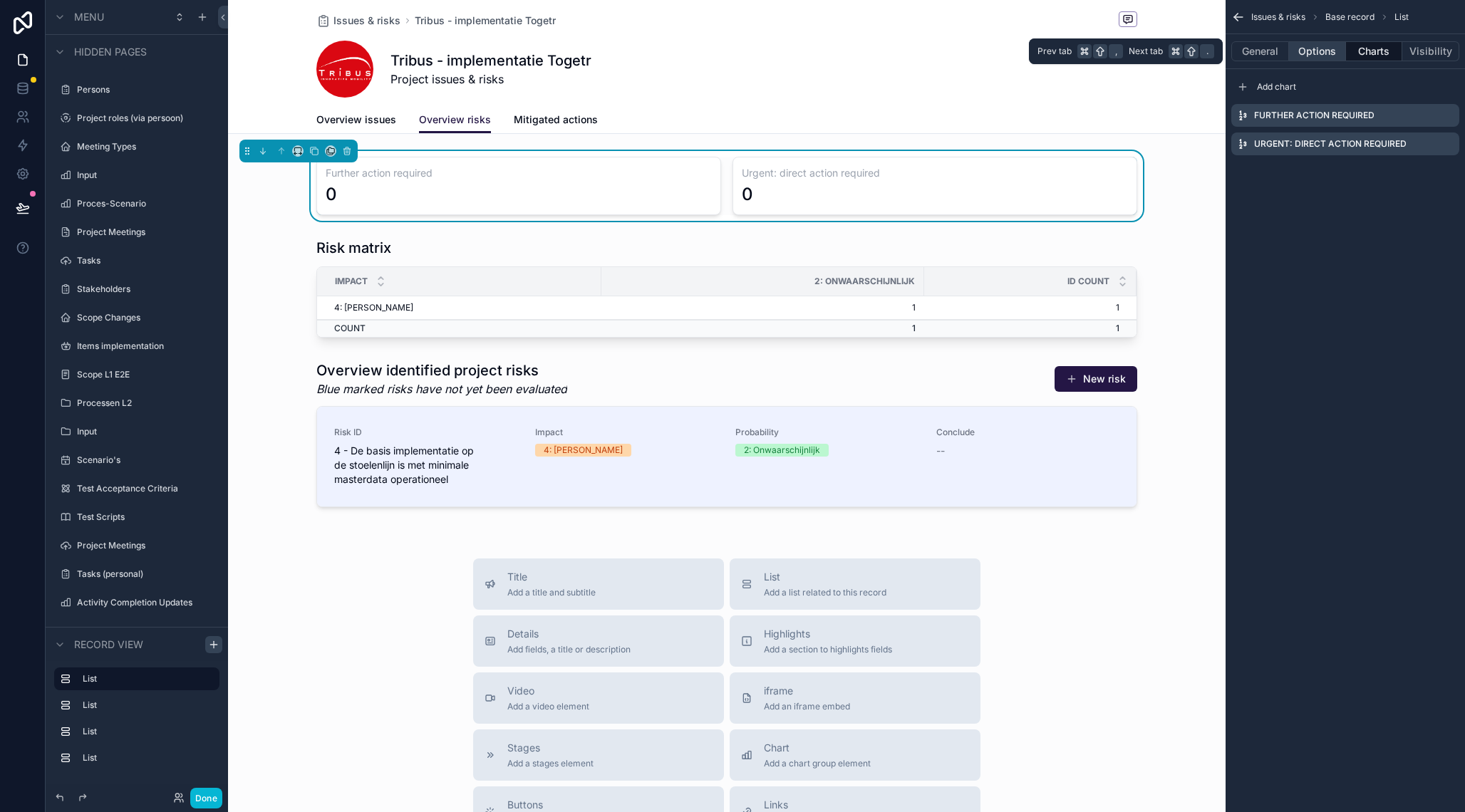
click at [1319, 52] on button "Options" at bounding box center [1318, 51] width 57 height 20
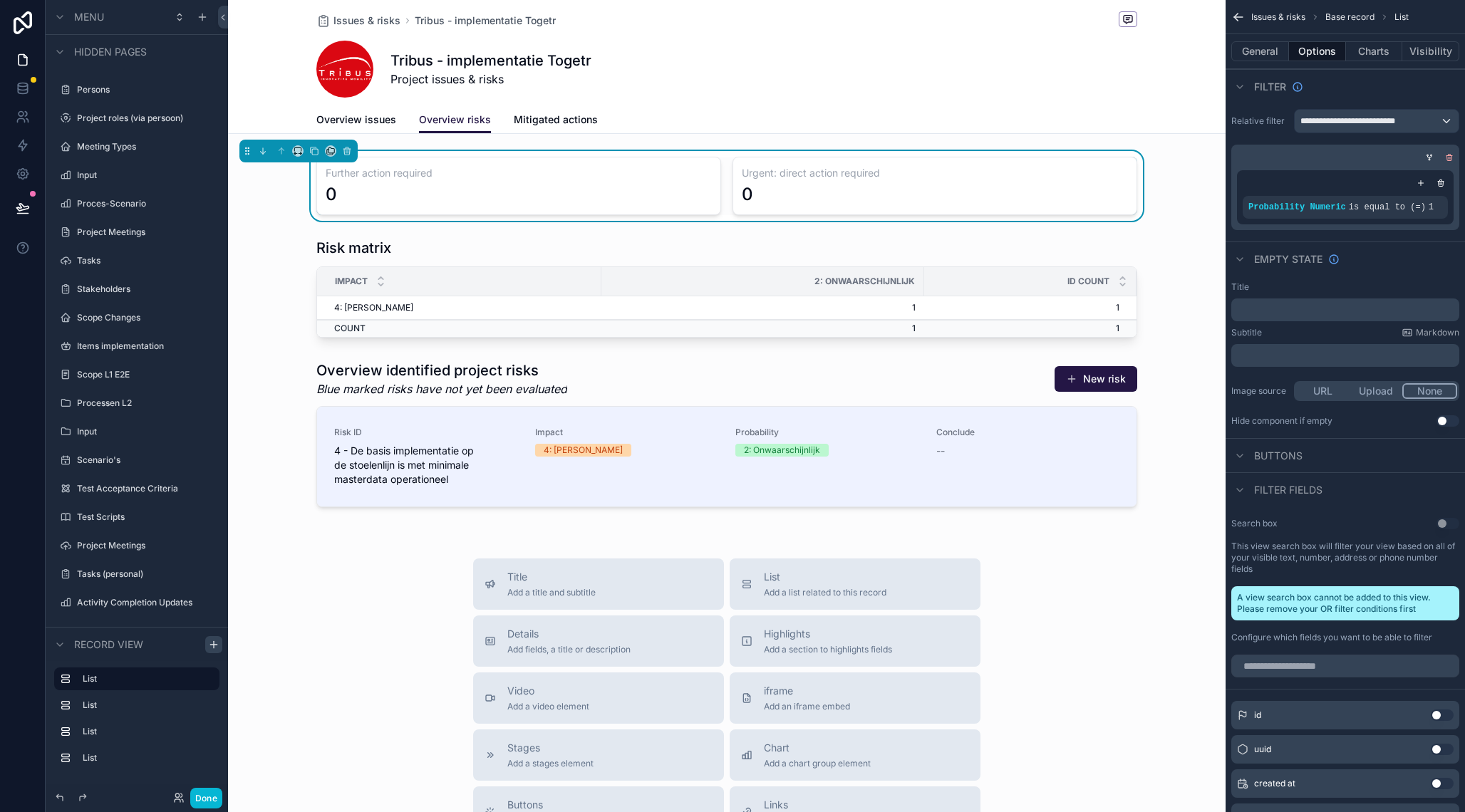
click at [1448, 159] on icon "scrollable content" at bounding box center [1450, 158] width 5 height 5
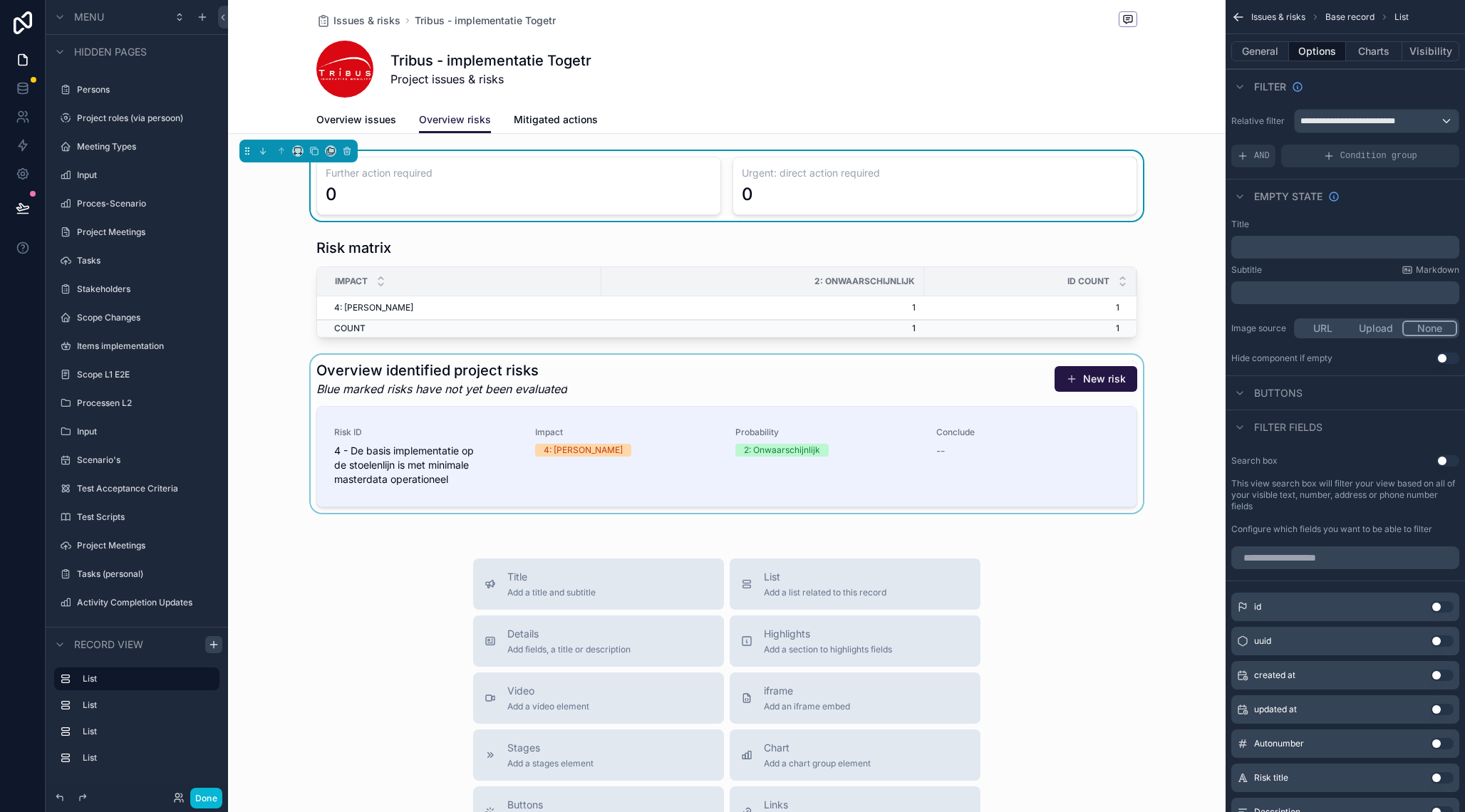
click at [1025, 449] on div "scrollable content" at bounding box center [726, 433] width 997 height 158
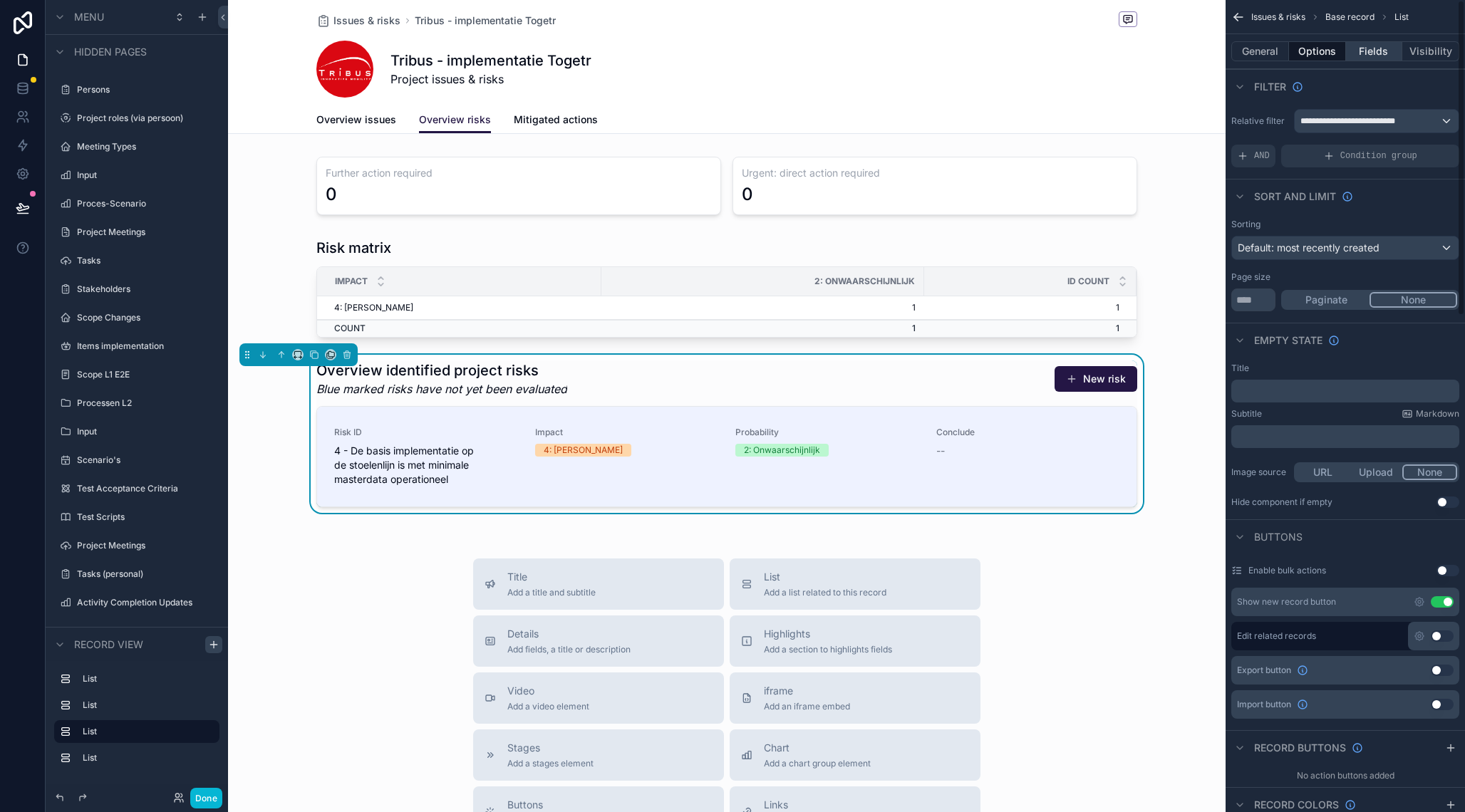
click at [1382, 52] on button "Fields" at bounding box center [1375, 51] width 57 height 20
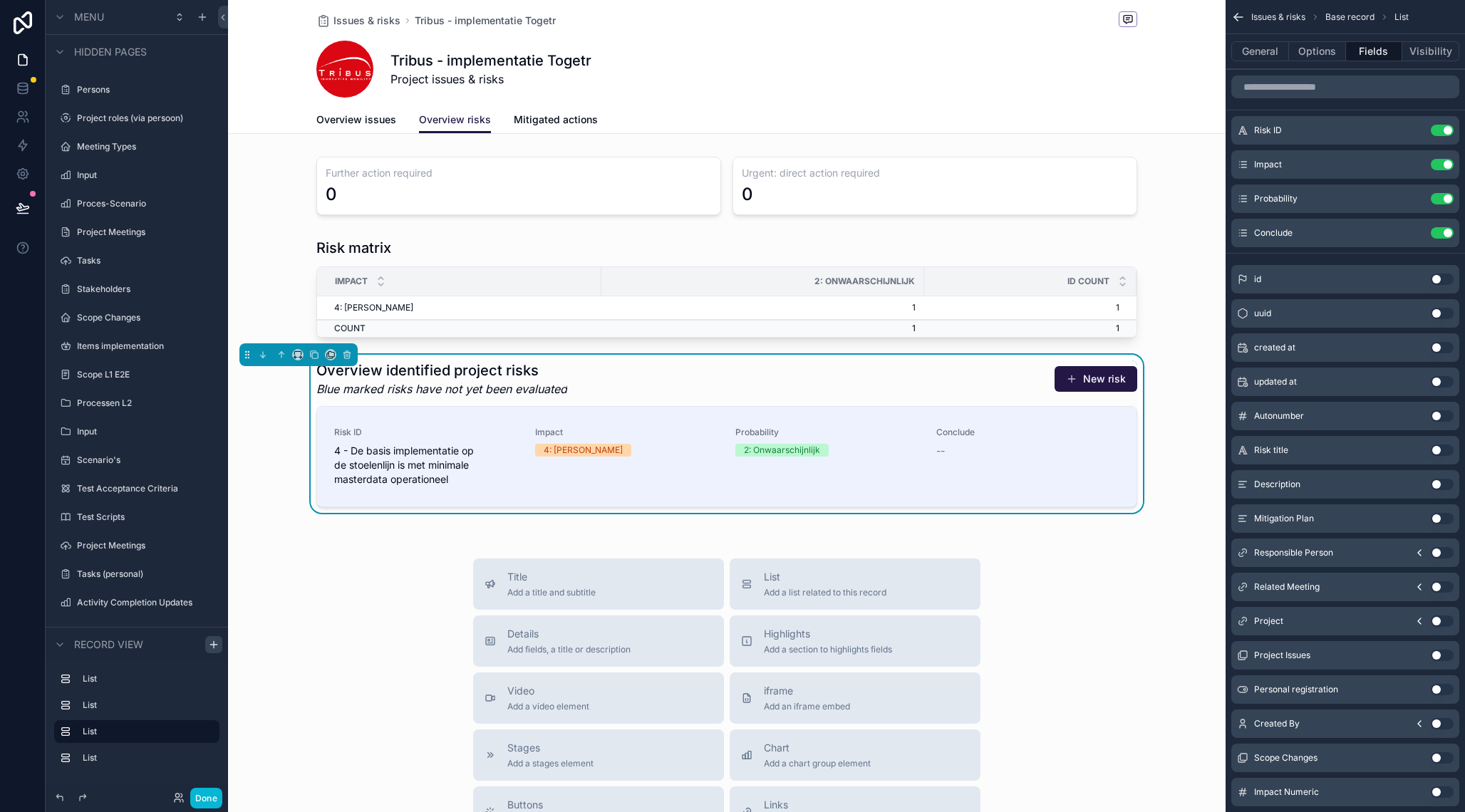
click at [1370, 88] on input "scrollable content" at bounding box center [1345, 87] width 228 height 23
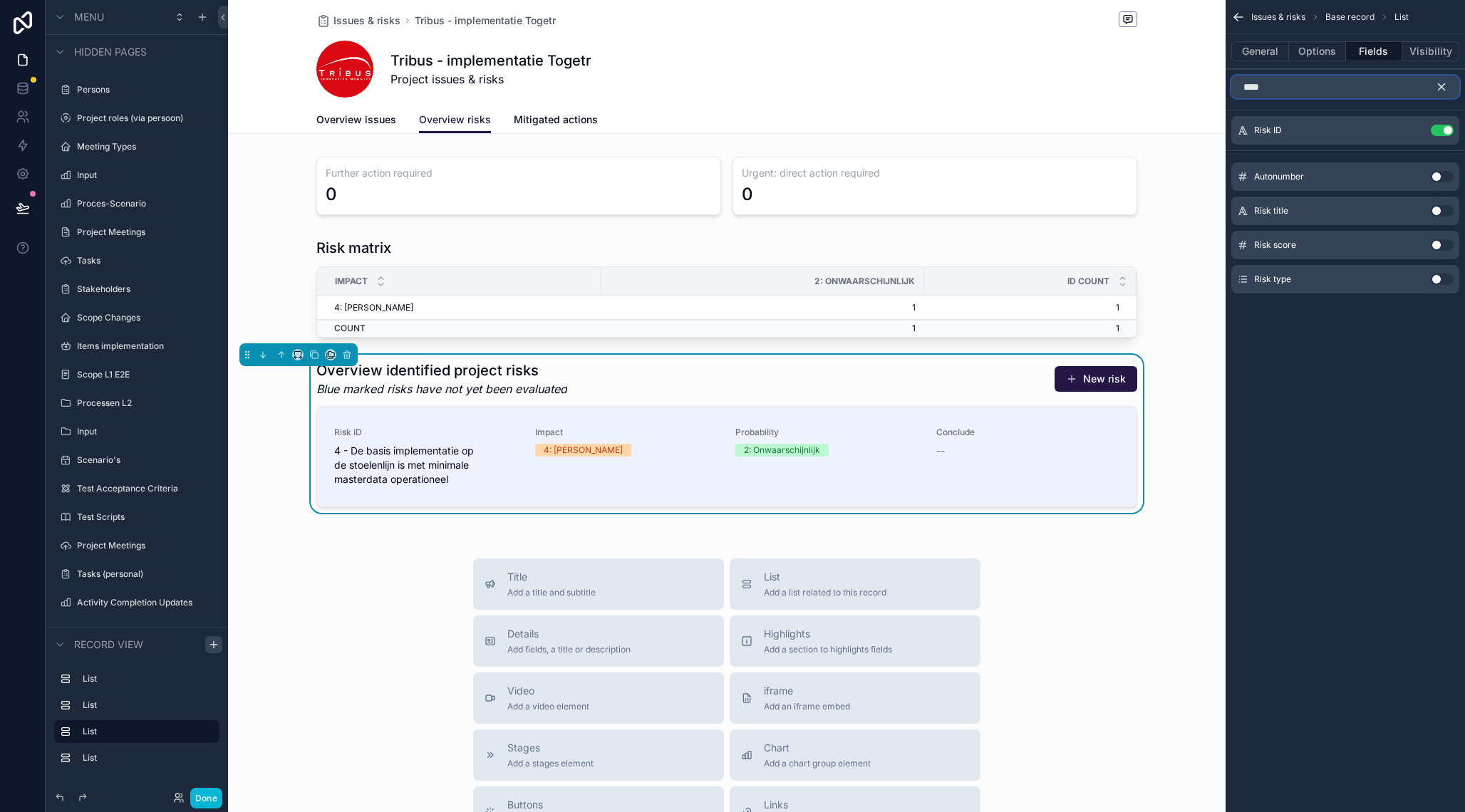
type input "****"
click at [1445, 245] on button "Use setting" at bounding box center [1442, 245] width 23 height 12
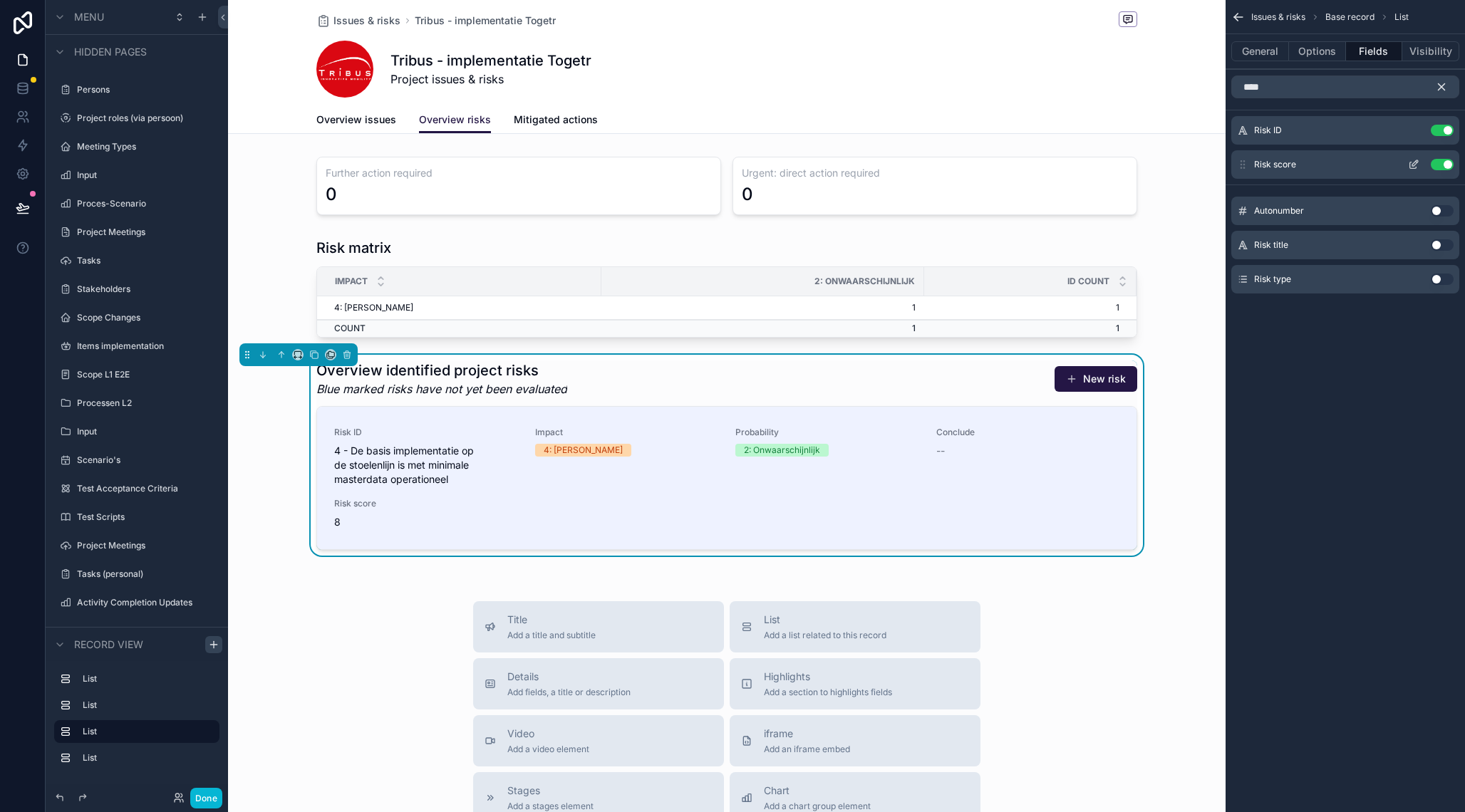
click at [1413, 161] on icon "scrollable content" at bounding box center [1414, 165] width 12 height 12
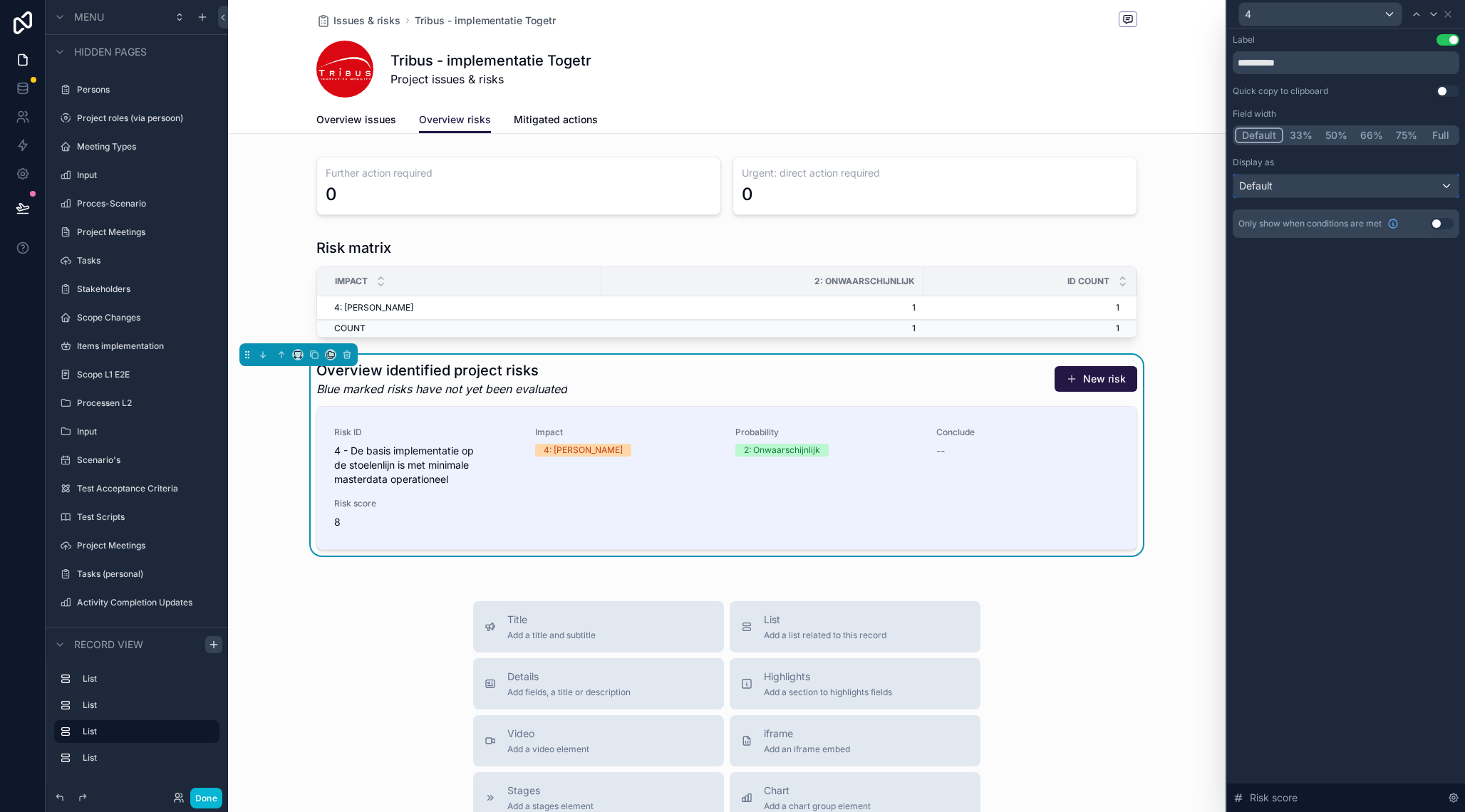
click at [1398, 192] on div "Default" at bounding box center [1346, 186] width 225 height 23
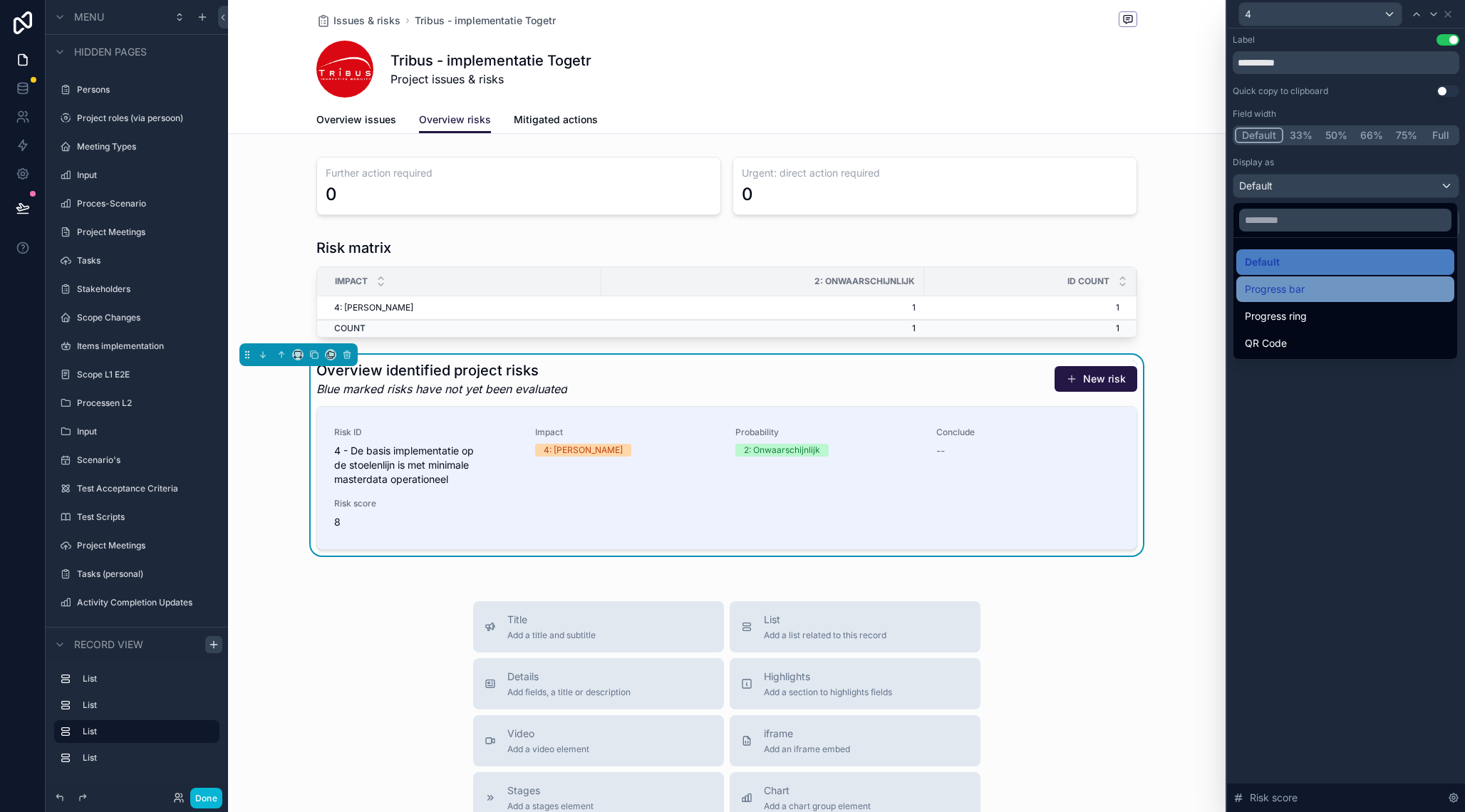
click at [1349, 293] on div "Progress bar" at bounding box center [1346, 288] width 201 height 17
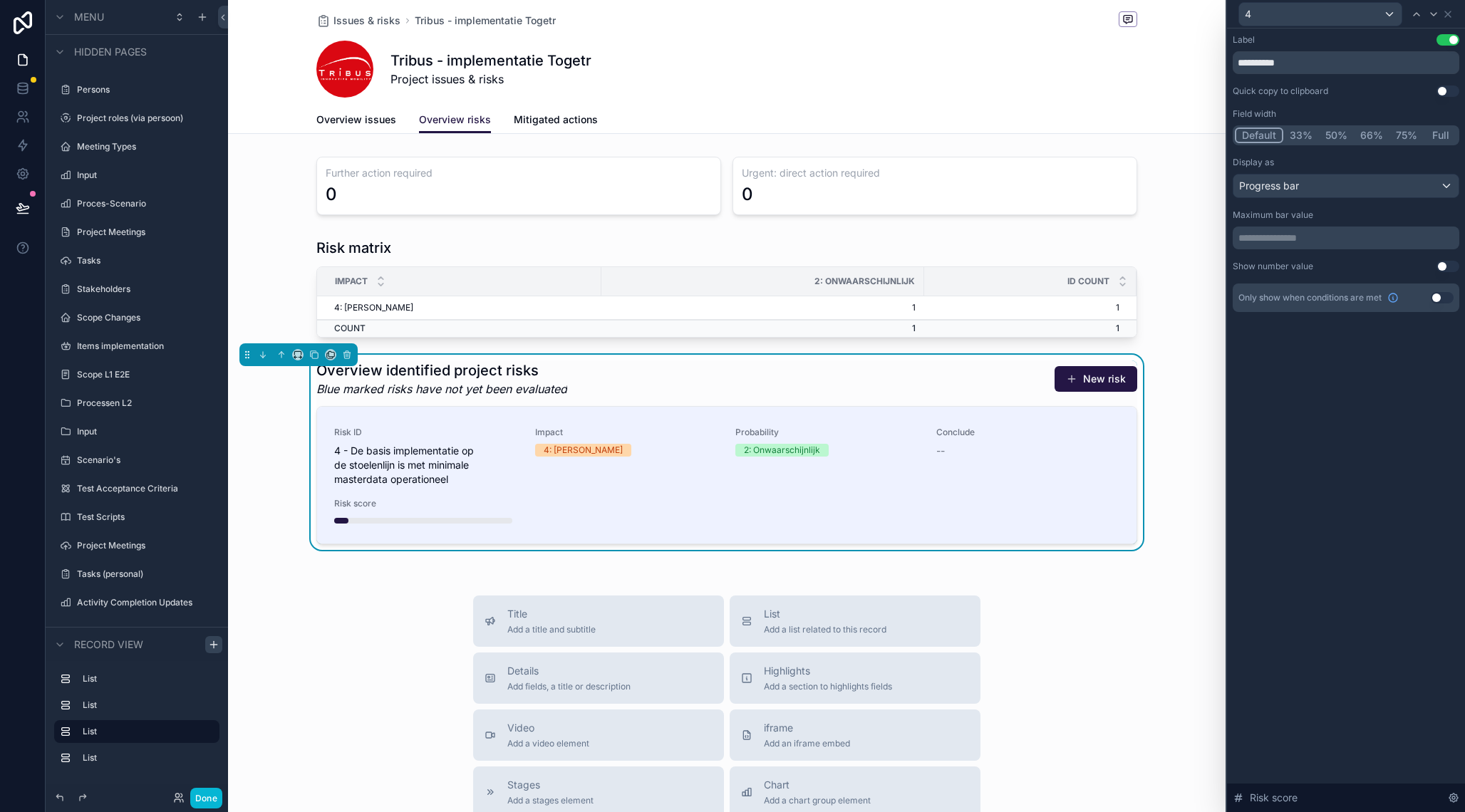
click at [1338, 240] on p "**********" at bounding box center [1347, 238] width 218 height 15
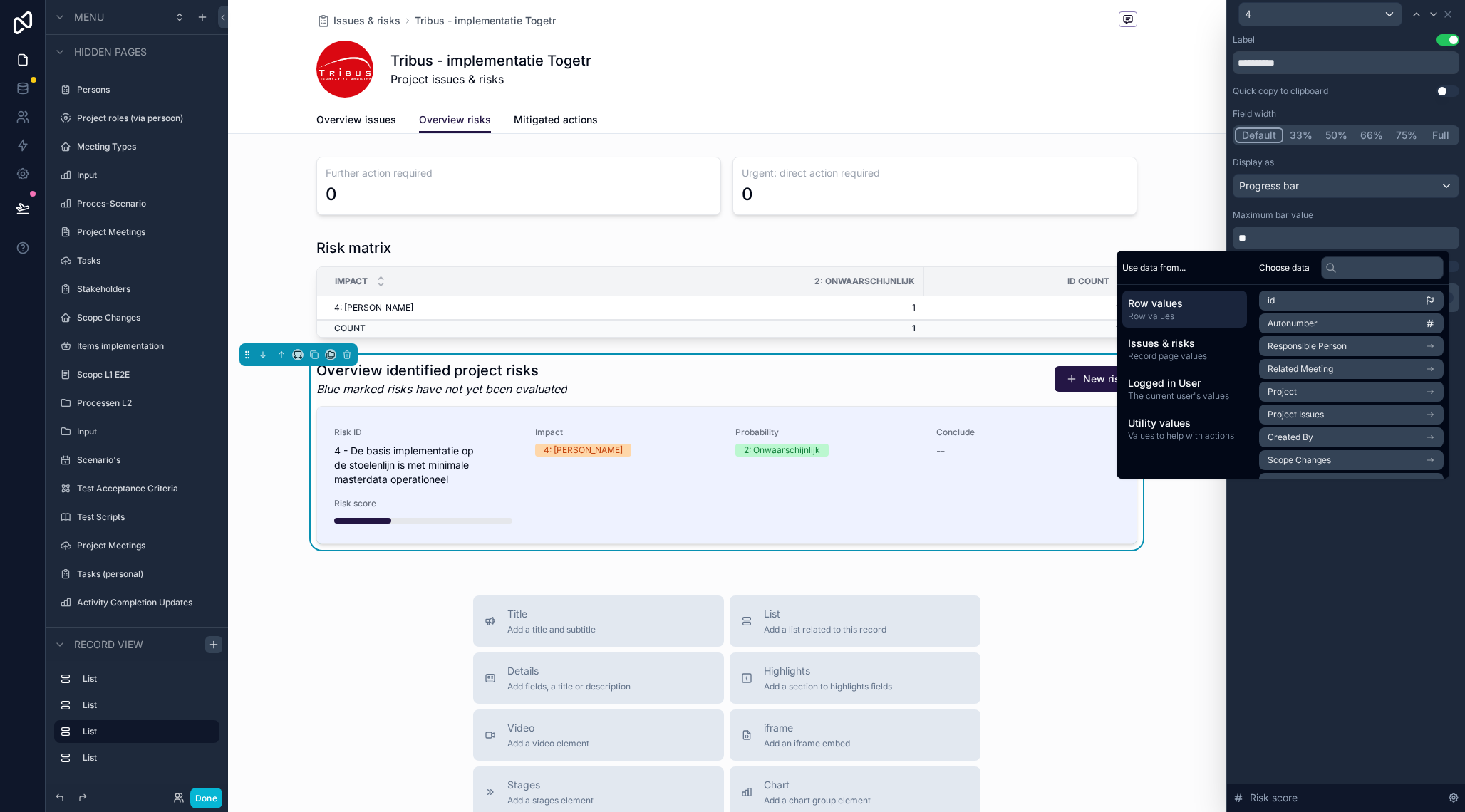
click at [1376, 533] on div "**********" at bounding box center [1346, 420] width 238 height 784
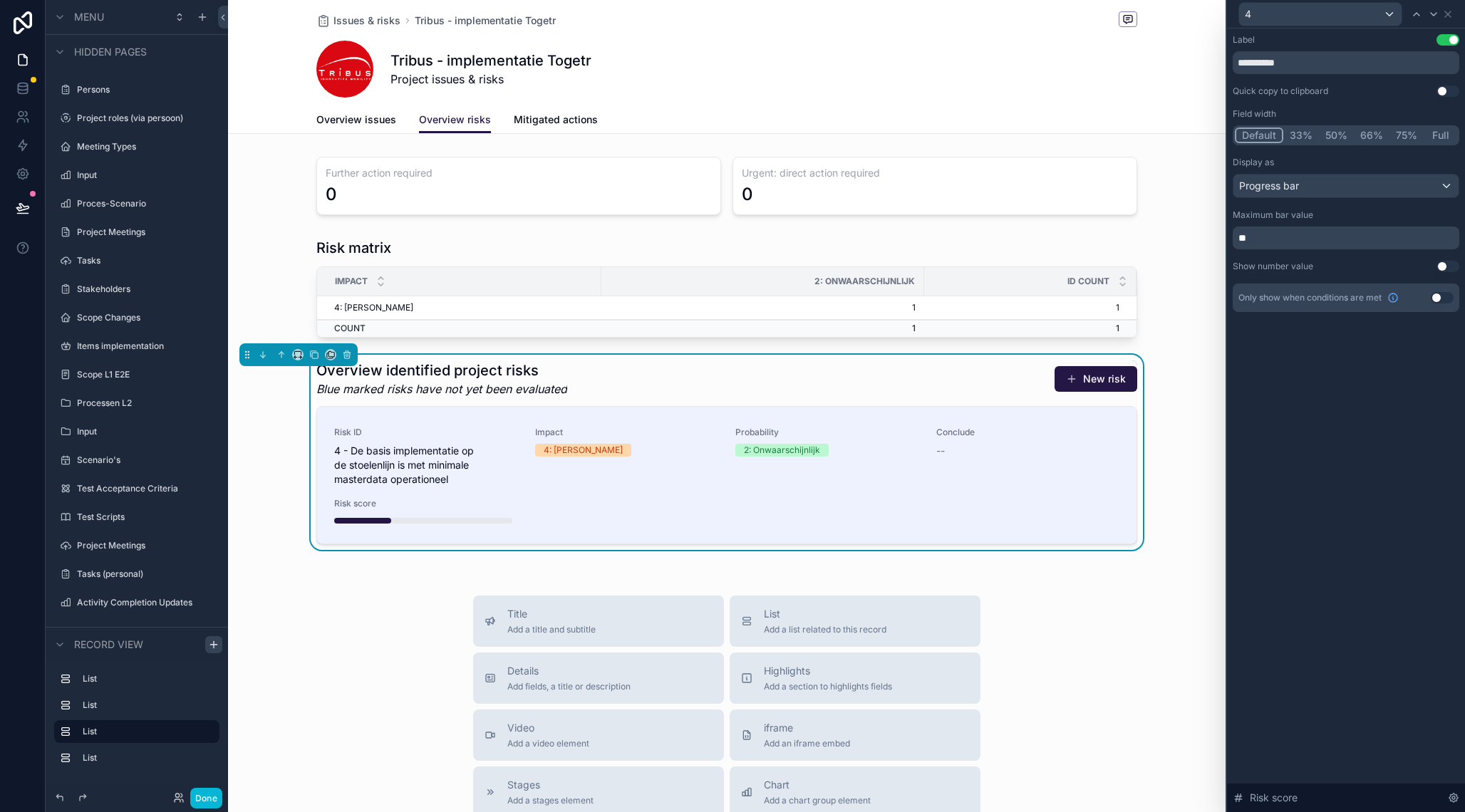
click at [1445, 267] on button "Use setting" at bounding box center [1448, 267] width 23 height 12
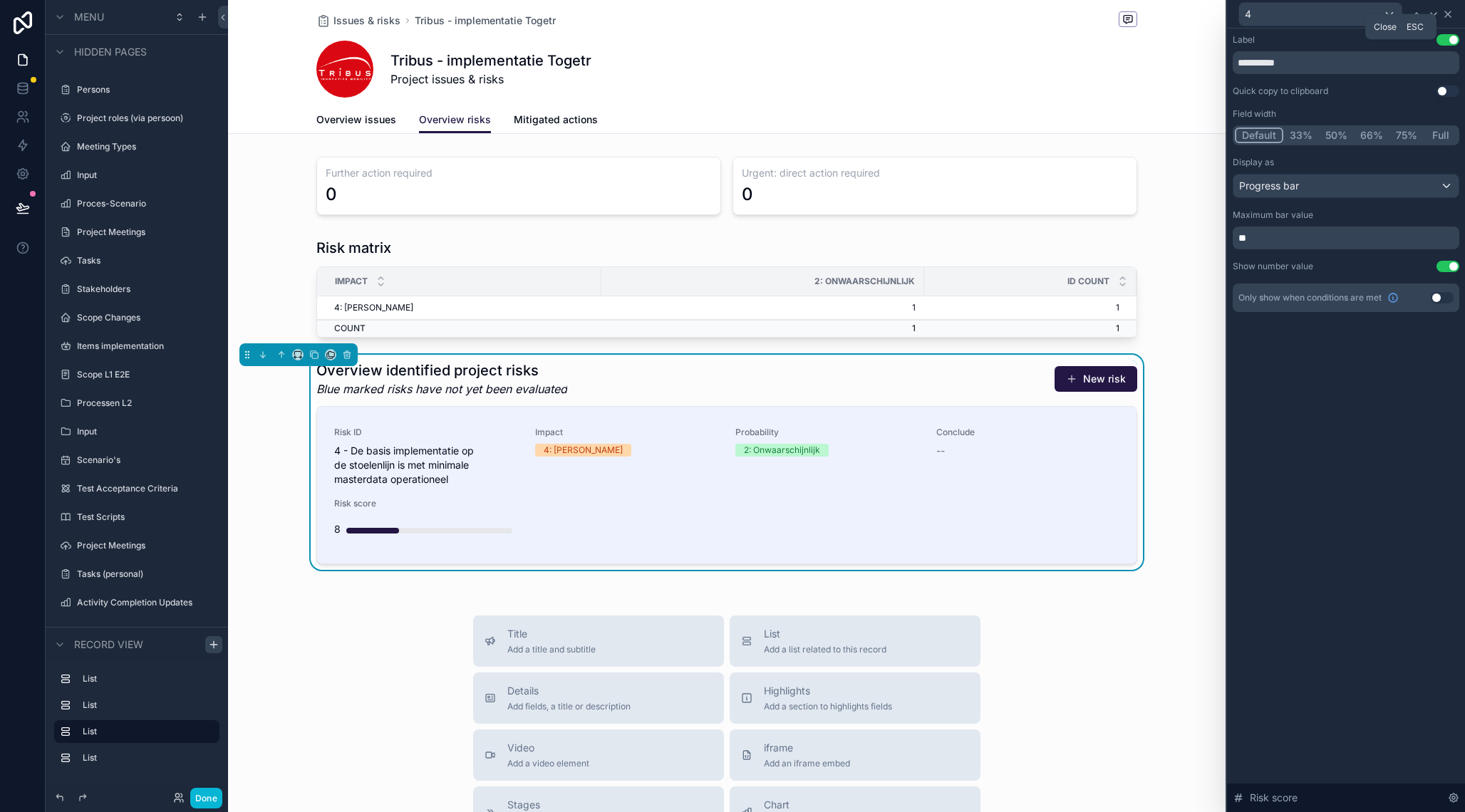
click at [1449, 13] on icon at bounding box center [1448, 15] width 12 height 12
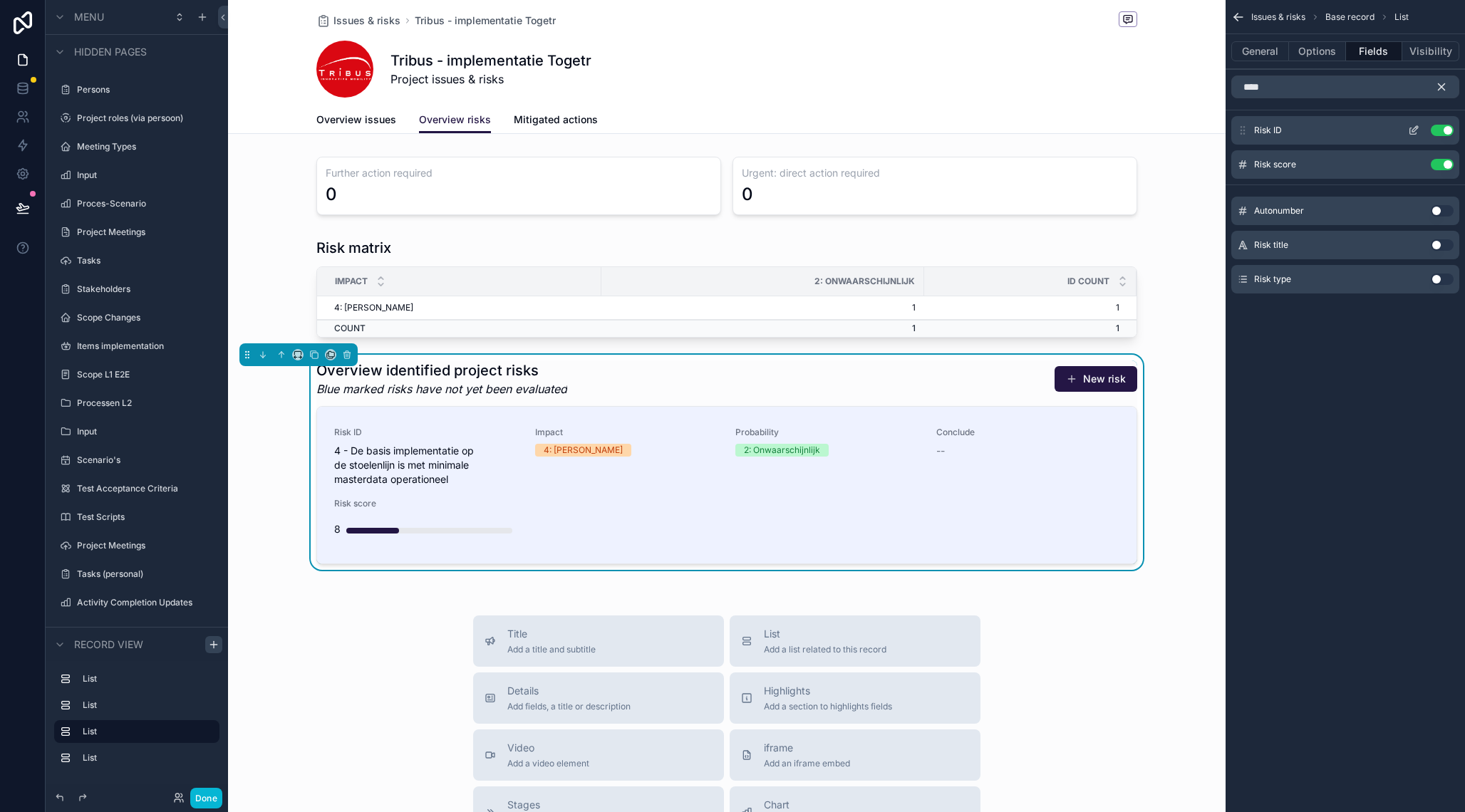
click at [1413, 133] on icon "scrollable content" at bounding box center [1414, 130] width 12 height 12
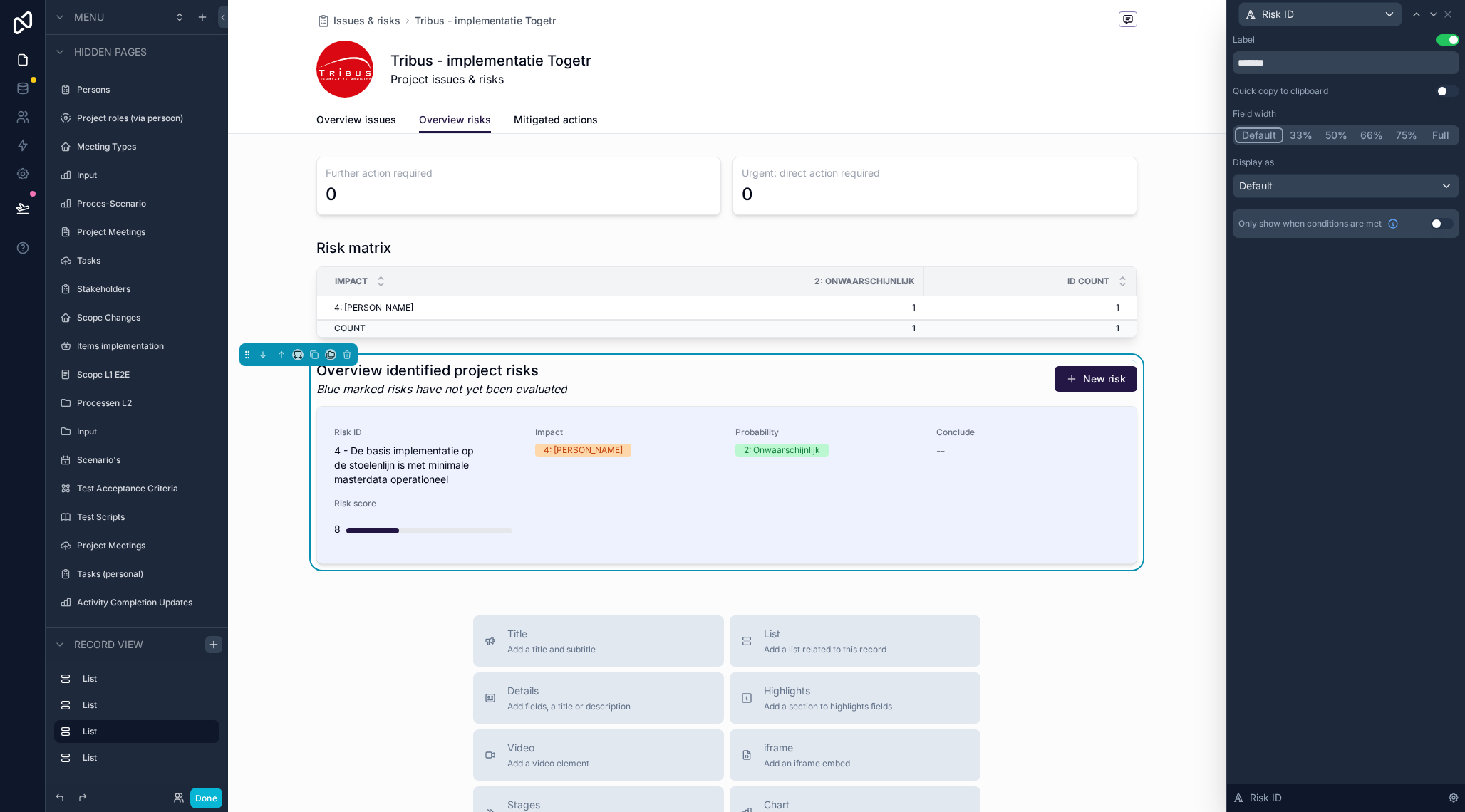
click at [1437, 134] on button "Full" at bounding box center [1440, 135] width 34 height 16
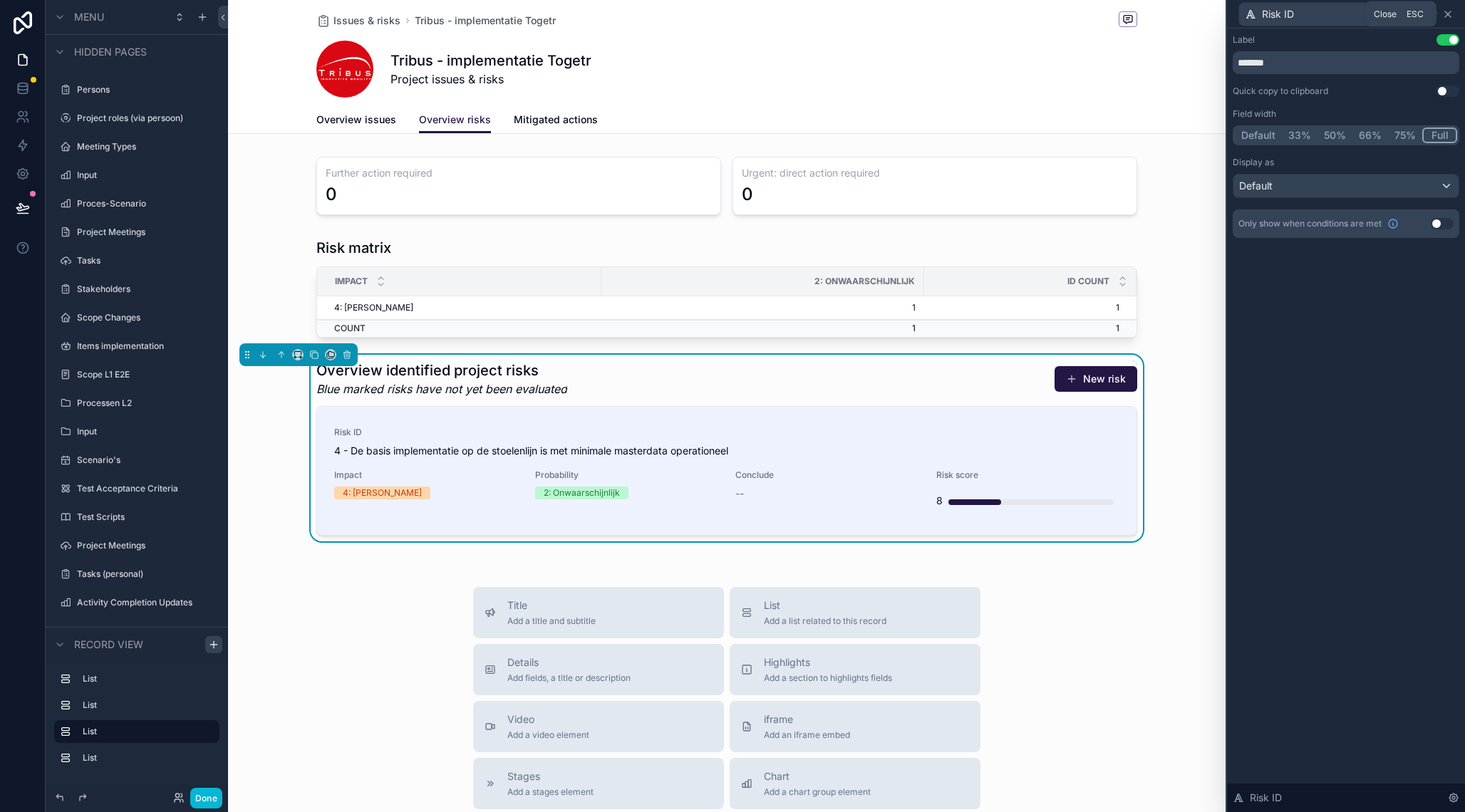
click at [1452, 15] on icon at bounding box center [1448, 15] width 12 height 12
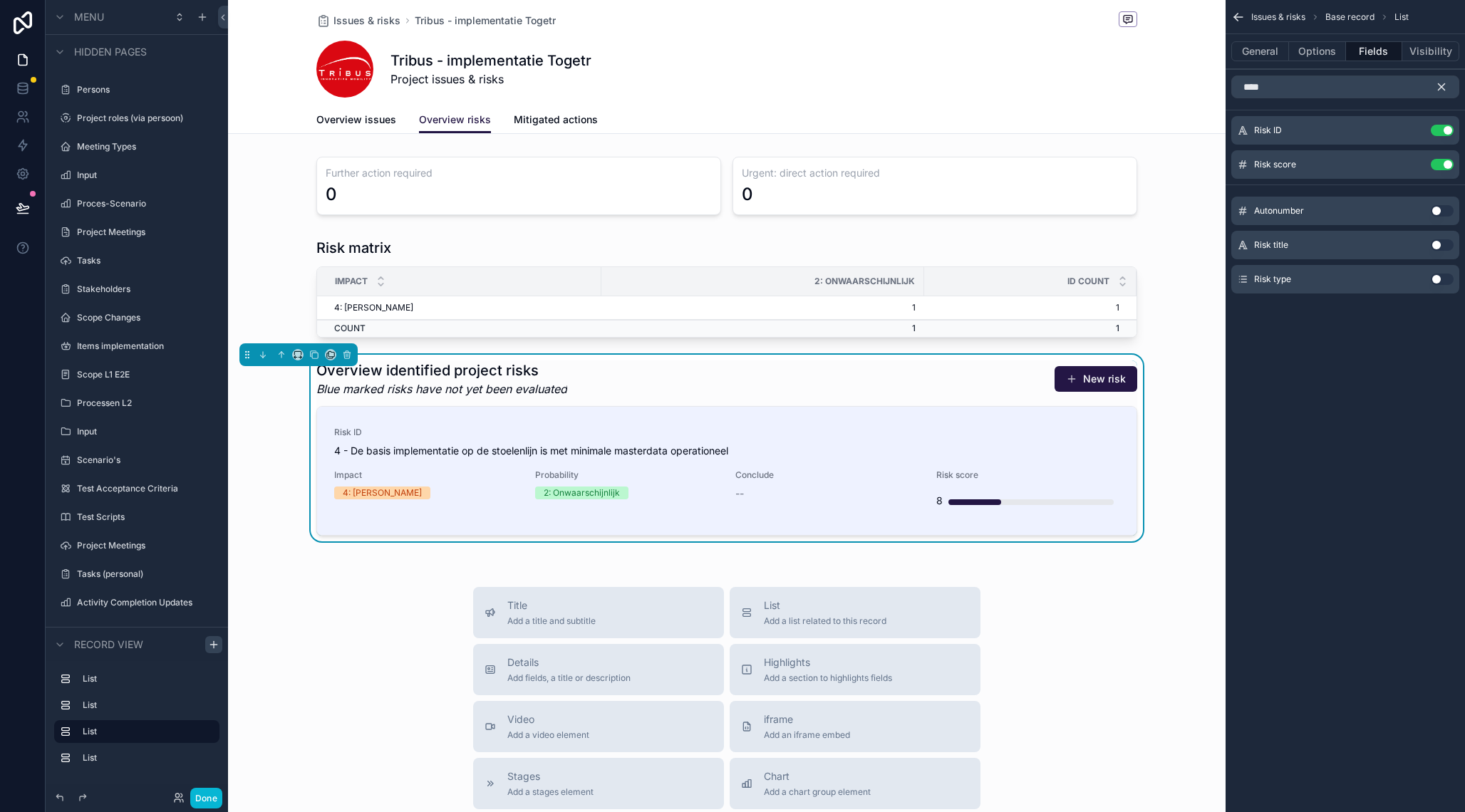
click at [1445, 87] on icon "scrollable content" at bounding box center [1442, 87] width 13 height 13
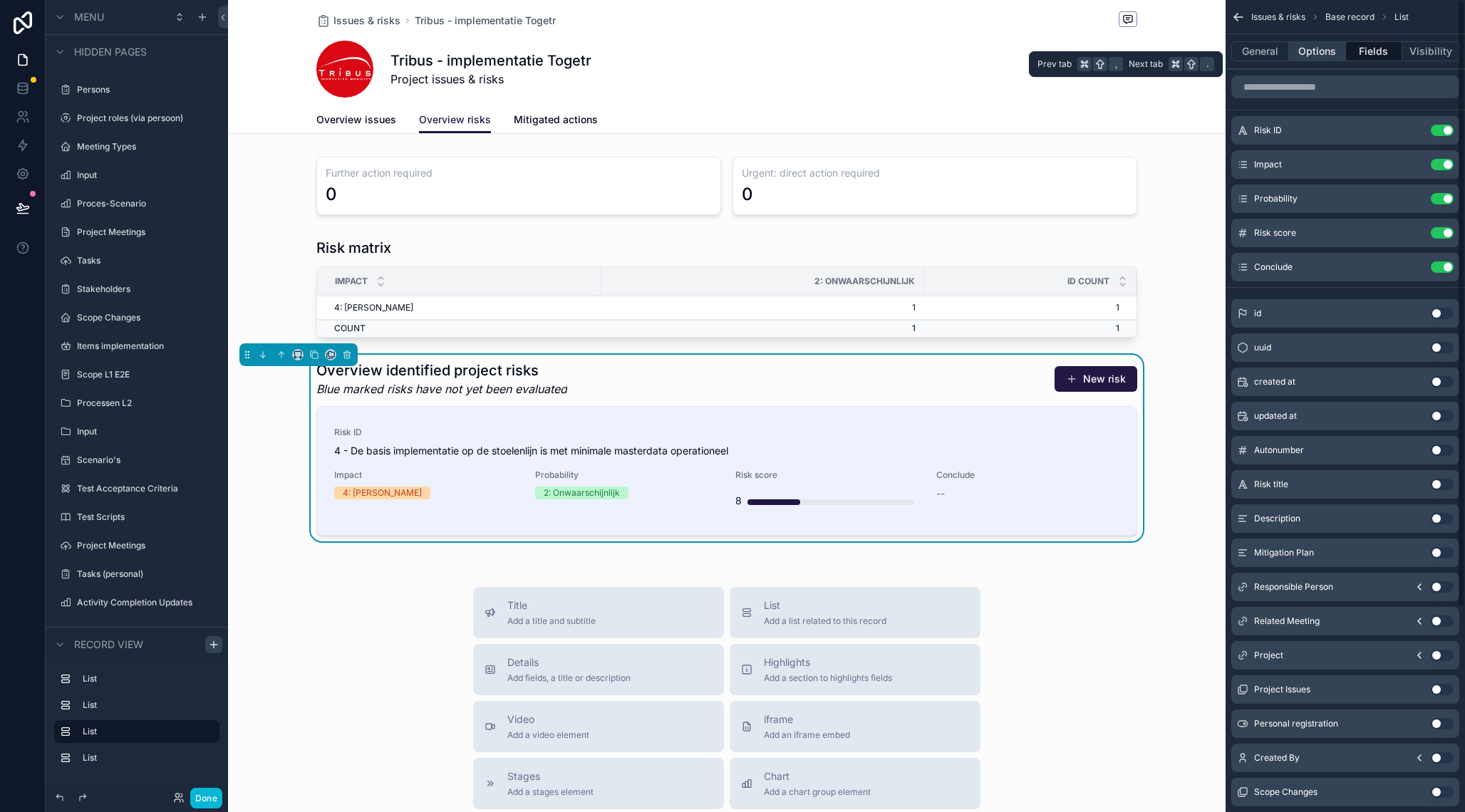
click at [1339, 51] on button "Options" at bounding box center [1318, 51] width 57 height 20
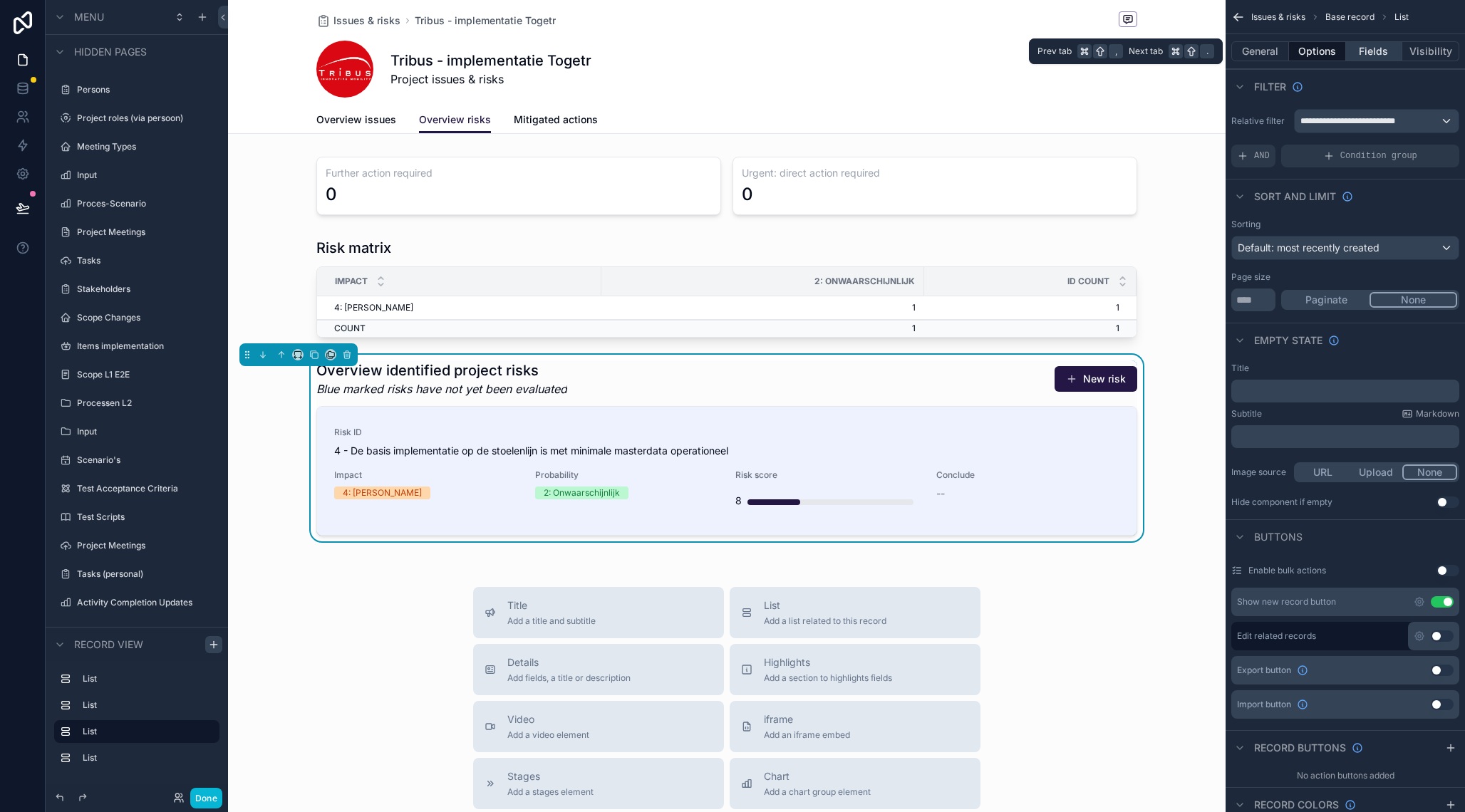
click at [1386, 49] on button "Fields" at bounding box center [1375, 51] width 57 height 20
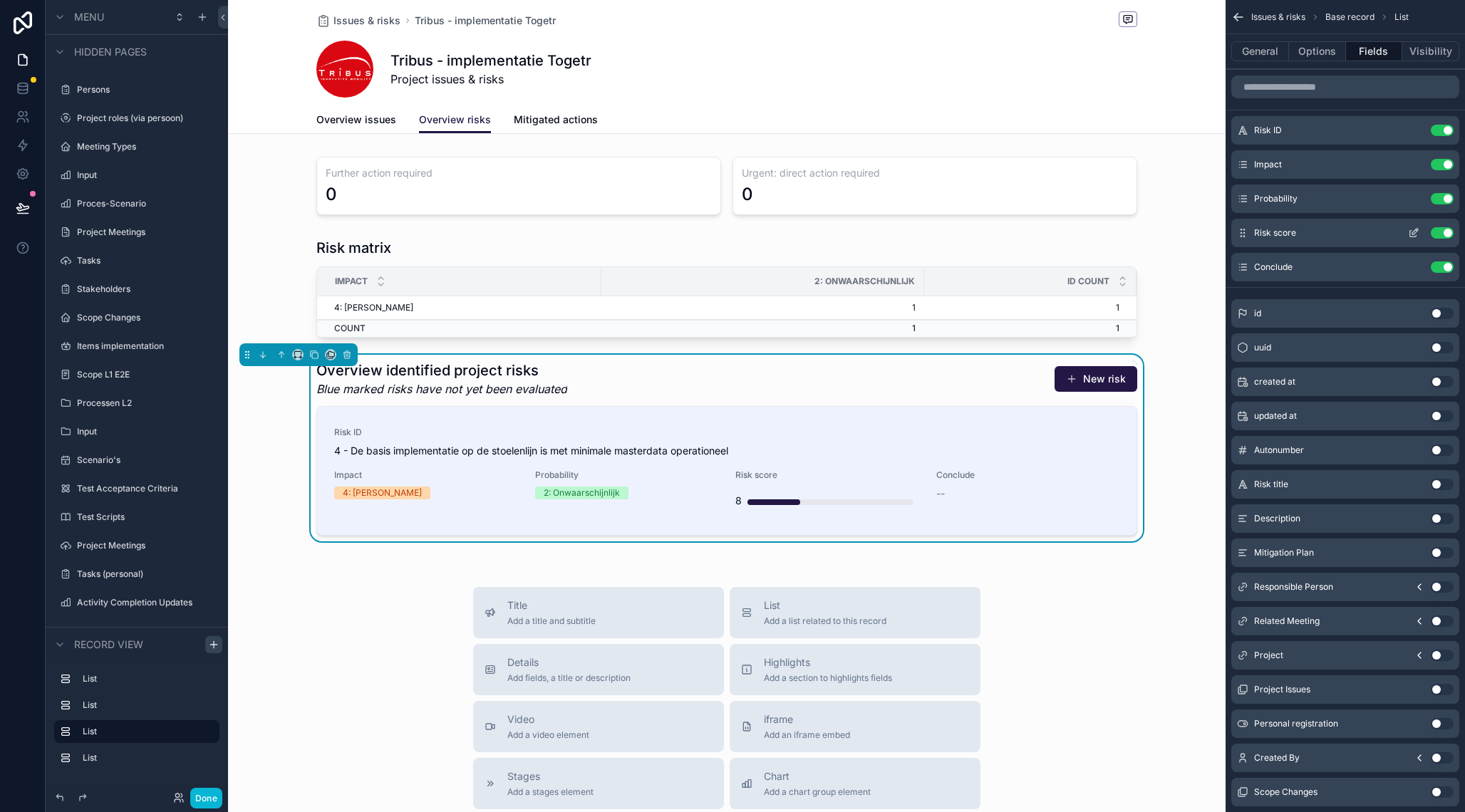
click at [1416, 233] on icon "scrollable content" at bounding box center [1415, 232] width 6 height 6
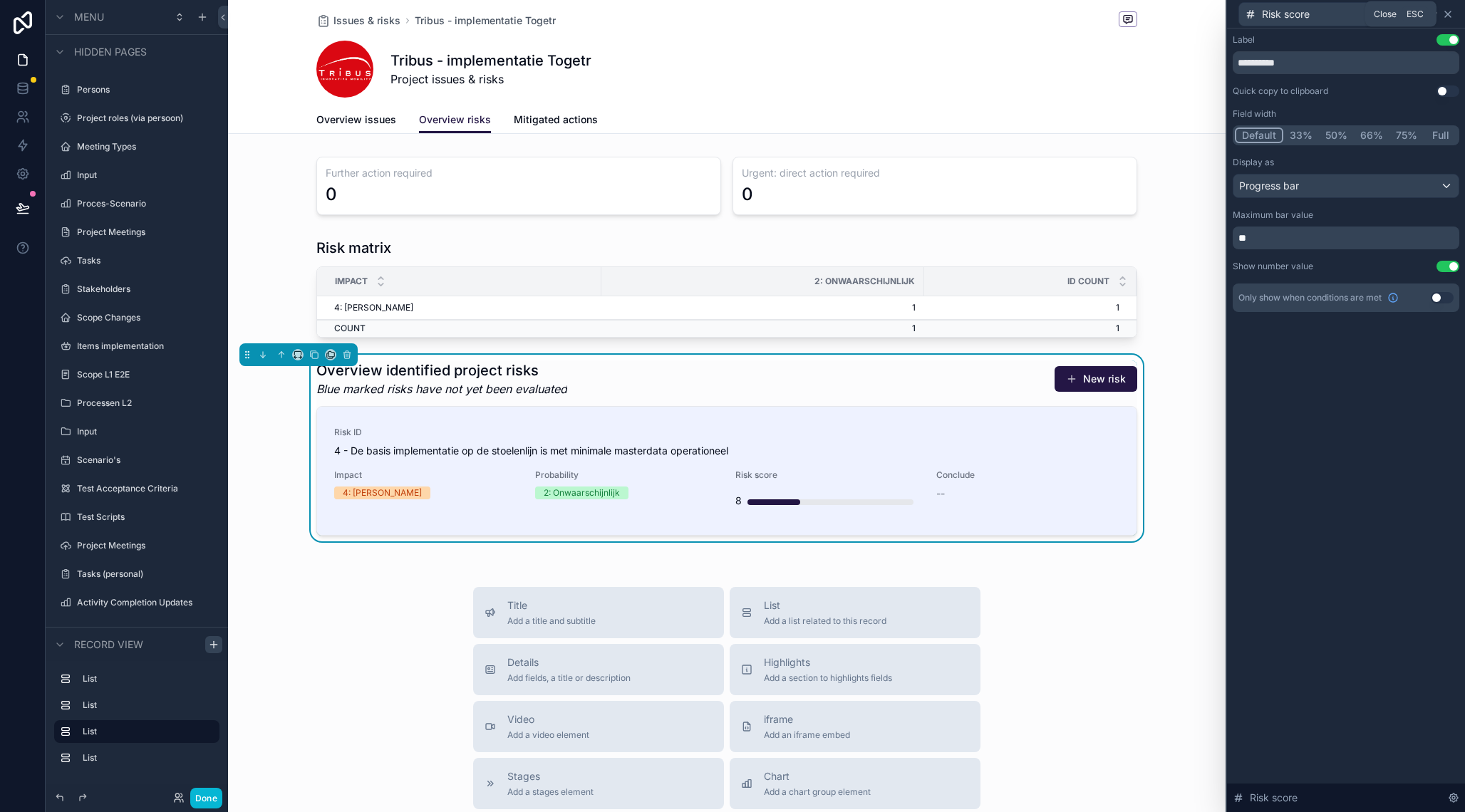
click at [1450, 13] on icon at bounding box center [1448, 15] width 12 height 12
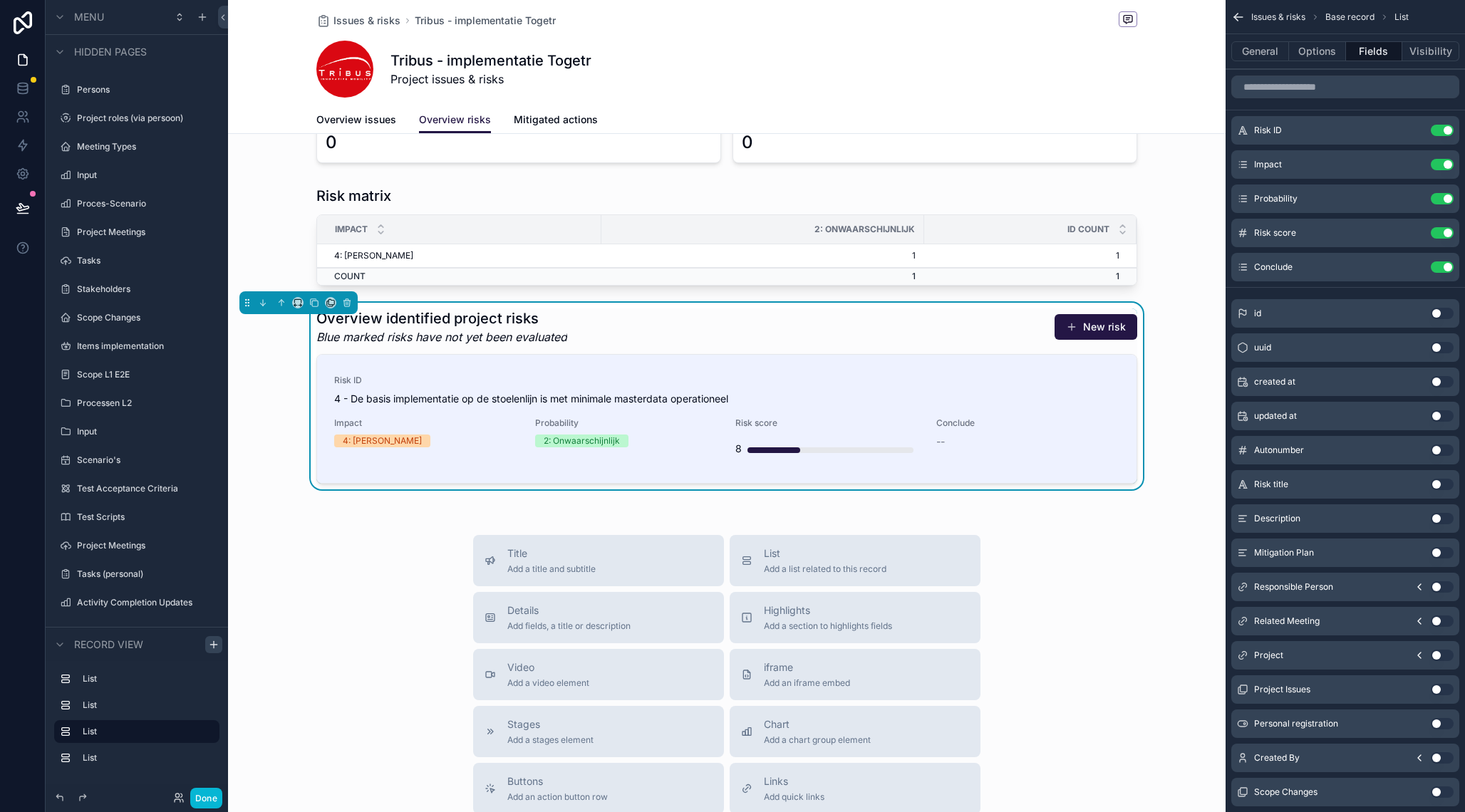
scroll to position [53, 0]
click at [1324, 57] on button "Options" at bounding box center [1318, 51] width 57 height 20
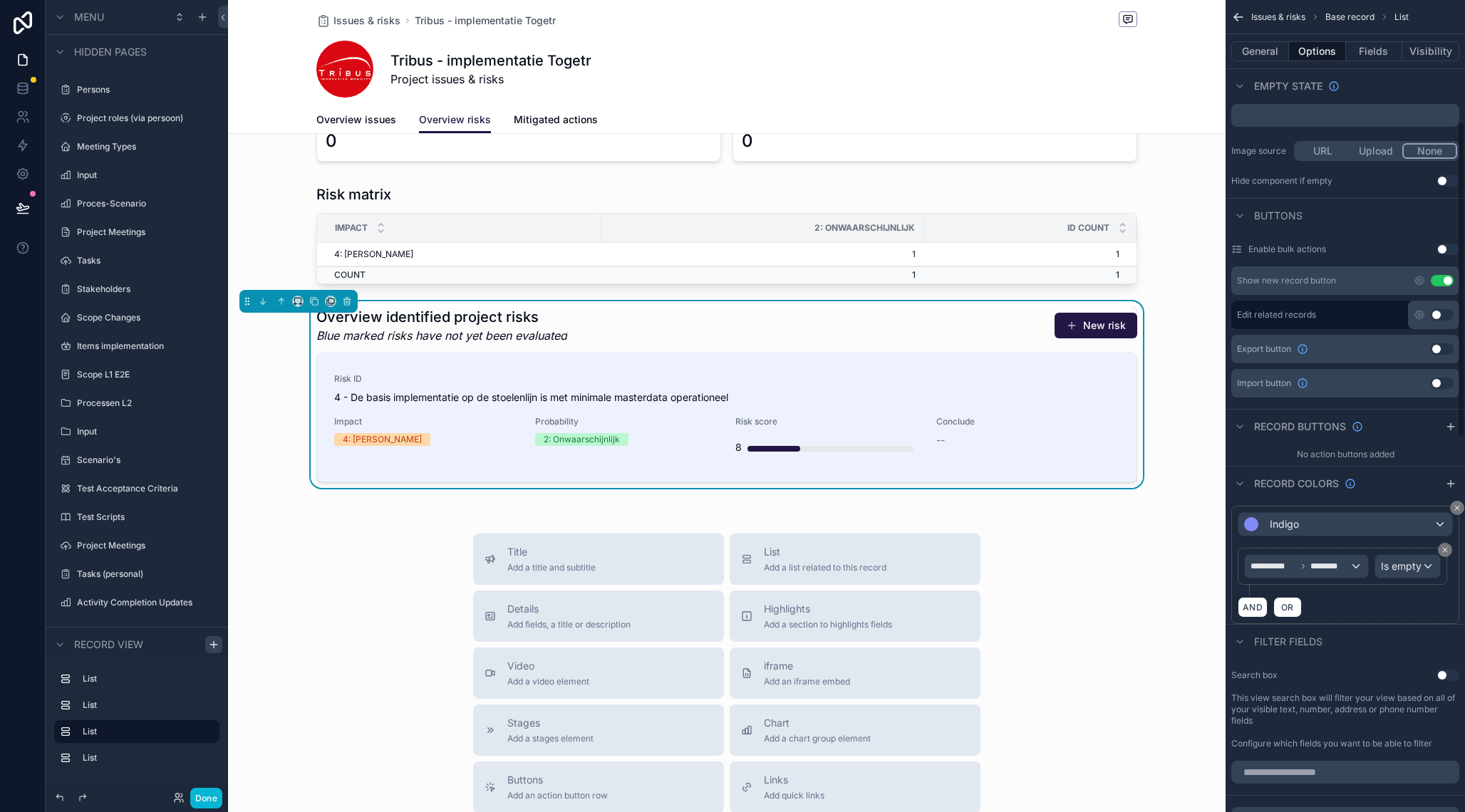
scroll to position [329, 0]
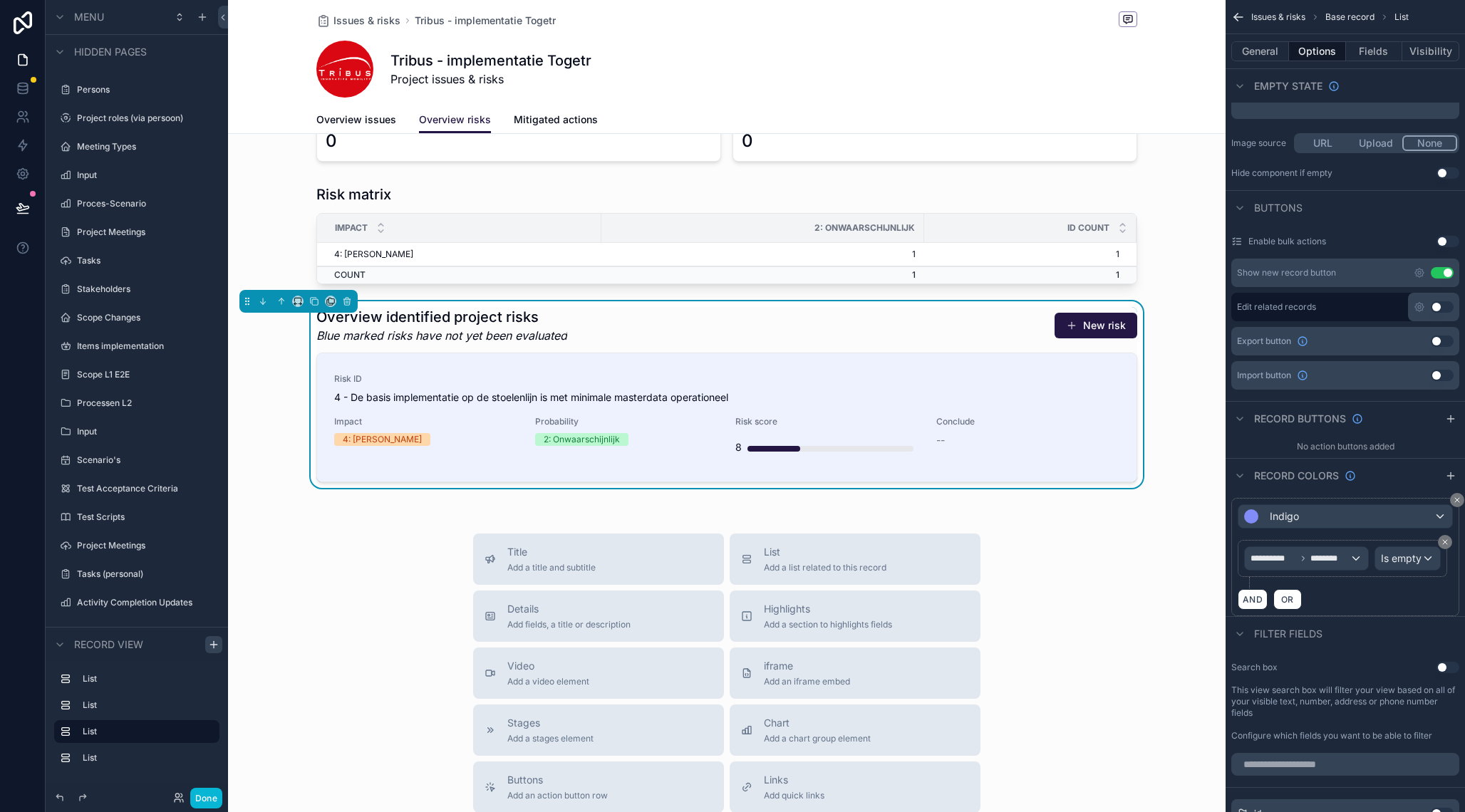
click at [1112, 659] on div "Title Add a title and subtitle List Add a list related to this record Details A…" at bounding box center [726, 787] width 997 height 507
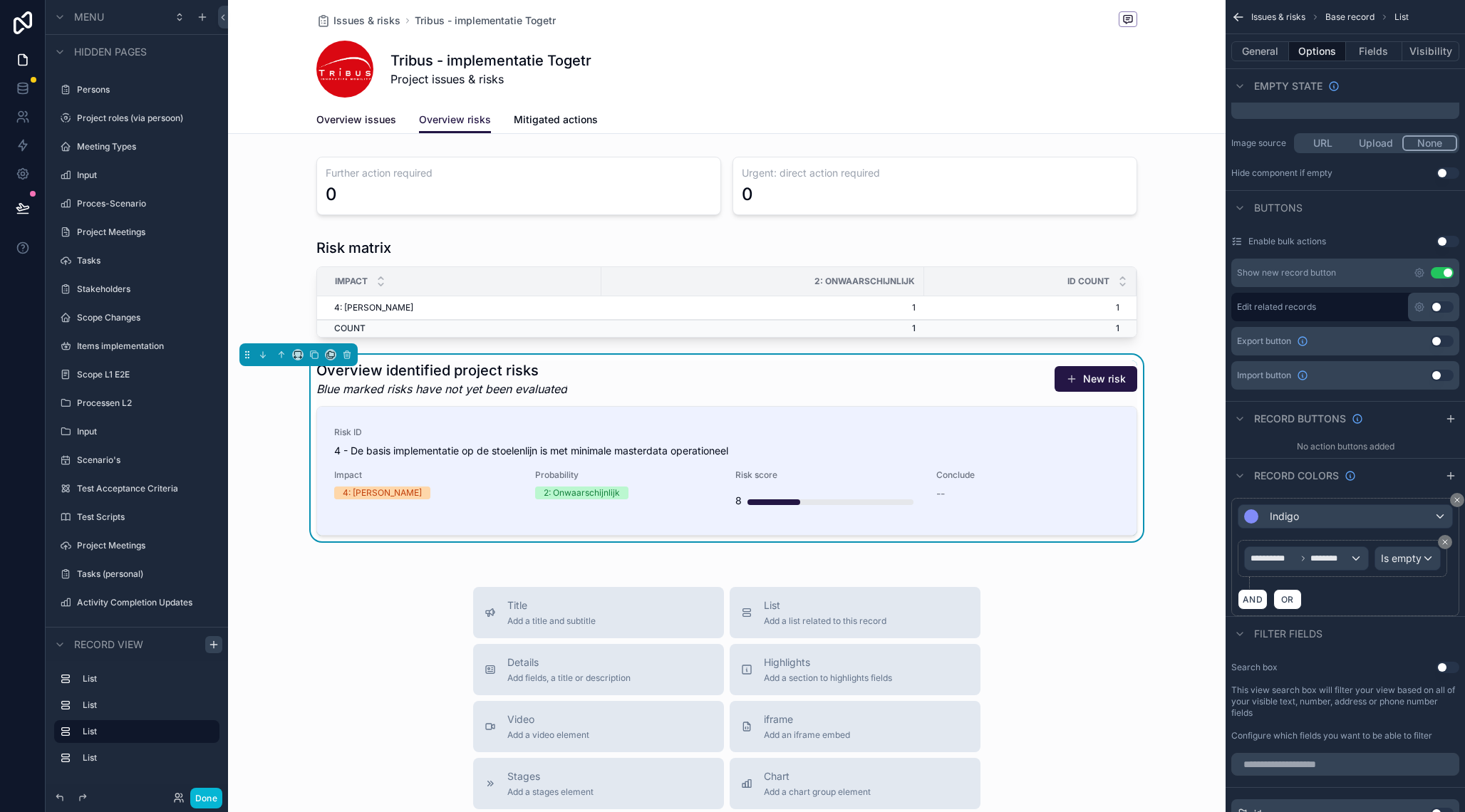
click at [373, 121] on span "Overview issues" at bounding box center [356, 120] width 80 height 15
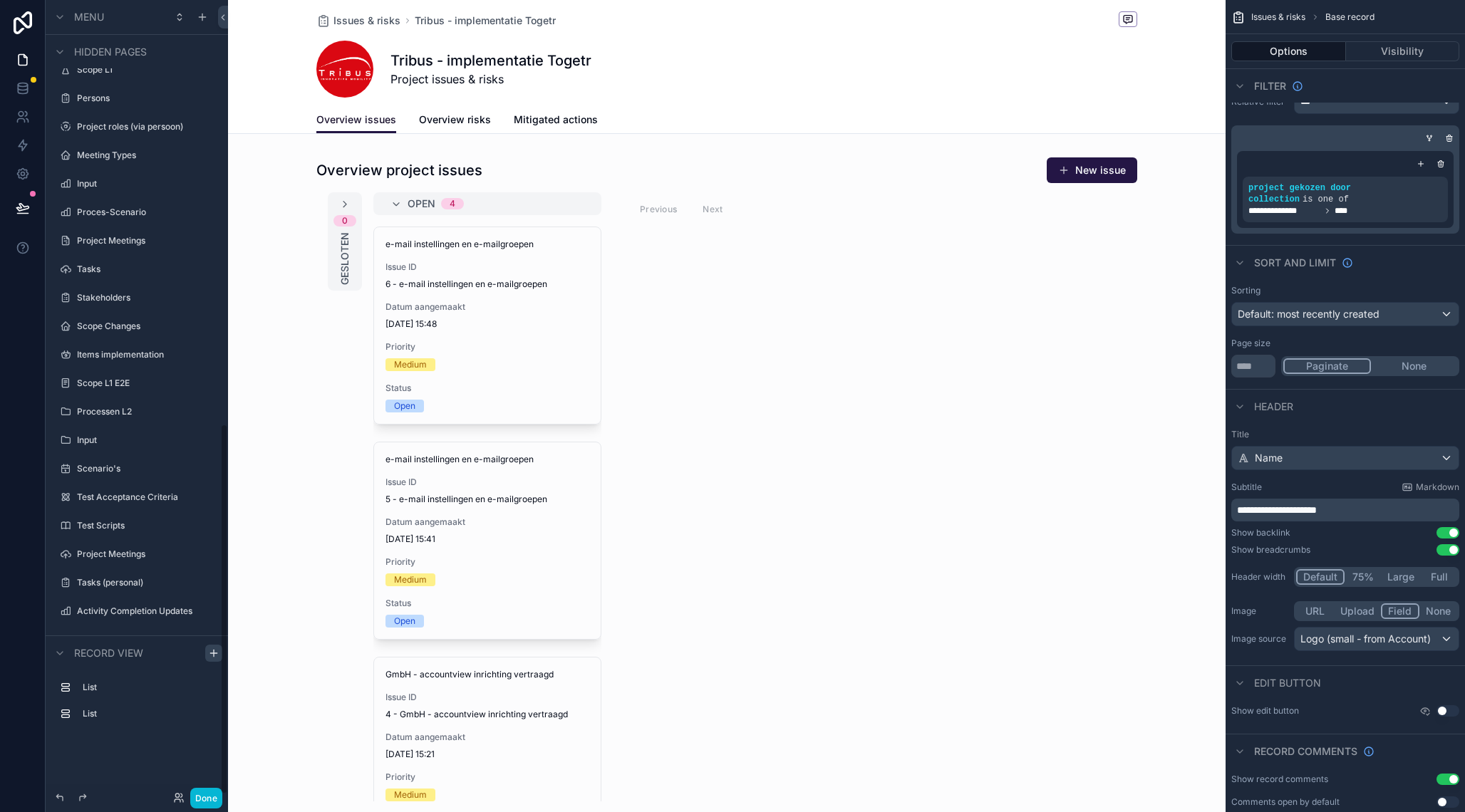
scroll to position [902, 0]
click at [452, 118] on span "Overview risks" at bounding box center [455, 120] width 72 height 15
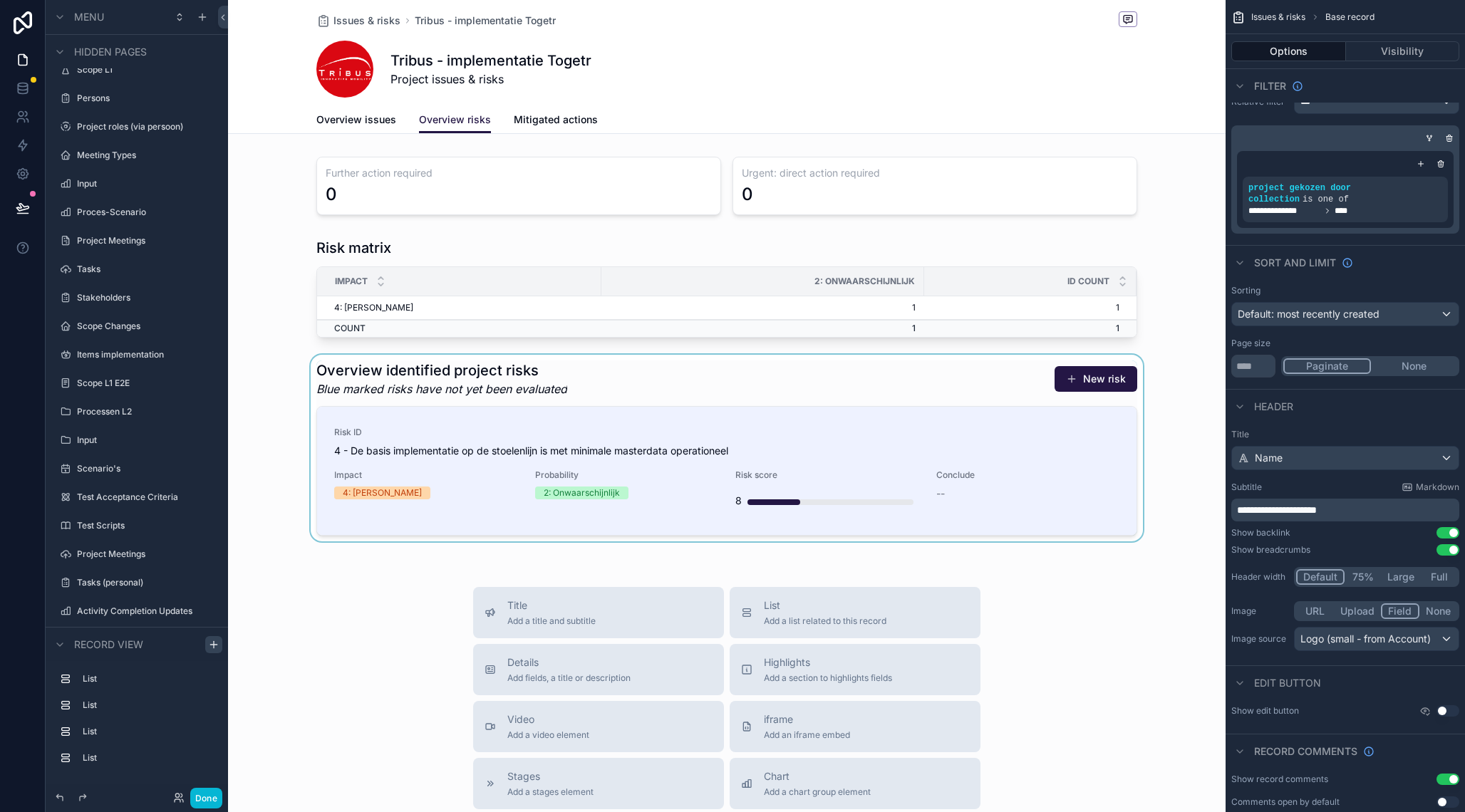
click at [1087, 377] on div "scrollable content" at bounding box center [726, 448] width 997 height 186
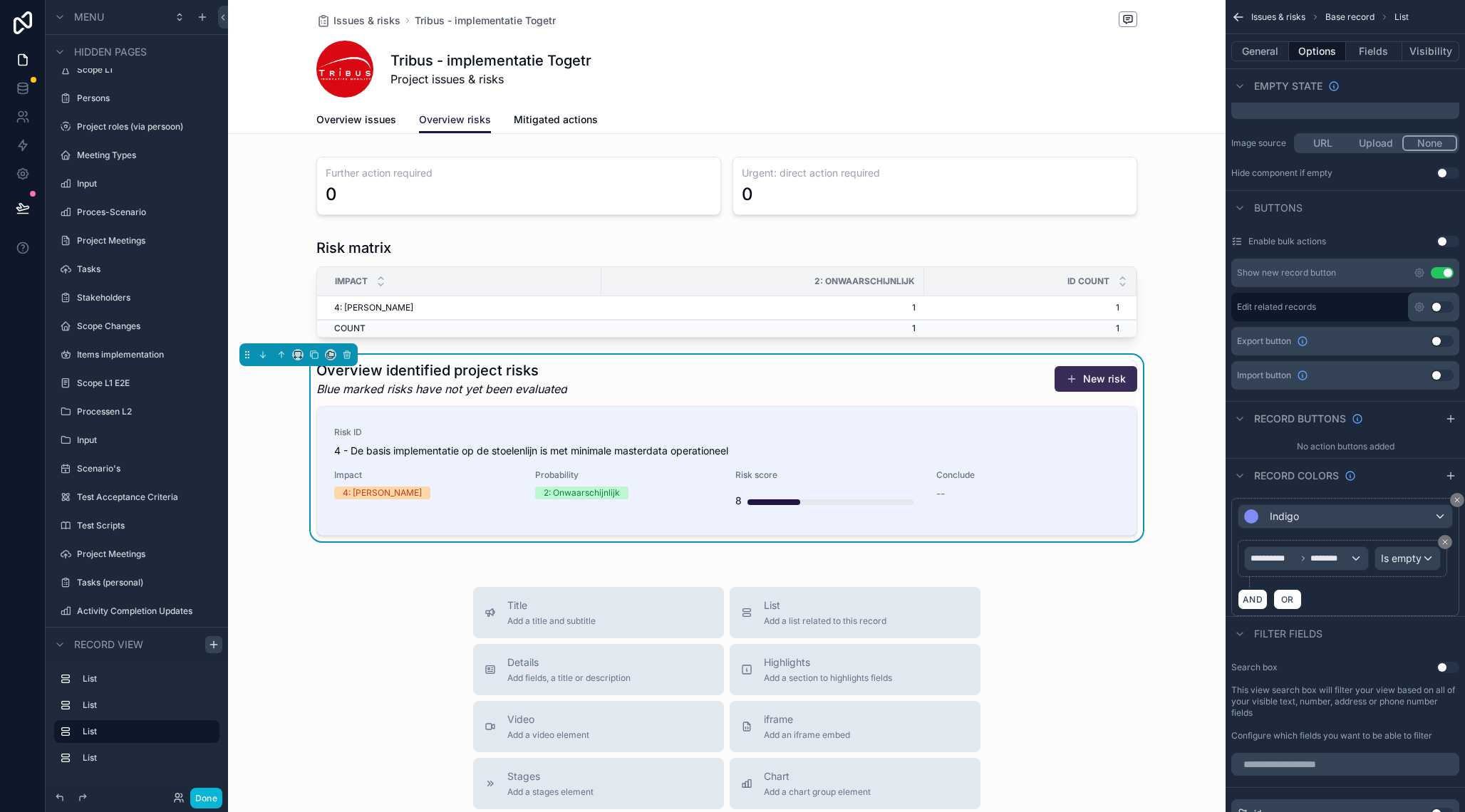
click at [1105, 377] on button "New risk" at bounding box center [1096, 379] width 82 height 25
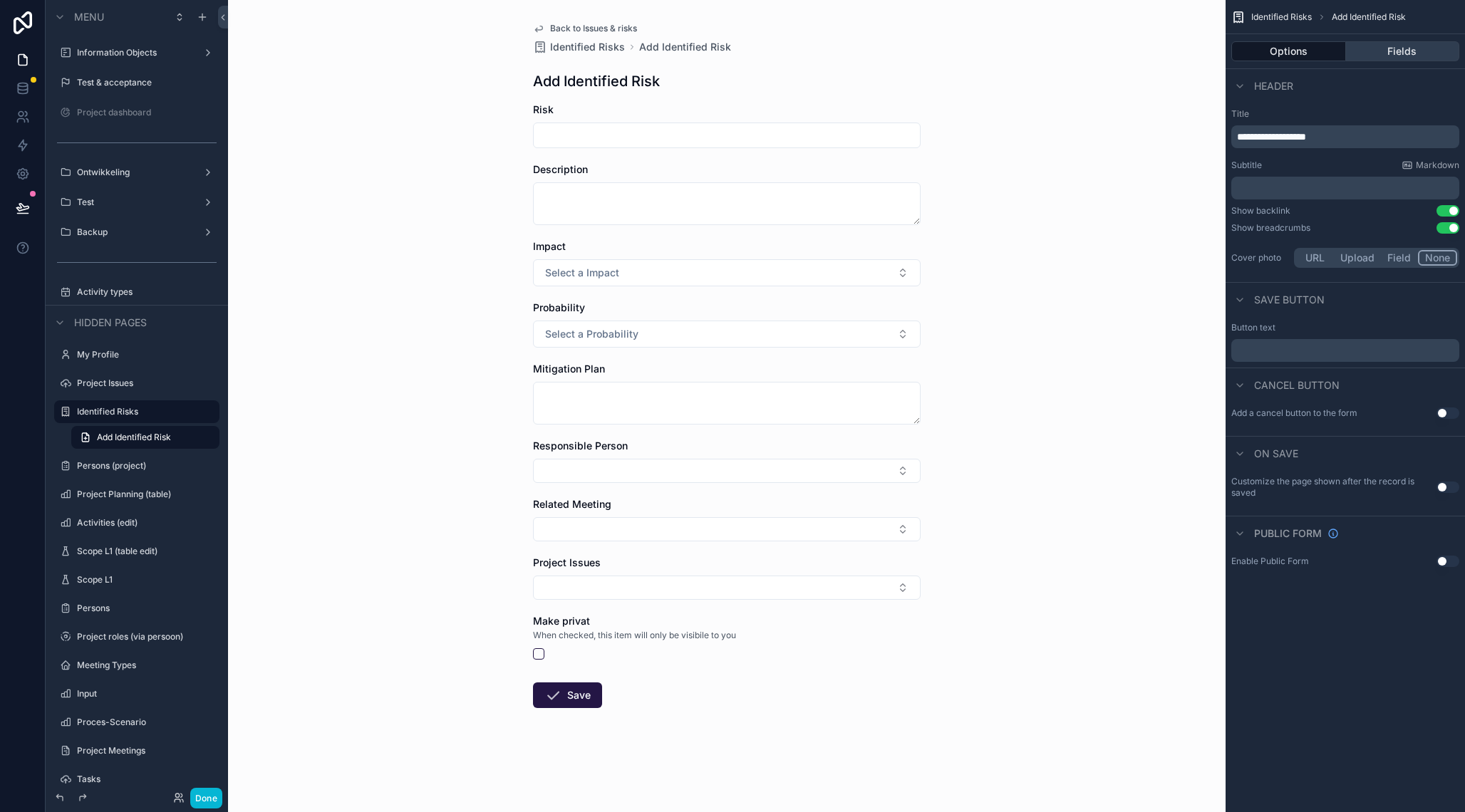
click at [1413, 49] on button "Fields" at bounding box center [1403, 51] width 114 height 20
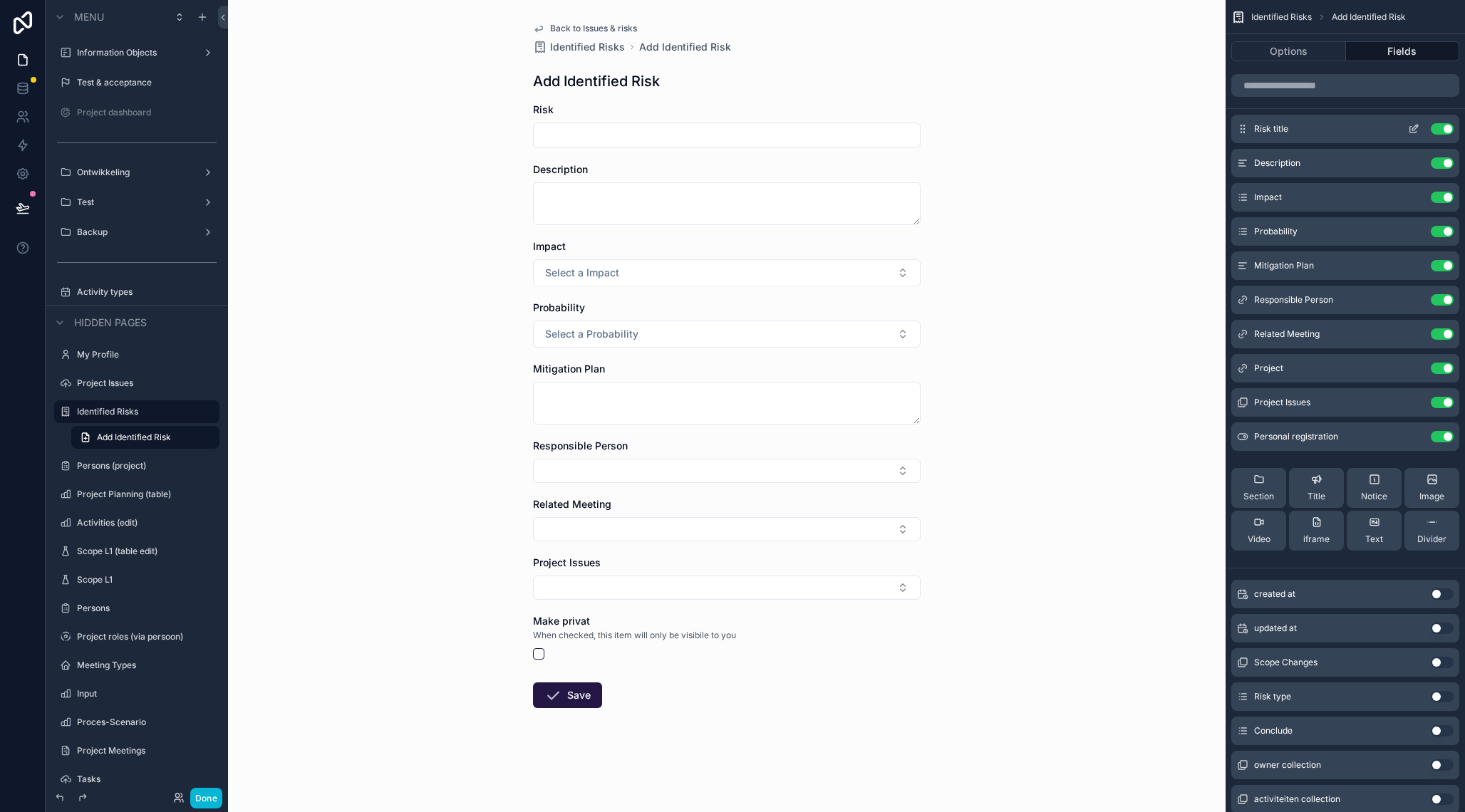
click at [1417, 129] on icon "scrollable content" at bounding box center [1414, 129] width 12 height 12
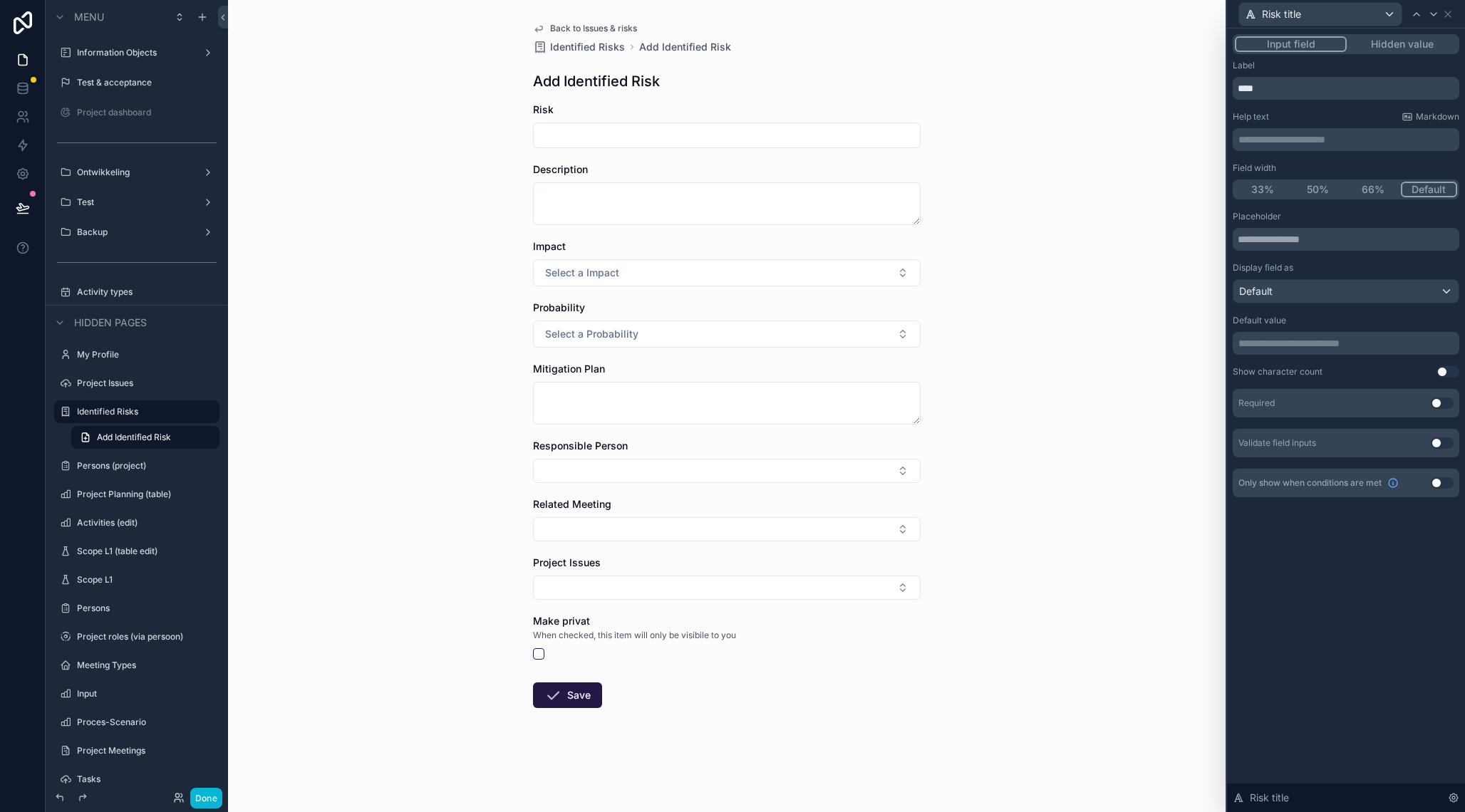
click at [1445, 404] on button "Use setting" at bounding box center [1442, 403] width 23 height 12
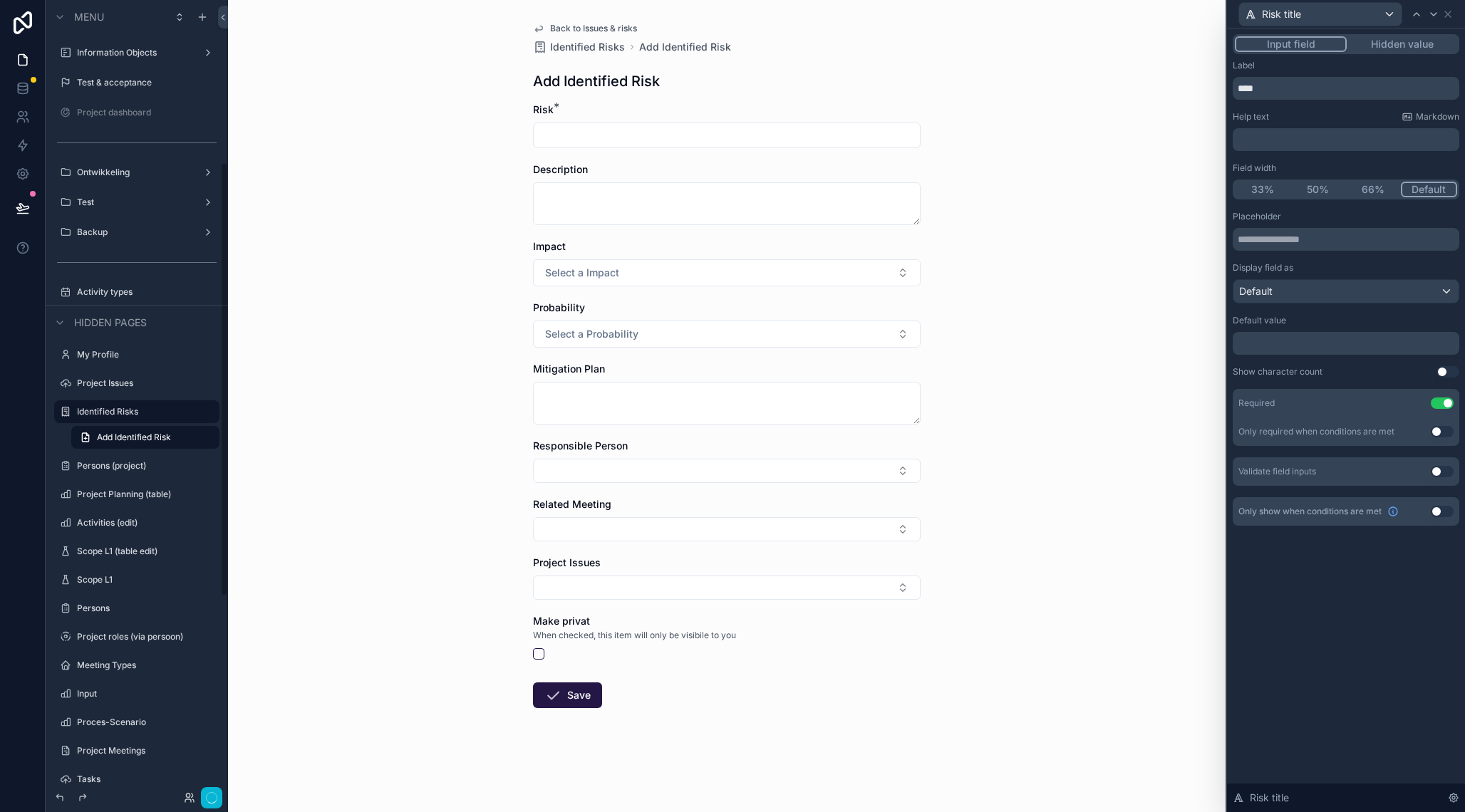
scroll to position [298, 0]
click at [1450, 16] on icon at bounding box center [1448, 15] width 6 height 6
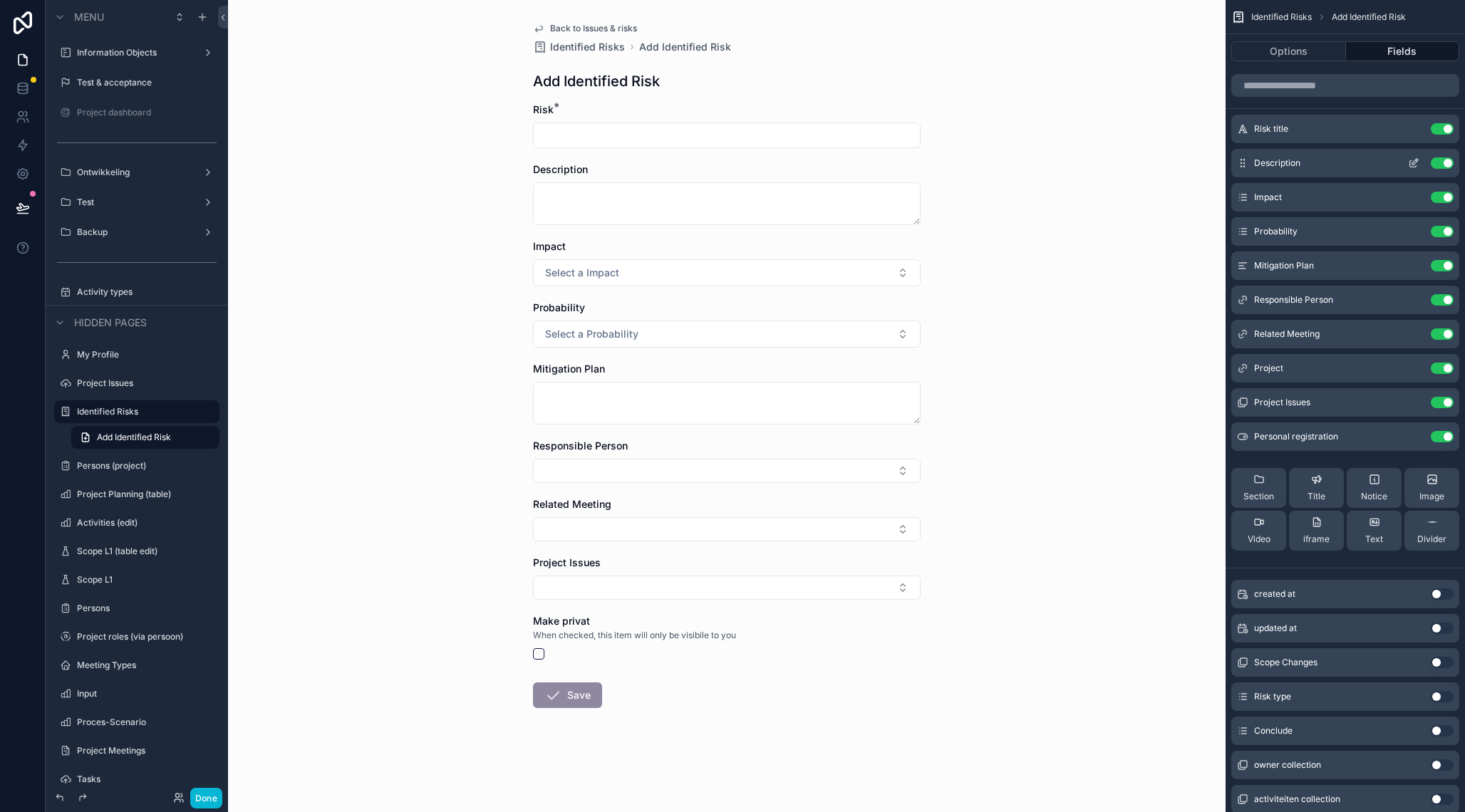
click at [1418, 161] on icon "scrollable content" at bounding box center [1417, 160] width 1 height 1
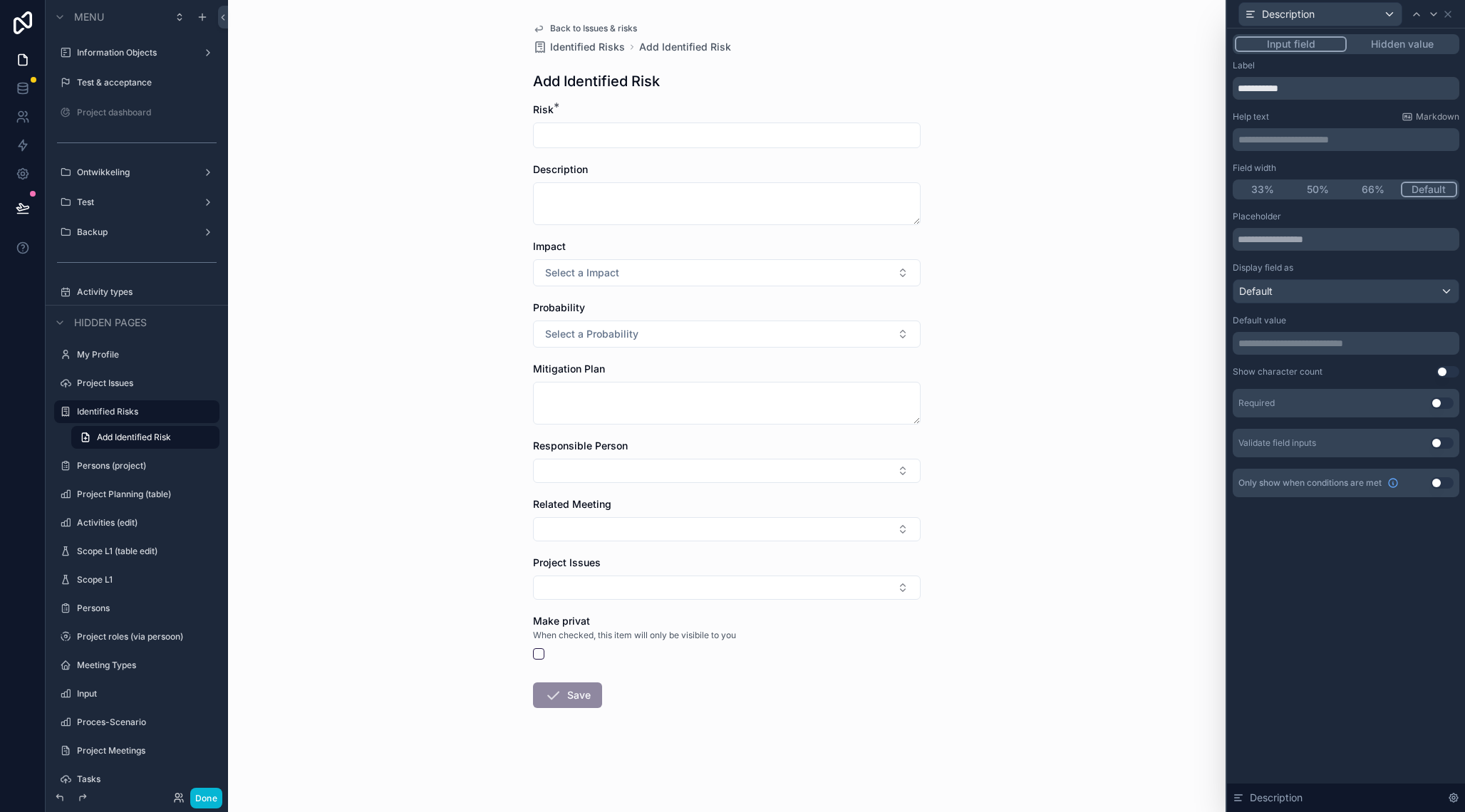
click at [1442, 402] on button "Use setting" at bounding box center [1442, 403] width 23 height 12
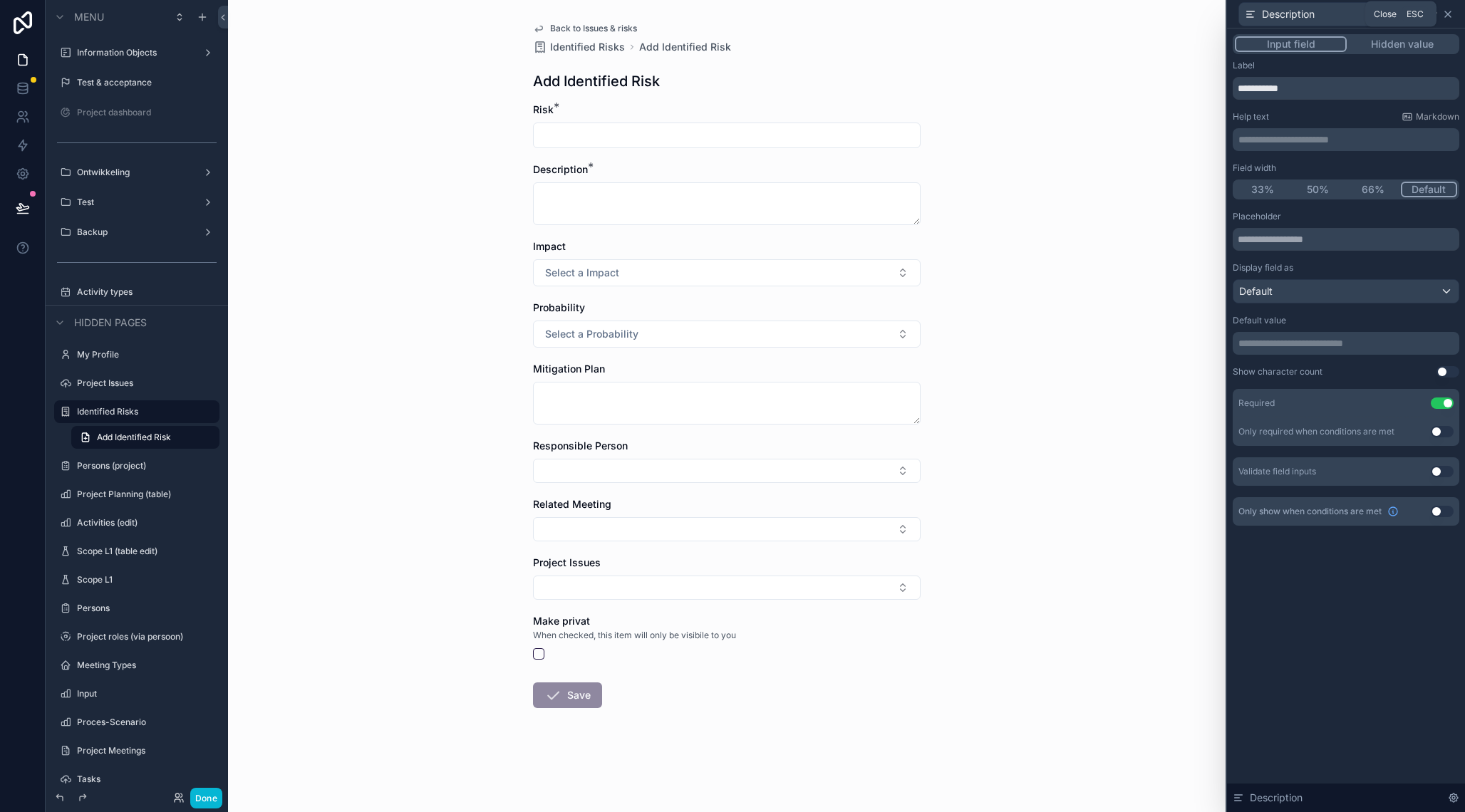
click at [1450, 16] on icon at bounding box center [1448, 15] width 12 height 12
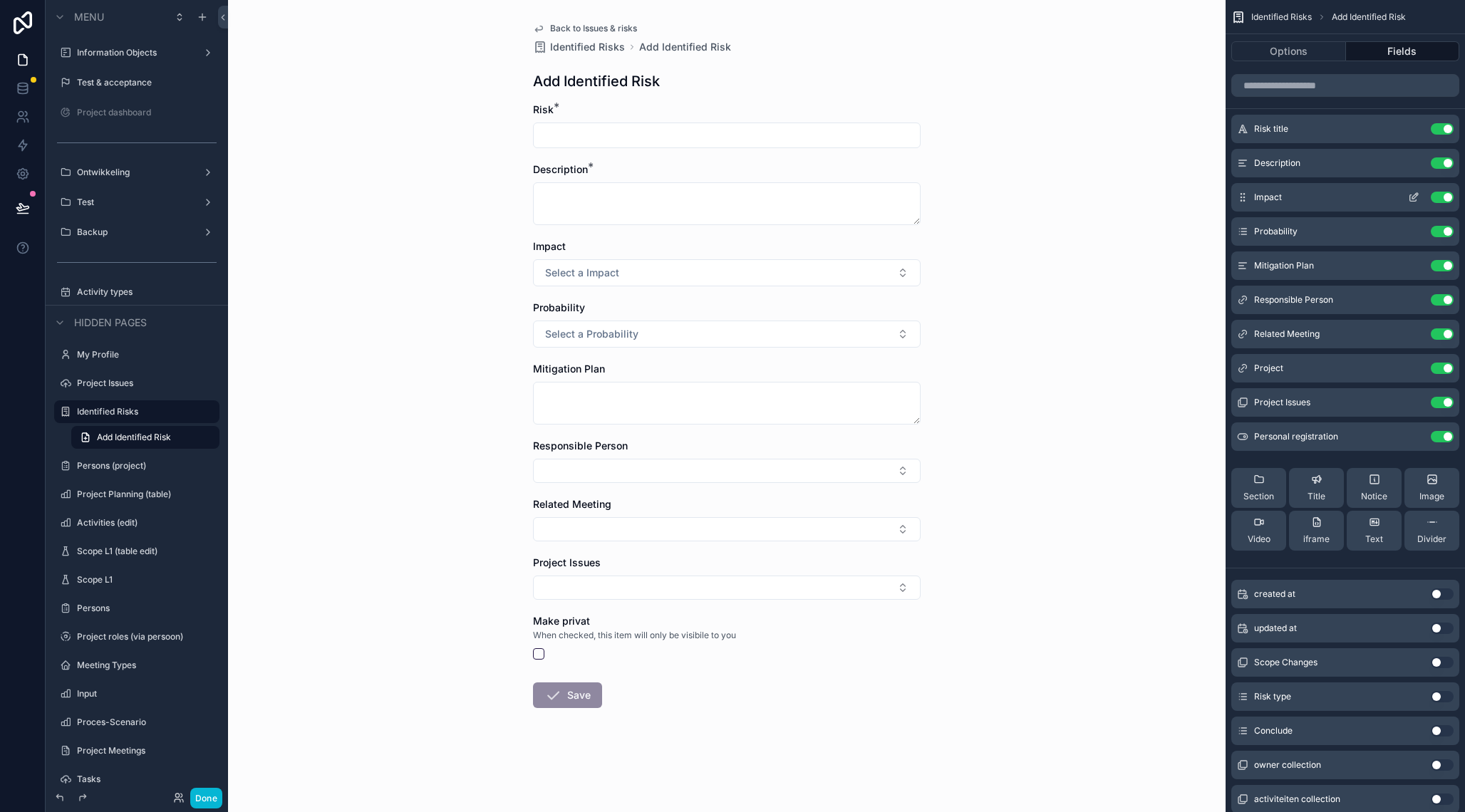
click at [1417, 202] on icon "scrollable content" at bounding box center [1414, 197] width 12 height 12
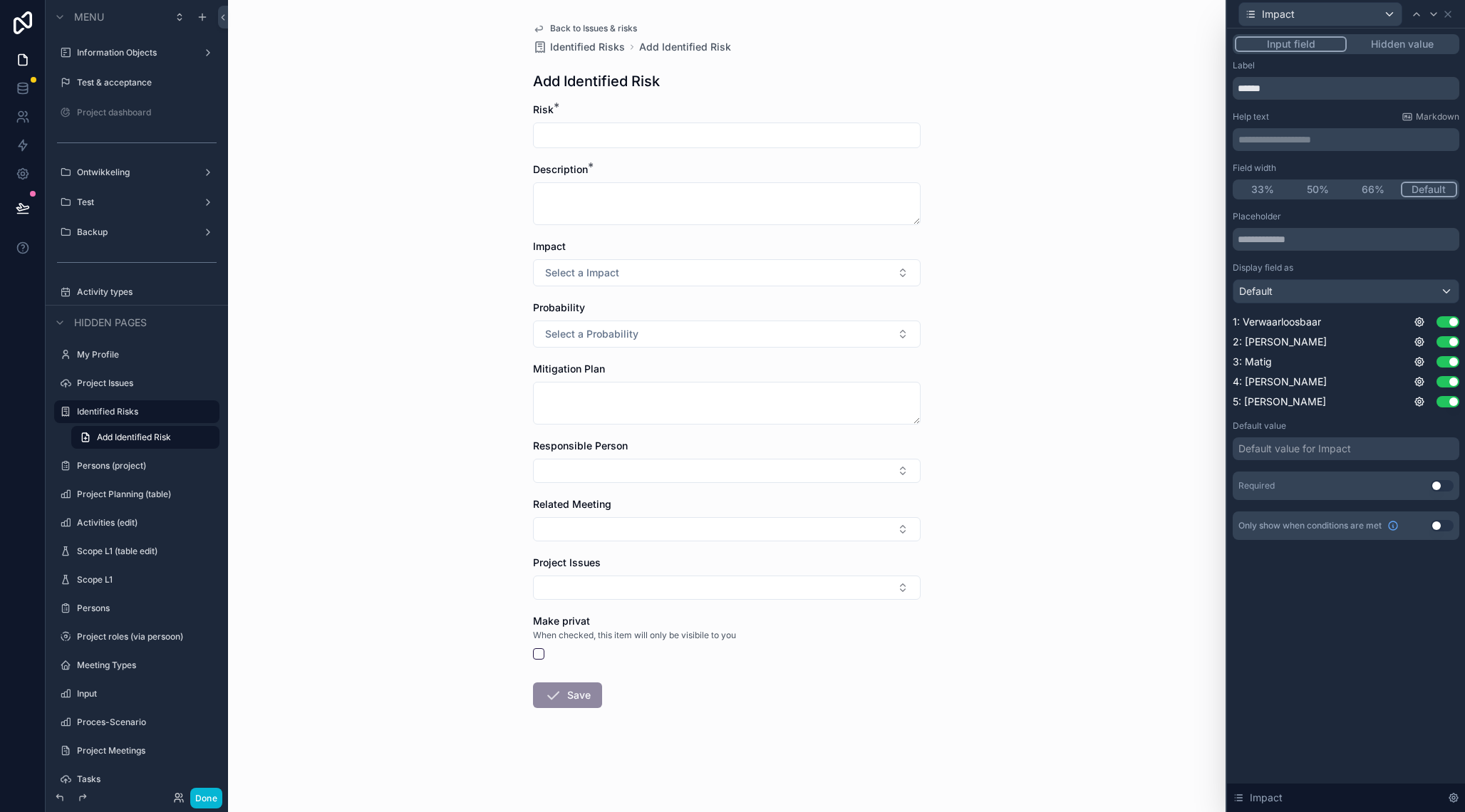
click at [1321, 193] on button "50%" at bounding box center [1319, 189] width 55 height 16
click at [1450, 18] on icon at bounding box center [1448, 15] width 12 height 12
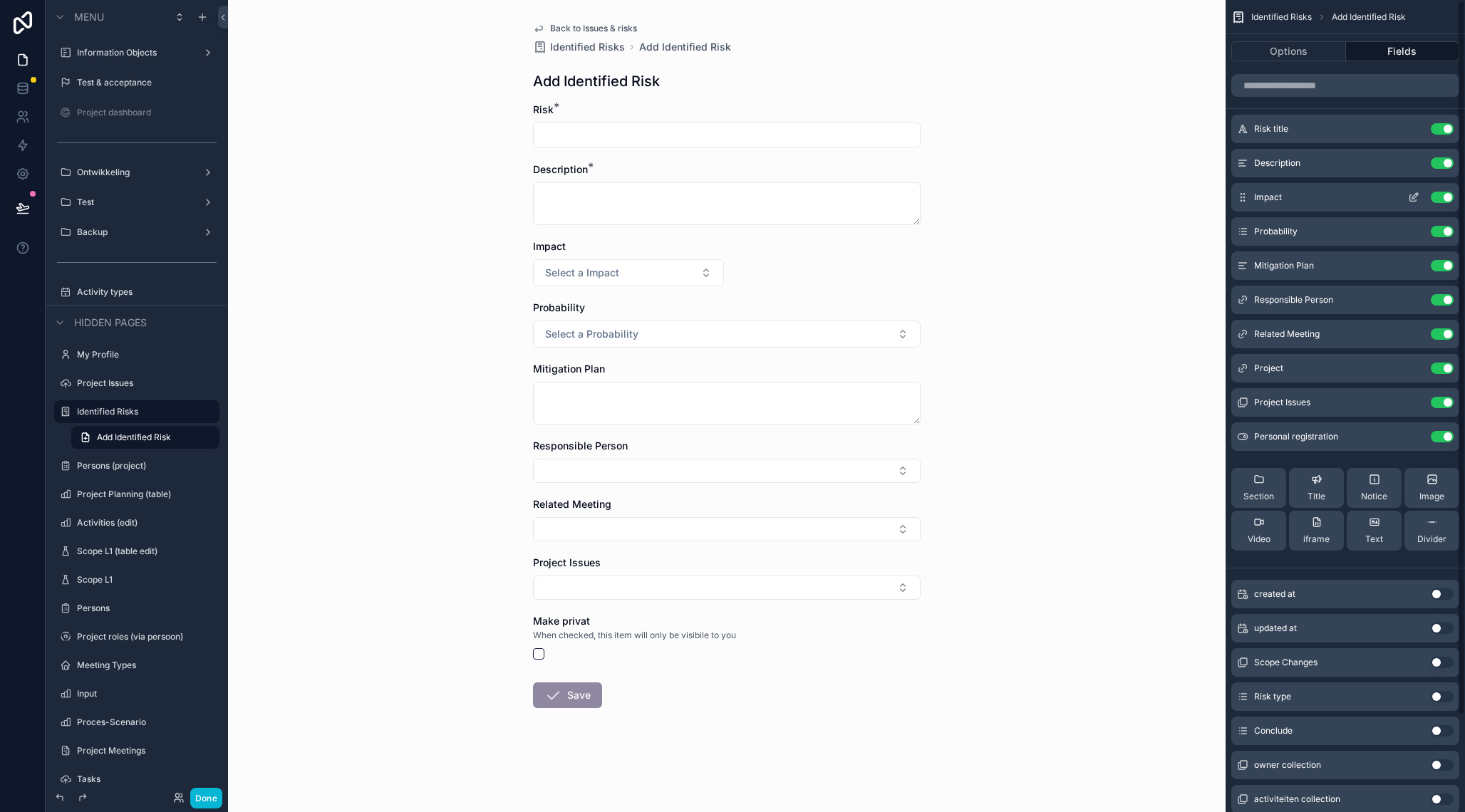
click at [1412, 192] on icon "scrollable content" at bounding box center [1414, 197] width 12 height 12
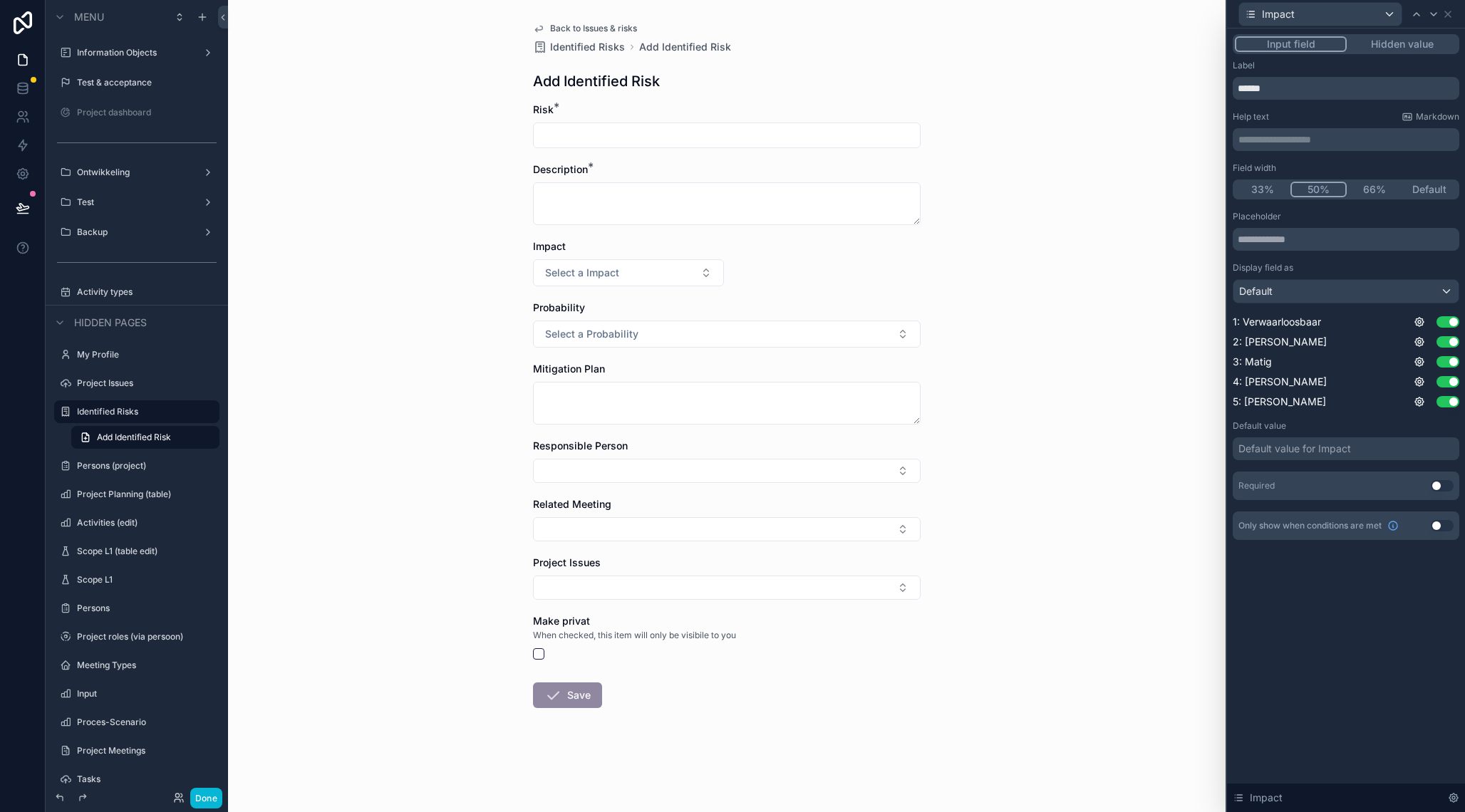
click at [1303, 291] on div "Default" at bounding box center [1346, 291] width 225 height 23
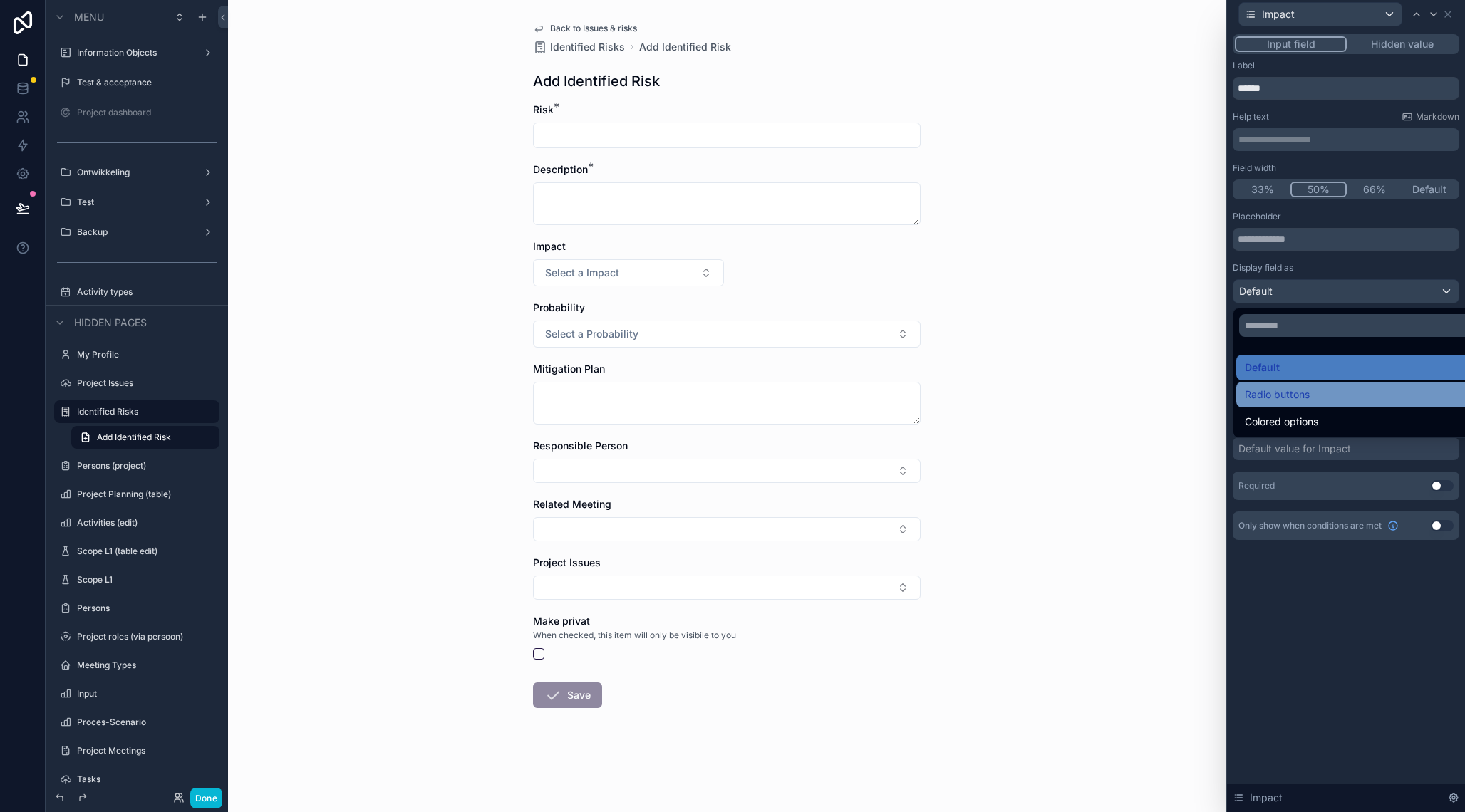
click at [1299, 398] on span "Radio buttons" at bounding box center [1277, 394] width 65 height 17
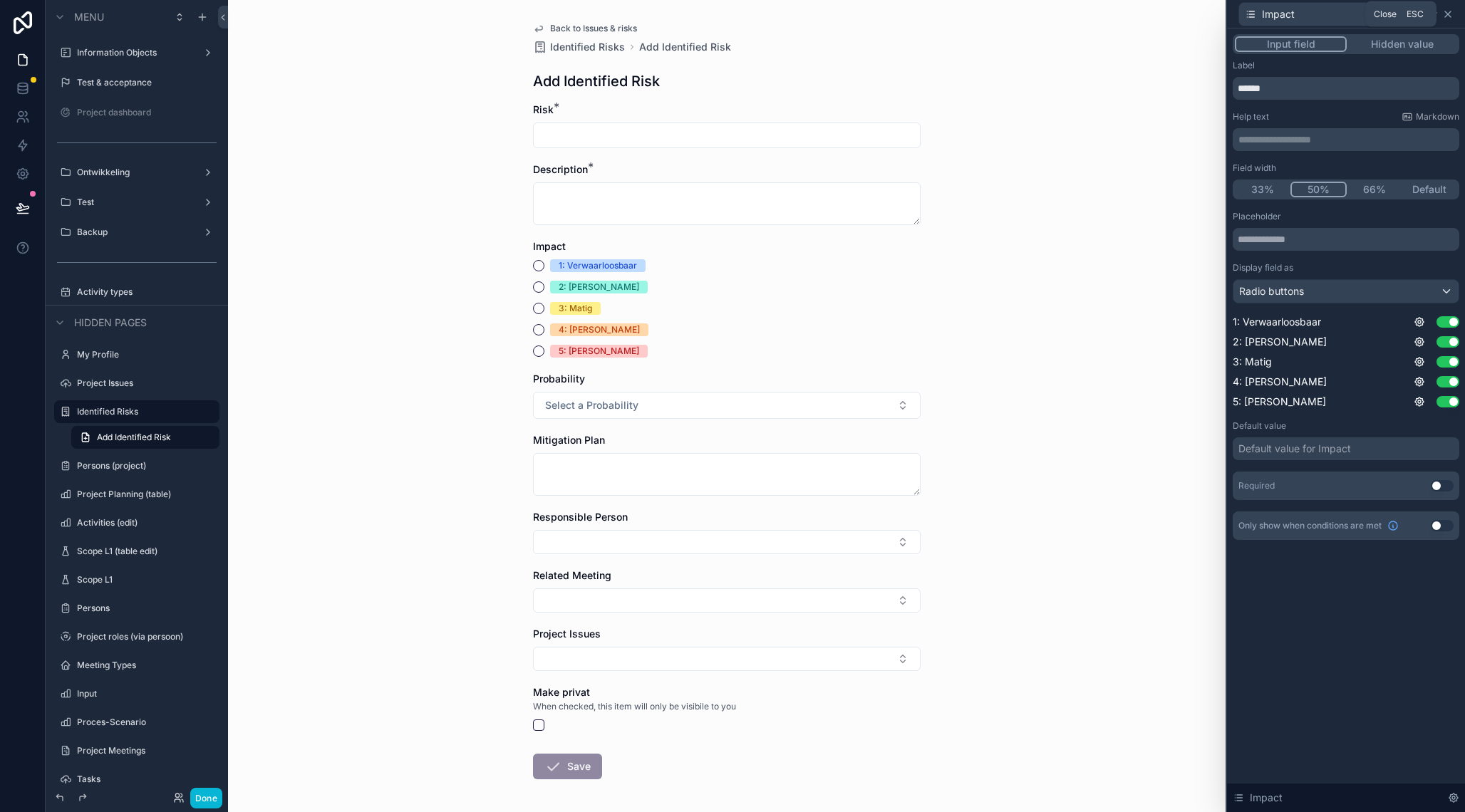
click at [1450, 16] on icon at bounding box center [1448, 15] width 6 height 6
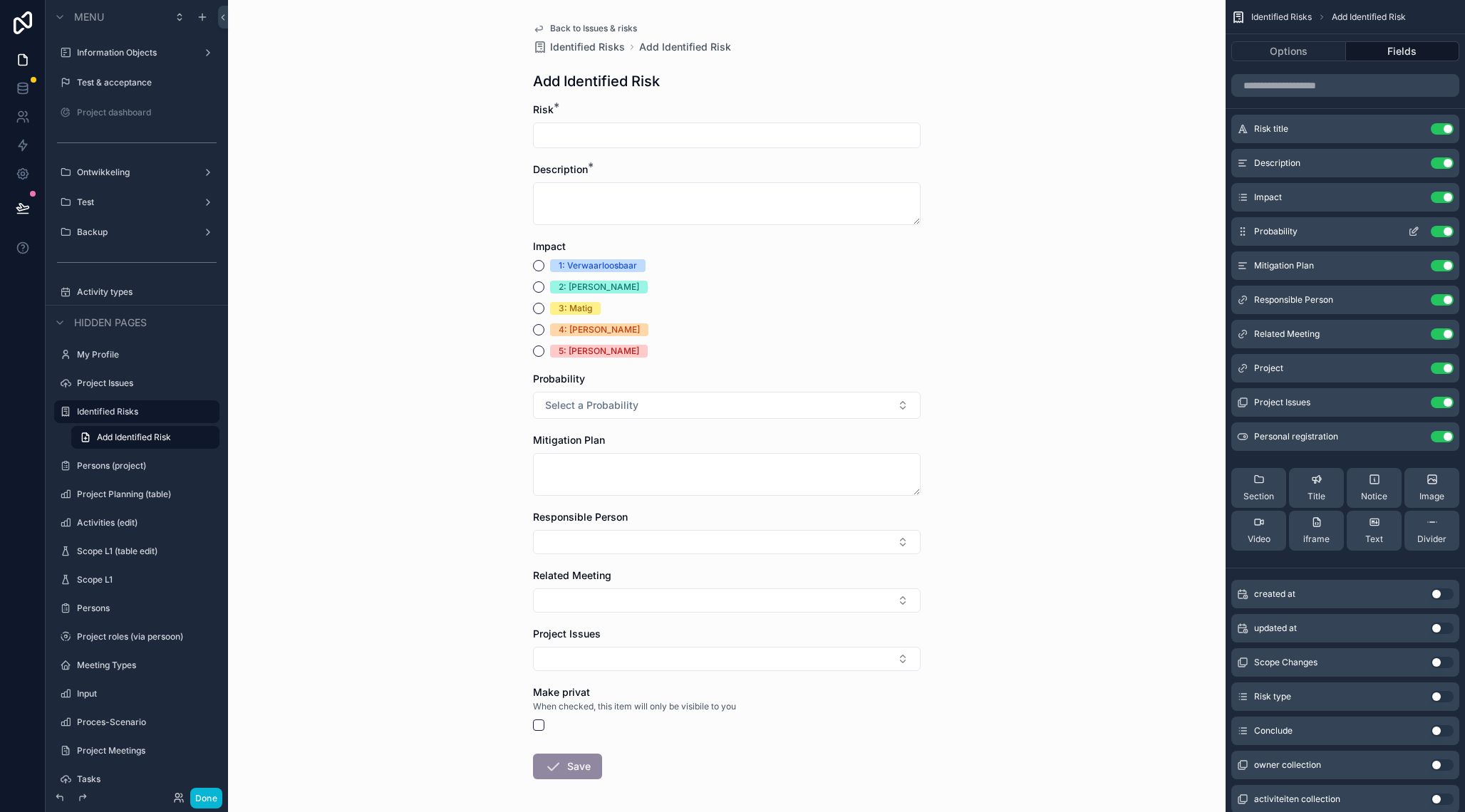
click at [1413, 232] on icon "scrollable content" at bounding box center [1415, 230] width 6 height 6
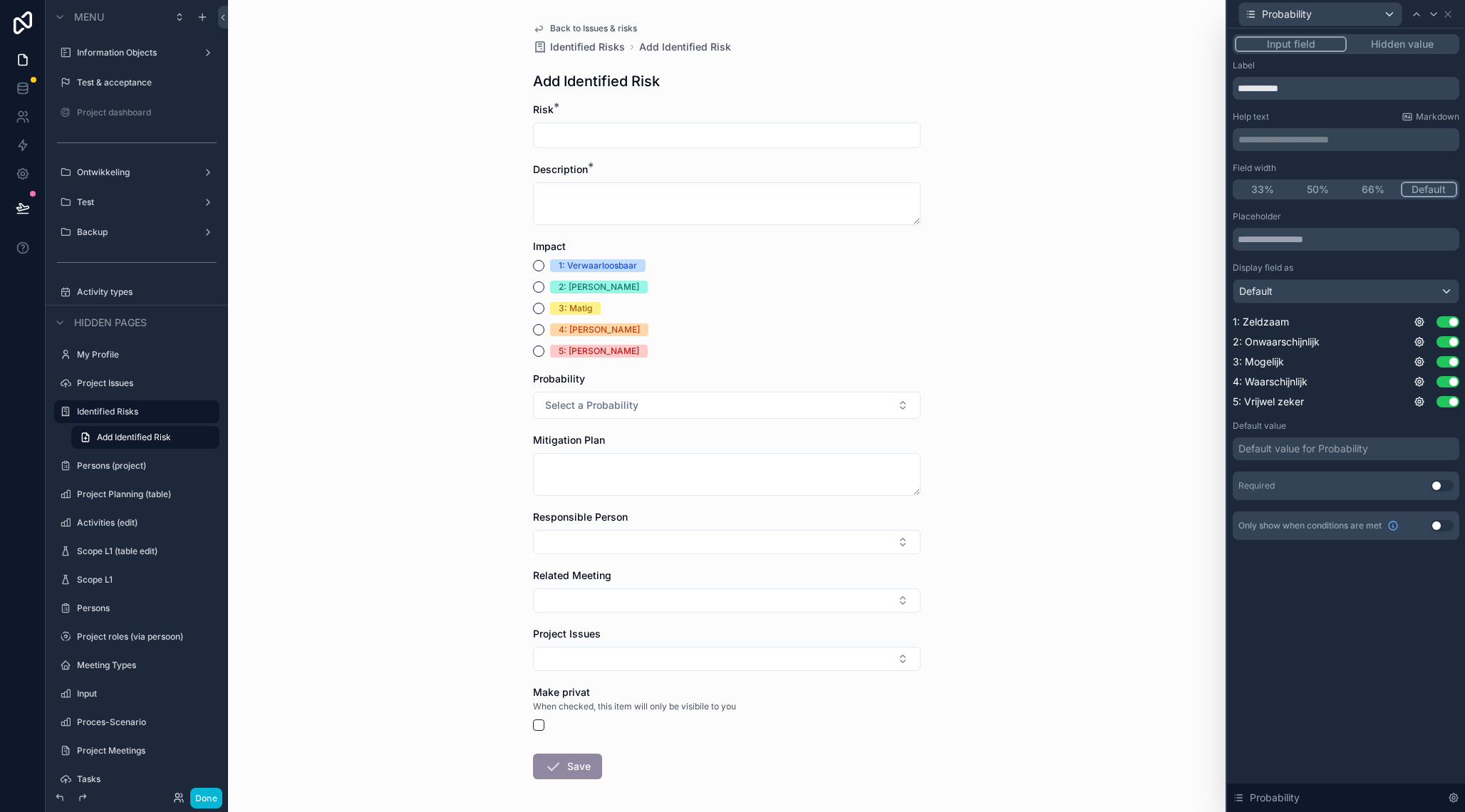
click at [1330, 191] on button "50%" at bounding box center [1319, 189] width 55 height 16
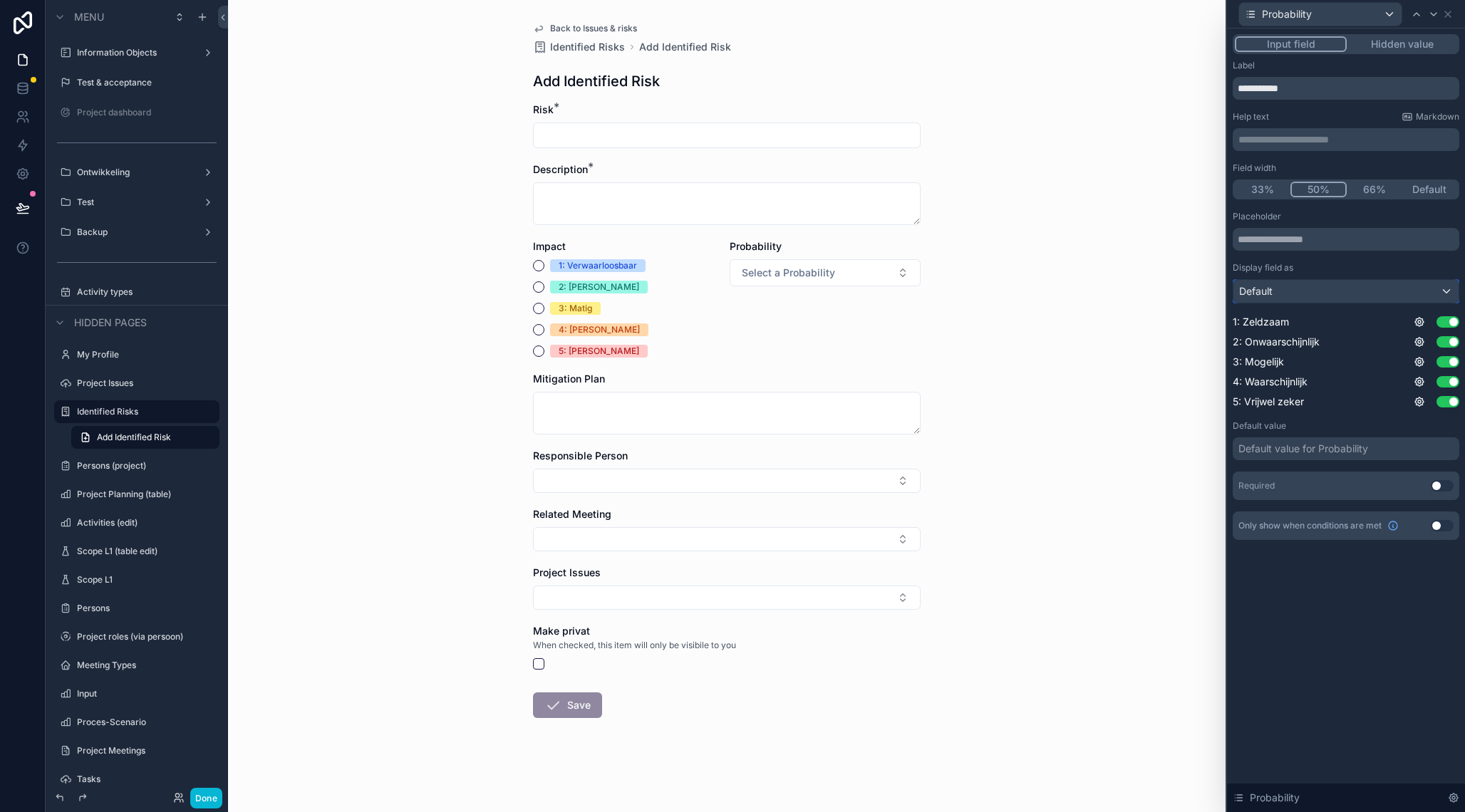
click at [1360, 283] on div "Default" at bounding box center [1346, 291] width 225 height 23
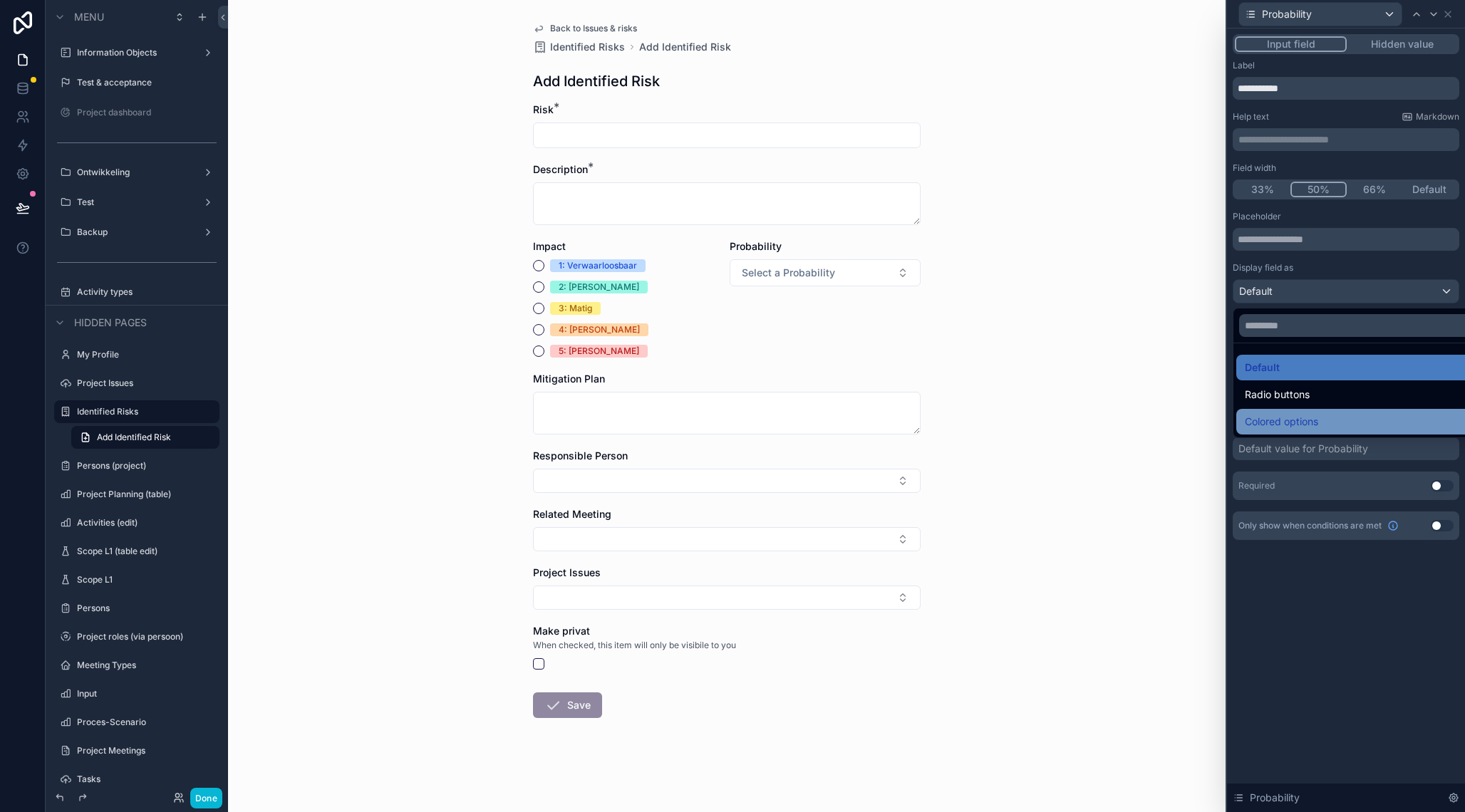
click at [1303, 416] on span "Colored options" at bounding box center [1281, 421] width 74 height 17
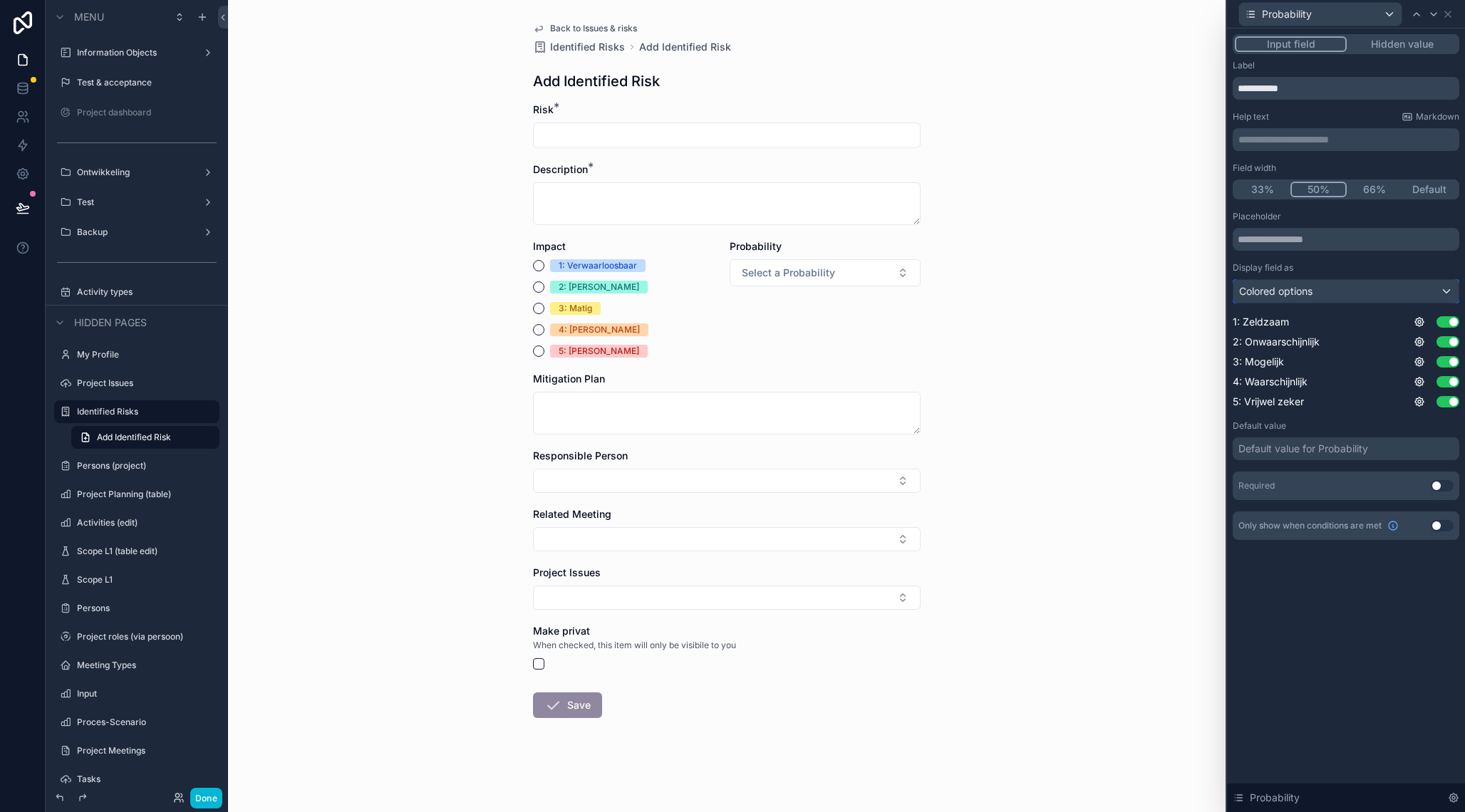
click at [1292, 286] on span "Colored options" at bounding box center [1276, 291] width 74 height 15
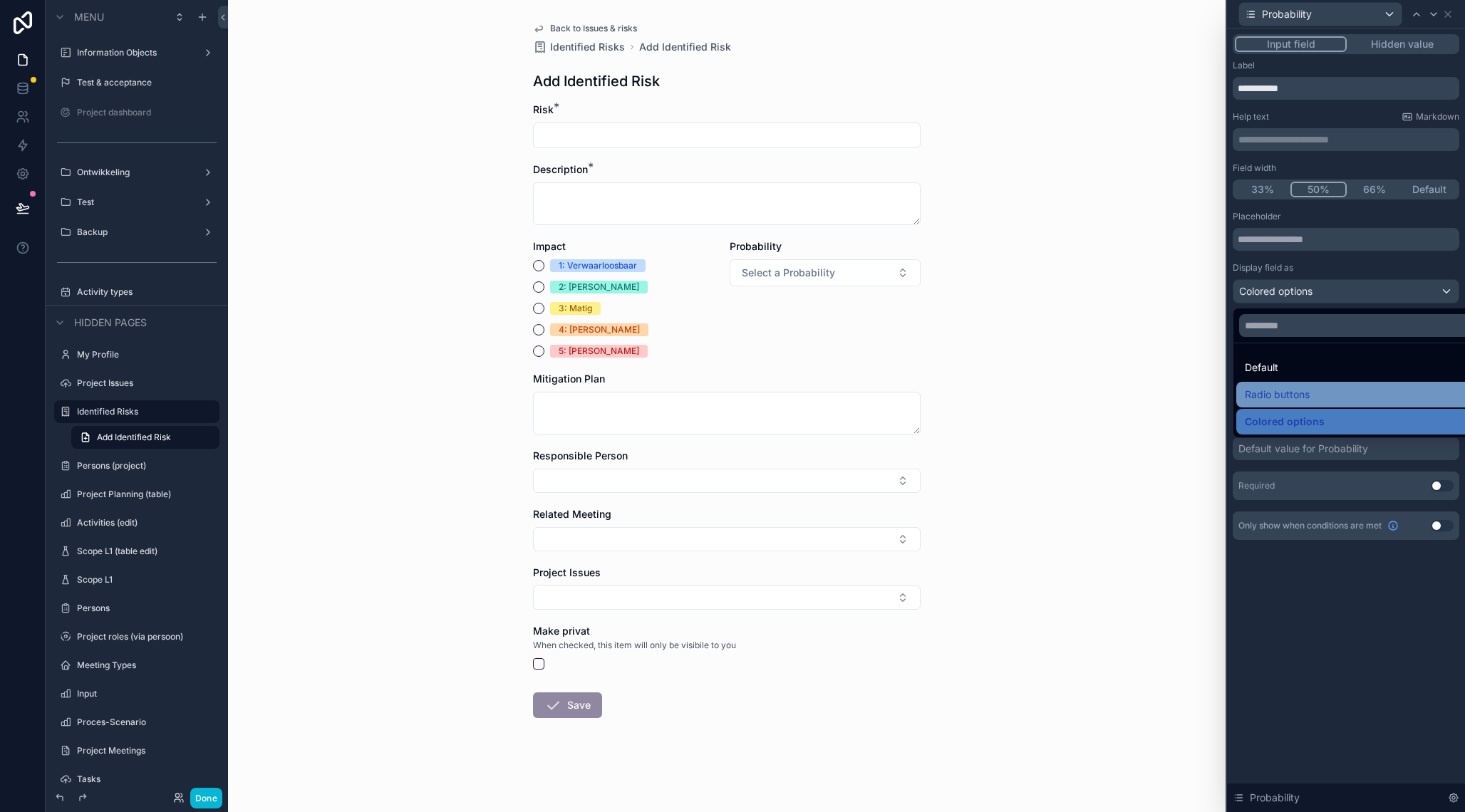
click at [1284, 392] on span "Radio buttons" at bounding box center [1277, 394] width 65 height 17
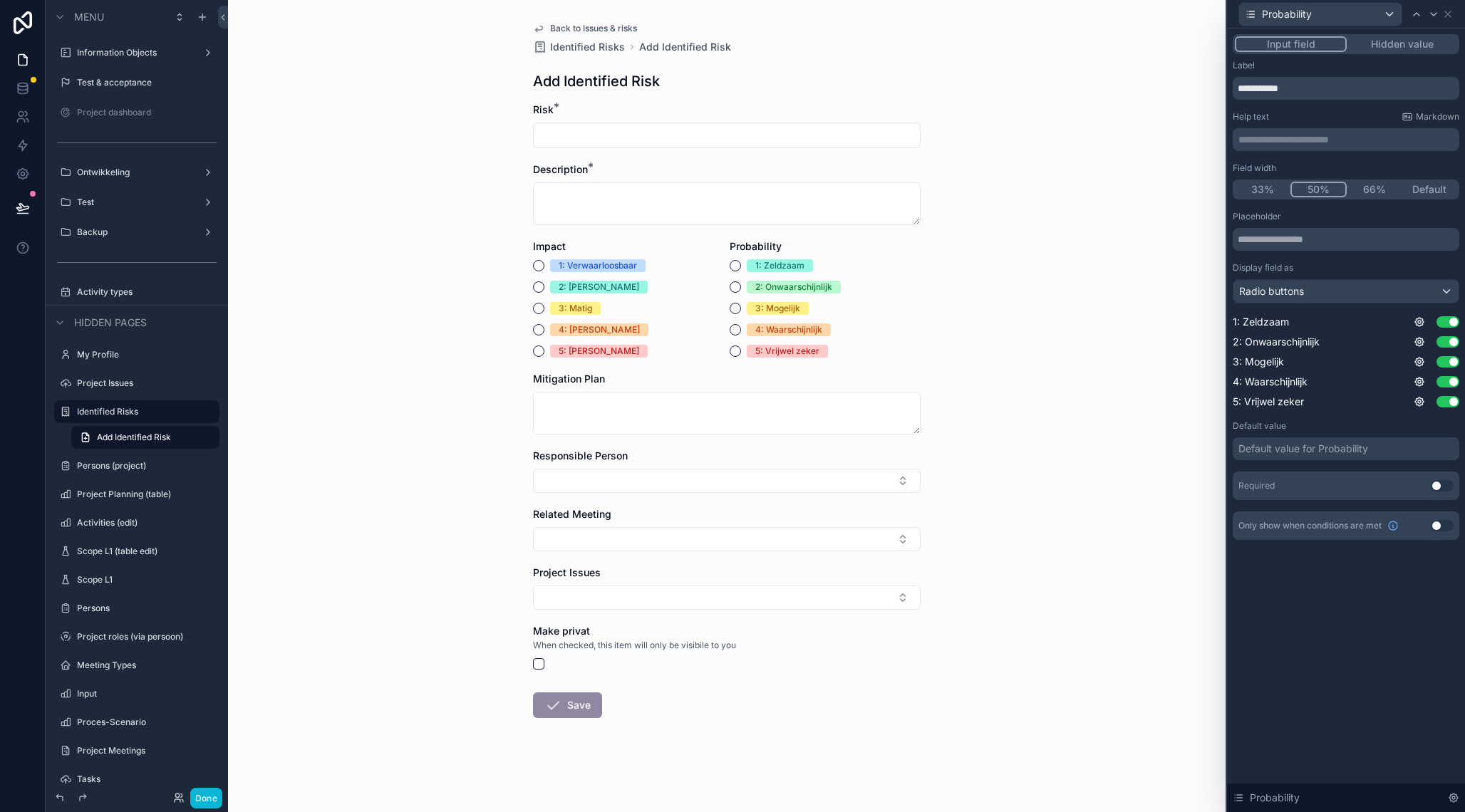
click at [1444, 486] on button "Use setting" at bounding box center [1442, 486] width 23 height 12
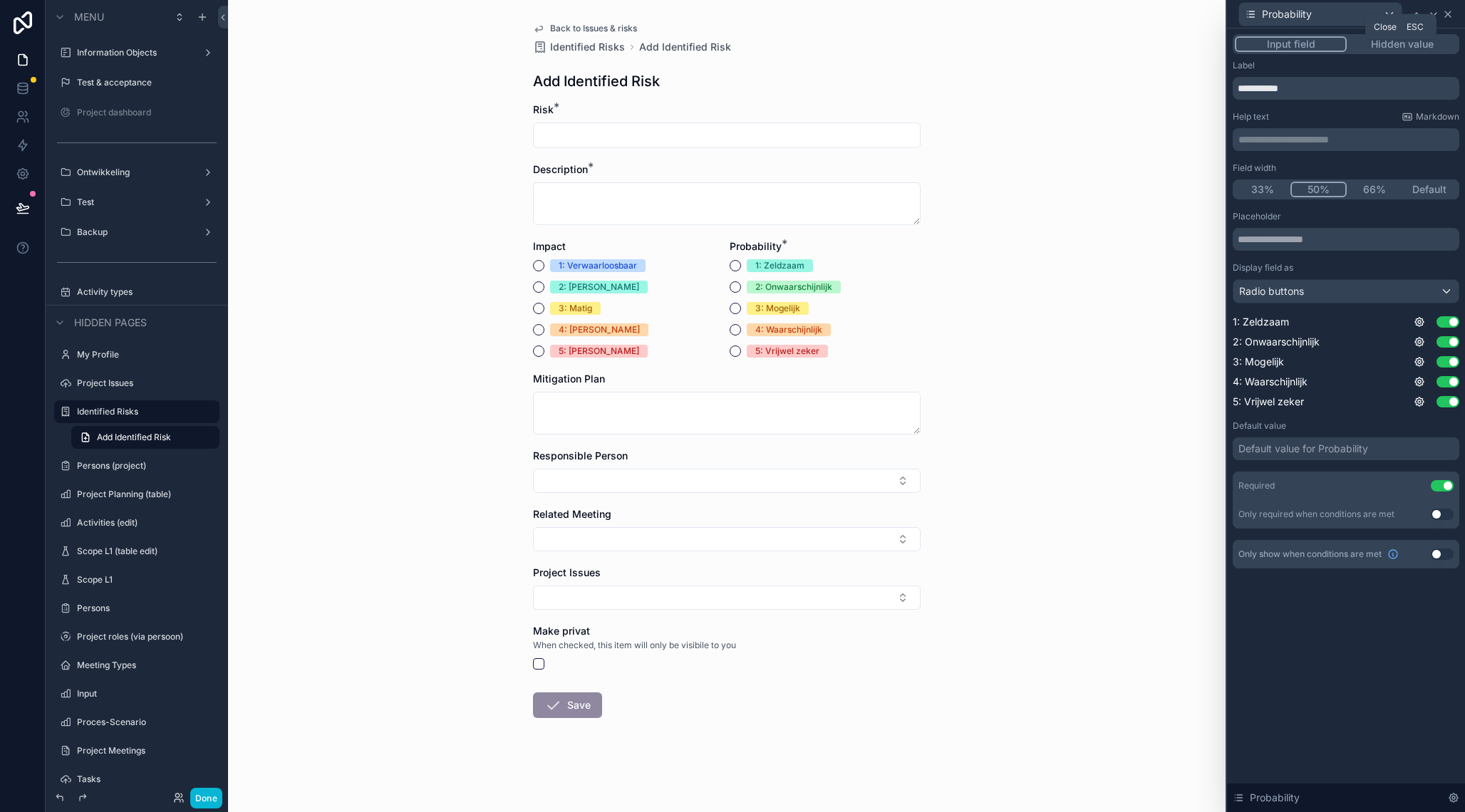
click at [1450, 12] on icon at bounding box center [1448, 15] width 12 height 12
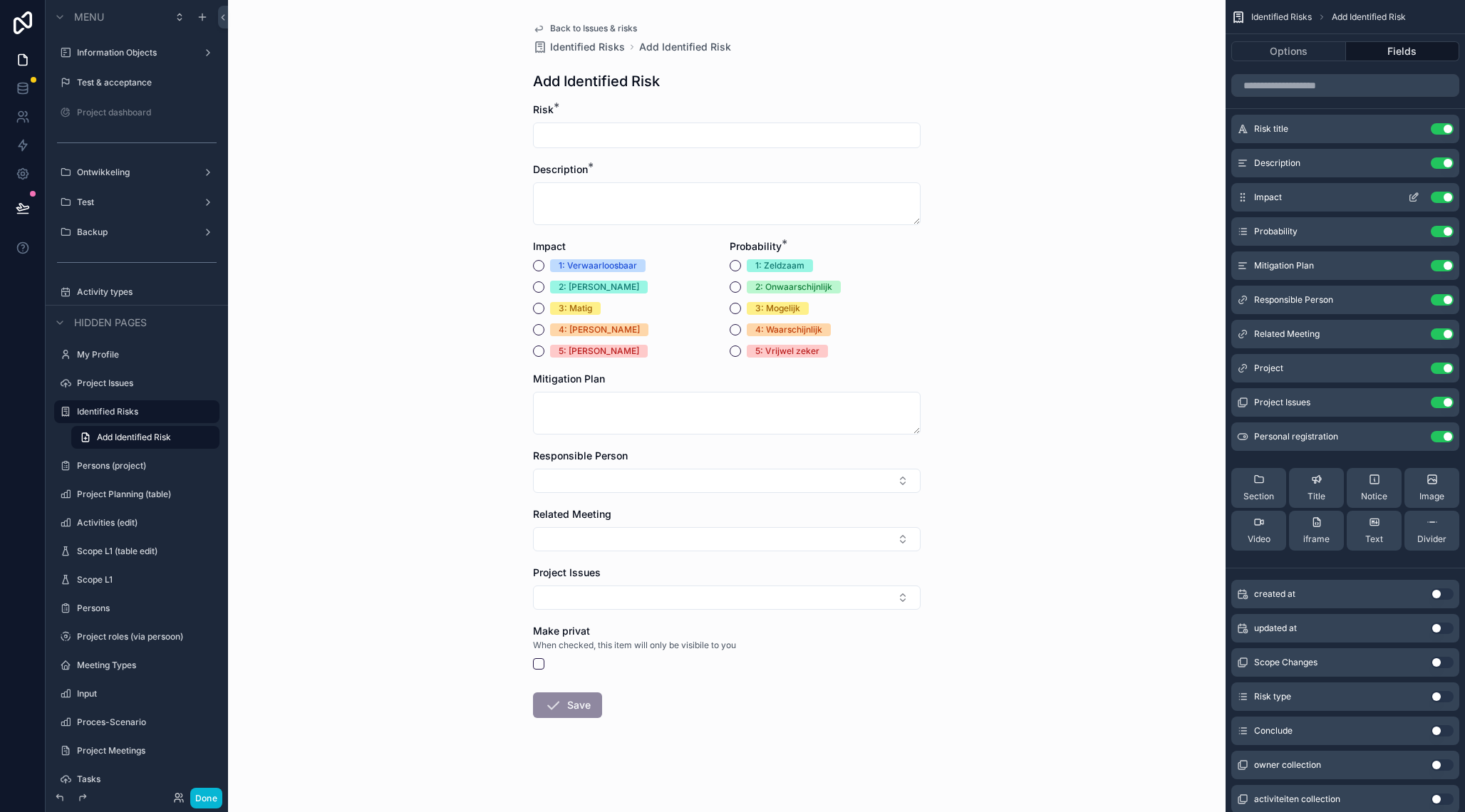
click at [1416, 194] on icon "scrollable content" at bounding box center [1417, 194] width 1 height 1
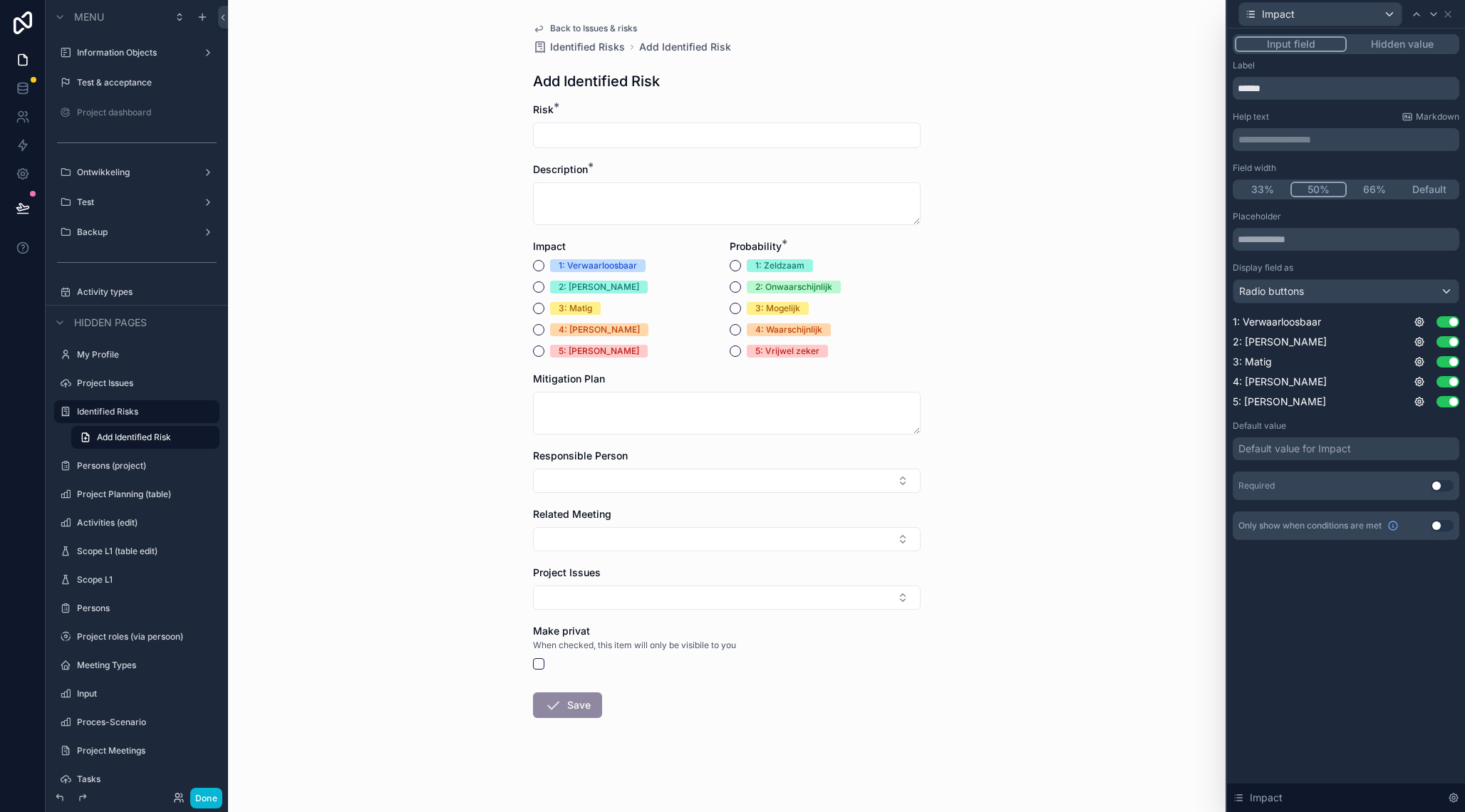
click at [1447, 486] on button "Use setting" at bounding box center [1442, 486] width 23 height 12
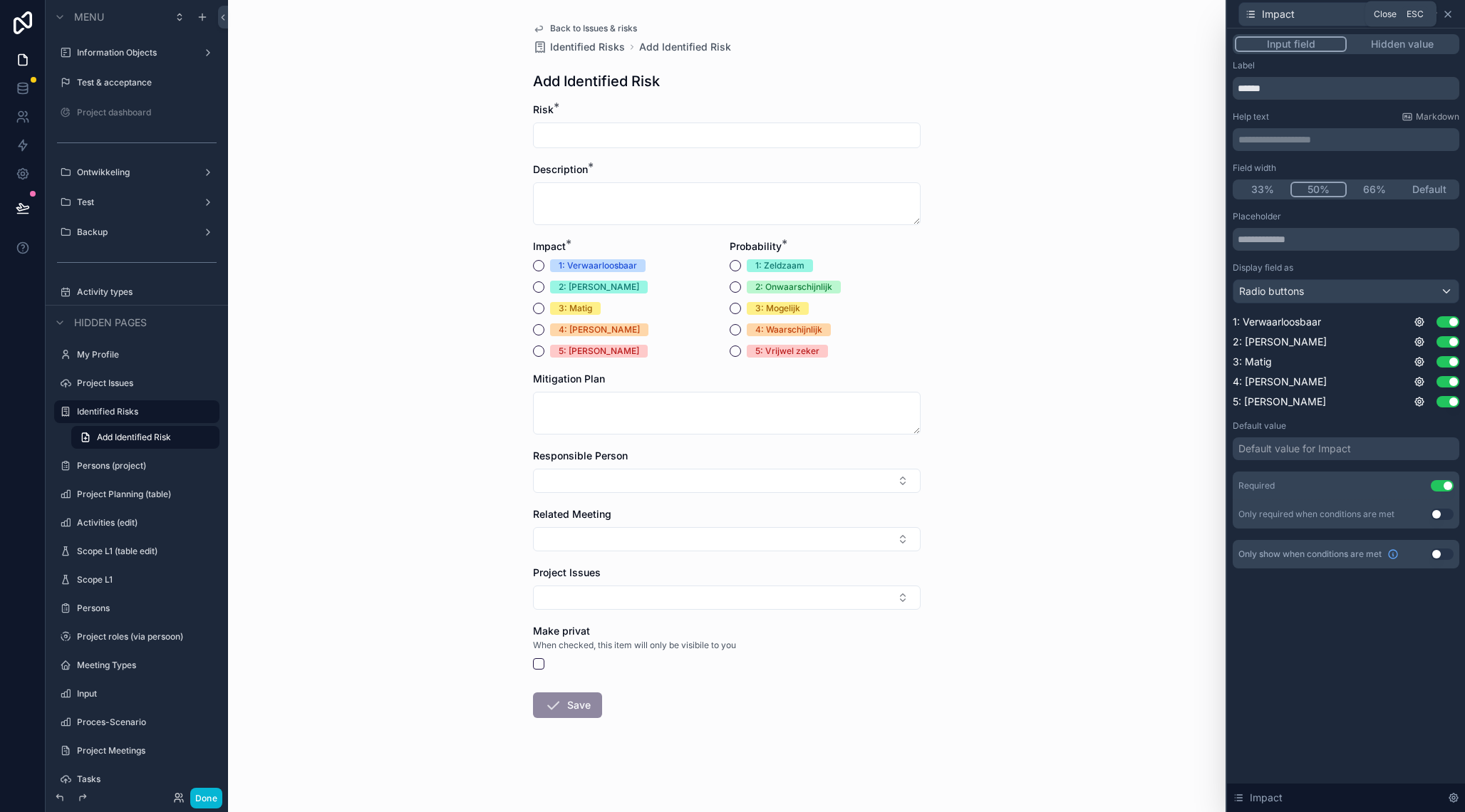
click at [1452, 14] on icon at bounding box center [1448, 15] width 12 height 12
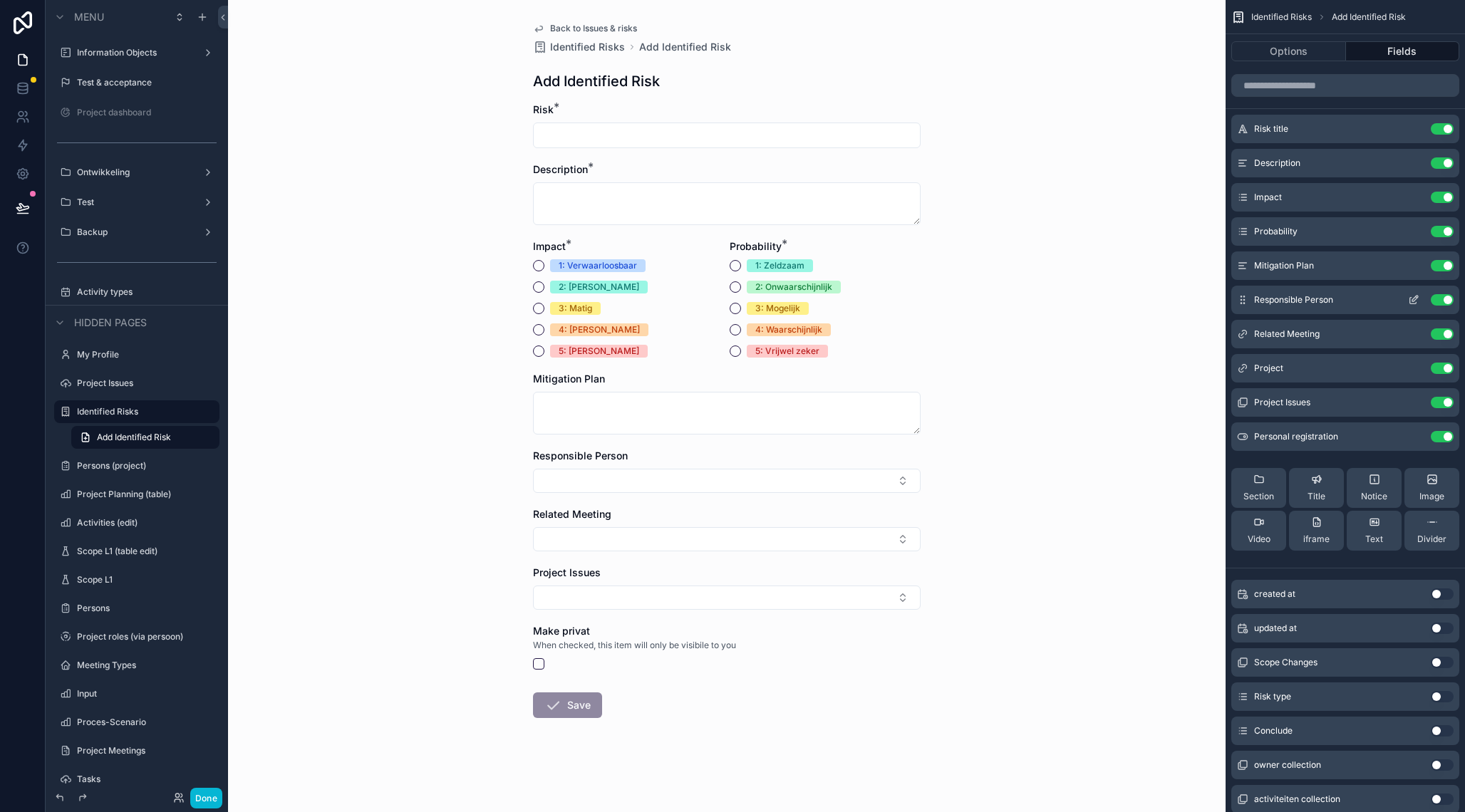
click at [1417, 301] on icon "scrollable content" at bounding box center [1414, 300] width 12 height 12
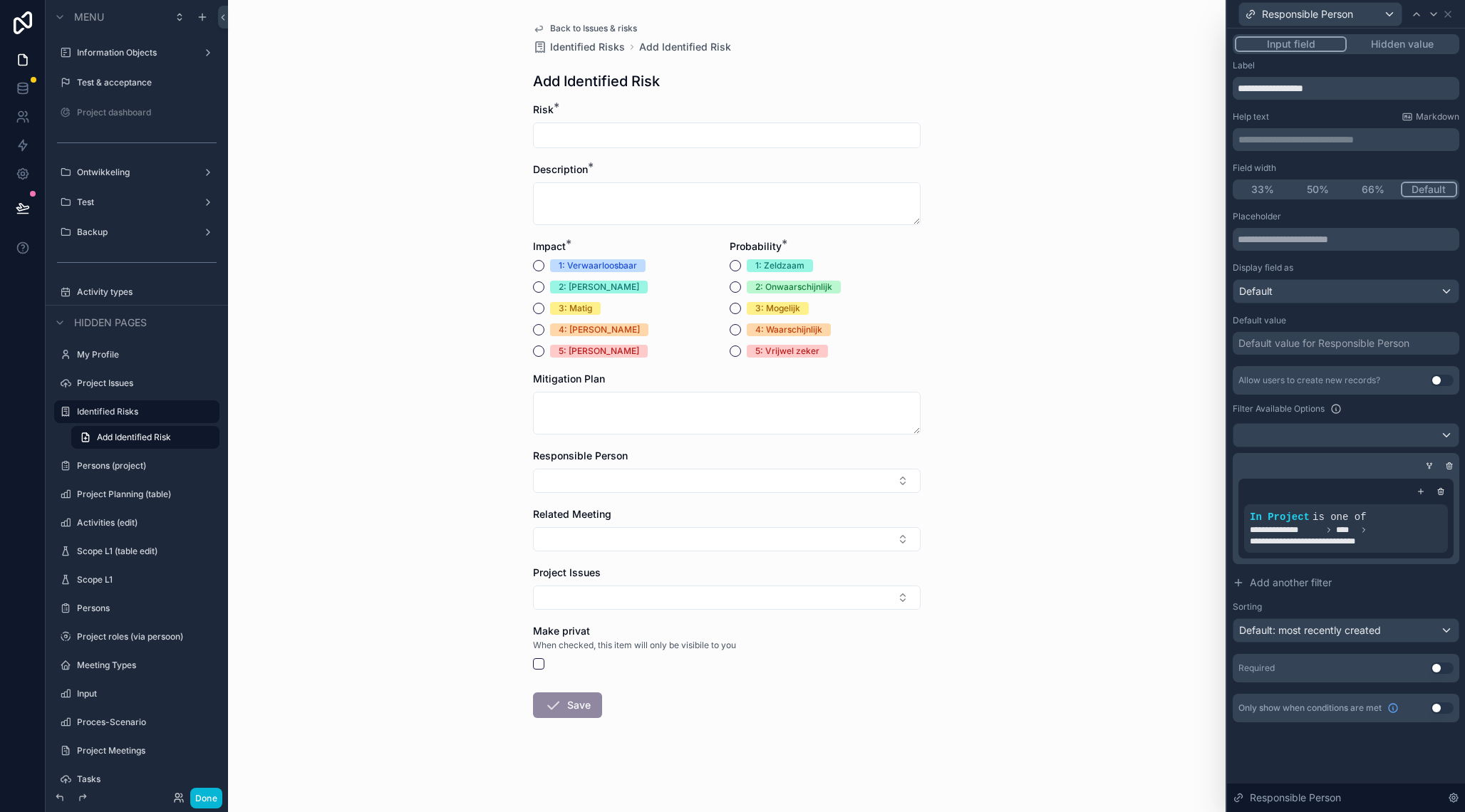
click at [1310, 347] on div "Default value for Responsible Person" at bounding box center [1324, 344] width 171 height 15
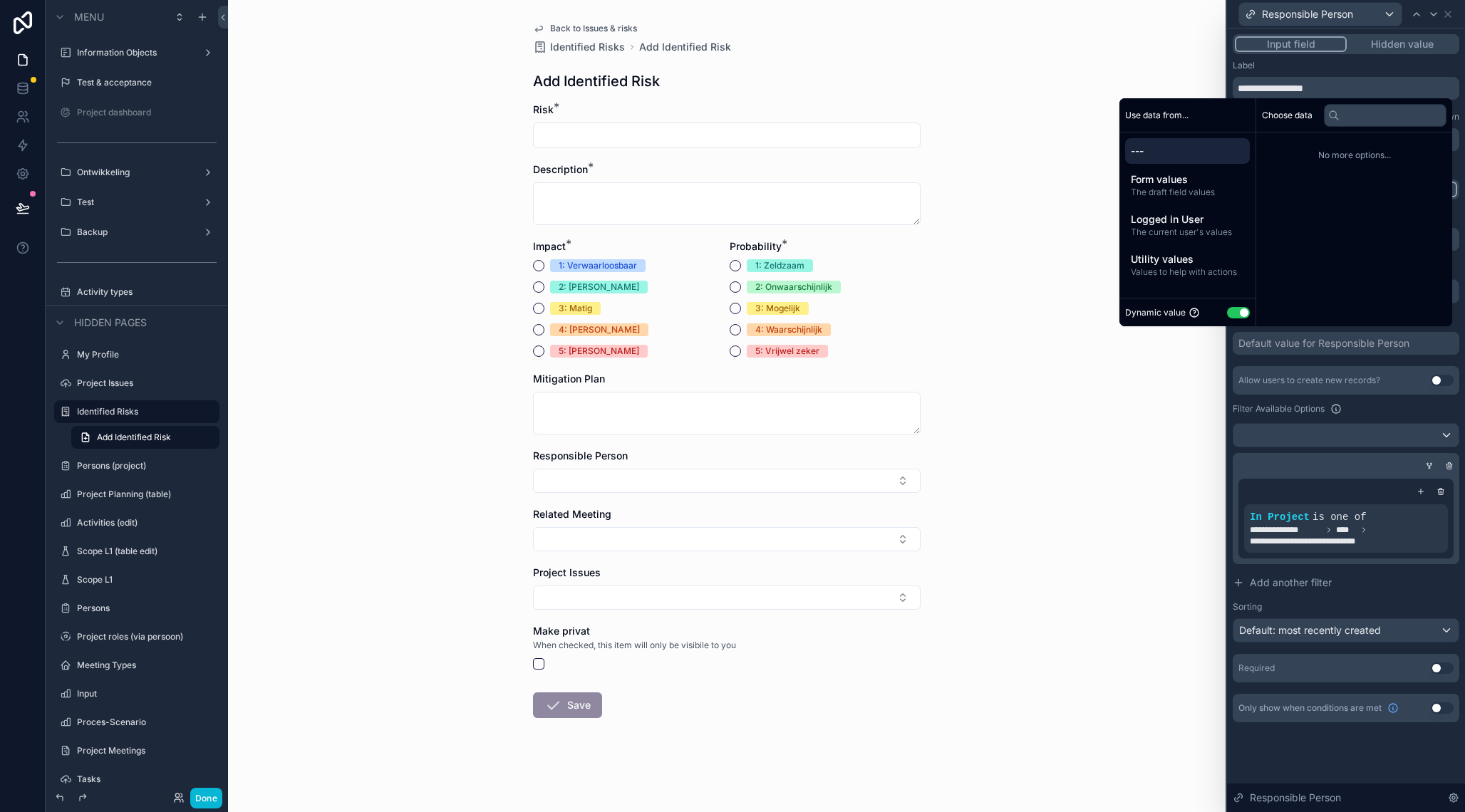
click at [1253, 404] on label "Filter Available Options" at bounding box center [1279, 409] width 92 height 12
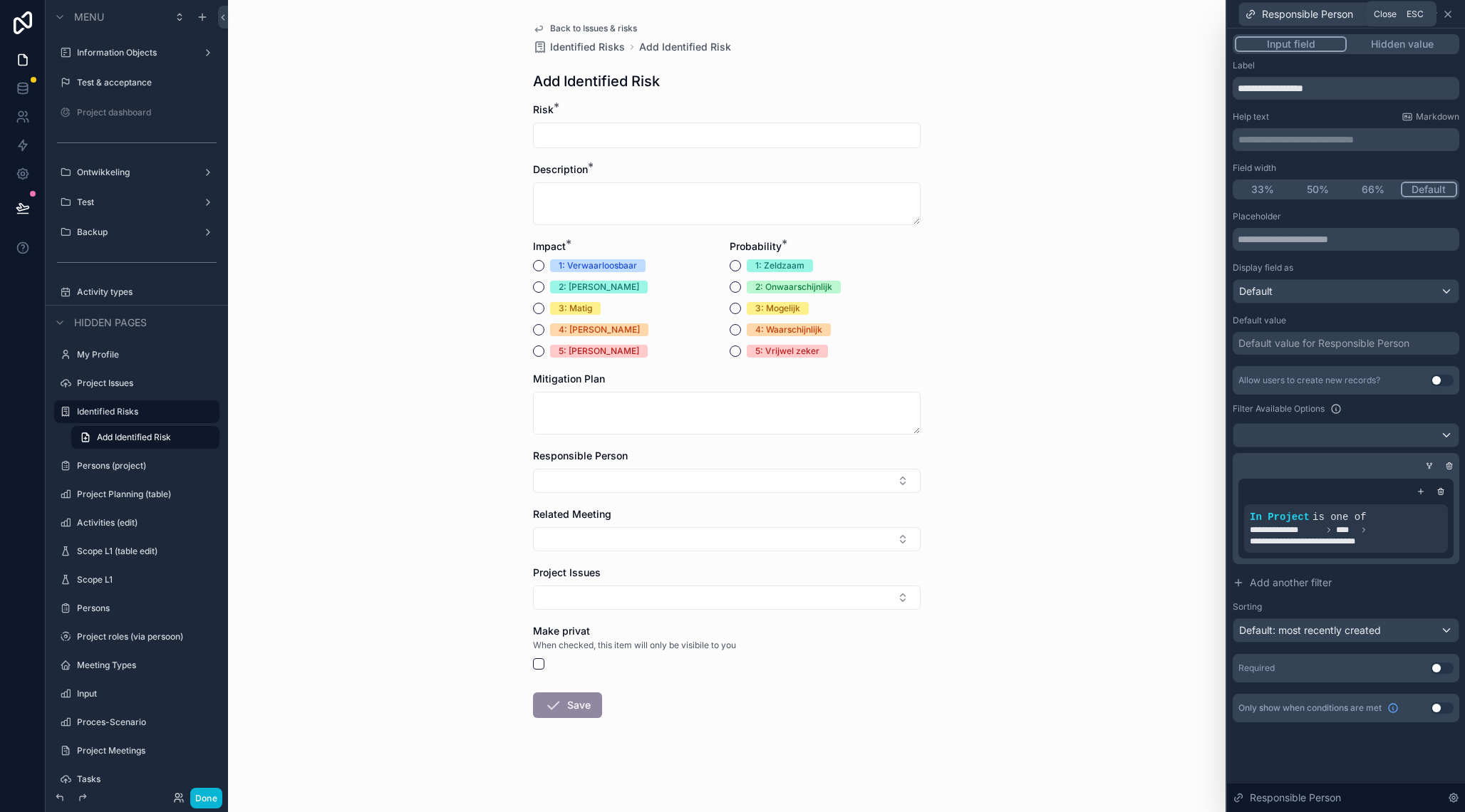
click at [1450, 16] on icon at bounding box center [1448, 15] width 6 height 6
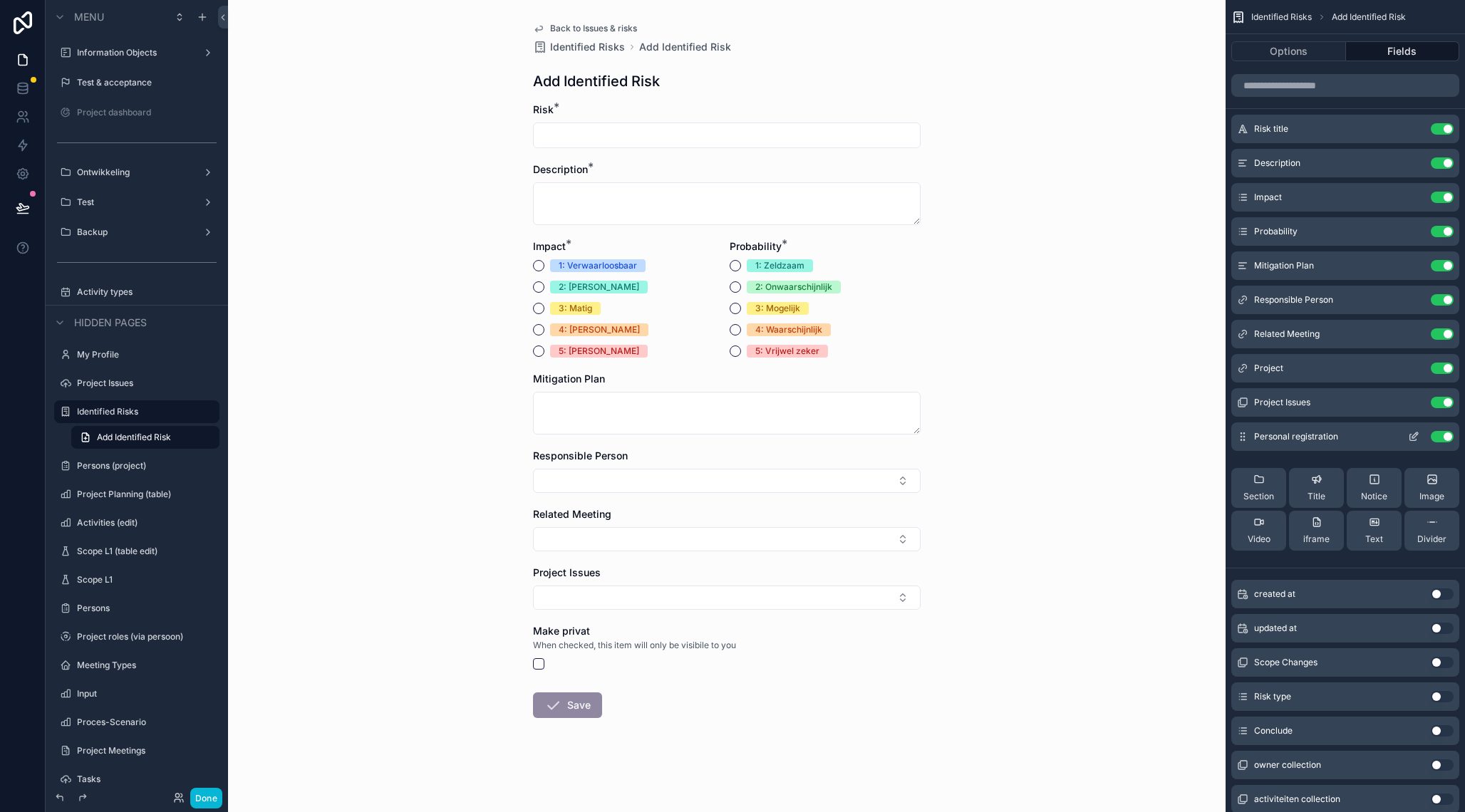
click at [1439, 435] on button "Use setting" at bounding box center [1442, 437] width 23 height 12
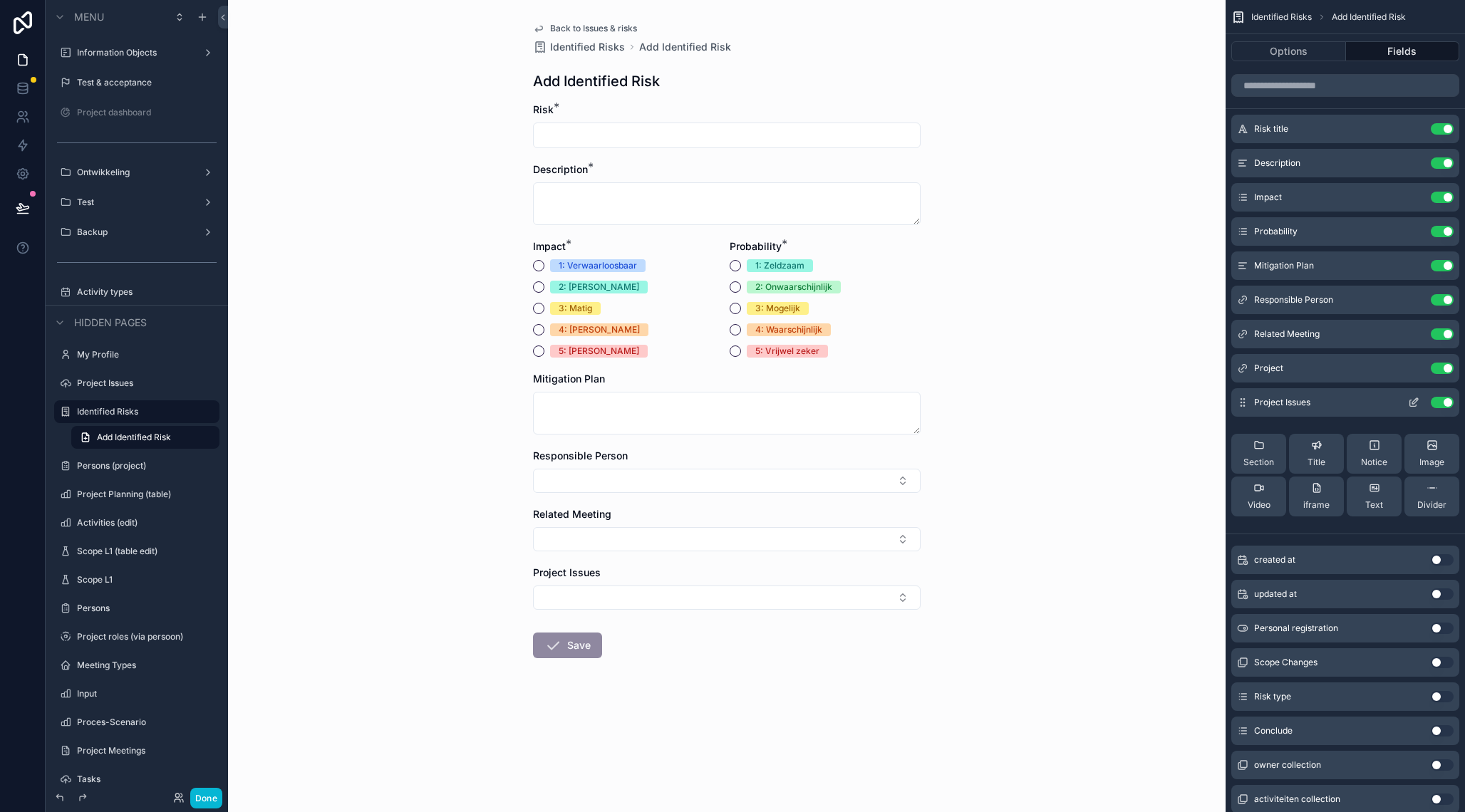
click at [1419, 403] on icon "scrollable content" at bounding box center [1414, 403] width 12 height 12
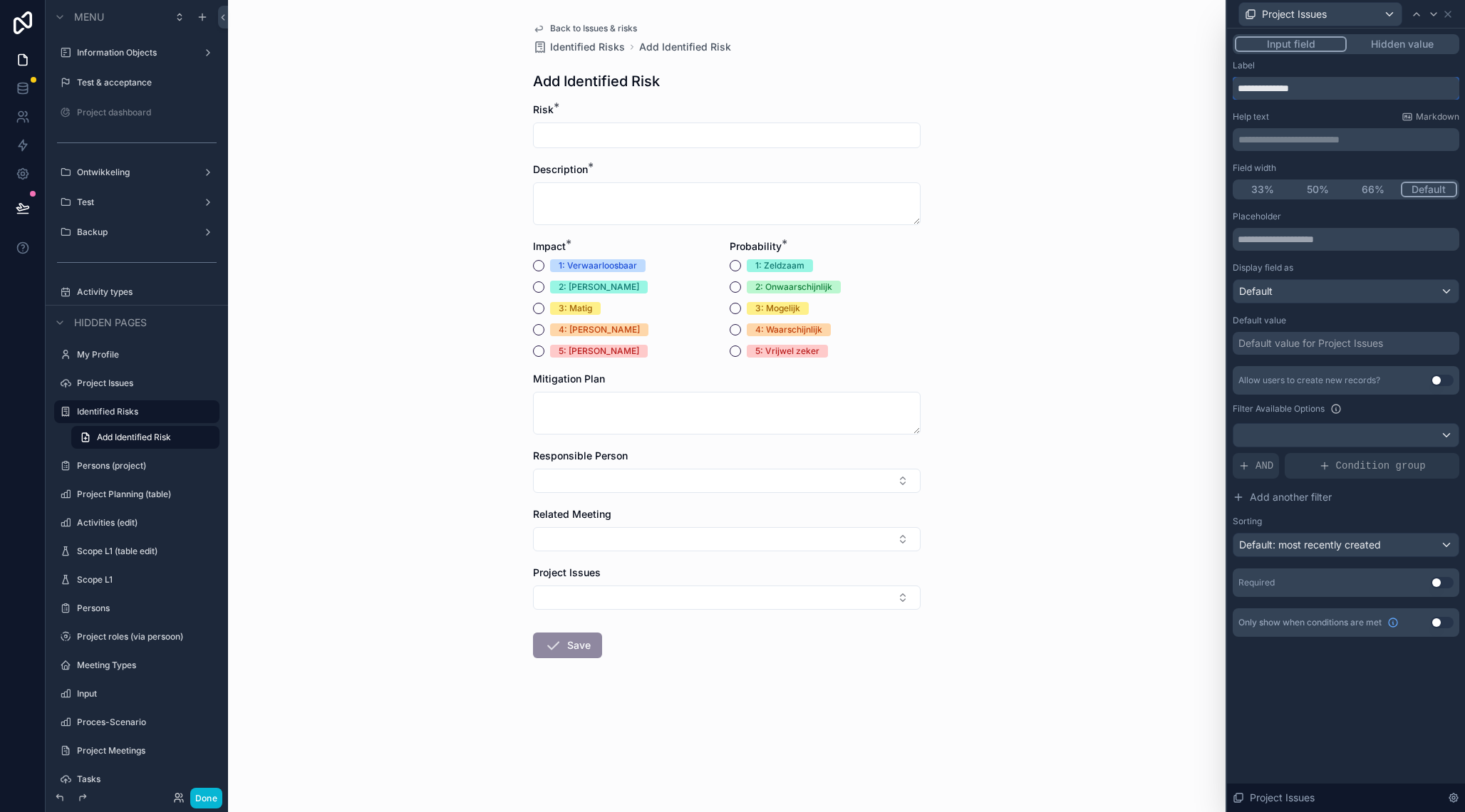
click at [1310, 87] on input "**********" at bounding box center [1346, 88] width 227 height 23
type input "**********"
click at [1452, 13] on icon at bounding box center [1448, 15] width 12 height 12
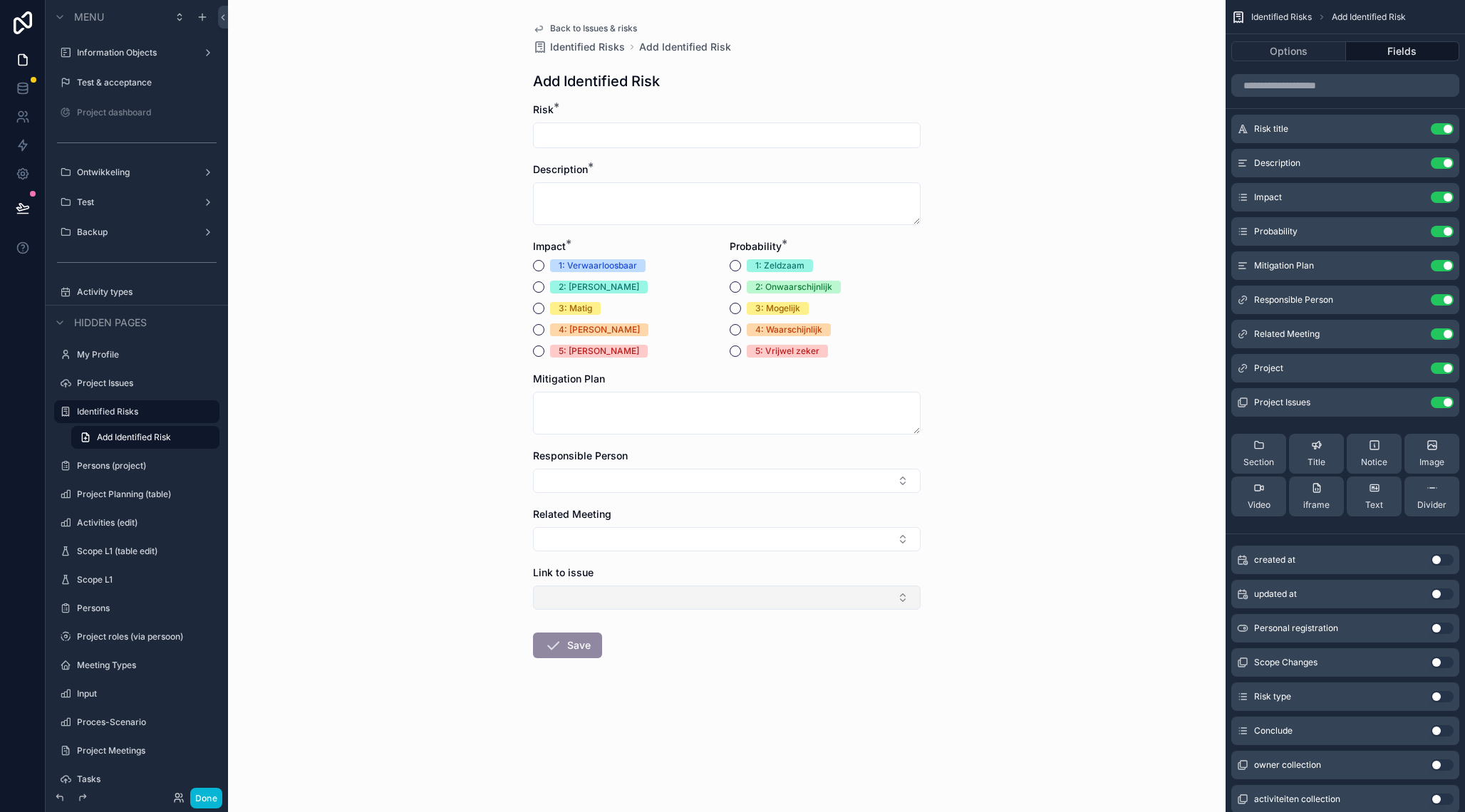
click at [847, 589] on button "Select Button" at bounding box center [727, 597] width 388 height 24
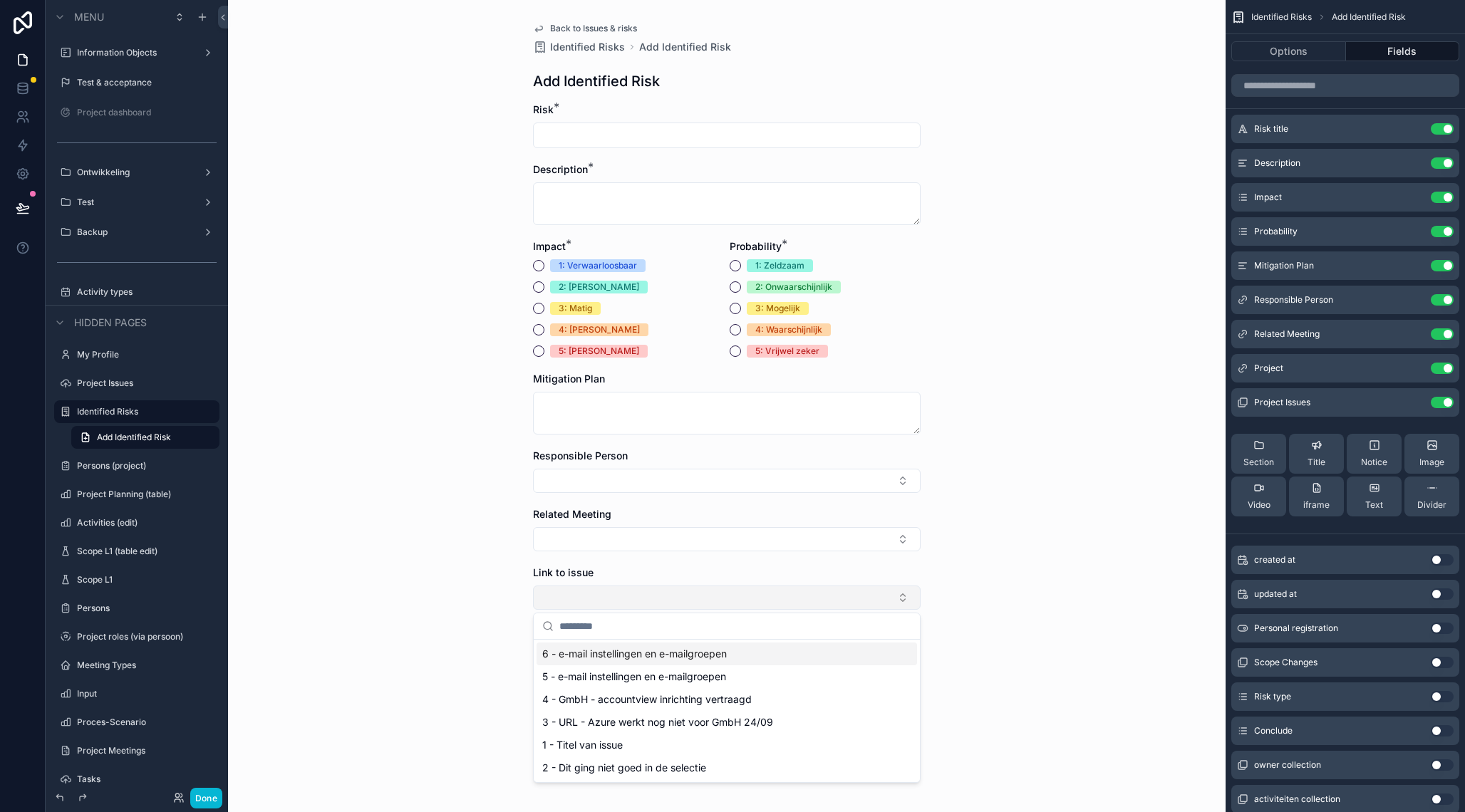
click at [852, 592] on button "Select Button" at bounding box center [727, 597] width 388 height 24
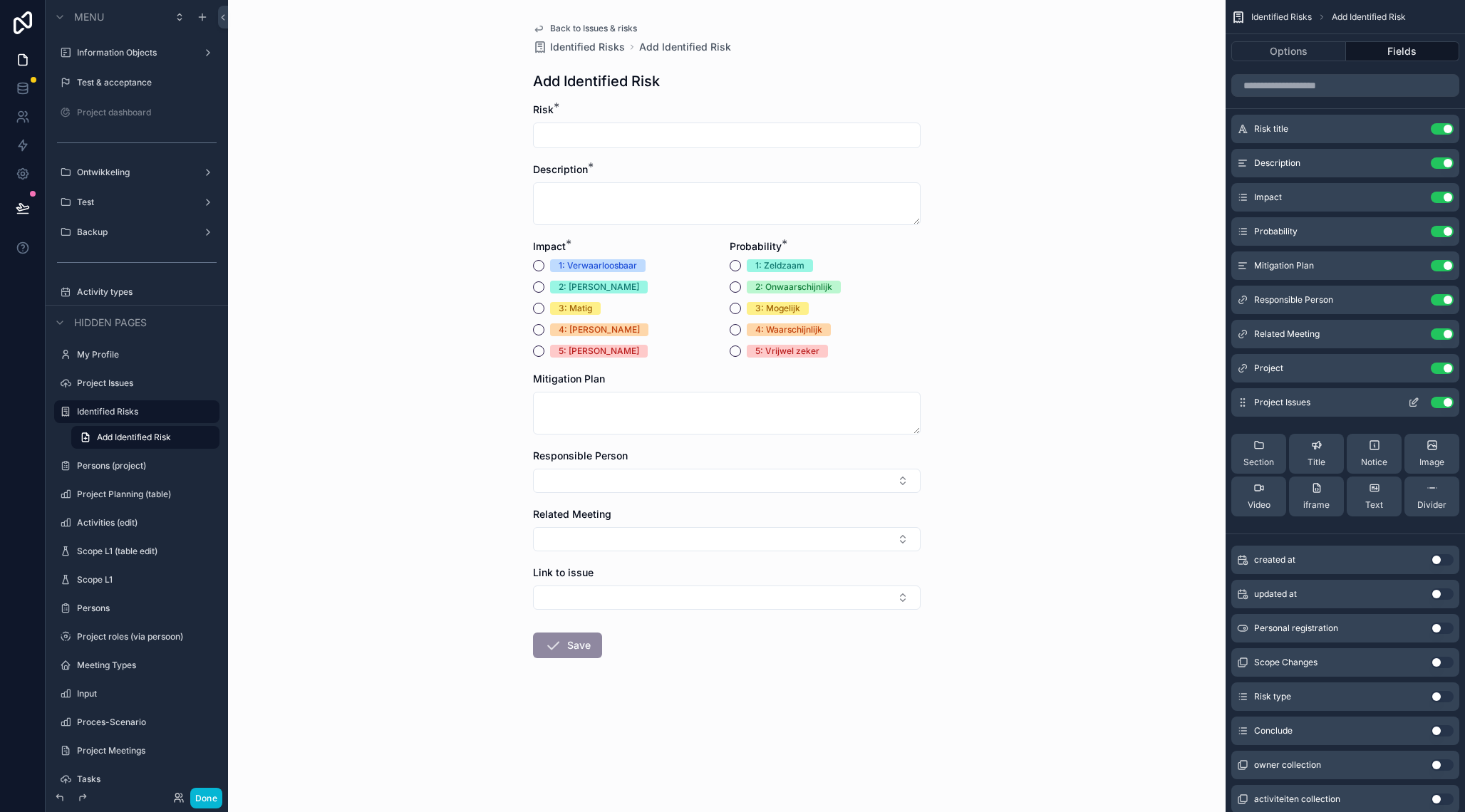
click at [1415, 398] on icon "scrollable content" at bounding box center [1414, 403] width 12 height 12
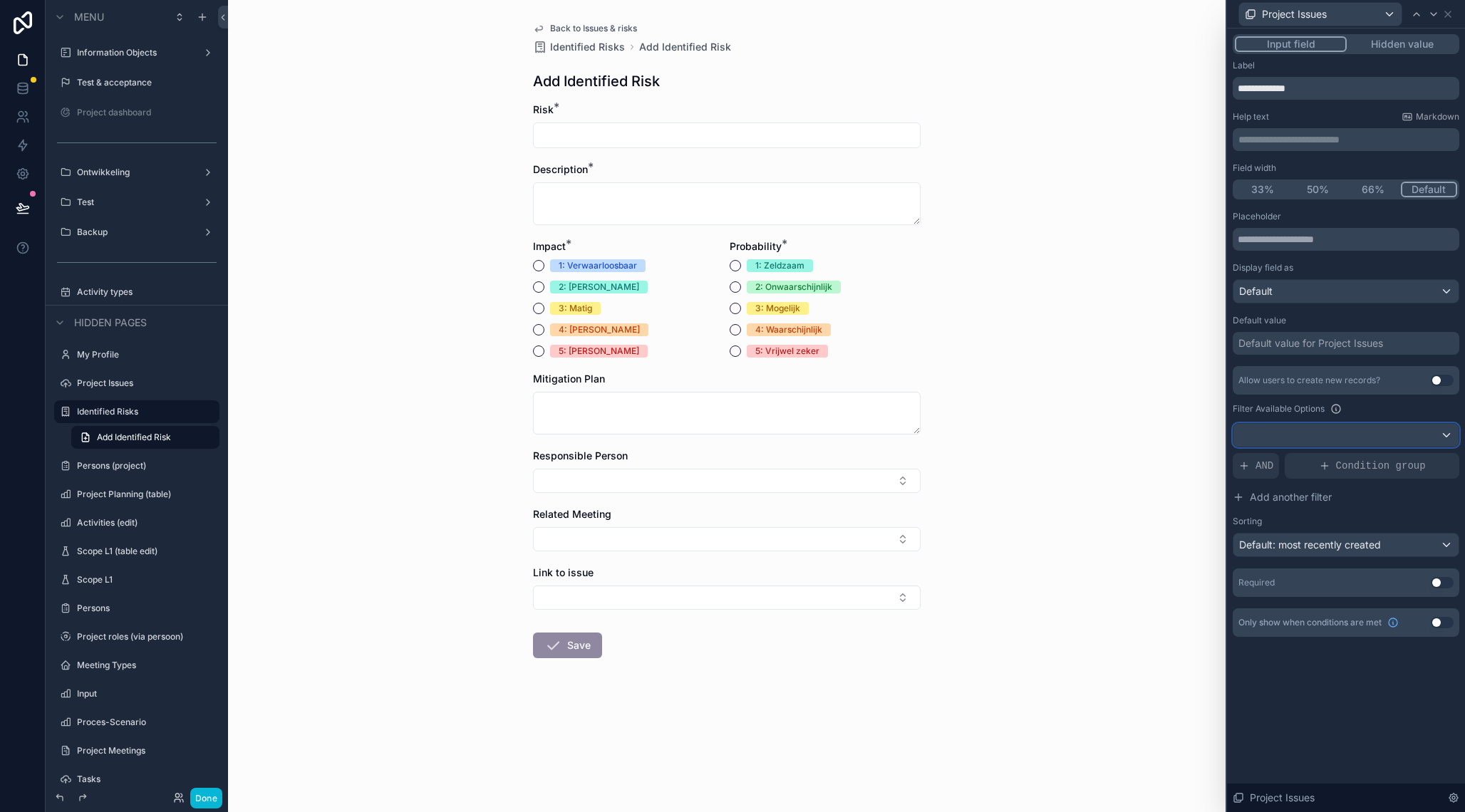
click at [1386, 443] on div at bounding box center [1346, 435] width 225 height 23
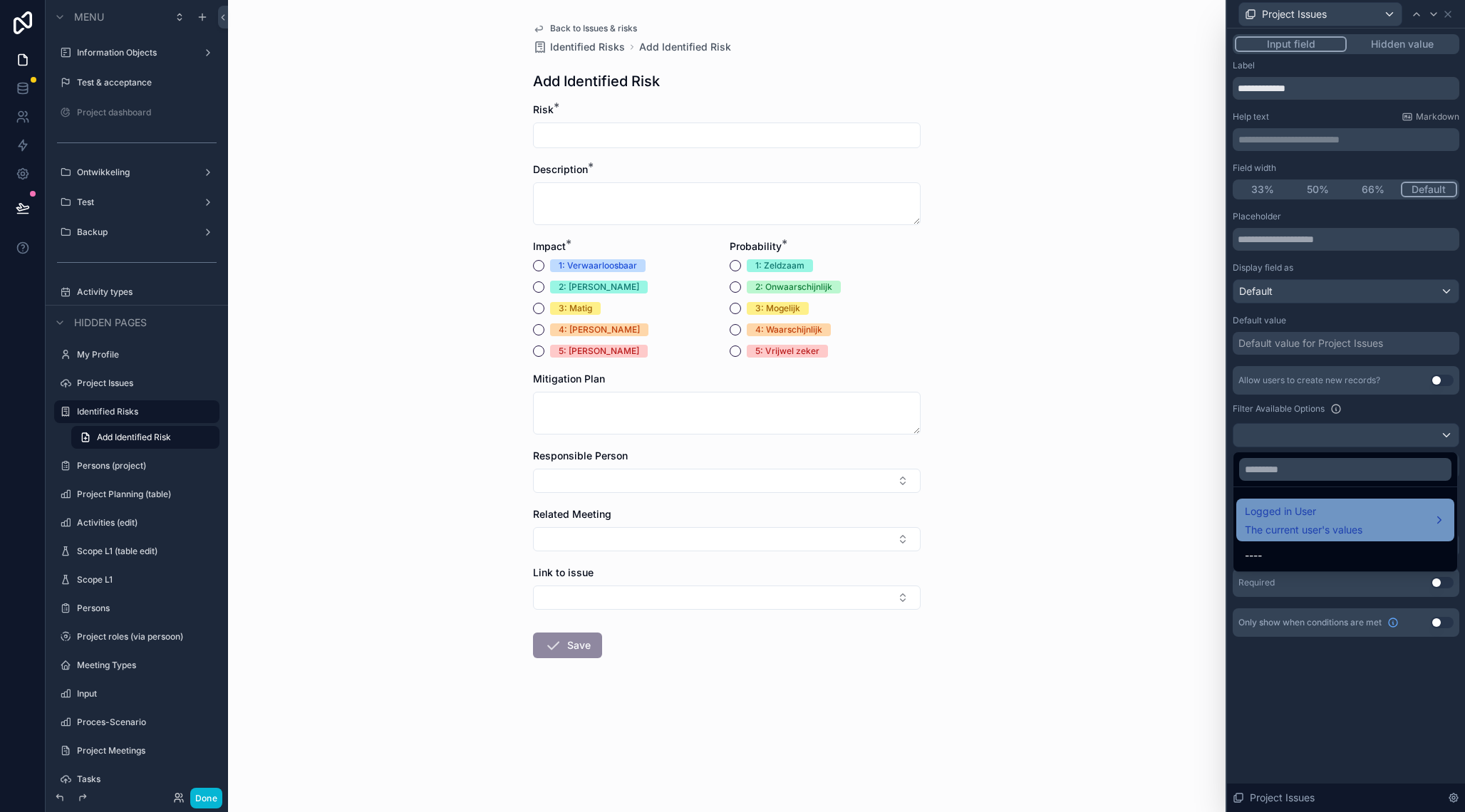
click at [1332, 519] on span "Logged in User" at bounding box center [1303, 511] width 117 height 17
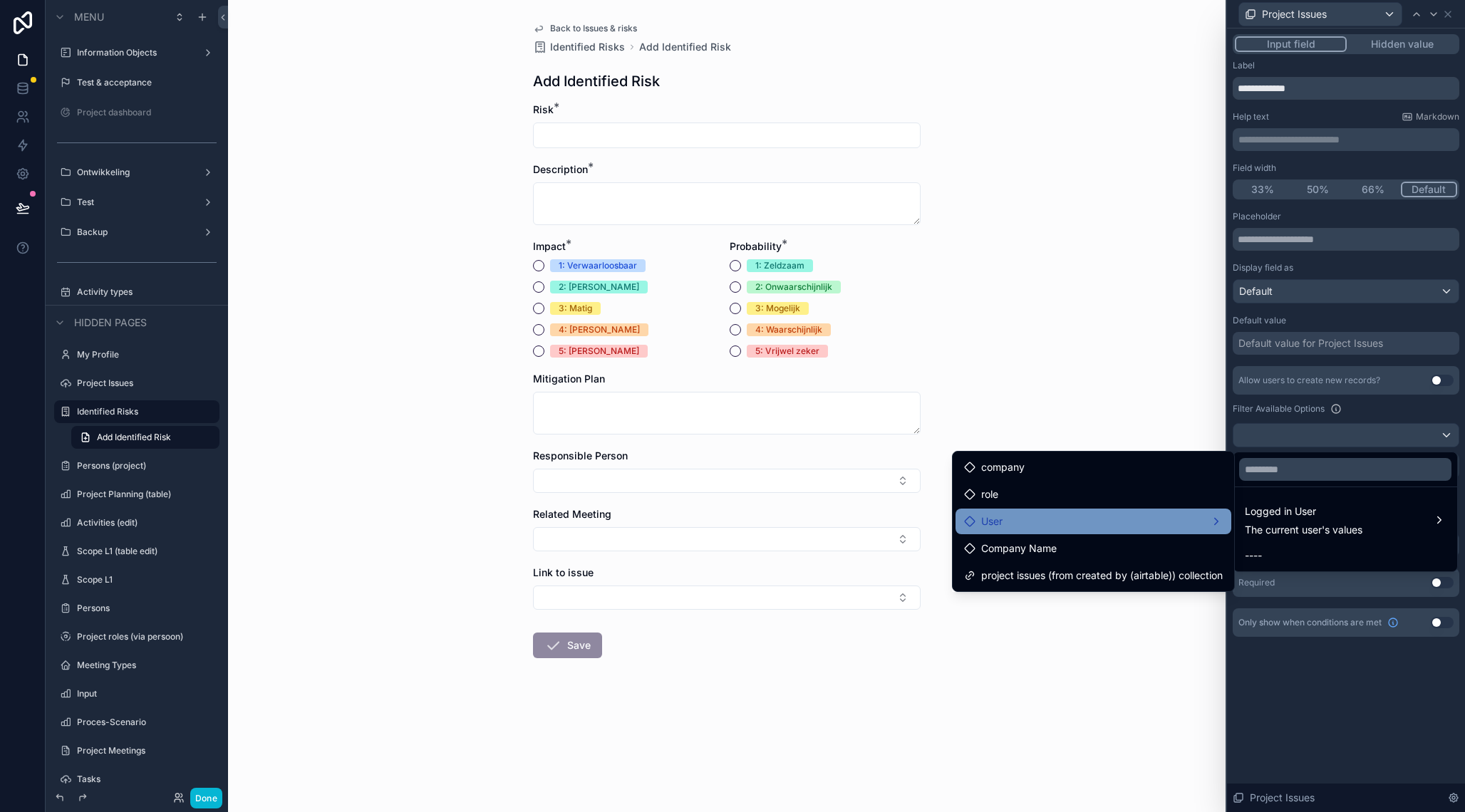
click at [1178, 530] on div "User" at bounding box center [1093, 521] width 259 height 17
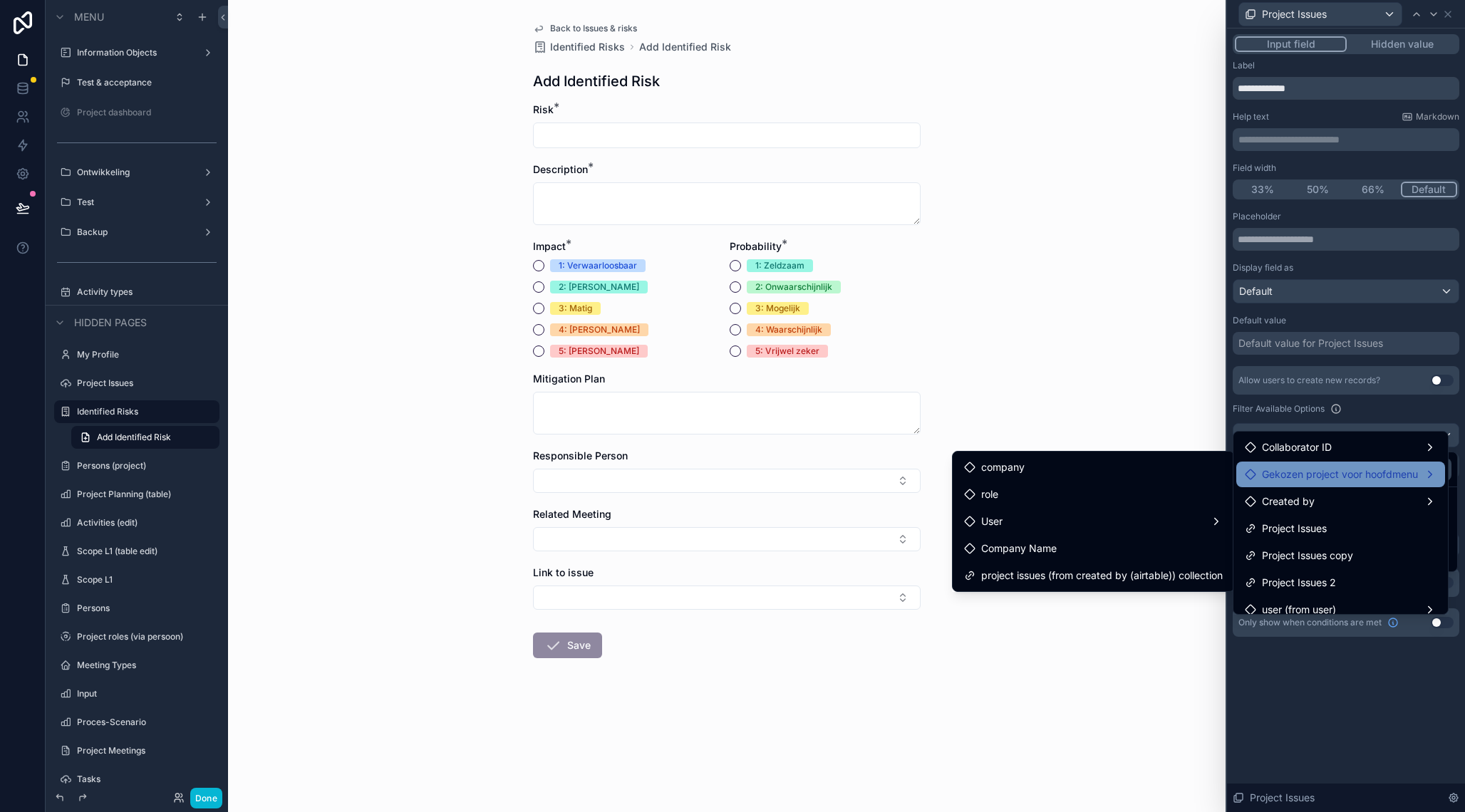
click at [1300, 481] on span "Gekozen project voor hoofdmenu" at bounding box center [1340, 474] width 156 height 17
click at [1321, 717] on div at bounding box center [1346, 406] width 238 height 812
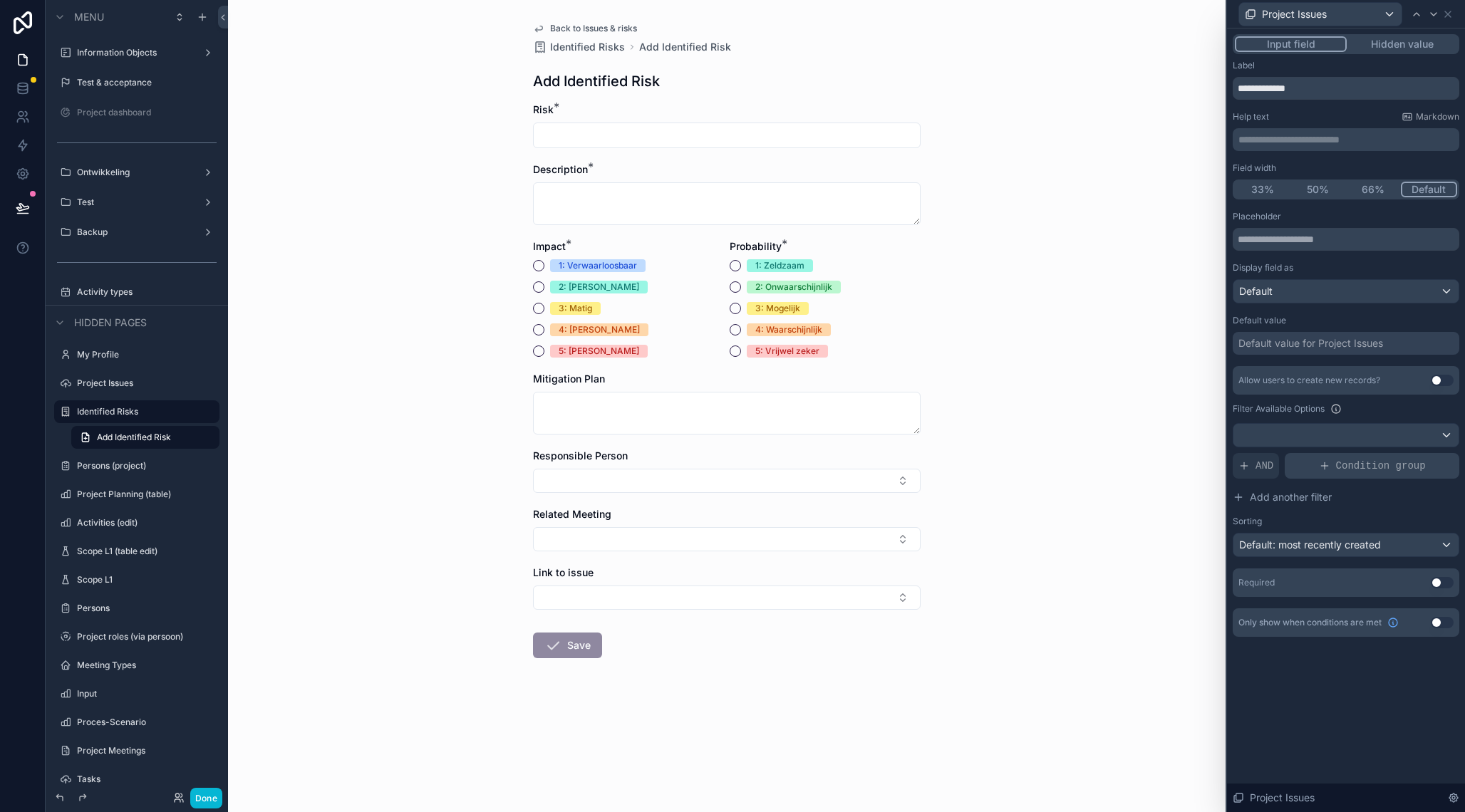
click at [1365, 469] on span "Condition group" at bounding box center [1380, 466] width 90 height 15
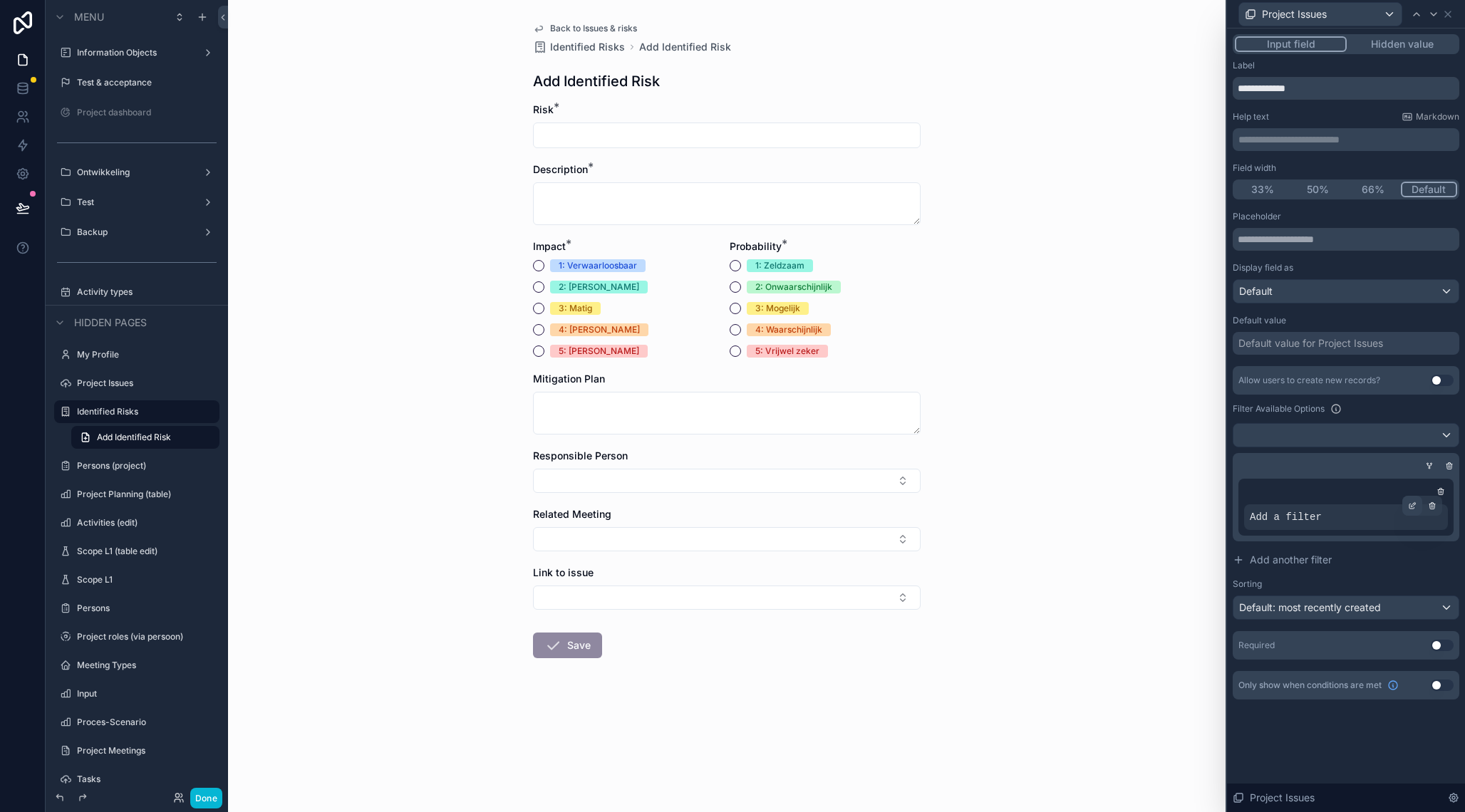
click at [1413, 507] on icon at bounding box center [1414, 505] width 4 height 4
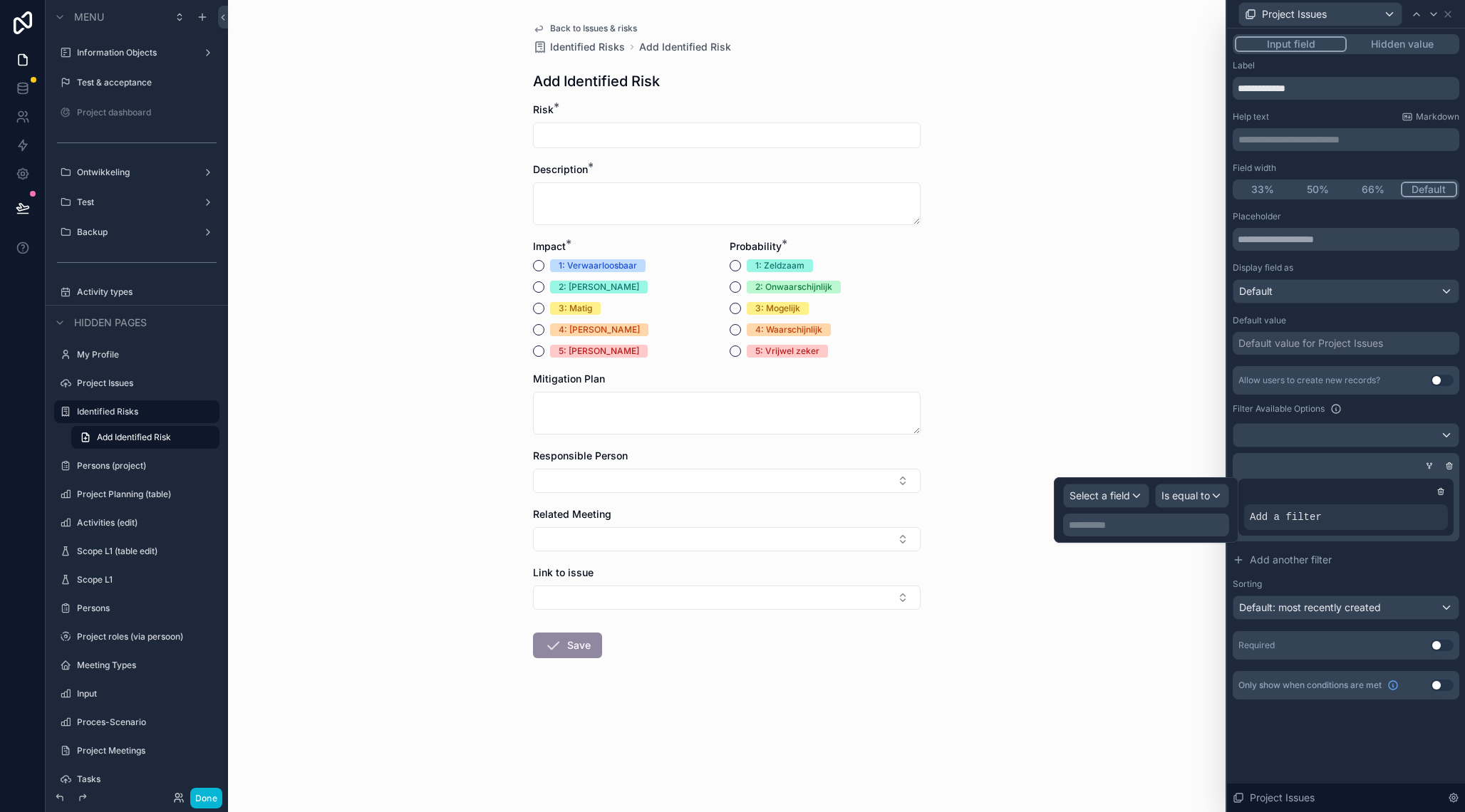
click at [1134, 494] on div "Select a field" at bounding box center [1106, 495] width 85 height 23
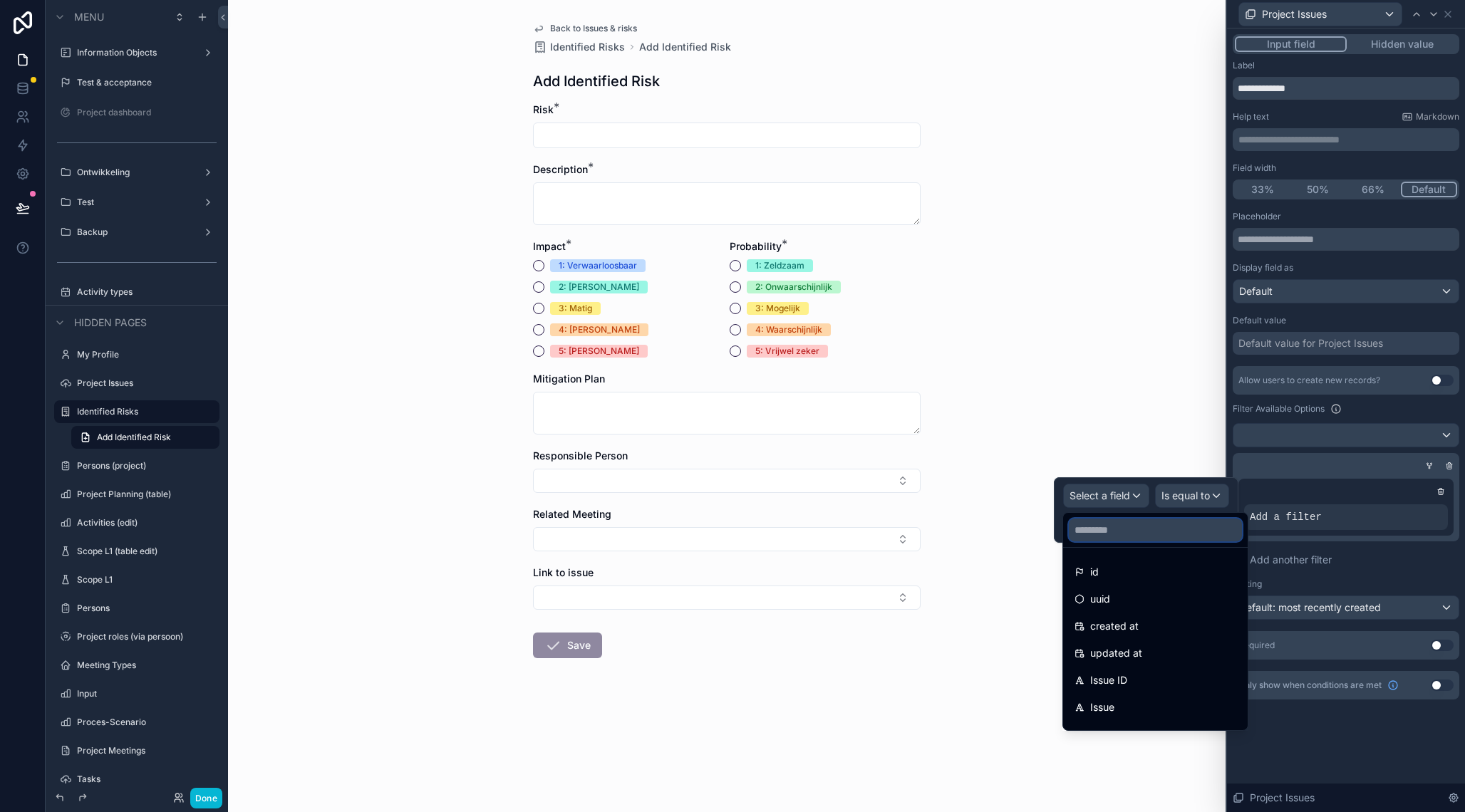
click at [1098, 536] on input "text" at bounding box center [1155, 529] width 173 height 23
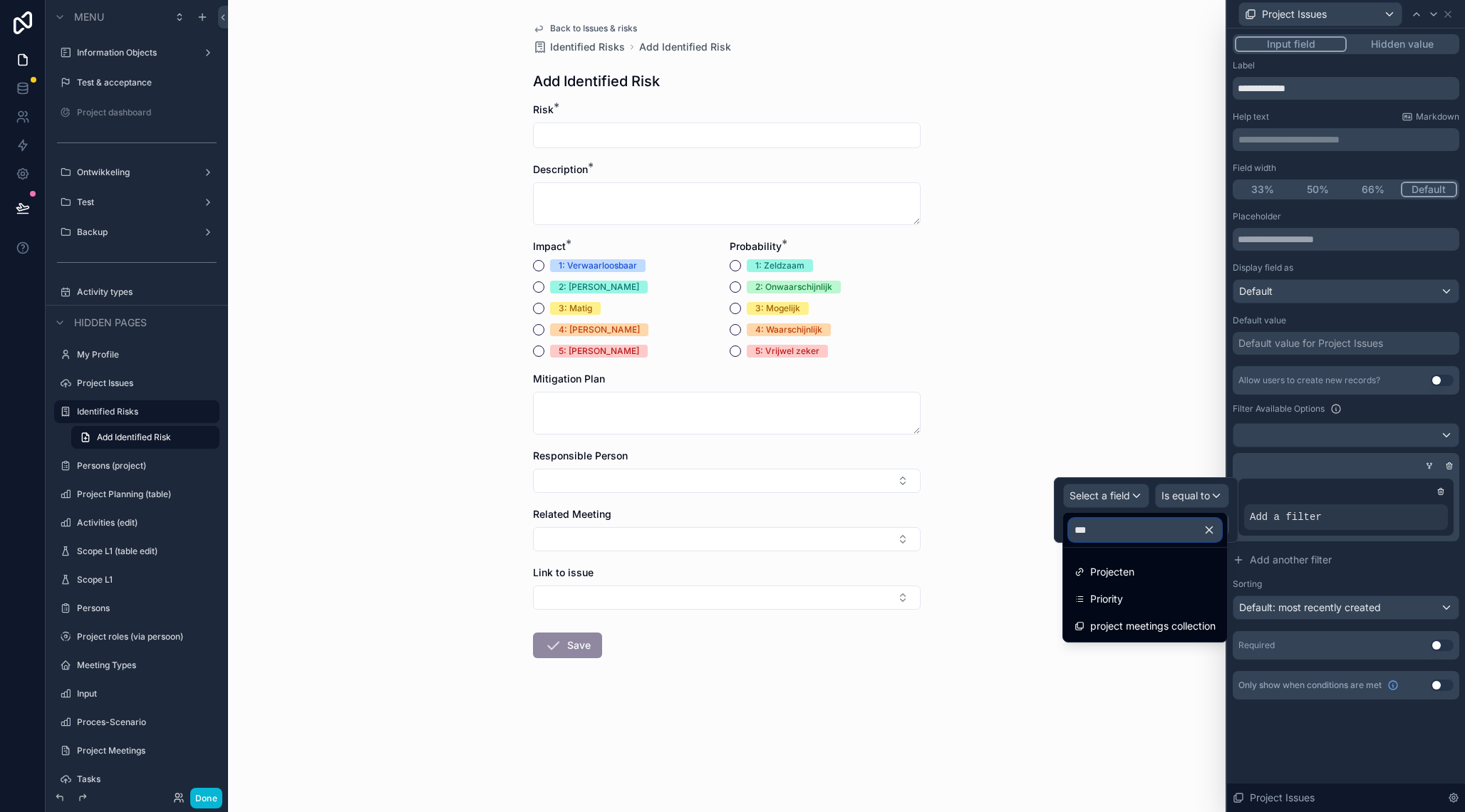
type input "****"
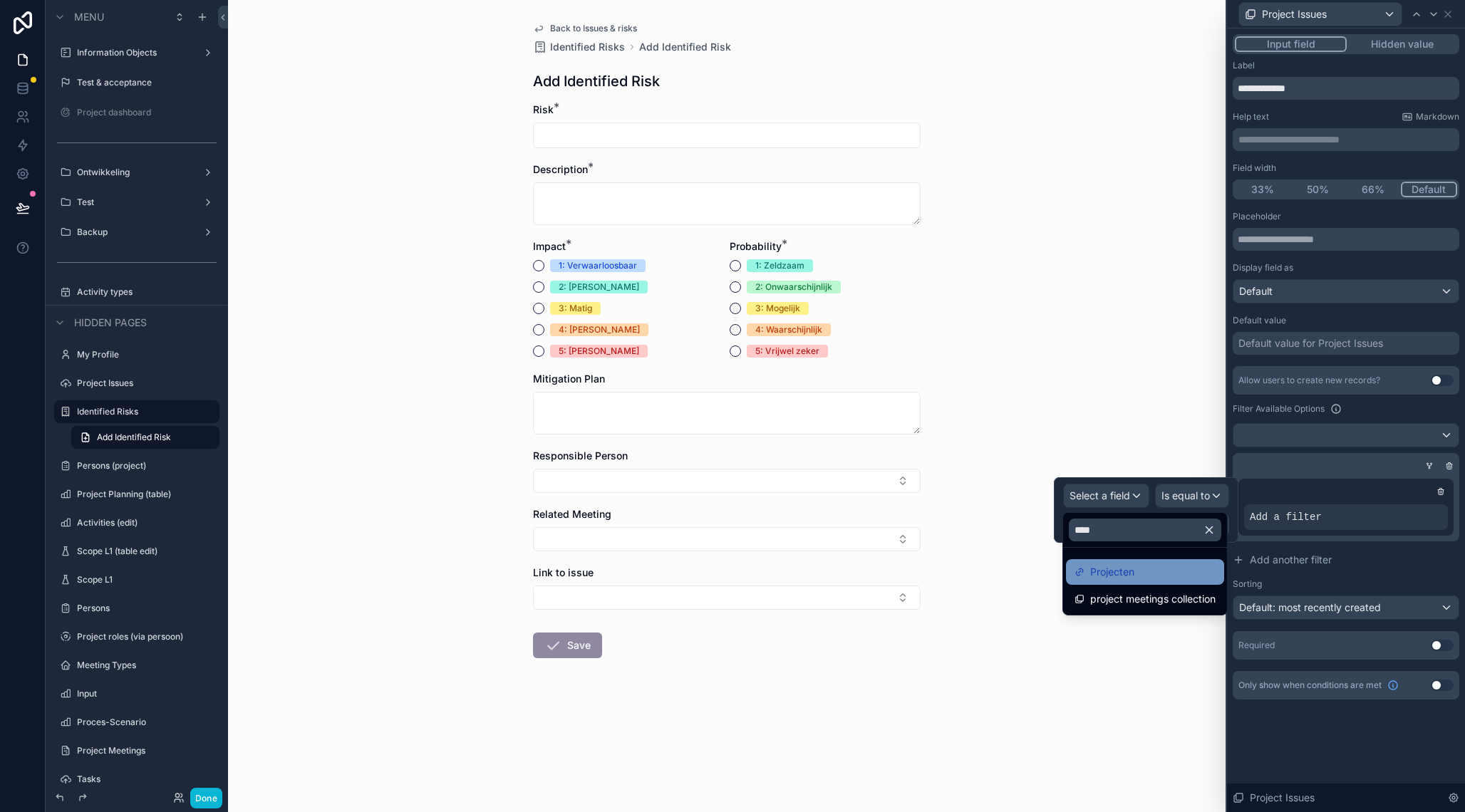
click at [1102, 570] on span "Projecten" at bounding box center [1112, 572] width 44 height 17
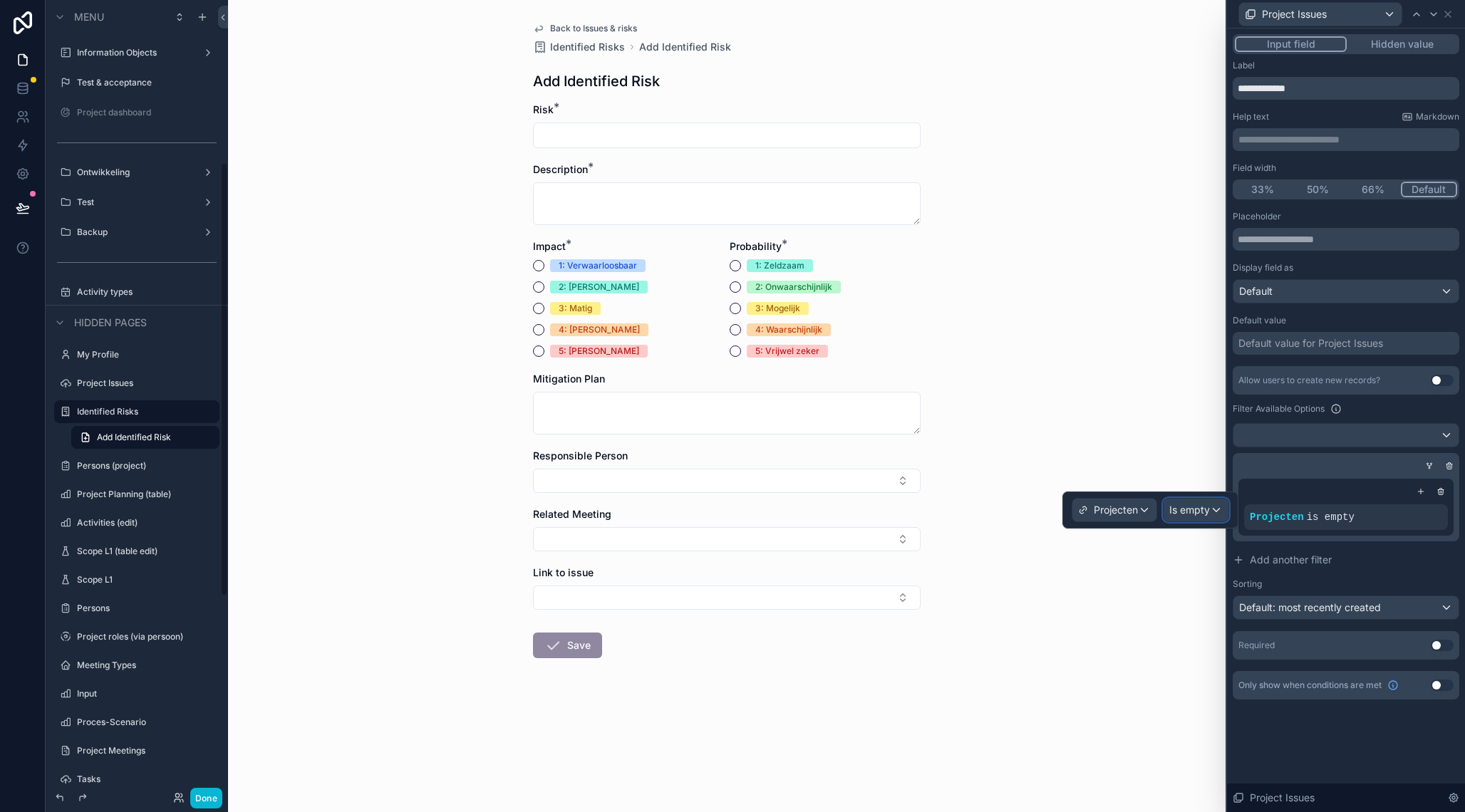
click at [1181, 512] on span "Is empty" at bounding box center [1190, 511] width 41 height 15
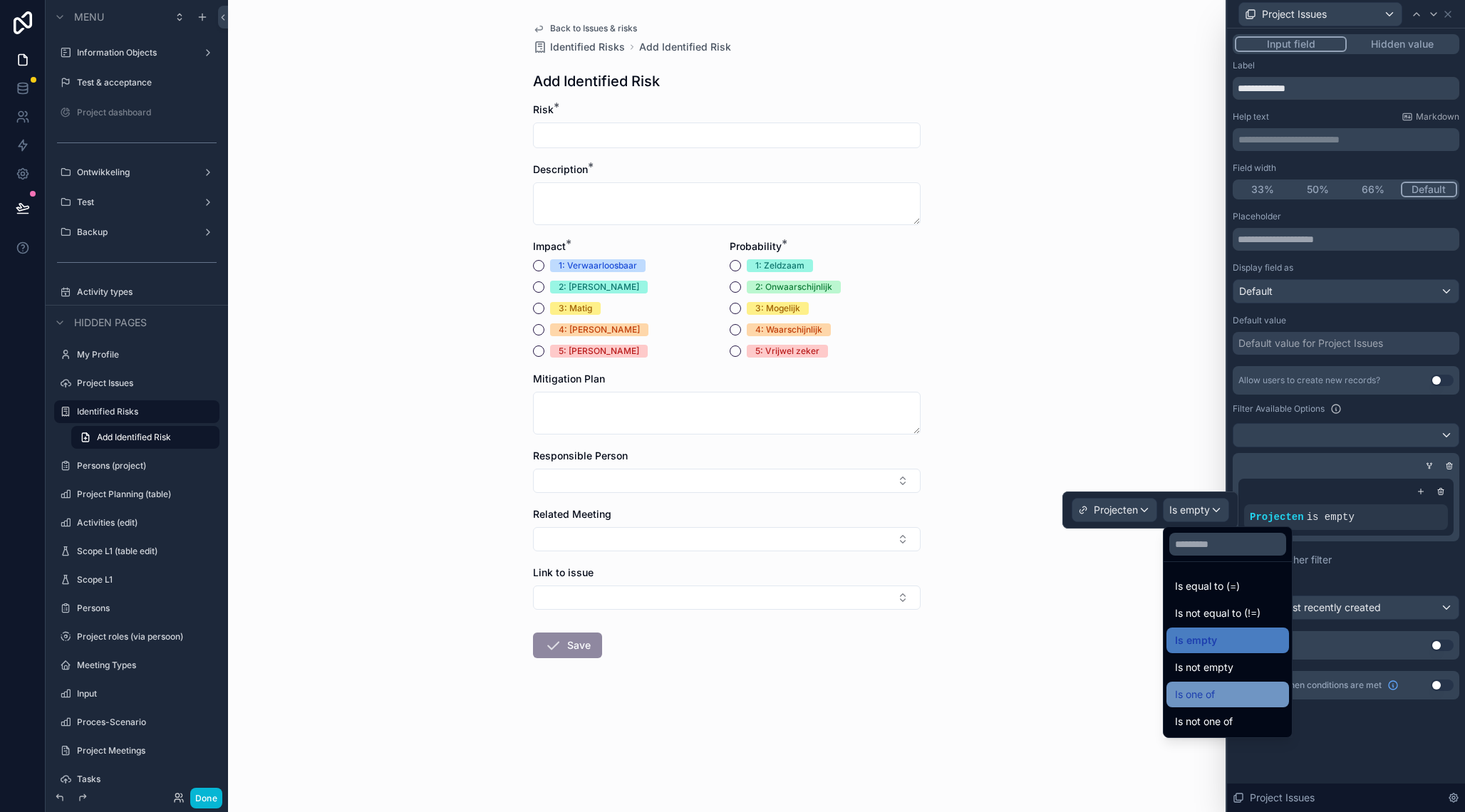
click at [1191, 693] on span "Is one of" at bounding box center [1195, 694] width 40 height 17
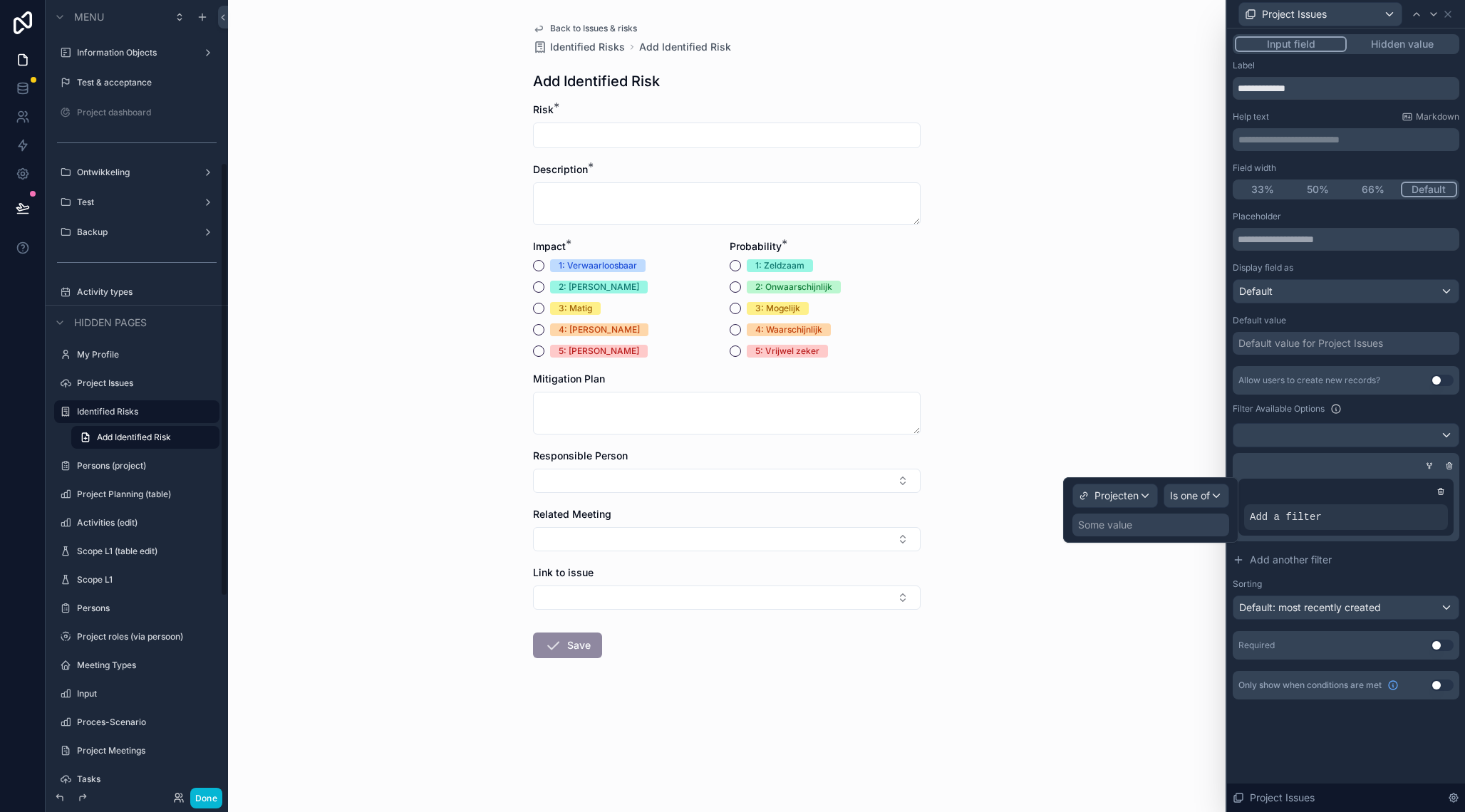
click at [1099, 517] on div "Some value" at bounding box center [1150, 524] width 157 height 23
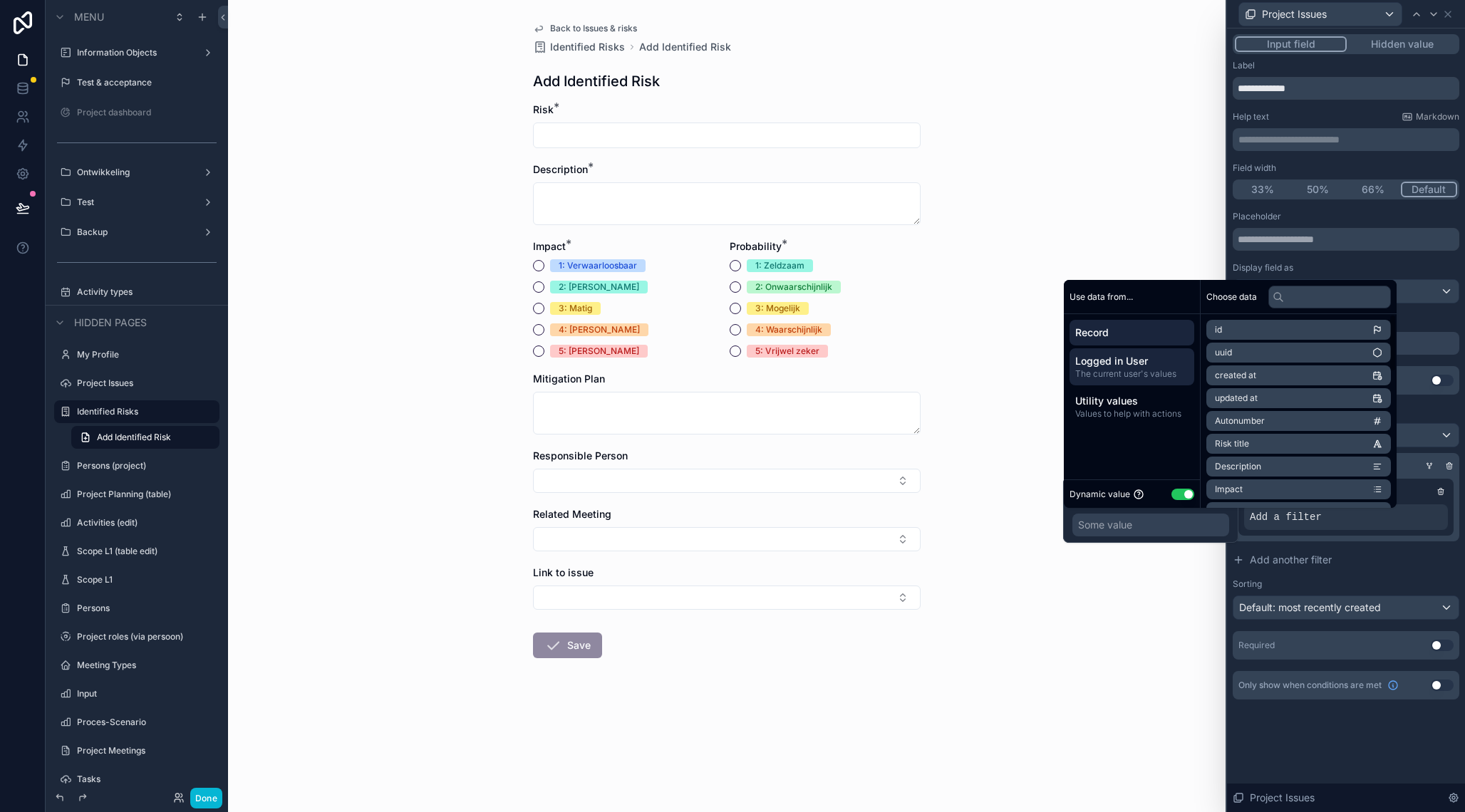
click at [1136, 364] on span "Logged in User" at bounding box center [1132, 361] width 114 height 15
click at [1255, 401] on li "User" at bounding box center [1298, 398] width 184 height 20
click at [1293, 444] on span "Gekozen project voor hoofdmenu" at bounding box center [1283, 447] width 135 height 12
click at [1306, 378] on span "Gekozen project voor hoofdmenu" at bounding box center [1283, 379] width 135 height 12
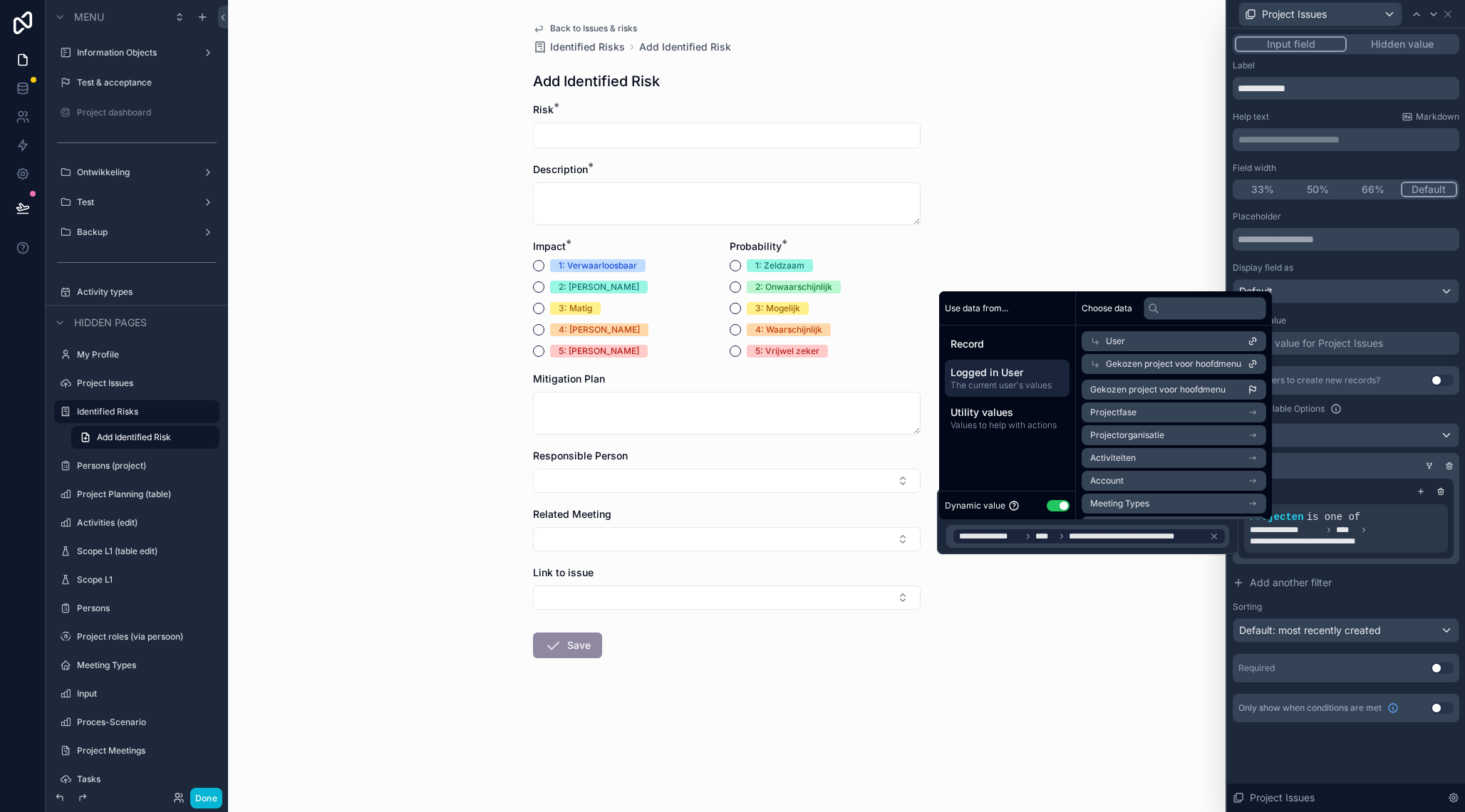
click at [1306, 736] on div "**********" at bounding box center [1346, 393] width 238 height 728
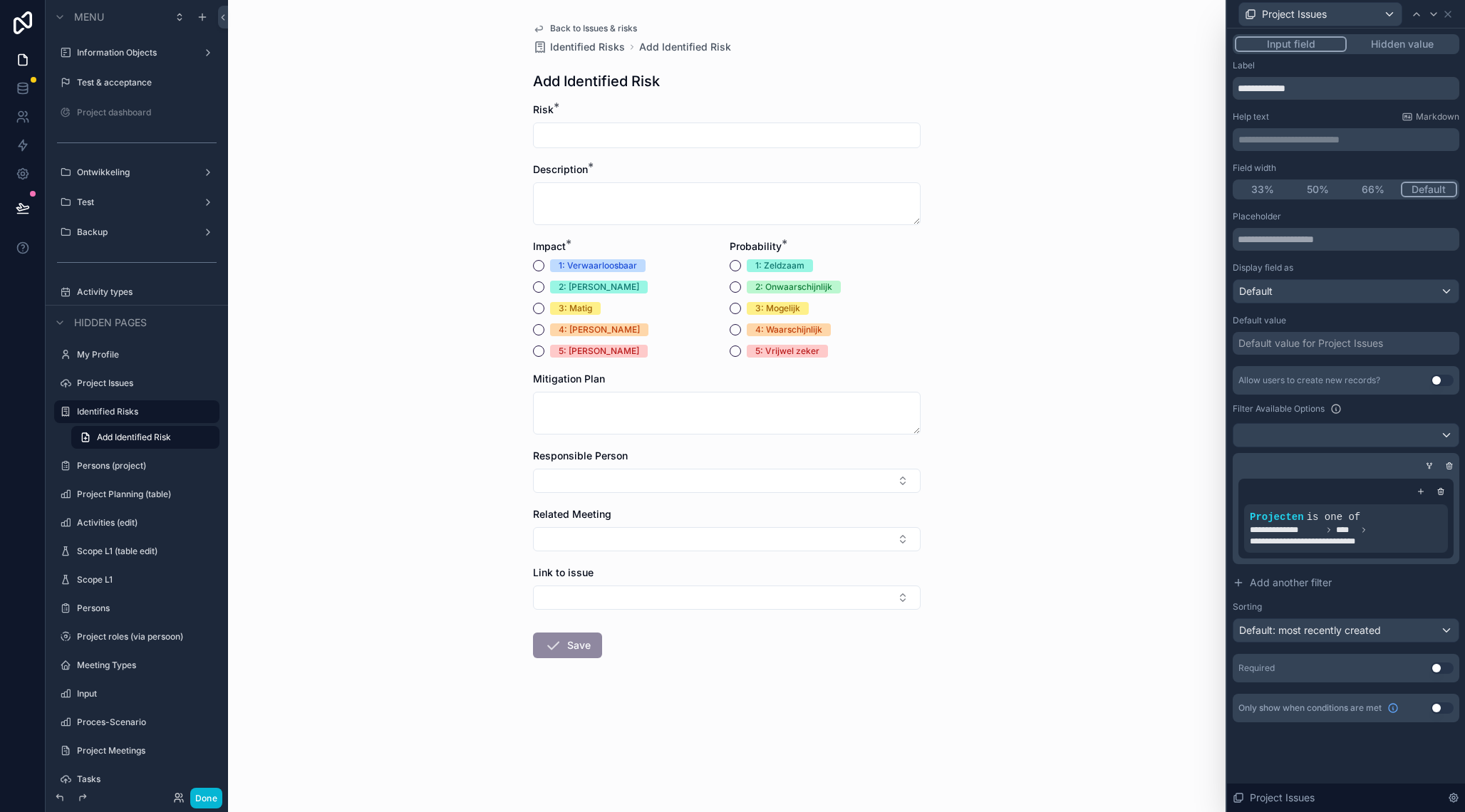
click at [834, 610] on form "Risk * Description * Impact * 1: Verwaarloosbaar 2: [PERSON_NAME] 3: Matig 4: G…" at bounding box center [727, 426] width 388 height 647
click at [833, 594] on button "Select Button" at bounding box center [727, 597] width 388 height 24
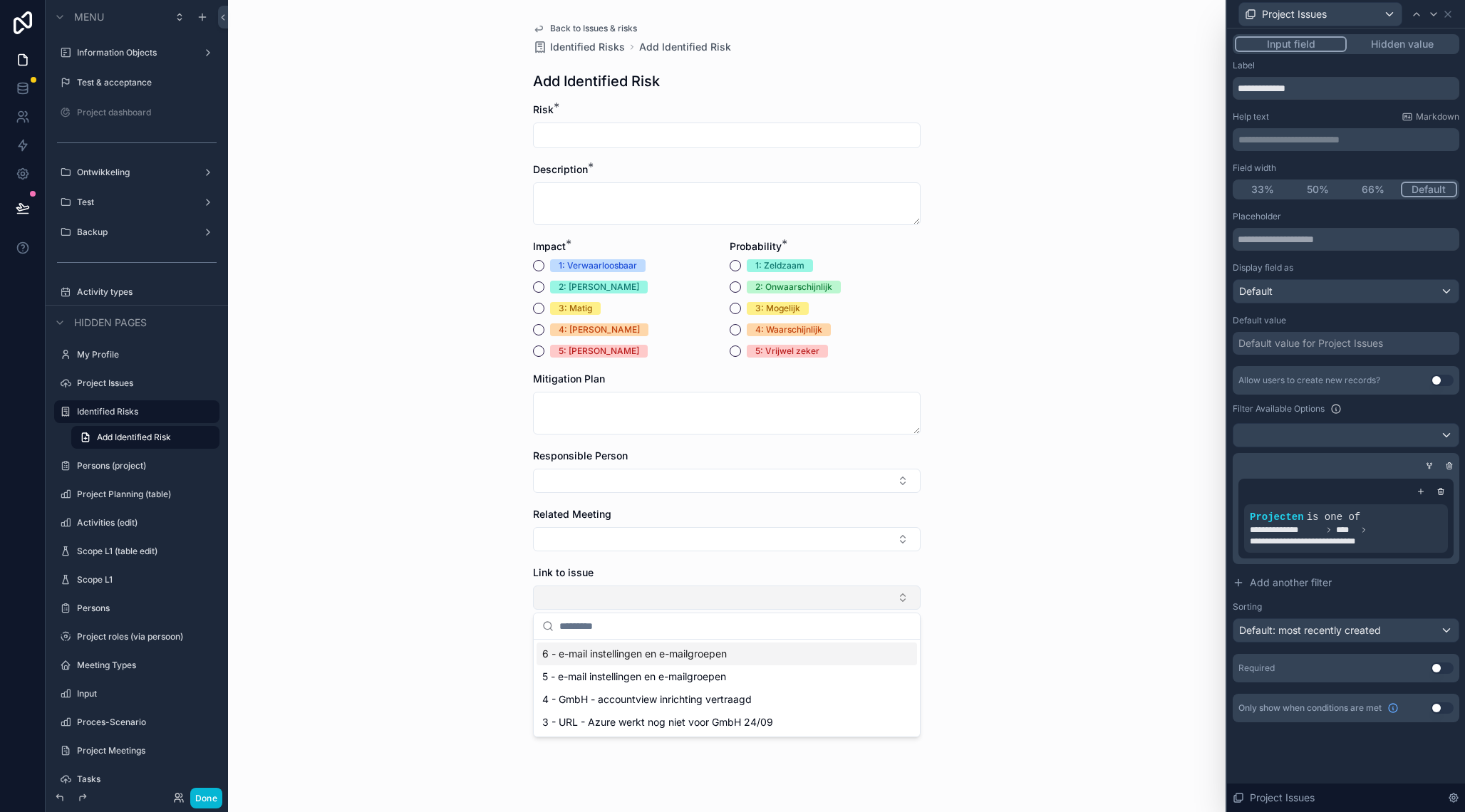
click at [833, 594] on button "Select Button" at bounding box center [727, 597] width 388 height 24
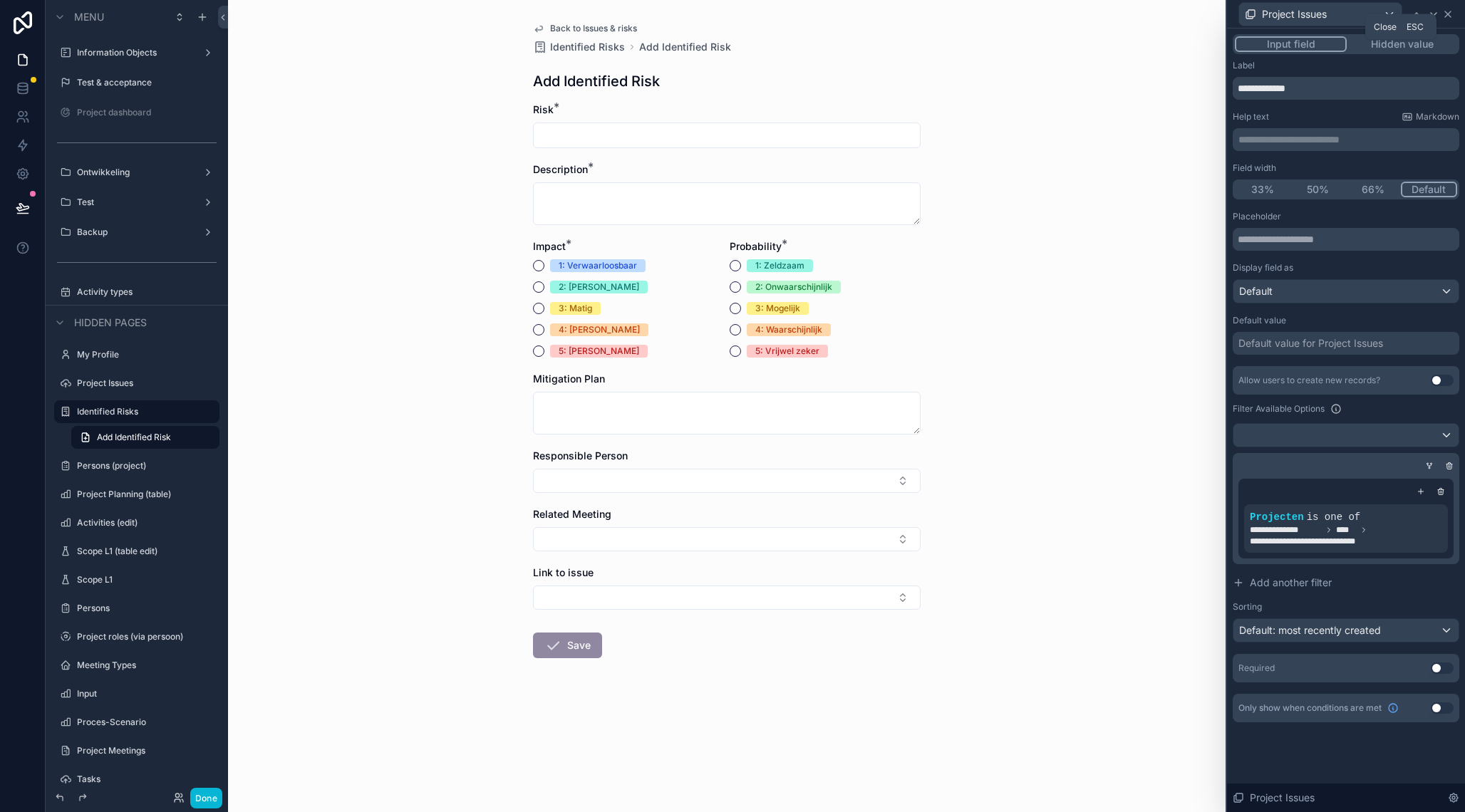
click at [1453, 12] on icon at bounding box center [1448, 15] width 12 height 12
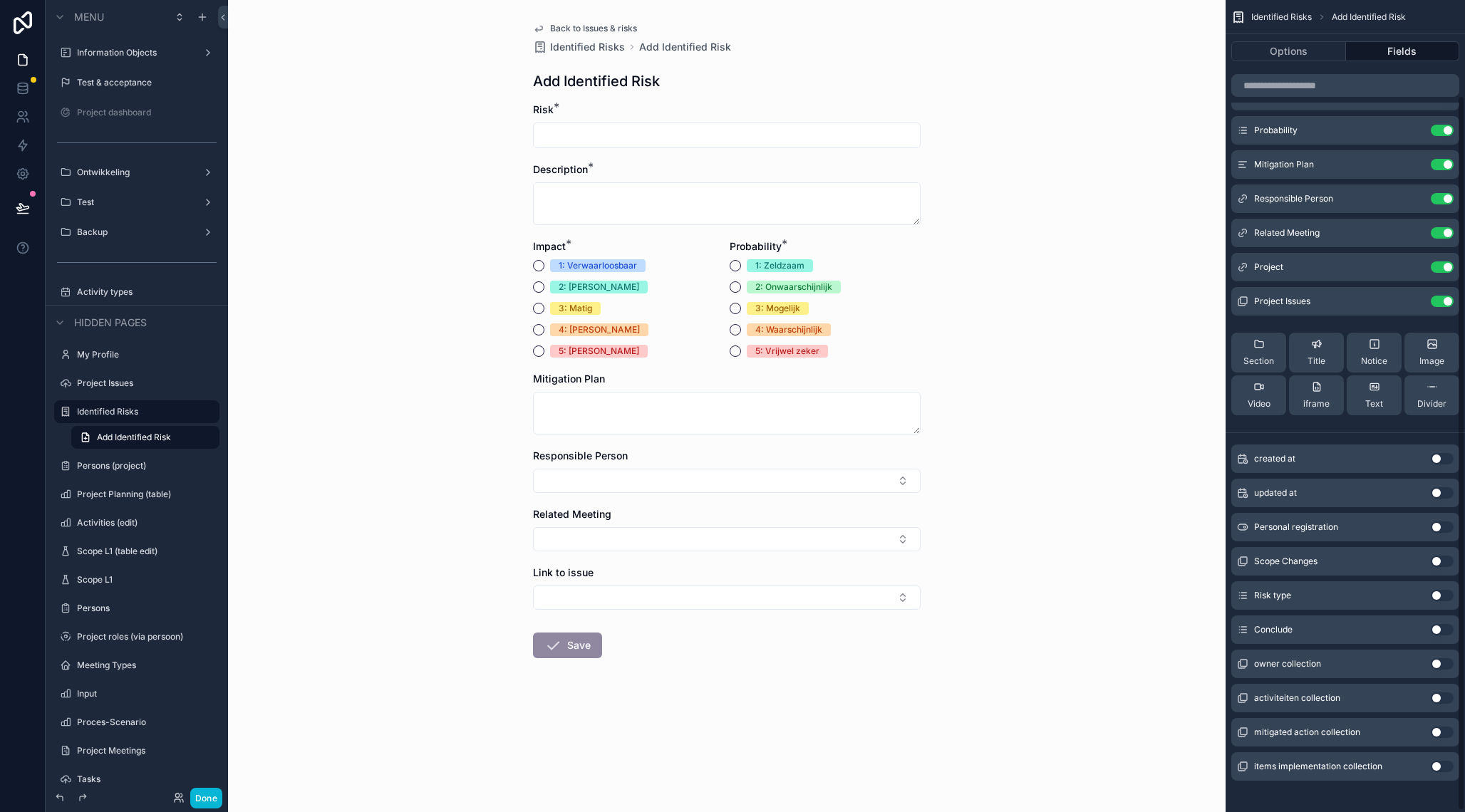
scroll to position [110, 0]
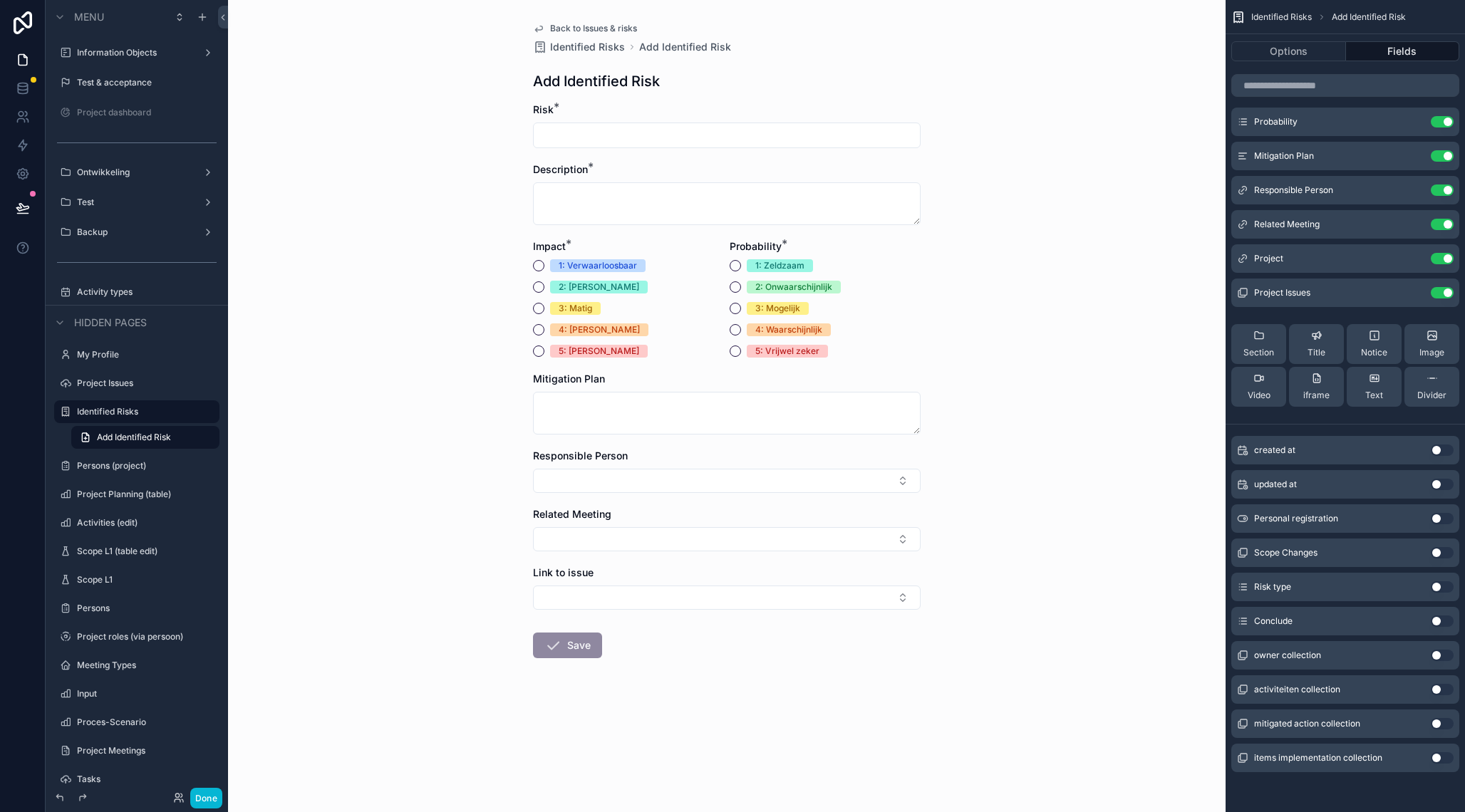
click at [1443, 586] on button "Use setting" at bounding box center [1442, 587] width 23 height 12
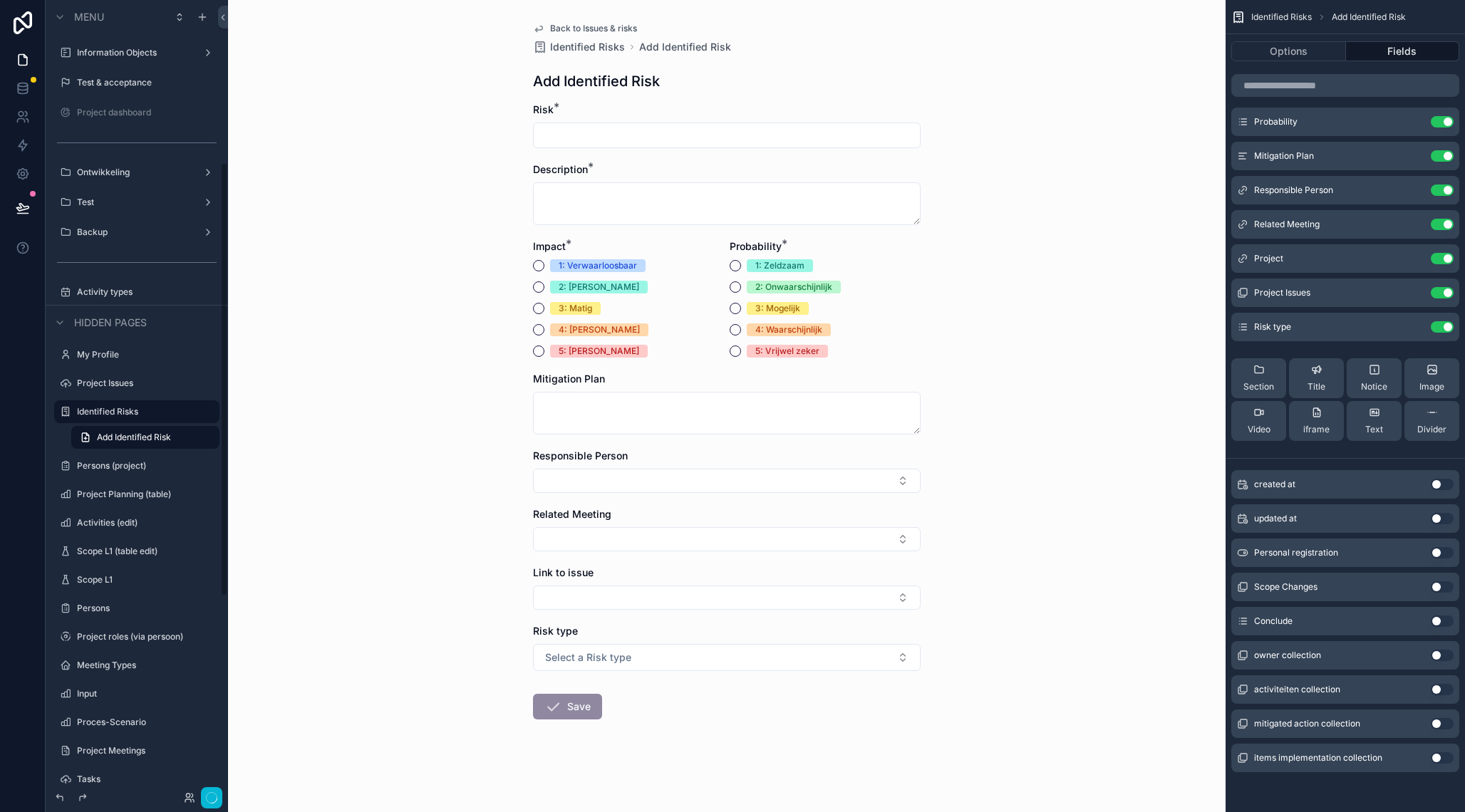
scroll to position [298, 0]
click at [1442, 621] on button "Use setting" at bounding box center [1442, 621] width 23 height 12
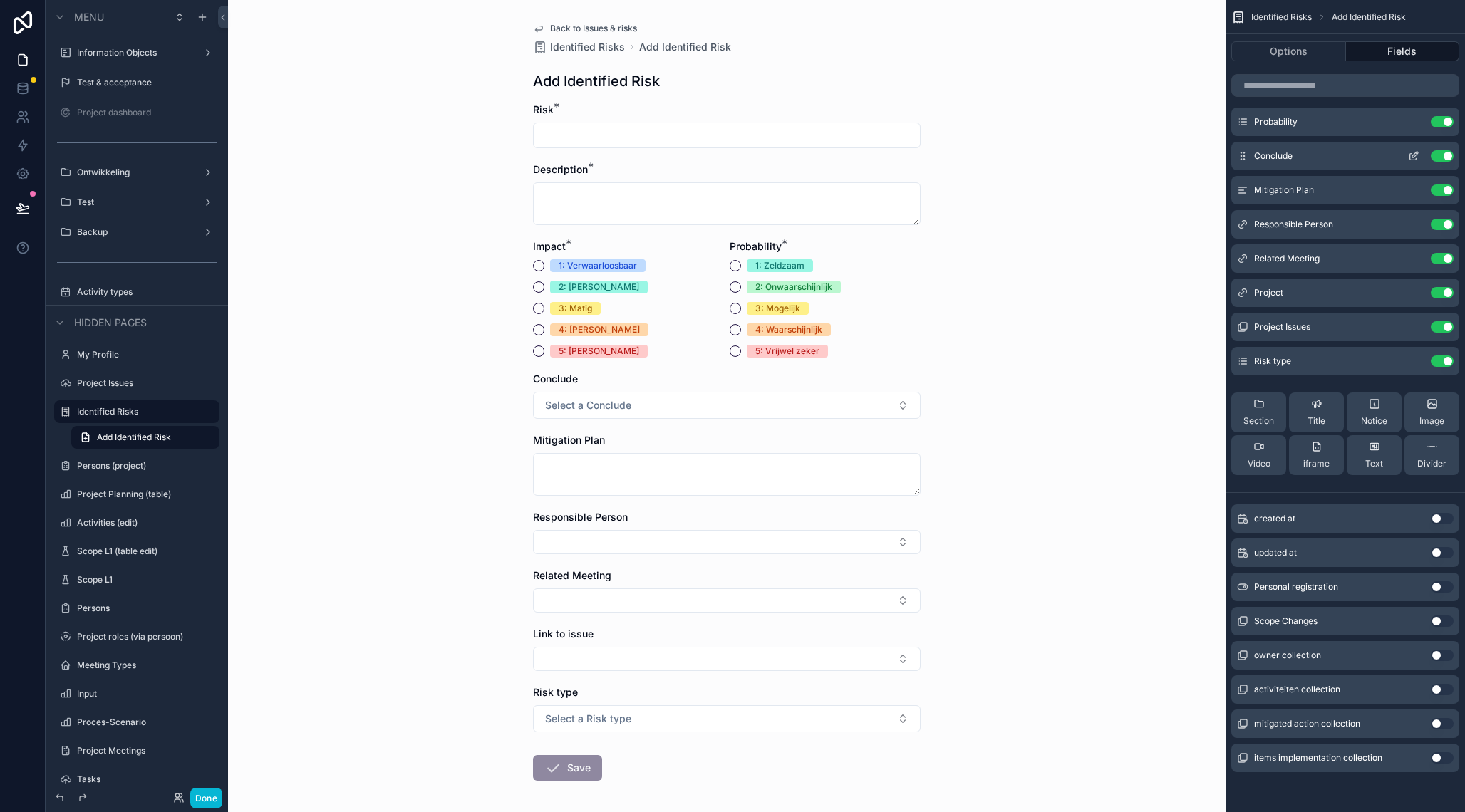
click at [1415, 153] on icon "scrollable content" at bounding box center [1415, 154] width 6 height 6
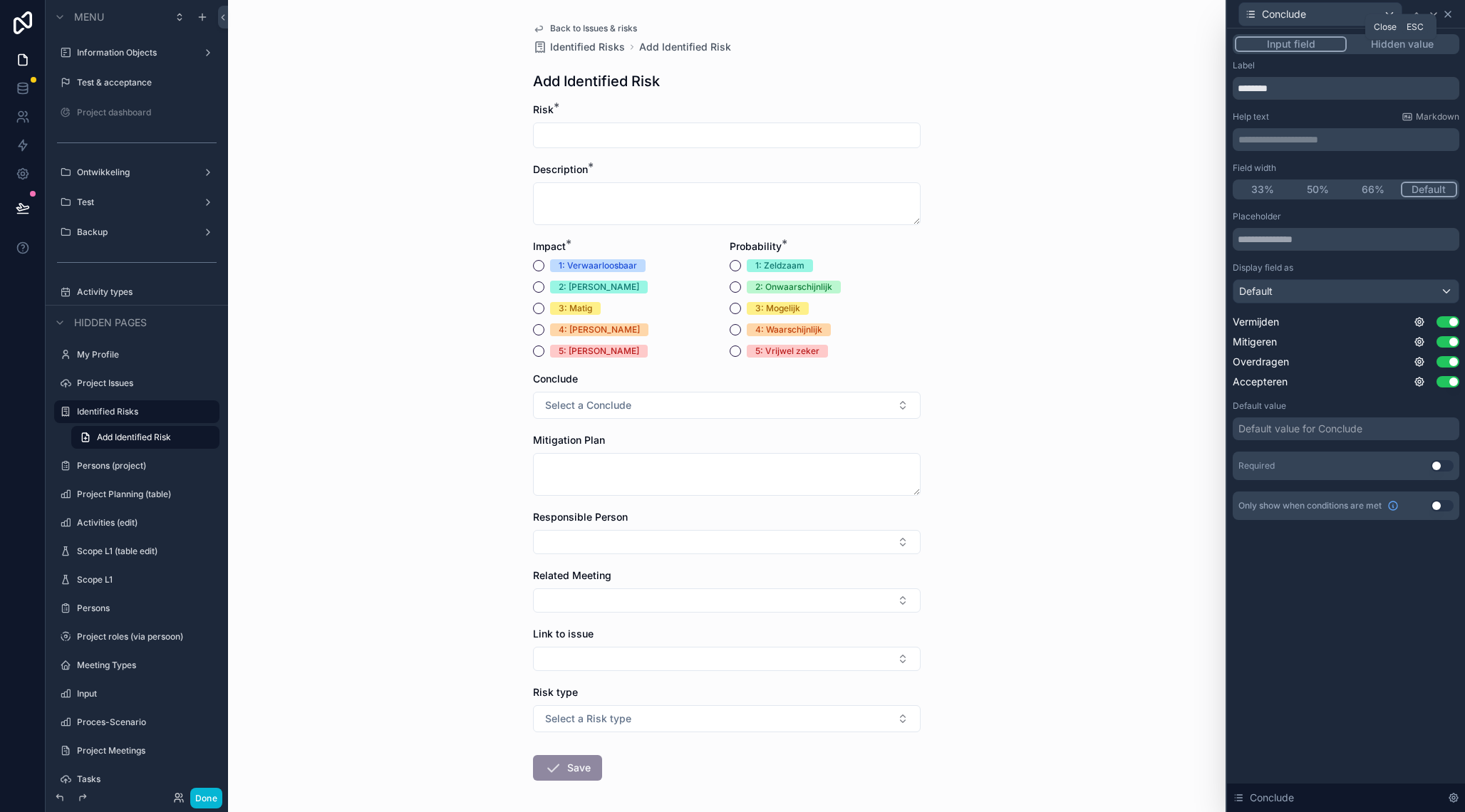
click at [1450, 14] on icon at bounding box center [1448, 15] width 12 height 12
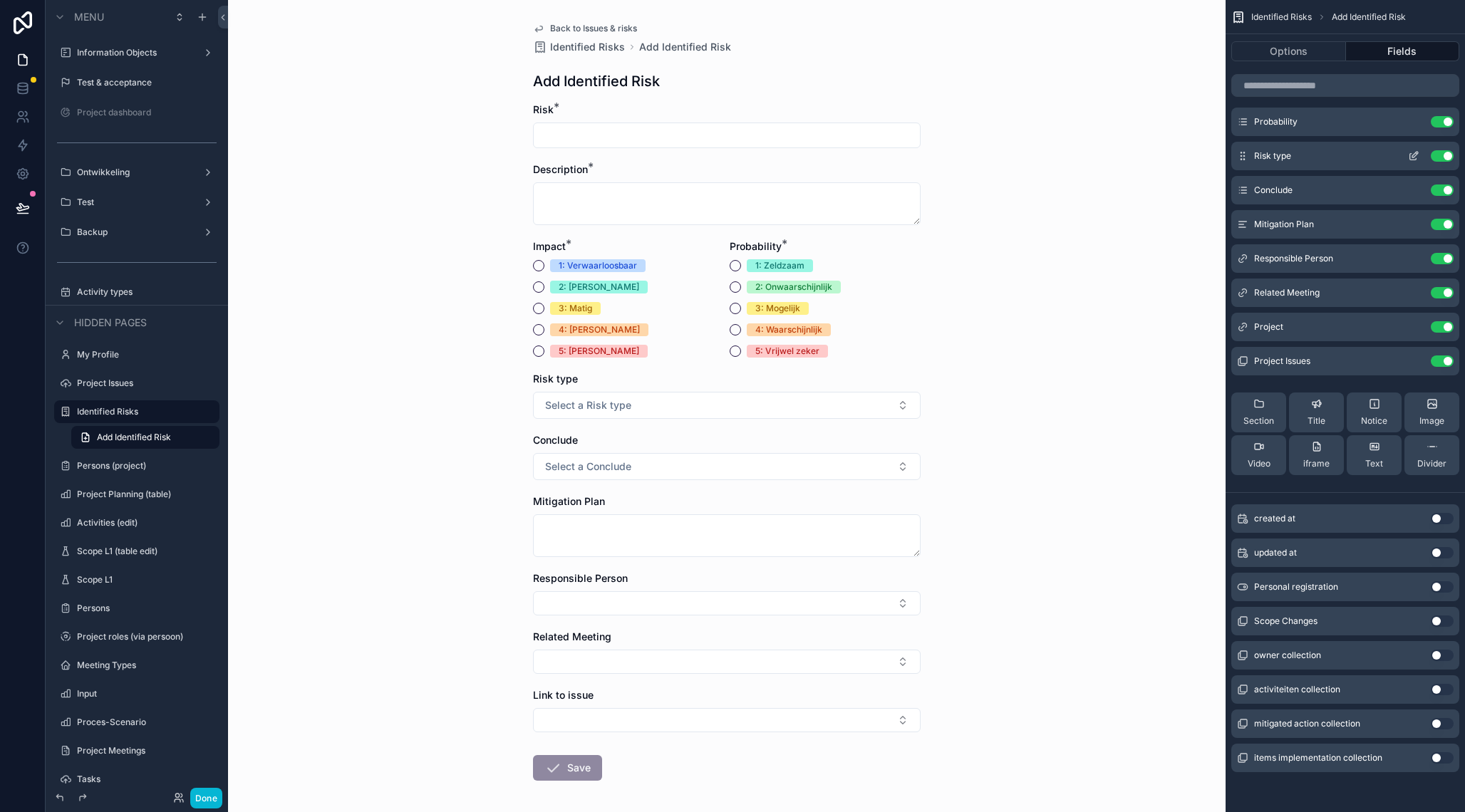
click at [1413, 157] on icon "scrollable content" at bounding box center [1414, 156] width 12 height 12
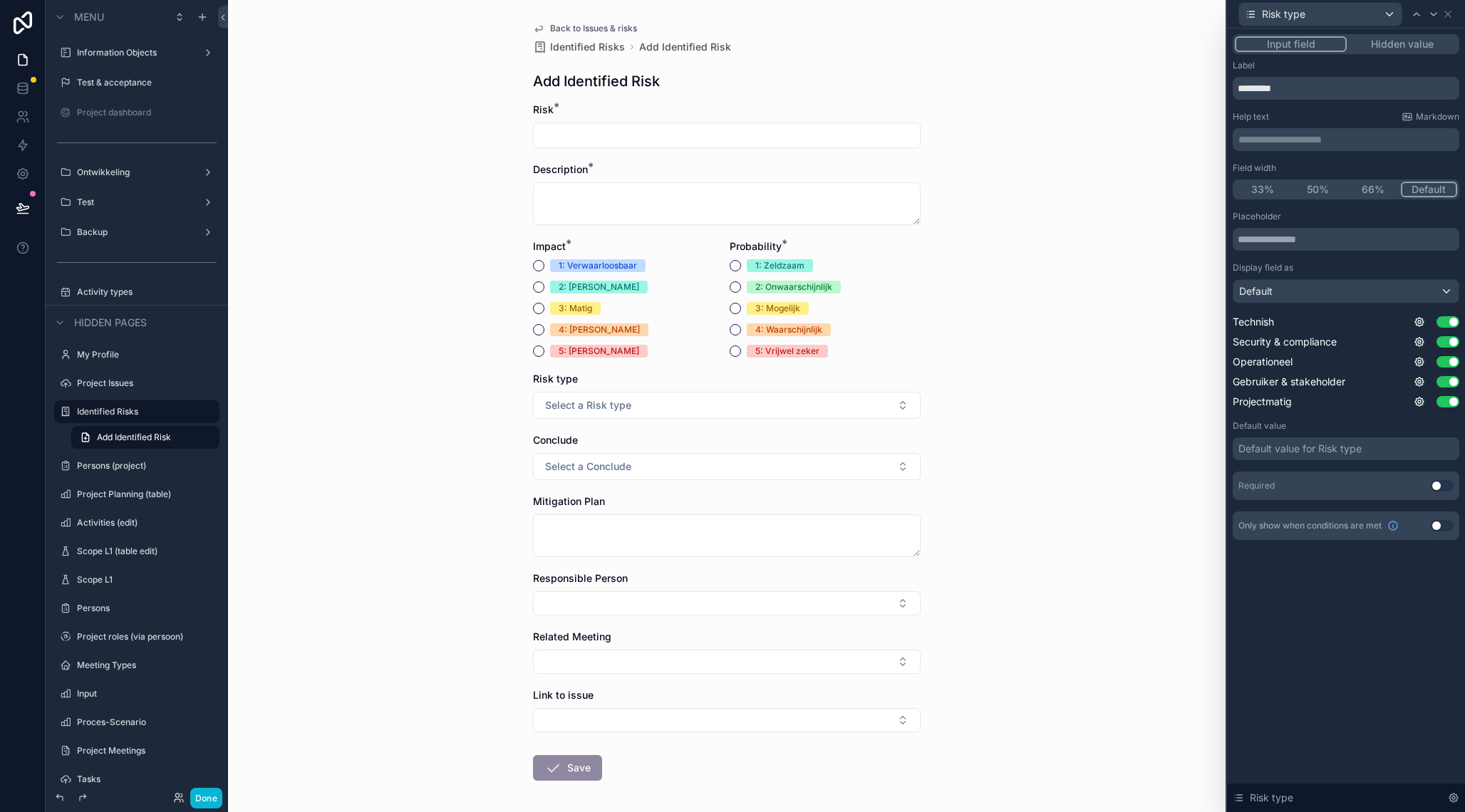
click at [1314, 138] on p "**********" at bounding box center [1347, 140] width 218 height 15
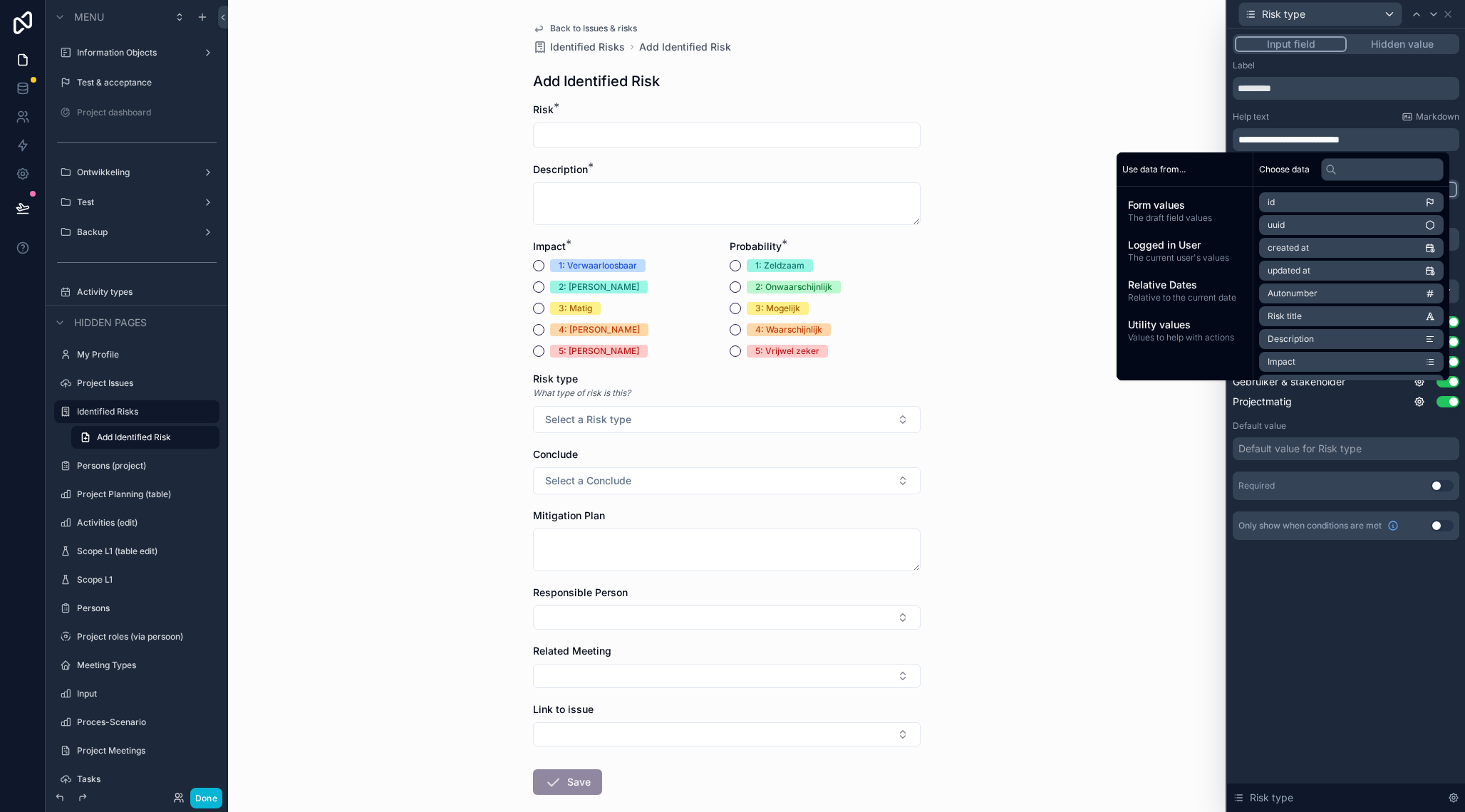
click at [1380, 642] on div "**********" at bounding box center [1346, 420] width 238 height 784
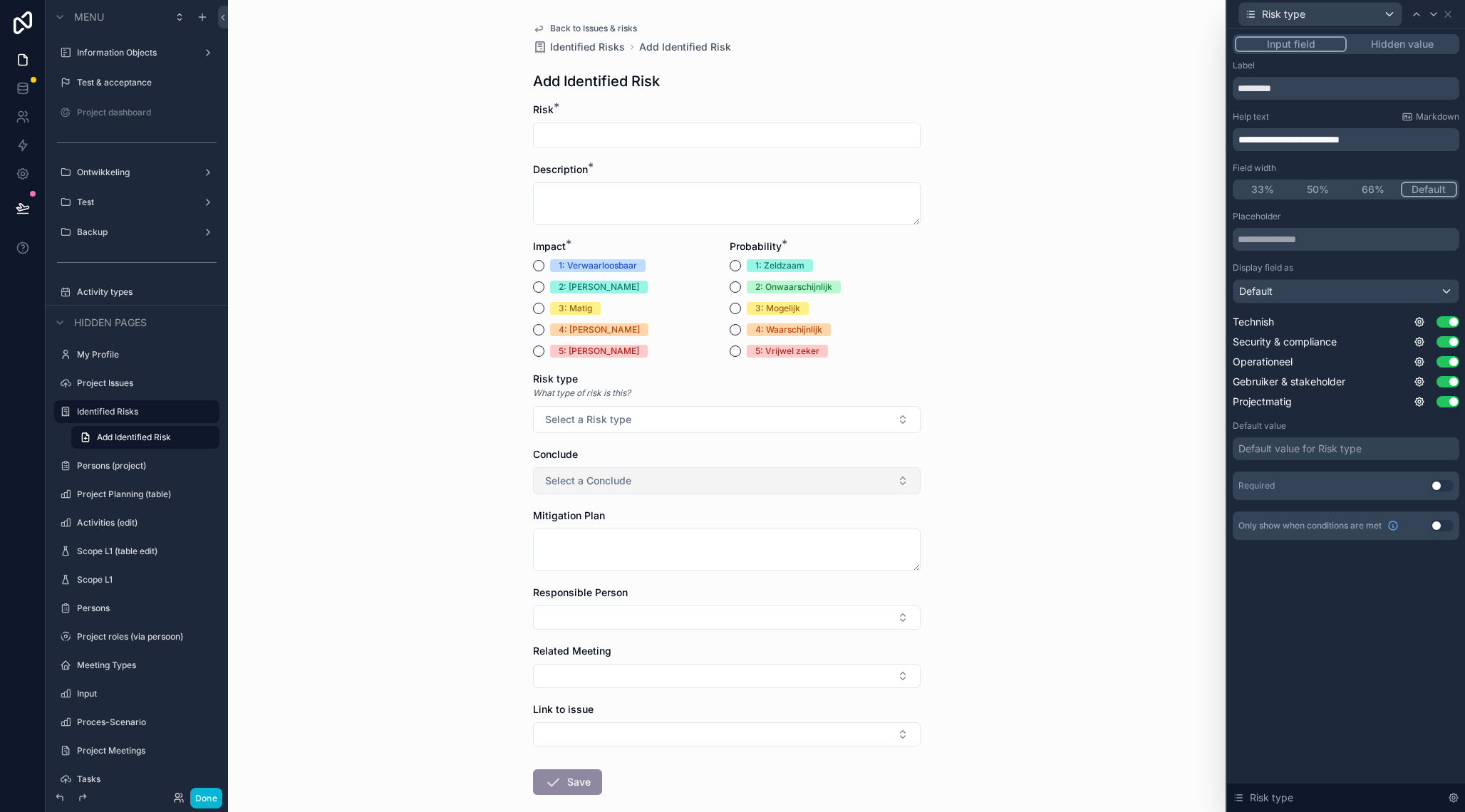
click at [884, 476] on button "Select a Conclude" at bounding box center [727, 481] width 388 height 27
click at [1453, 17] on icon at bounding box center [1448, 15] width 12 height 12
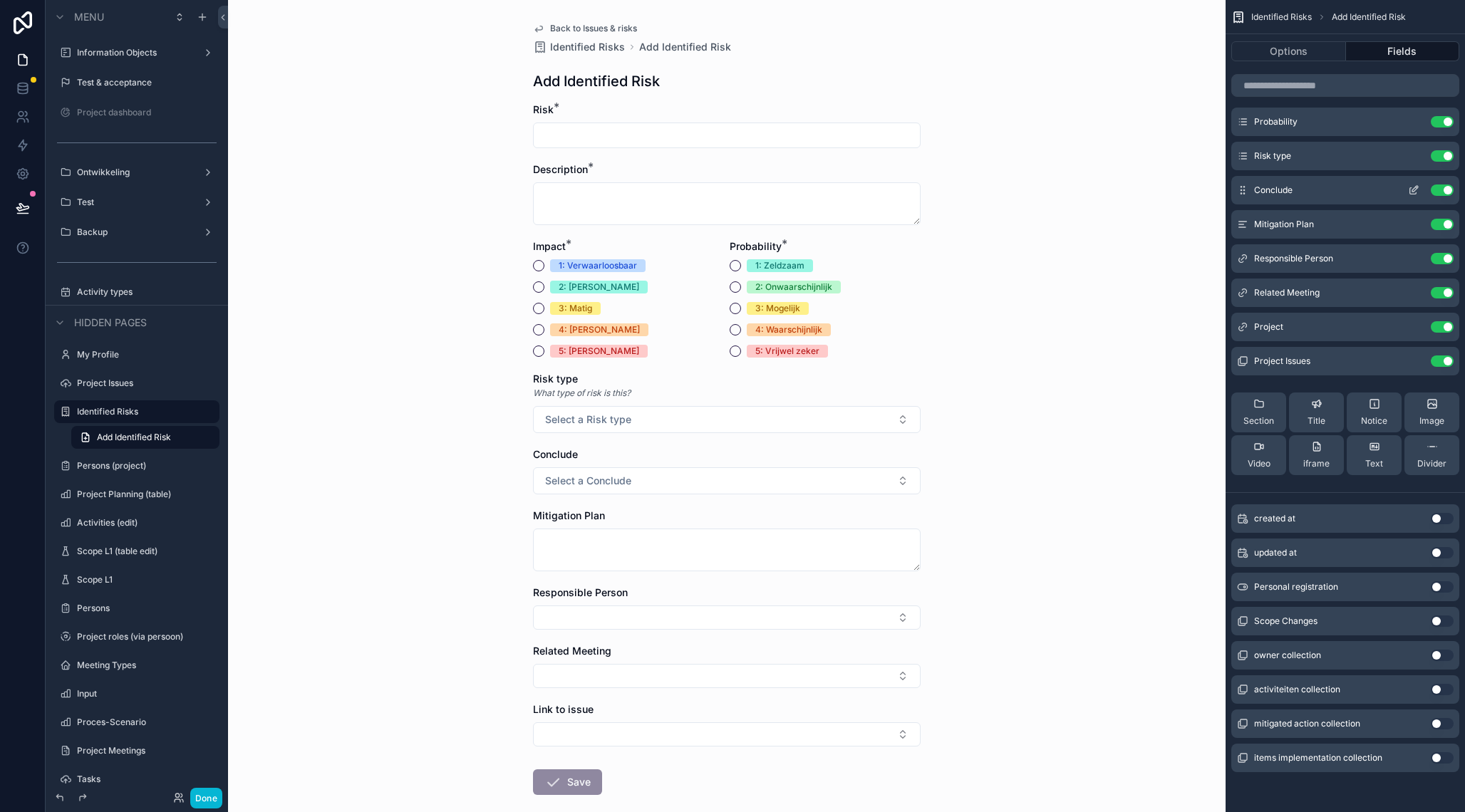
click at [1413, 188] on icon "scrollable content" at bounding box center [1414, 190] width 12 height 12
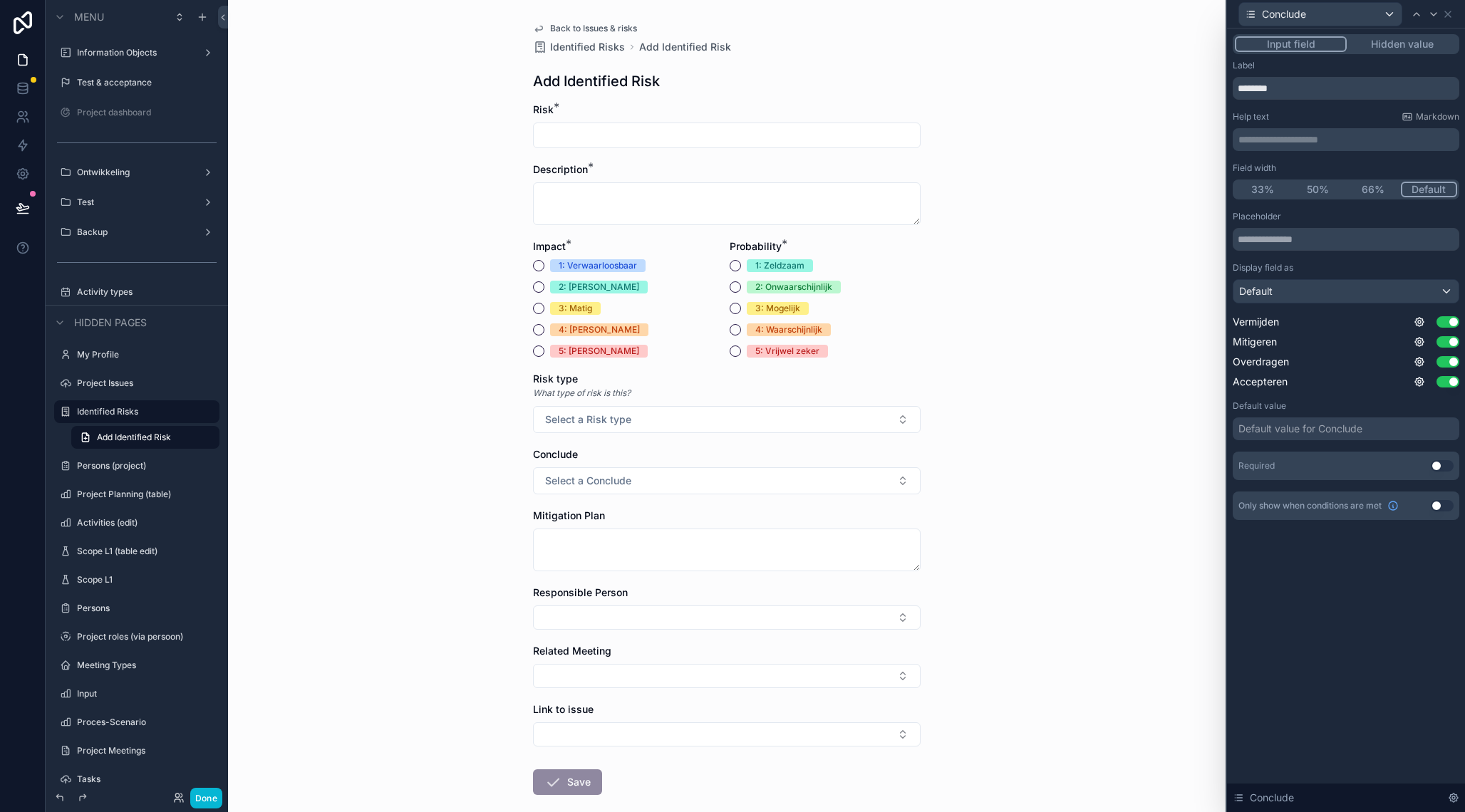
click at [1303, 140] on p "**********" at bounding box center [1347, 140] width 218 height 15
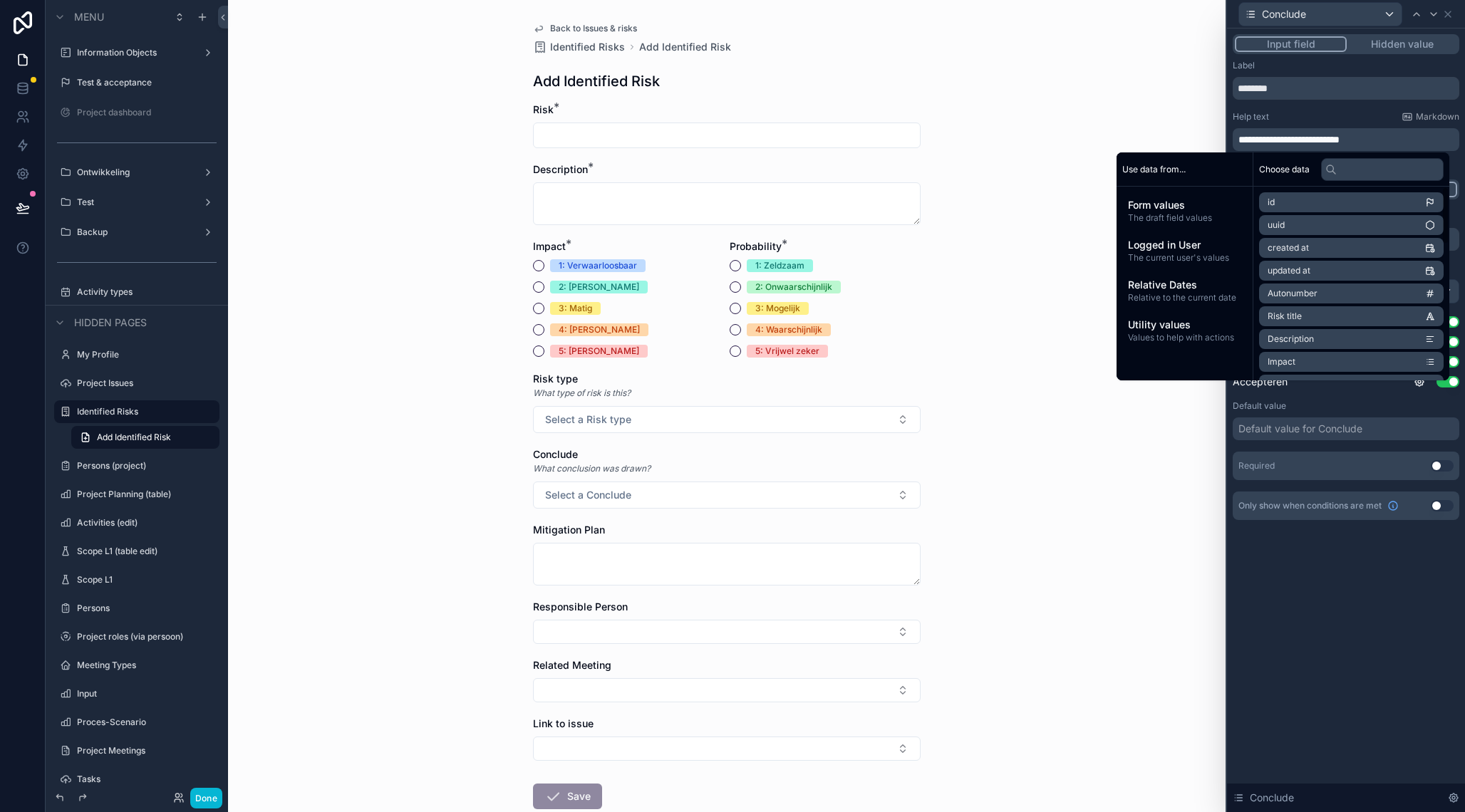
click at [1340, 144] on span "**********" at bounding box center [1289, 140] width 101 height 10
click at [1322, 627] on div "**********" at bounding box center [1346, 420] width 238 height 784
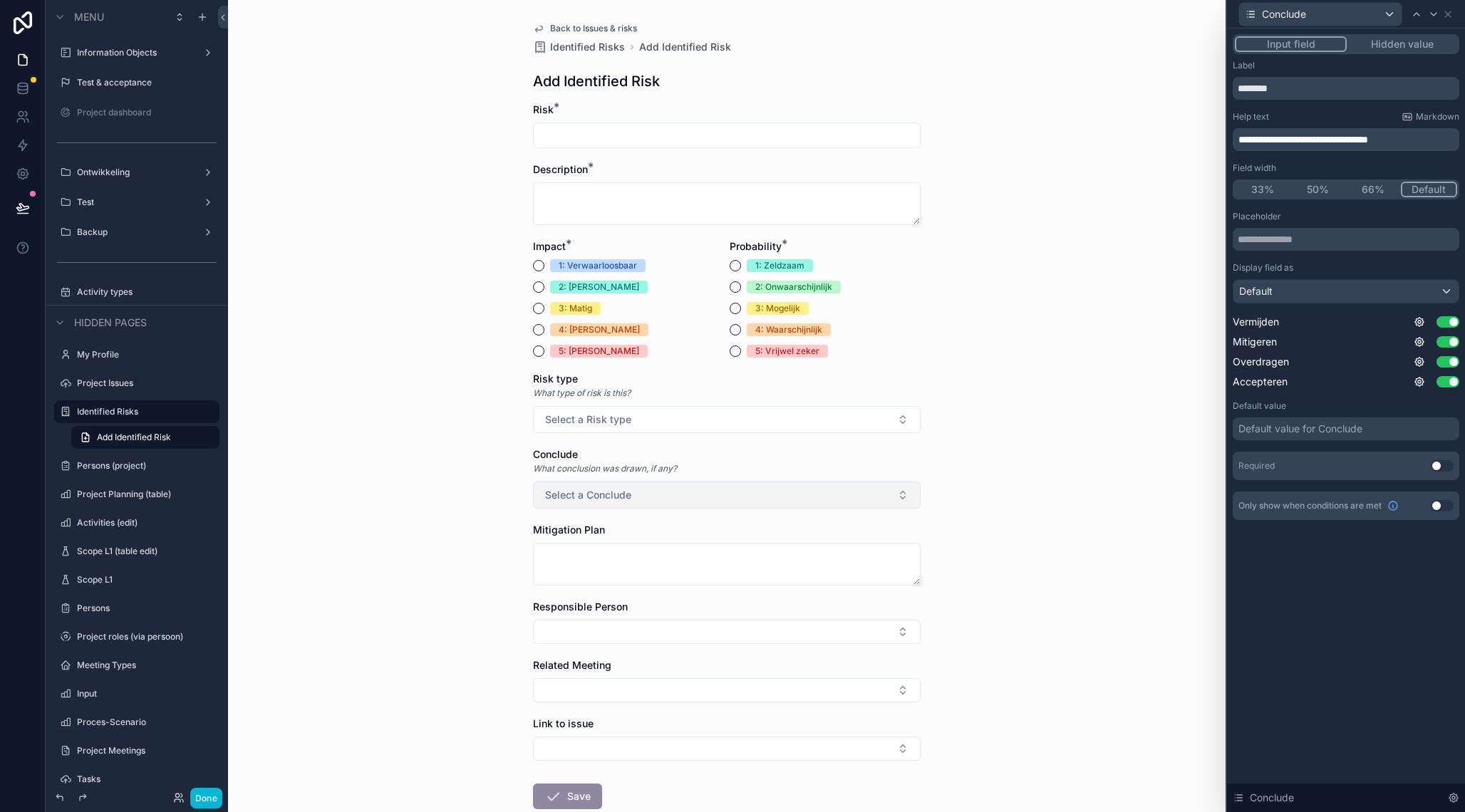
click at [846, 494] on button "Select a Conclude" at bounding box center [727, 494] width 388 height 27
click at [1450, 19] on icon at bounding box center [1448, 15] width 12 height 12
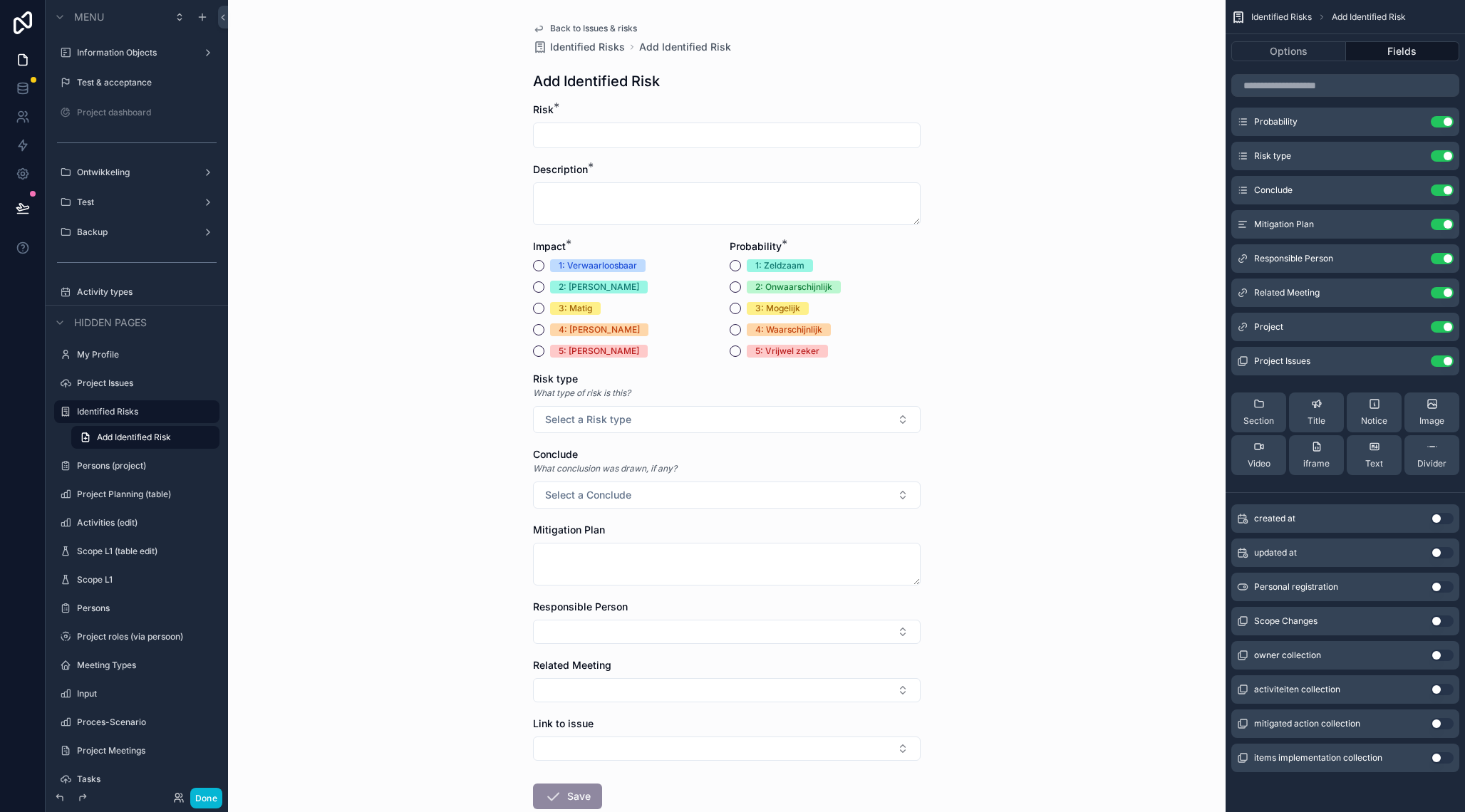
click at [1442, 760] on button "Use setting" at bounding box center [1442, 758] width 23 height 12
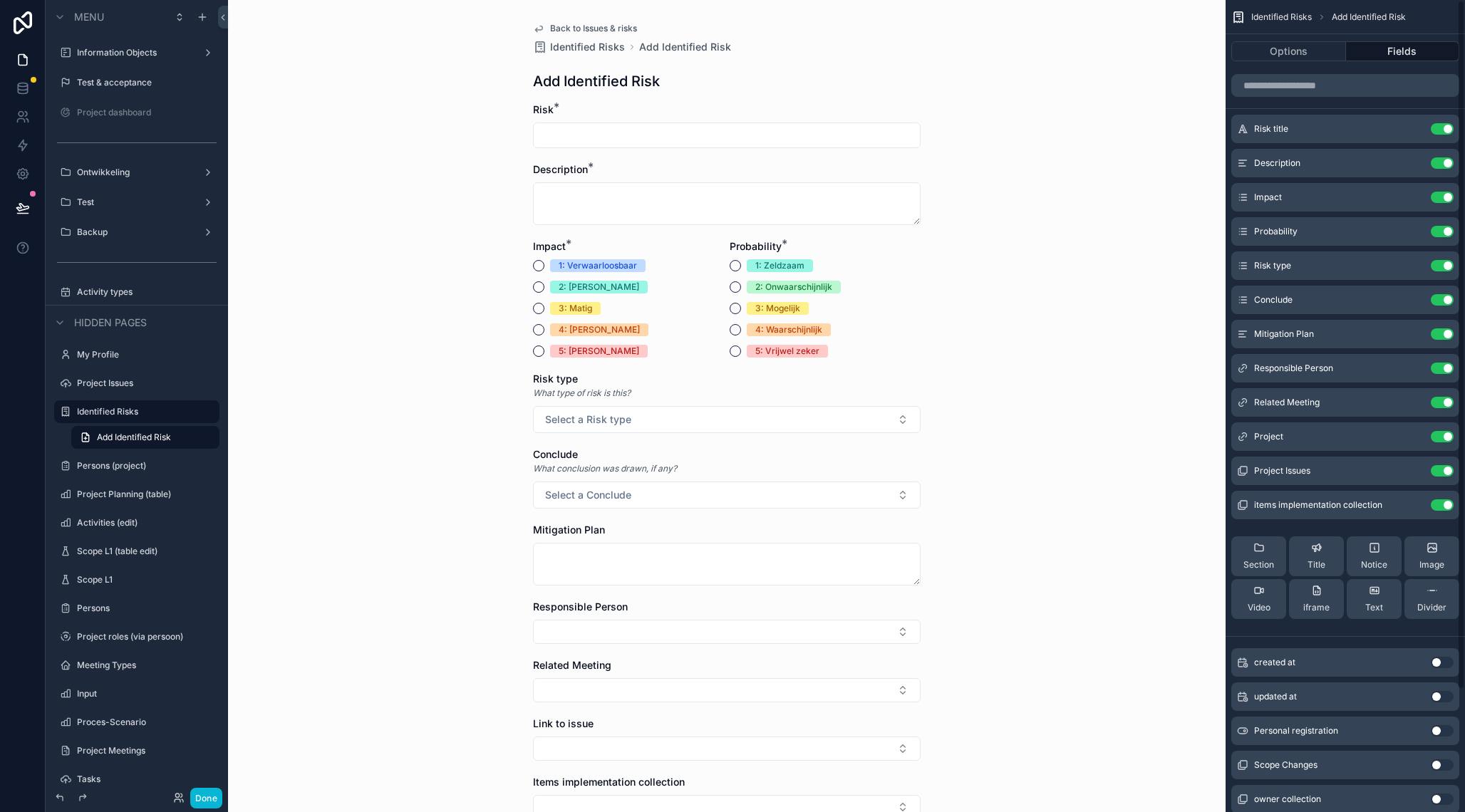
click at [1072, 234] on div "Back to Issues & risks Identified Risks Add Identified Risk Add Identified Risk…" at bounding box center [726, 406] width 997 height 812
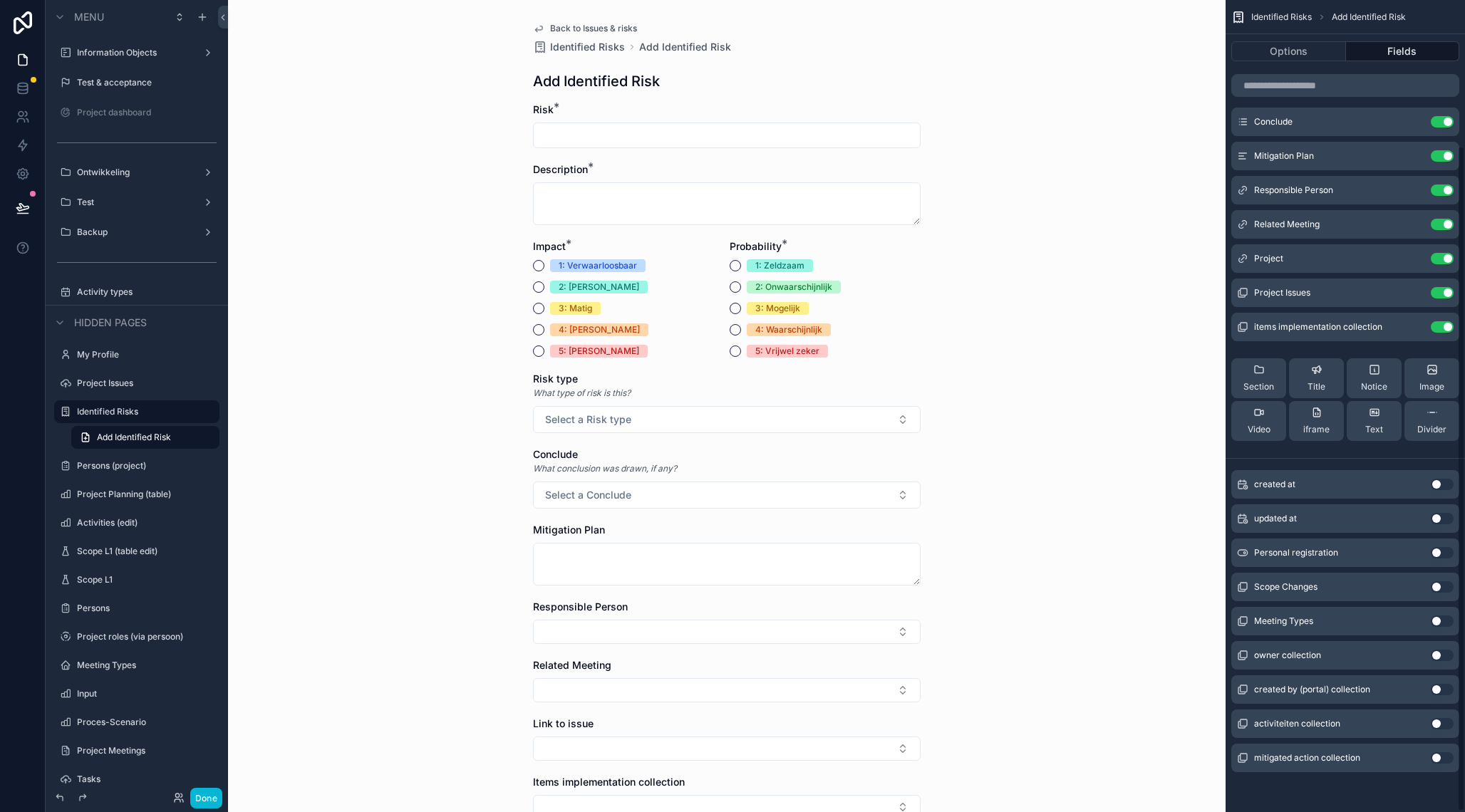
click at [1444, 622] on button "Use setting" at bounding box center [1442, 621] width 23 height 12
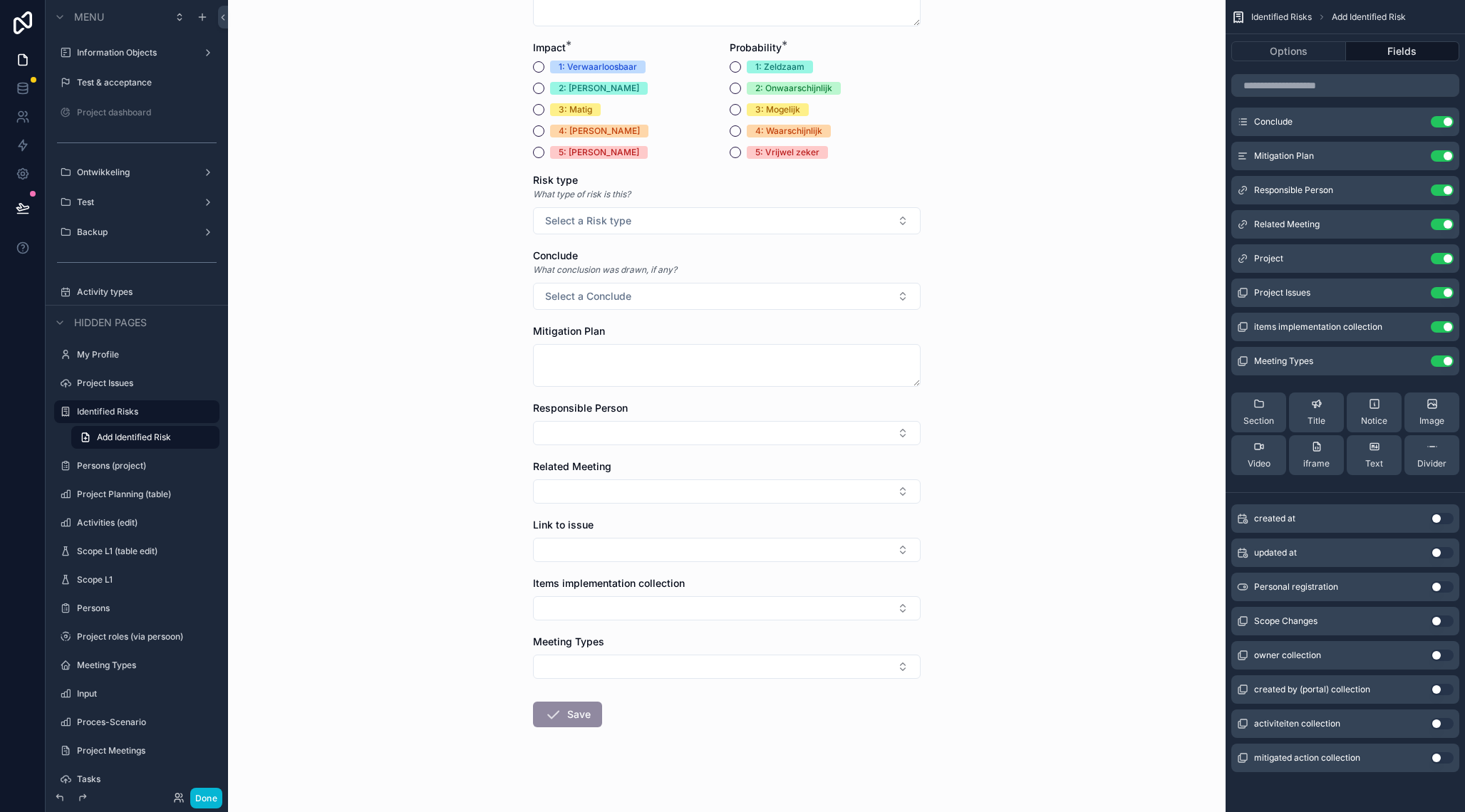
scroll to position [200, 0]
click at [1287, 47] on button "Options" at bounding box center [1288, 51] width 114 height 20
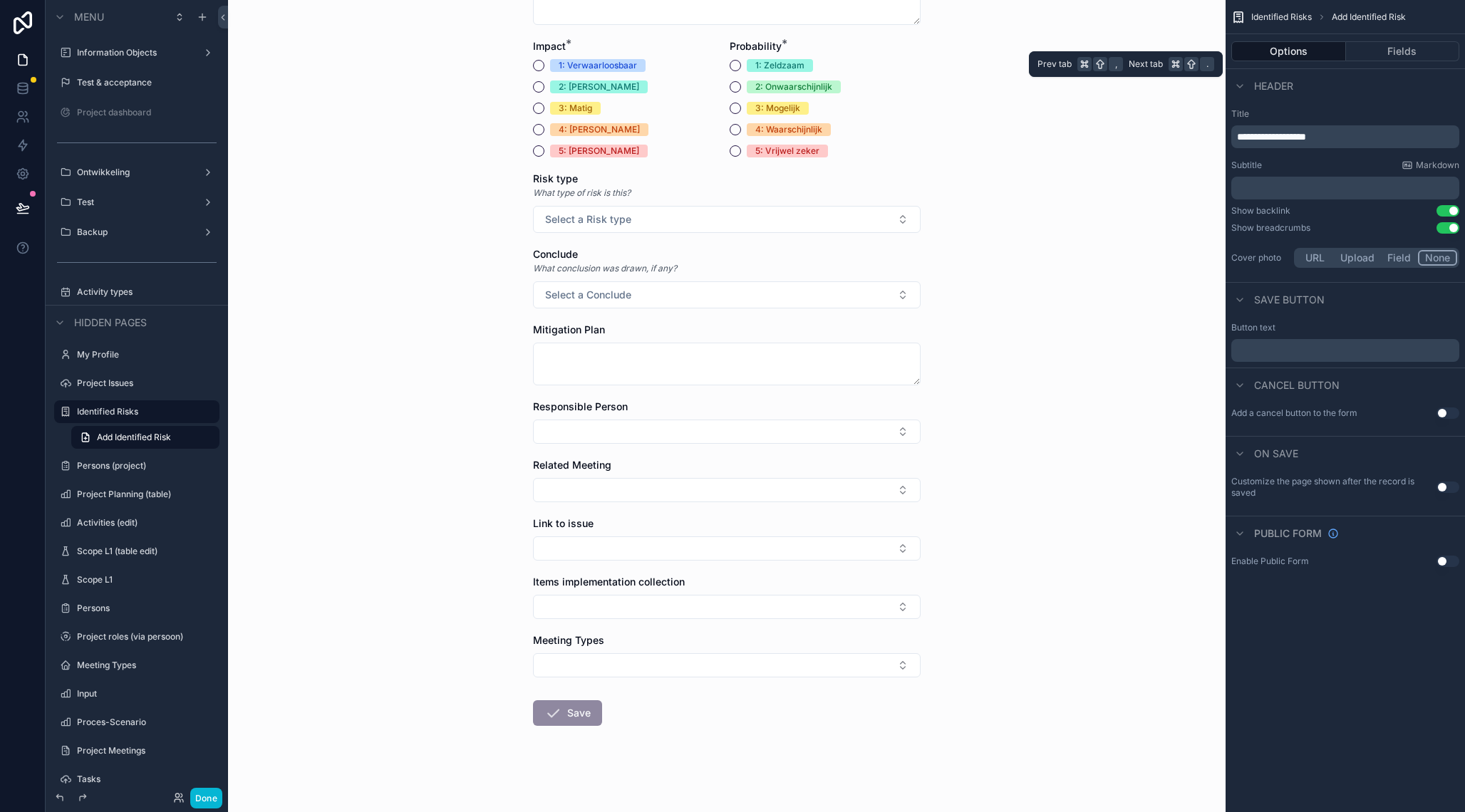
scroll to position [0, 0]
click at [1080, 578] on div "Back to Issues & risks Identified Risks Add Identified Risk Add Identified Risk…" at bounding box center [726, 205] width 997 height 812
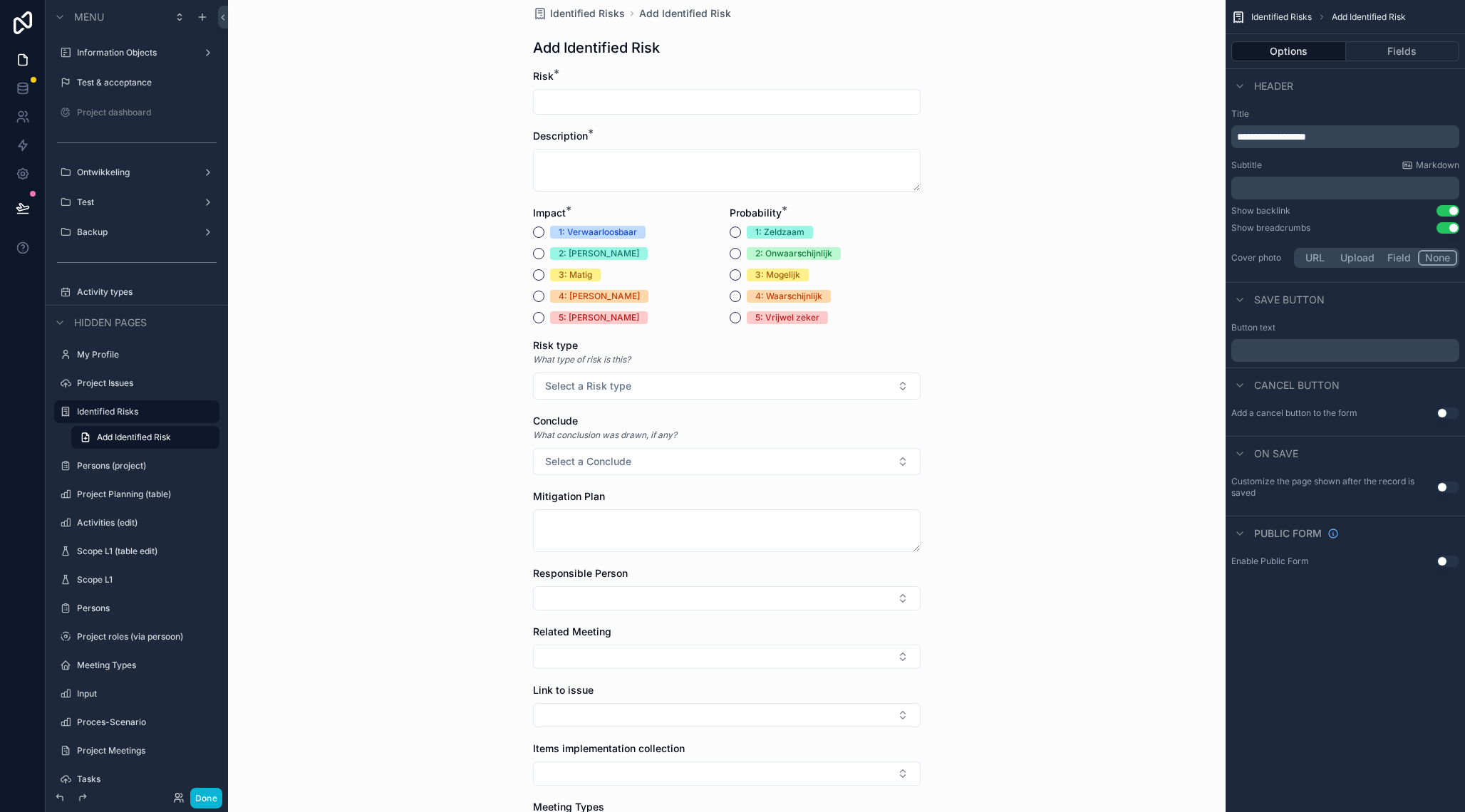
scroll to position [33, 0]
click at [857, 467] on button "Select a Conclude" at bounding box center [727, 462] width 388 height 27
click at [1040, 476] on div "Back to Issues & risks Identified Risks Add Identified Risk Add Identified Risk…" at bounding box center [726, 373] width 997 height 812
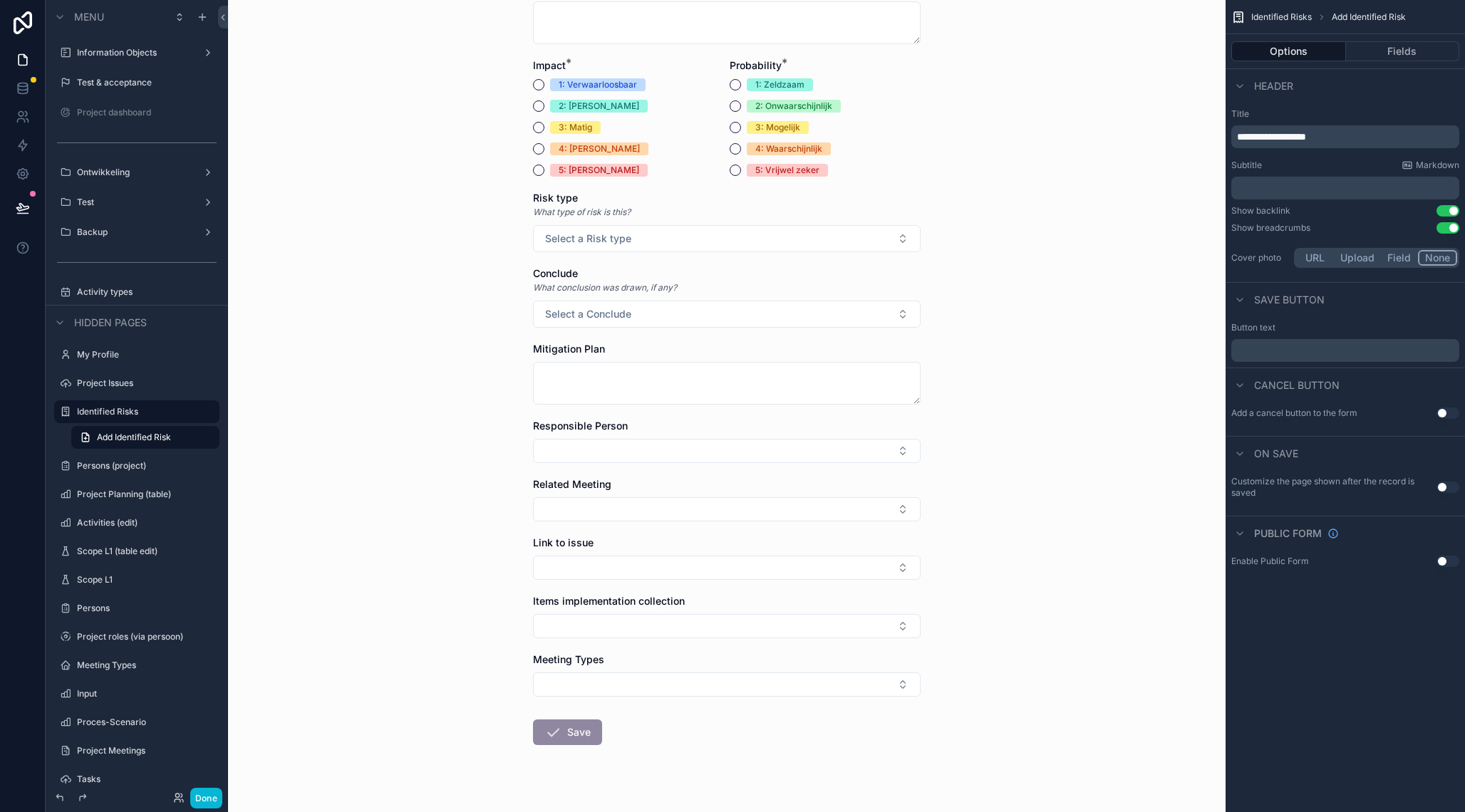
scroll to position [205, 0]
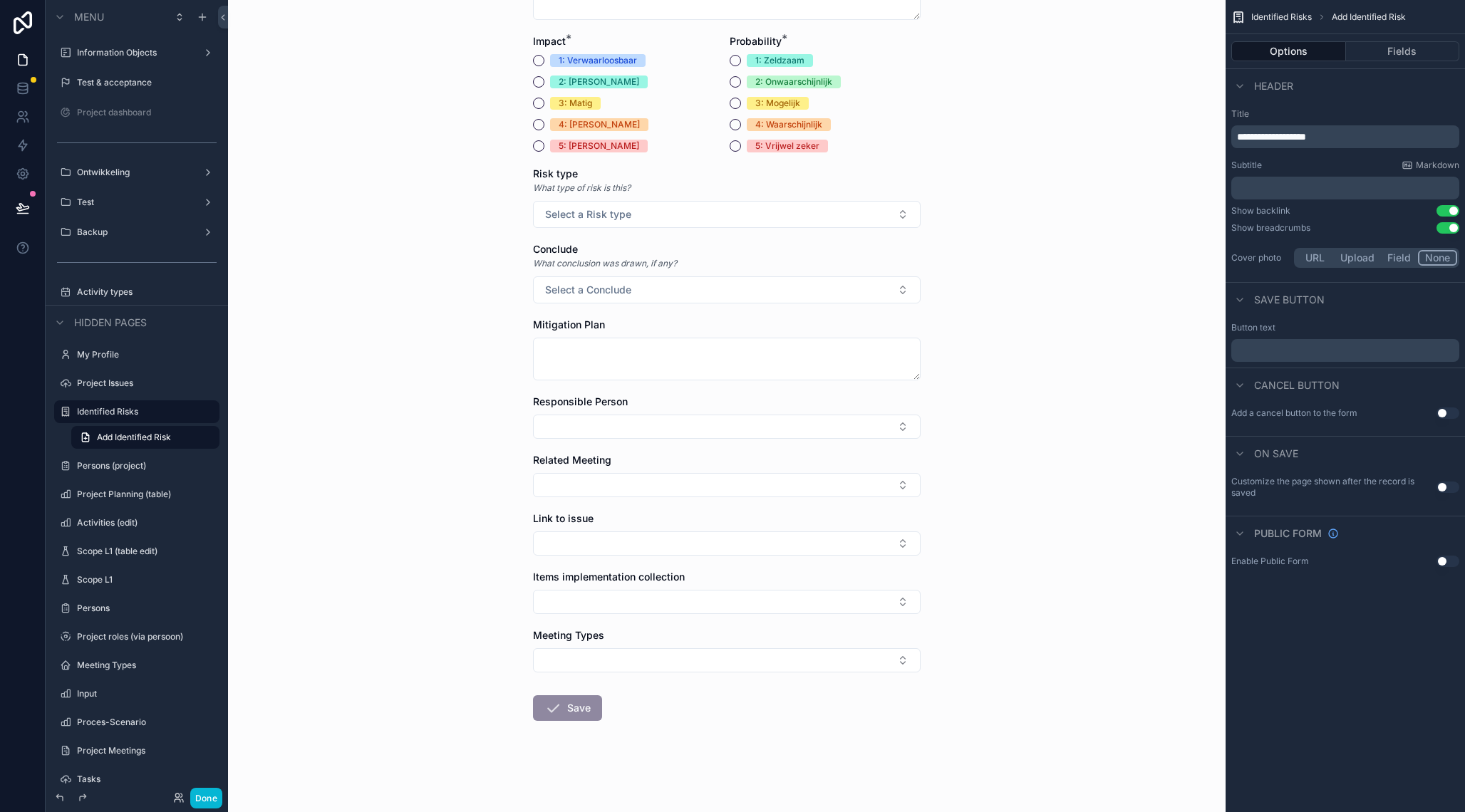
click at [1073, 316] on div "Back to Issues & risks Identified Risks Add Identified Risk Add Identified Risk…" at bounding box center [726, 200] width 997 height 812
click at [1405, 43] on button "Fields" at bounding box center [1403, 51] width 114 height 20
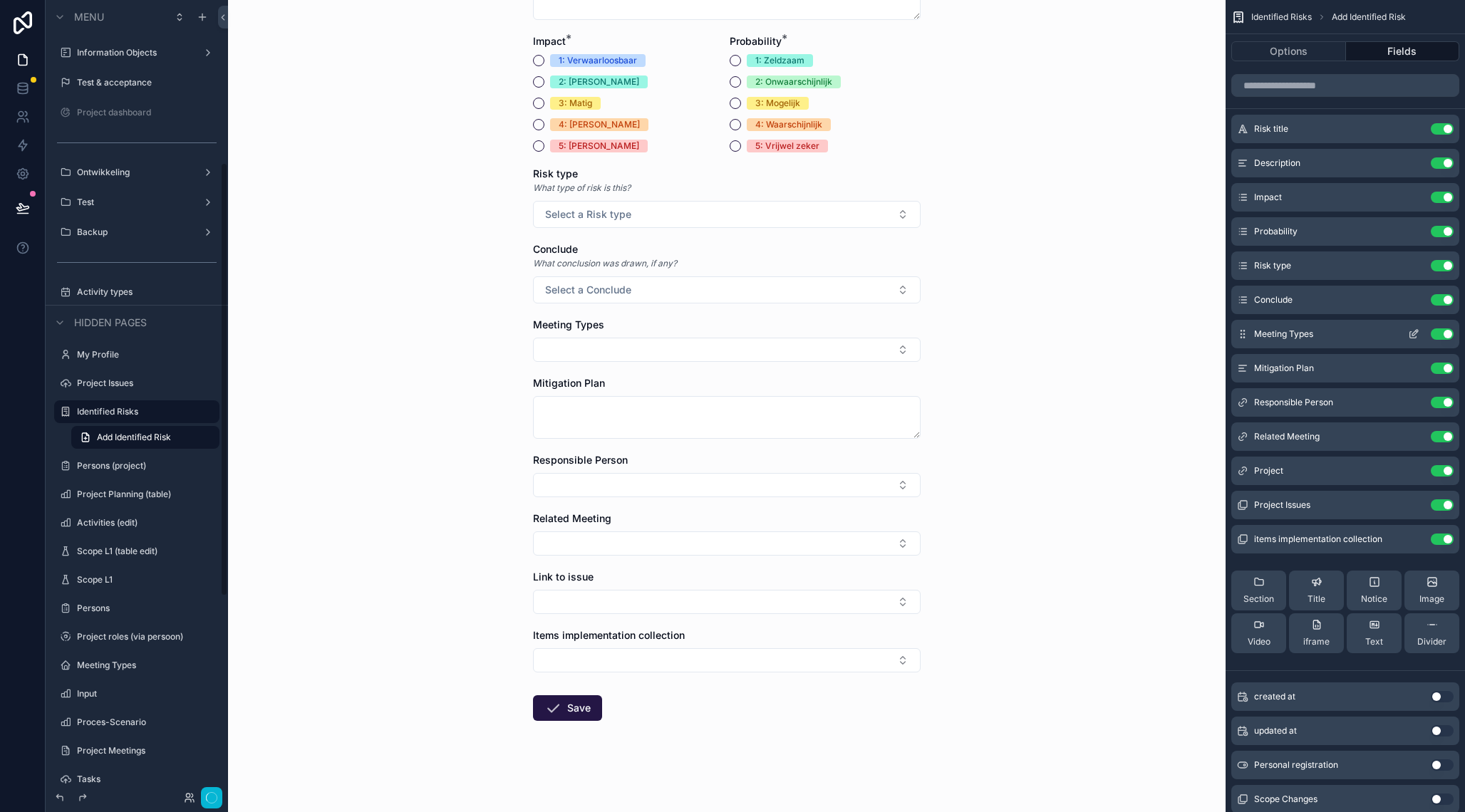
scroll to position [0, 0]
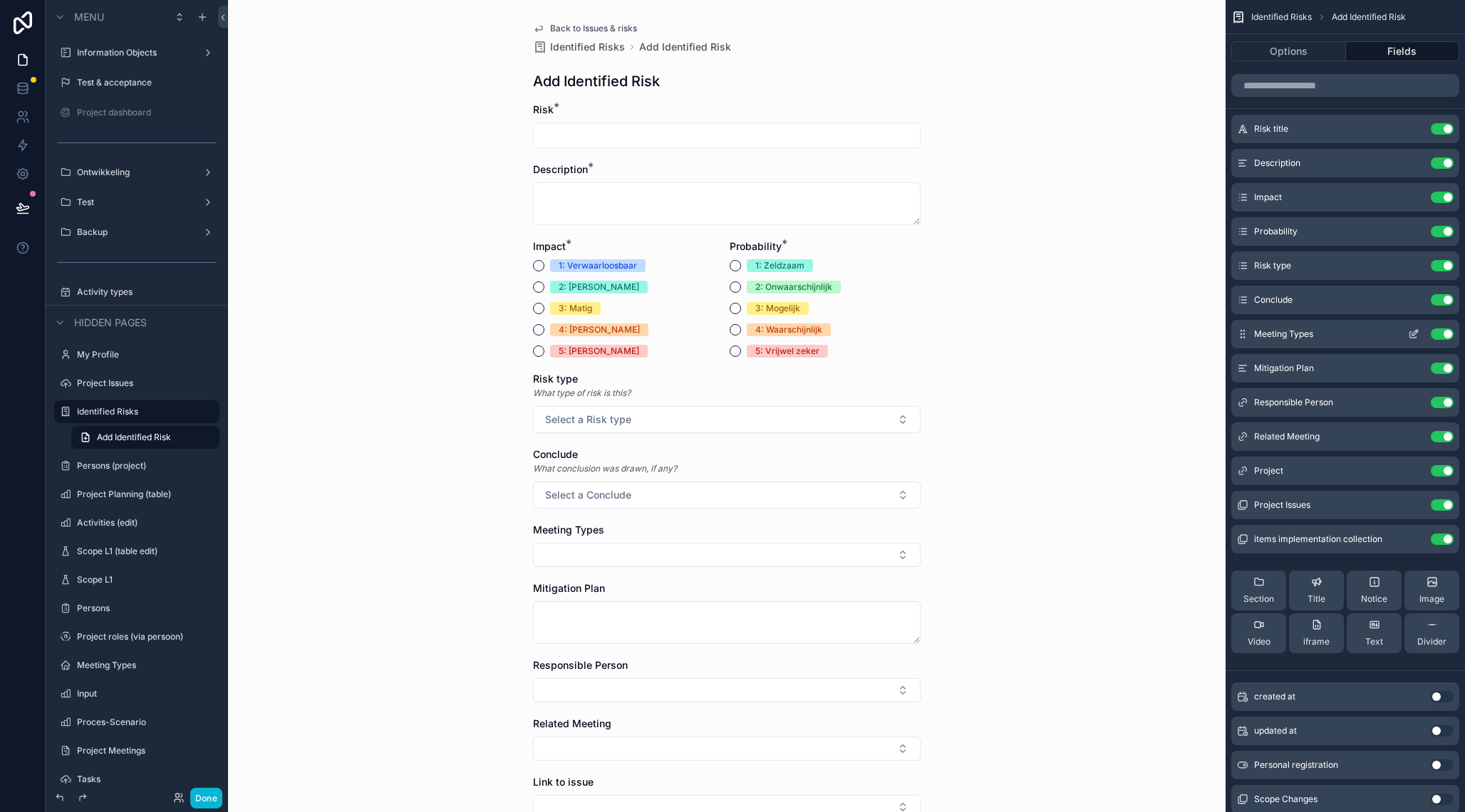
click at [1418, 332] on icon "scrollable content" at bounding box center [1417, 331] width 1 height 1
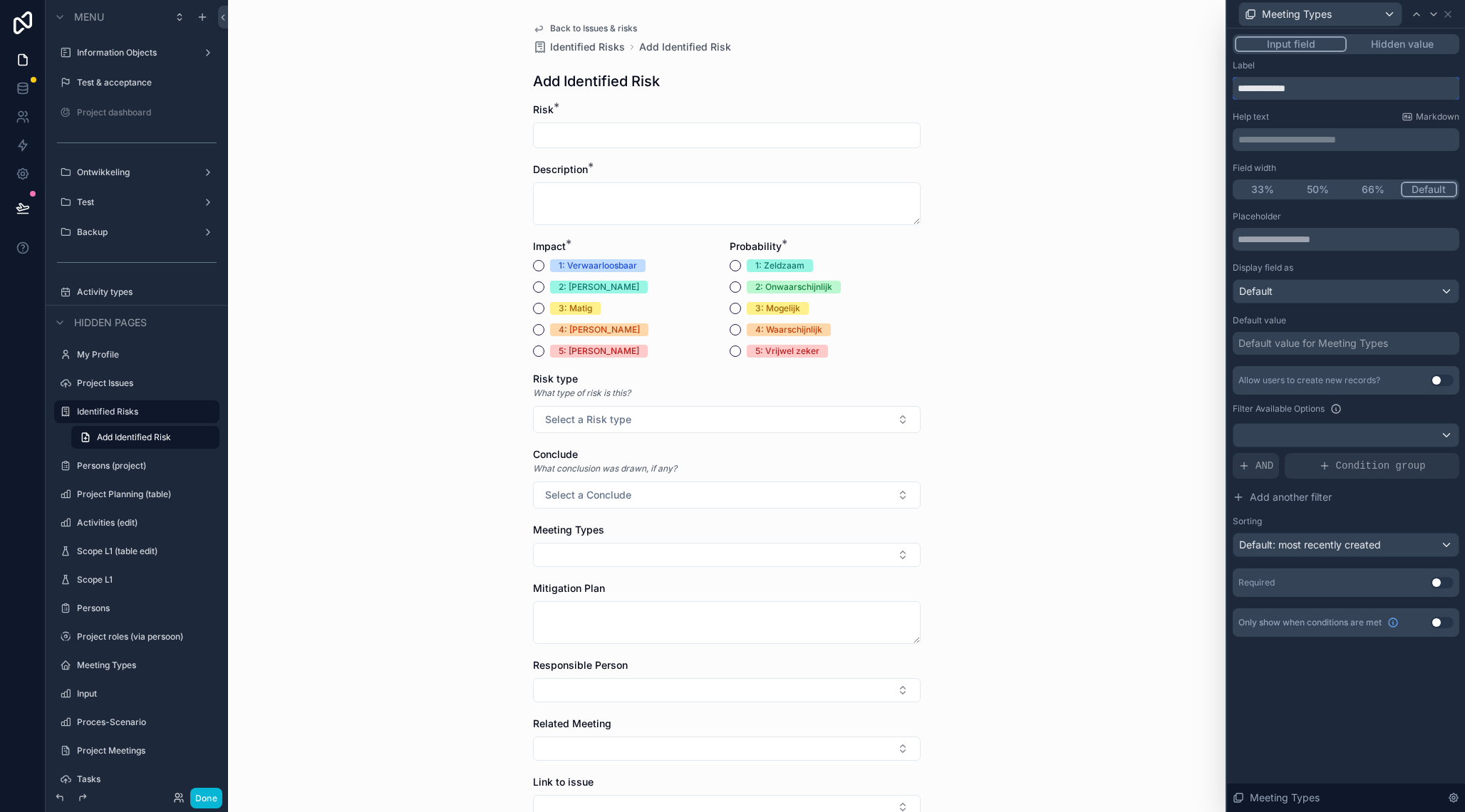
click at [1308, 93] on input "**********" at bounding box center [1346, 88] width 227 height 23
click at [1330, 89] on input "**********" at bounding box center [1346, 88] width 227 height 23
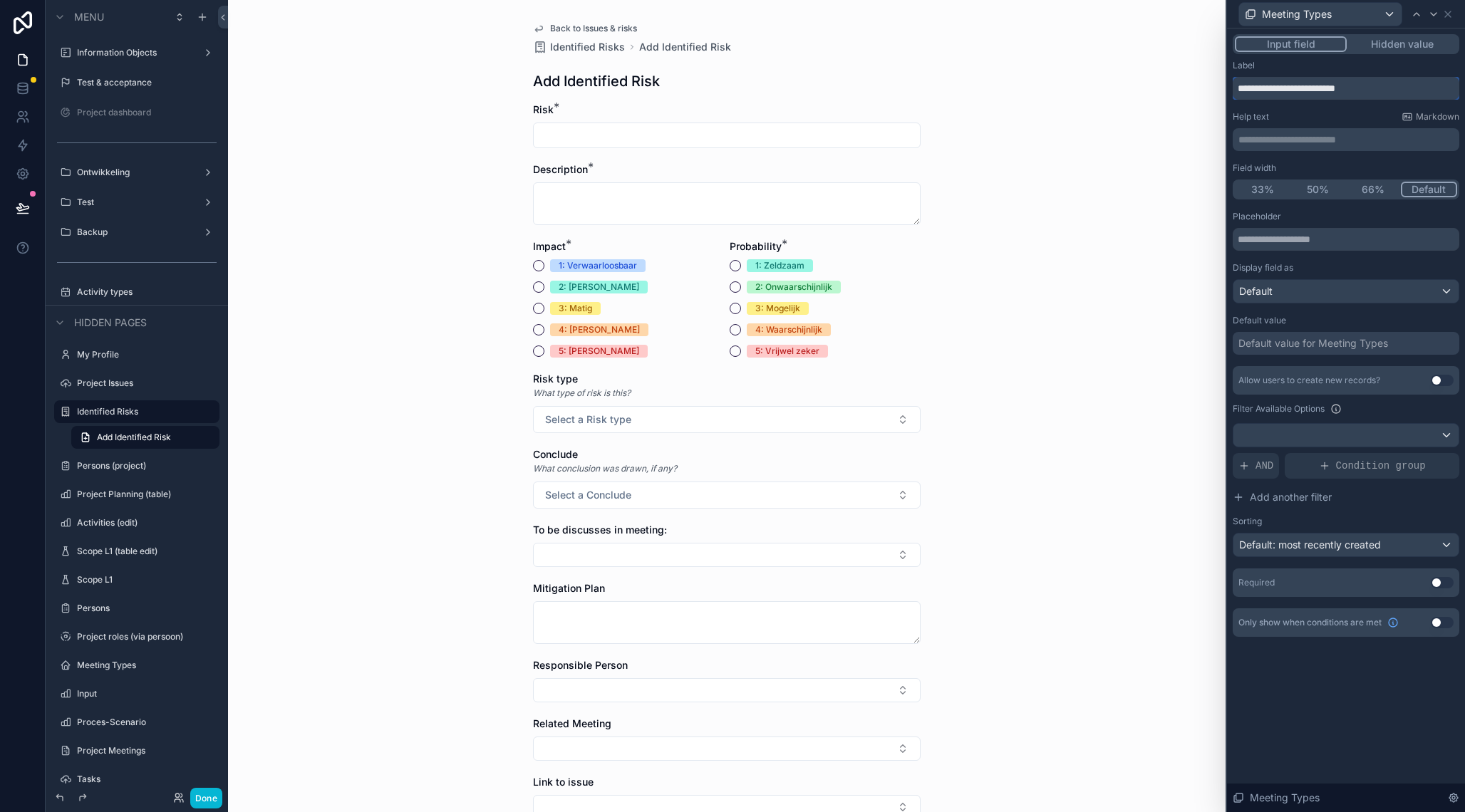
type input "**********"
click at [984, 484] on div "Back to Issues & risks Identified Risks Add Identified Risk Add Identified Risk…" at bounding box center [726, 406] width 997 height 812
click at [881, 500] on button "Select a Conclude" at bounding box center [727, 494] width 388 height 27
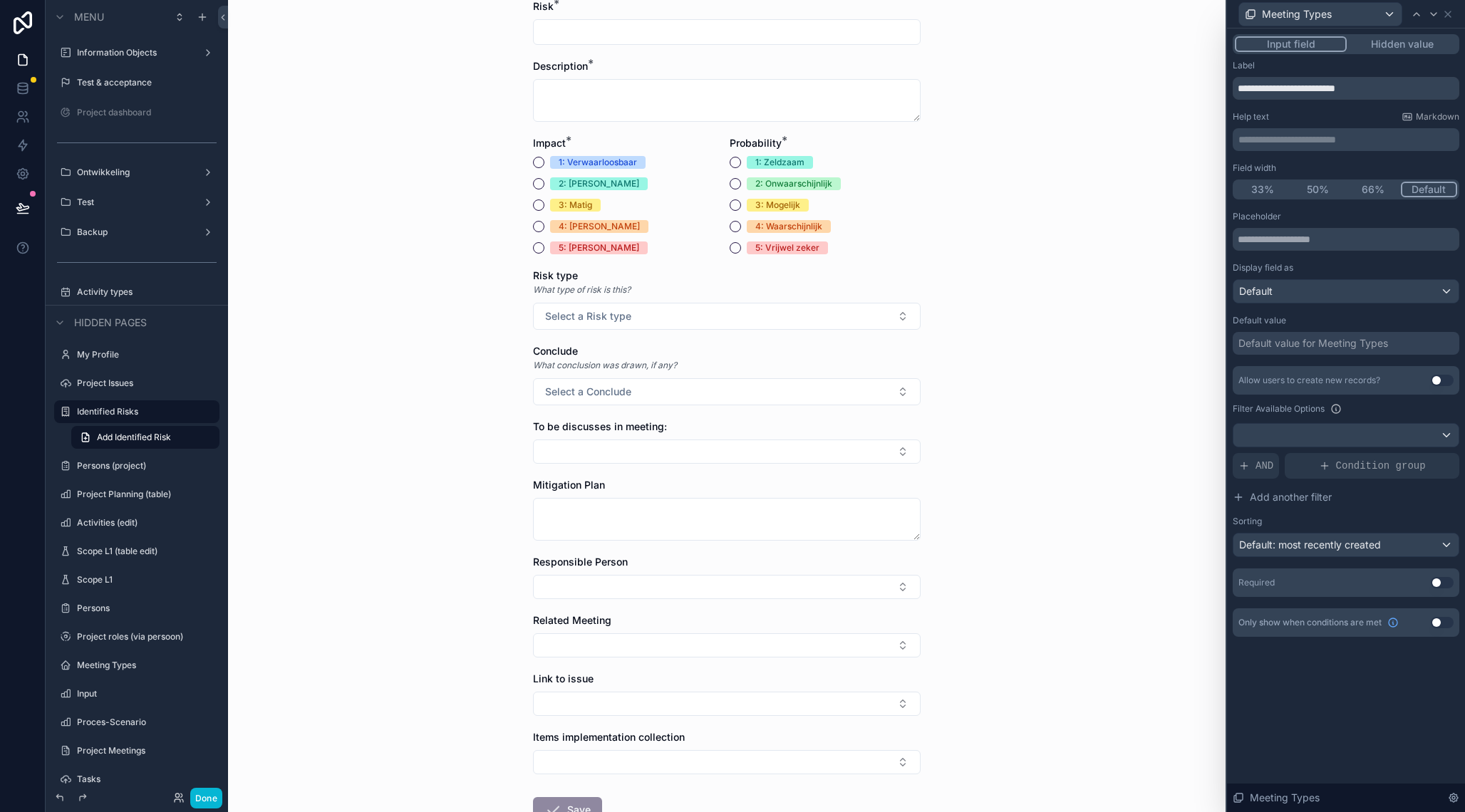
scroll to position [138, 0]
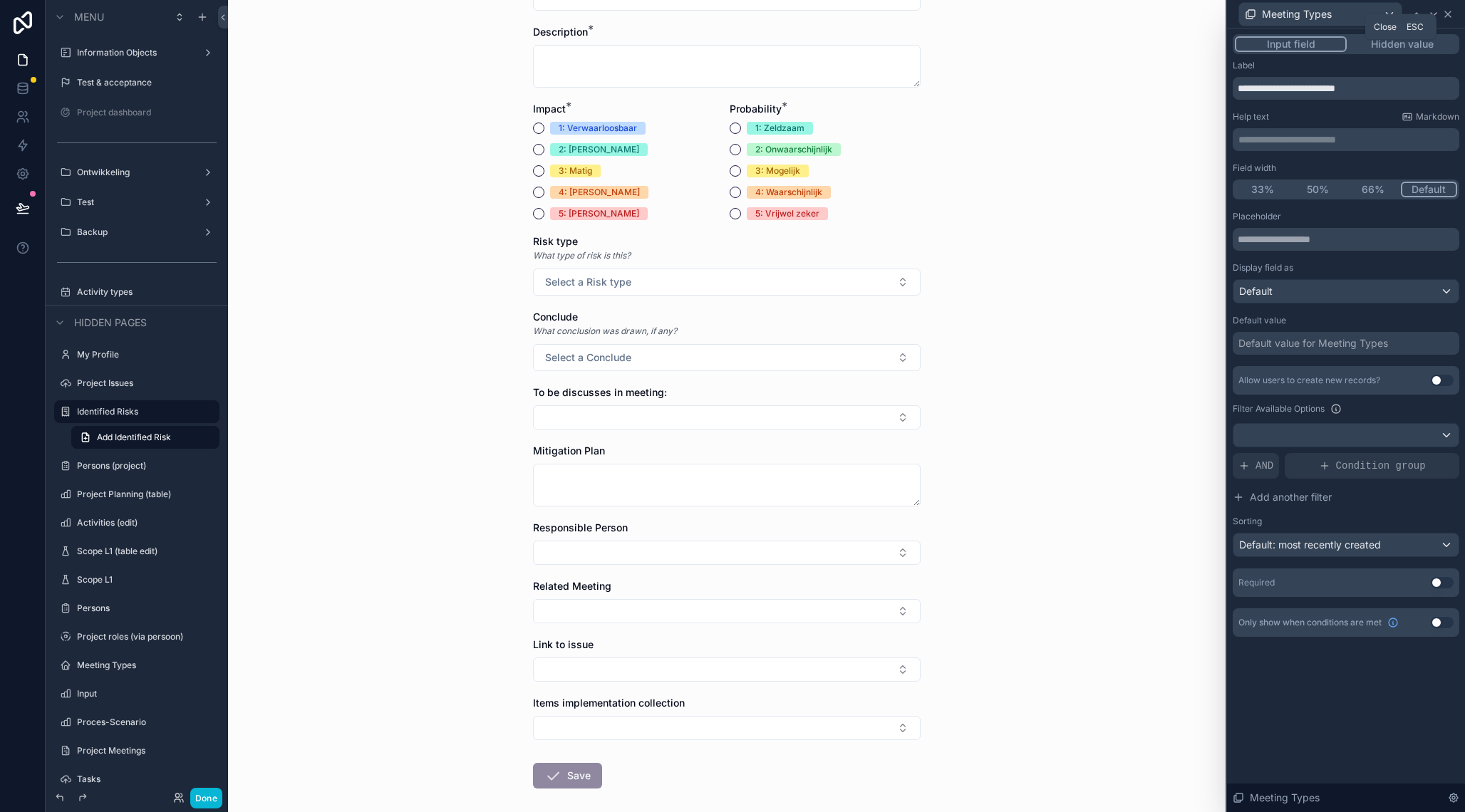
click at [1450, 15] on icon at bounding box center [1448, 15] width 12 height 12
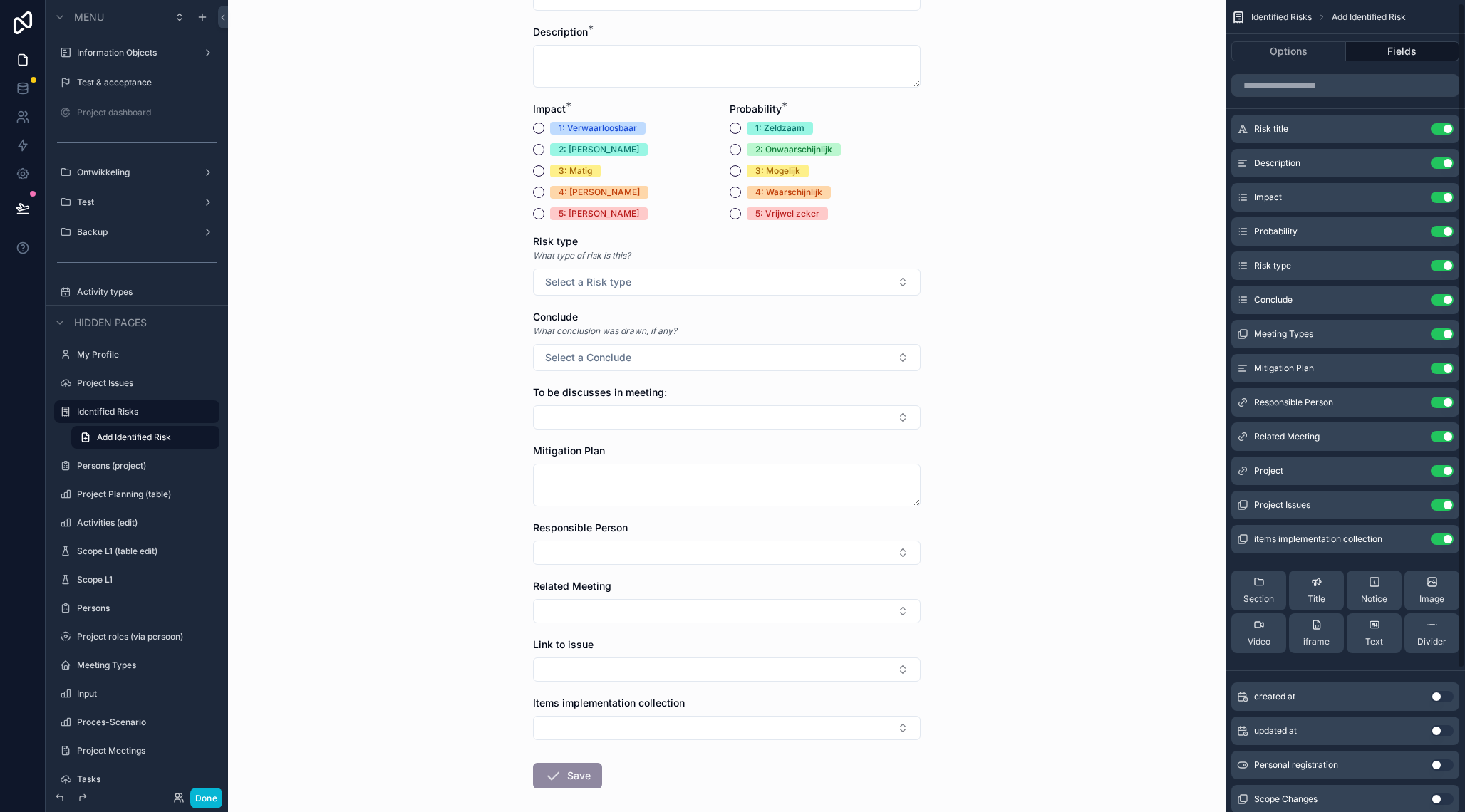
scroll to position [178, 0]
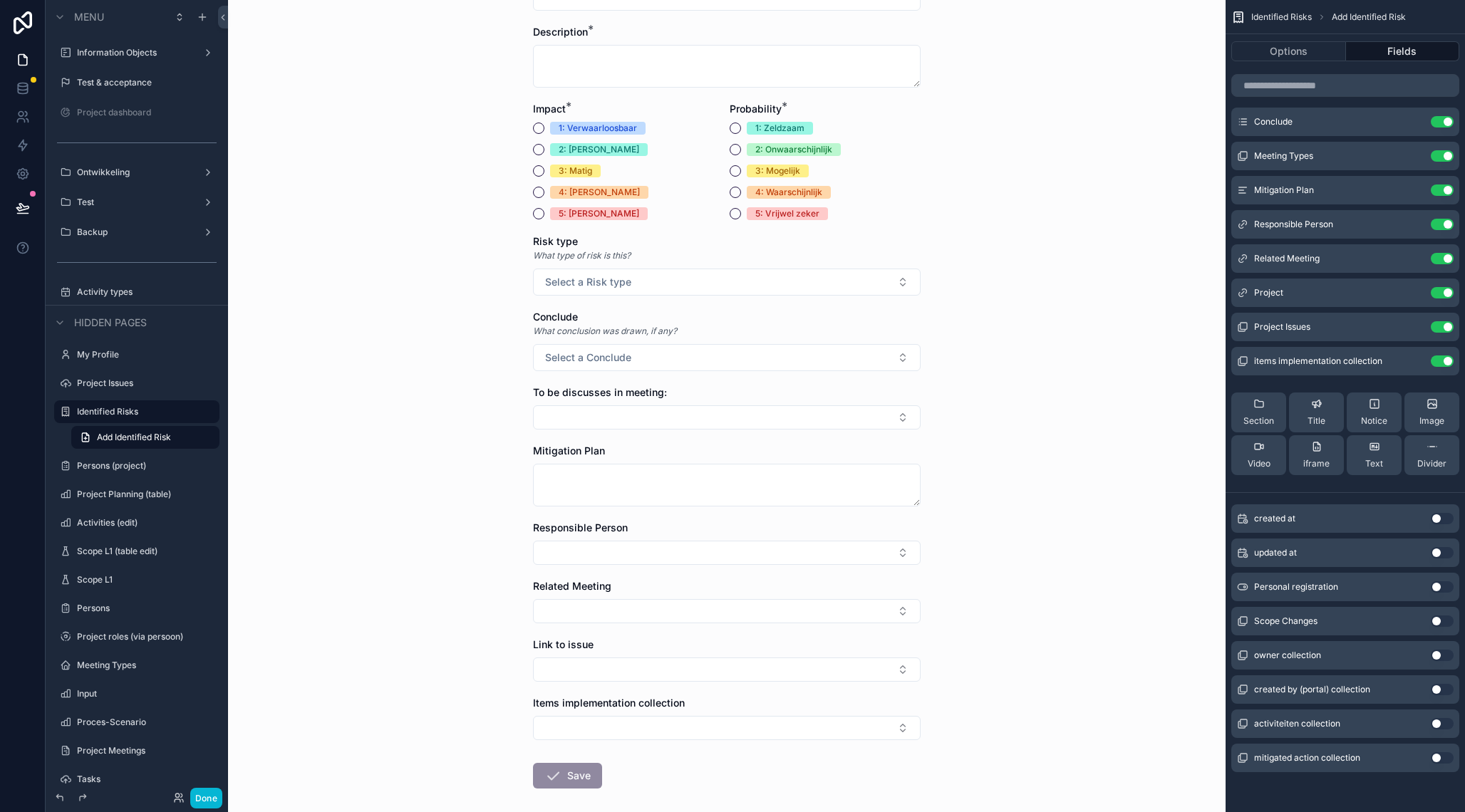
click at [1437, 687] on button "Use setting" at bounding box center [1442, 690] width 23 height 12
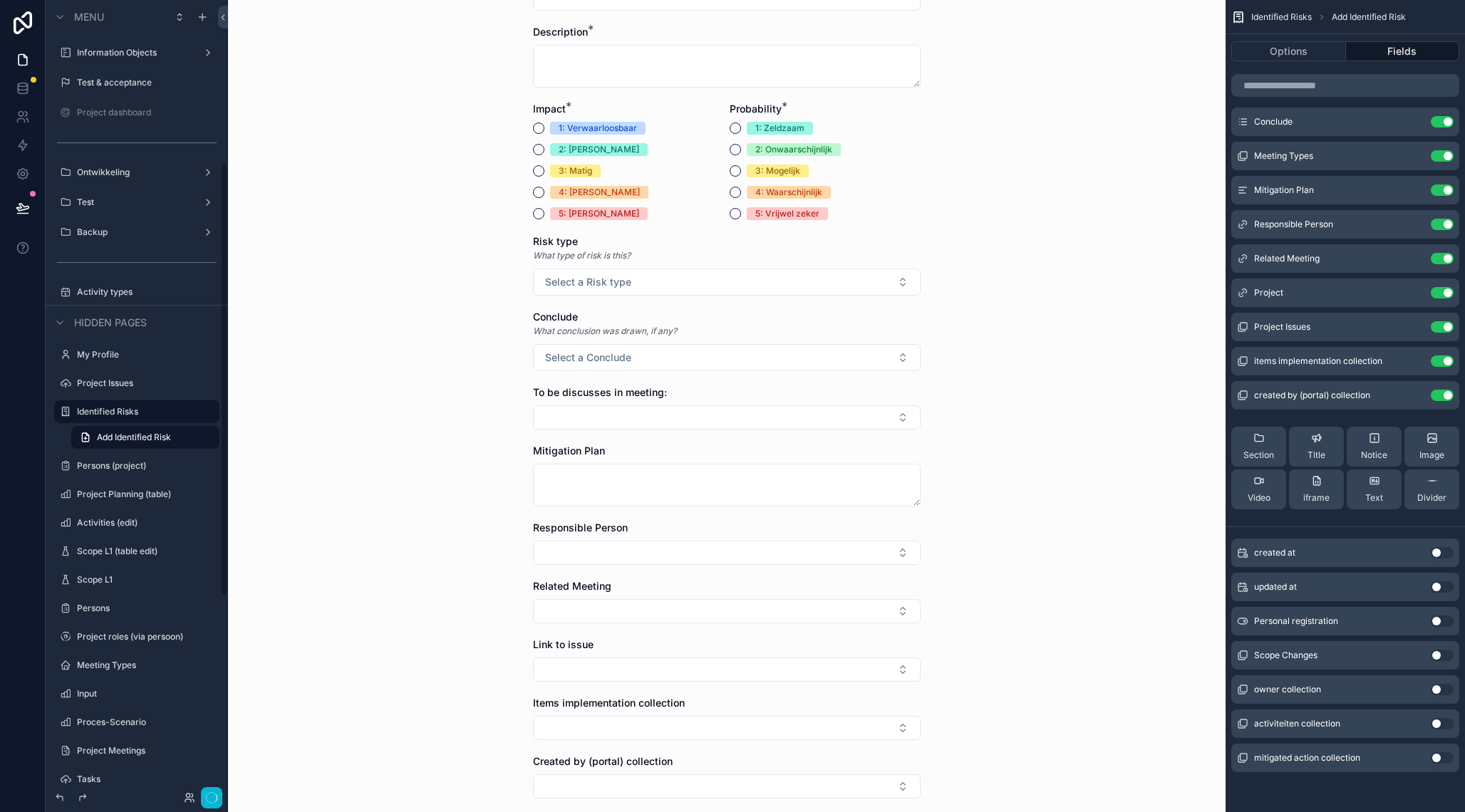
scroll to position [0, 0]
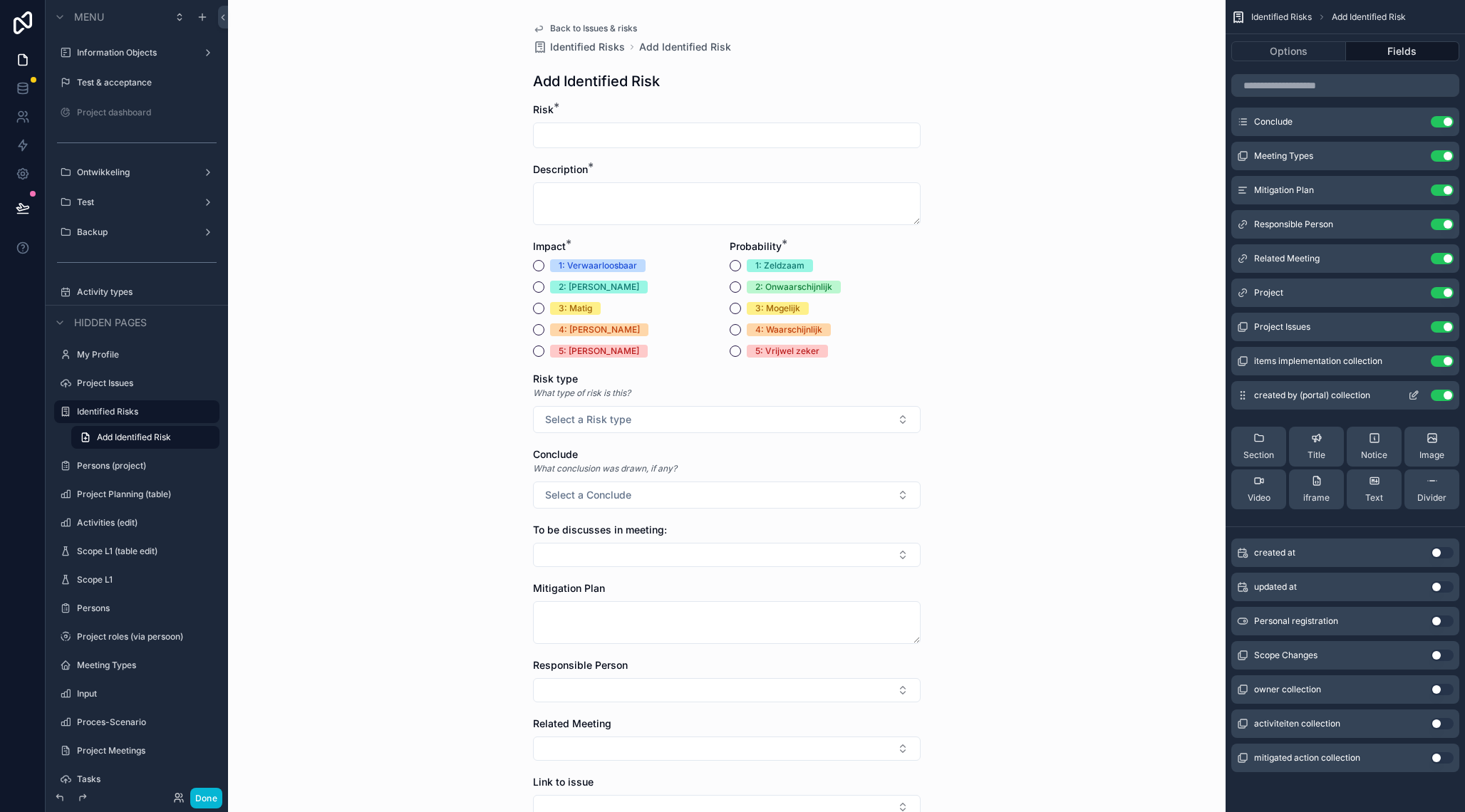
click at [1415, 398] on icon "scrollable content" at bounding box center [1414, 395] width 12 height 12
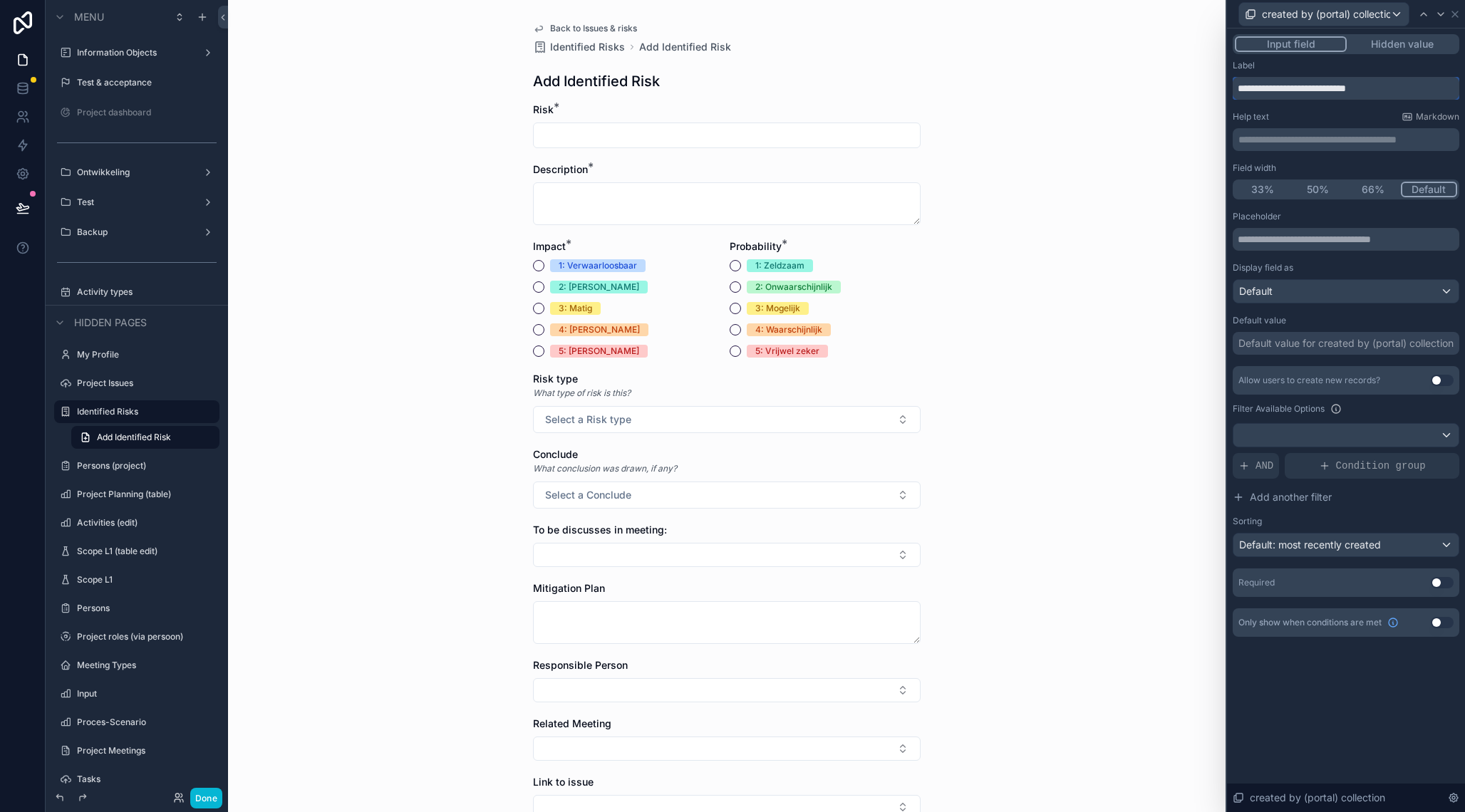
click at [1330, 93] on input "**********" at bounding box center [1346, 88] width 227 height 23
click at [1305, 91] on input "**********" at bounding box center [1346, 88] width 227 height 23
drag, startPoint x: 1295, startPoint y: 90, endPoint x: 1440, endPoint y: 84, distance: 145.1
click at [1438, 87] on input "**********" at bounding box center [1346, 88] width 227 height 23
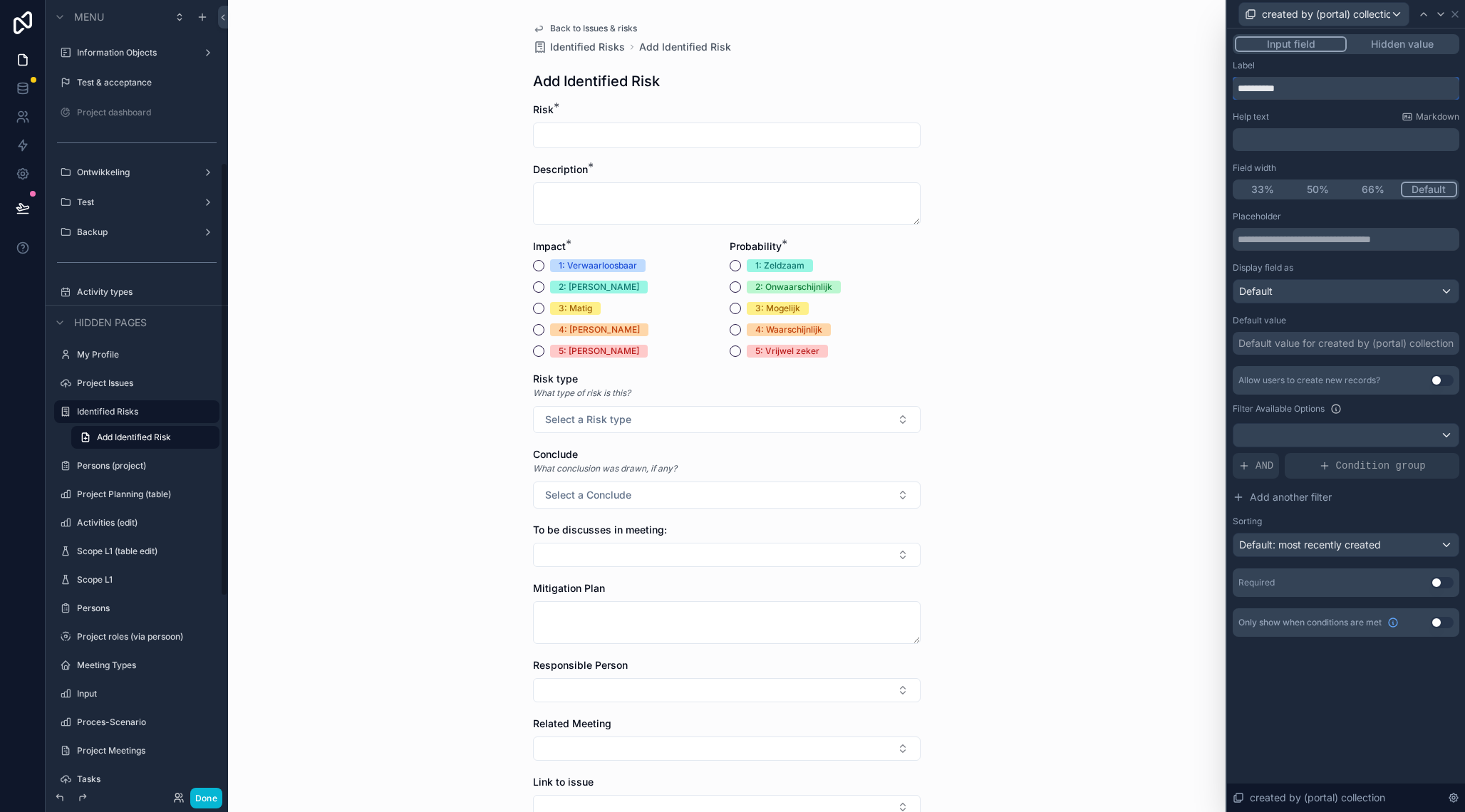
scroll to position [298, 0]
type input "**********"
click at [1362, 470] on span "Condition group" at bounding box center [1380, 466] width 90 height 15
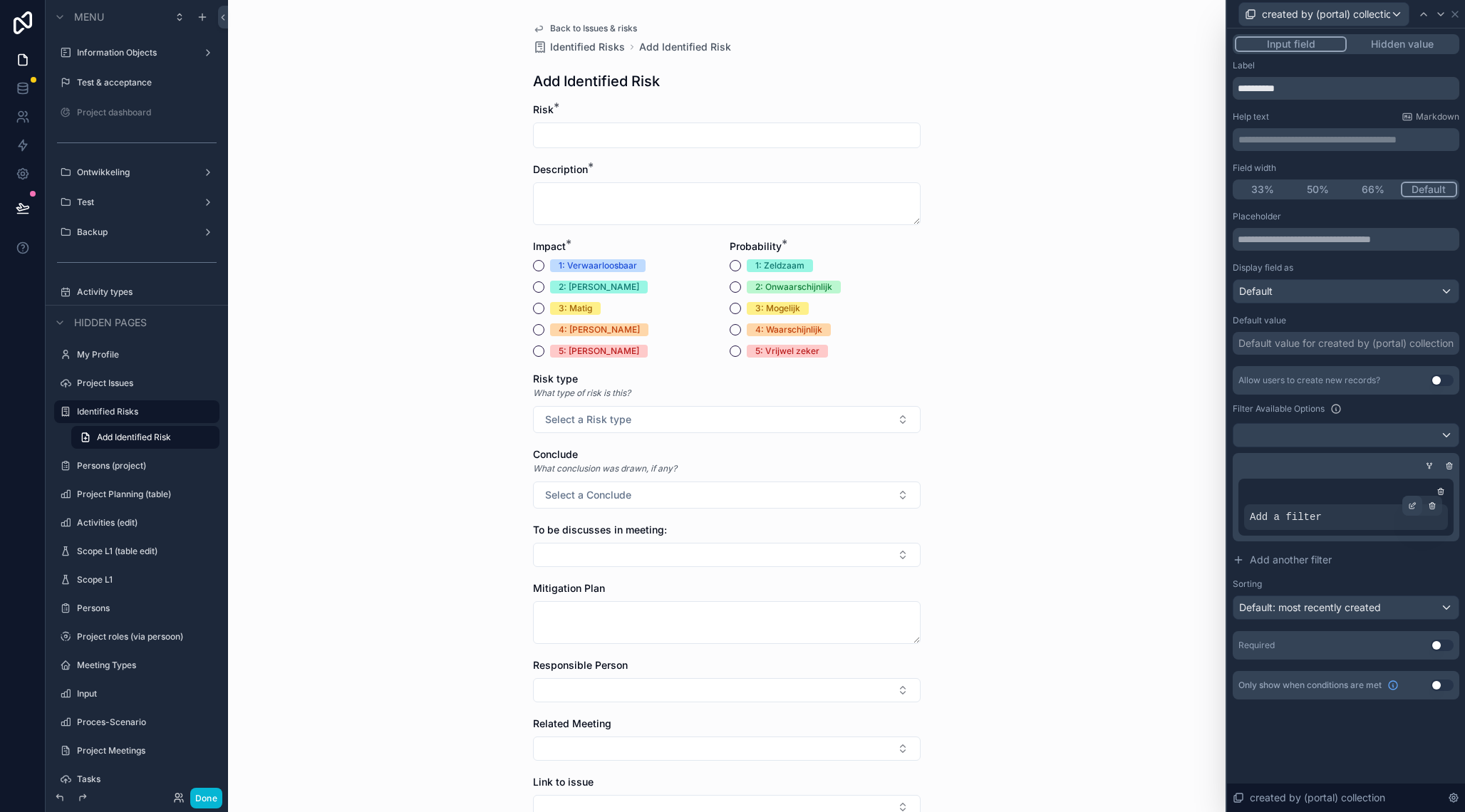
click at [1415, 506] on icon at bounding box center [1413, 506] width 9 height 9
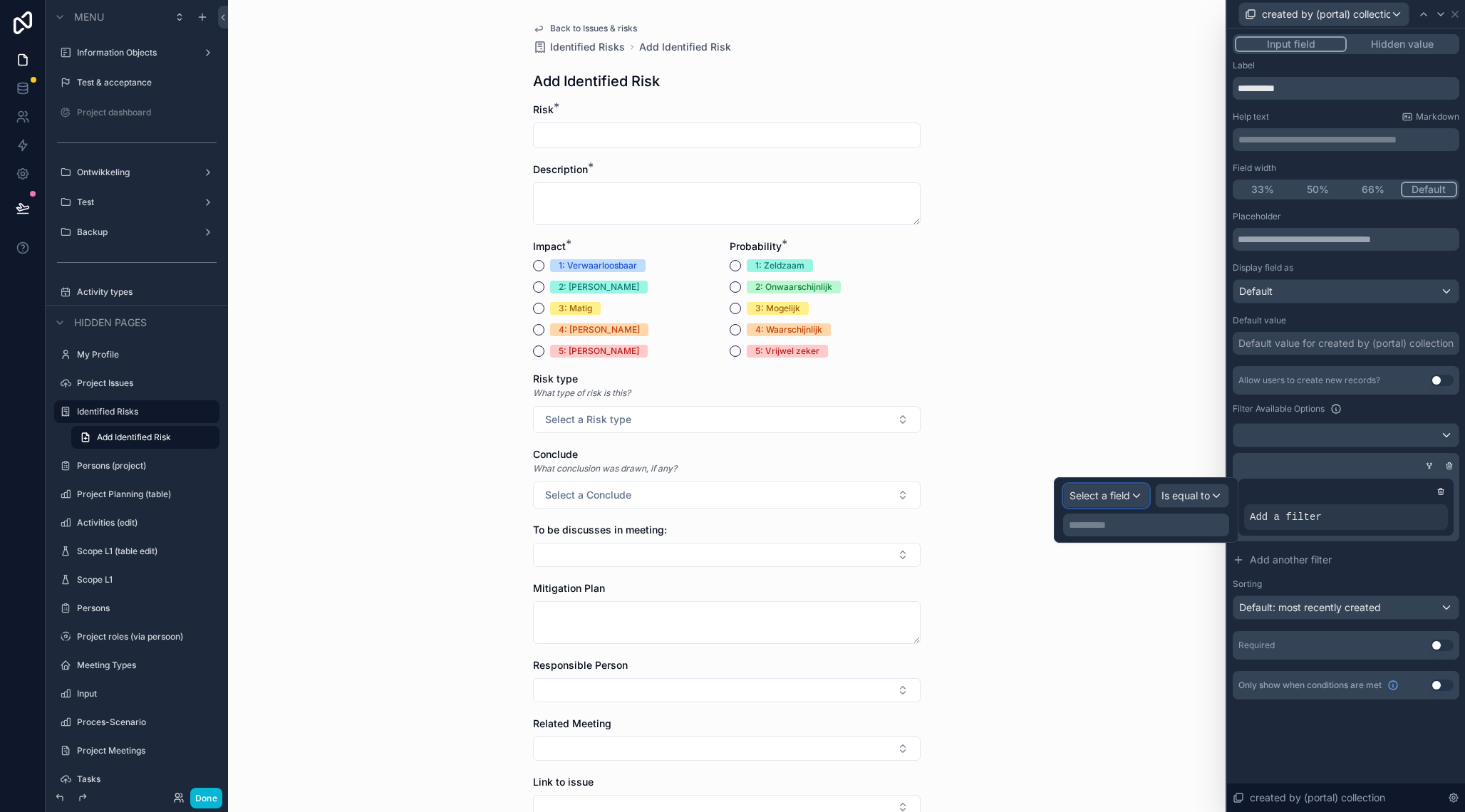
click at [1125, 496] on span "Select a field" at bounding box center [1099, 495] width 60 height 12
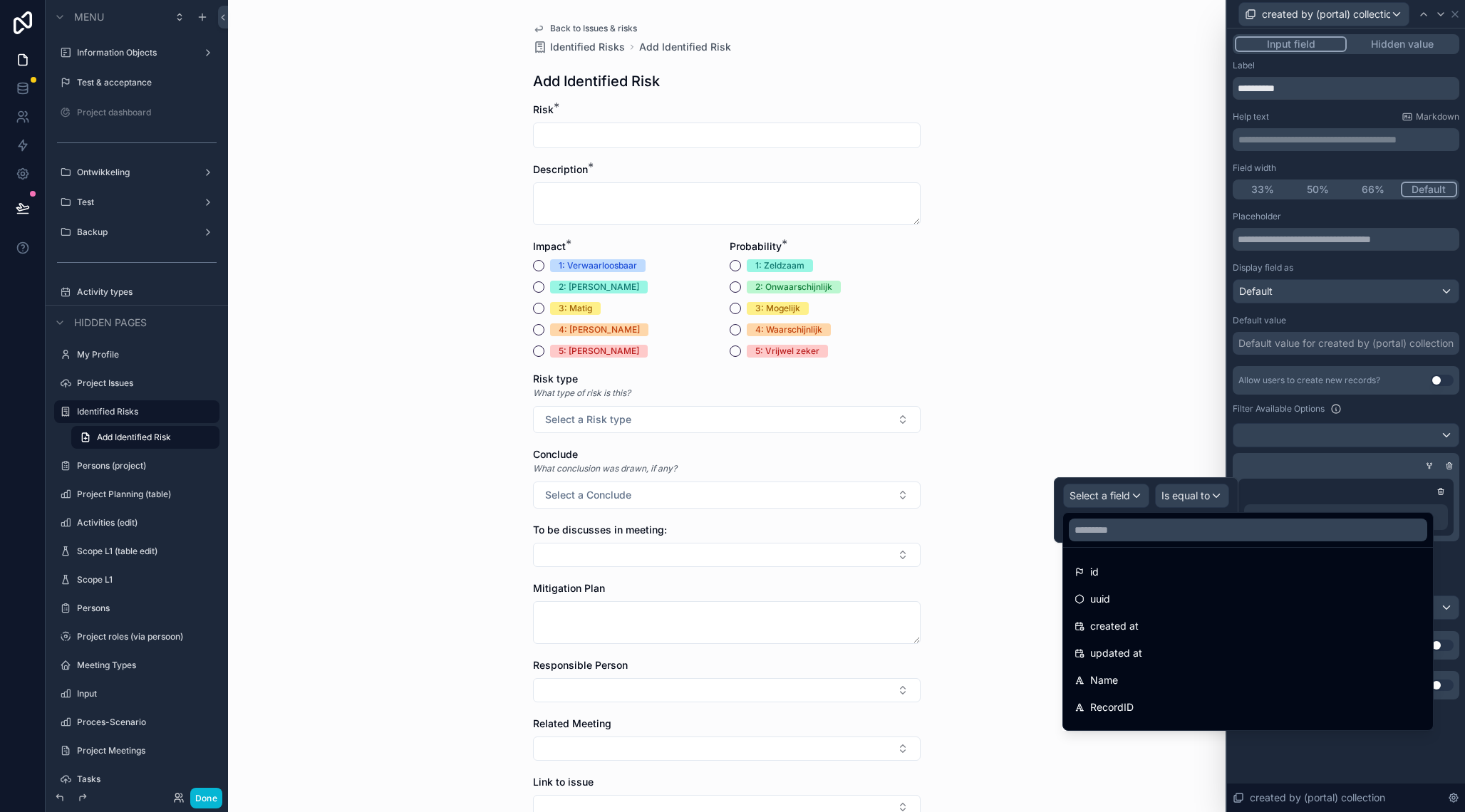
click at [1128, 537] on input "text" at bounding box center [1248, 529] width 358 height 23
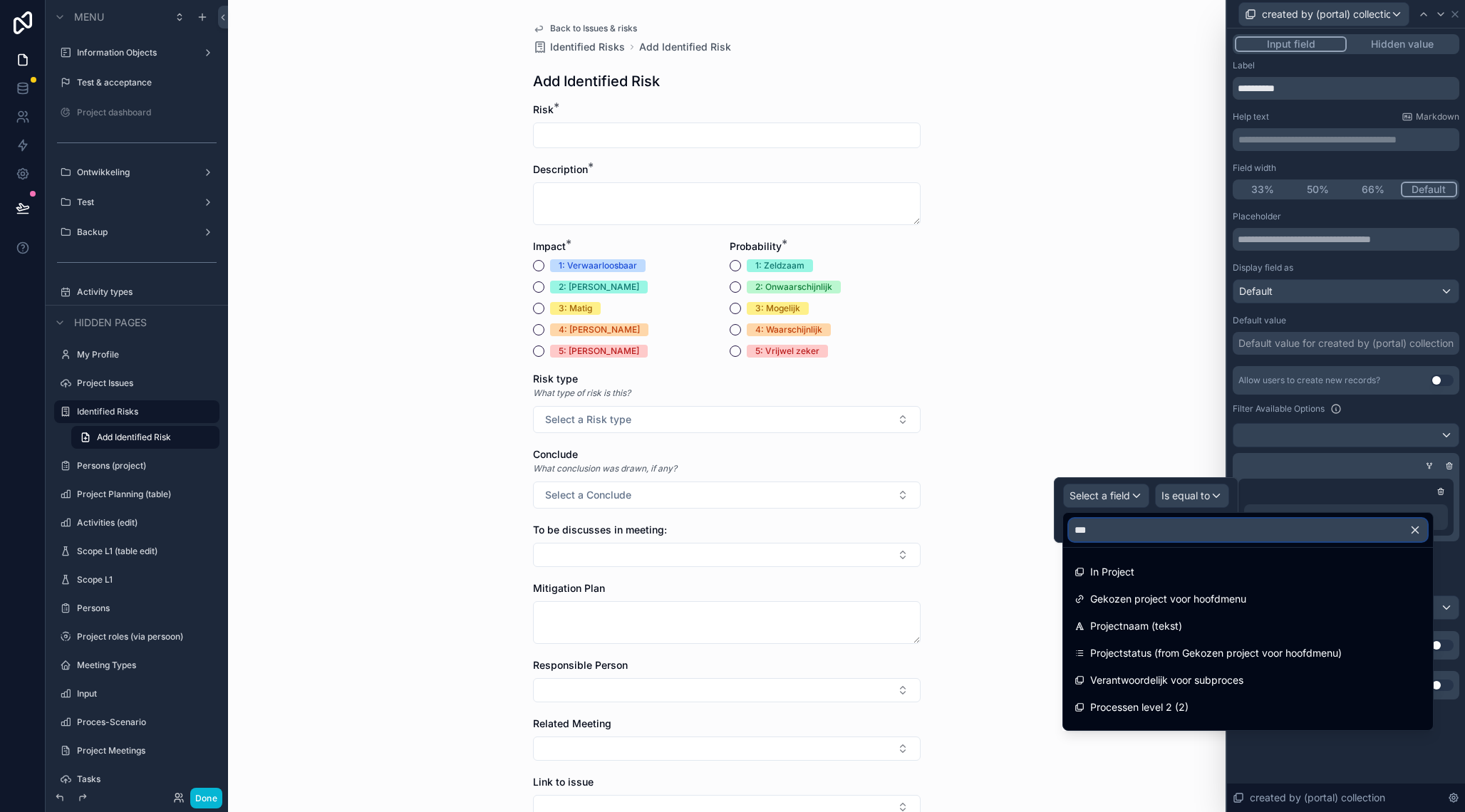
type input "****"
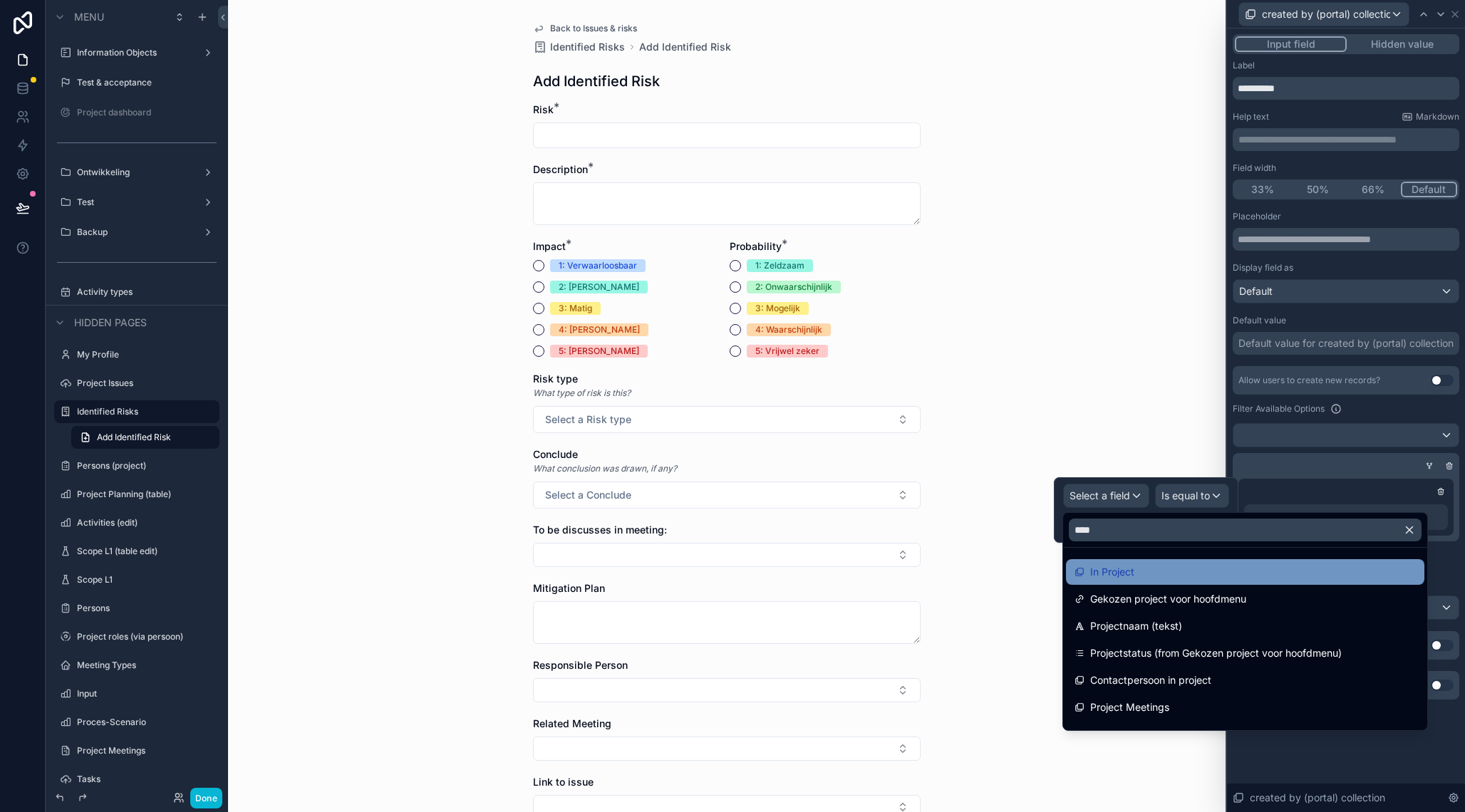
click at [1131, 572] on span "In Project" at bounding box center [1112, 572] width 44 height 17
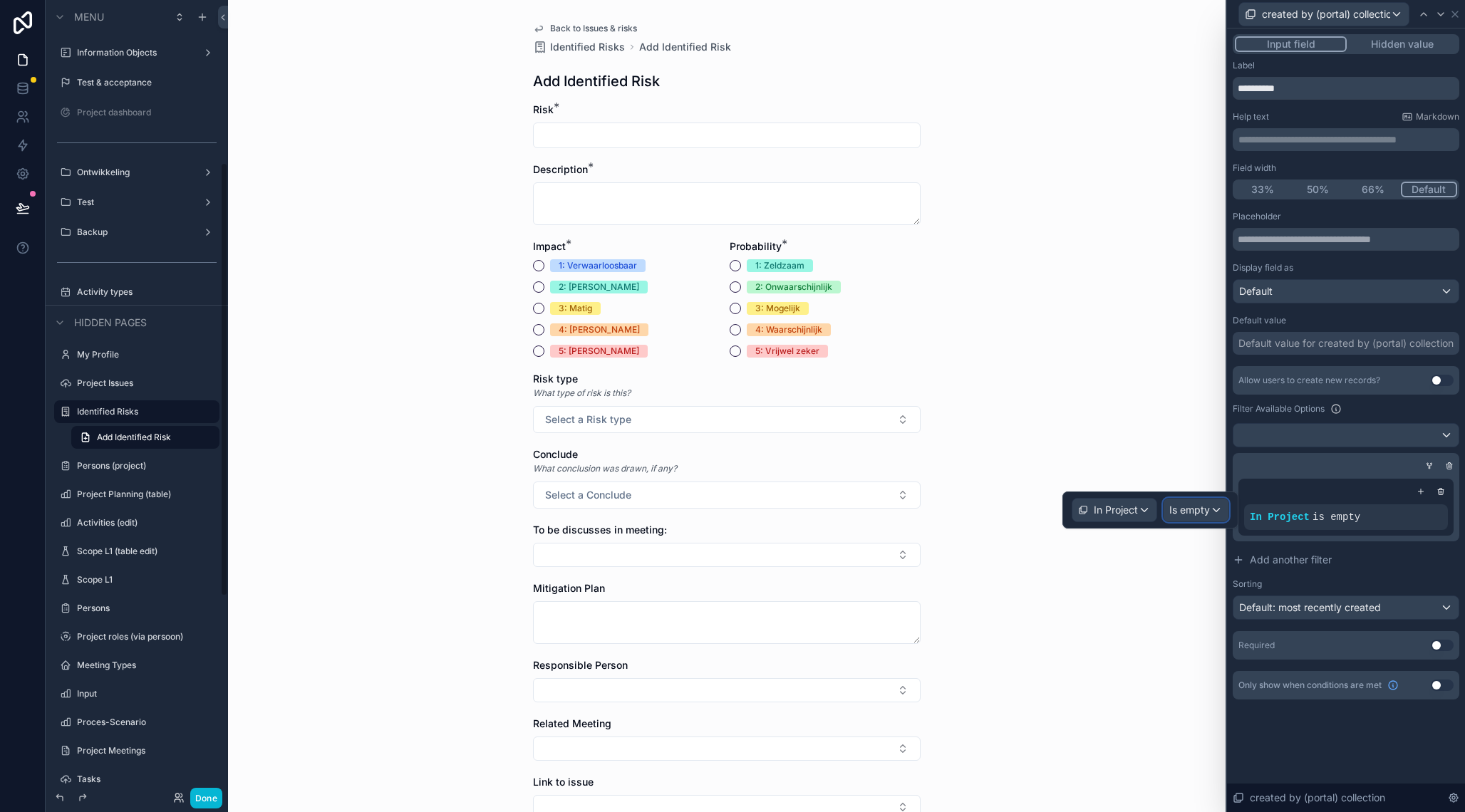
click at [1187, 504] on span "Is empty" at bounding box center [1190, 511] width 41 height 15
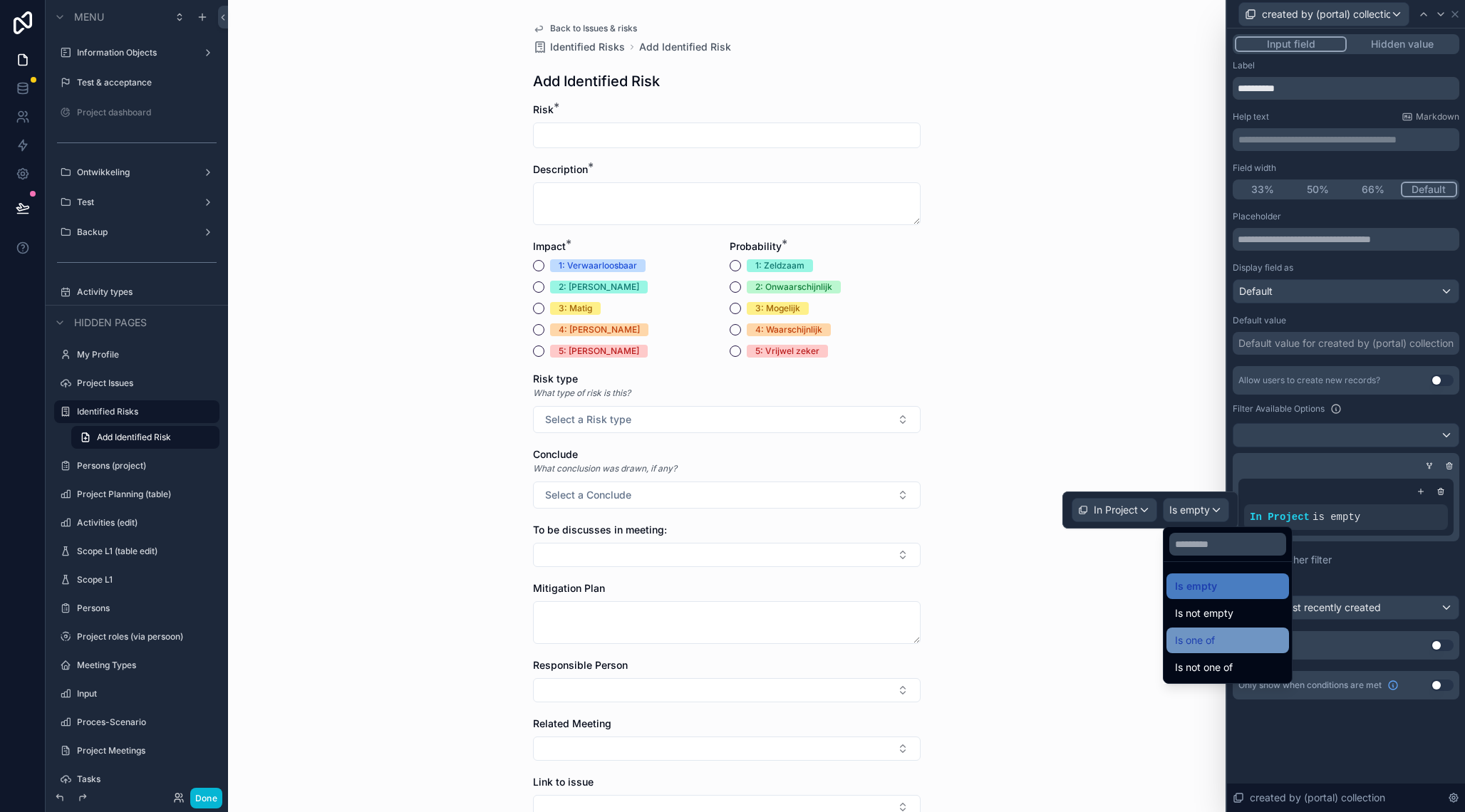
click at [1206, 631] on div "Is one of" at bounding box center [1228, 640] width 122 height 25
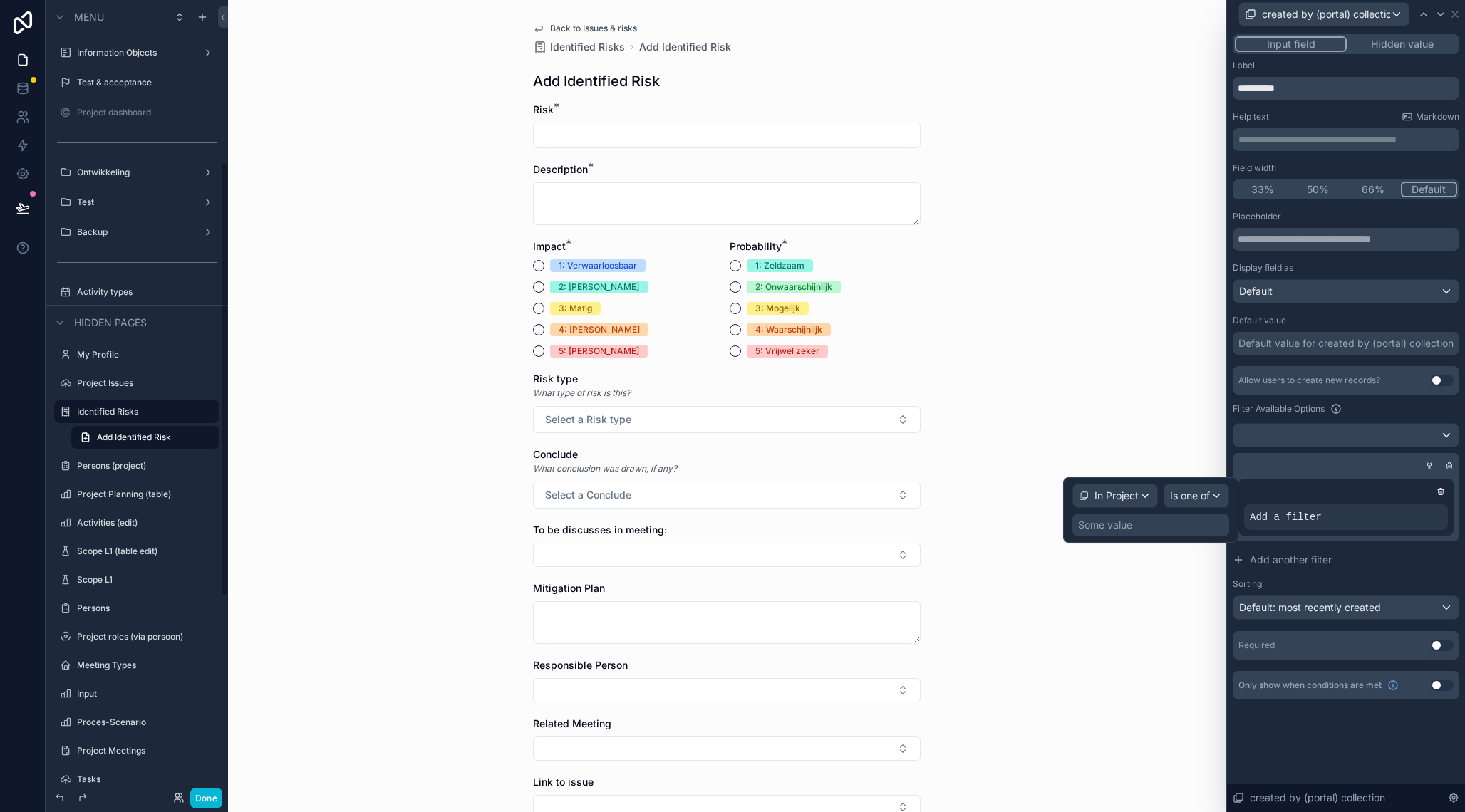
click at [1115, 527] on div "Some value" at bounding box center [1105, 525] width 54 height 15
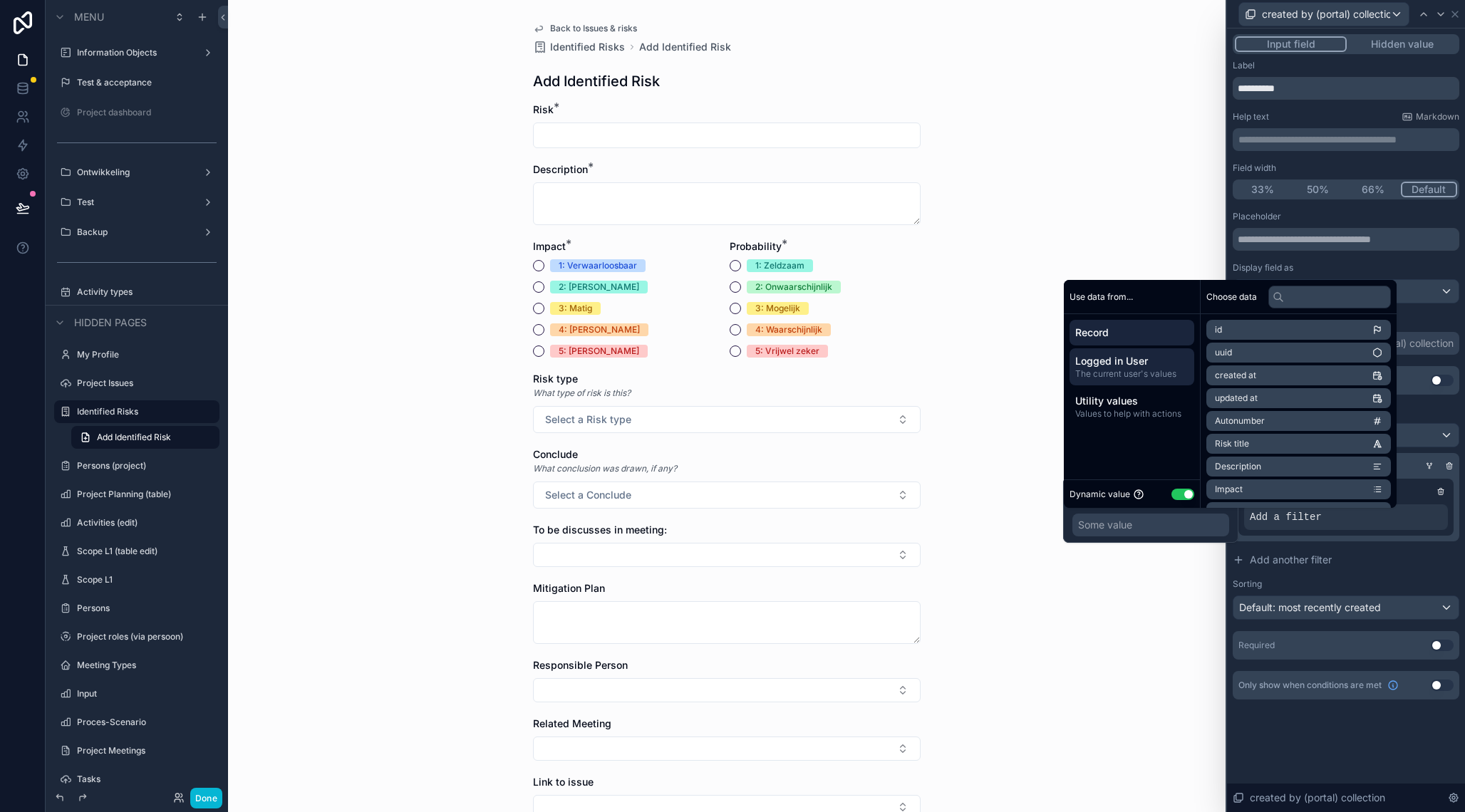
click at [1144, 368] on span "The current user's values" at bounding box center [1132, 374] width 114 height 12
click at [1255, 398] on li "User" at bounding box center [1298, 398] width 184 height 20
click at [1288, 445] on span "Gekozen project voor hoofdmenu" at bounding box center [1283, 447] width 135 height 12
click at [1352, 376] on li "Gekozen project voor hoofdmenu" at bounding box center [1298, 378] width 184 height 20
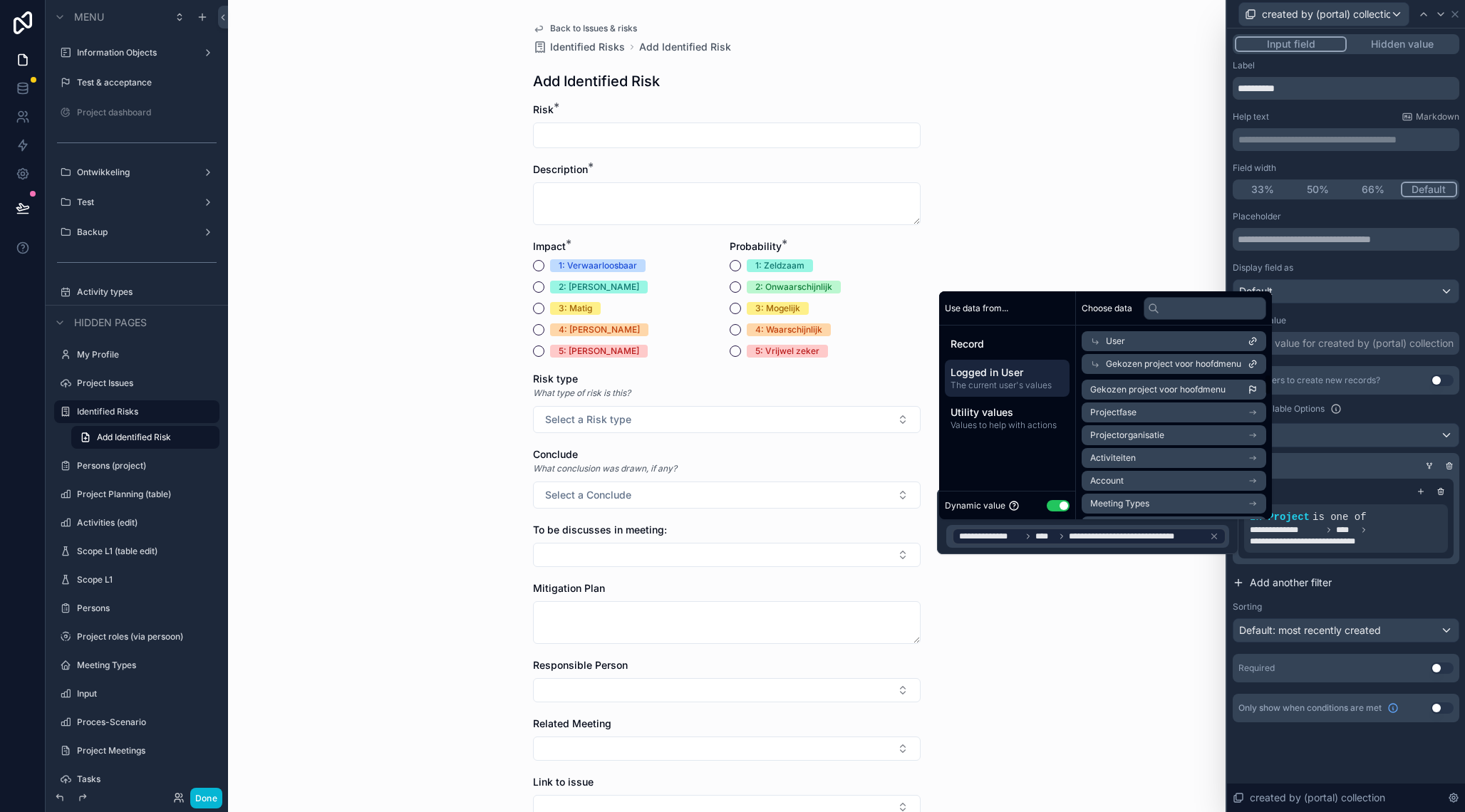
click at [1364, 593] on button "Add another filter" at bounding box center [1346, 583] width 227 height 25
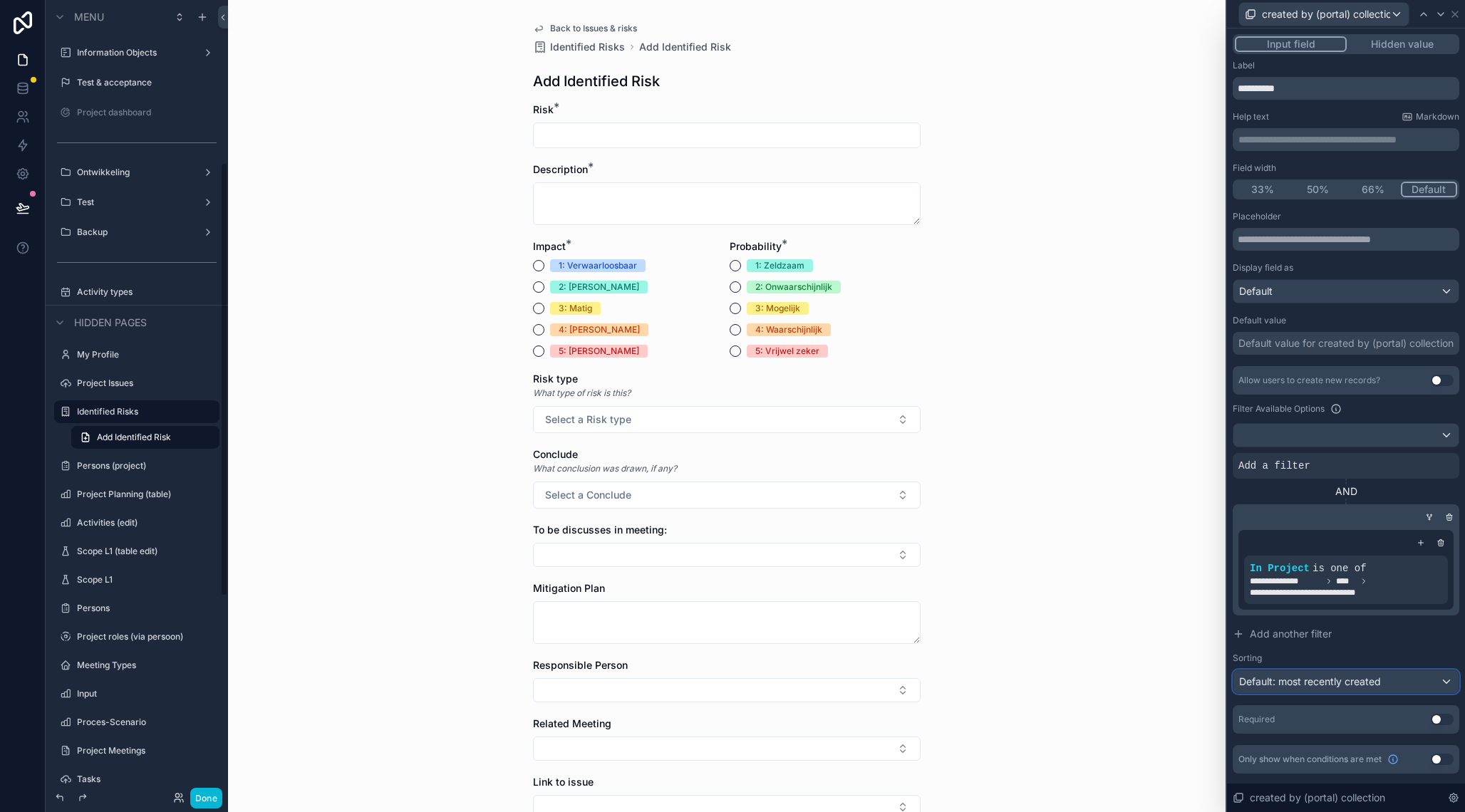
click at [1379, 676] on span "Default: most recently created" at bounding box center [1310, 681] width 142 height 12
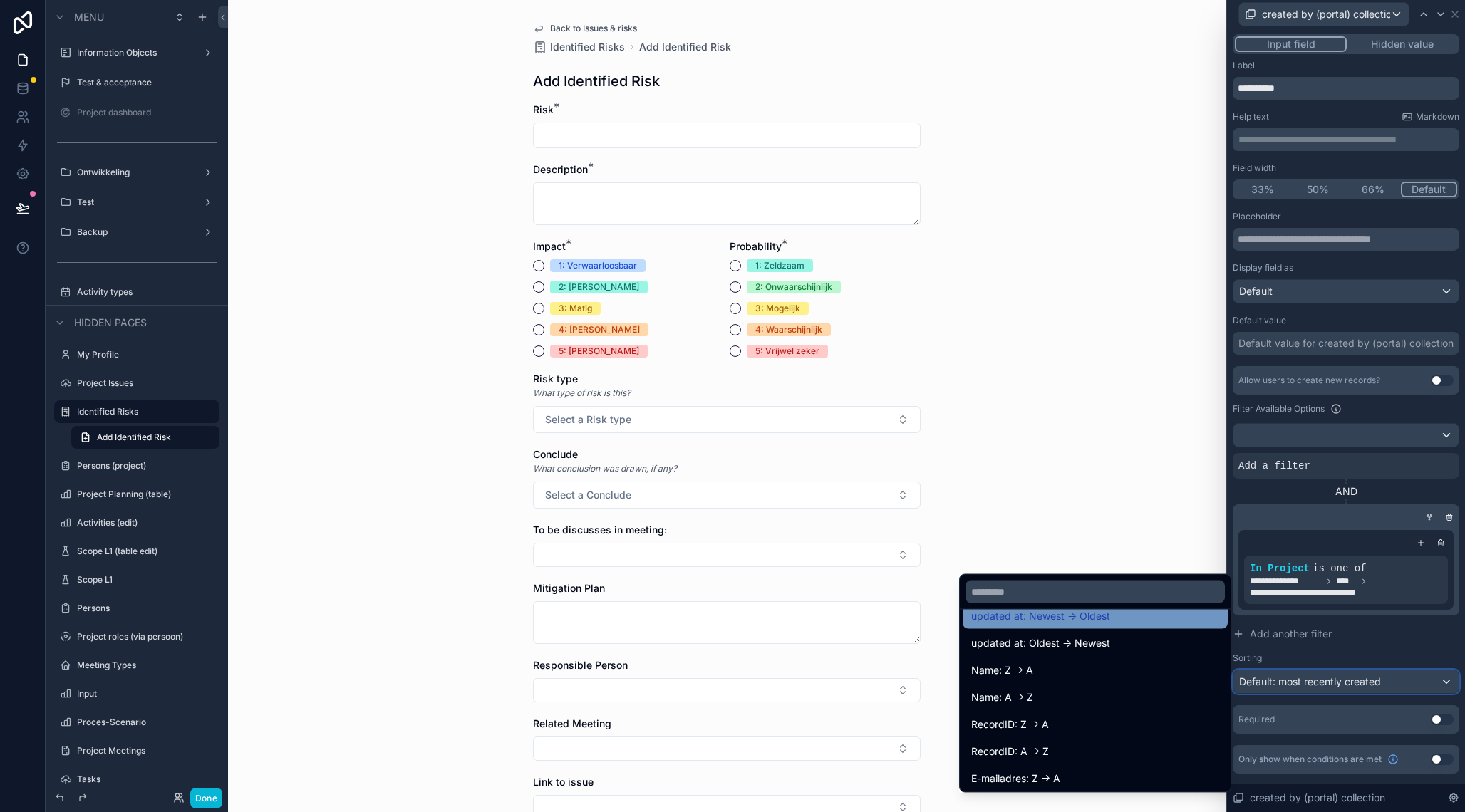
scroll to position [100, 0]
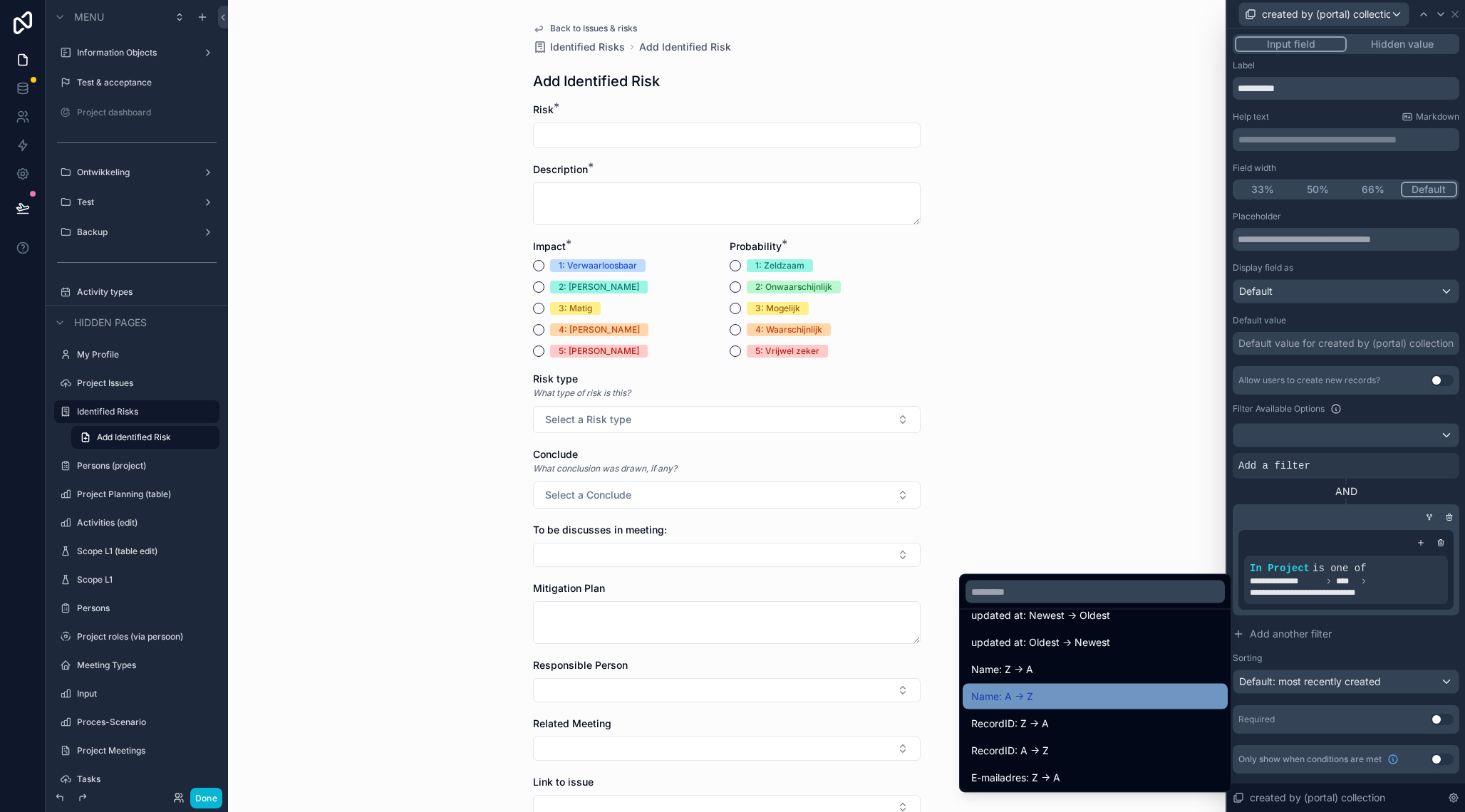
click at [1101, 701] on div "Name: A -> Z" at bounding box center [1095, 696] width 248 height 17
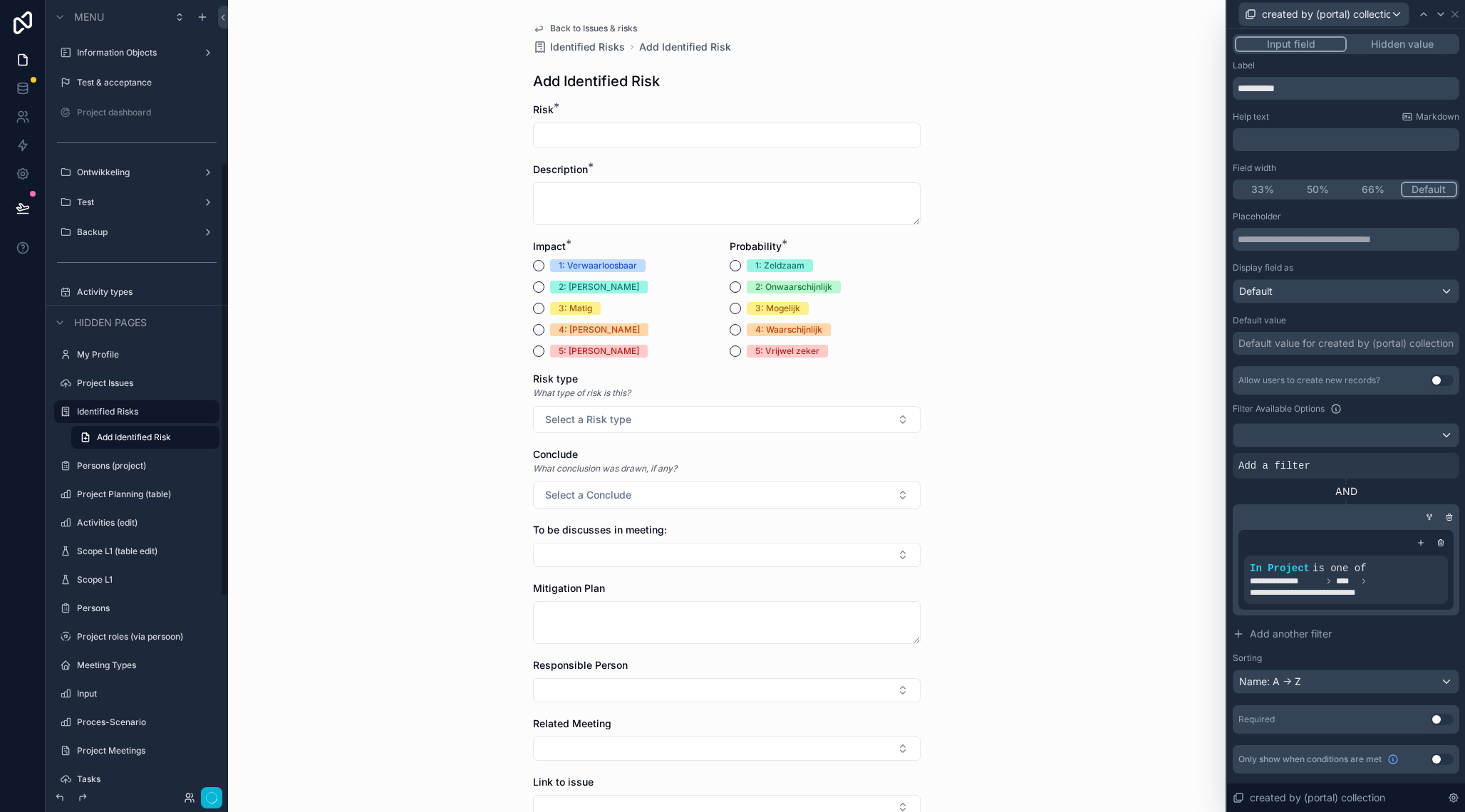
scroll to position [298, 0]
click at [1313, 345] on div "Default value for created by (portal) collection" at bounding box center [1346, 344] width 215 height 15
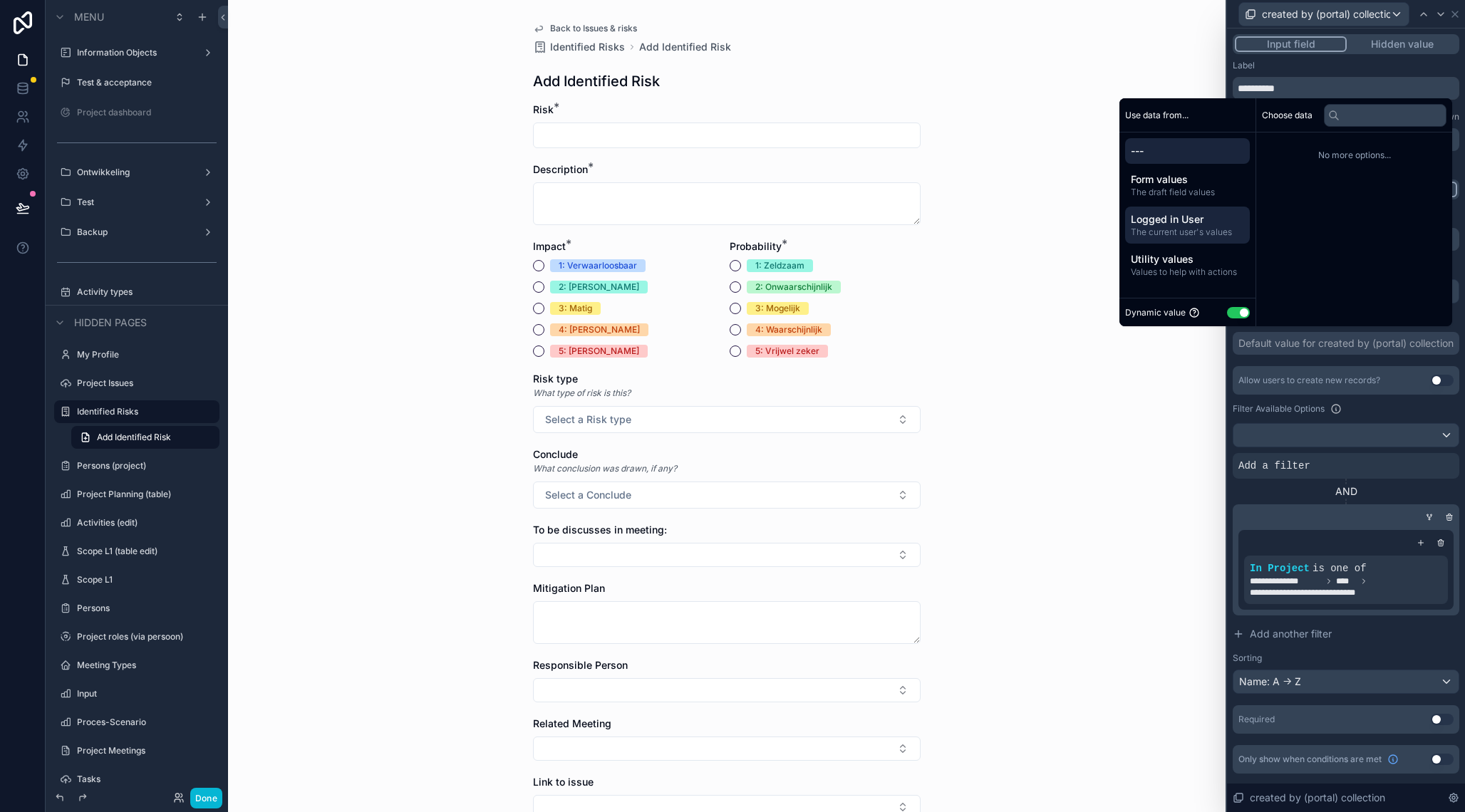
click at [1190, 219] on span "Logged in User" at bounding box center [1187, 220] width 114 height 15
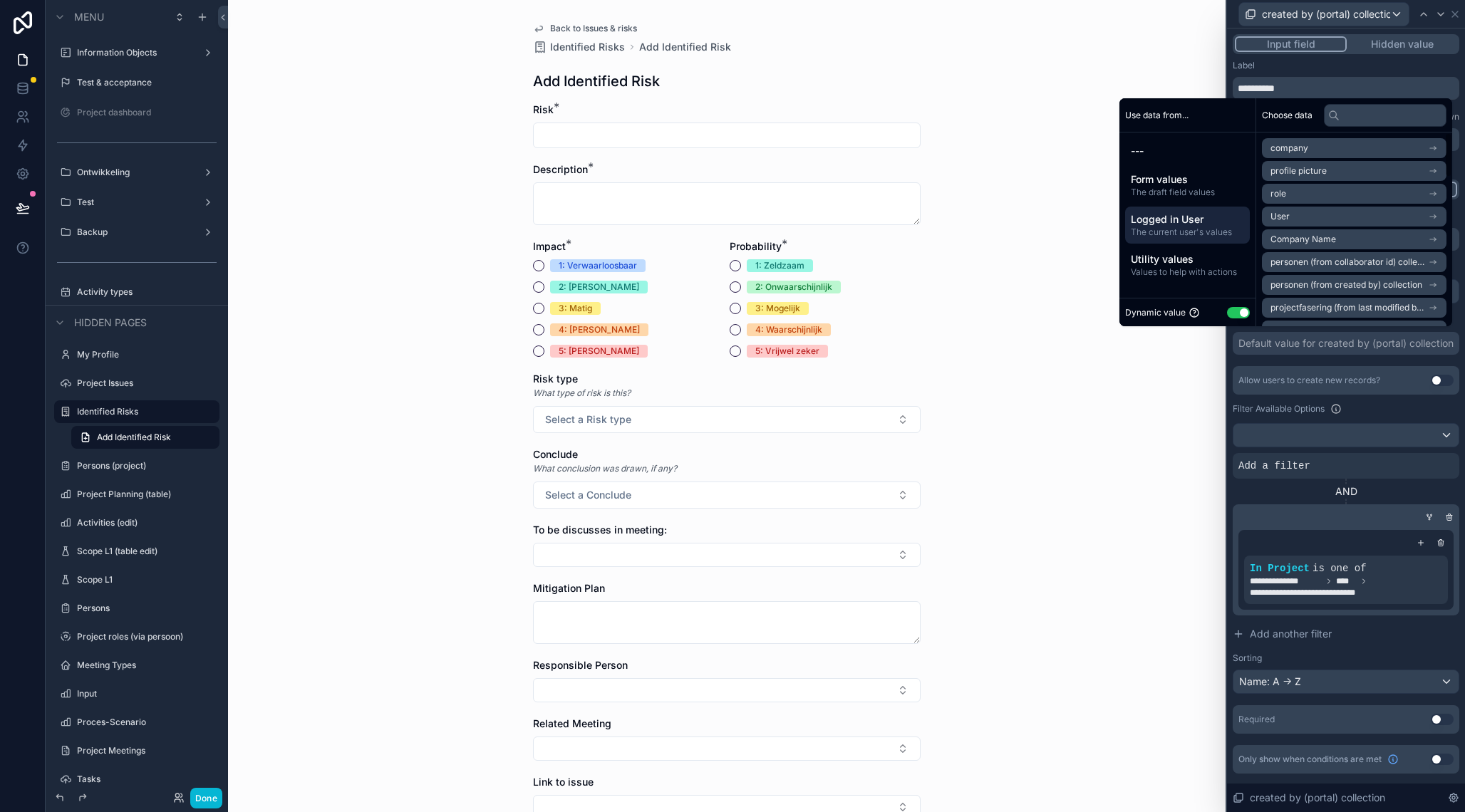
click at [1305, 218] on li "User" at bounding box center [1354, 216] width 184 height 20
click at [1341, 173] on li "User" at bounding box center [1354, 173] width 184 height 20
click at [1002, 588] on div "Back to Issues & risks Identified Risks Add Identified Risk Add Identified Risk…" at bounding box center [726, 406] width 997 height 812
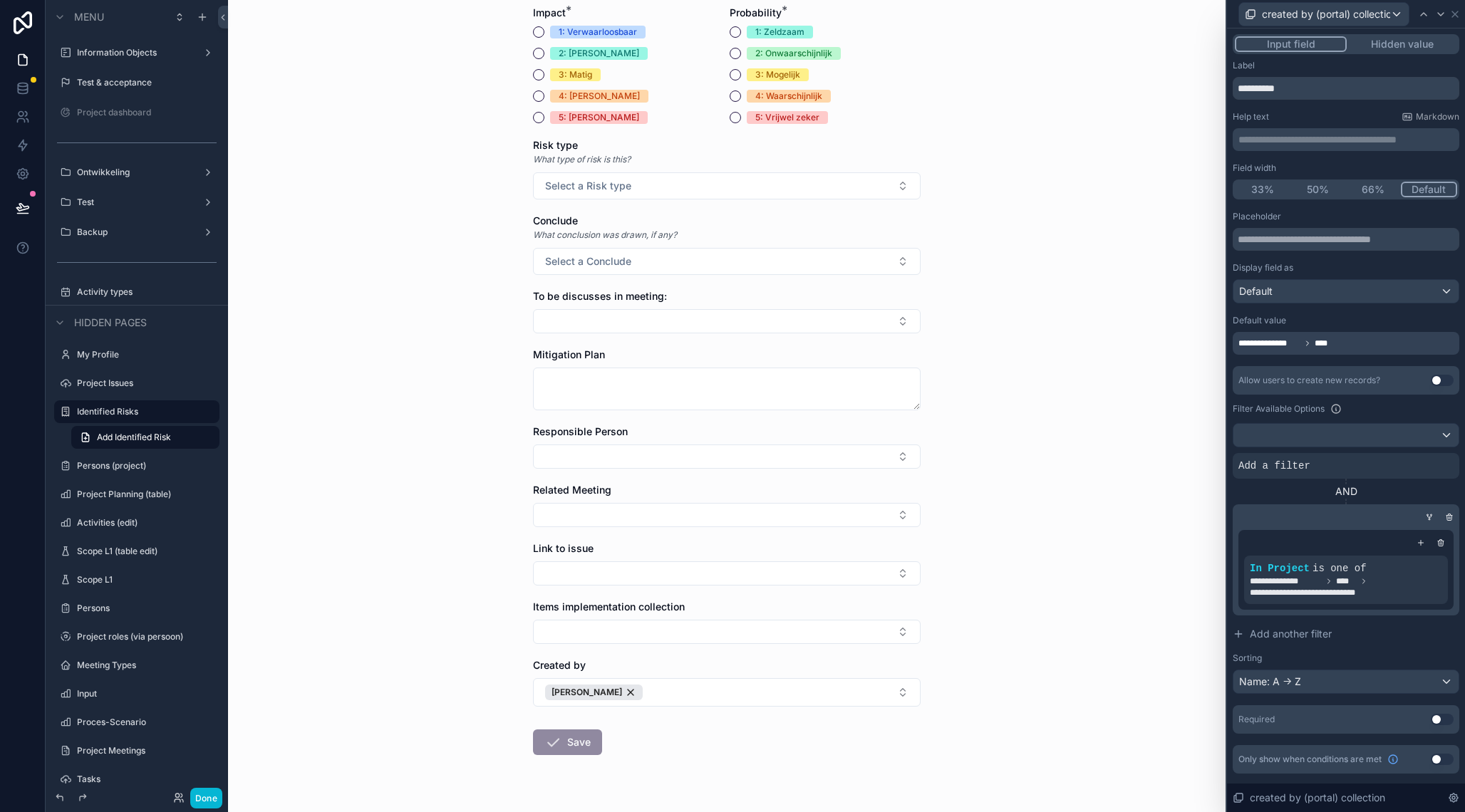
scroll to position [268, 0]
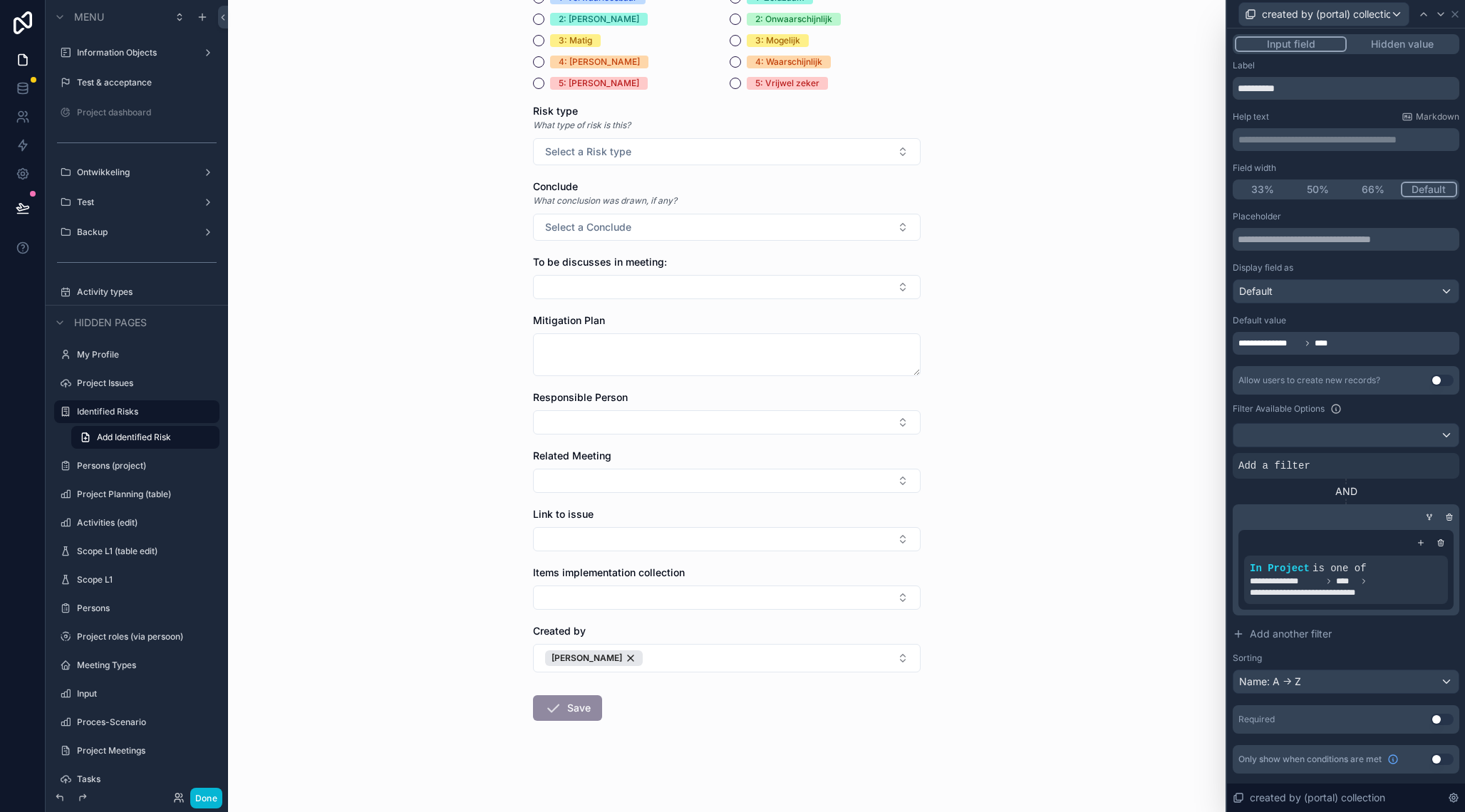
click at [1002, 450] on div "Back to Issues & risks Identified Risks Add Identified Risk Add Identified Risk…" at bounding box center [726, 138] width 997 height 812
click at [1455, 18] on icon at bounding box center [1456, 15] width 12 height 12
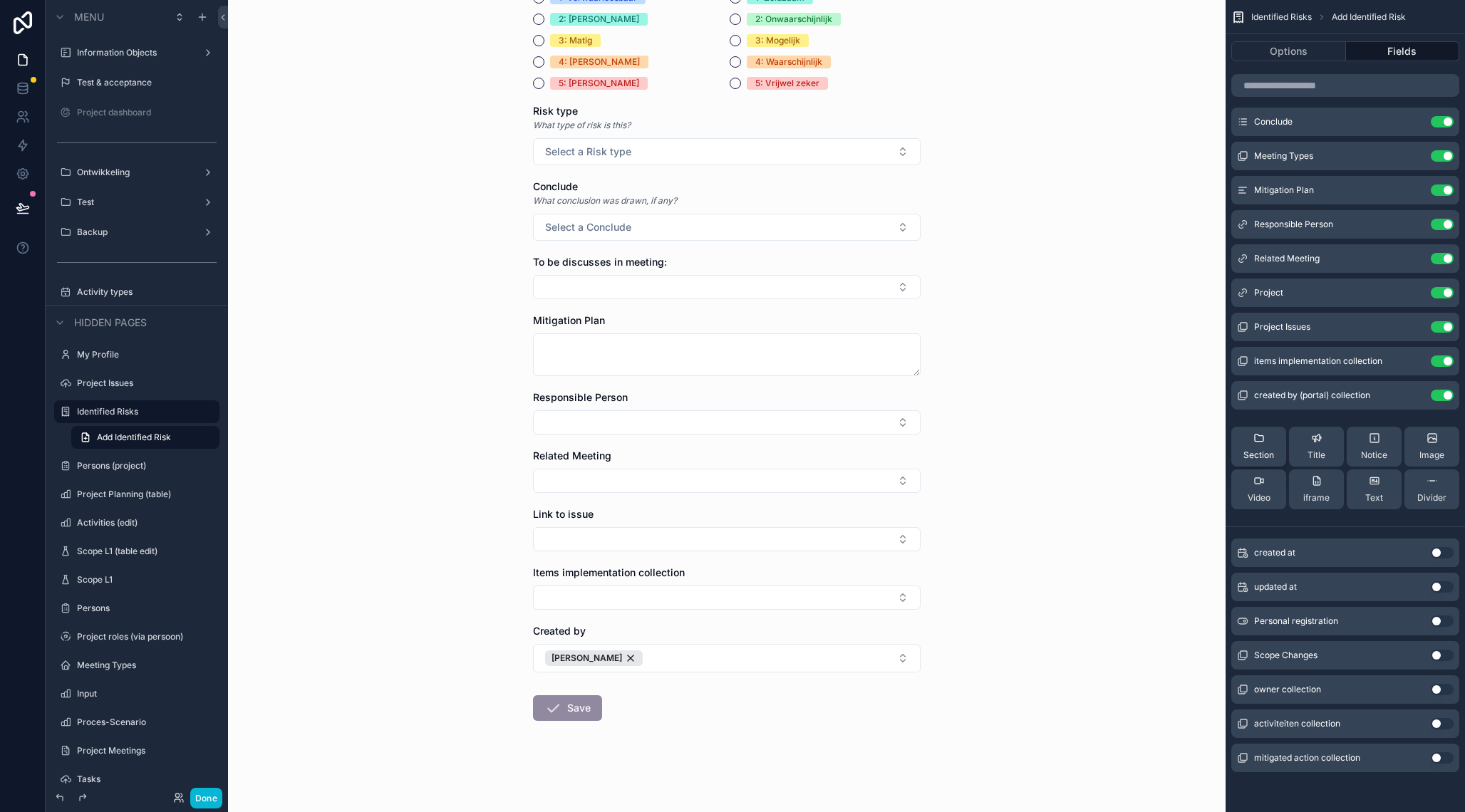
click at [1267, 450] on span "Section" at bounding box center [1259, 455] width 31 height 12
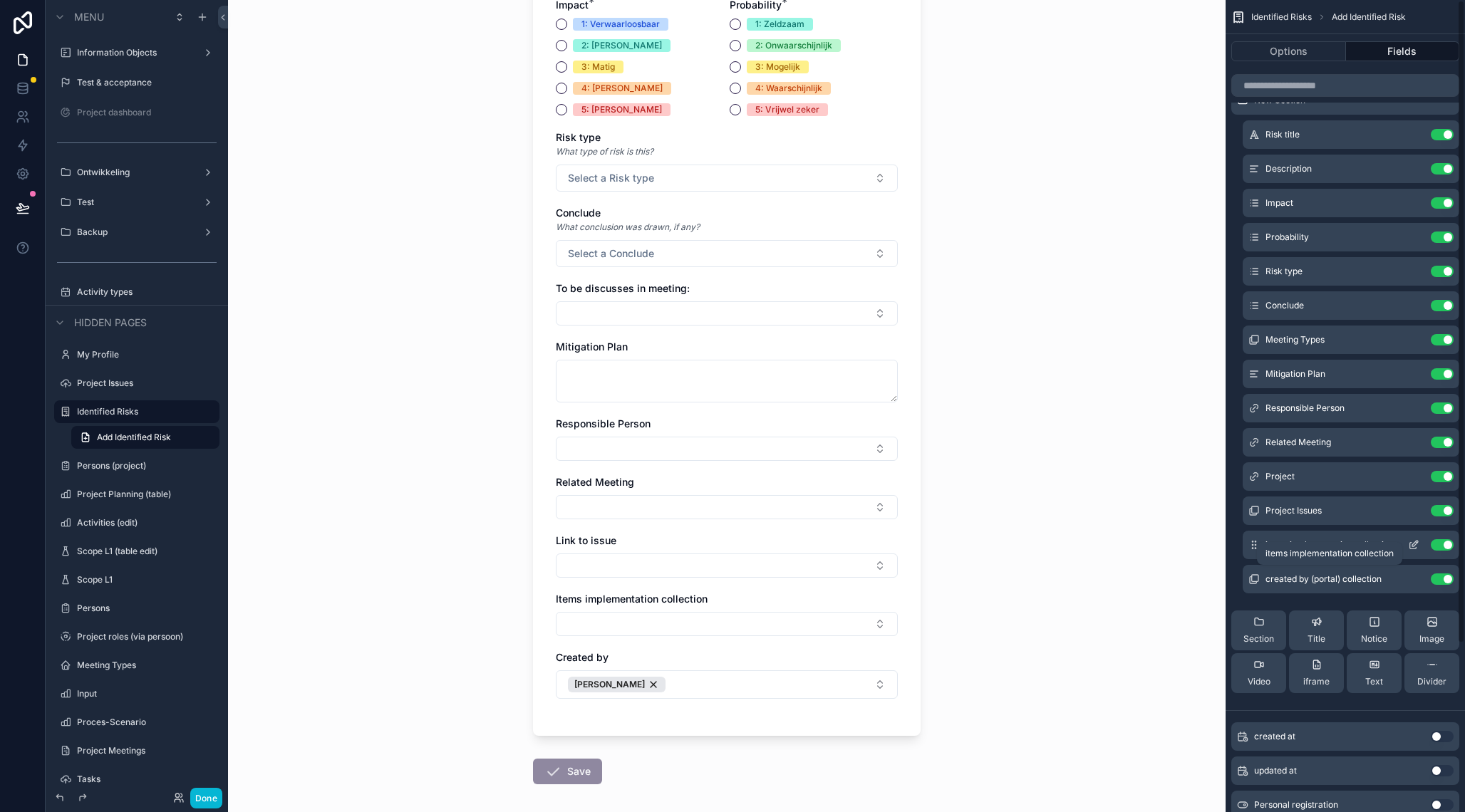
scroll to position [0, 0]
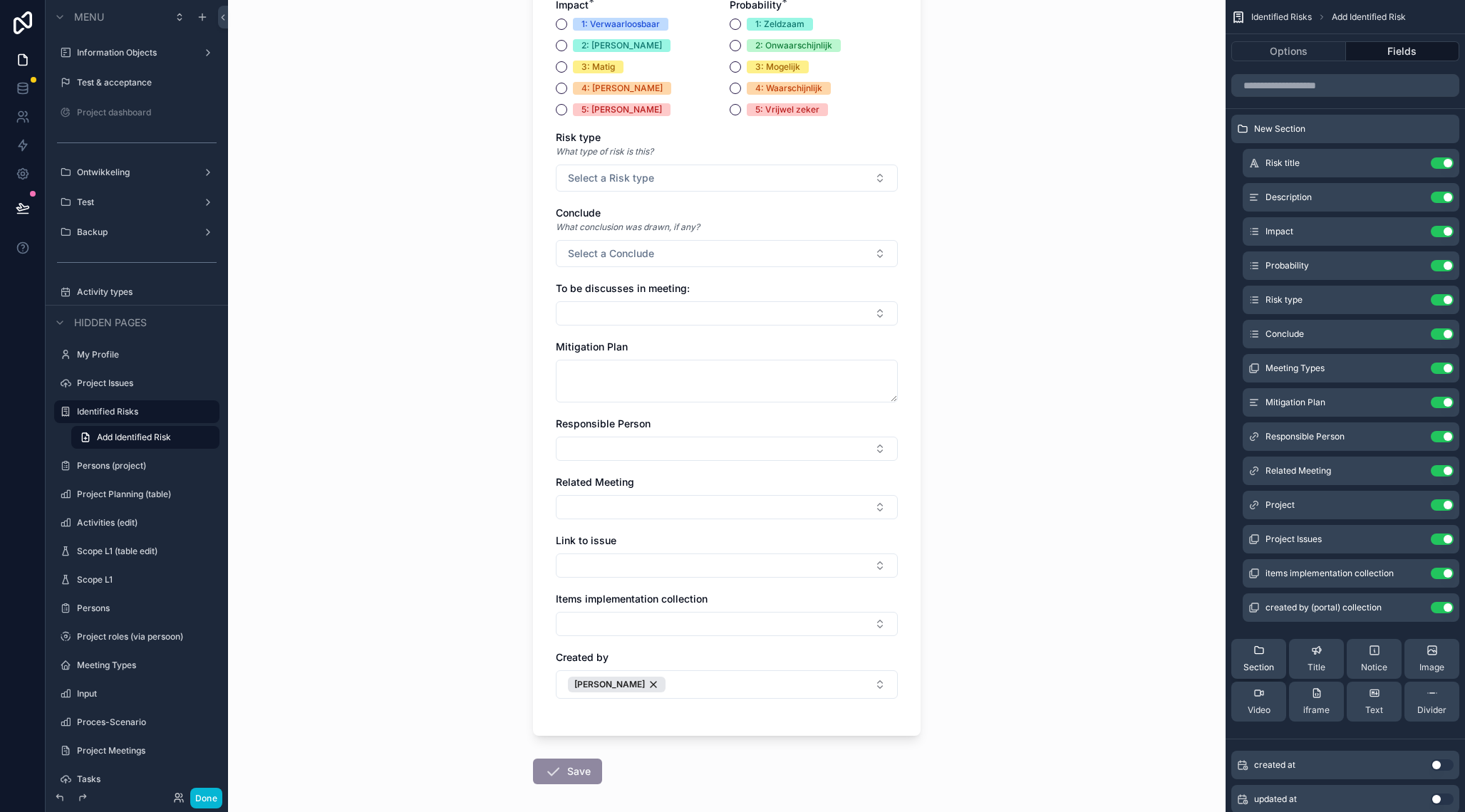
click at [1254, 659] on div "Section" at bounding box center [1259, 658] width 31 height 28
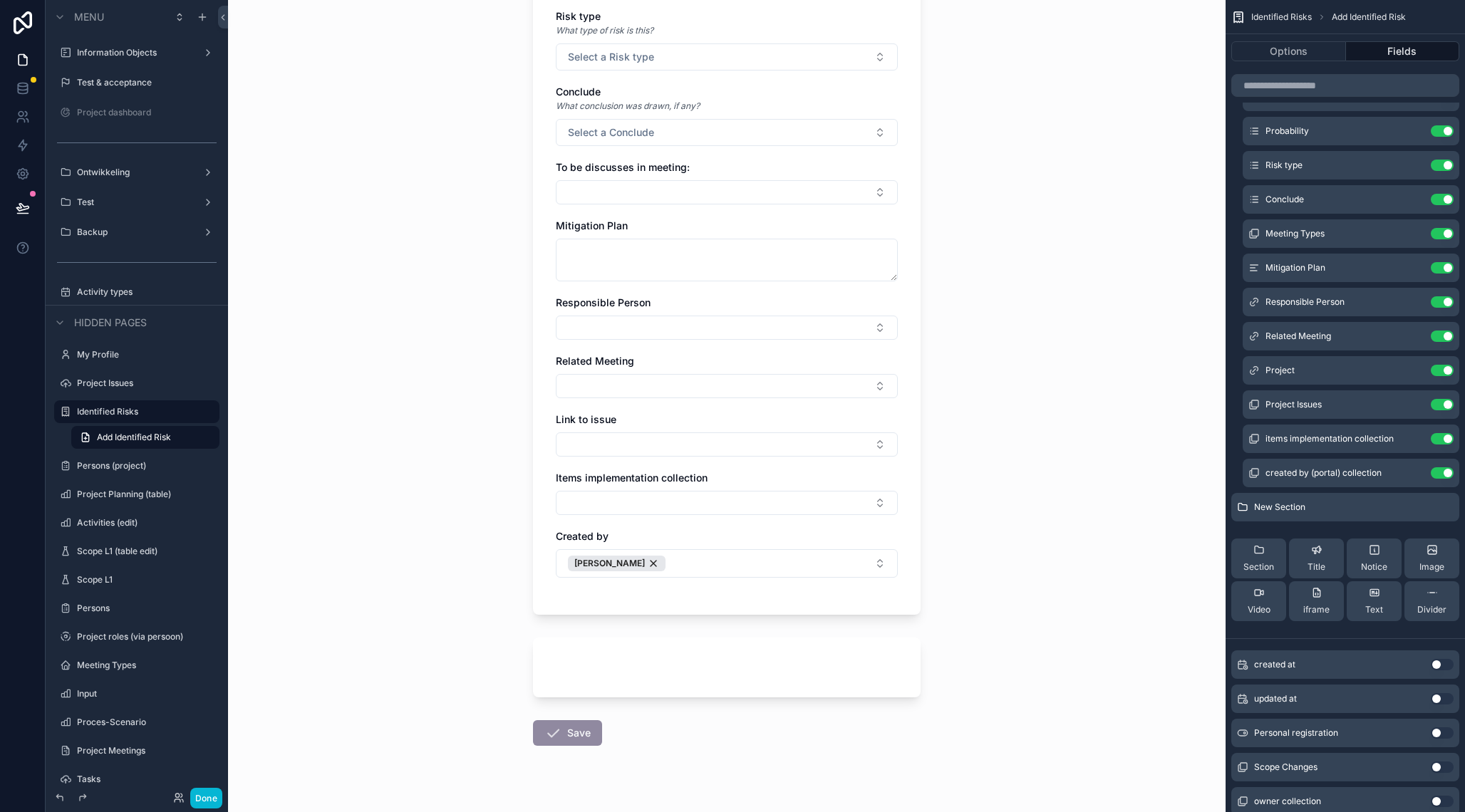
scroll to position [409, 0]
click at [1371, 607] on span "Text" at bounding box center [1374, 610] width 17 height 12
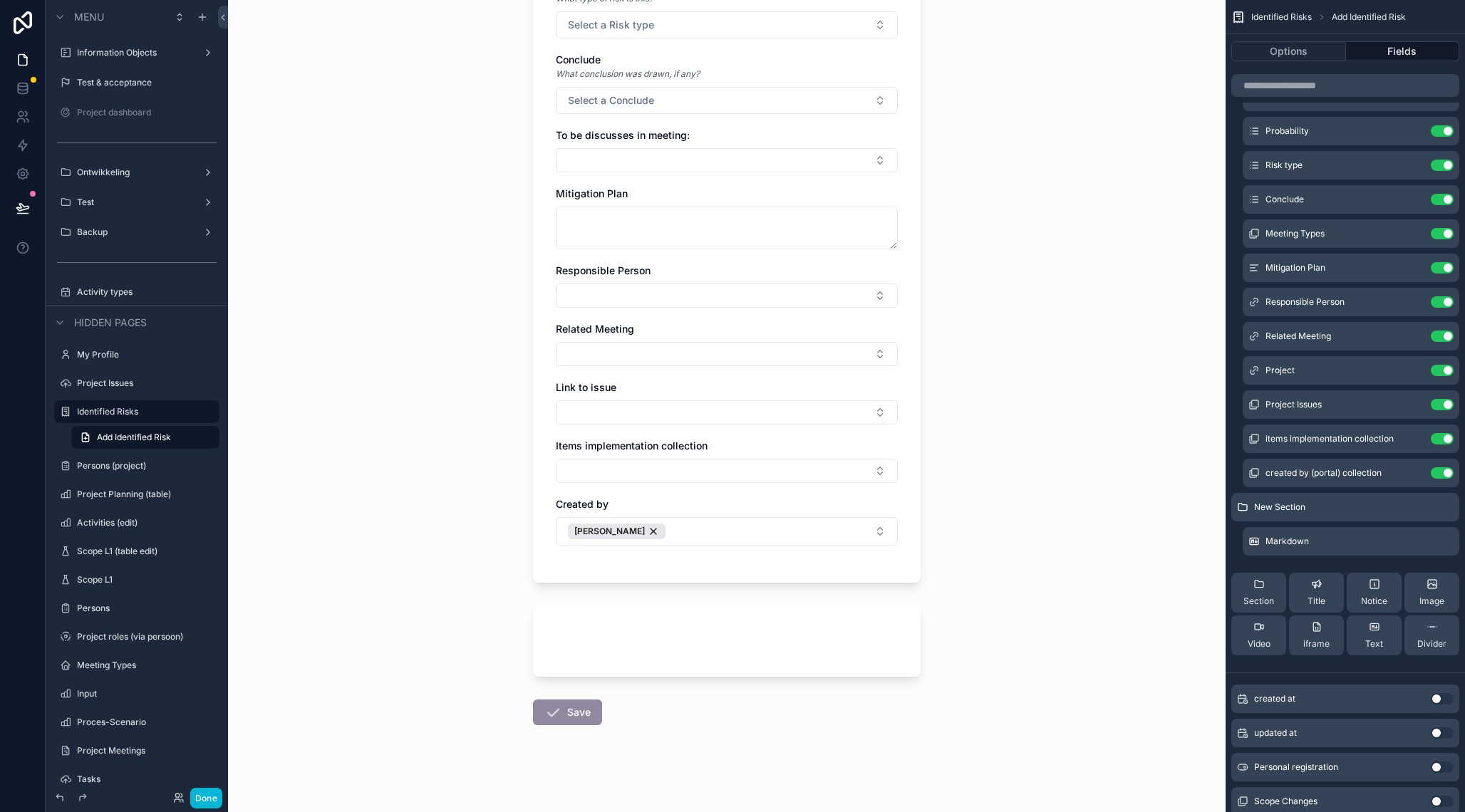
scroll to position [444, 0]
click at [1421, 542] on div "scrollable content" at bounding box center [1431, 542] width 46 height 12
click at [1413, 543] on icon "scrollable content" at bounding box center [1415, 540] width 6 height 6
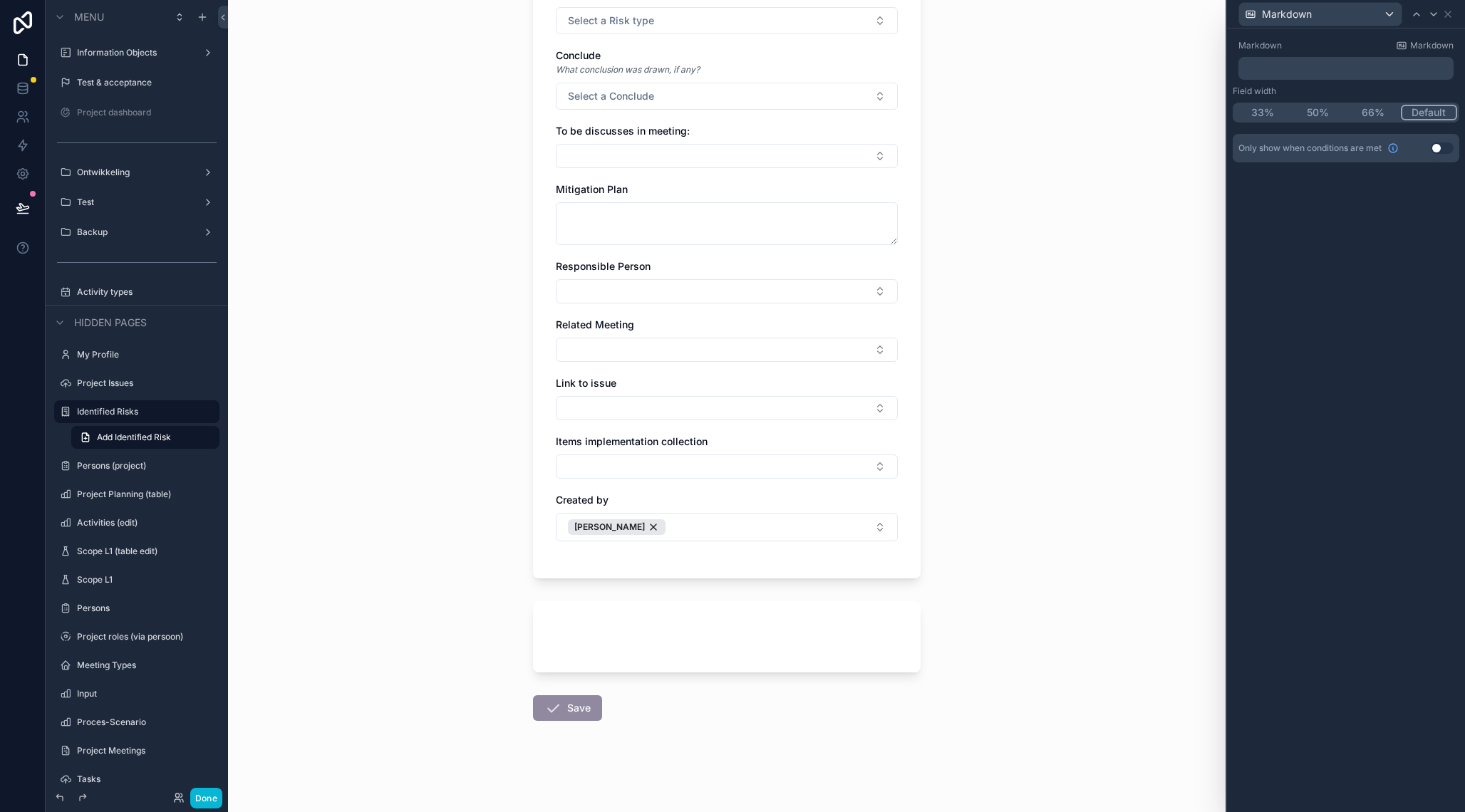
click at [1295, 71] on p "﻿" at bounding box center [1348, 68] width 207 height 15
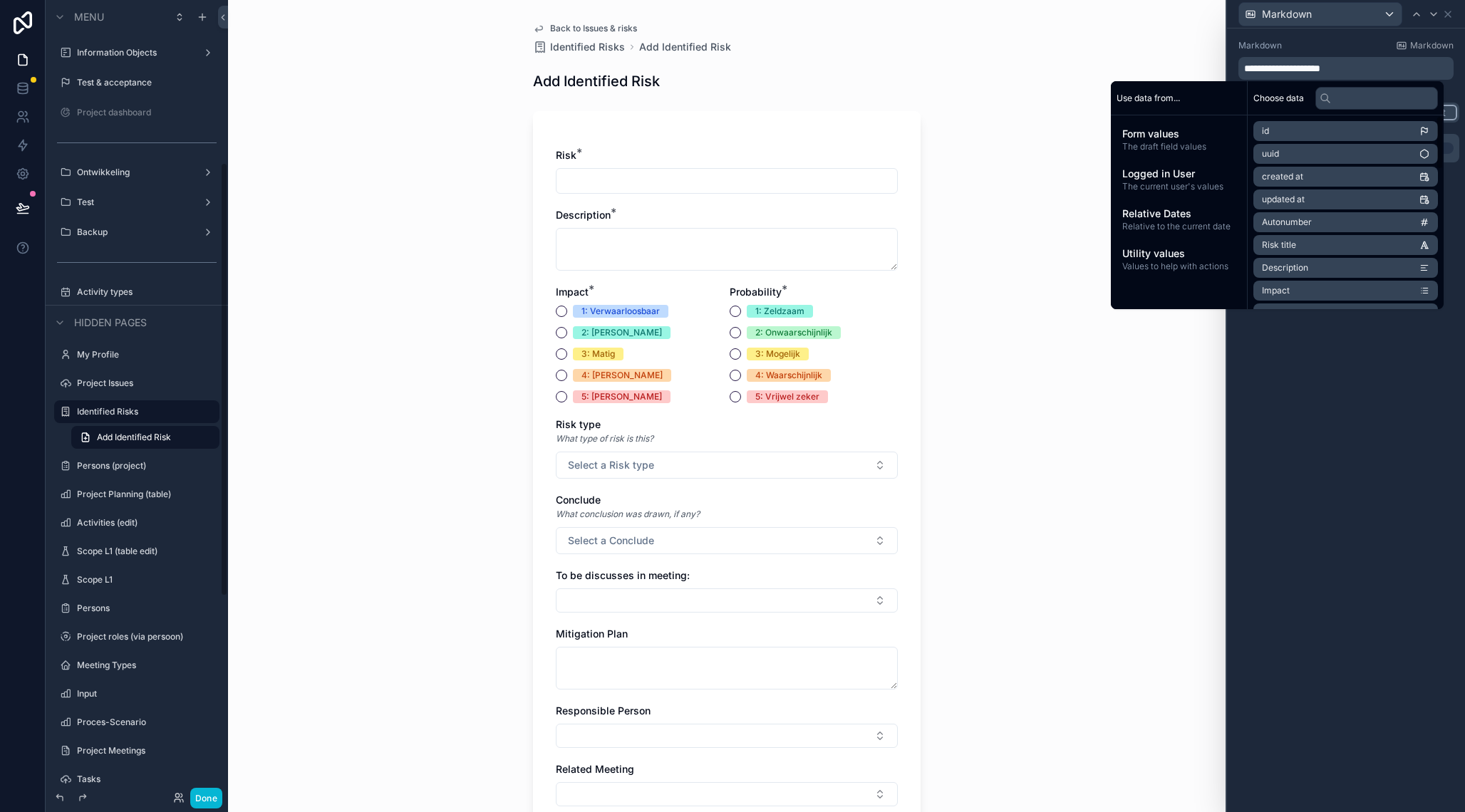
scroll to position [298, 0]
click at [1320, 387] on div "**********" at bounding box center [1346, 420] width 238 height 784
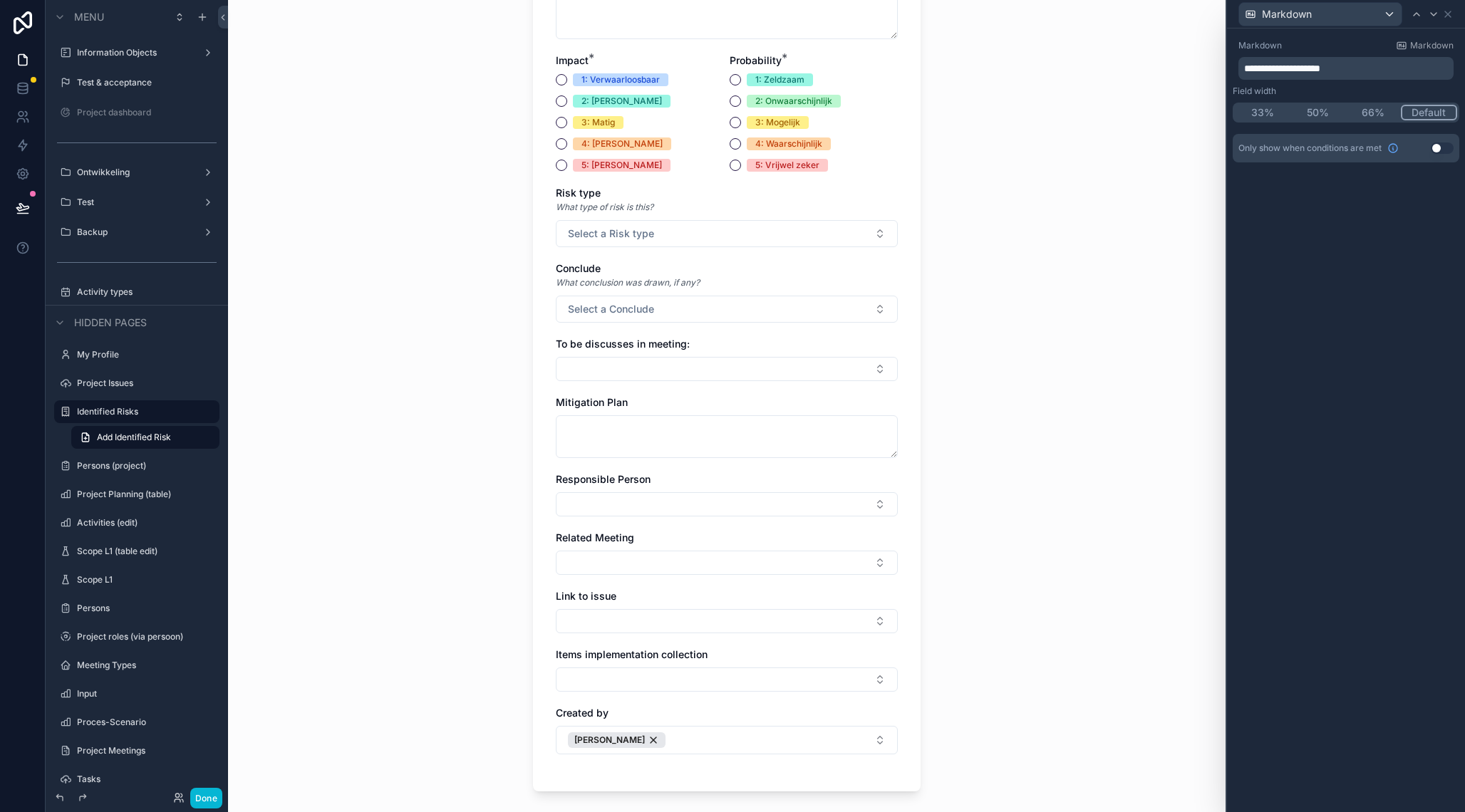
scroll to position [462, 0]
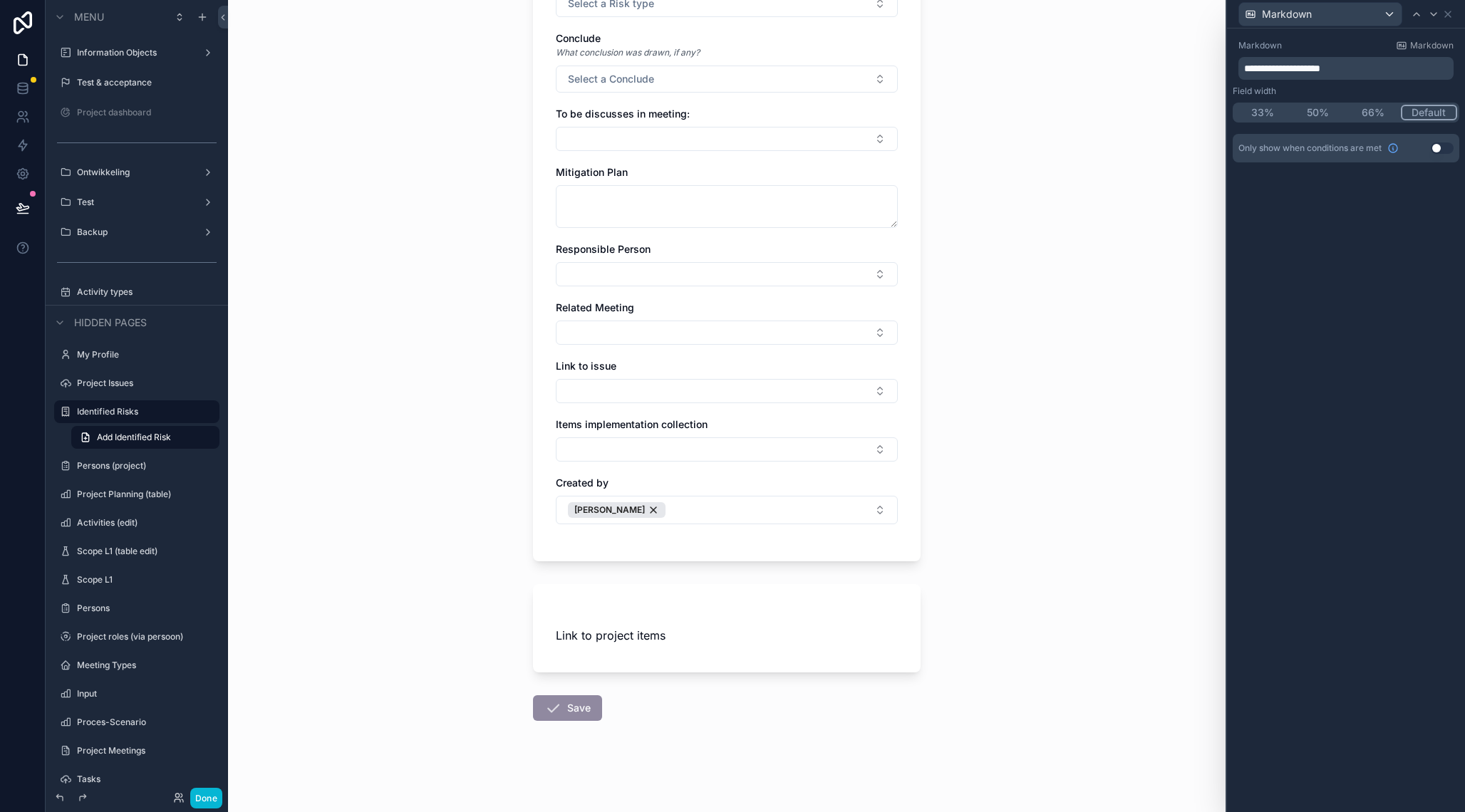
click at [1455, 16] on div "Markdown" at bounding box center [1346, 14] width 227 height 28
click at [1451, 16] on icon at bounding box center [1448, 15] width 12 height 12
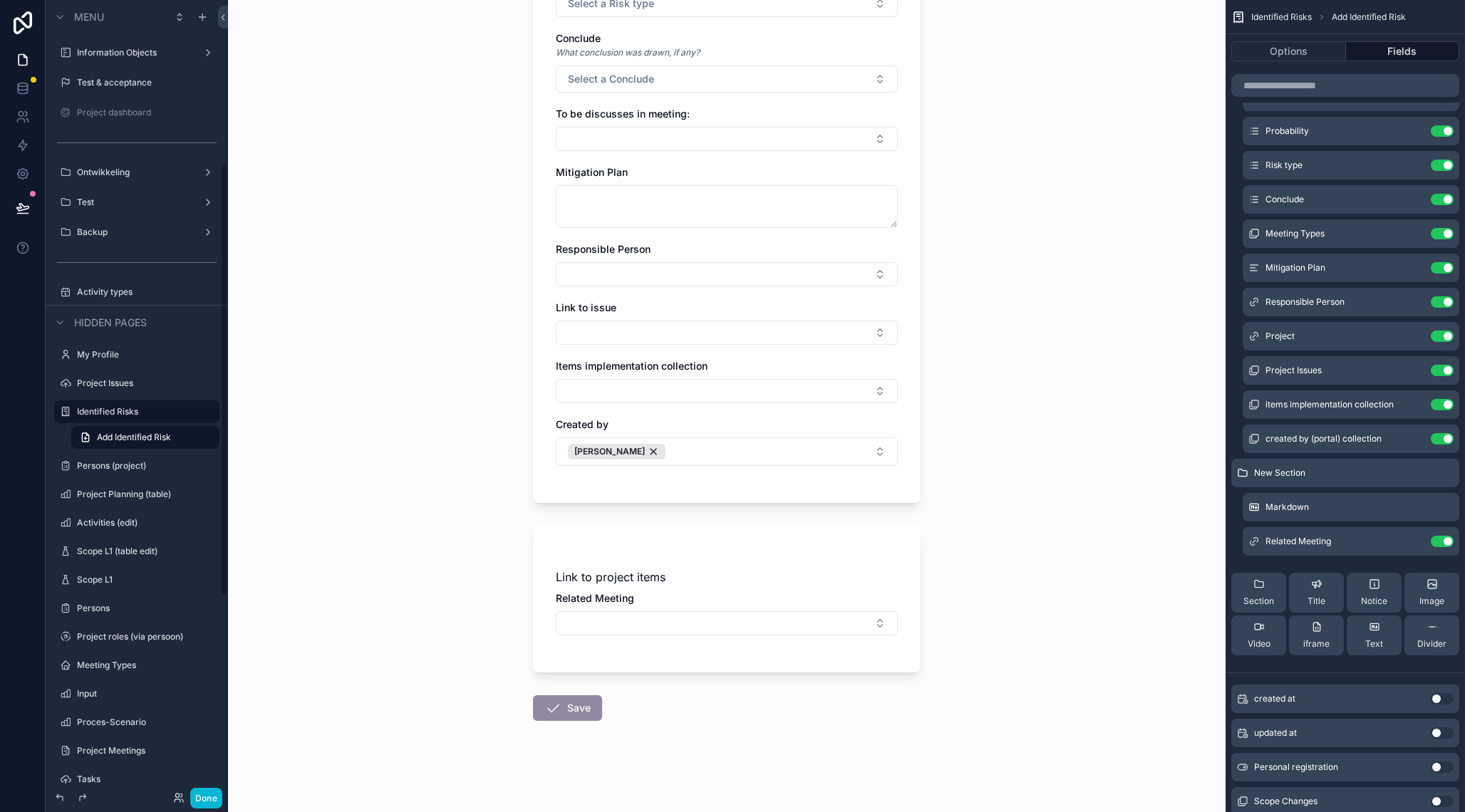
scroll to position [0, 0]
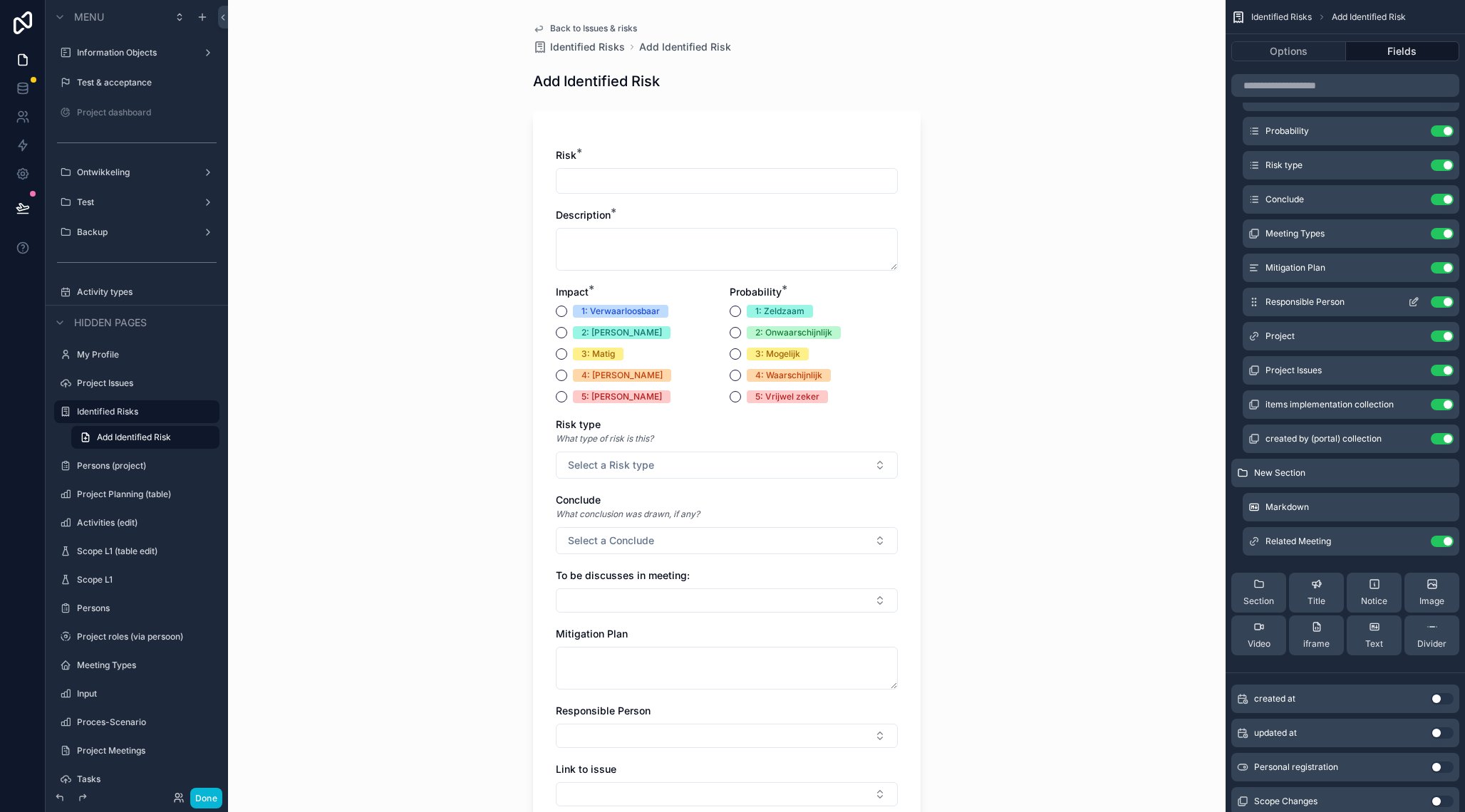
click at [1254, 304] on icon "scrollable content" at bounding box center [1254, 302] width 12 height 12
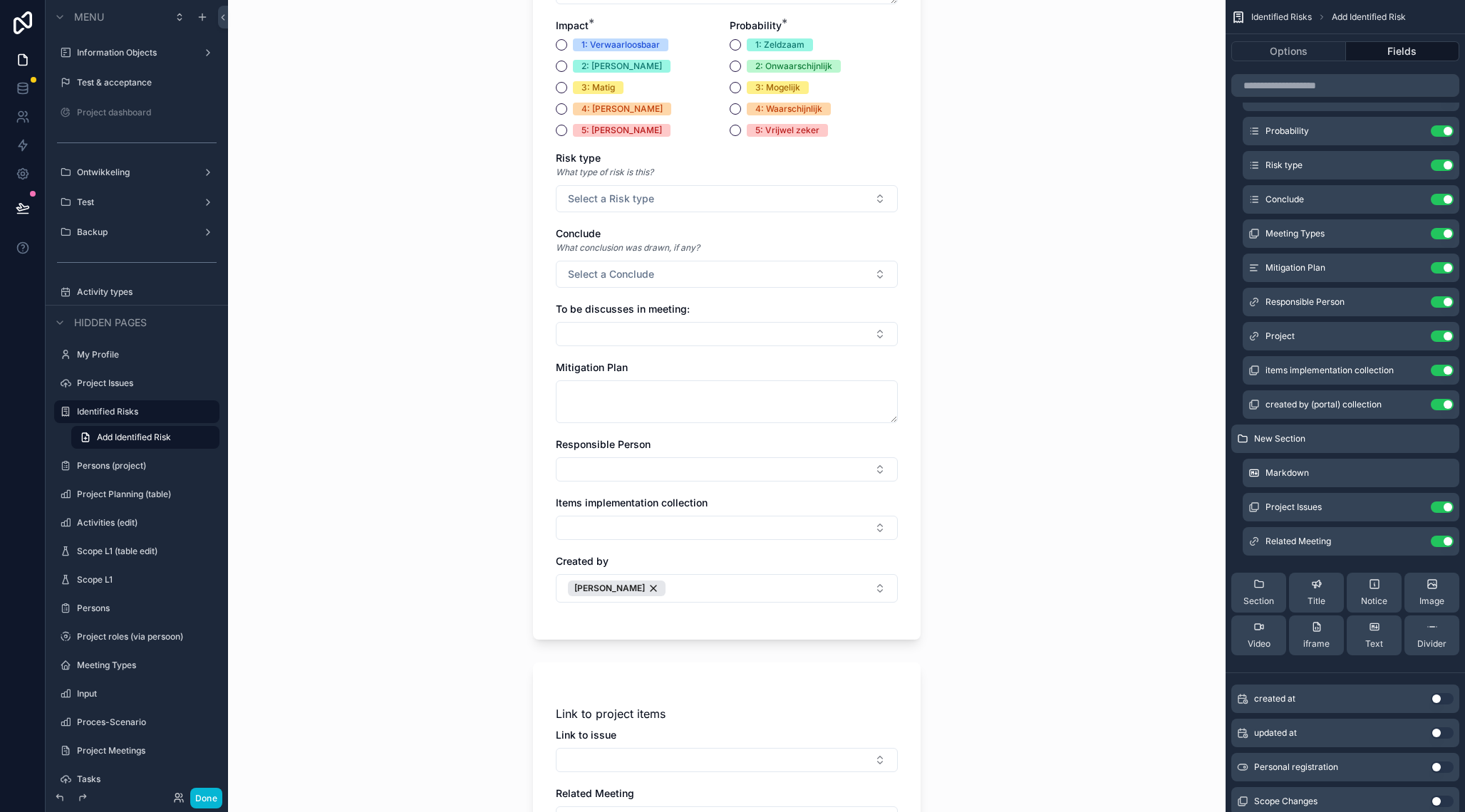
scroll to position [462, 0]
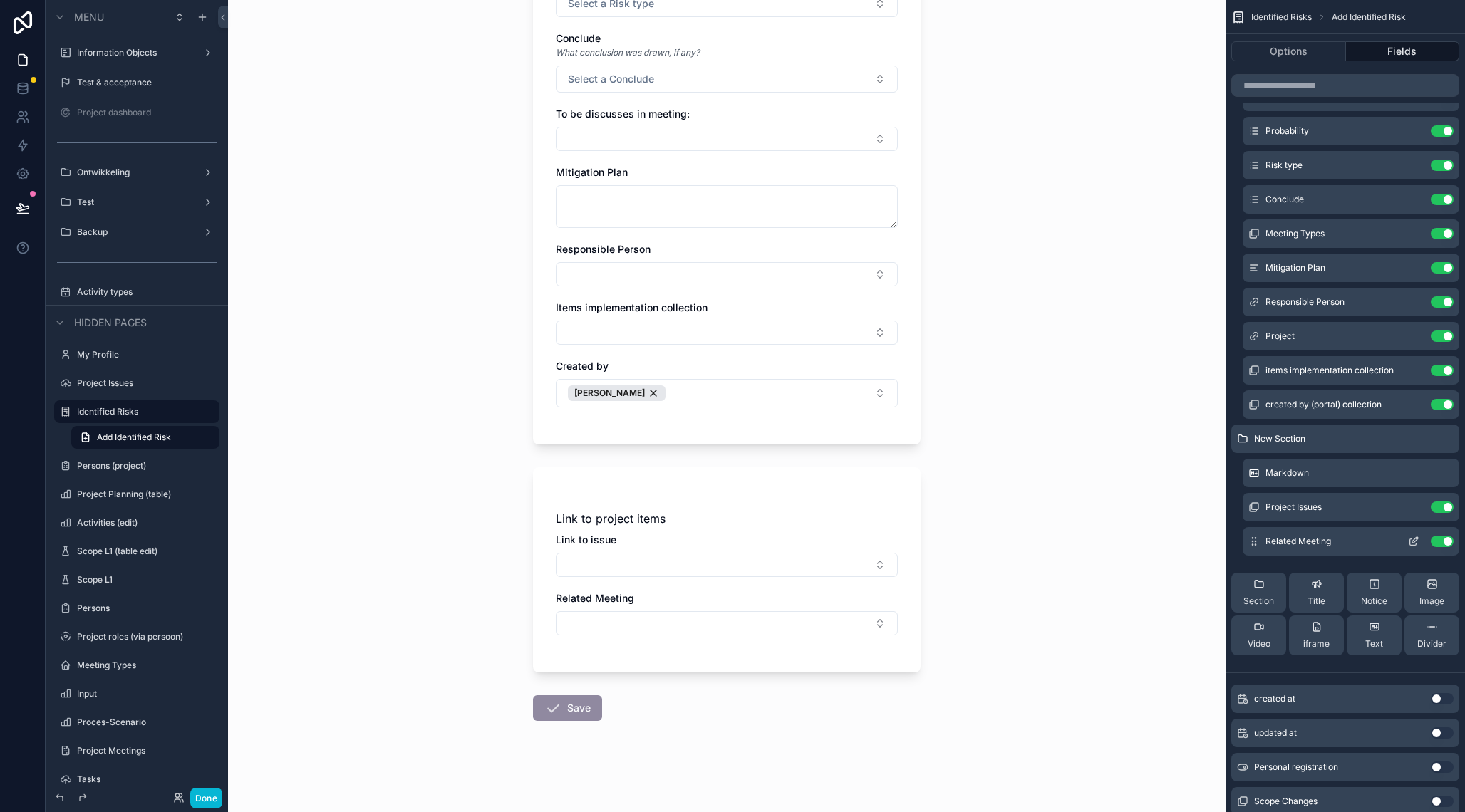
click at [1417, 545] on icon "scrollable content" at bounding box center [1413, 543] width 7 height 7
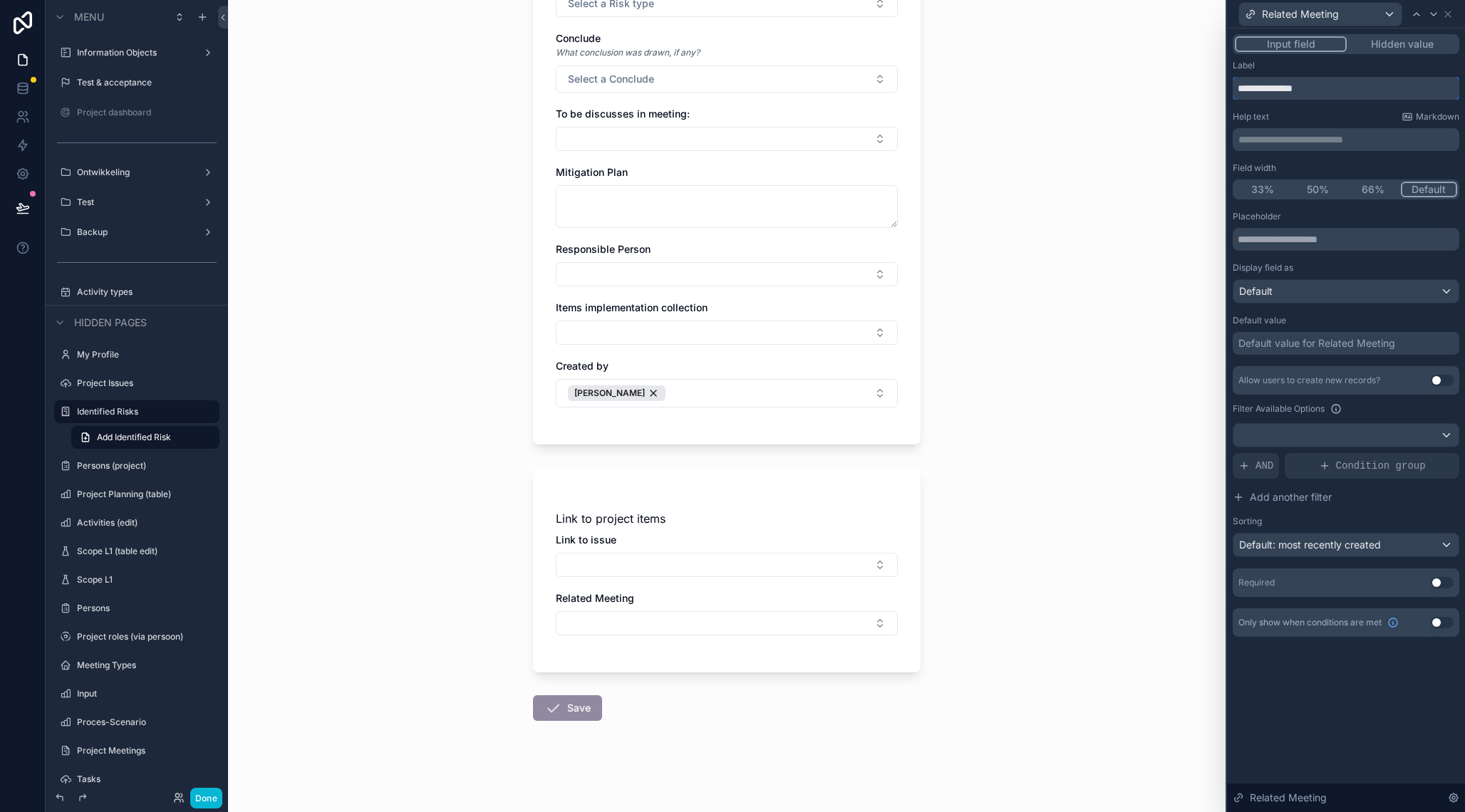
click at [1254, 95] on input "**********" at bounding box center [1346, 88] width 227 height 23
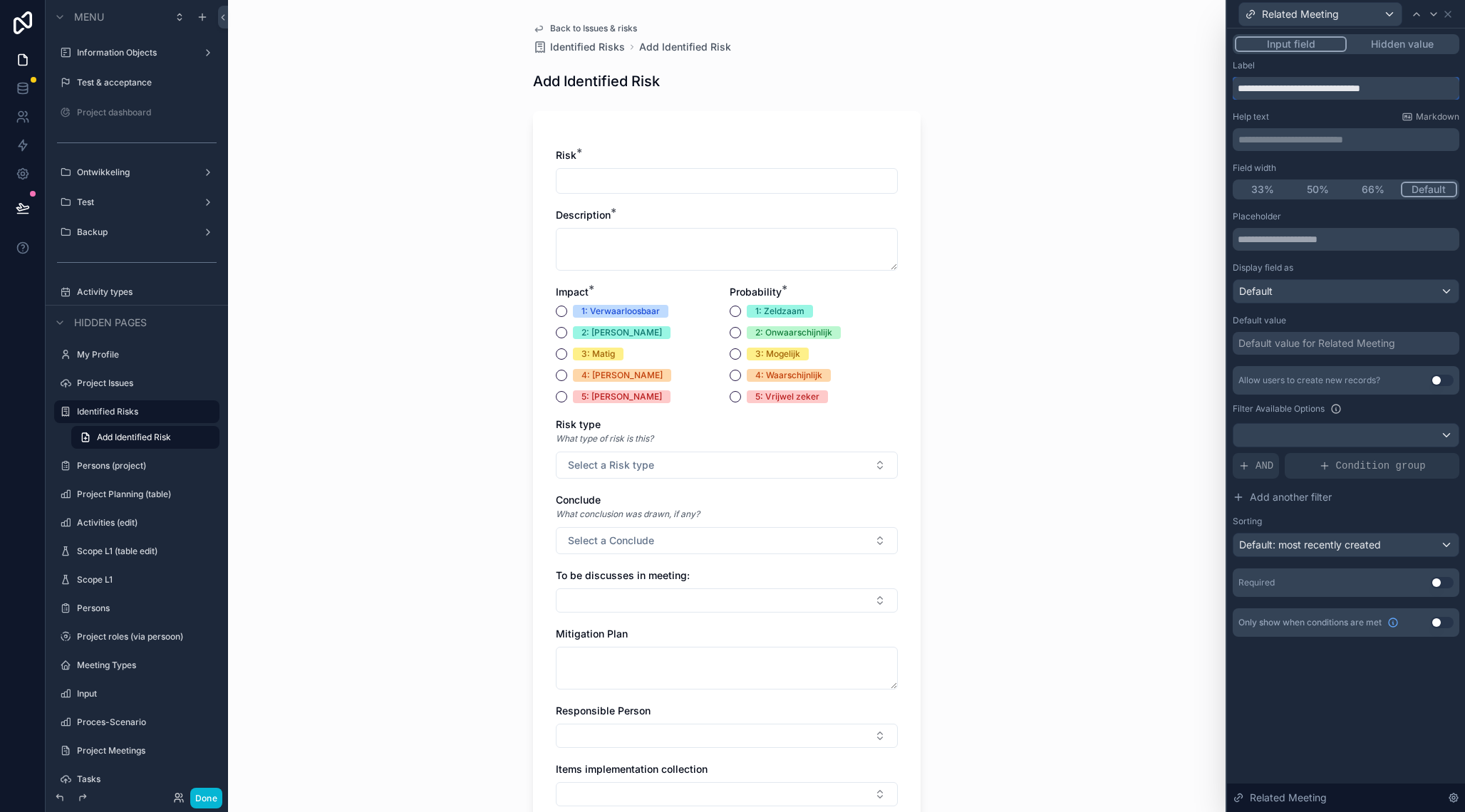
scroll to position [298, 0]
drag, startPoint x: 1303, startPoint y: 88, endPoint x: 1214, endPoint y: 88, distance: 89.0
click at [1233, 88] on input "**********" at bounding box center [1346, 88] width 227 height 23
type input "**********"
click at [1450, 14] on icon at bounding box center [1448, 15] width 12 height 12
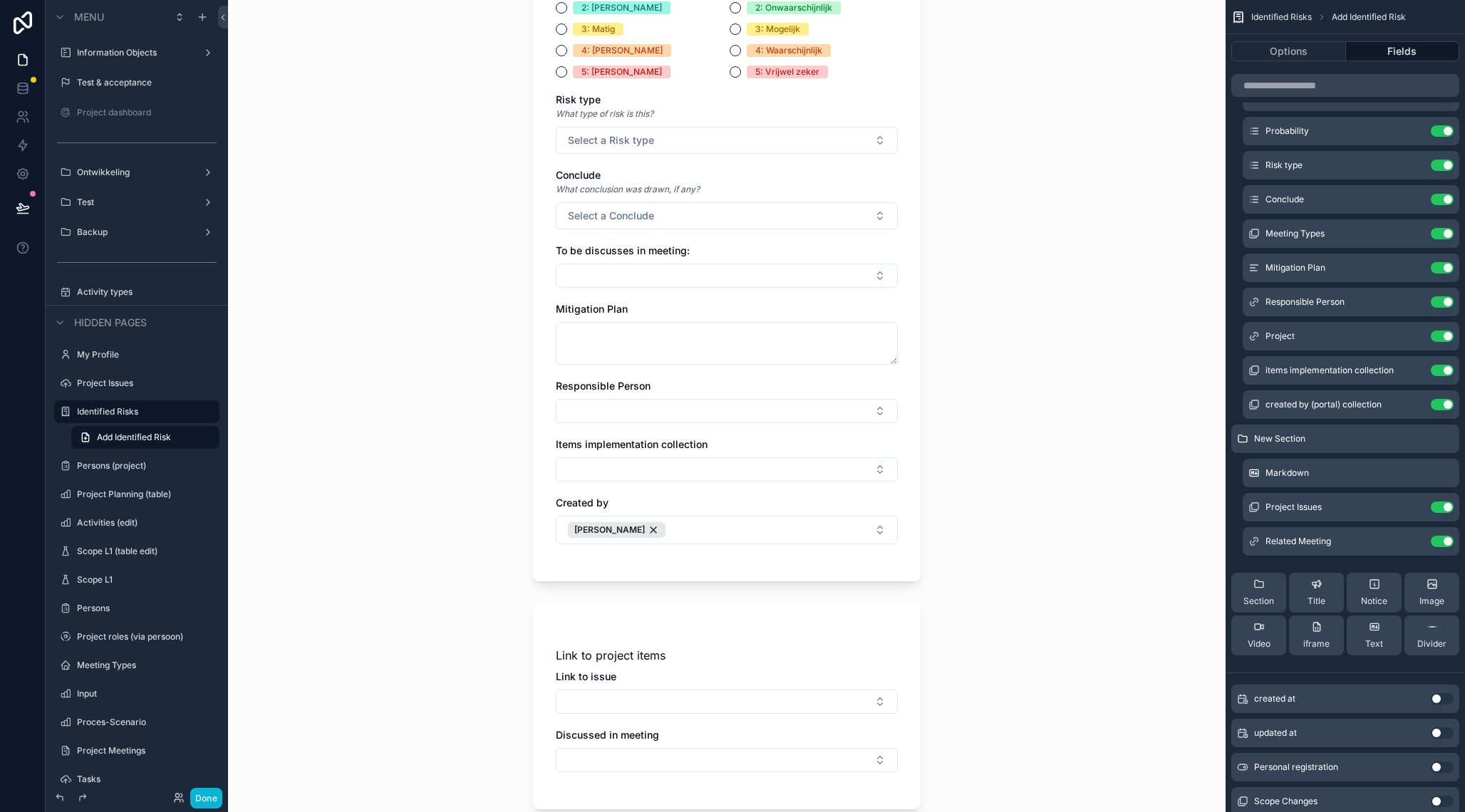
scroll to position [462, 0]
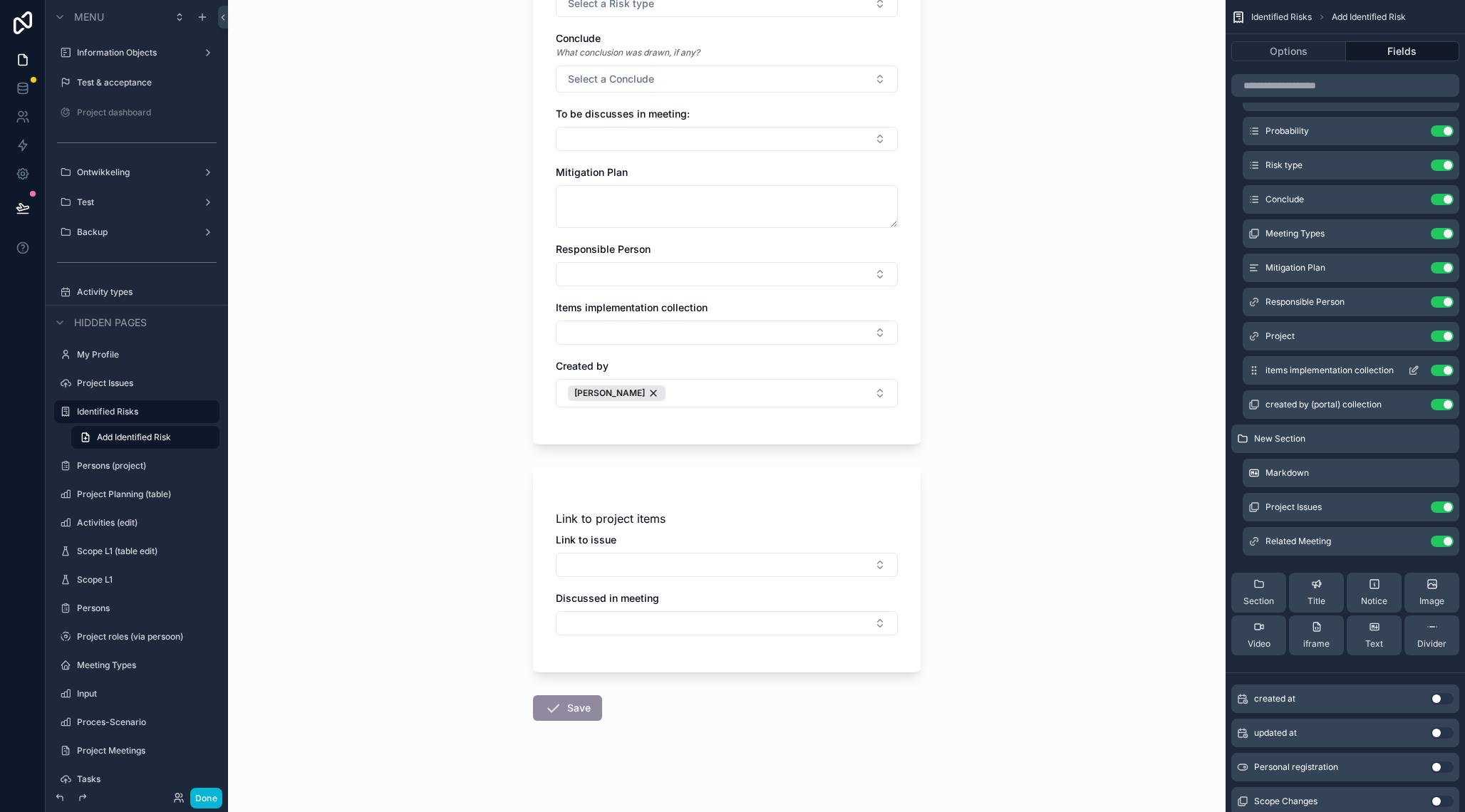
click at [1415, 368] on icon "scrollable content" at bounding box center [1415, 369] width 6 height 6
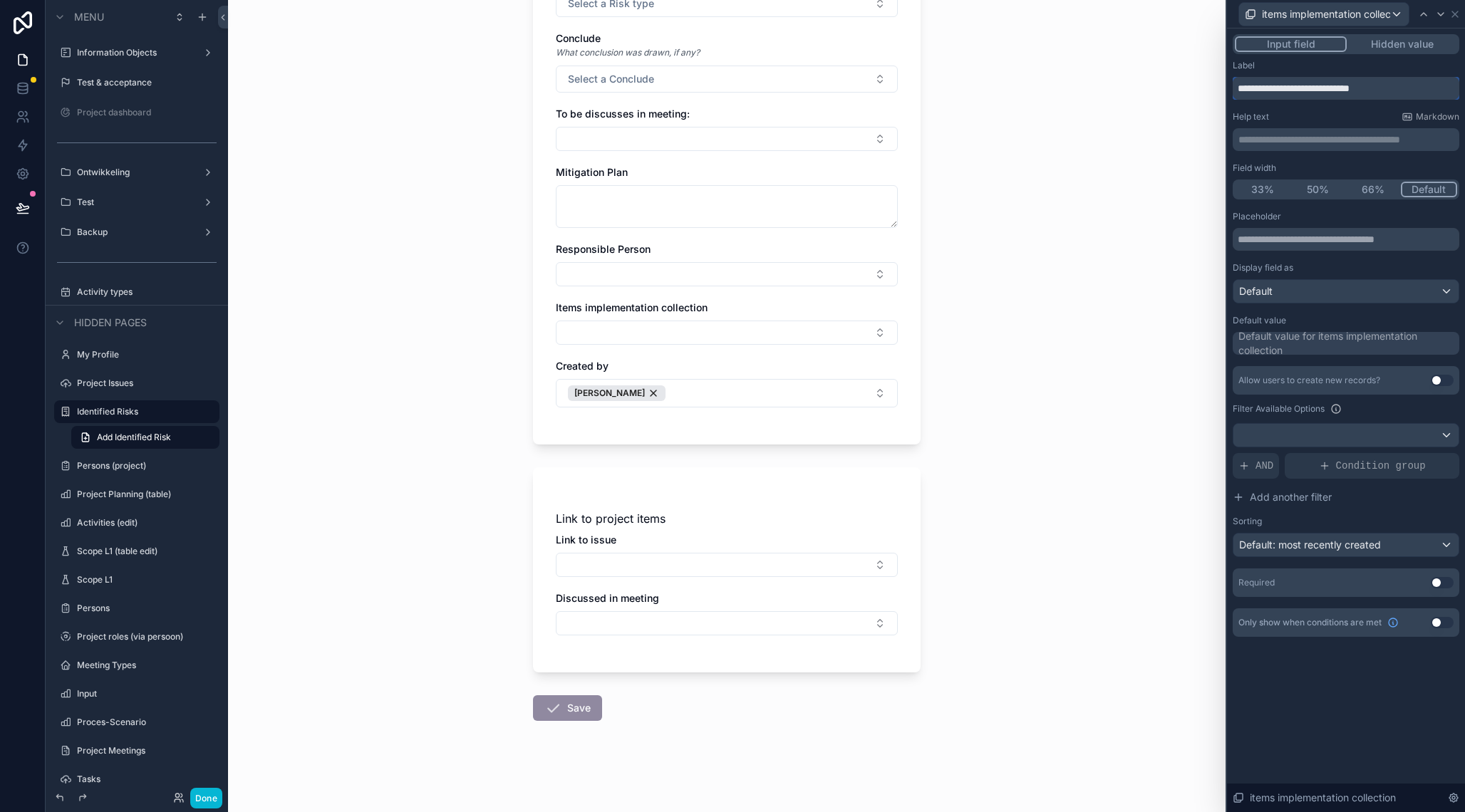
drag, startPoint x: 1269, startPoint y: 90, endPoint x: 1202, endPoint y: 90, distance: 67.0
click at [1233, 90] on input "**********" at bounding box center [1346, 88] width 227 height 23
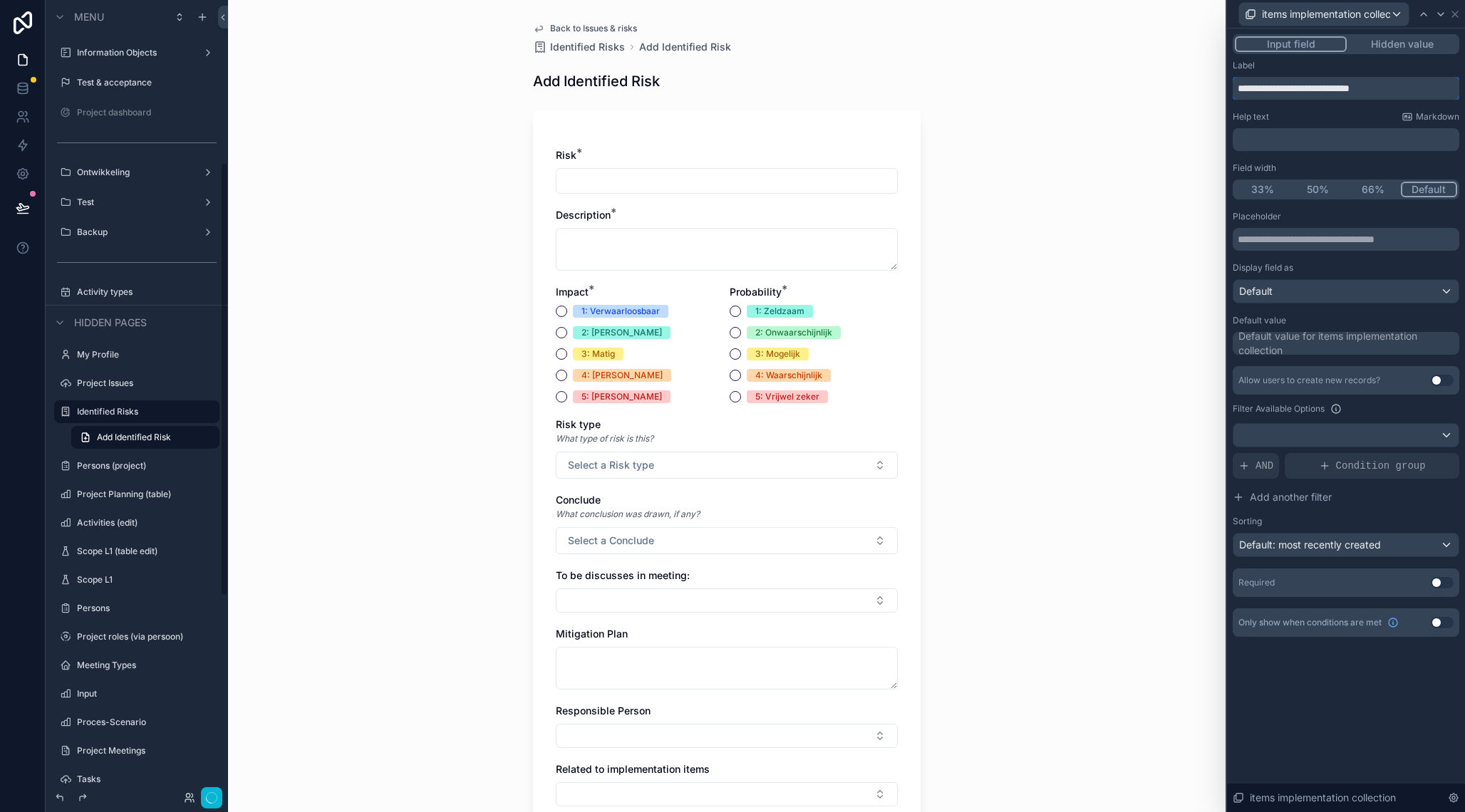
scroll to position [298, 0]
type input "**********"
click at [1330, 464] on div "Condition group" at bounding box center [1372, 465] width 175 height 25
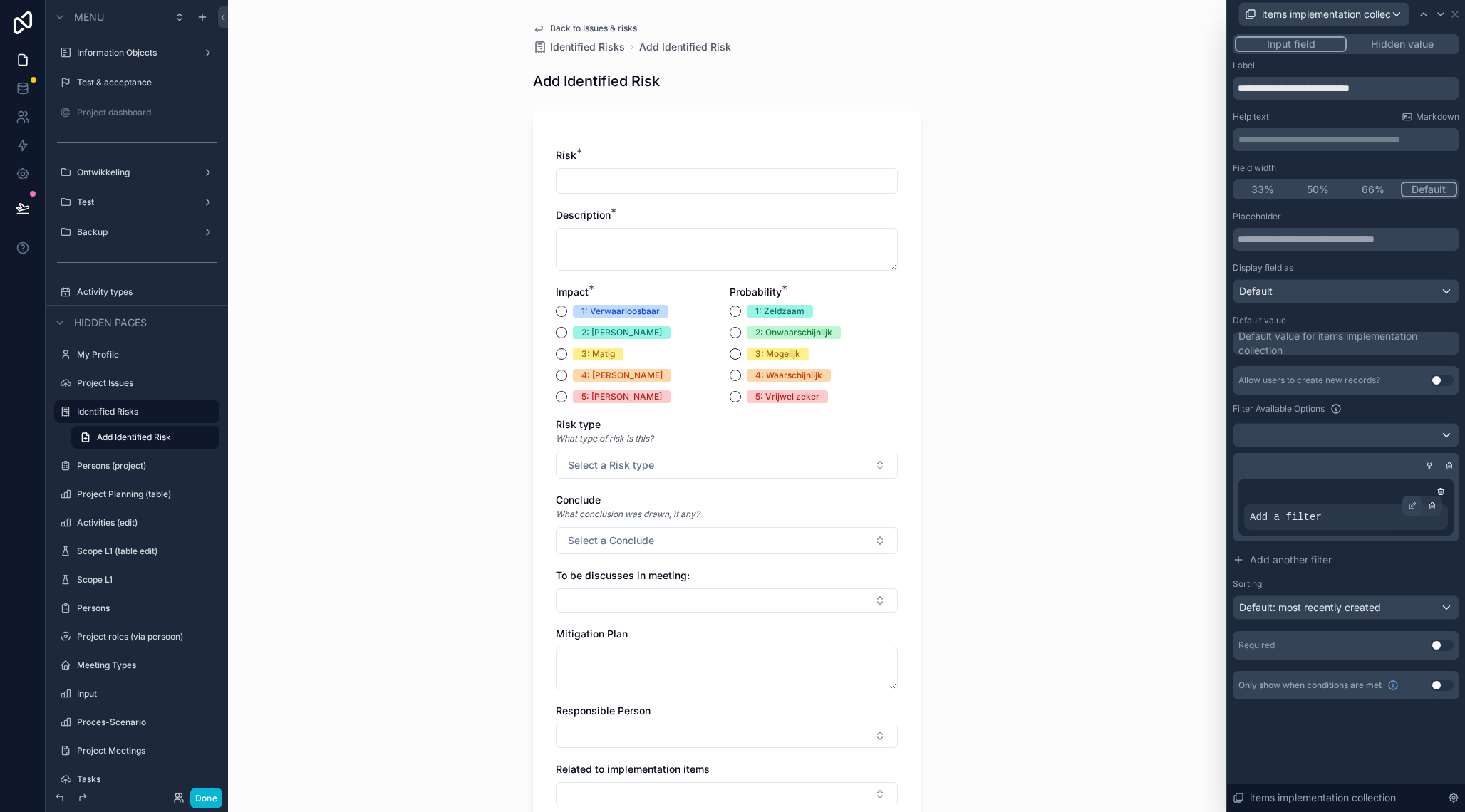
click at [1413, 505] on icon at bounding box center [1413, 506] width 9 height 9
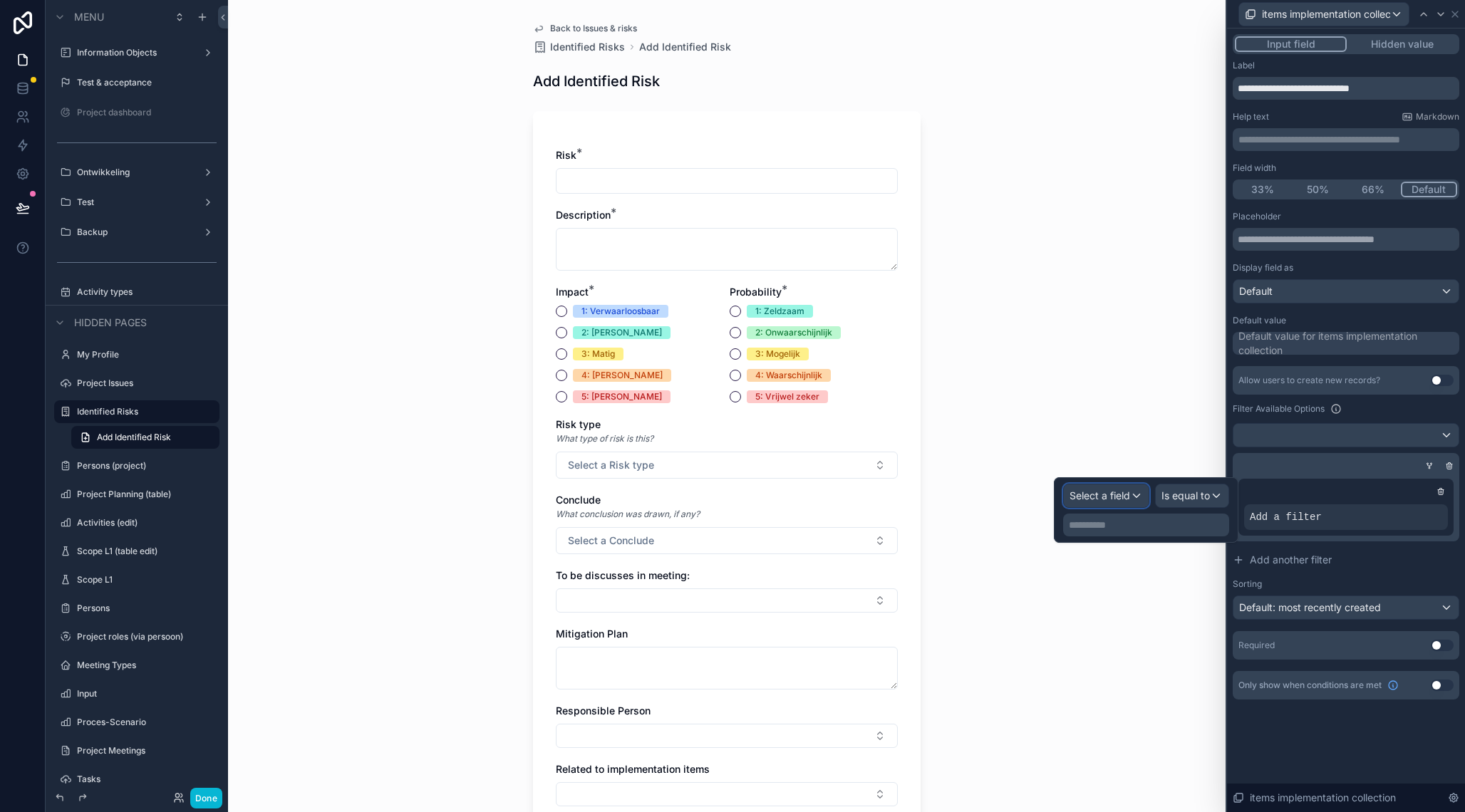
click at [1112, 497] on span "Select a field" at bounding box center [1099, 495] width 60 height 12
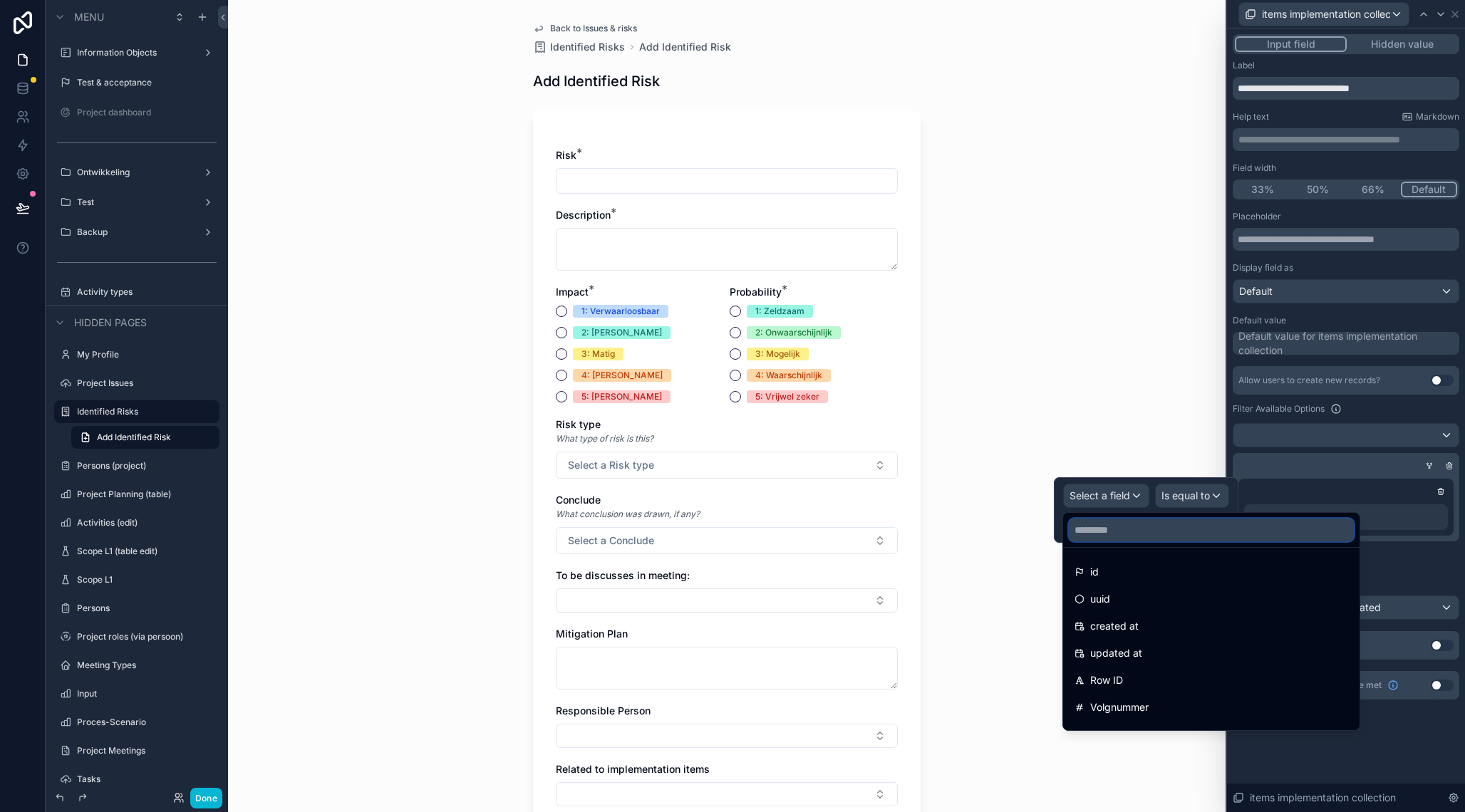
click at [1109, 536] on input "text" at bounding box center [1211, 529] width 285 height 23
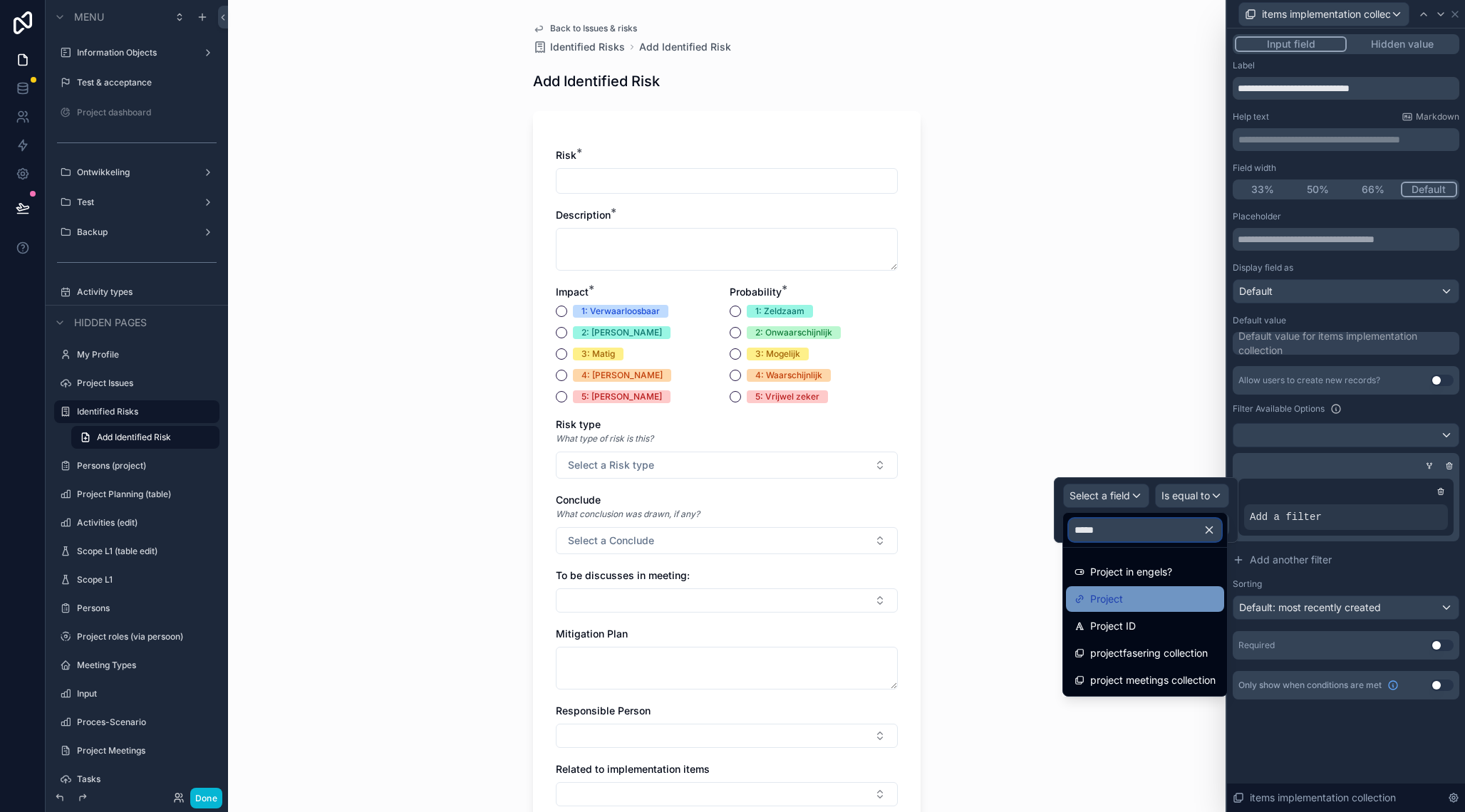
type input "*****"
click at [1133, 605] on div "Project" at bounding box center [1145, 599] width 141 height 17
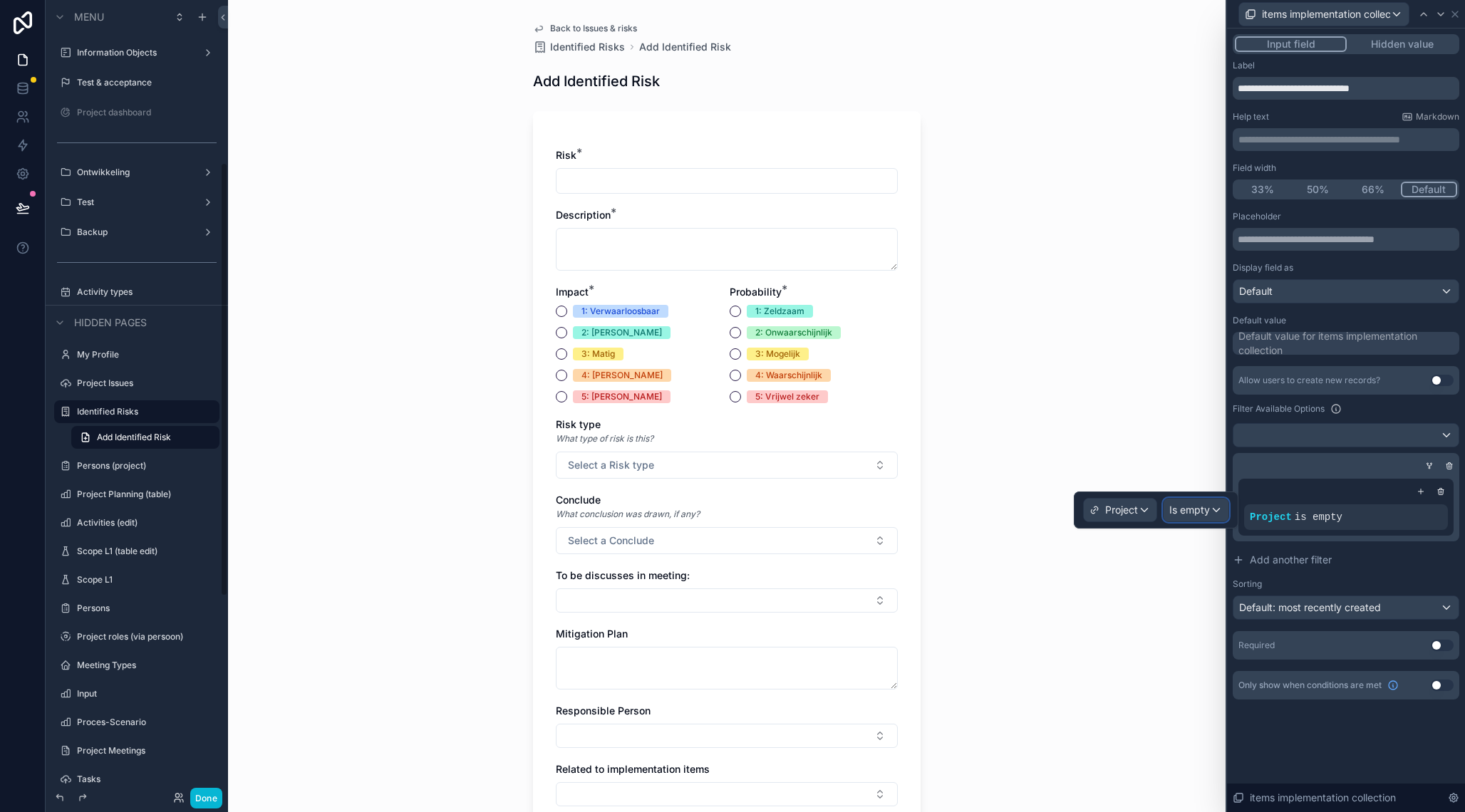
click at [1213, 509] on div "Is empty" at bounding box center [1195, 510] width 65 height 23
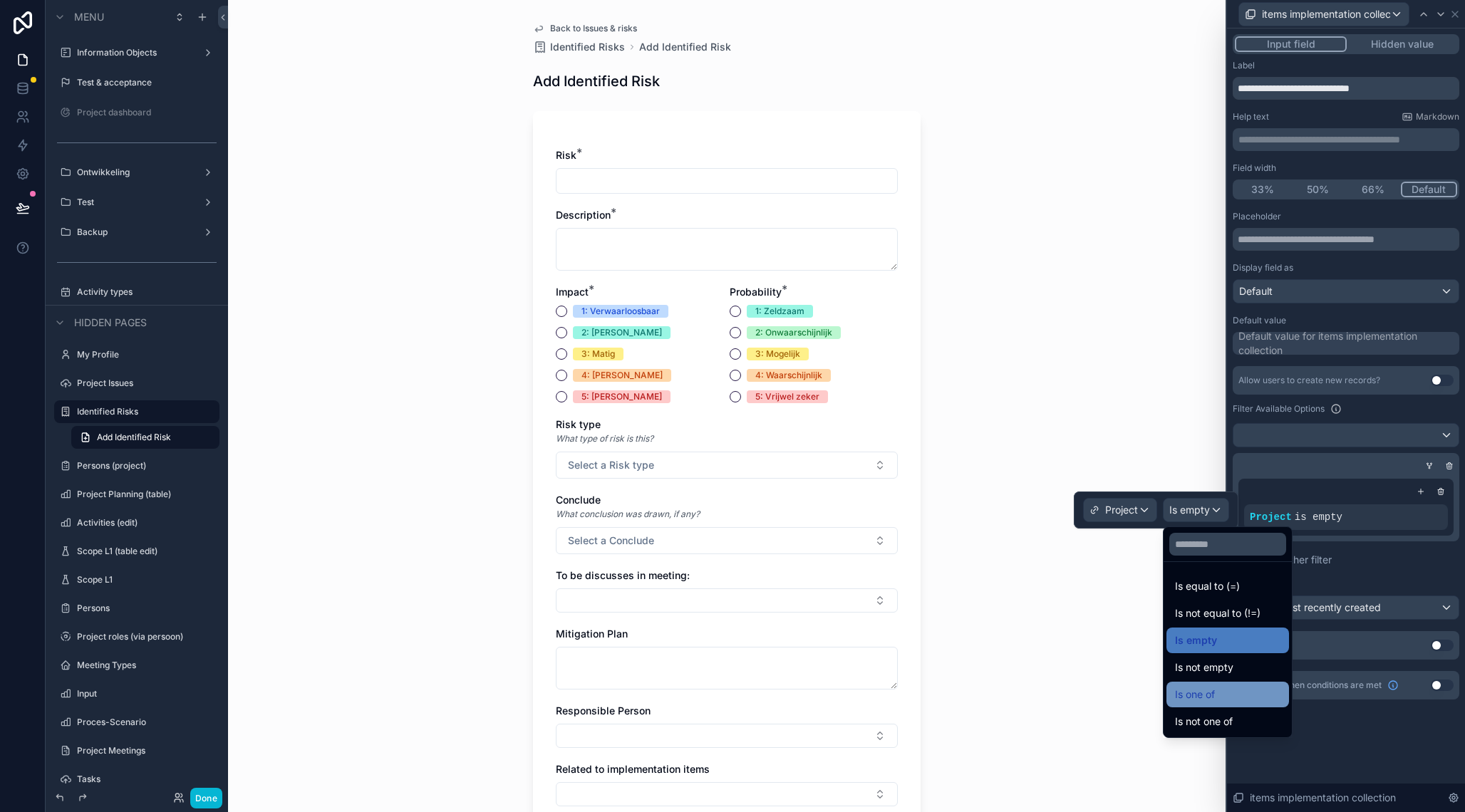
click at [1206, 694] on span "Is one of" at bounding box center [1195, 694] width 40 height 17
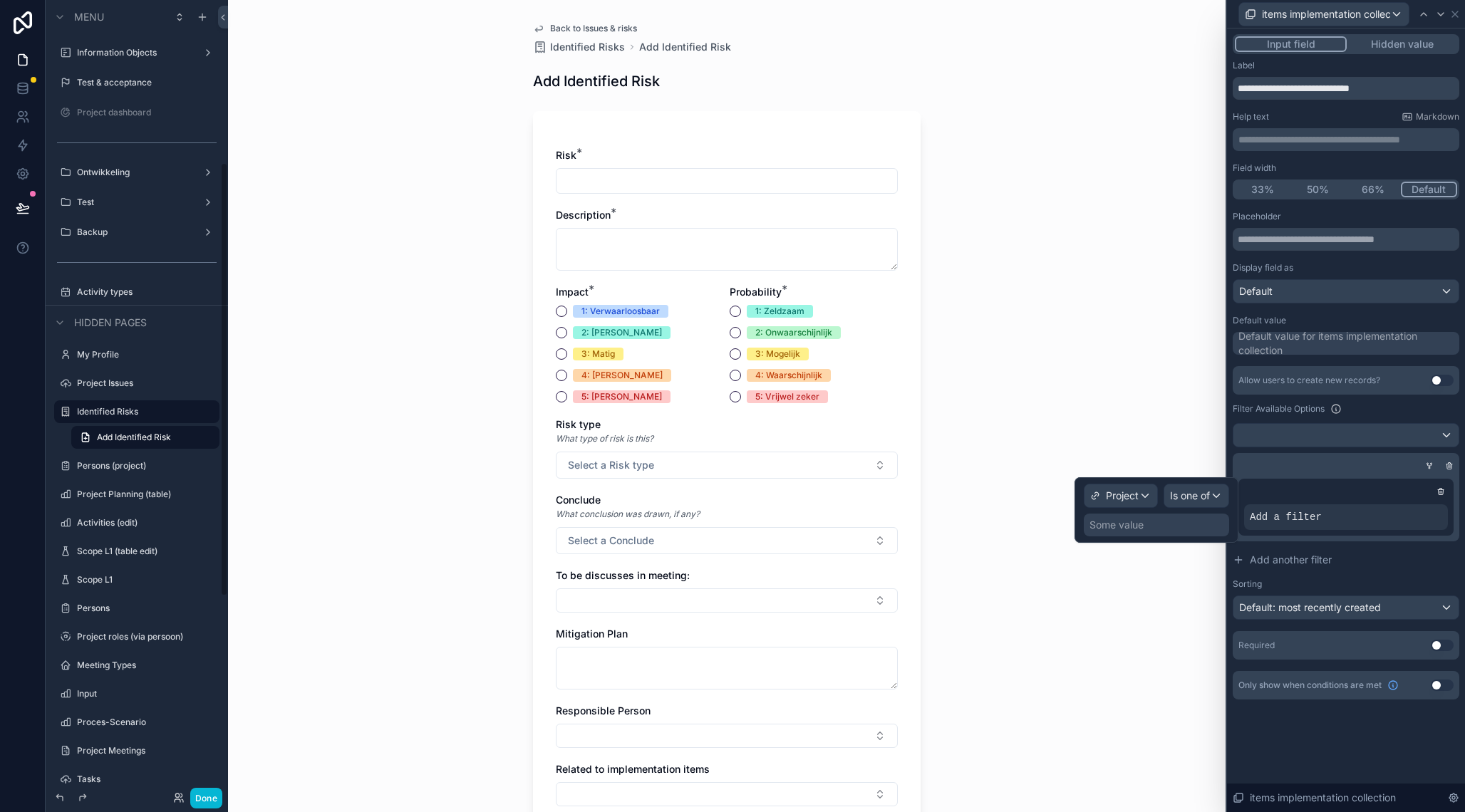
click at [1111, 529] on div "Some value" at bounding box center [1117, 525] width 54 height 15
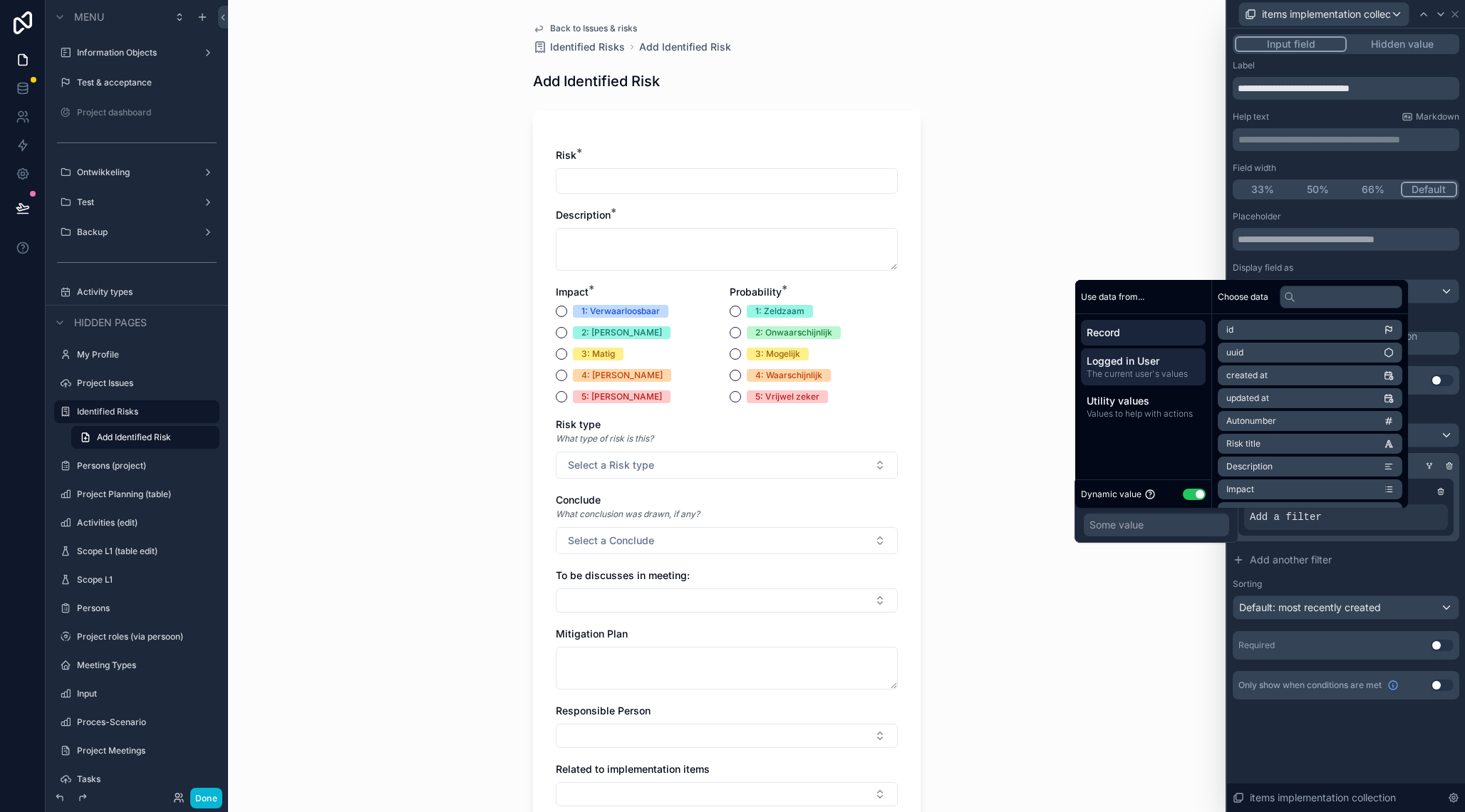
click at [1168, 374] on span "The current user's values" at bounding box center [1144, 374] width 114 height 12
click at [1279, 400] on li "User" at bounding box center [1310, 398] width 184 height 20
click at [1283, 451] on span "Gekozen project voor hoofdmenu" at bounding box center [1295, 447] width 135 height 12
click at [1394, 382] on icon "scrollable content" at bounding box center [1389, 379] width 10 height 10
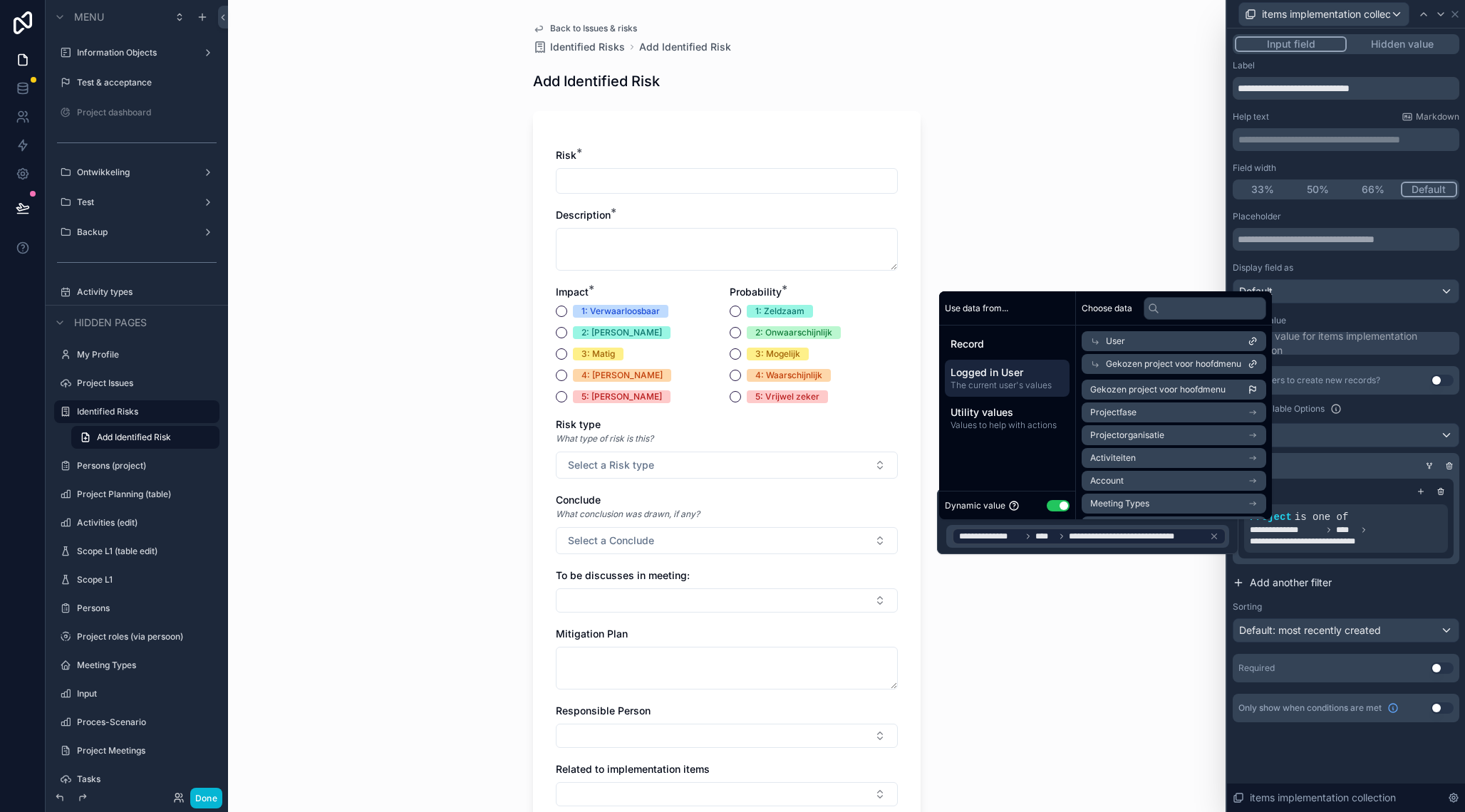
click at [1398, 591] on button "Add another filter" at bounding box center [1346, 583] width 227 height 25
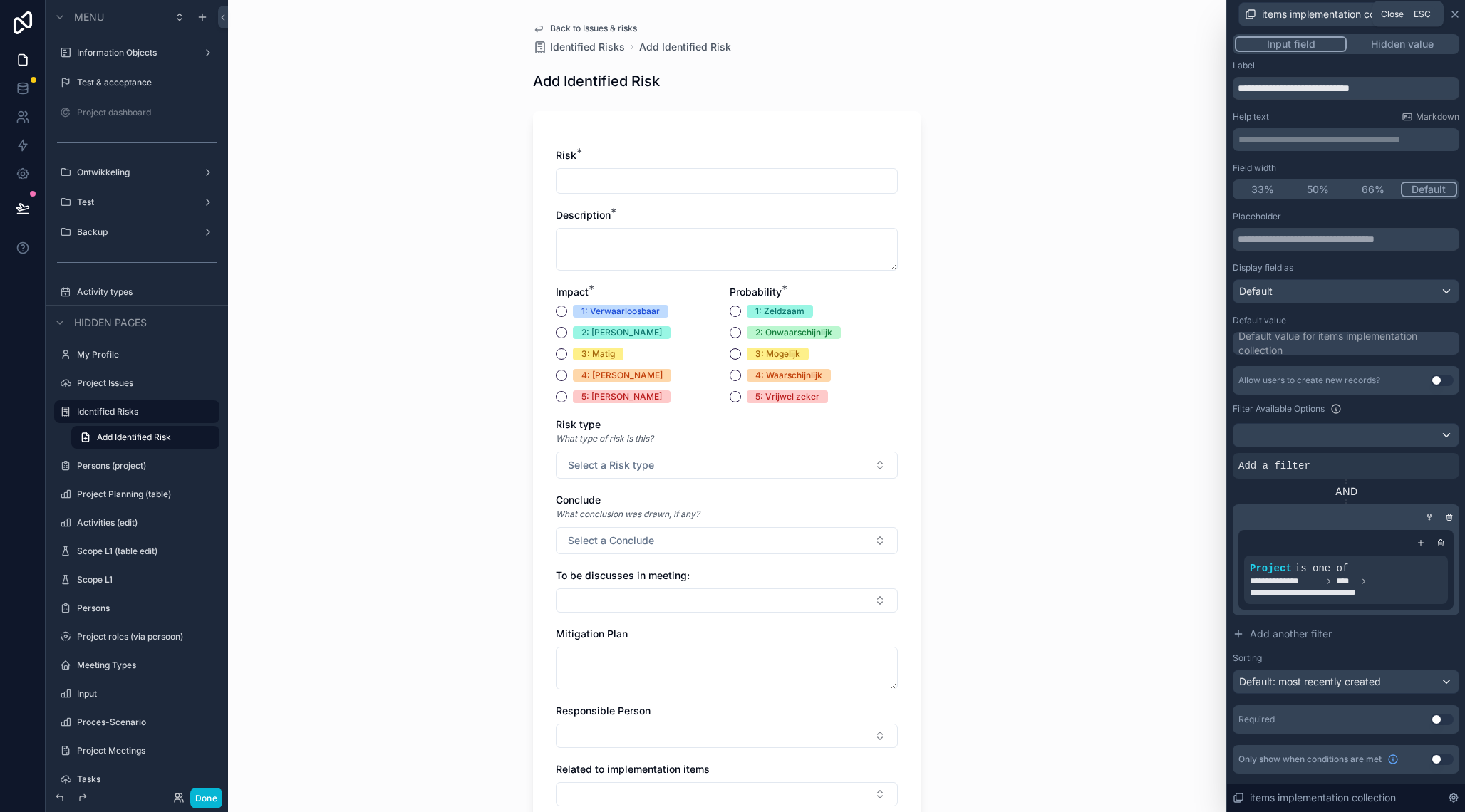
click at [1457, 14] on icon at bounding box center [1456, 15] width 12 height 12
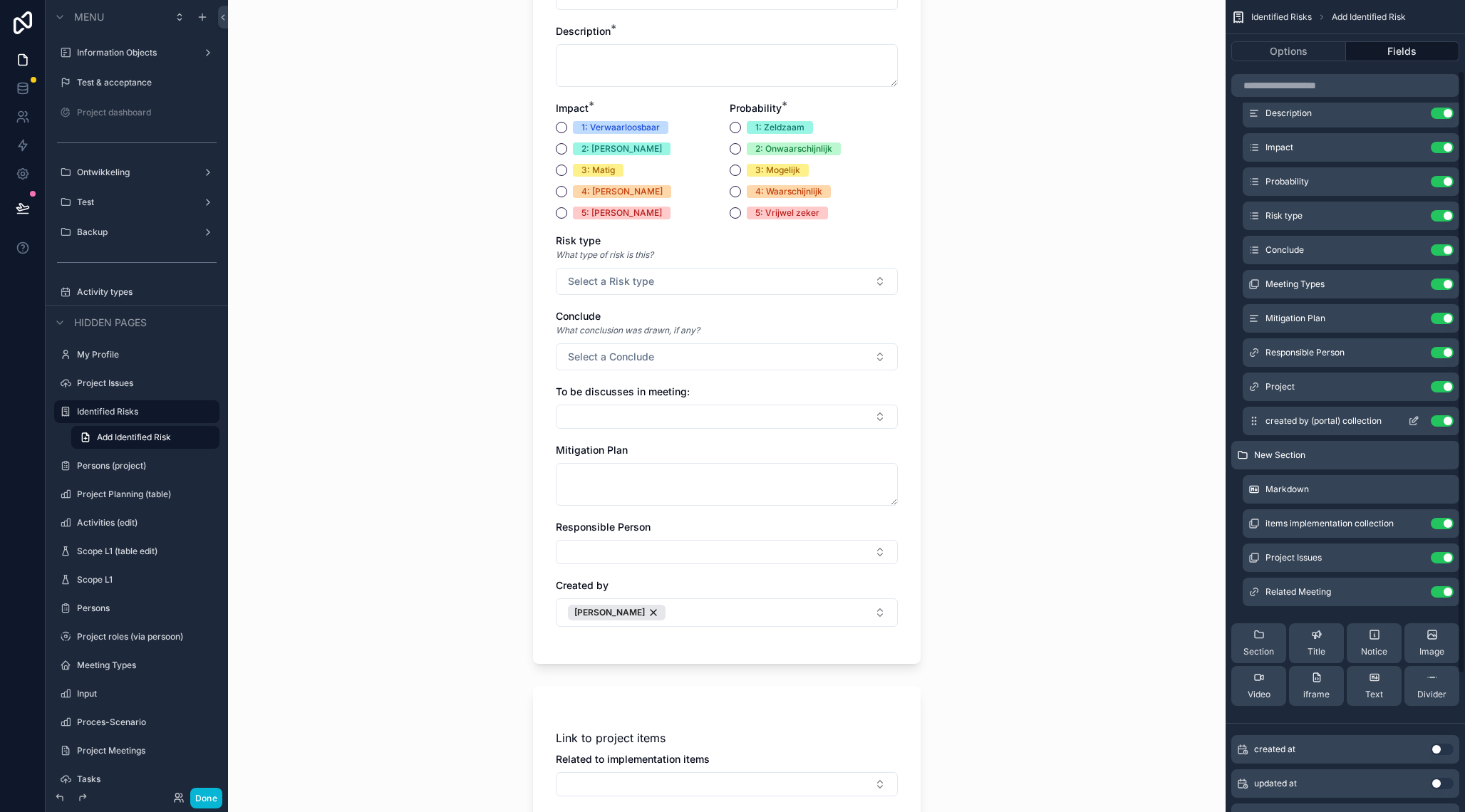
scroll to position [81, 0]
click at [1415, 290] on icon "scrollable content" at bounding box center [1414, 288] width 12 height 12
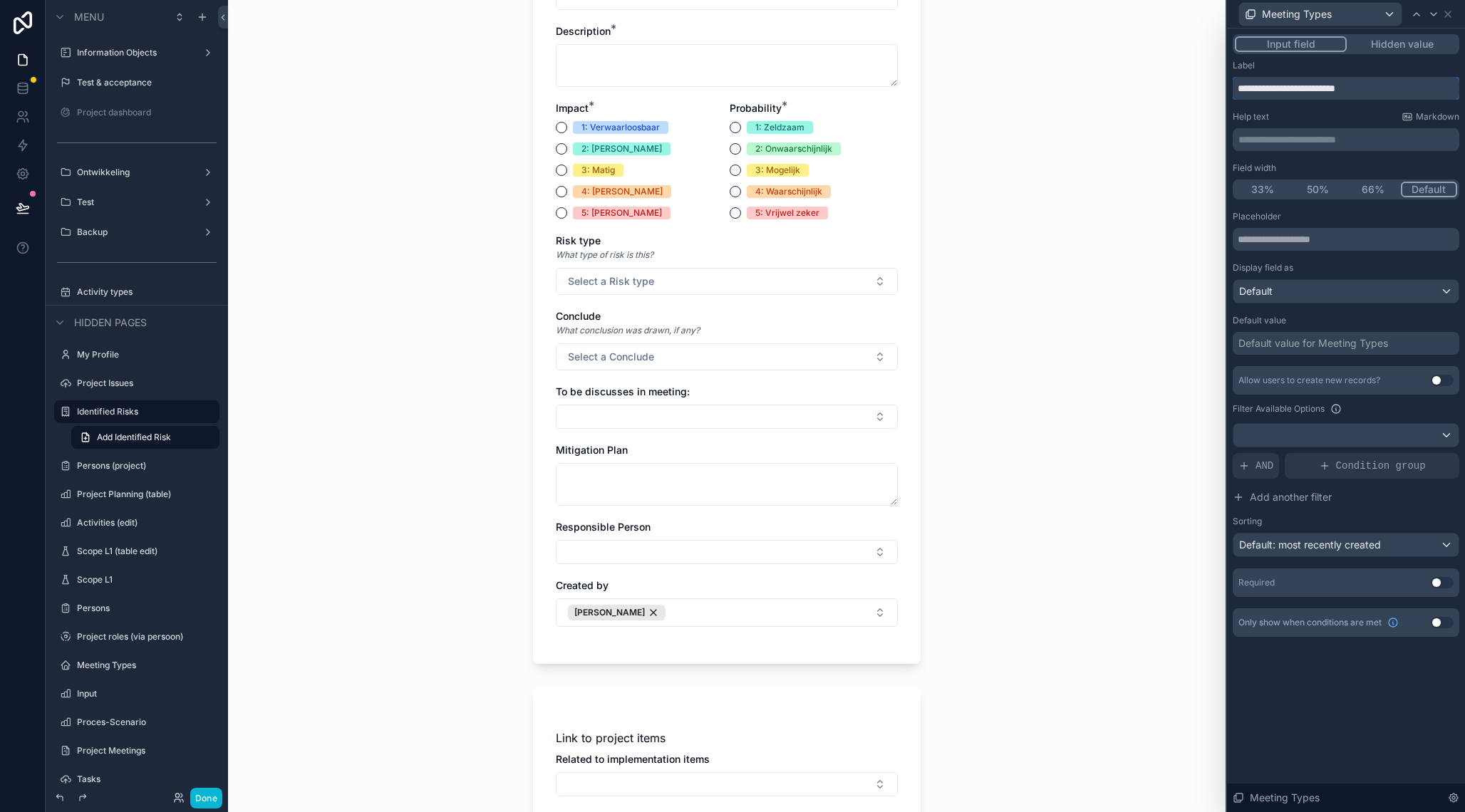
click at [1313, 90] on input "**********" at bounding box center [1346, 88] width 227 height 23
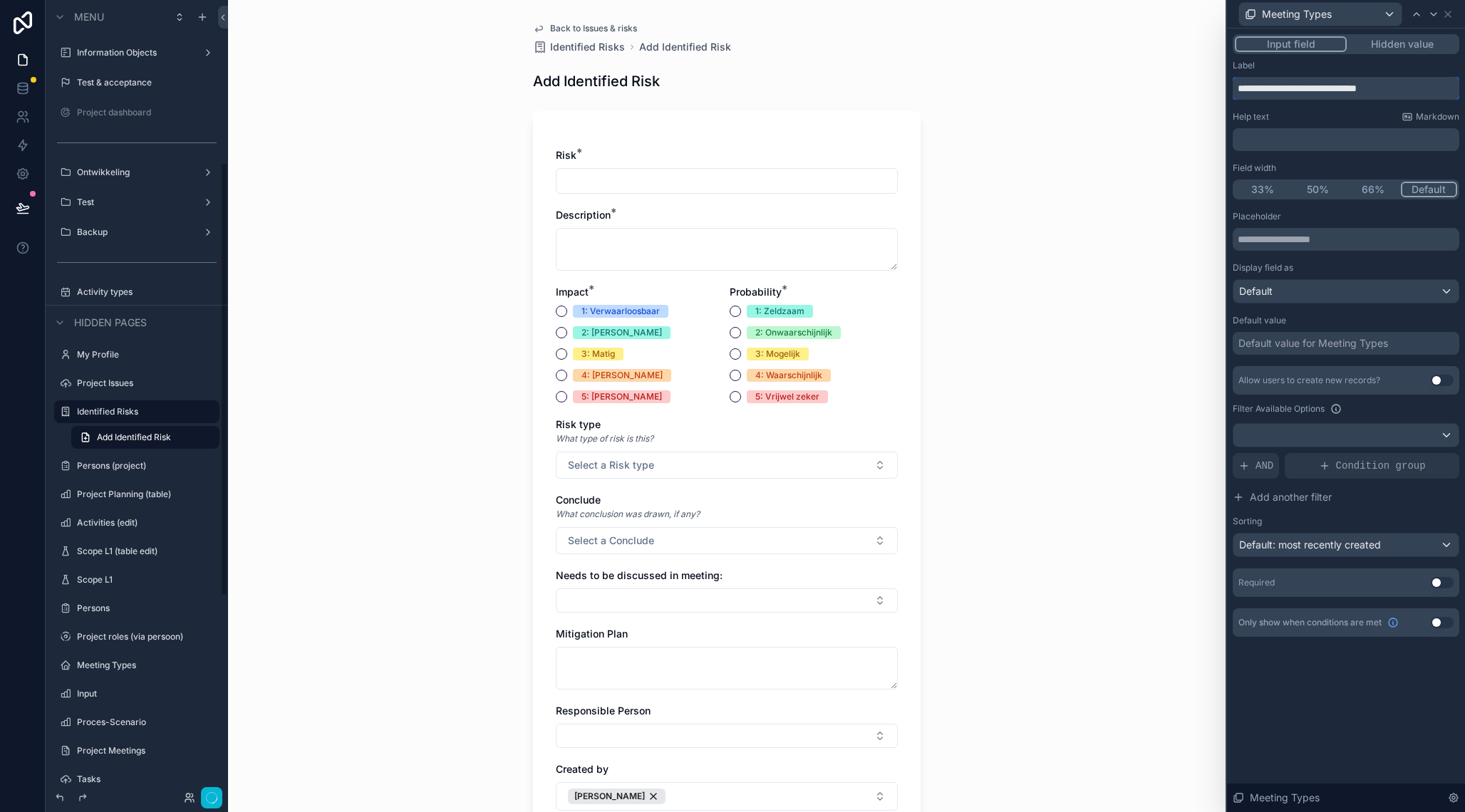
scroll to position [298, 0]
type input "**********"
click at [1450, 15] on icon at bounding box center [1448, 15] width 12 height 12
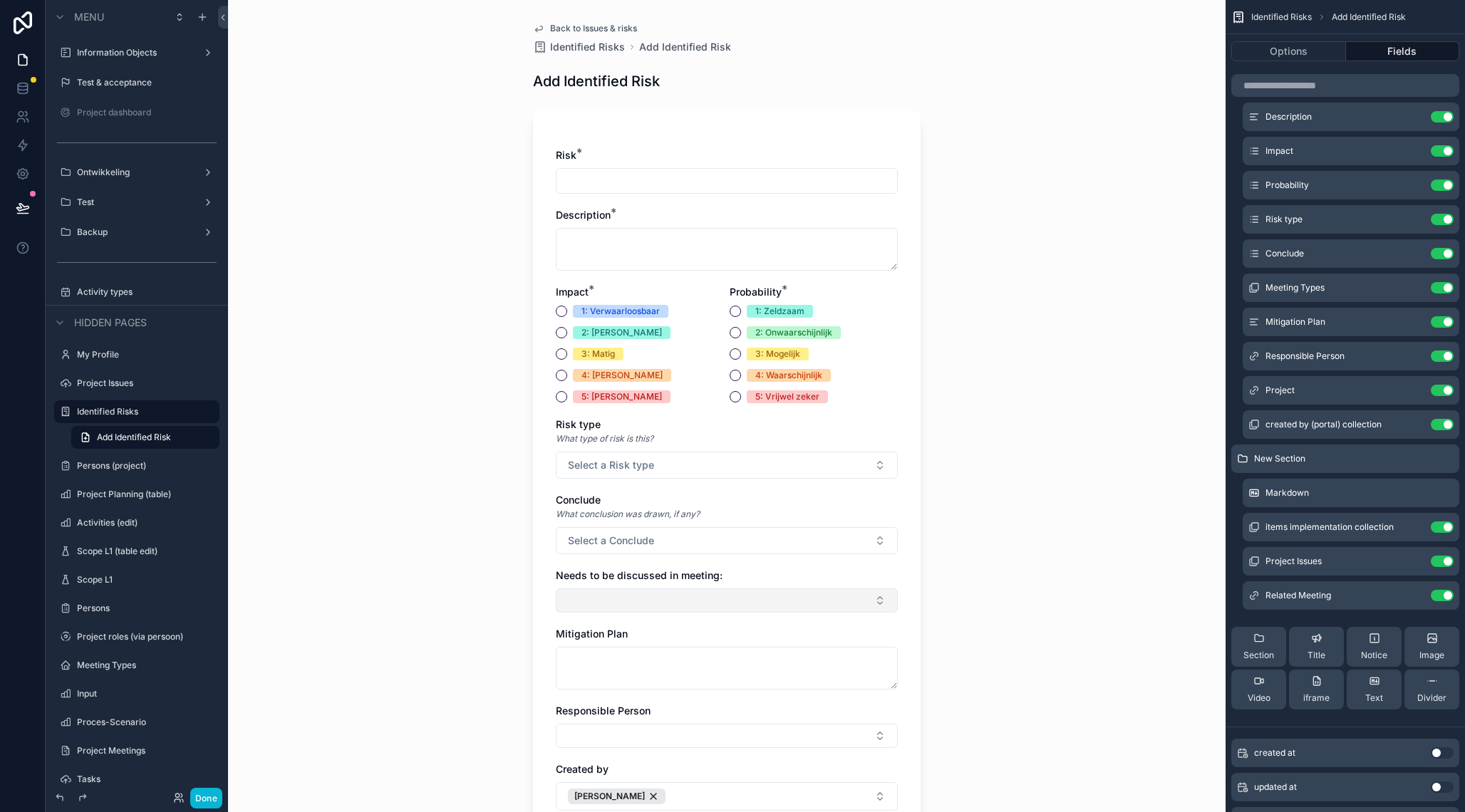
click at [884, 593] on button "Select Button" at bounding box center [727, 600] width 342 height 24
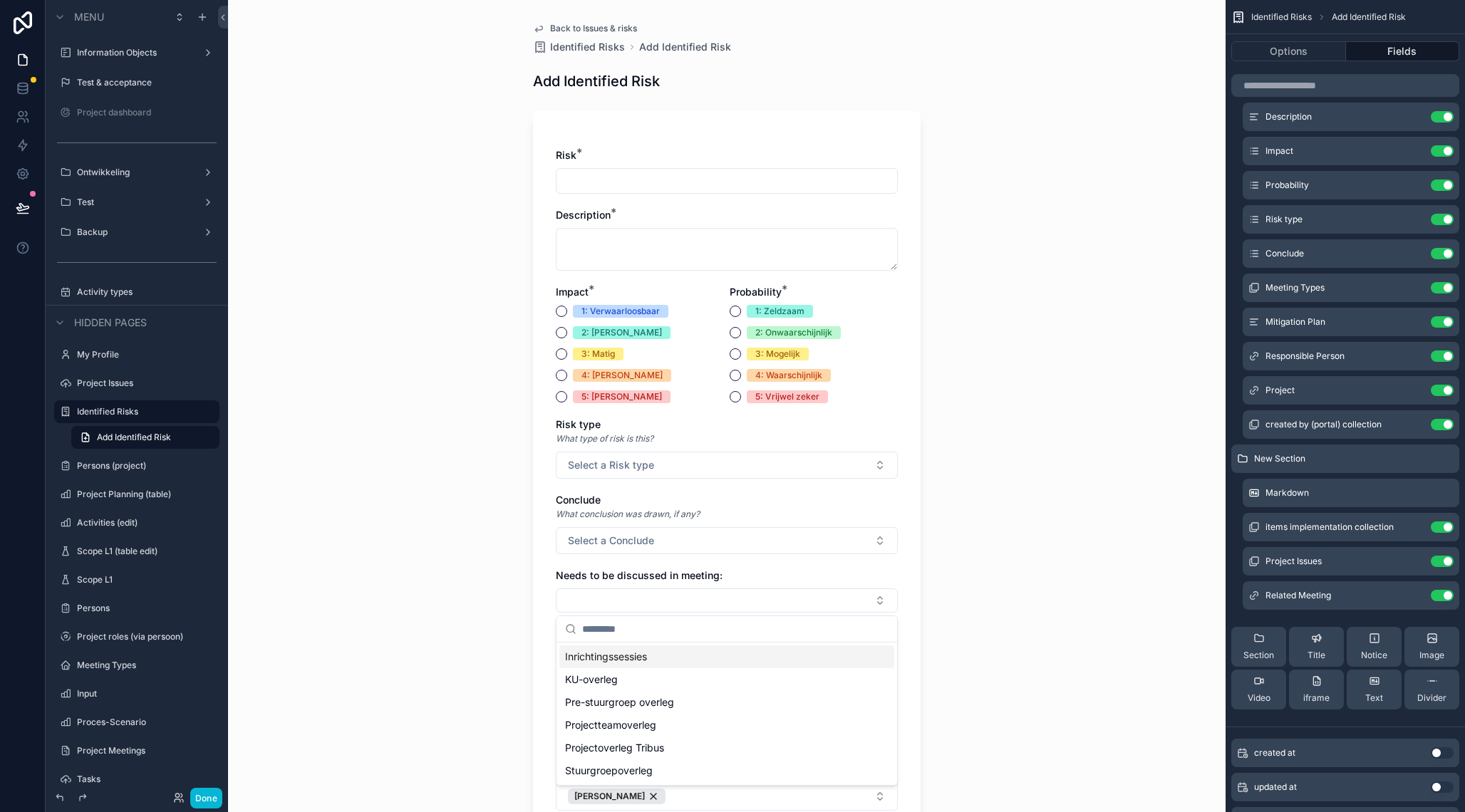
click at [1042, 505] on div "Back to Issues & risks Identified Risks Add Identified Risk Add Identified Risk…" at bounding box center [726, 406] width 997 height 812
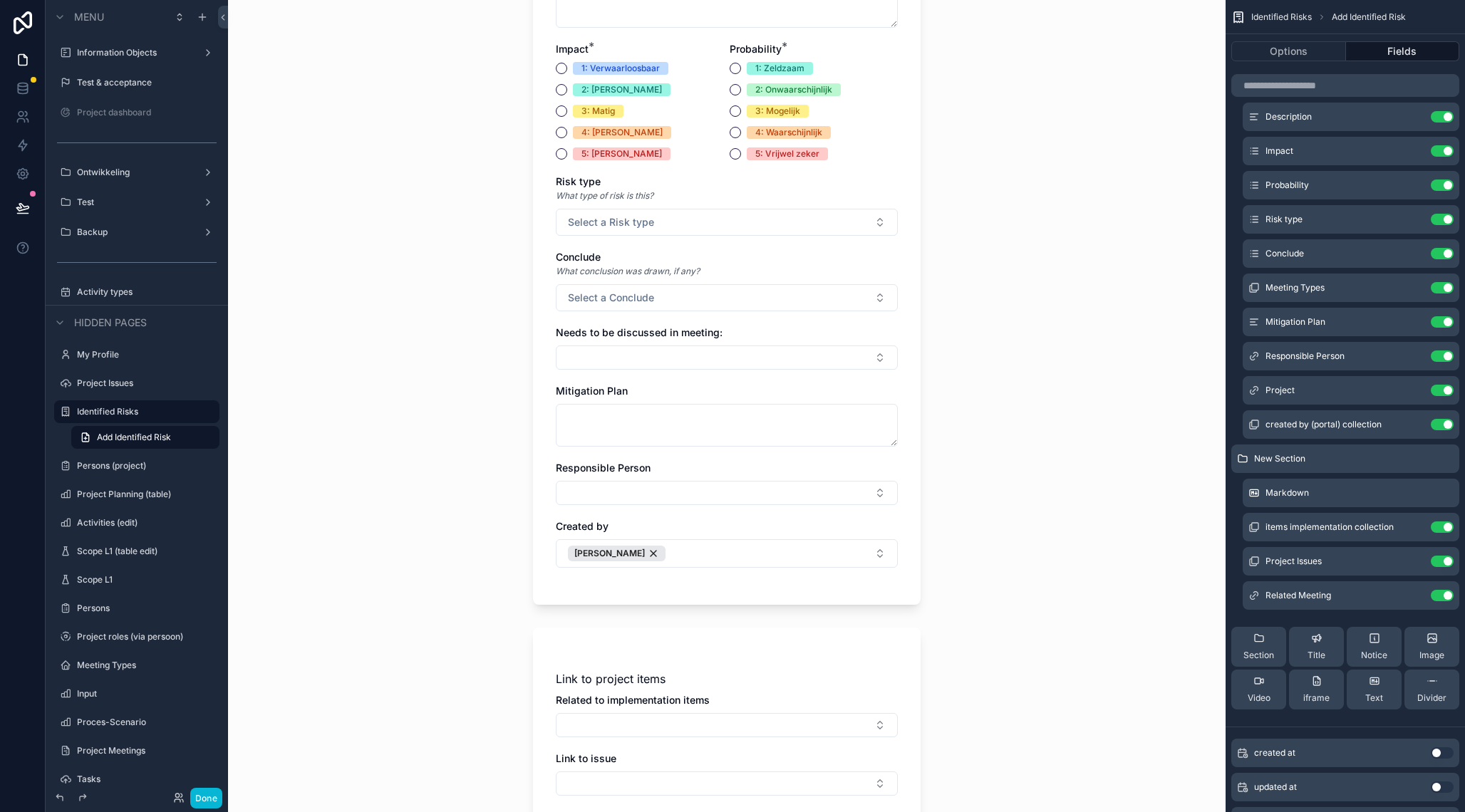
scroll to position [242, 0]
click at [1413, 251] on icon "scrollable content" at bounding box center [1414, 253] width 12 height 12
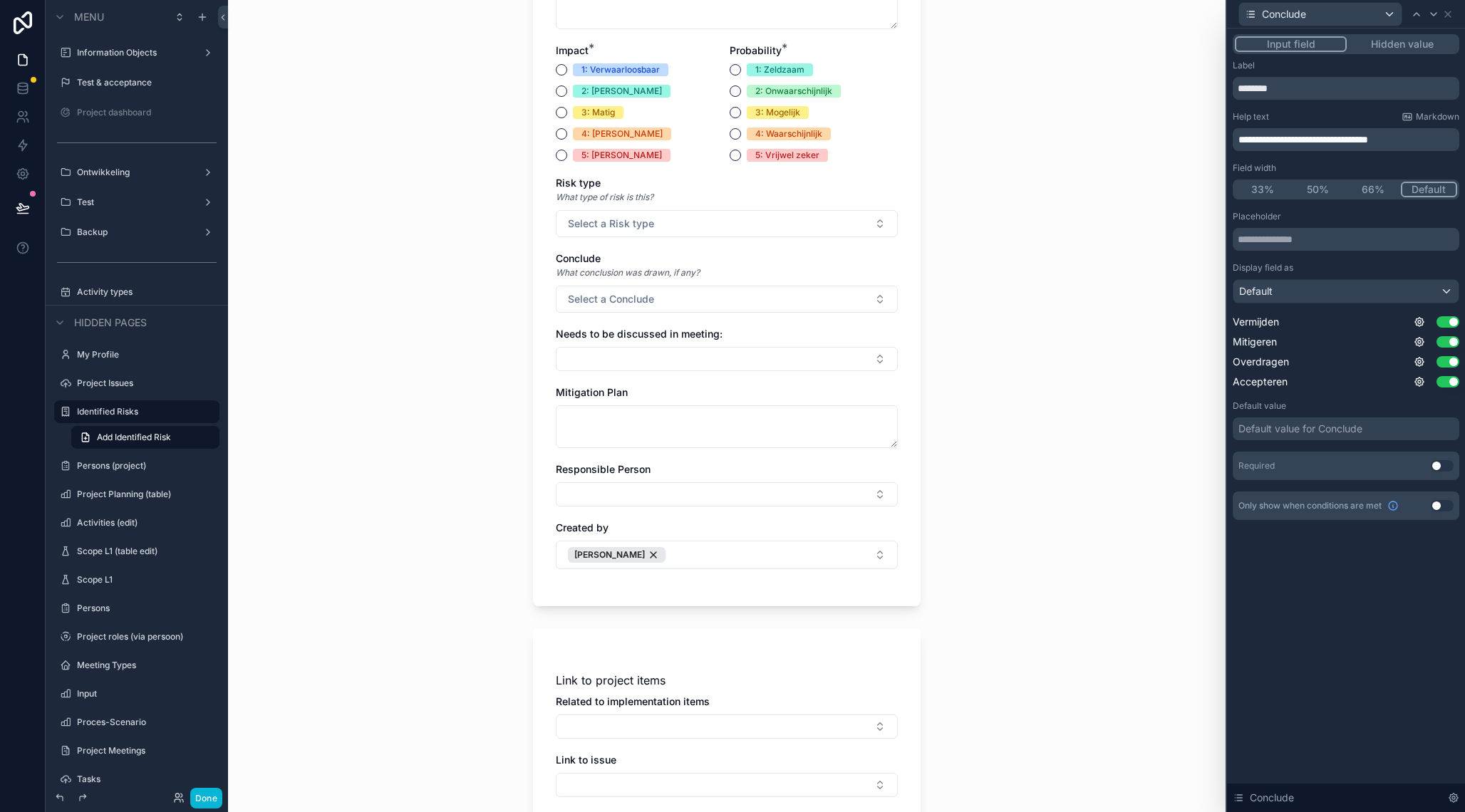
click at [1330, 189] on button "50%" at bounding box center [1319, 189] width 55 height 16
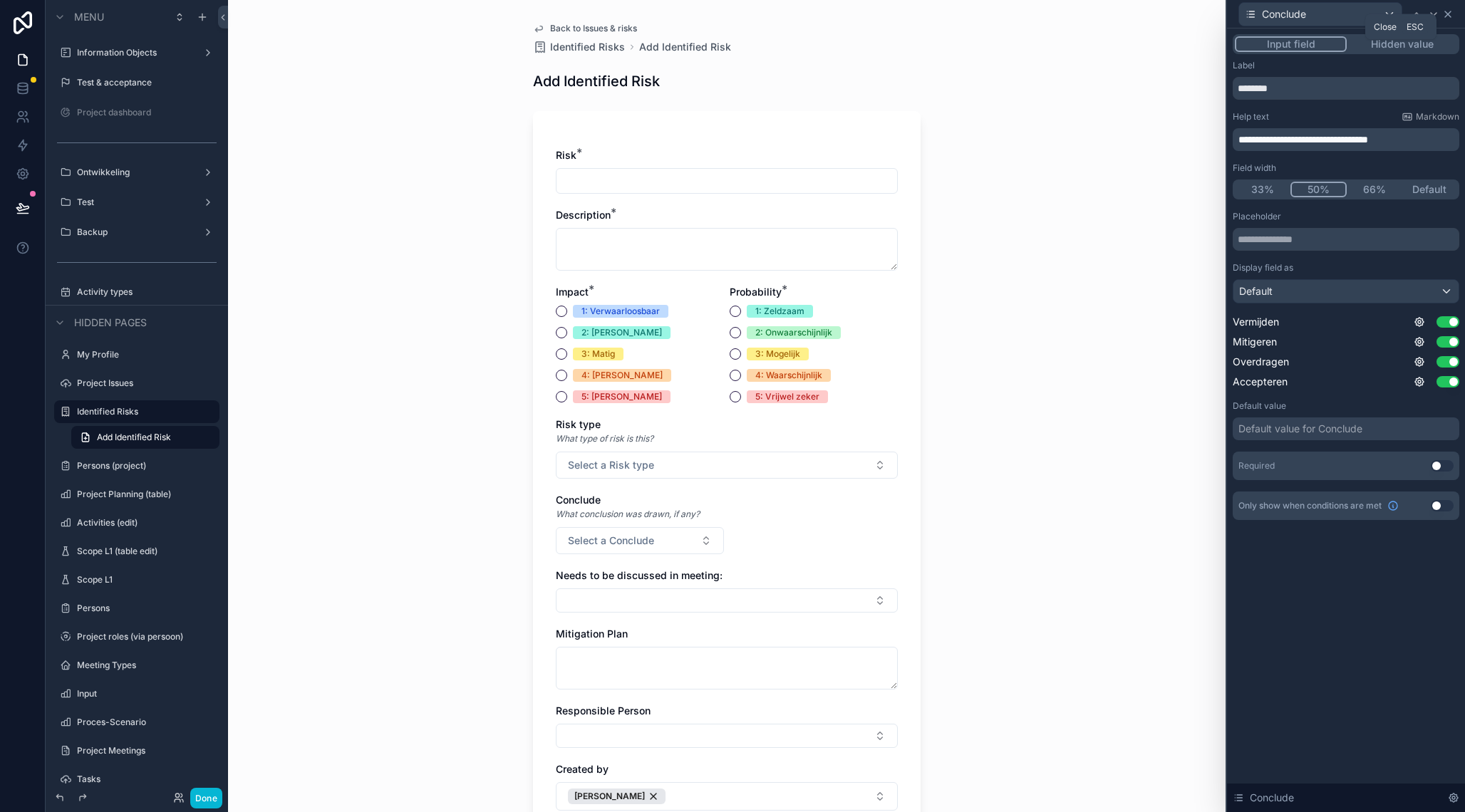
click at [1452, 12] on icon at bounding box center [1448, 15] width 12 height 12
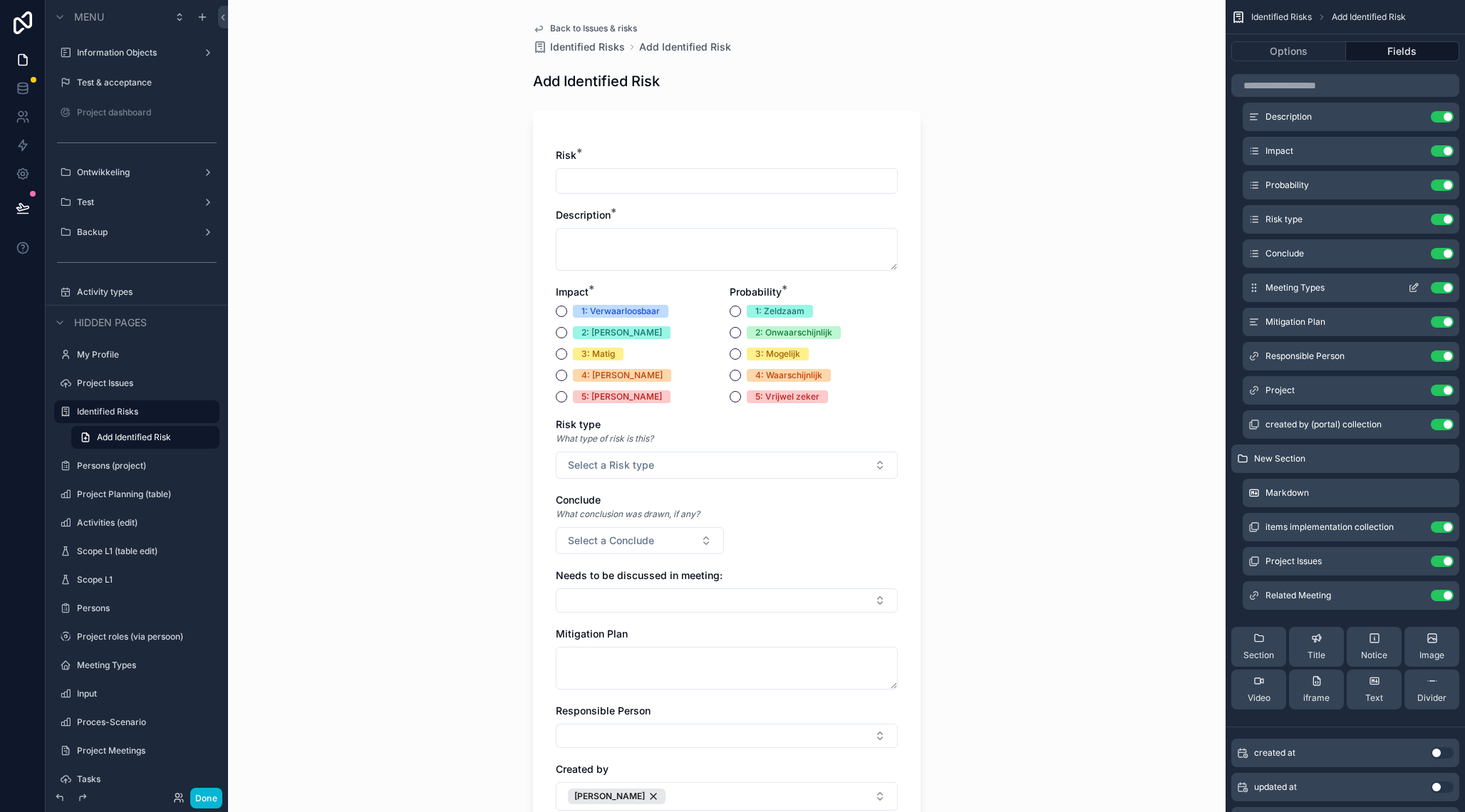
click at [1410, 290] on icon "scrollable content" at bounding box center [1413, 288] width 7 height 7
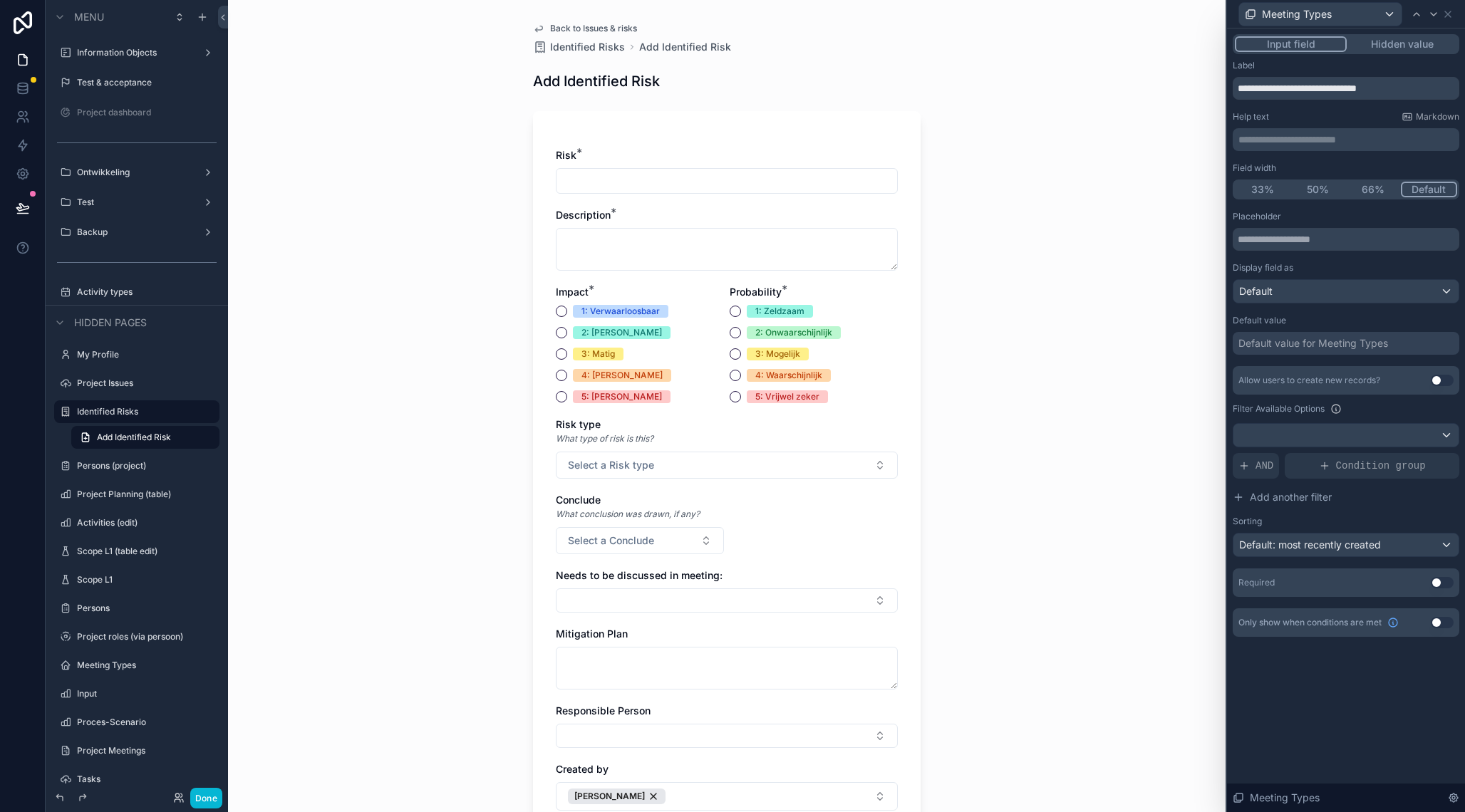
click at [1324, 181] on button "50%" at bounding box center [1319, 189] width 55 height 16
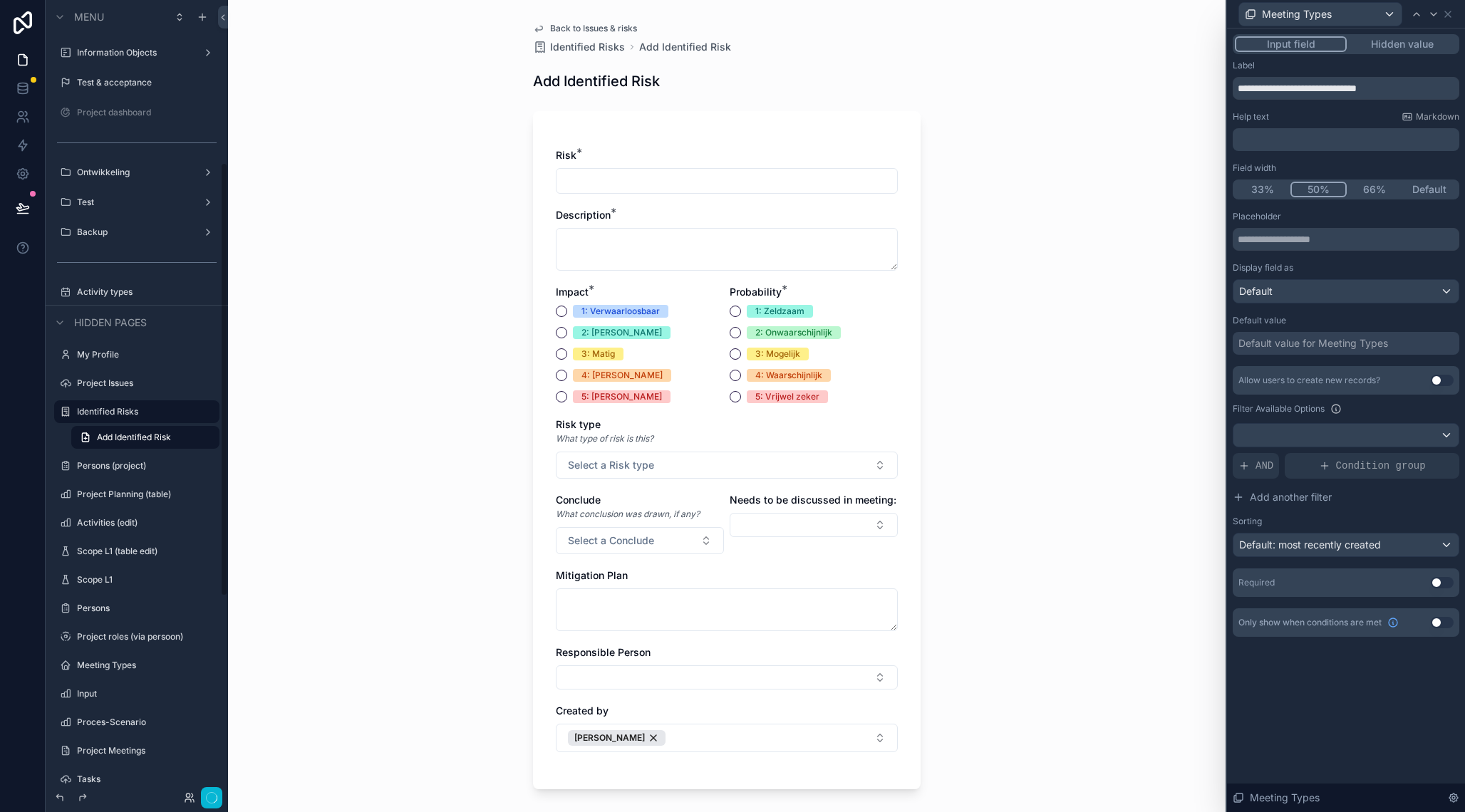
scroll to position [298, 0]
click at [1451, 15] on icon at bounding box center [1448, 15] width 12 height 12
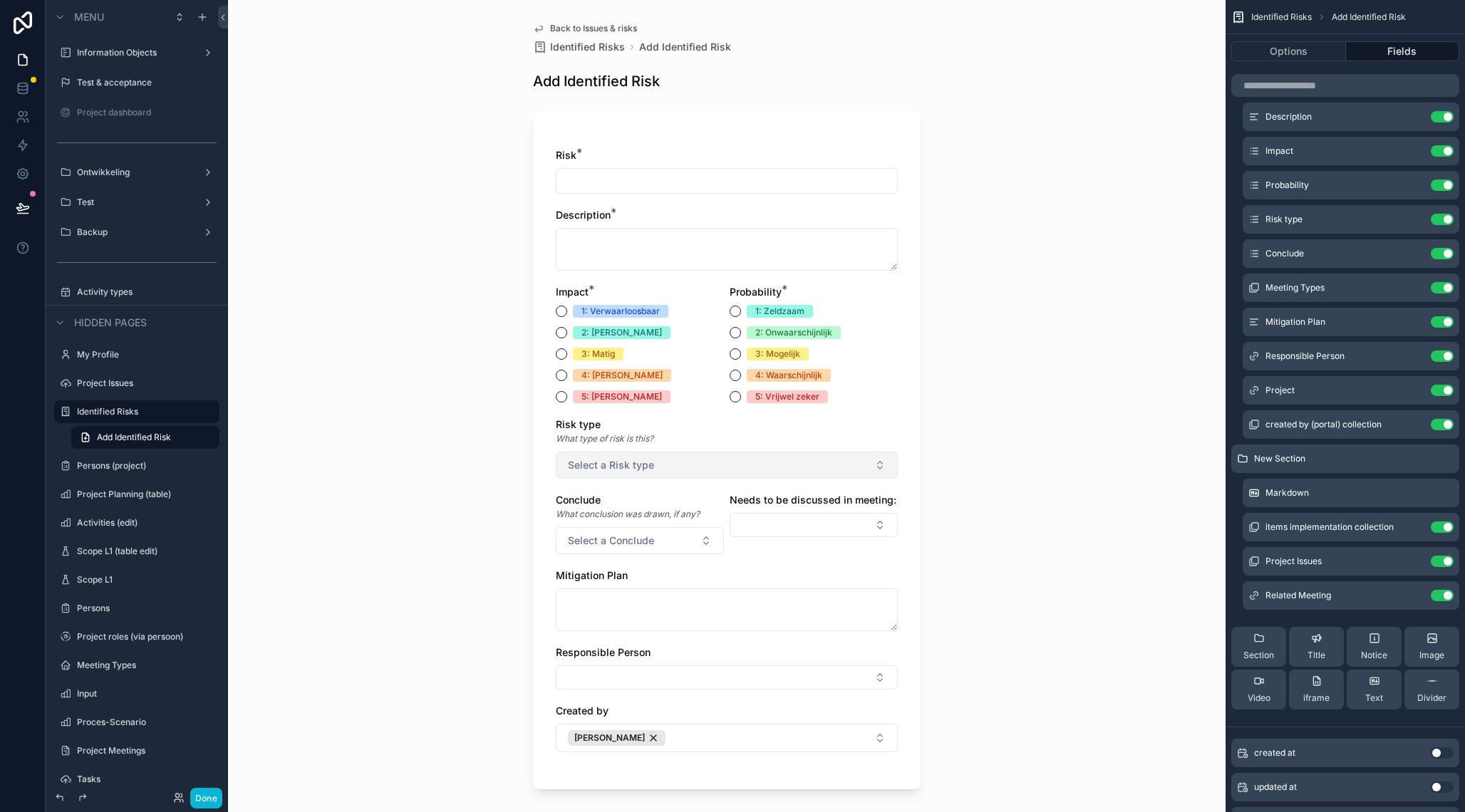
click at [863, 461] on button "Select a Risk type" at bounding box center [727, 465] width 342 height 27
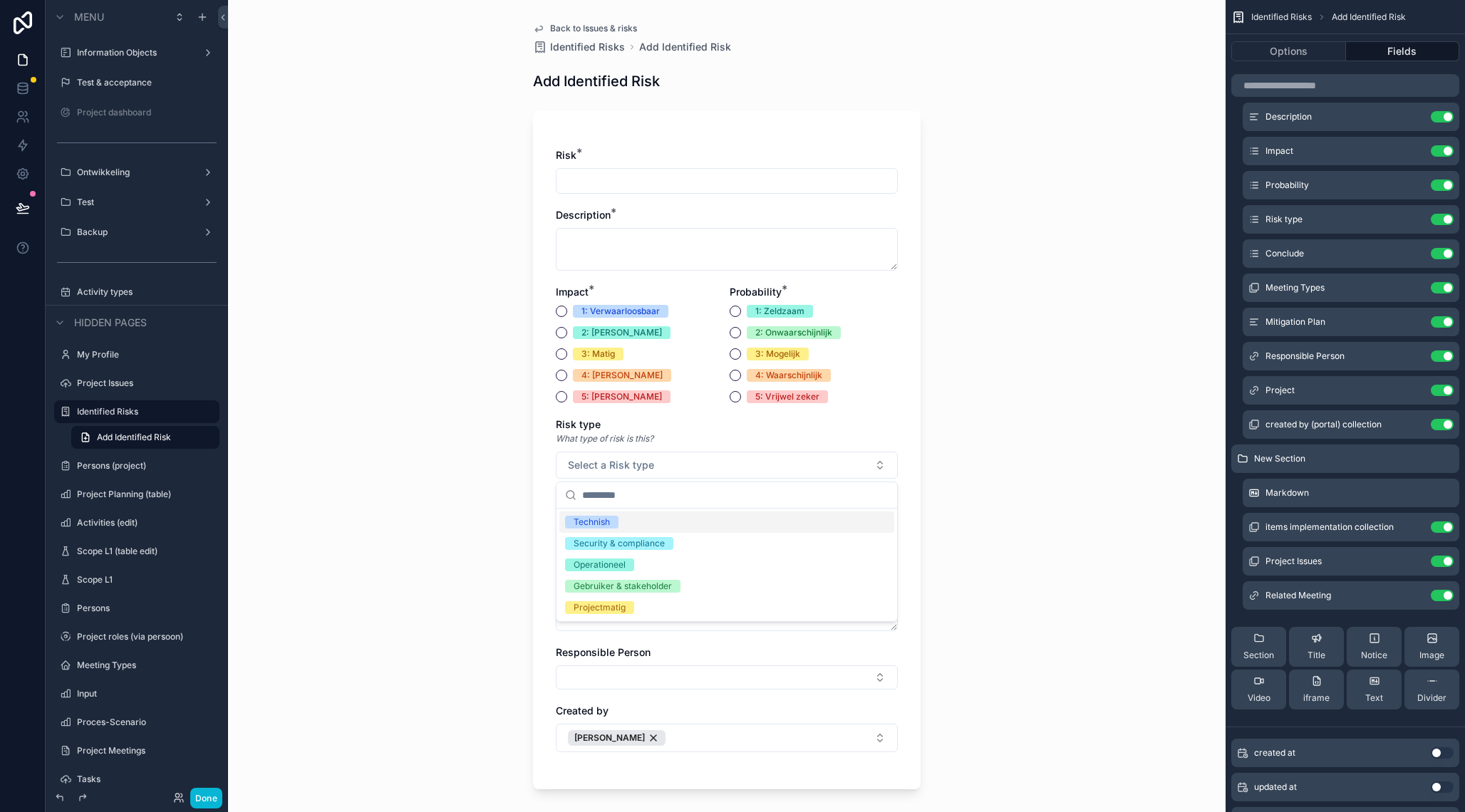
click at [957, 473] on div "Back to Issues & risks Identified Risks Add Identified Risk Add Identified Risk…" at bounding box center [726, 406] width 997 height 812
click at [855, 524] on button "Select Button" at bounding box center [814, 524] width 168 height 24
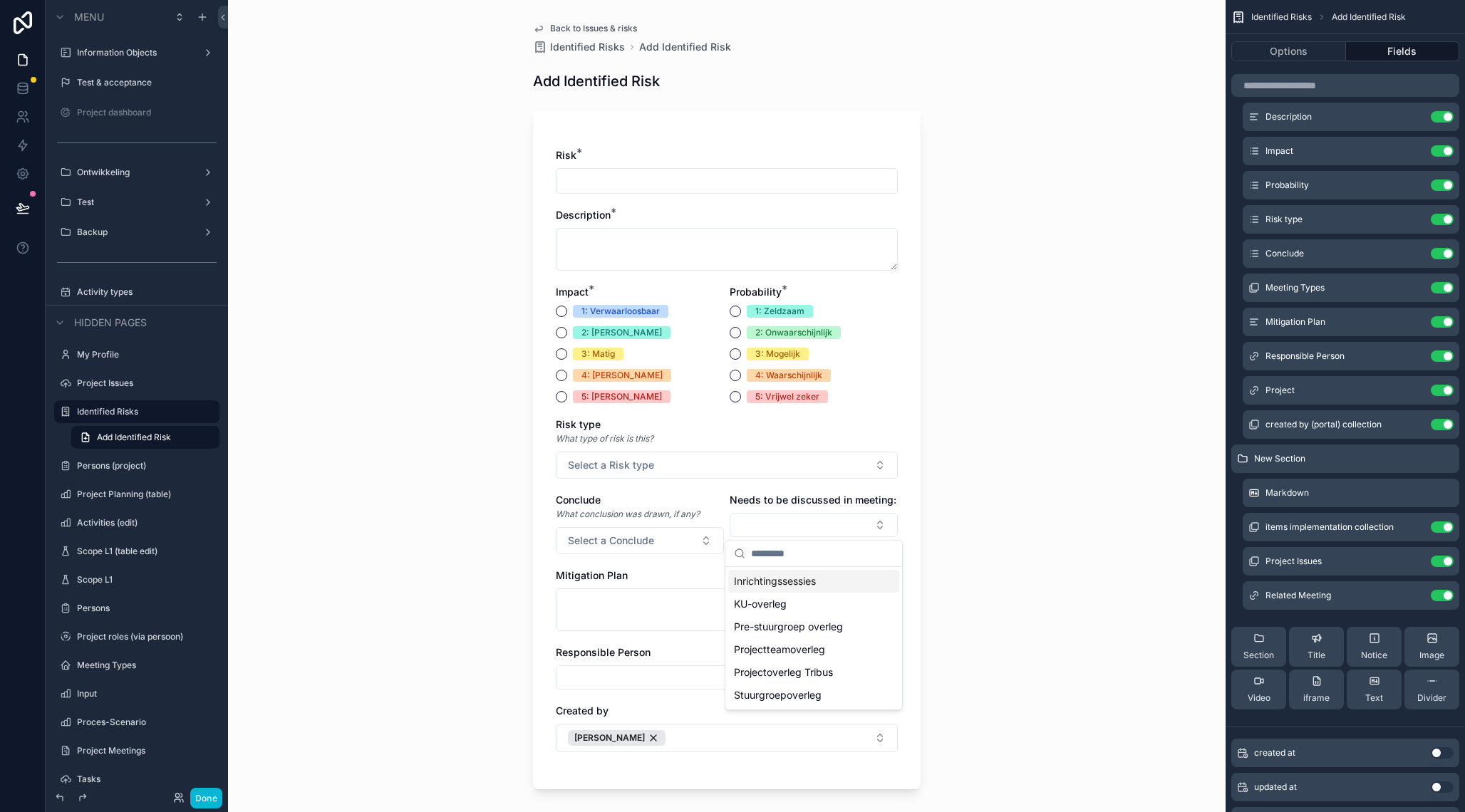
click at [992, 474] on div "Back to Issues & risks Identified Risks Add Identified Risk Add Identified Risk…" at bounding box center [726, 406] width 997 height 812
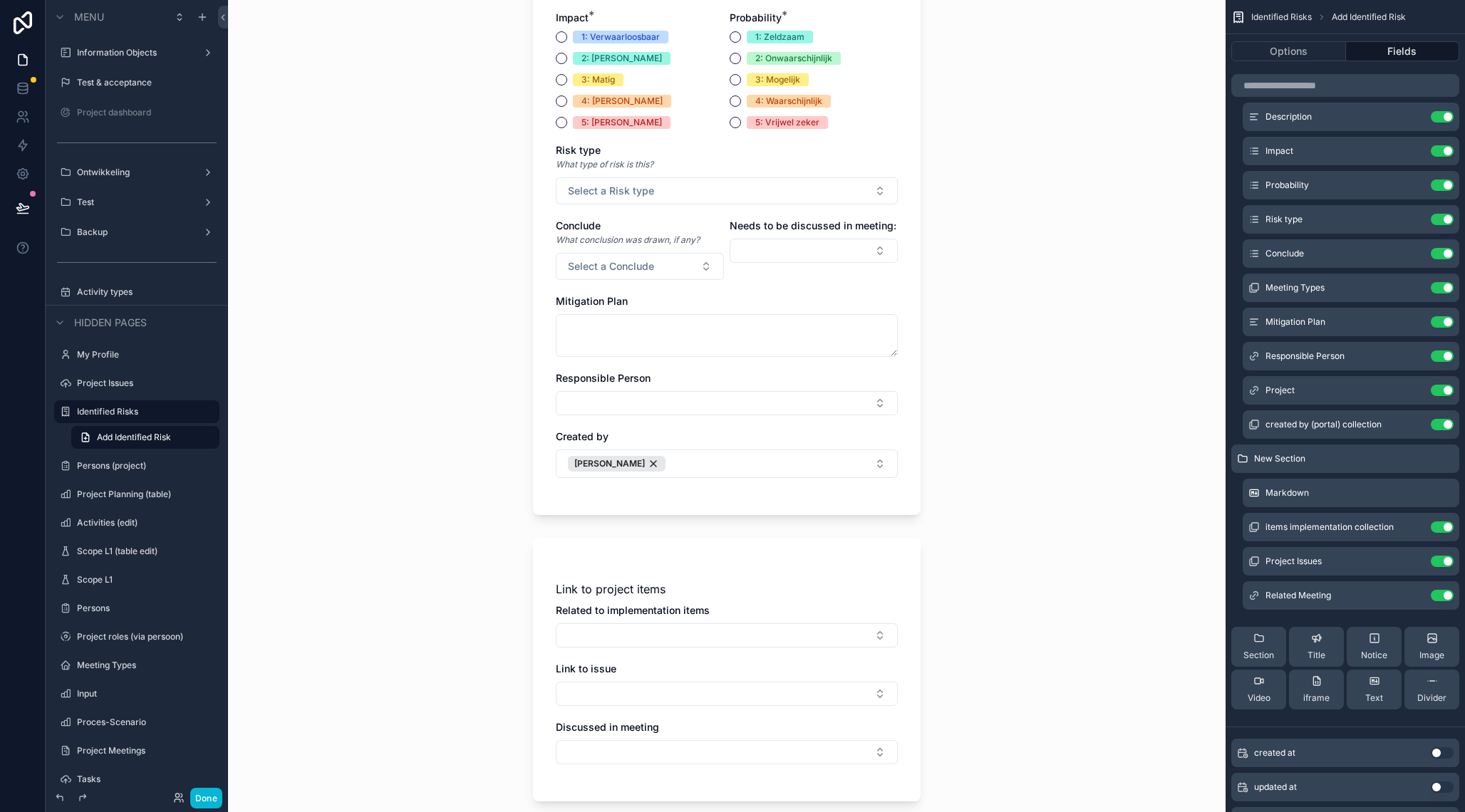
scroll to position [403, 0]
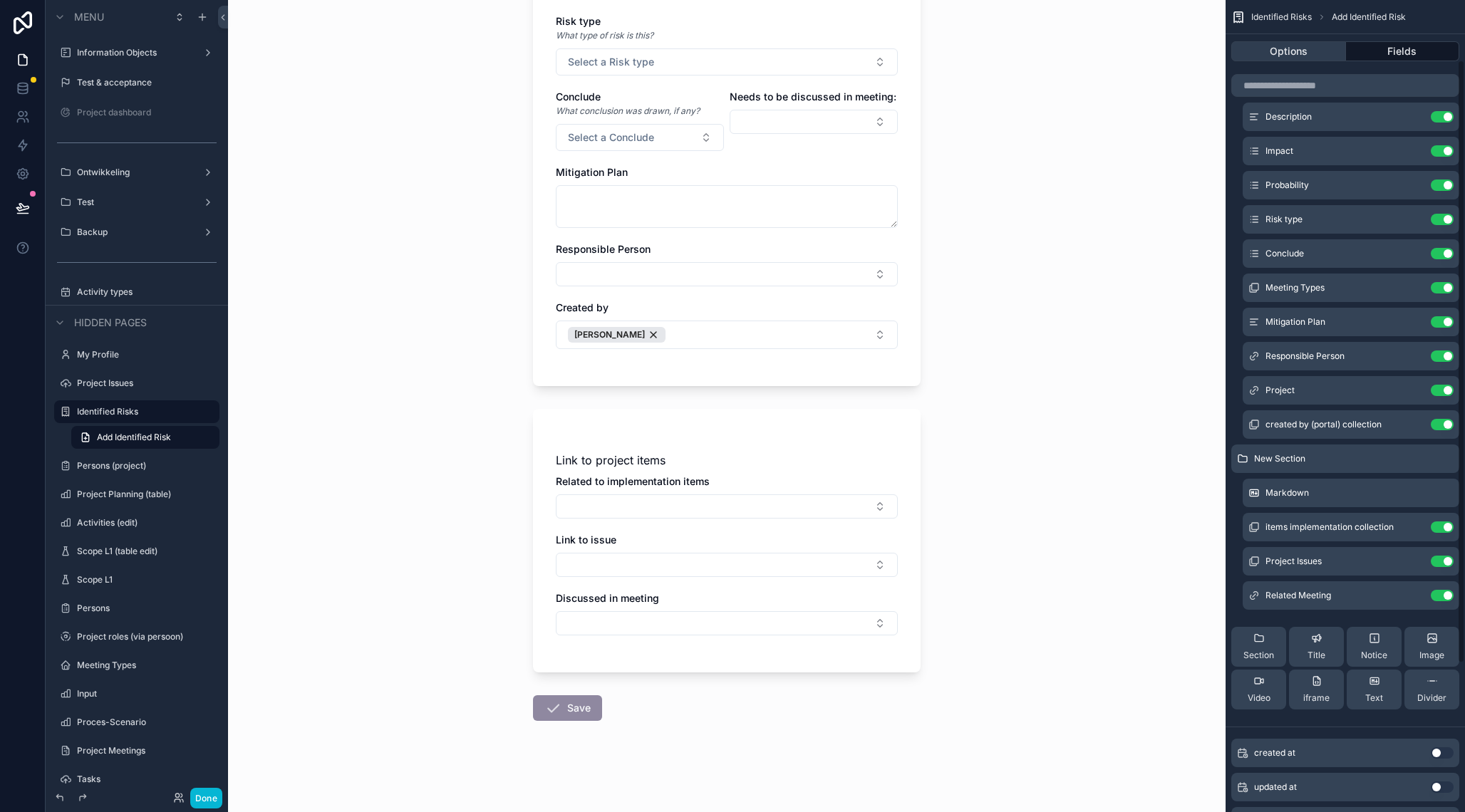
click at [1271, 55] on button "Options" at bounding box center [1288, 51] width 114 height 20
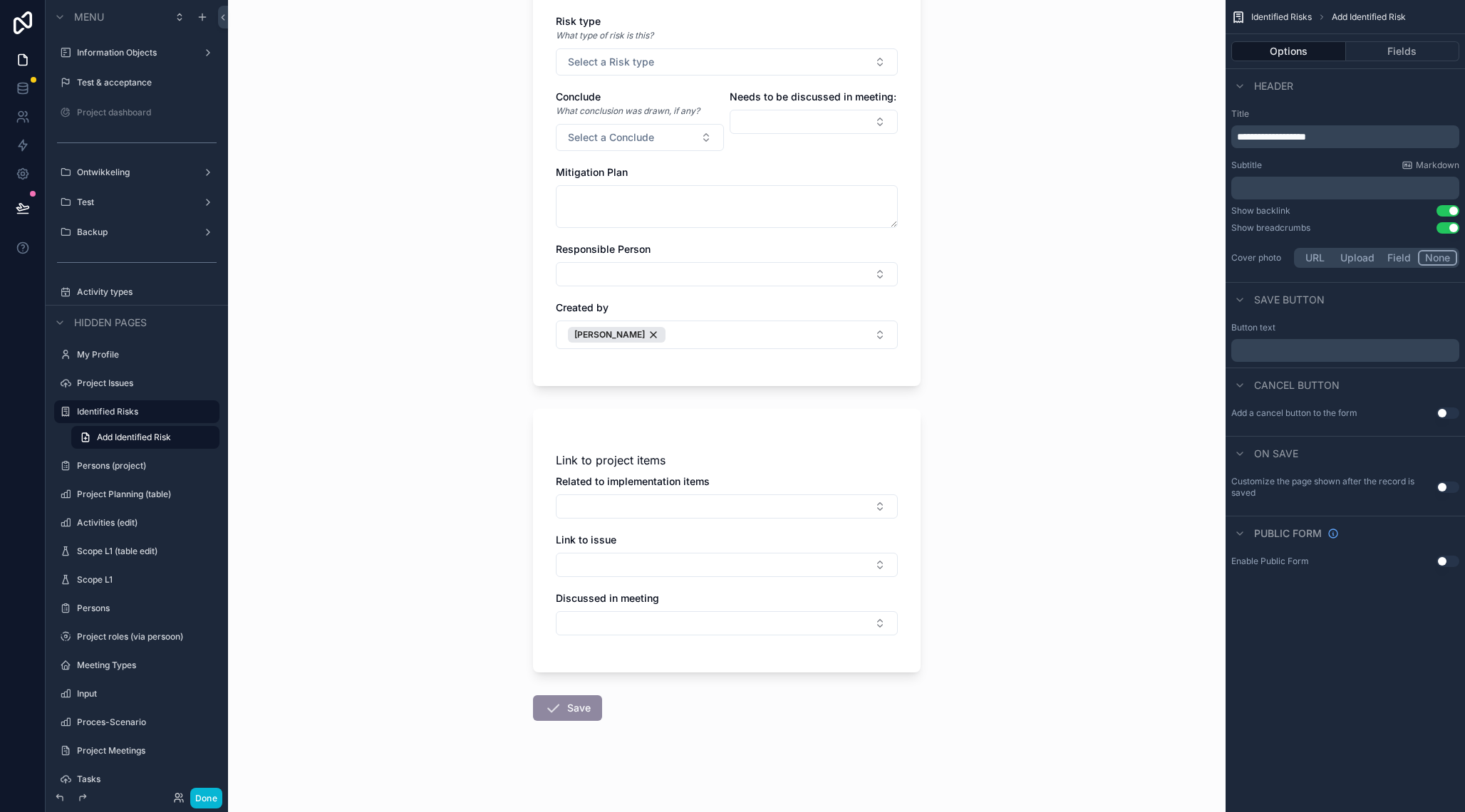
click at [1445, 412] on button "Use setting" at bounding box center [1448, 414] width 23 height 12
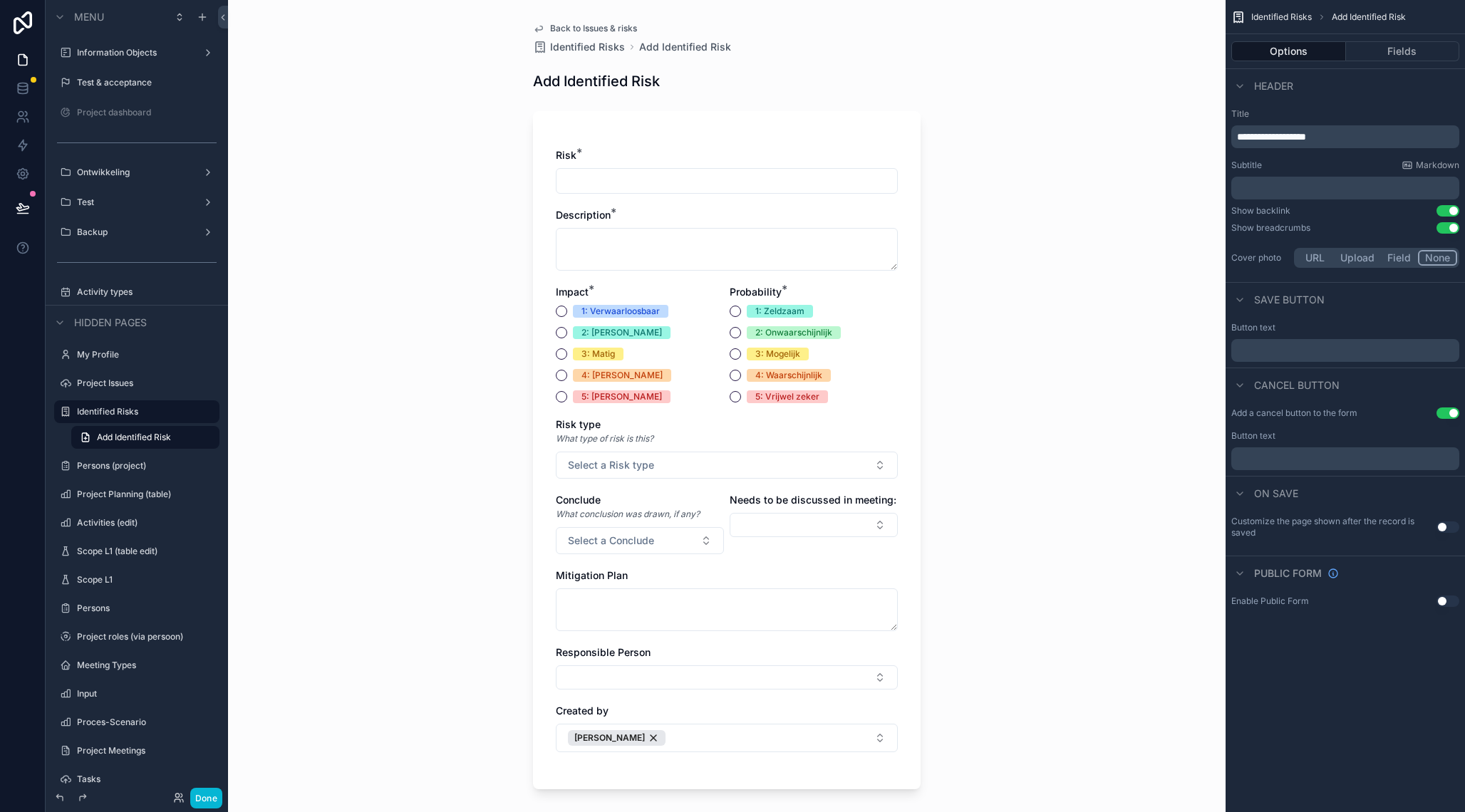
click at [551, 26] on span "Back to Issues & risks" at bounding box center [593, 28] width 87 height 12
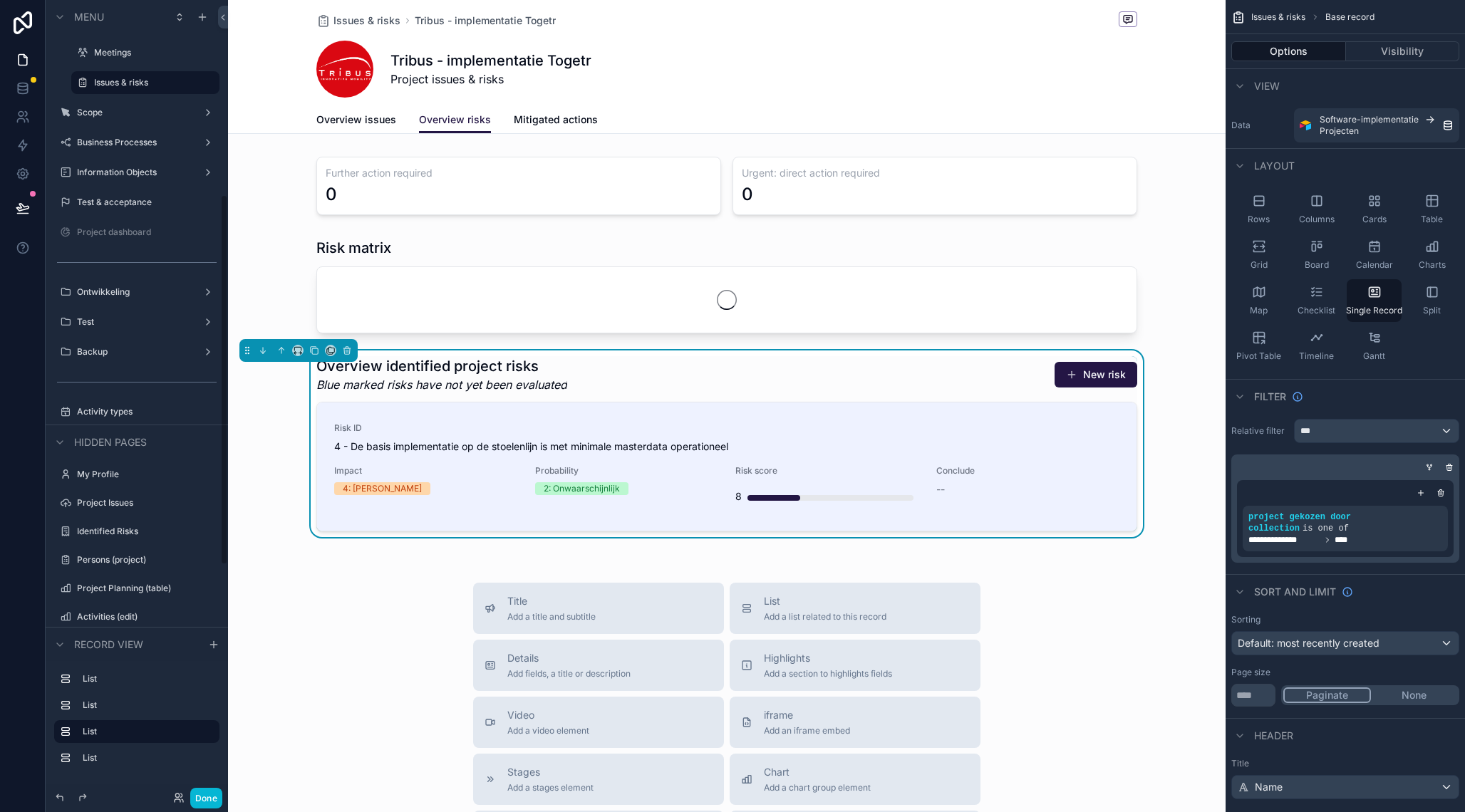
scroll to position [417, 0]
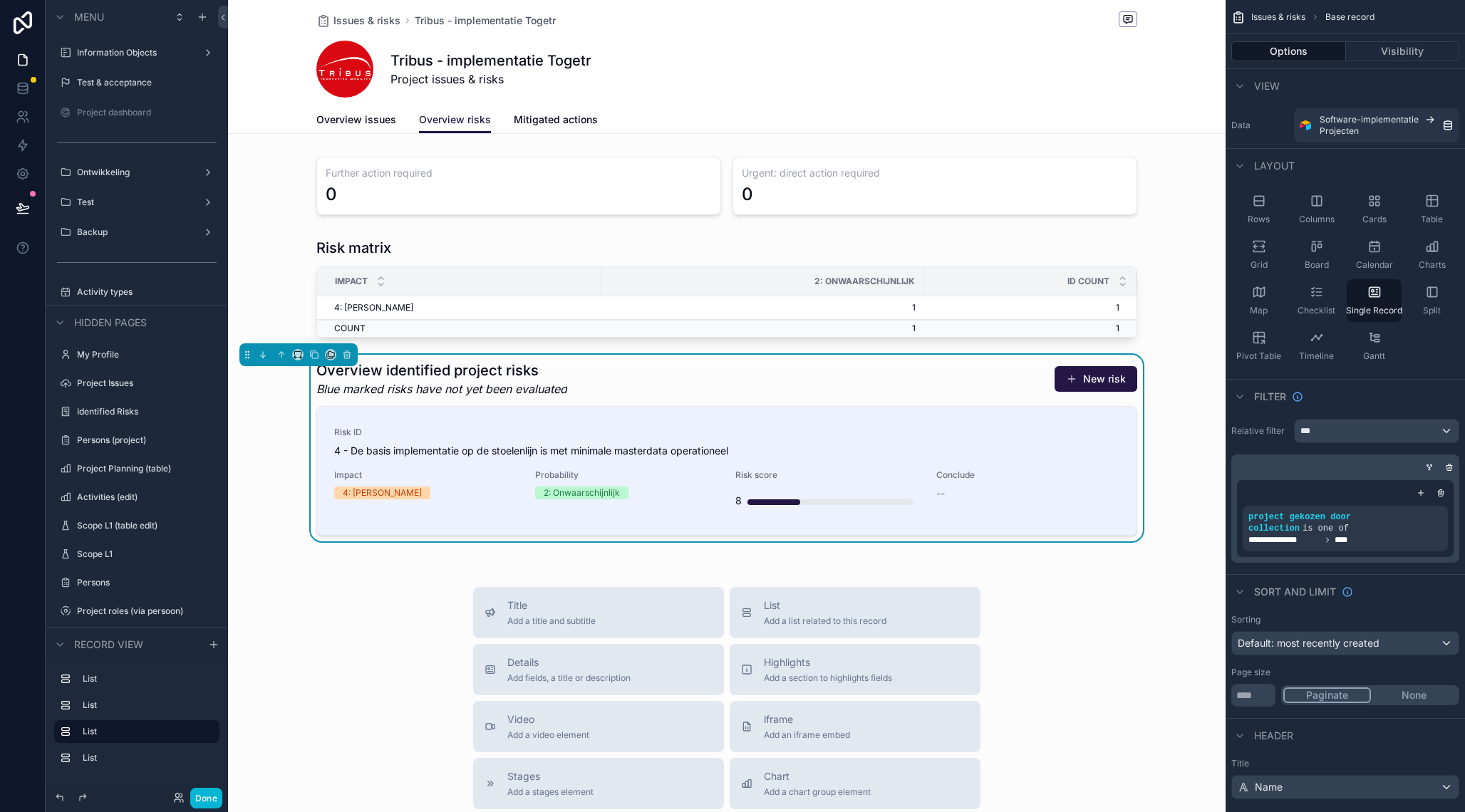
click at [358, 655] on div "scrollable content" at bounding box center [726, 604] width 997 height 1208
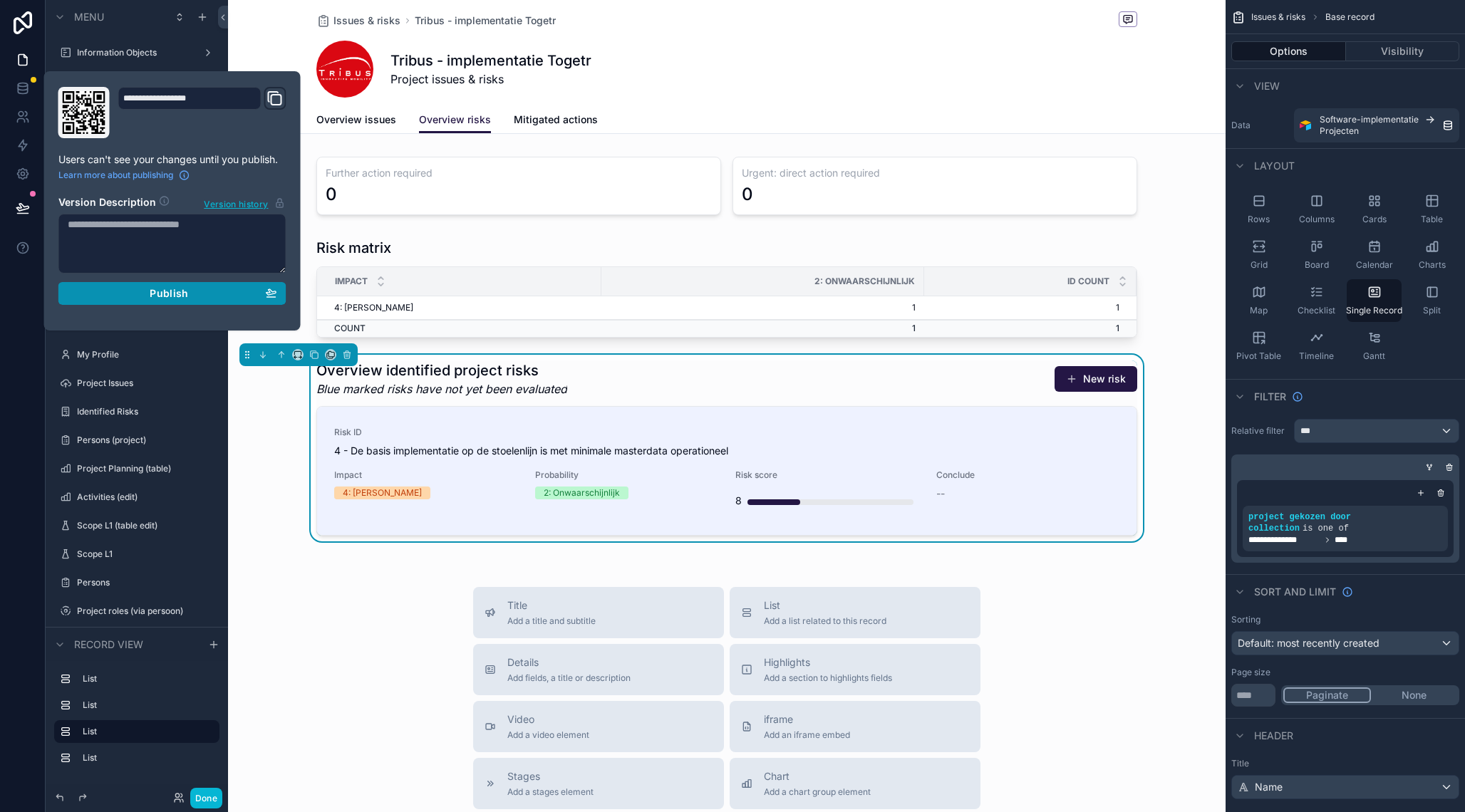
click at [226, 291] on div "Publish" at bounding box center [173, 293] width 210 height 13
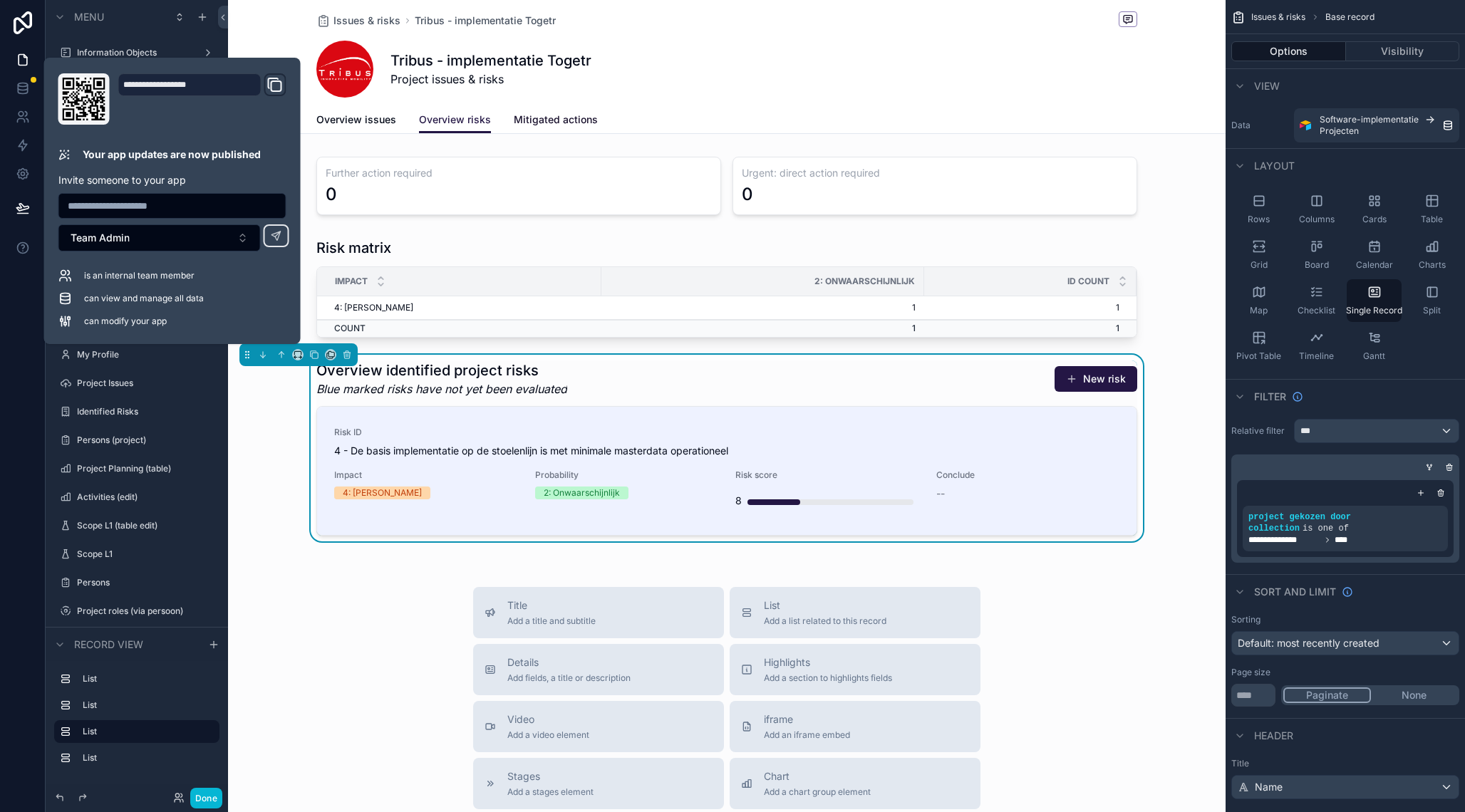
click at [570, 120] on span "Mitigated actions" at bounding box center [555, 120] width 84 height 15
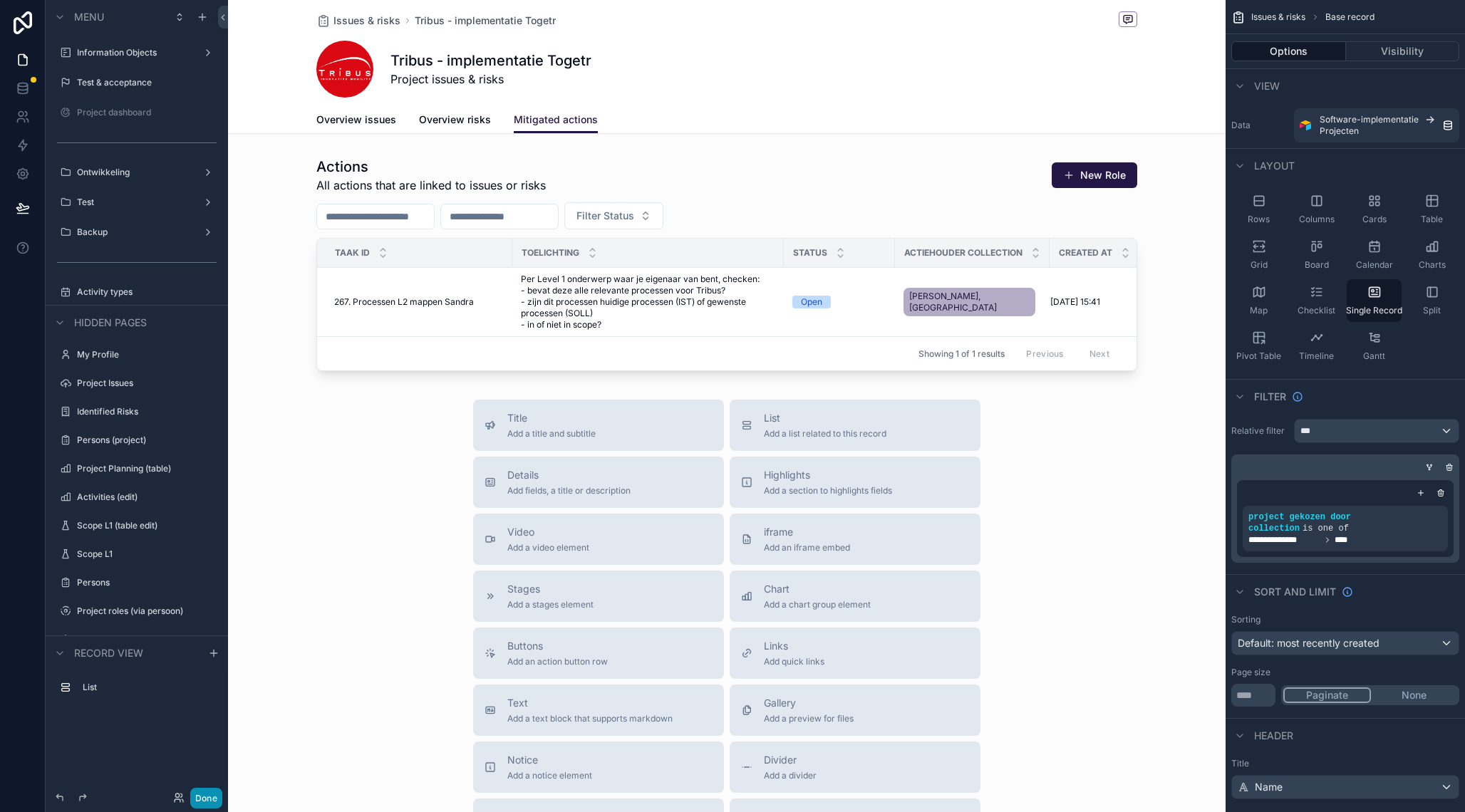
click at [210, 805] on button "Done" at bounding box center [206, 798] width 32 height 20
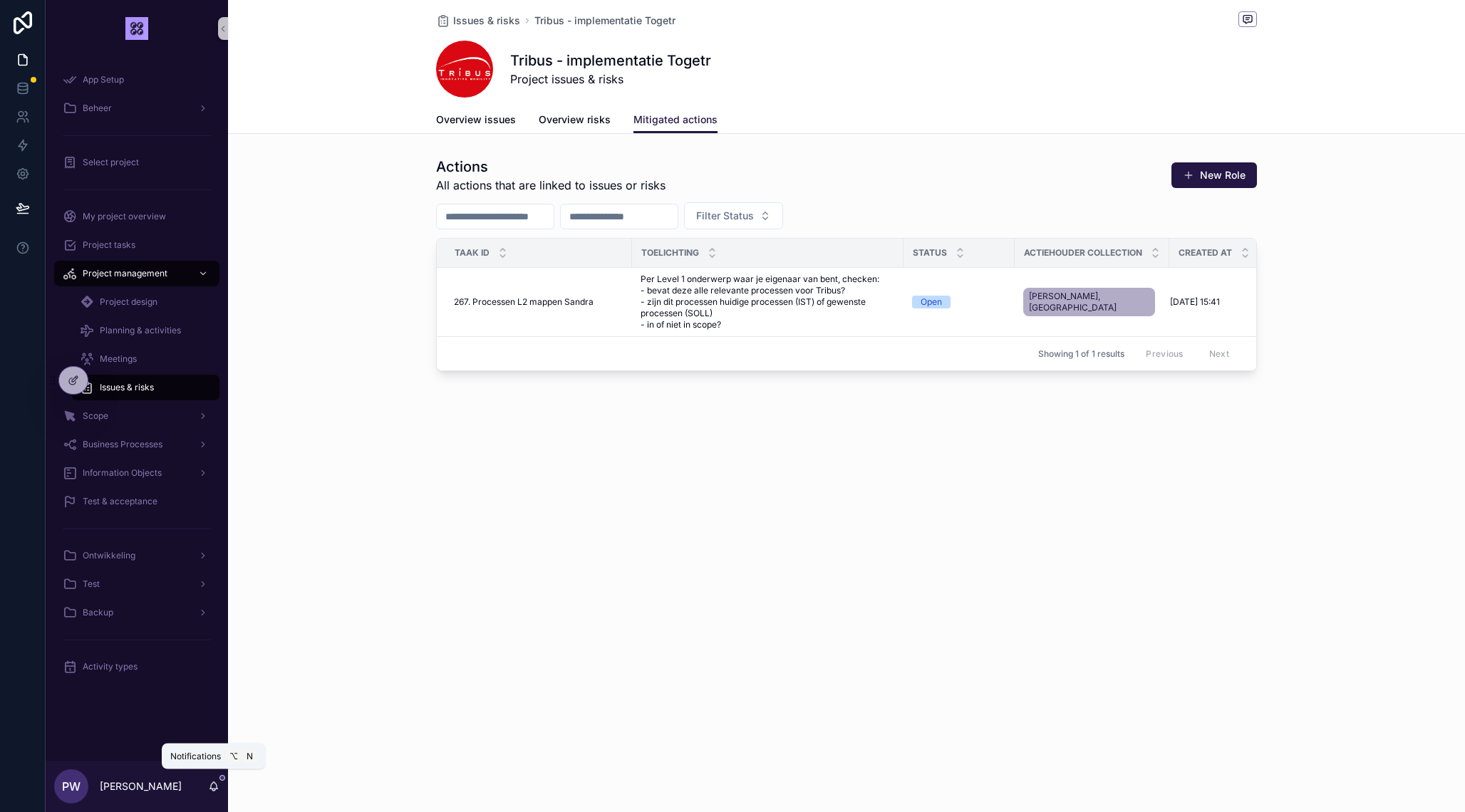
click at [213, 787] on icon "scrollable content" at bounding box center [214, 787] width 12 height 12
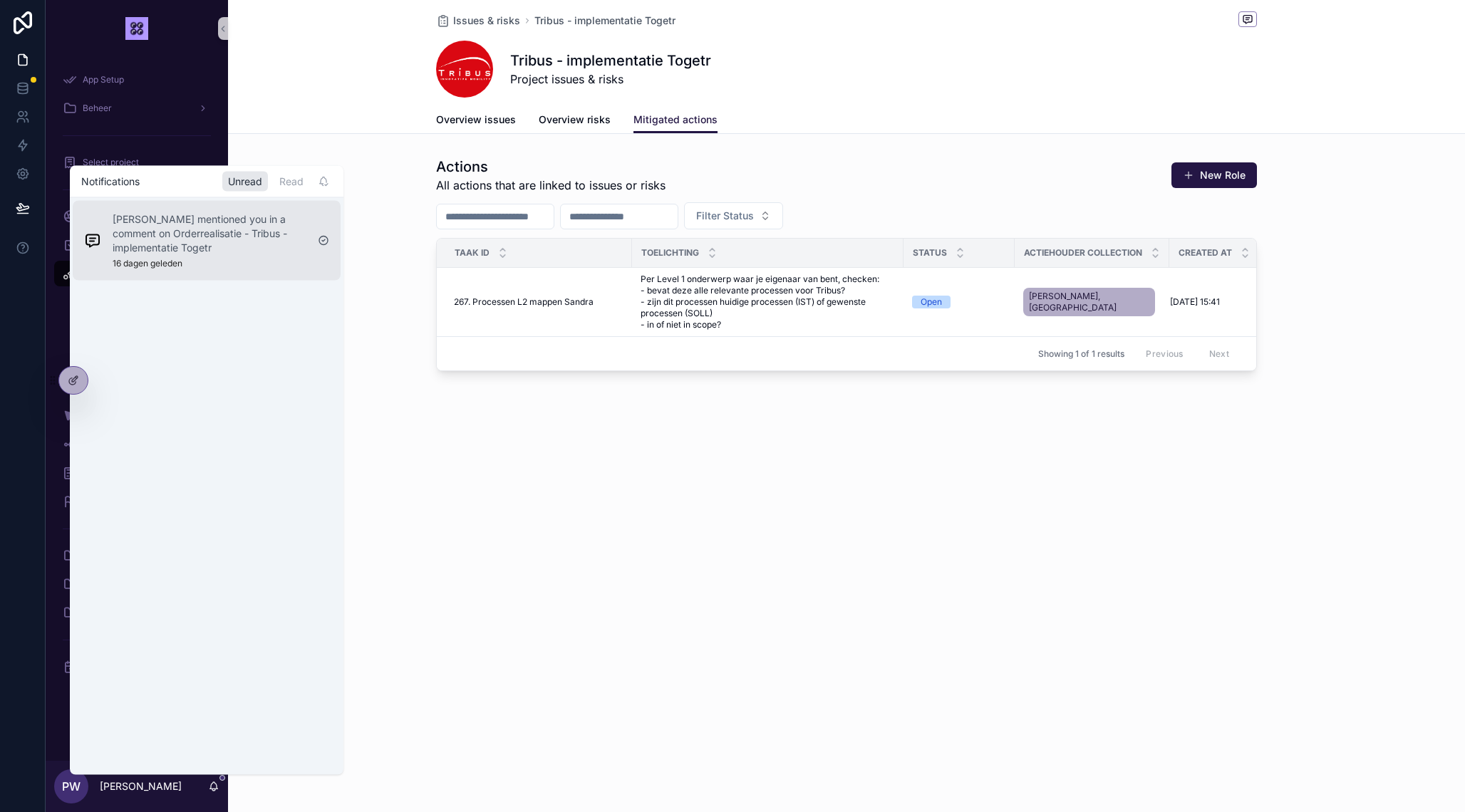
click at [232, 241] on p "[PERSON_NAME] mentioned you in a comment on Orderrealisatie - Tribus - implemen…" at bounding box center [210, 234] width 194 height 43
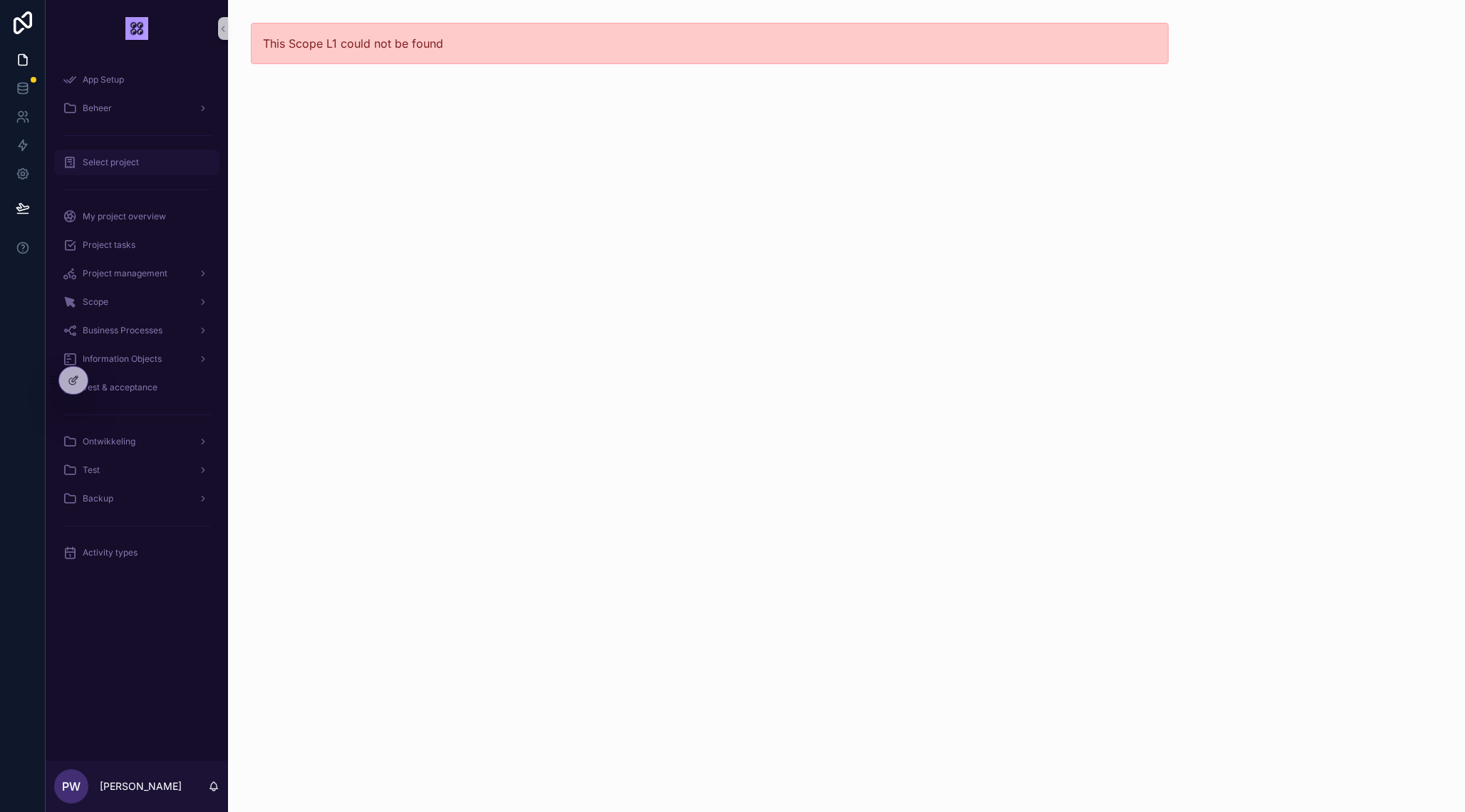
click at [126, 165] on span "Select project" at bounding box center [110, 162] width 56 height 12
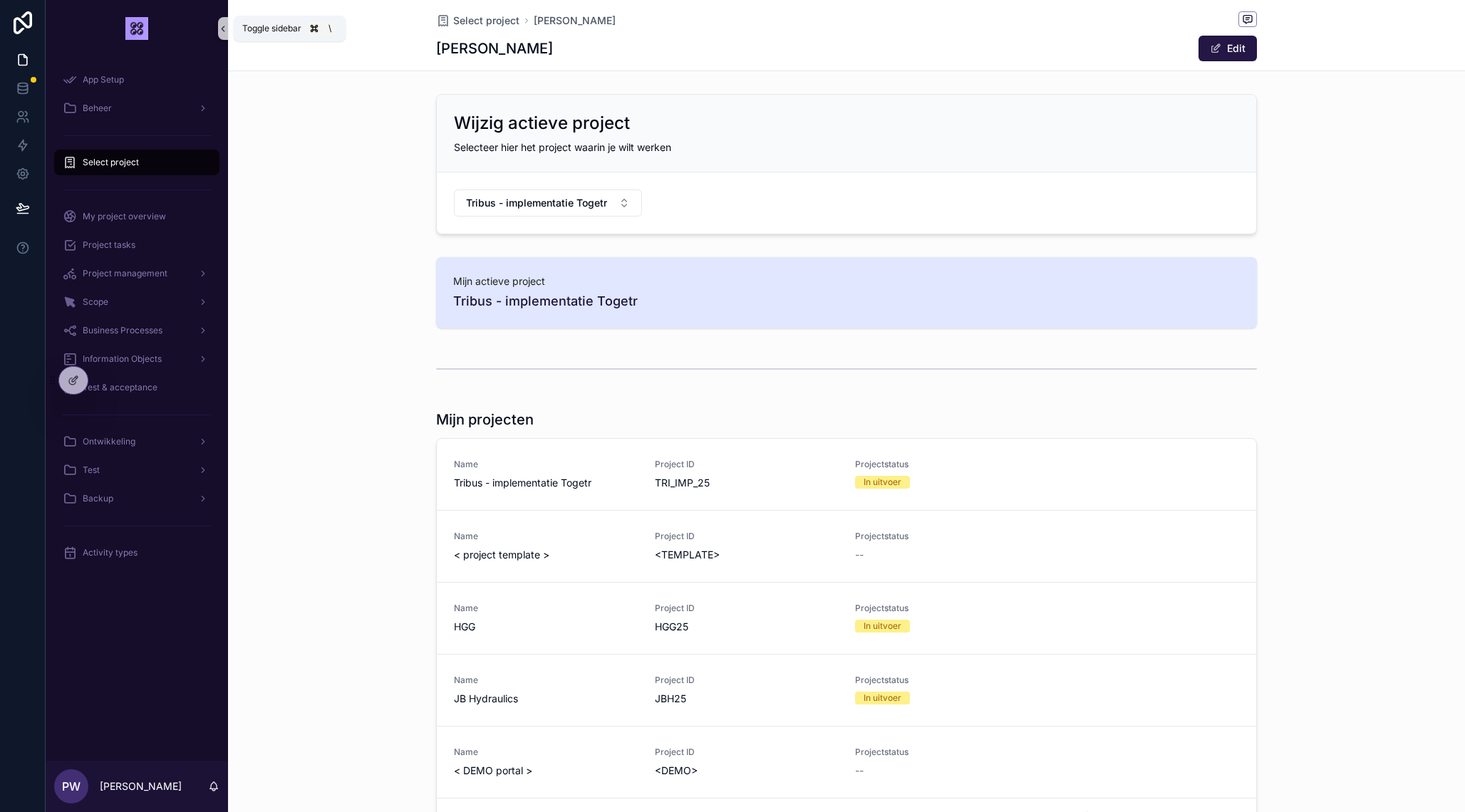
click at [221, 31] on icon "scrollable content" at bounding box center [223, 28] width 10 height 11
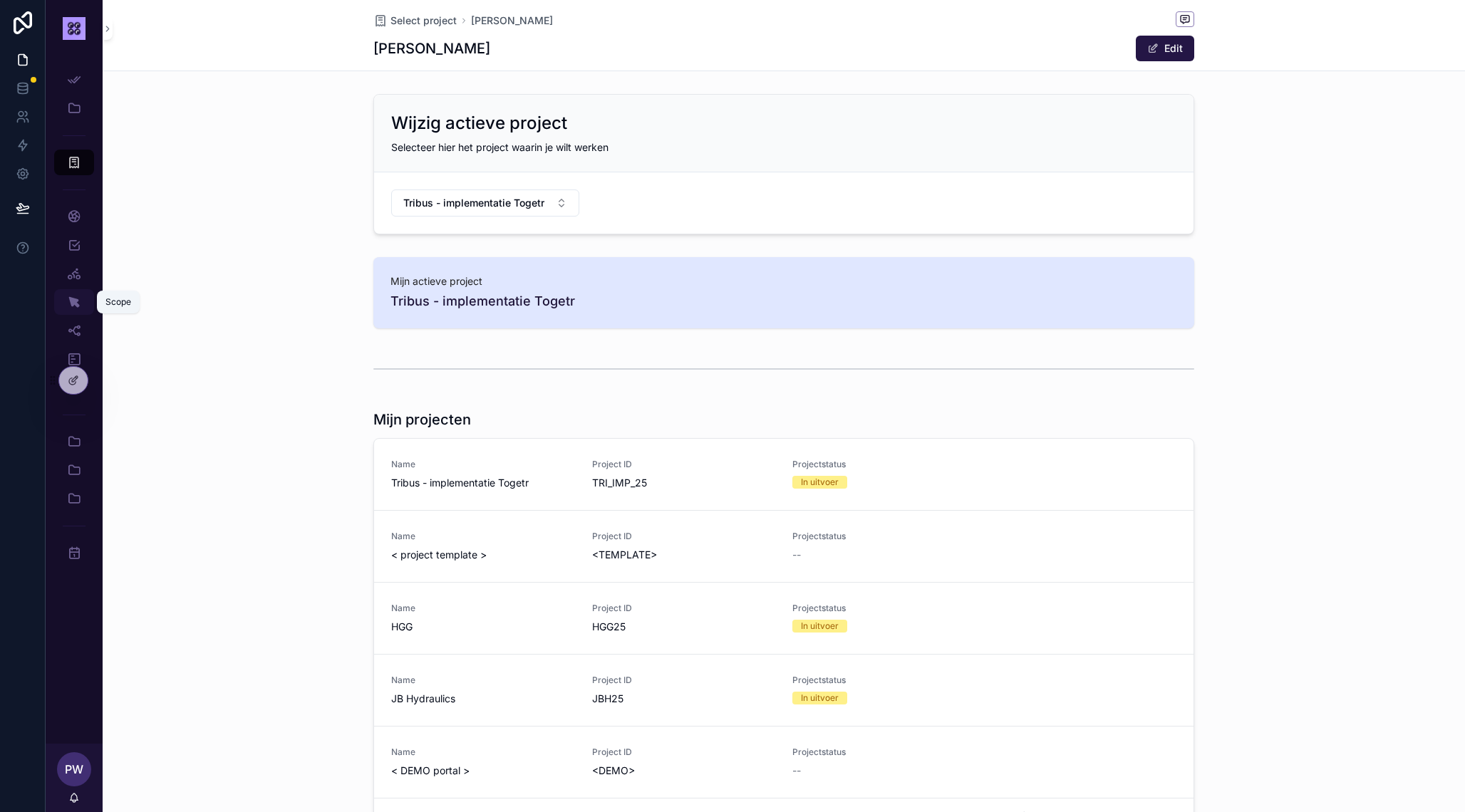
click at [76, 304] on icon "scrollable content" at bounding box center [74, 302] width 15 height 15
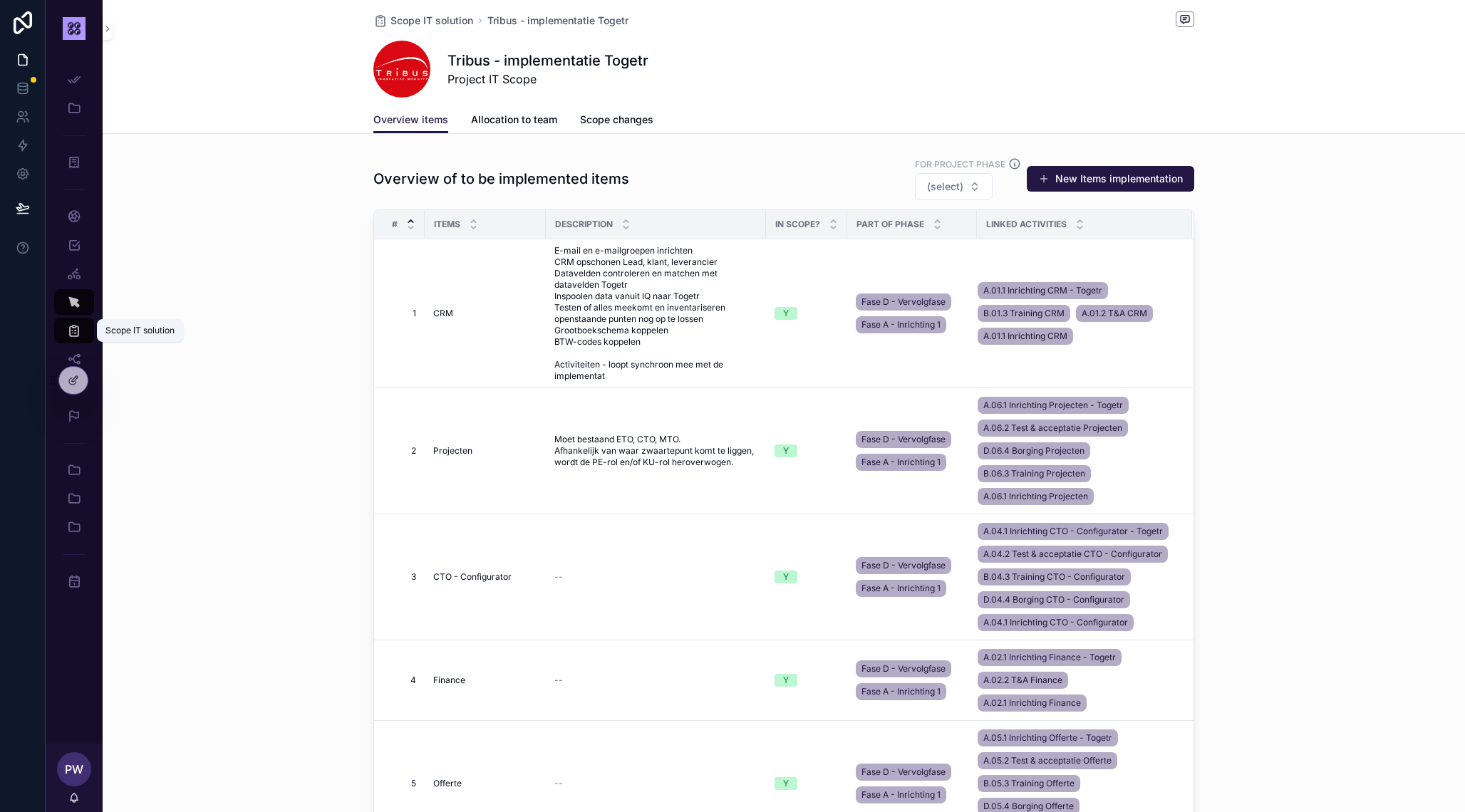
click at [74, 330] on icon "scrollable content" at bounding box center [74, 331] width 15 height 15
click at [75, 268] on icon "scrollable content" at bounding box center [74, 274] width 15 height 15
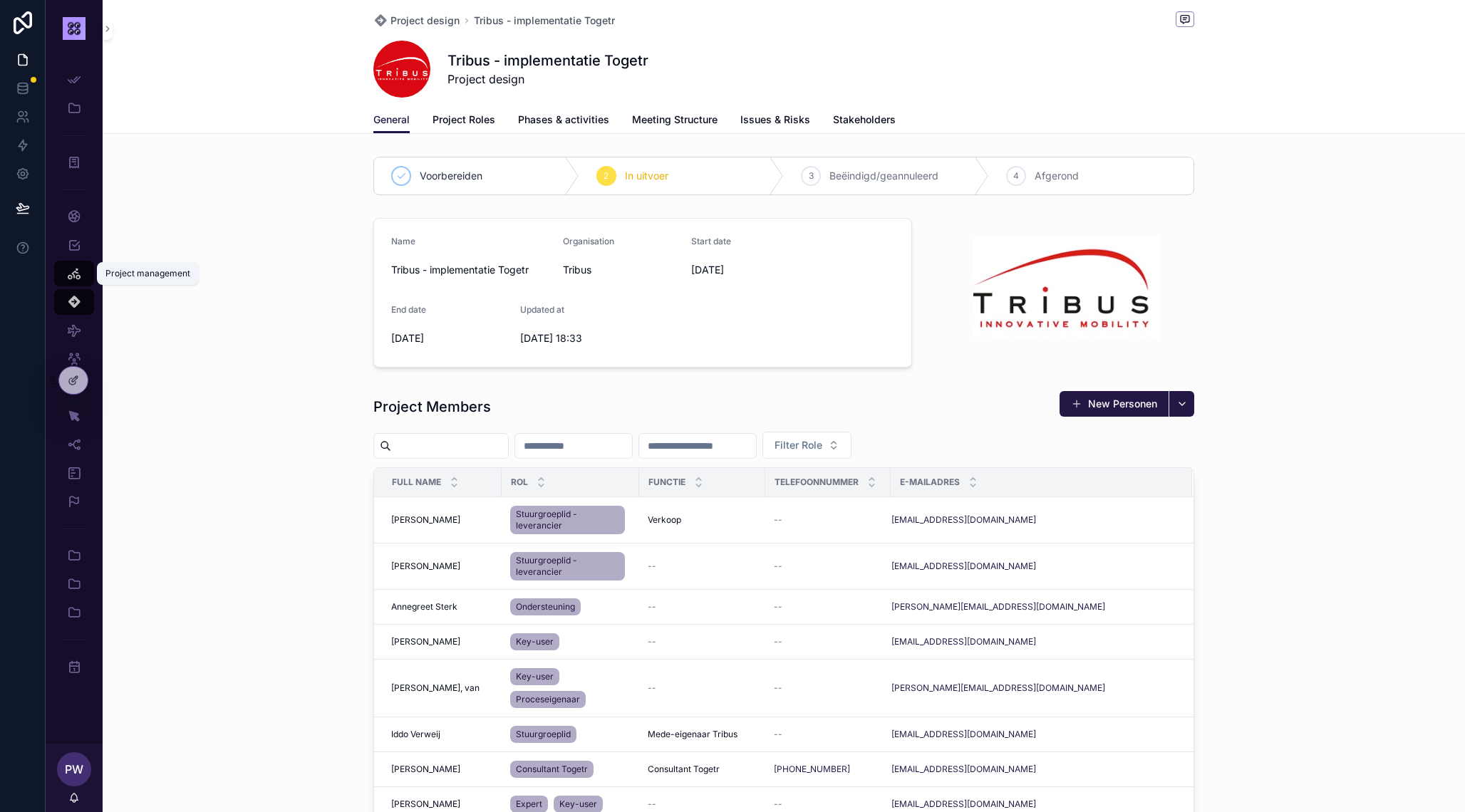
click at [81, 275] on icon "scrollable content" at bounding box center [74, 274] width 15 height 15
click at [76, 418] on icon "scrollable content" at bounding box center [74, 416] width 15 height 15
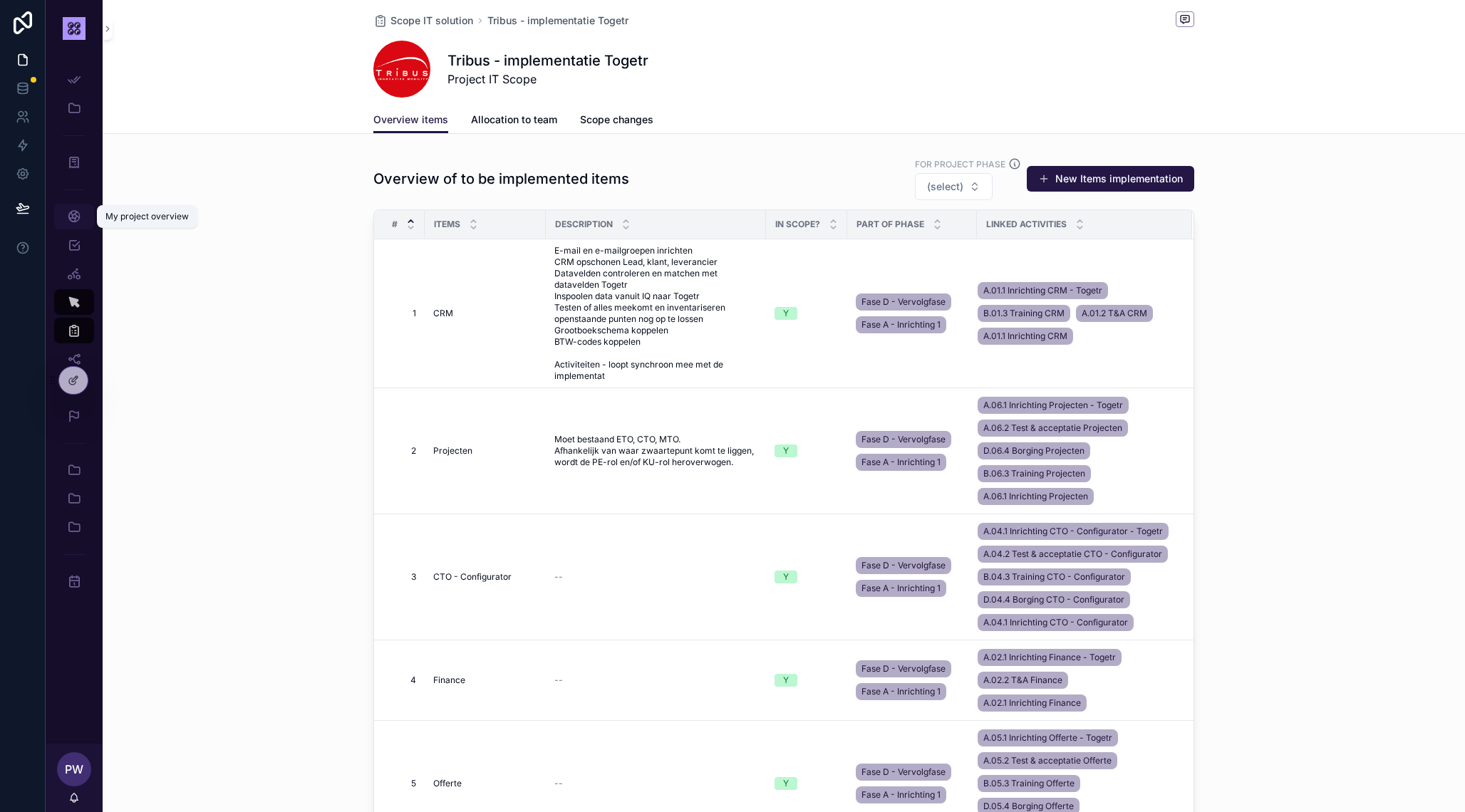
click at [74, 218] on icon "scrollable content" at bounding box center [74, 217] width 15 height 15
